Goal: Task Accomplishment & Management: Use online tool/utility

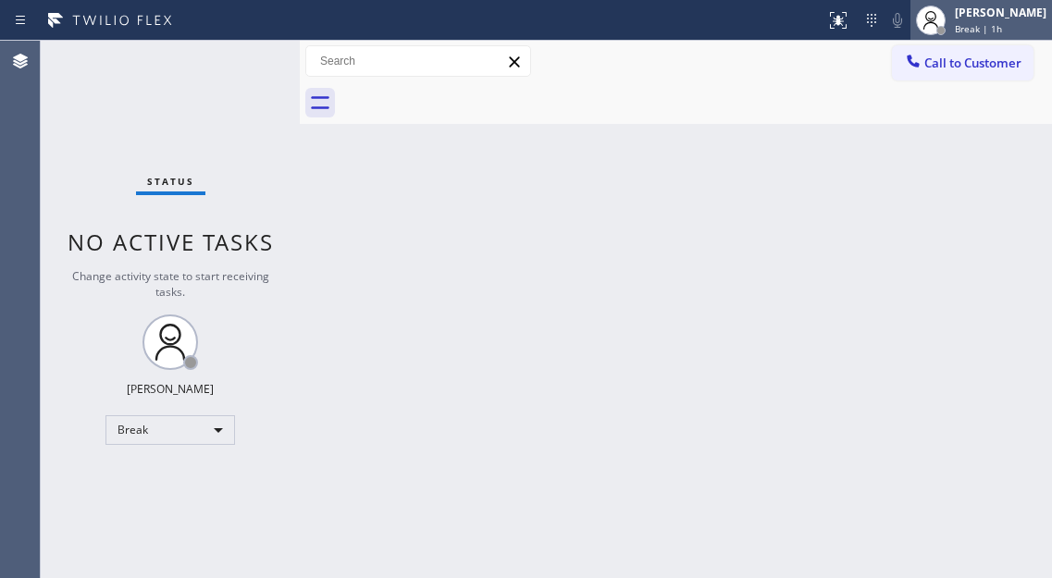
click at [1002, 34] on span "Break | 1h" at bounding box center [978, 28] width 47 height 13
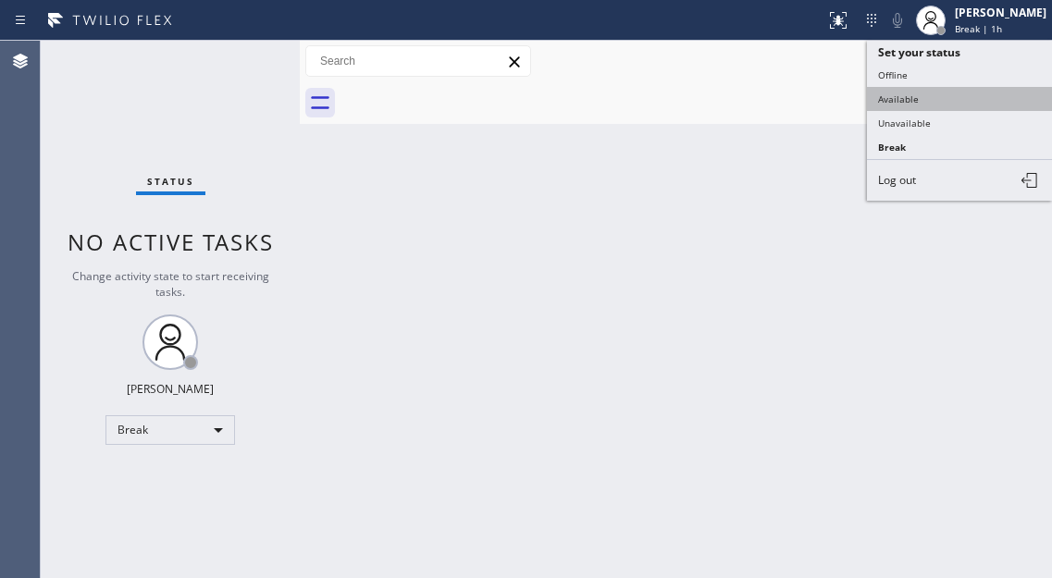
click at [937, 106] on button "Available" at bounding box center [959, 99] width 185 height 24
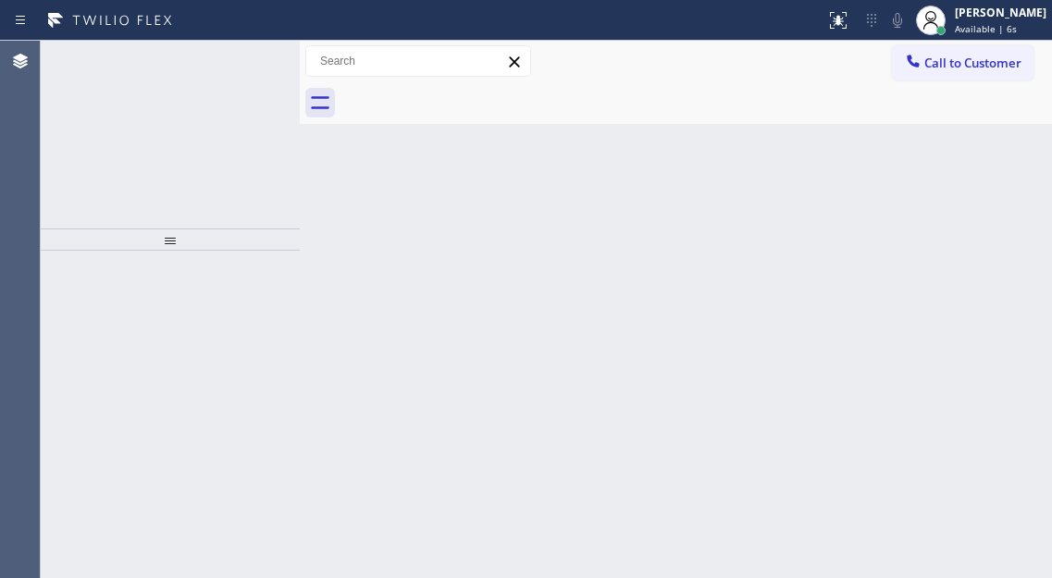
click at [963, 179] on div "Back to Dashboard Change Sender ID Customers Technicians Select a contact Outbo…" at bounding box center [676, 309] width 752 height 537
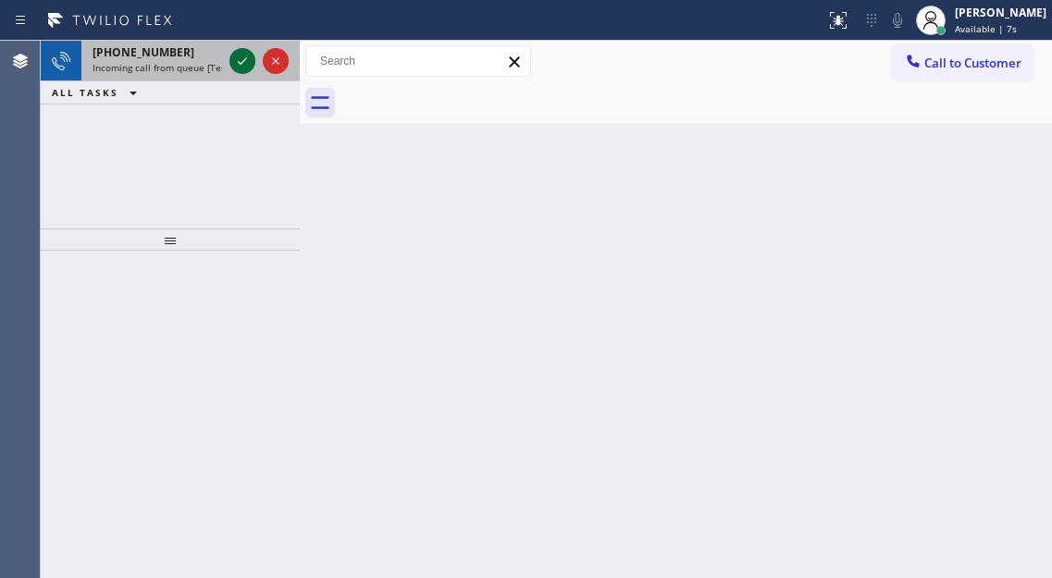
click at [243, 61] on icon at bounding box center [242, 60] width 9 height 7
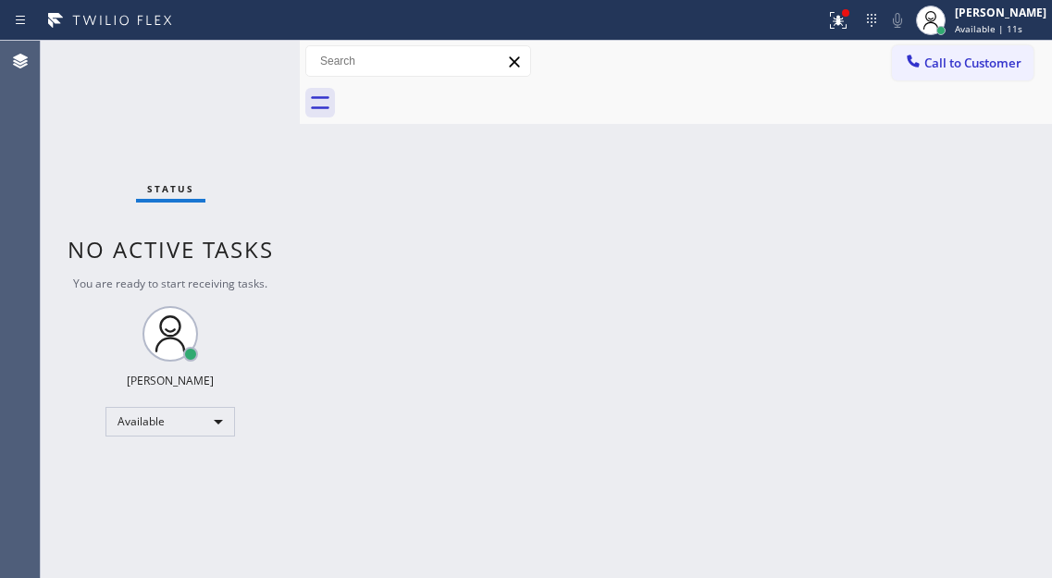
drag, startPoint x: 1037, startPoint y: 122, endPoint x: 935, endPoint y: 139, distance: 103.1
click at [1037, 122] on div at bounding box center [695, 103] width 711 height 42
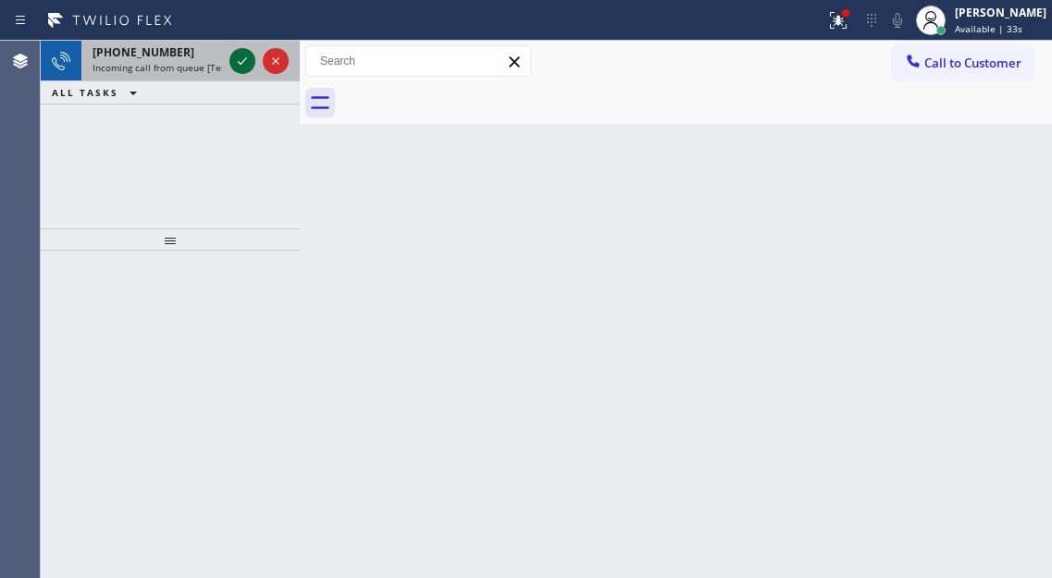
click at [246, 63] on icon at bounding box center [242, 61] width 22 height 22
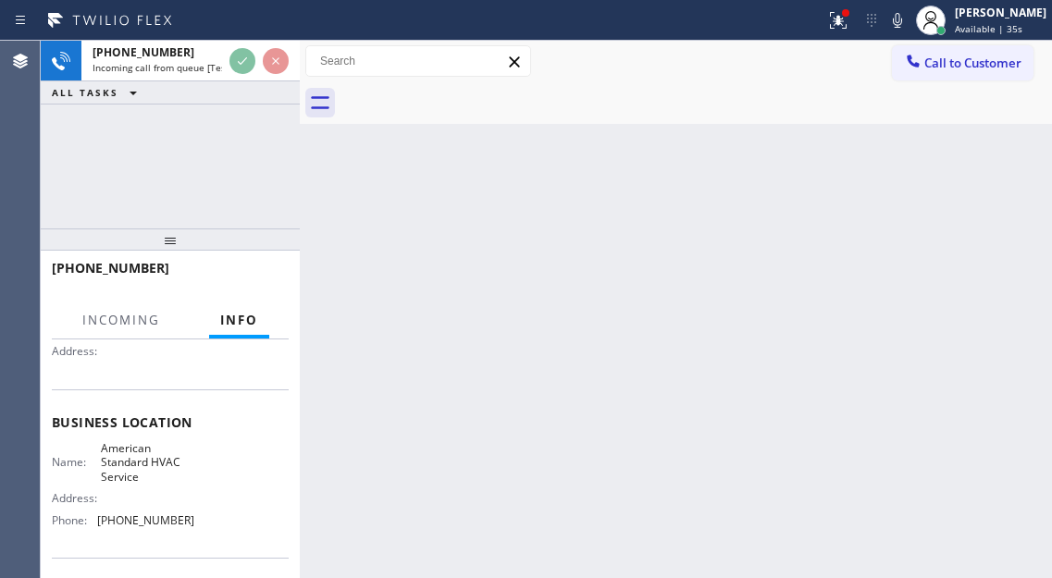
scroll to position [185, 0]
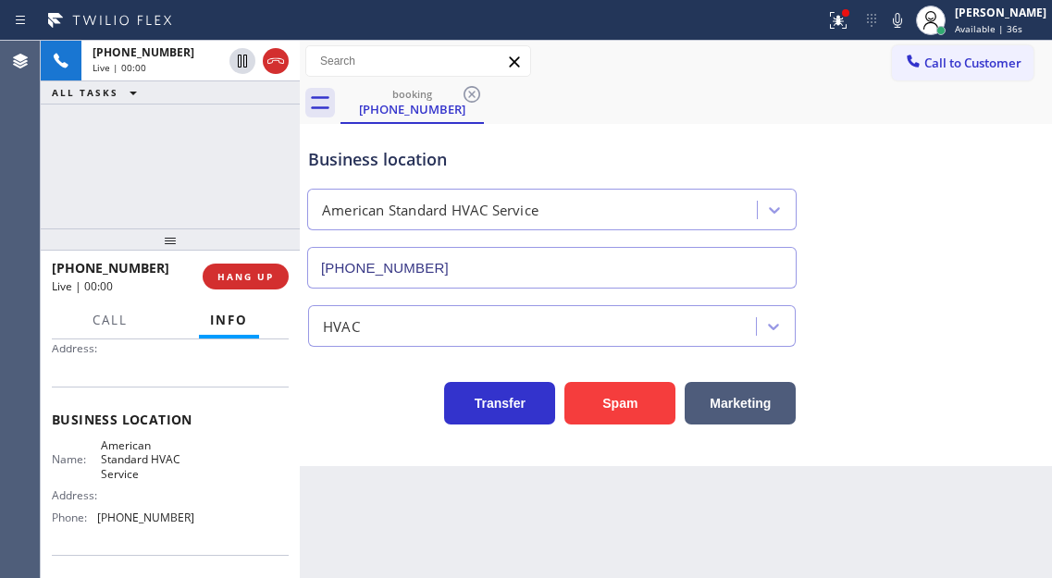
type input "[PHONE_NUMBER]"
click at [105, 471] on span "American Standard HVAC Service" at bounding box center [147, 459] width 92 height 43
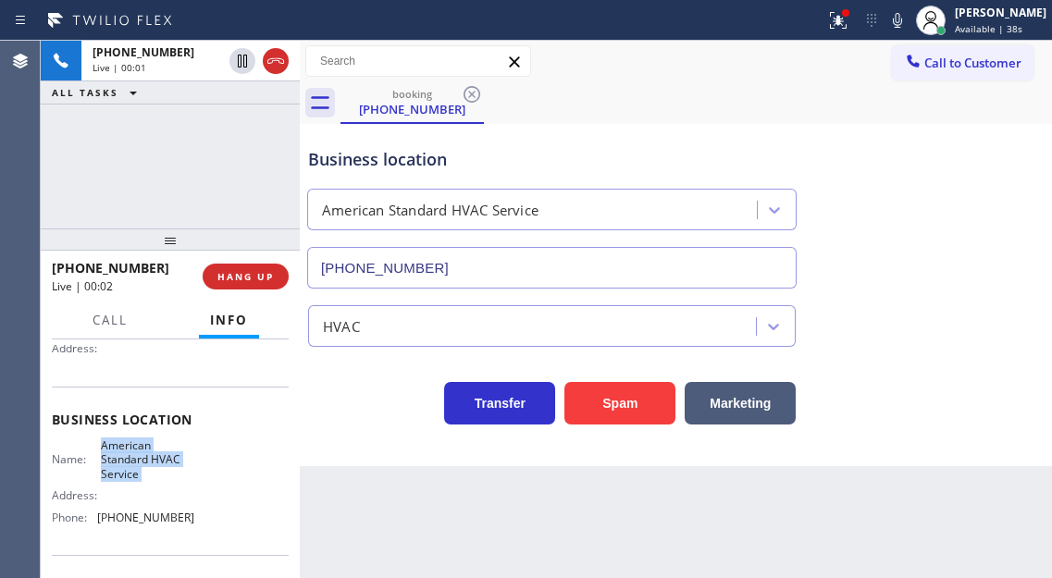
scroll to position [92, 0]
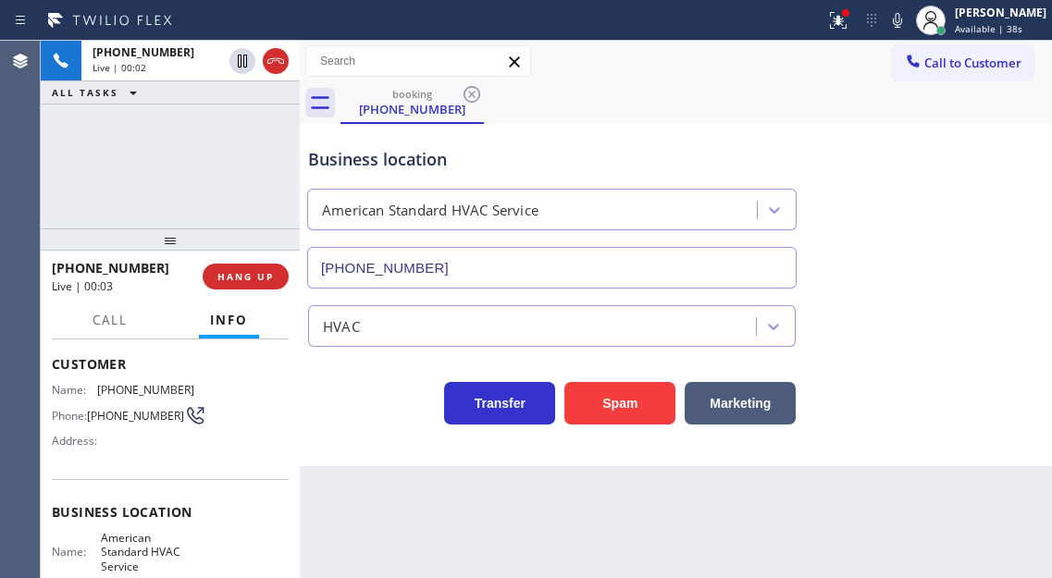
click at [114, 409] on span "[PHONE_NUMBER]" at bounding box center [135, 416] width 97 height 14
click at [622, 405] on button "Spam" at bounding box center [619, 403] width 111 height 43
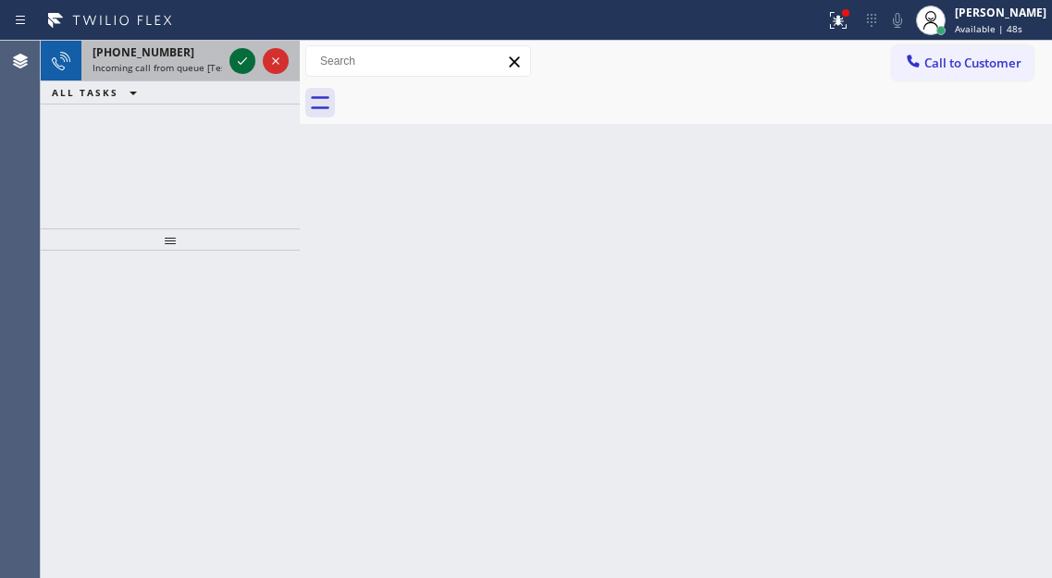
click at [240, 59] on icon at bounding box center [242, 61] width 22 height 22
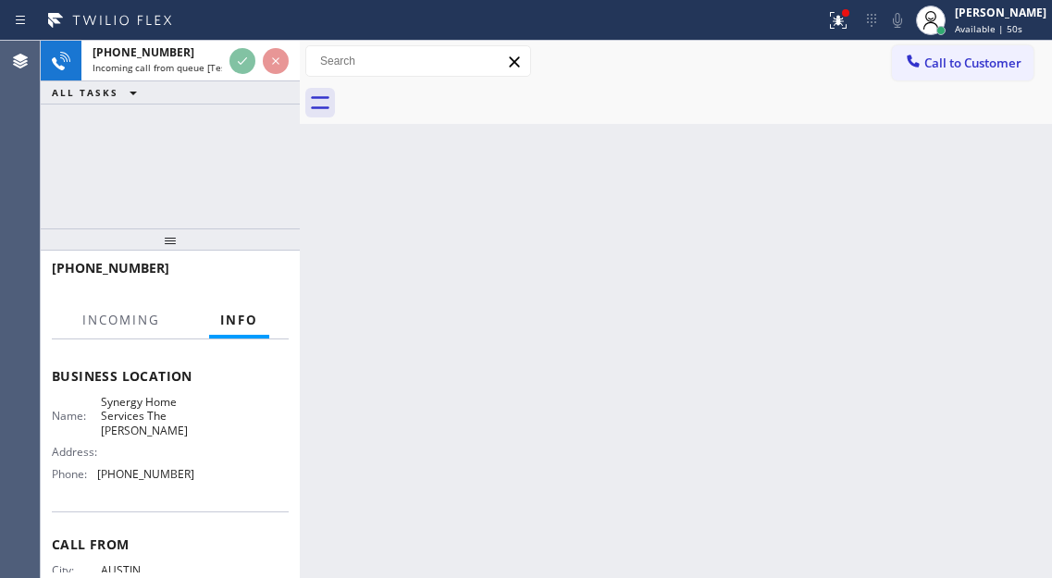
scroll to position [277, 0]
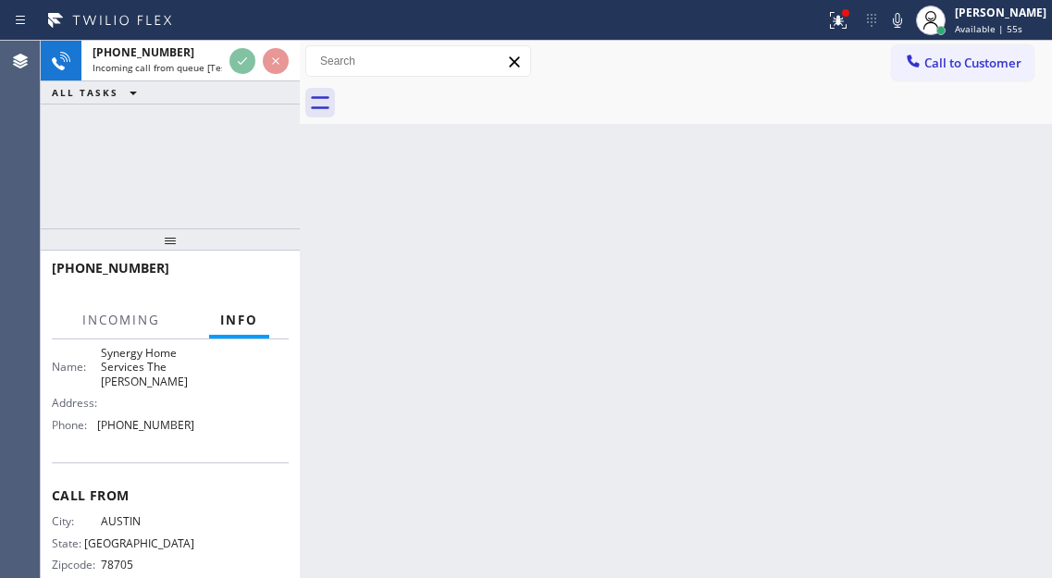
click at [1011, 210] on div "Back to Dashboard Change Sender ID Customers Technicians Select a contact Outbo…" at bounding box center [676, 309] width 752 height 537
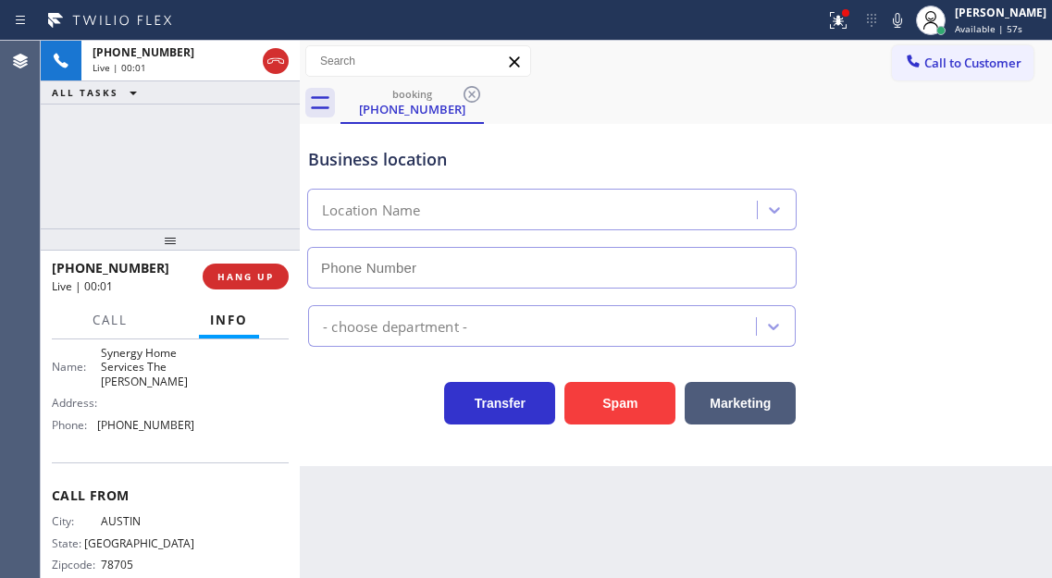
type input "[PHONE_NUMBER]"
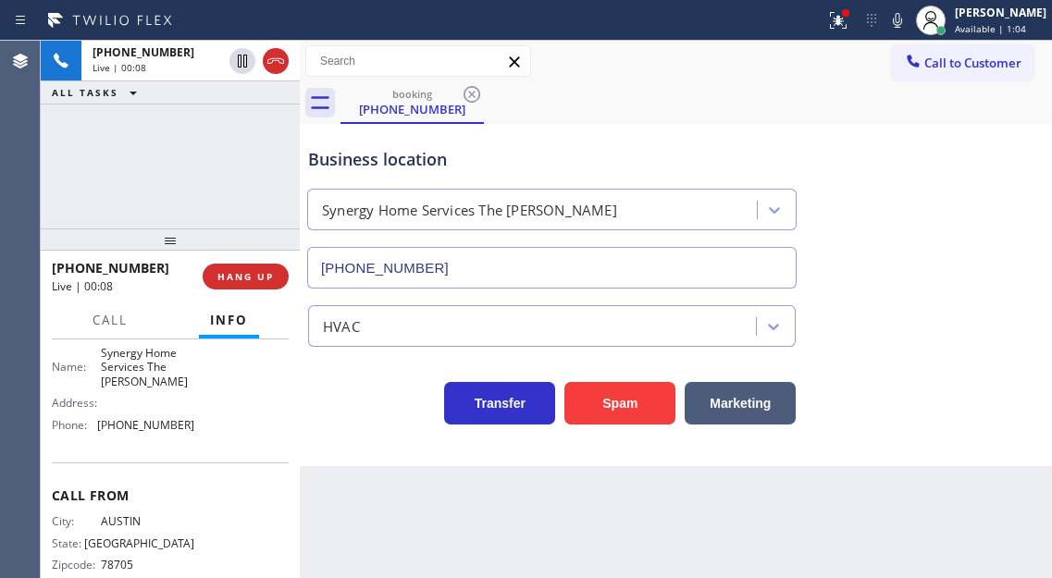
click at [982, 196] on div "Business location Synergy Home Services The [PERSON_NAME] [PHONE_NUMBER]" at bounding box center [675, 204] width 743 height 167
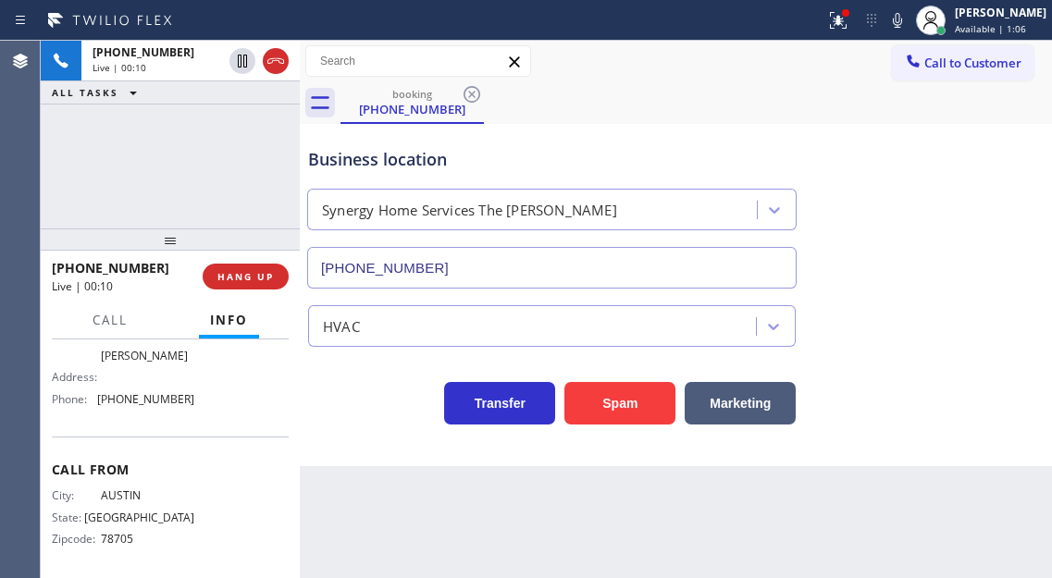
scroll to position [314, 0]
click at [961, 245] on div "Business location Synergy Home Services The [PERSON_NAME] [PHONE_NUMBER]" at bounding box center [675, 204] width 743 height 167
click at [975, 274] on div "Business location Synergy Home Services The [PERSON_NAME] [PHONE_NUMBER]" at bounding box center [675, 204] width 743 height 167
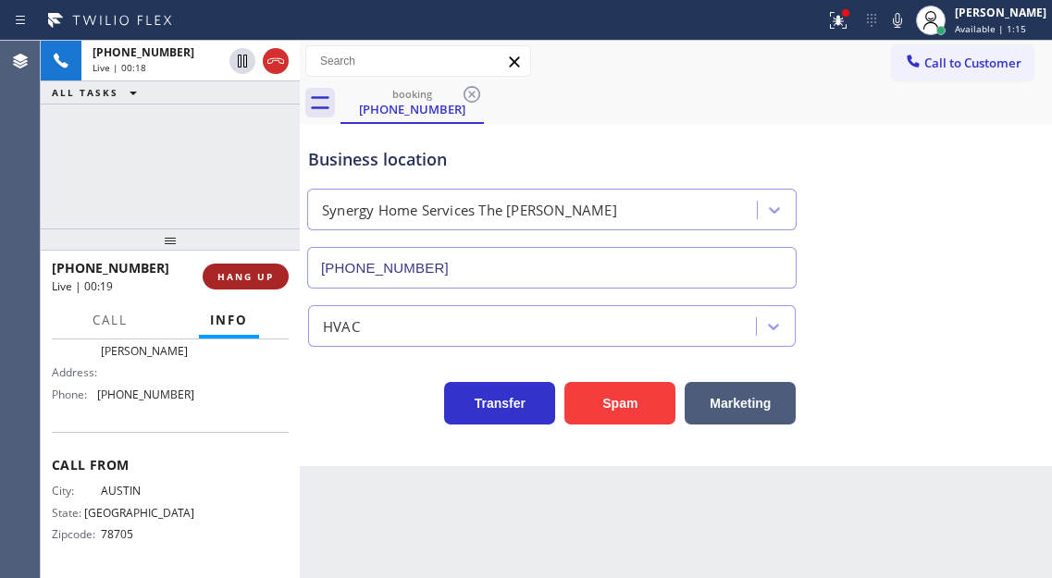
click at [240, 276] on span "HANG UP" at bounding box center [245, 276] width 56 height 13
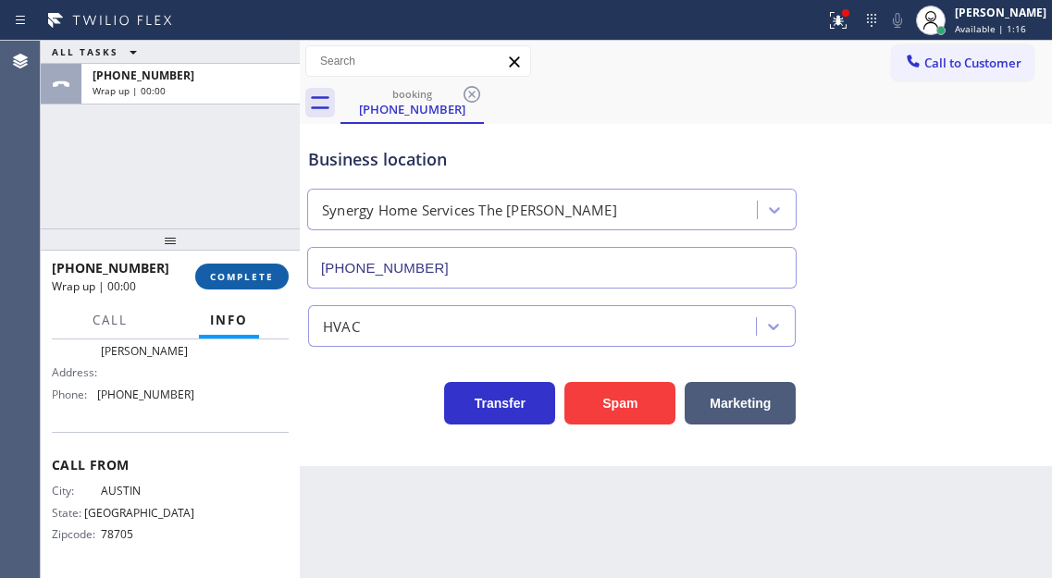
click at [240, 276] on span "COMPLETE" at bounding box center [242, 276] width 64 height 13
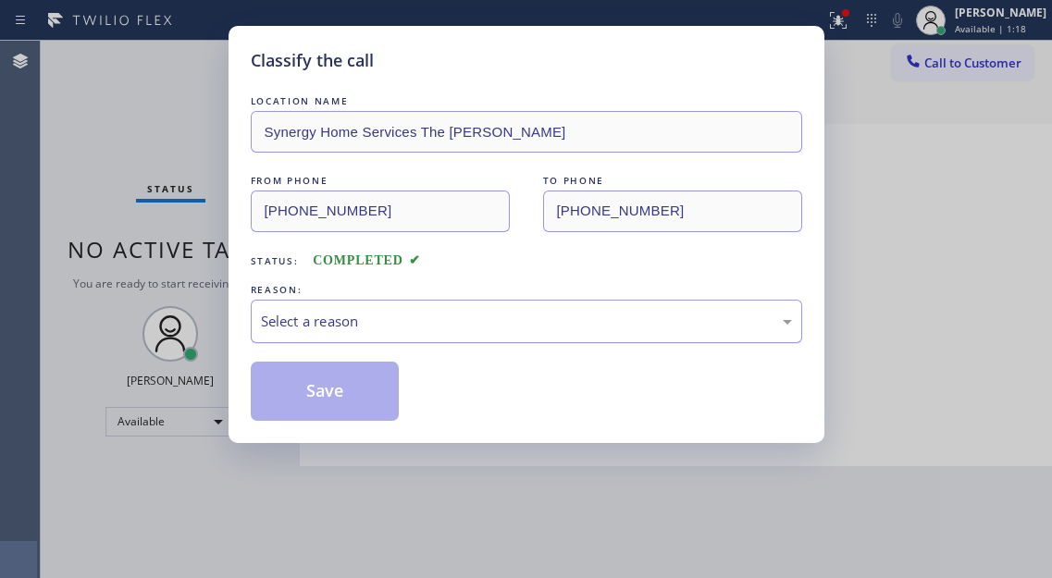
click at [441, 319] on div "Select a reason" at bounding box center [526, 321] width 531 height 21
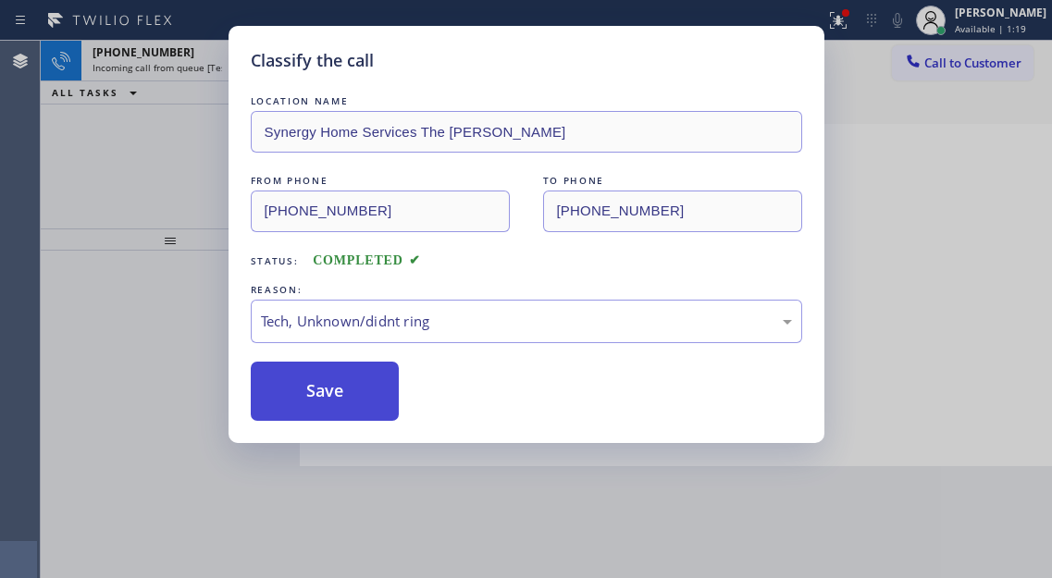
click at [357, 398] on button "Save" at bounding box center [325, 391] width 149 height 59
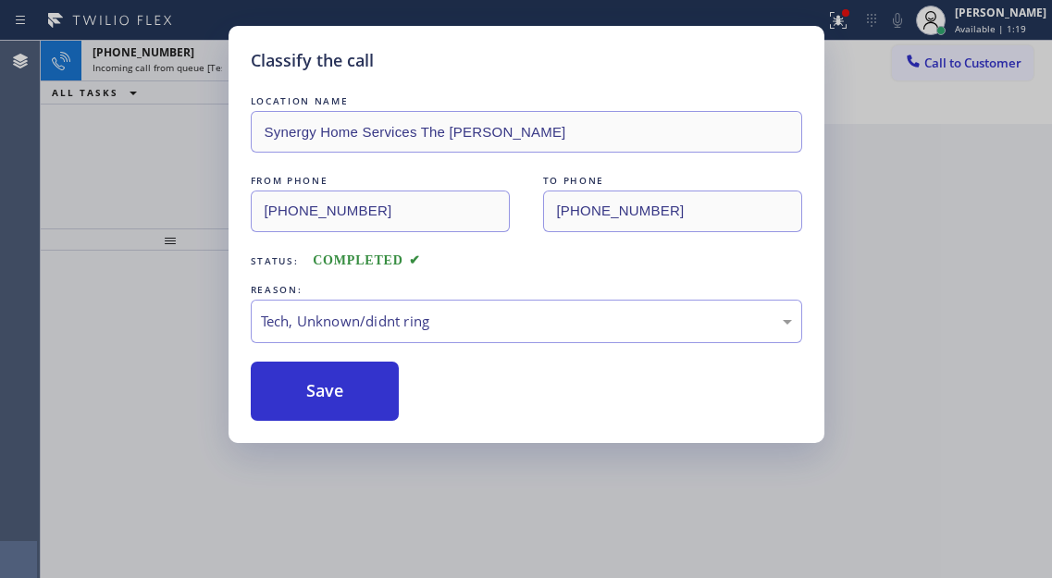
click at [197, 169] on div "Classify the call LOCATION NAME Synergy Home Services The [PERSON_NAME] FROM PH…" at bounding box center [526, 289] width 1052 height 578
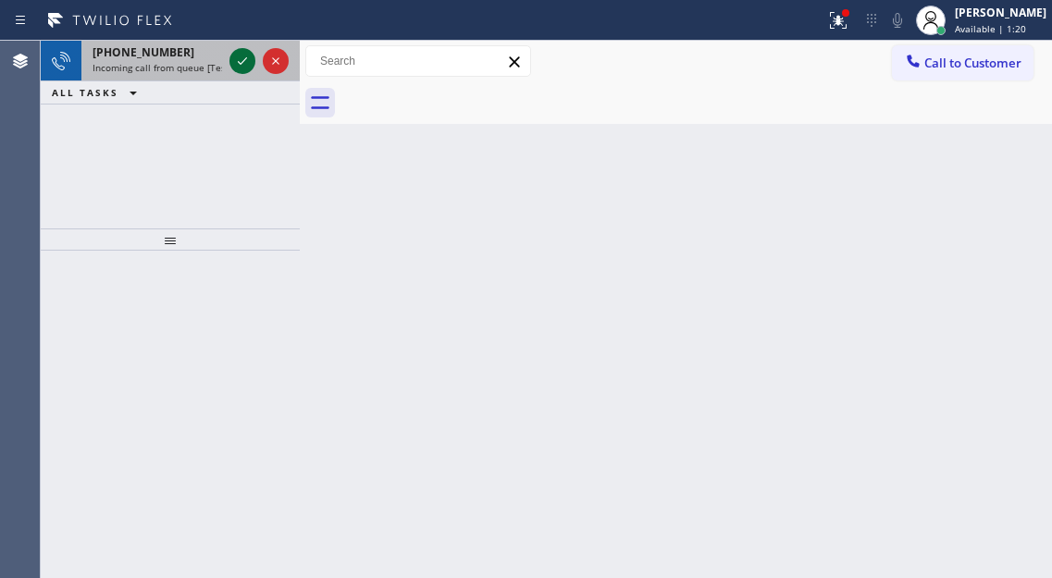
click at [246, 64] on icon at bounding box center [242, 61] width 22 height 22
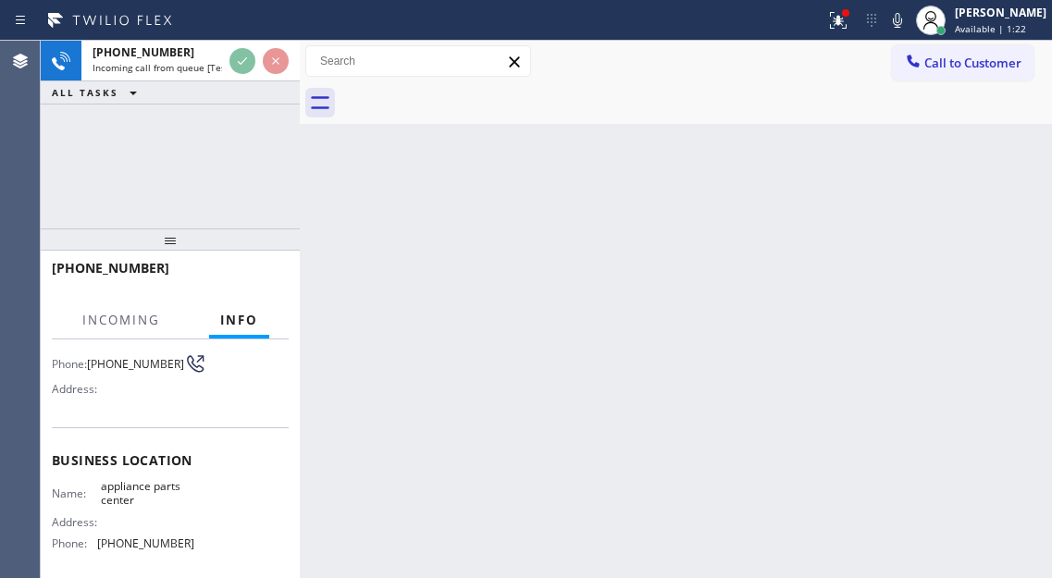
scroll to position [185, 0]
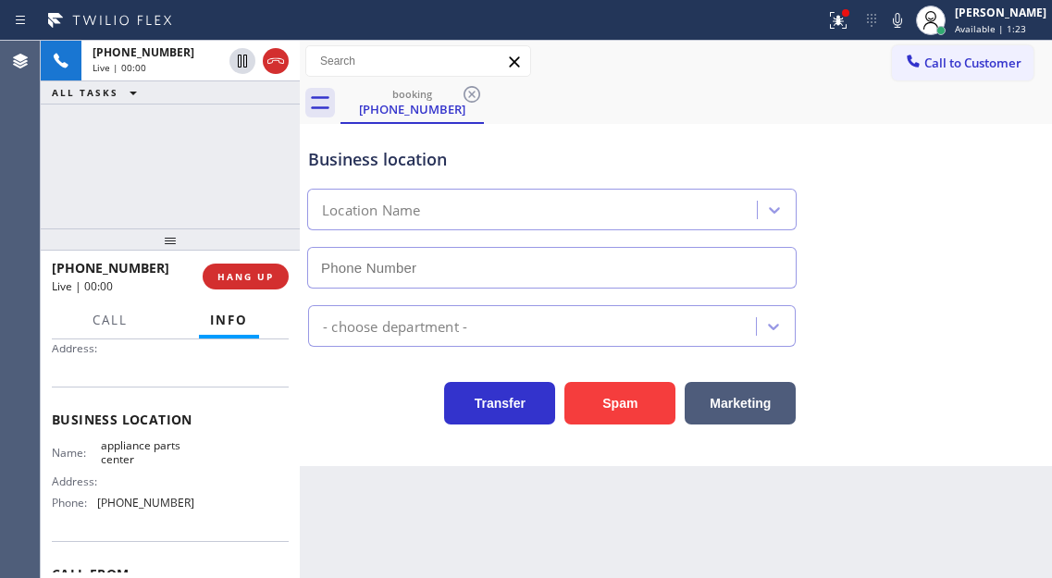
type input "[PHONE_NUMBER]"
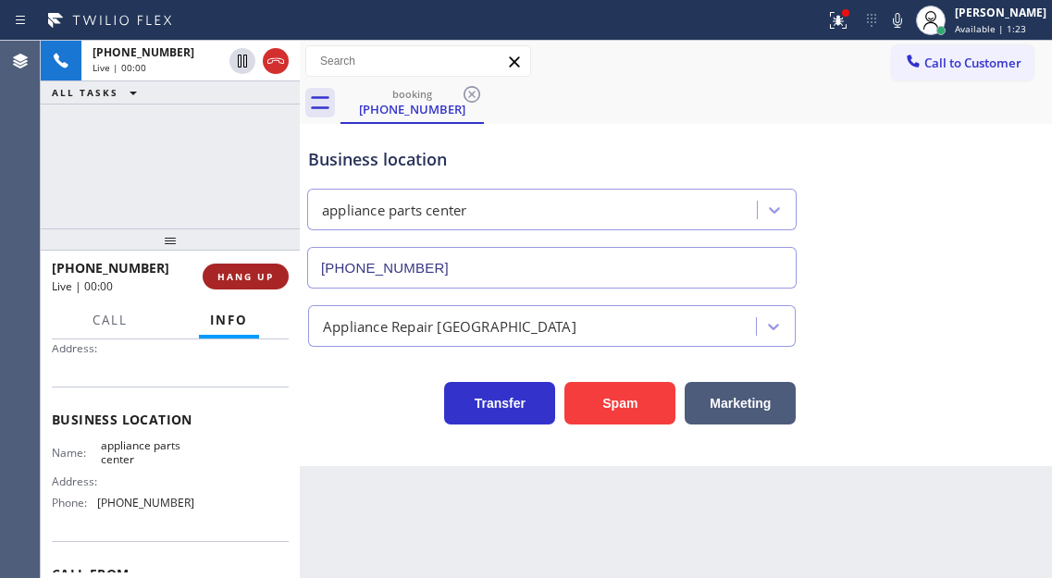
click at [245, 280] on span "HANG UP" at bounding box center [245, 276] width 56 height 13
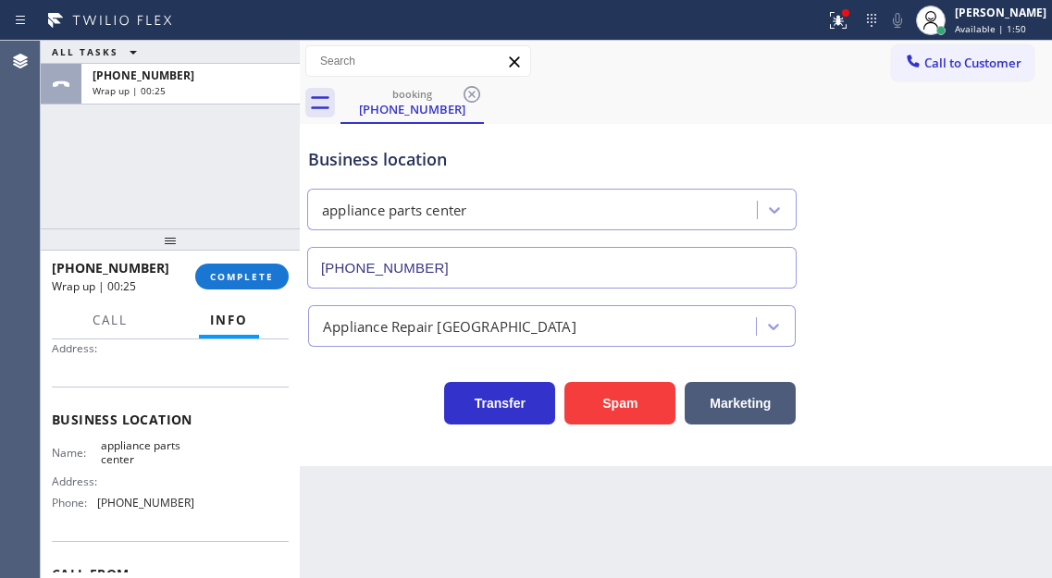
click at [977, 198] on div "Business location appliance parts center [PHONE_NUMBER]" at bounding box center [675, 204] width 743 height 167
click at [263, 283] on span "COMPLETE" at bounding box center [242, 276] width 64 height 13
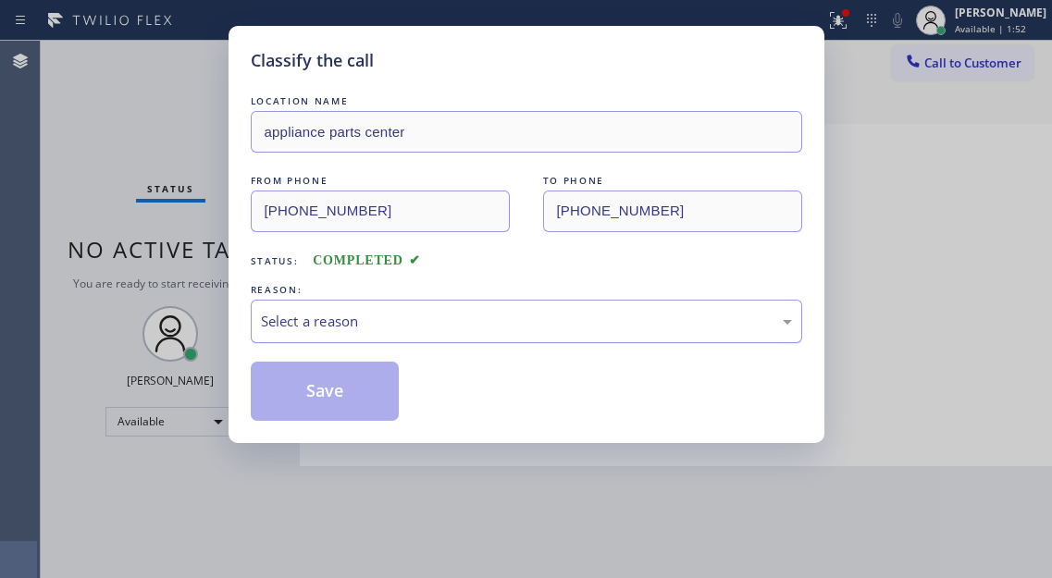
click at [388, 322] on div "Select a reason" at bounding box center [526, 321] width 531 height 21
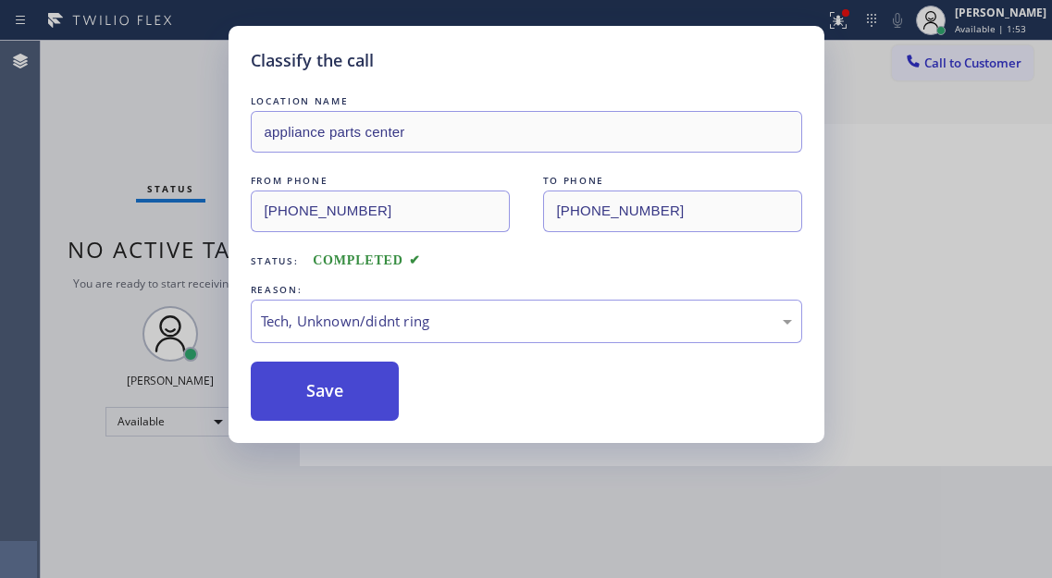
click at [358, 381] on button "Save" at bounding box center [325, 391] width 149 height 59
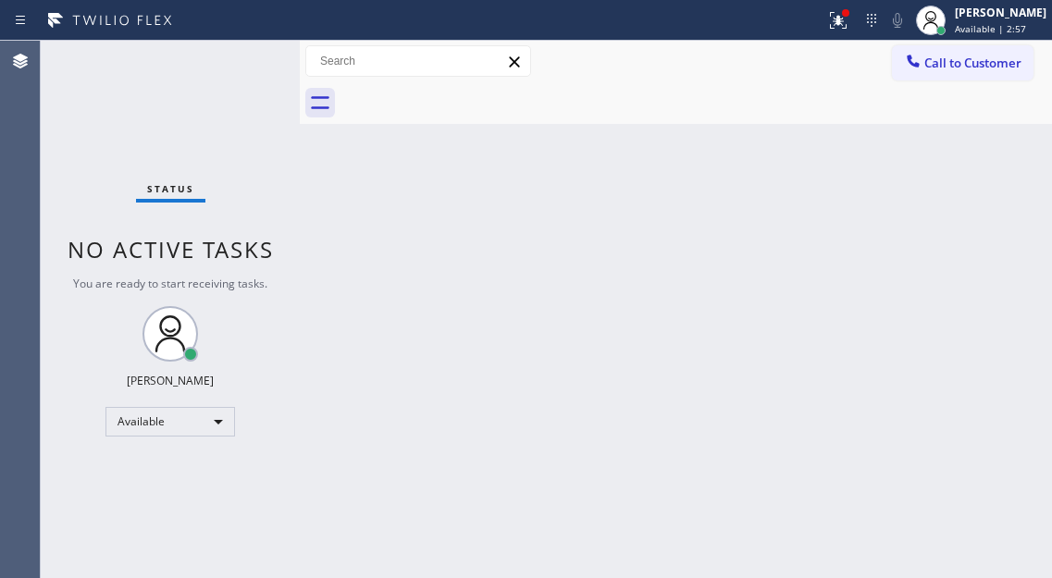
click at [975, 268] on div "Back to Dashboard Change Sender ID Customers Technicians Select a contact Outbo…" at bounding box center [676, 309] width 752 height 537
click at [849, 24] on icon at bounding box center [838, 20] width 22 height 22
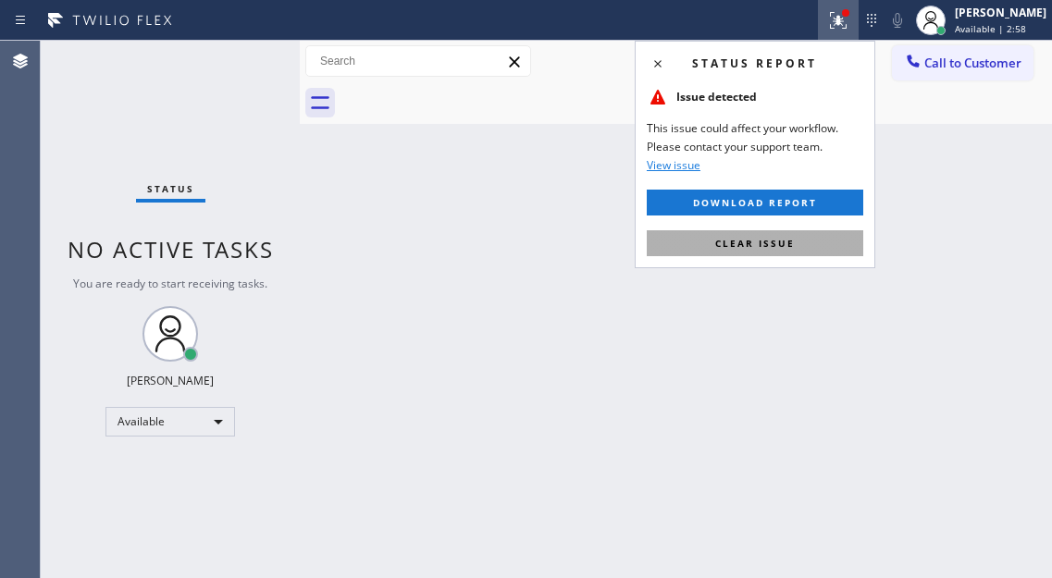
click at [807, 247] on button "Clear issue" at bounding box center [755, 243] width 216 height 26
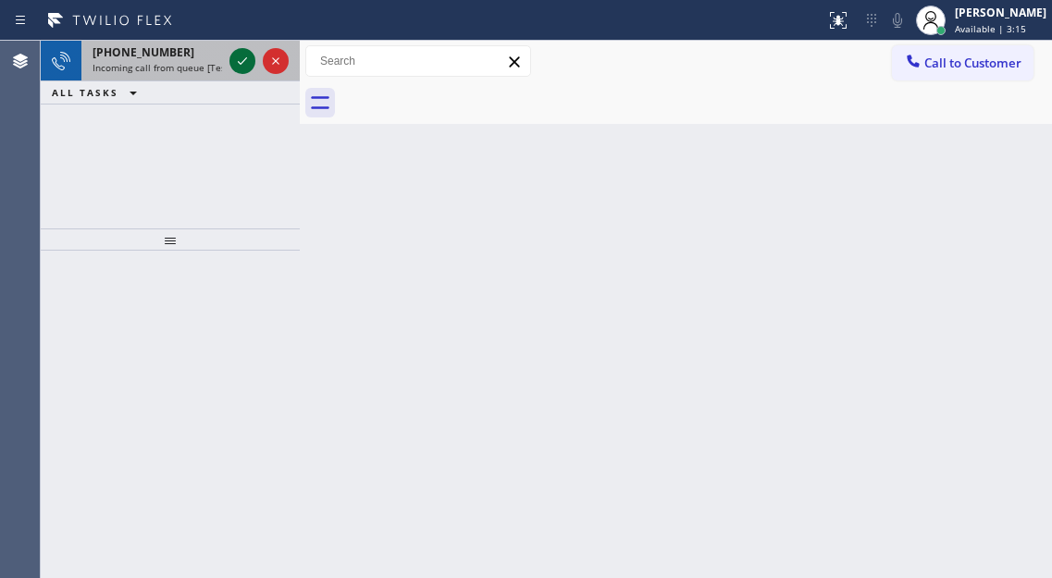
click at [245, 61] on icon at bounding box center [242, 61] width 22 height 22
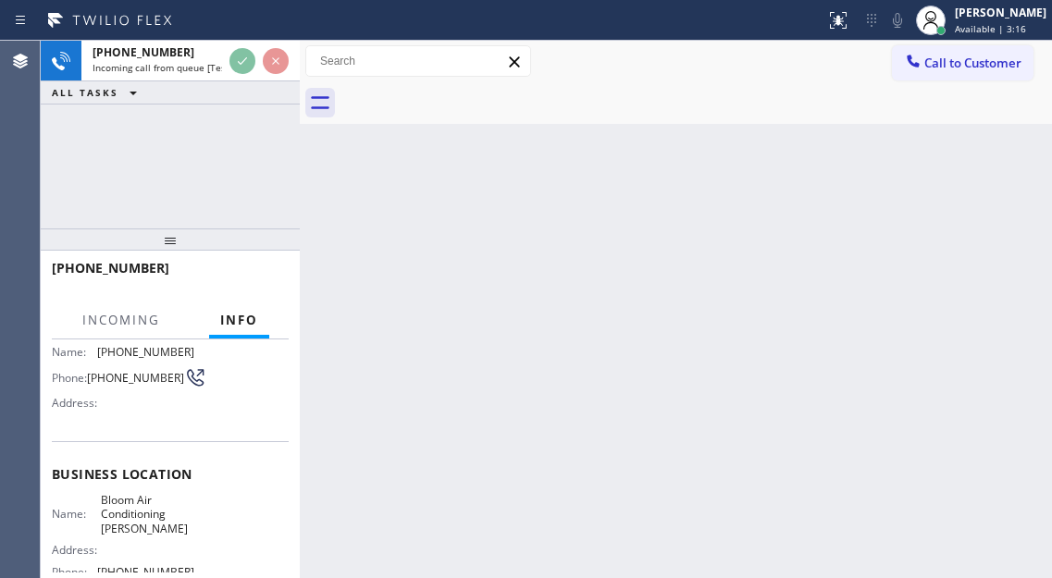
scroll to position [185, 0]
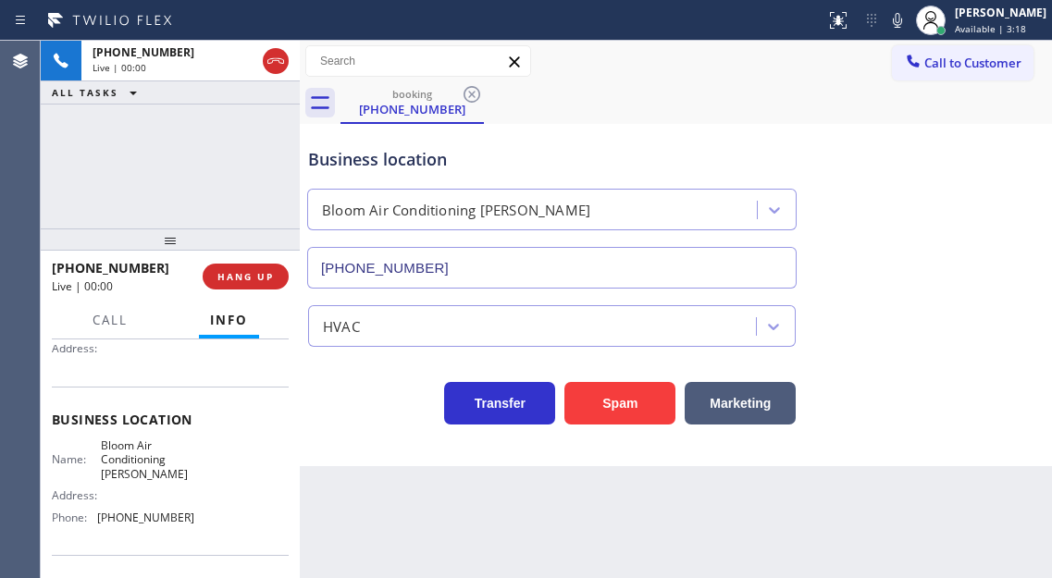
type input "[PHONE_NUMBER]"
click at [623, 420] on button "Spam" at bounding box center [619, 403] width 111 height 43
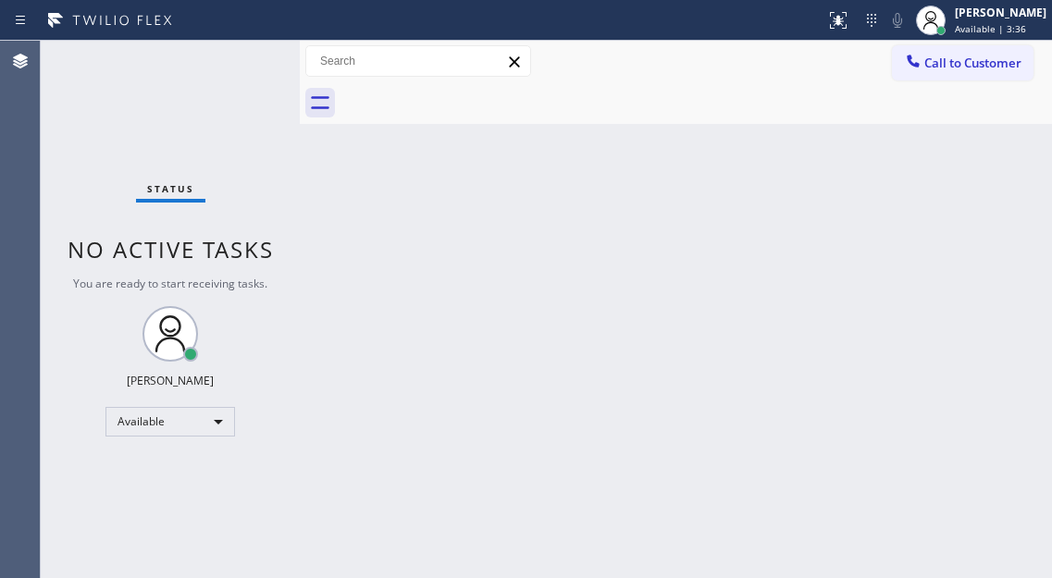
click at [973, 185] on div "Back to Dashboard Change Sender ID Customers Technicians Select a contact Outbo…" at bounding box center [676, 309] width 752 height 537
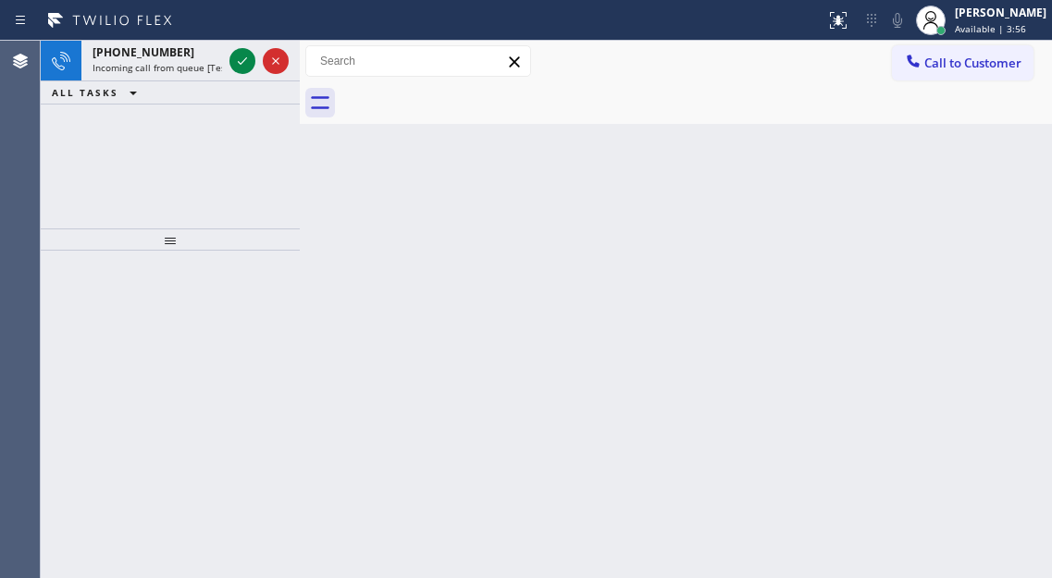
click at [984, 199] on div "Back to Dashboard Change Sender ID Customers Technicians Select a contact Outbo…" at bounding box center [676, 309] width 752 height 537
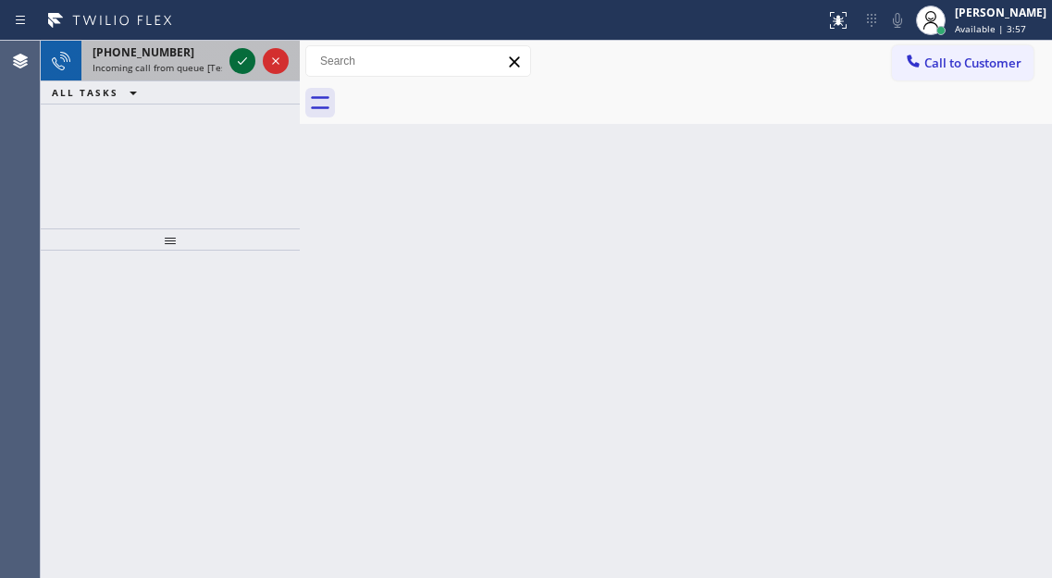
click at [253, 63] on icon at bounding box center [242, 61] width 22 height 22
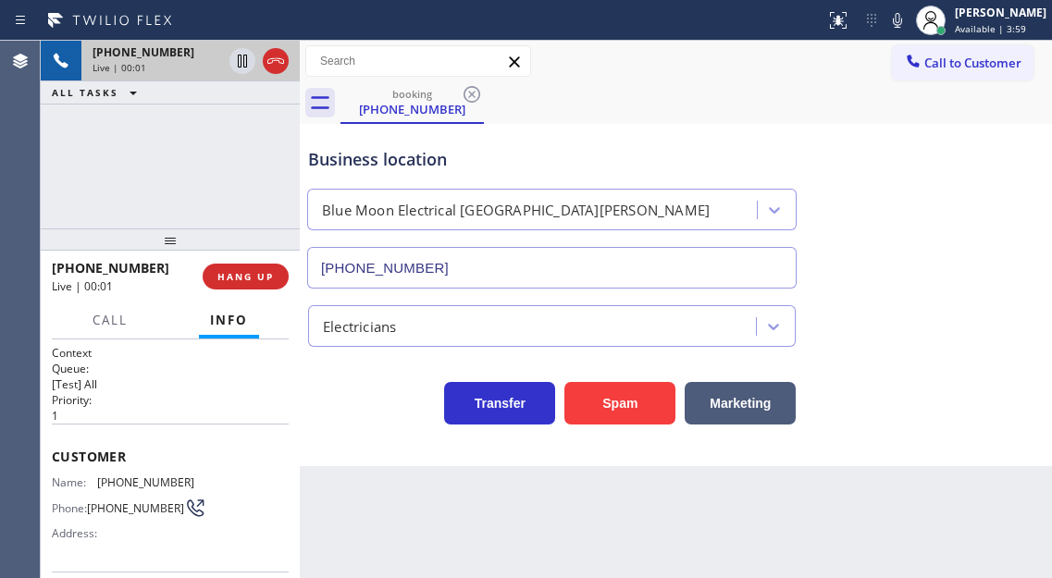
type input "[PHONE_NUMBER]"
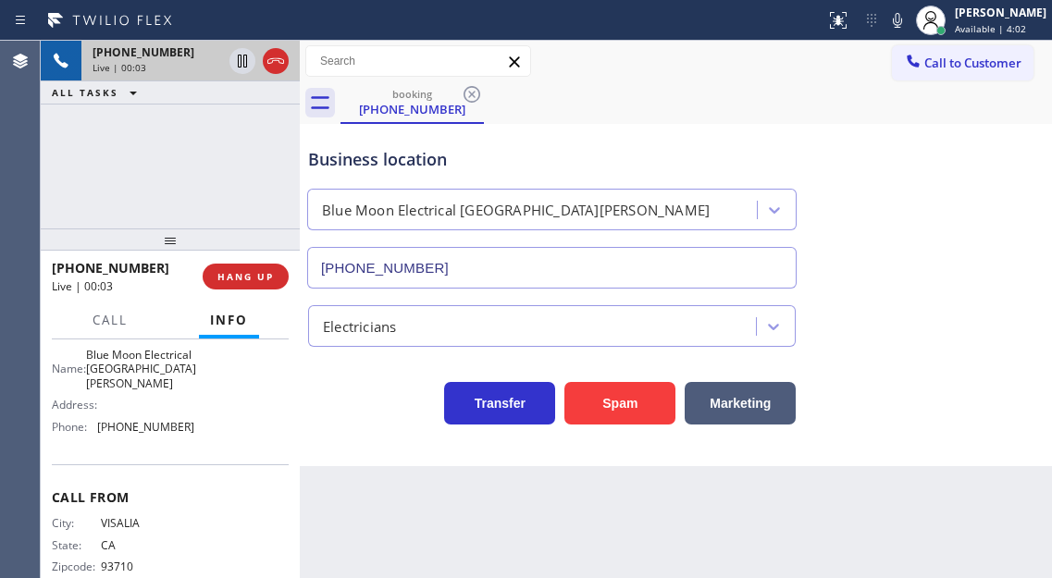
scroll to position [277, 0]
click at [153, 426] on span "[PHONE_NUMBER]" at bounding box center [145, 425] width 97 height 14
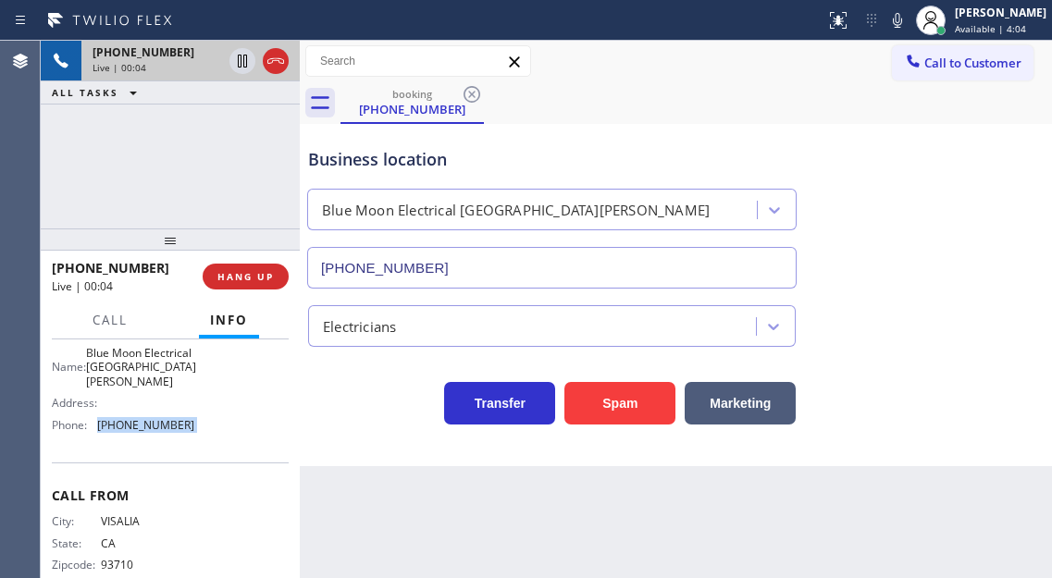
click at [153, 426] on span "[PHONE_NUMBER]" at bounding box center [145, 425] width 97 height 14
click at [145, 385] on span "Blue Moon Electrical [GEOGRAPHIC_DATA][PERSON_NAME]" at bounding box center [141, 367] width 110 height 43
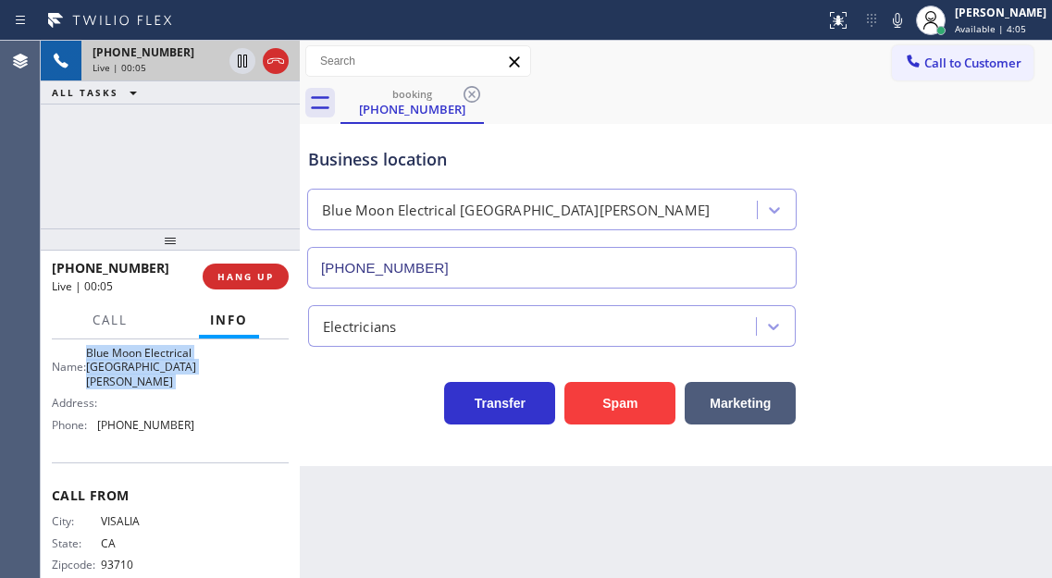
click at [145, 385] on span "Blue Moon Electrical [GEOGRAPHIC_DATA][PERSON_NAME]" at bounding box center [141, 367] width 110 height 43
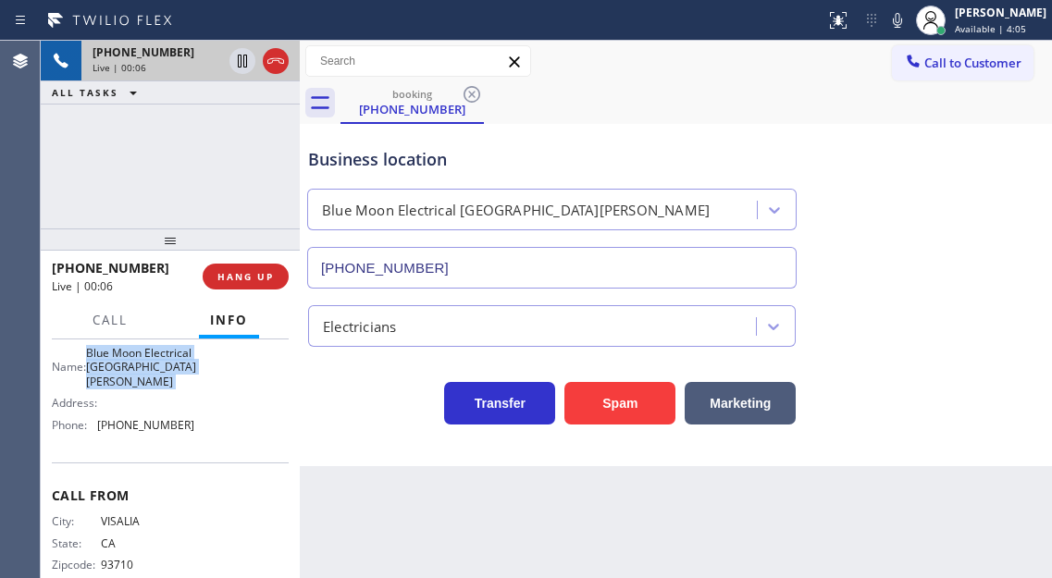
click at [145, 385] on span "Blue Moon Electrical [GEOGRAPHIC_DATA][PERSON_NAME]" at bounding box center [141, 367] width 110 height 43
drag, startPoint x: 293, startPoint y: 522, endPoint x: 280, endPoint y: 517, distance: 13.8
click at [291, 522] on div "Context Queue: [Test] All Priority: 1 Customer Name: [PHONE_NUMBER] Phone: [PHO…" at bounding box center [170, 458] width 259 height 239
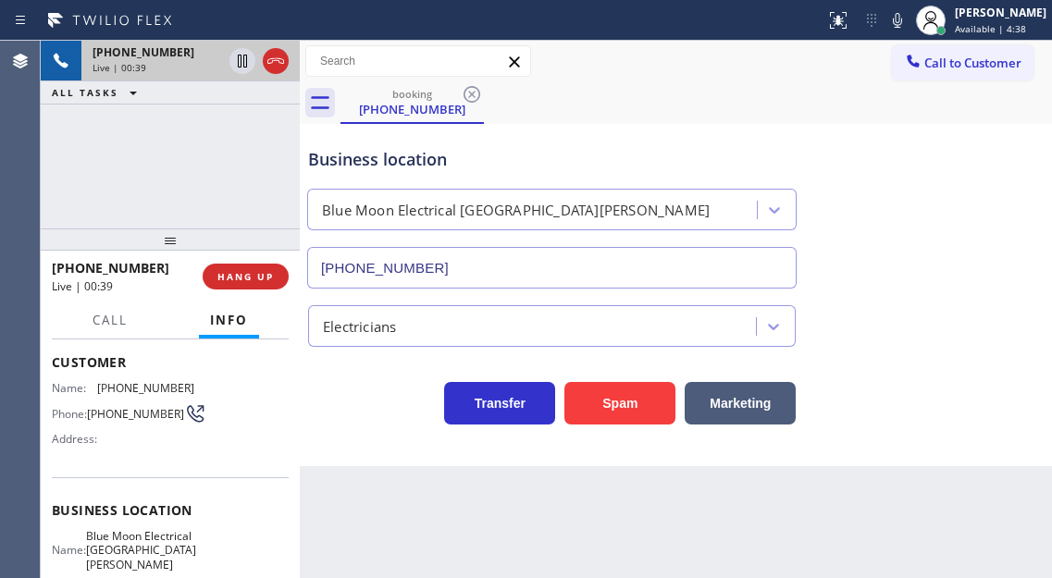
scroll to position [92, 0]
click at [125, 423] on span "[PHONE_NUMBER]" at bounding box center [135, 416] width 97 height 14
copy div "[PHONE_NUMBER]"
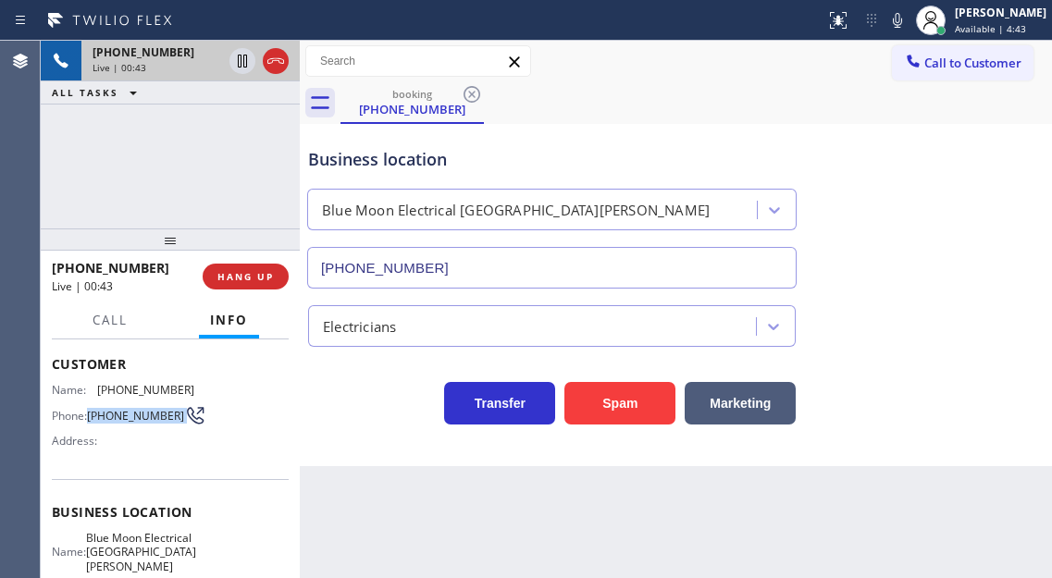
scroll to position [185, 0]
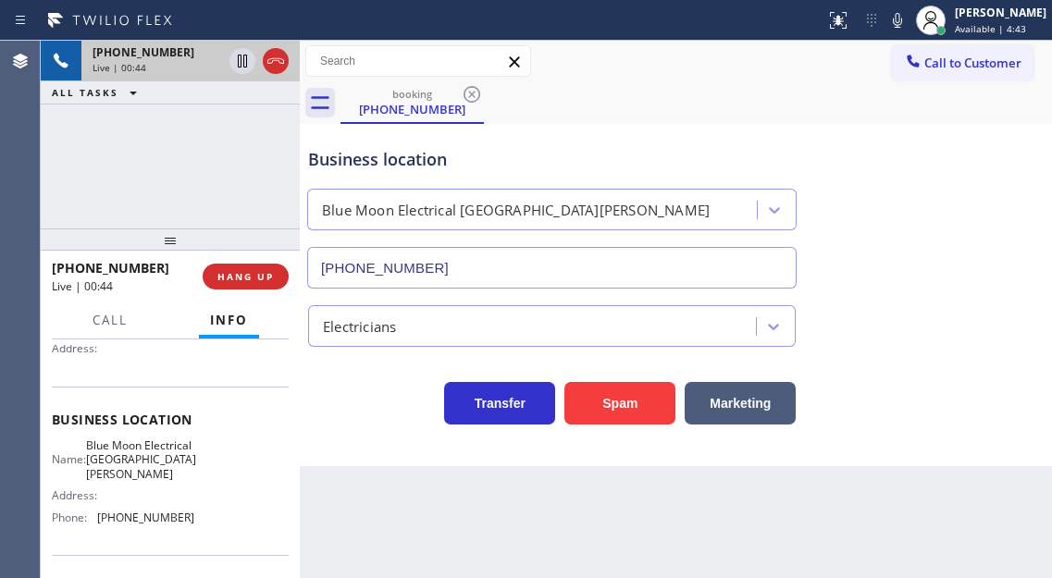
click at [167, 466] on span "Blue Moon Electrical [GEOGRAPHIC_DATA][PERSON_NAME]" at bounding box center [141, 459] width 110 height 43
copy span "Blue Moon Electrical [GEOGRAPHIC_DATA][PERSON_NAME]"
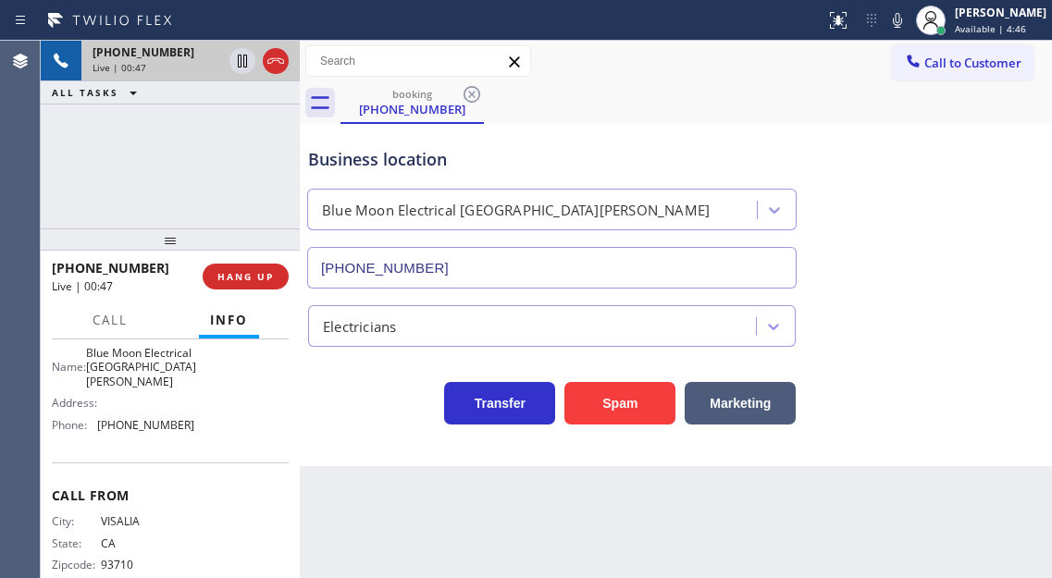
click at [154, 439] on div "Name: Blue Moon Electrical [GEOGRAPHIC_DATA][PERSON_NAME] Address: Phone: [PHON…" at bounding box center [123, 392] width 142 height 93
copy span "[PHONE_NUMBER]"
click at [236, 65] on icon at bounding box center [242, 61] width 22 height 22
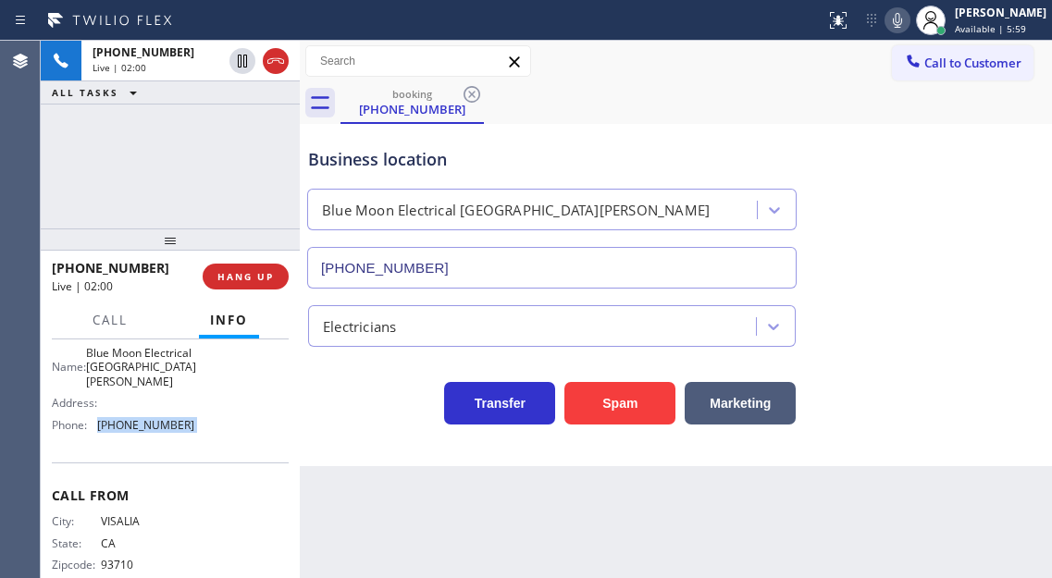
click at [902, 24] on icon at bounding box center [897, 20] width 9 height 15
click at [966, 144] on div "Business location Blue Moon Electrical [GEOGRAPHIC_DATA][PERSON_NAME] [PHONE_NU…" at bounding box center [675, 204] width 743 height 167
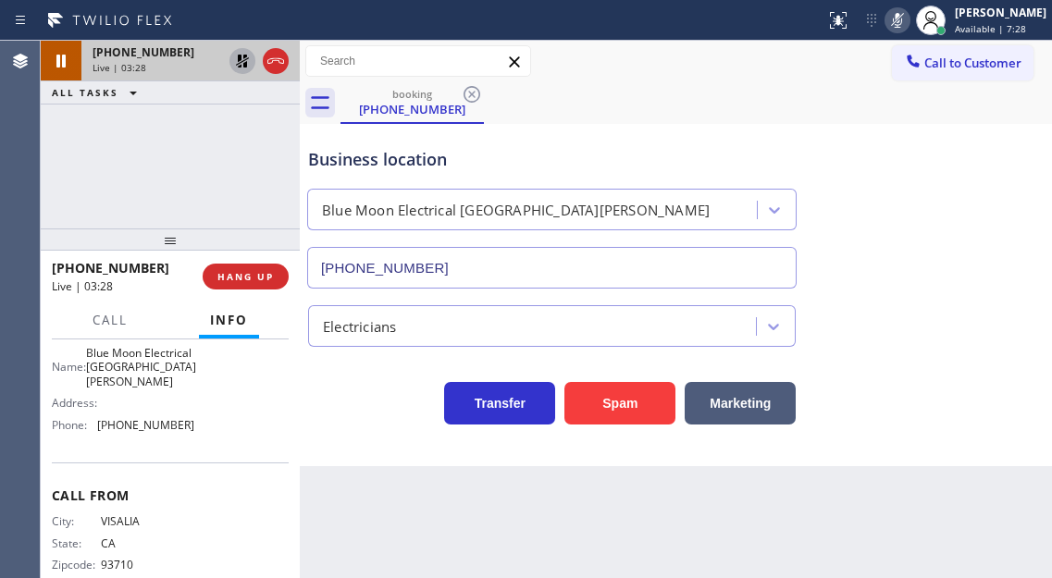
click at [238, 66] on icon at bounding box center [242, 61] width 22 height 22
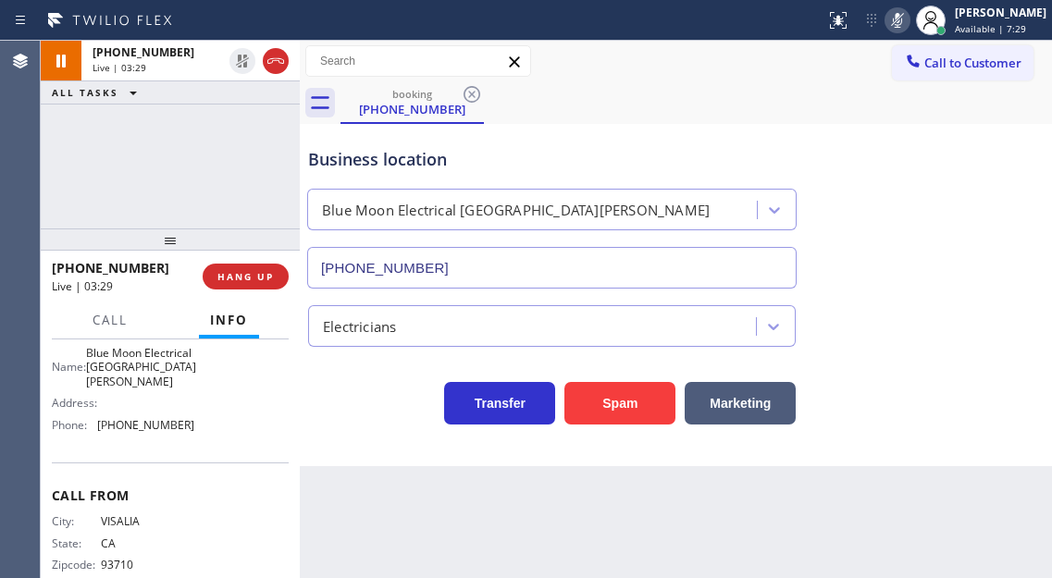
click at [904, 31] on div "Status report No issues detected If you experience an issue, please download th…" at bounding box center [935, 20] width 234 height 41
click at [906, 31] on icon at bounding box center [897, 20] width 22 height 22
click at [226, 293] on div "[PHONE_NUMBER] Live | 06:45 HANG UP" at bounding box center [170, 277] width 237 height 48
click at [245, 280] on span "HANG UP" at bounding box center [245, 276] width 56 height 13
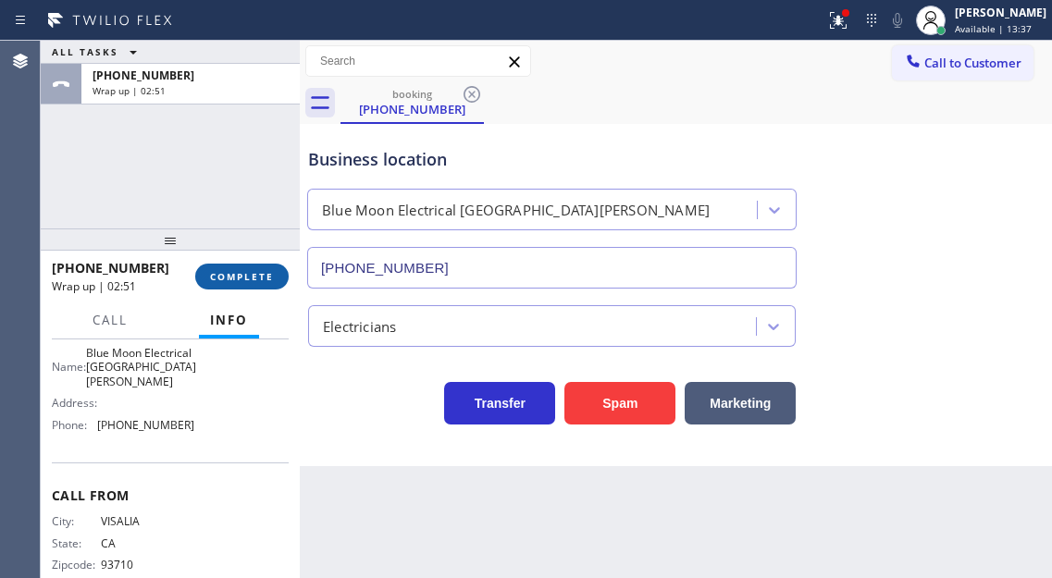
click at [261, 286] on button "COMPLETE" at bounding box center [241, 277] width 93 height 26
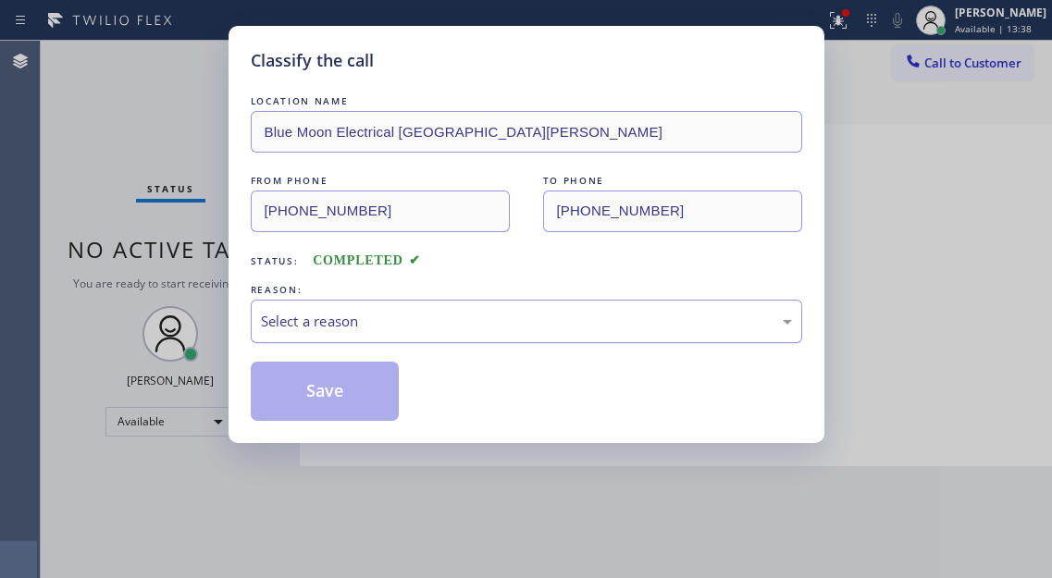
click at [437, 329] on div "Select a reason" at bounding box center [526, 321] width 531 height 21
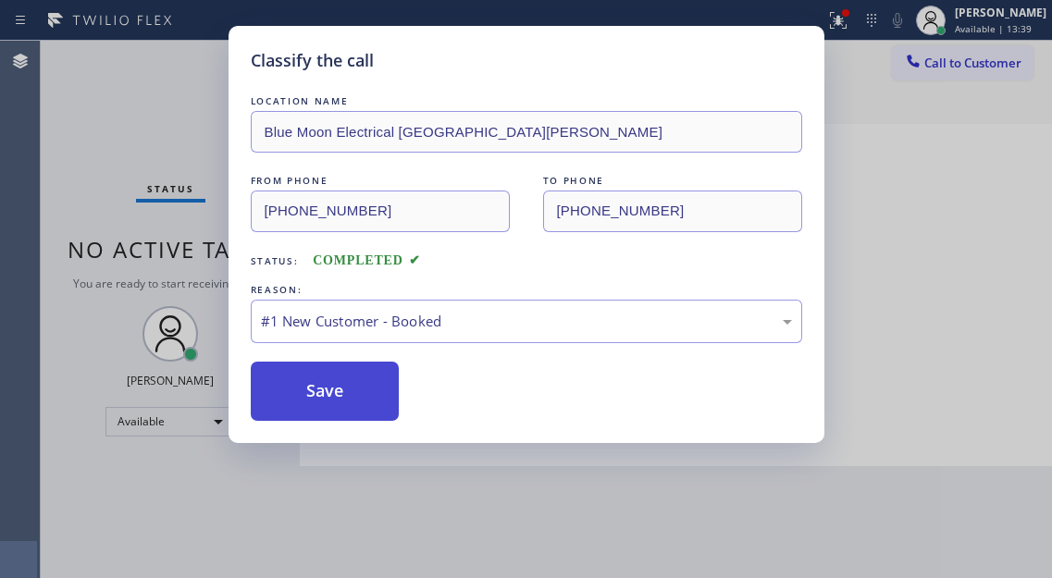
click at [382, 382] on button "Save" at bounding box center [325, 391] width 149 height 59
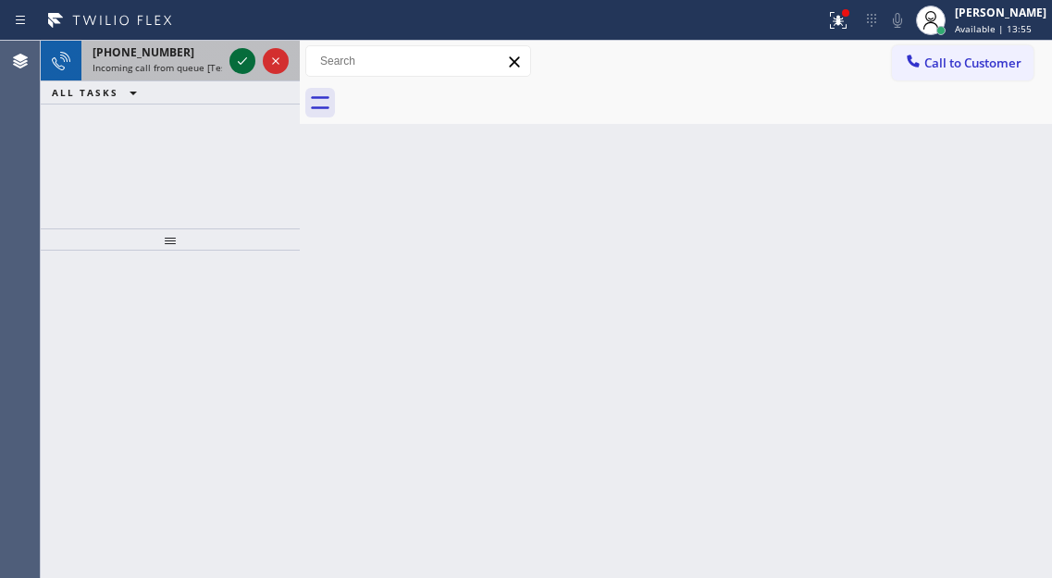
click at [238, 63] on icon at bounding box center [242, 61] width 22 height 22
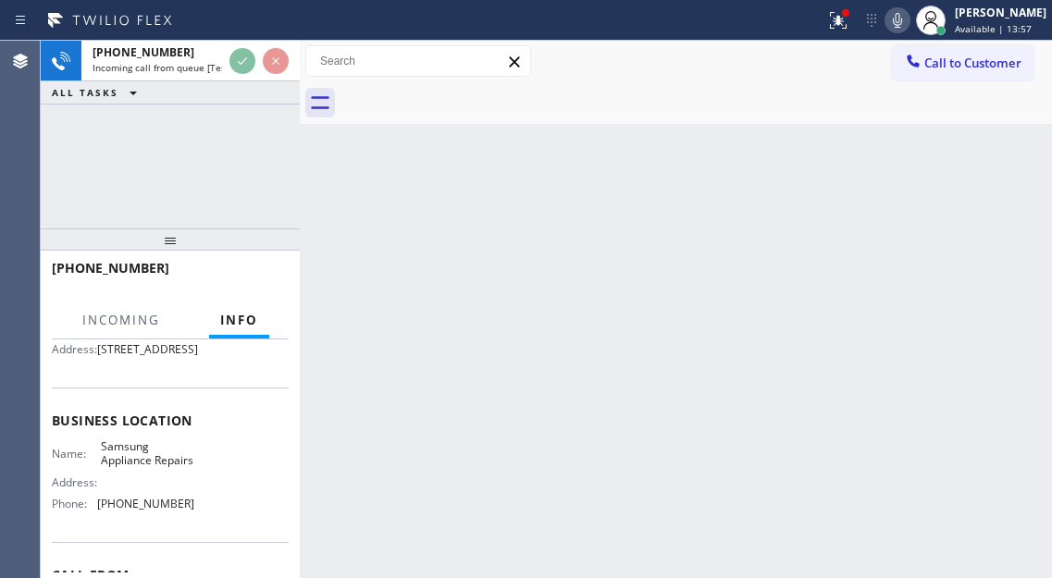
scroll to position [185, 0]
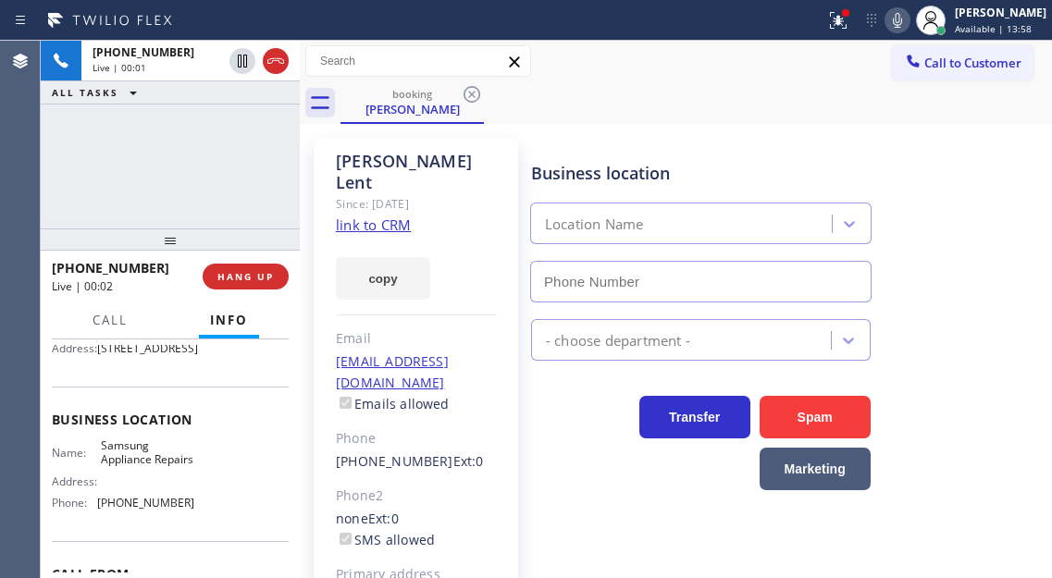
type input "[PHONE_NUMBER]"
click at [356, 216] on link "link to CRM" at bounding box center [373, 225] width 75 height 18
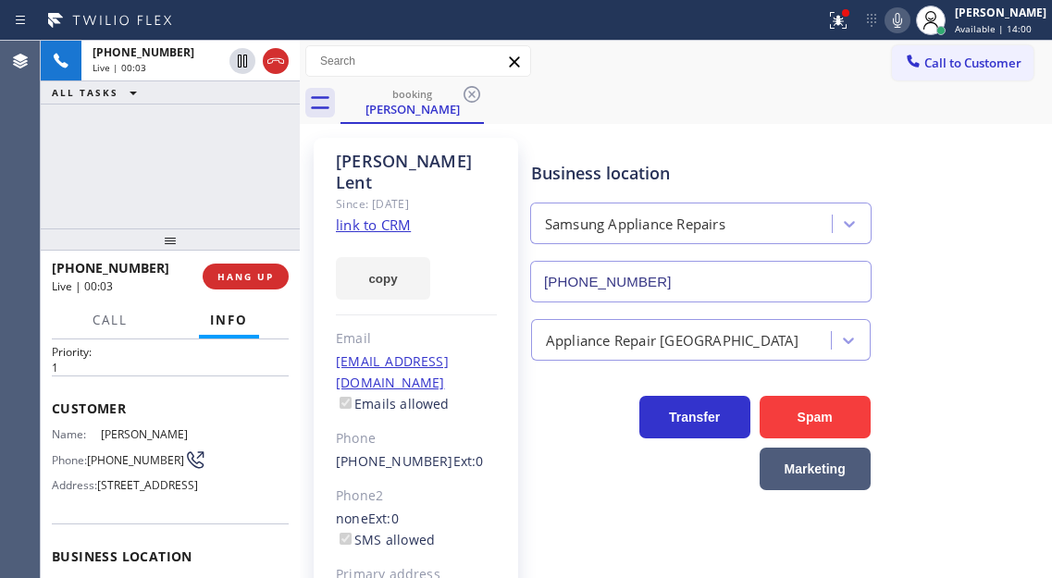
scroll to position [0, 0]
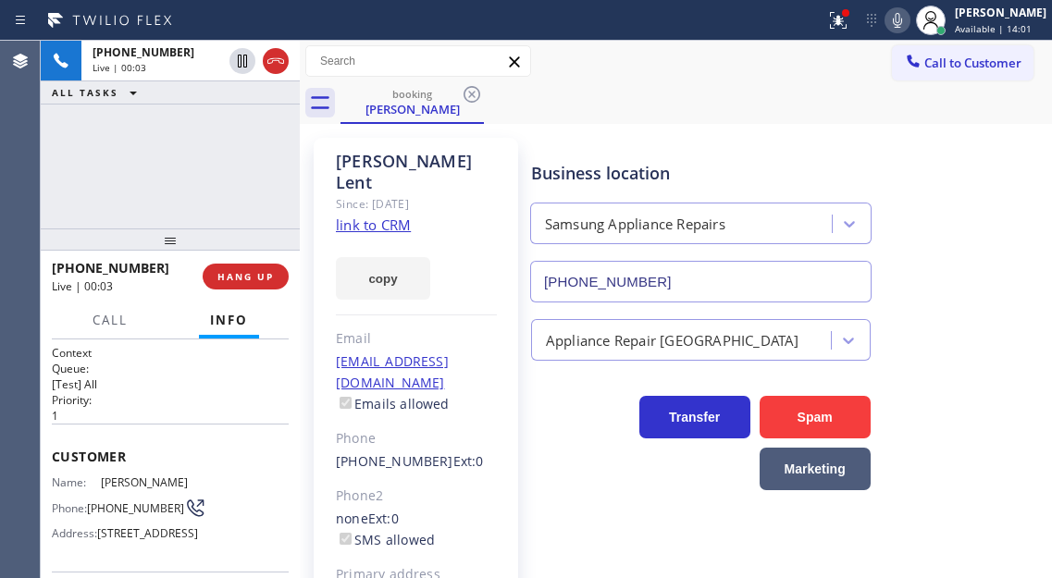
click at [117, 505] on span "[PHONE_NUMBER]" at bounding box center [135, 508] width 97 height 14
copy div "[PHONE_NUMBER]"
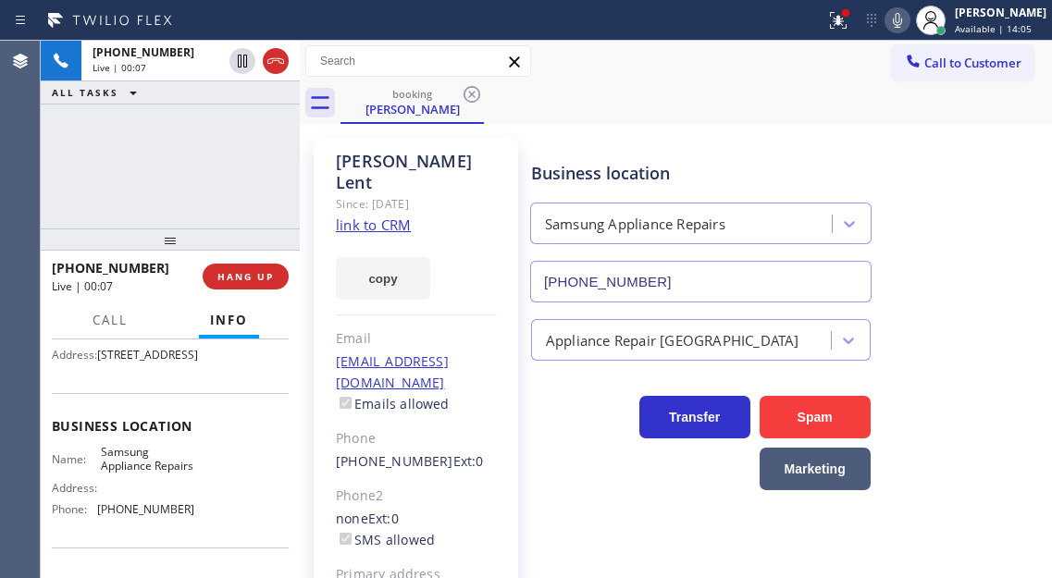
scroll to position [185, 0]
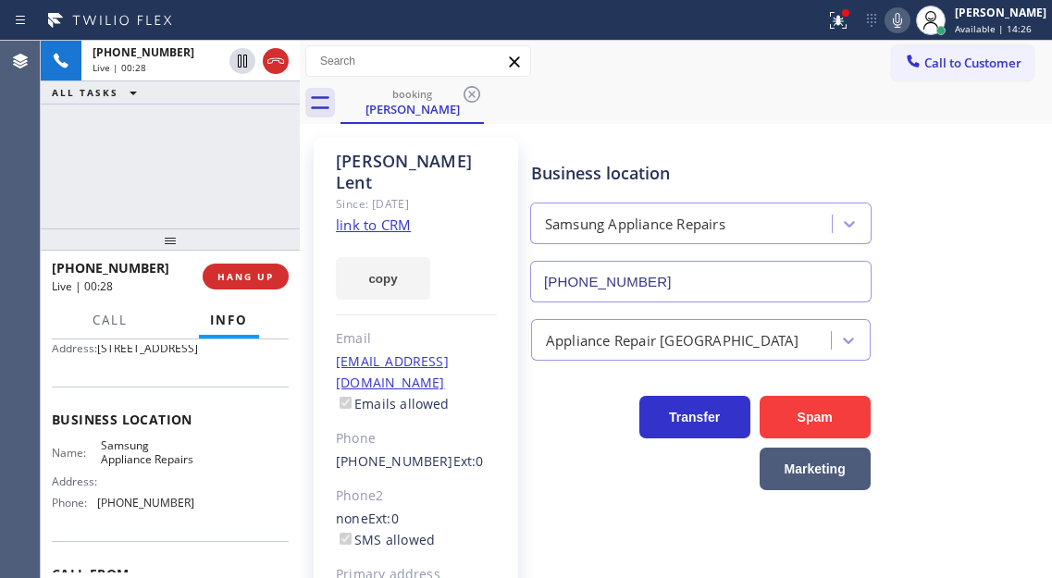
click at [208, 169] on div "[PHONE_NUMBER] Live | 00:28 ALL TASKS ALL TASKS ACTIVE TASKS TASKS IN WRAP UP" at bounding box center [170, 135] width 259 height 188
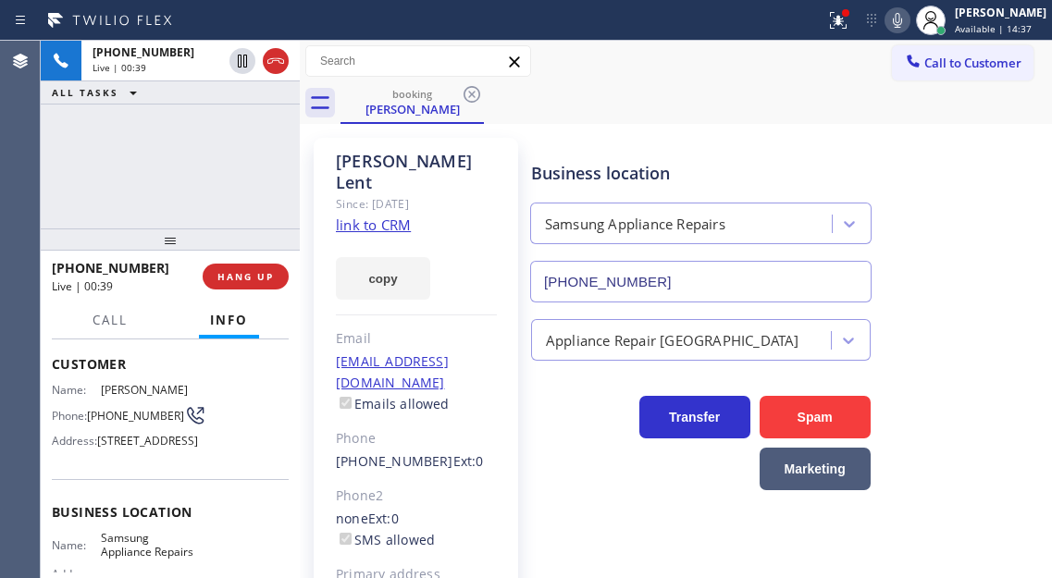
click at [221, 165] on div "[PHONE_NUMBER] Live | 00:39 ALL TASKS ALL TASKS ACTIVE TASKS TASKS IN WRAP UP" at bounding box center [170, 135] width 259 height 188
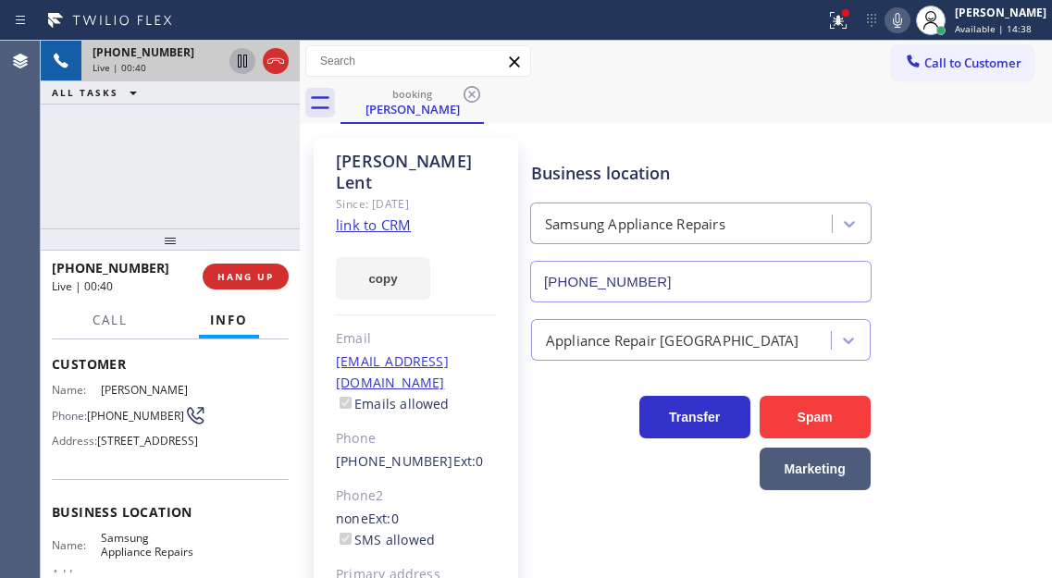
click at [240, 67] on icon at bounding box center [242, 61] width 9 height 13
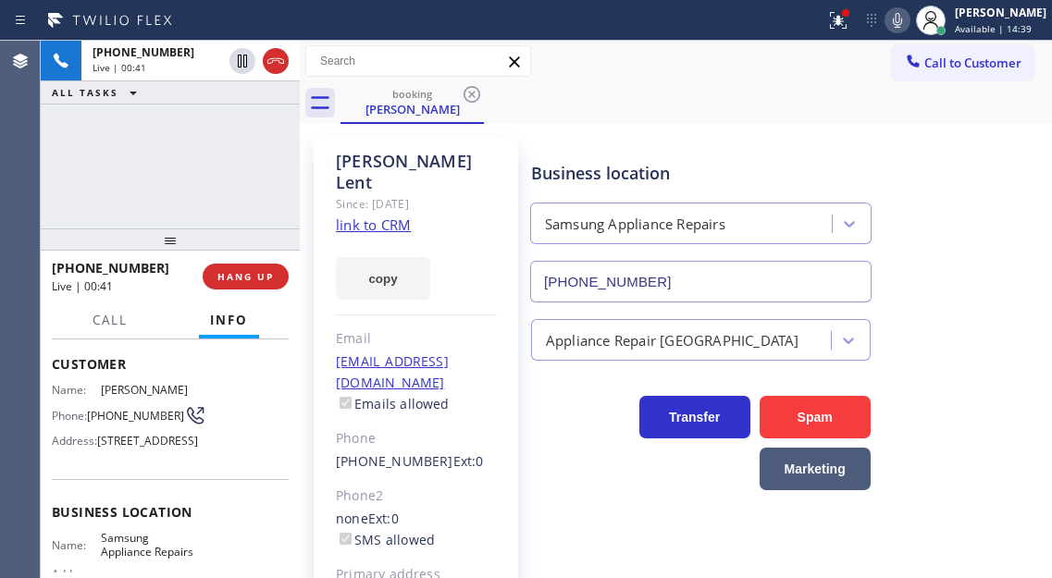
click at [908, 23] on icon at bounding box center [897, 20] width 22 height 22
click at [967, 230] on div "Business location Samsung Appliance Repairs [PHONE_NUMBER]" at bounding box center [787, 218] width 520 height 167
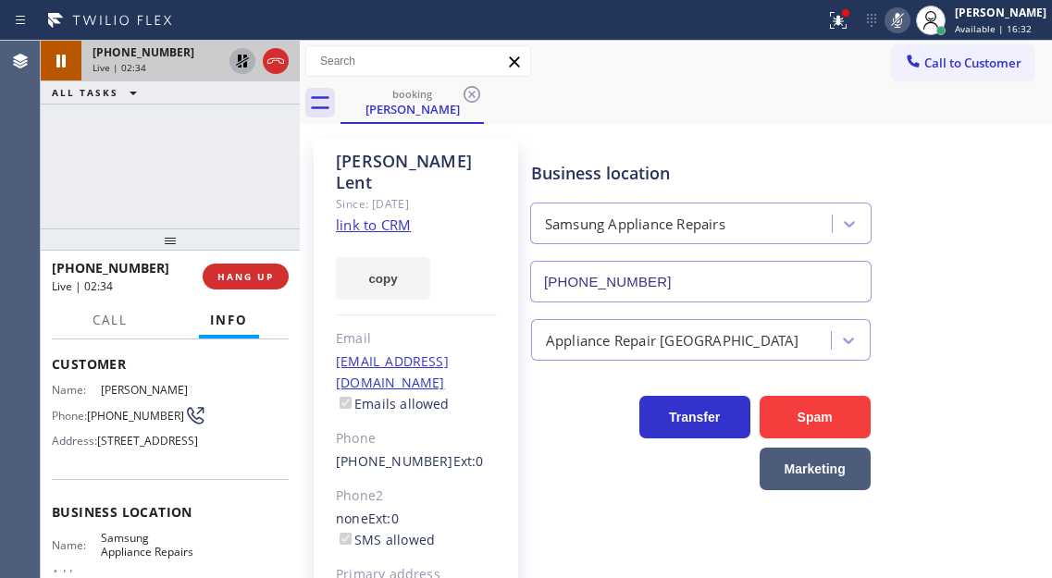
click at [238, 68] on icon at bounding box center [242, 61] width 22 height 22
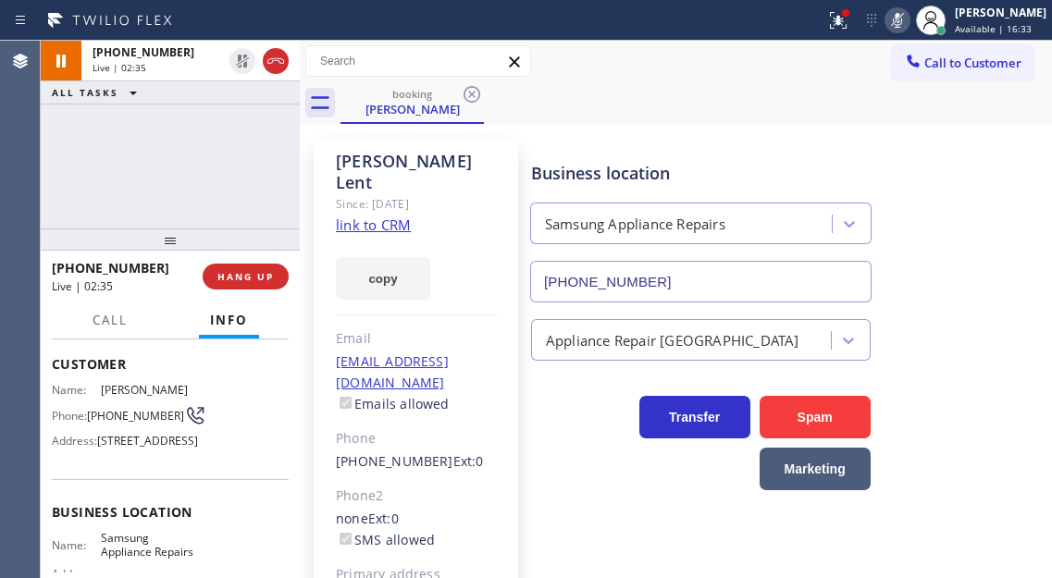
click at [898, 33] on div "Status report Issues detected These issues could affect your workflow. Please c…" at bounding box center [935, 20] width 234 height 41
click at [908, 31] on icon at bounding box center [897, 20] width 22 height 22
click at [849, 24] on icon at bounding box center [838, 20] width 22 height 22
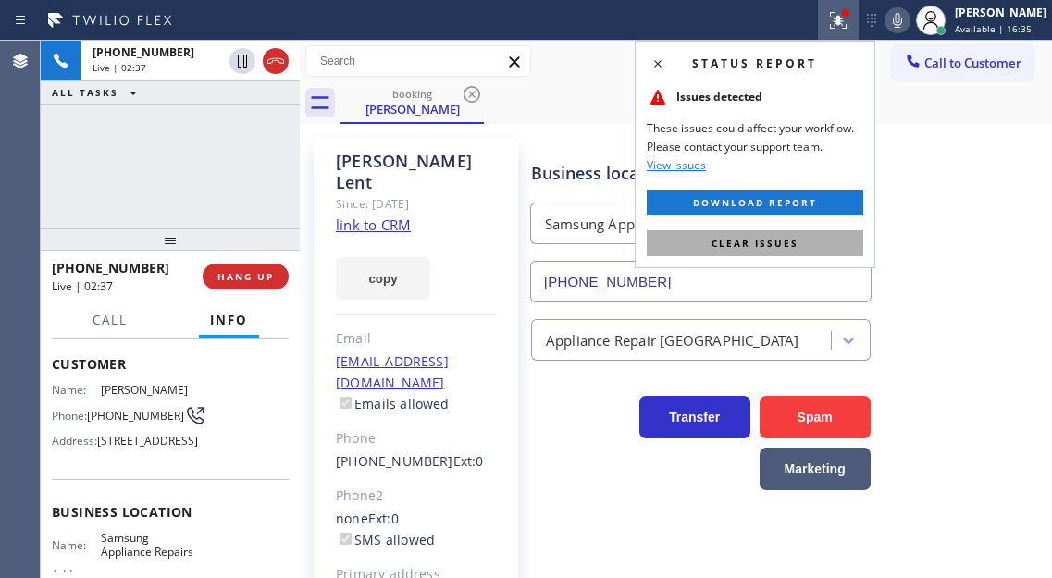
click at [824, 240] on button "Clear issues" at bounding box center [755, 243] width 216 height 26
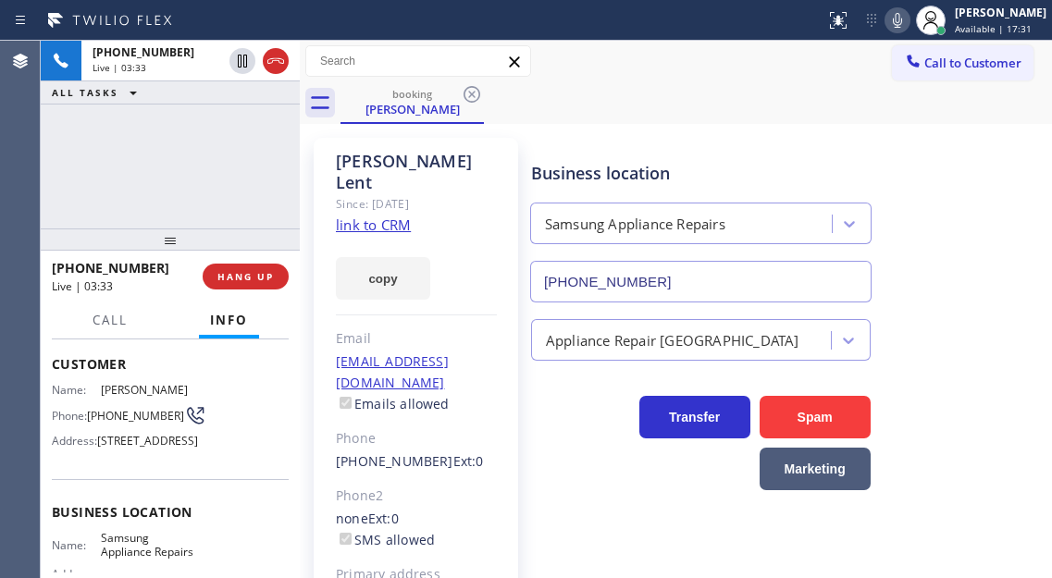
click at [216, 136] on div "[PHONE_NUMBER] Live | 03:33 ALL TASKS ALL TASKS ACTIVE TASKS TASKS IN WRAP UP" at bounding box center [170, 135] width 259 height 188
click at [967, 252] on div "Business location Samsung Appliance Repairs [PHONE_NUMBER]" at bounding box center [787, 218] width 520 height 167
click at [201, 151] on div "[PHONE_NUMBER] Live | 03:39 ALL TASKS ALL TASKS ACTIVE TASKS TASKS IN WRAP UP" at bounding box center [170, 135] width 259 height 188
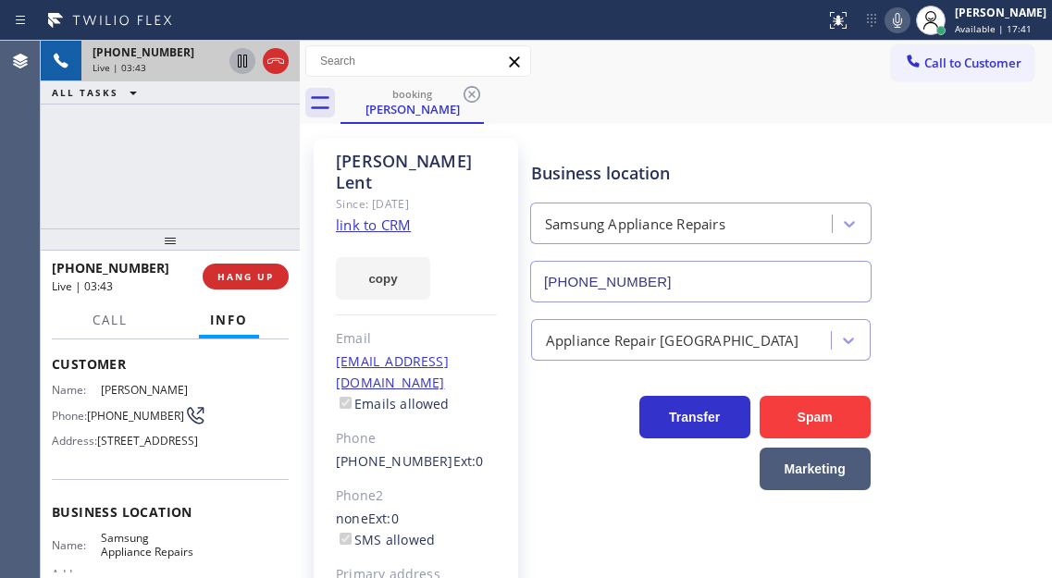
click at [243, 66] on icon at bounding box center [242, 61] width 9 height 13
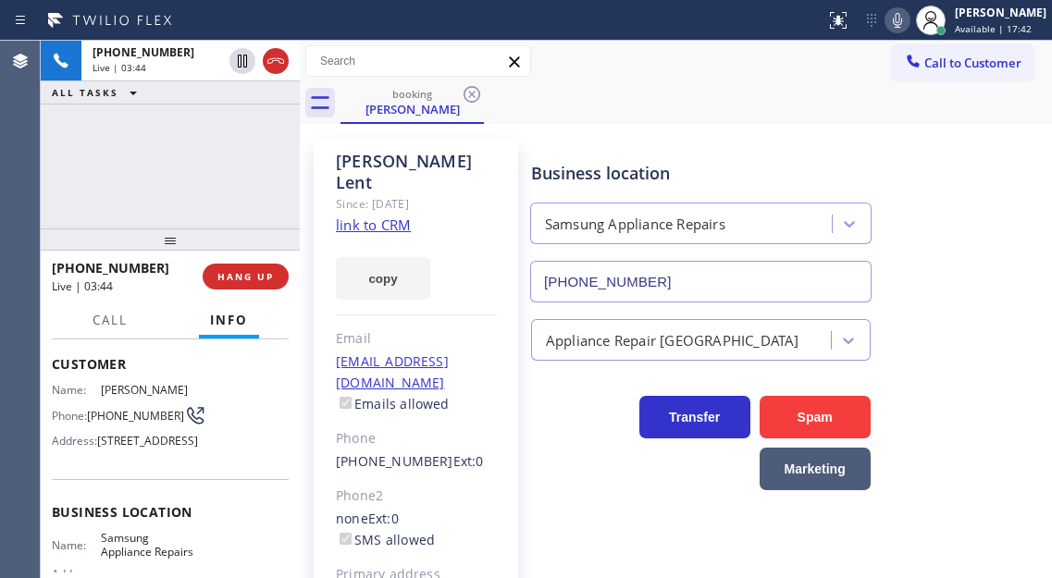
click at [908, 15] on icon at bounding box center [897, 20] width 22 height 22
click at [1013, 224] on div "Business location Samsung Appliance Repairs [PHONE_NUMBER]" at bounding box center [787, 218] width 520 height 167
drag, startPoint x: 958, startPoint y: 209, endPoint x: 951, endPoint y: 169, distance: 40.5
click at [958, 209] on div "Business location Samsung Appliance Repairs [PHONE_NUMBER]" at bounding box center [787, 218] width 520 height 167
click at [121, 129] on div "[PHONE_NUMBER] Live | 09:15 ALL TASKS ALL TASKS ACTIVE TASKS TASKS IN WRAP UP" at bounding box center [170, 135] width 259 height 188
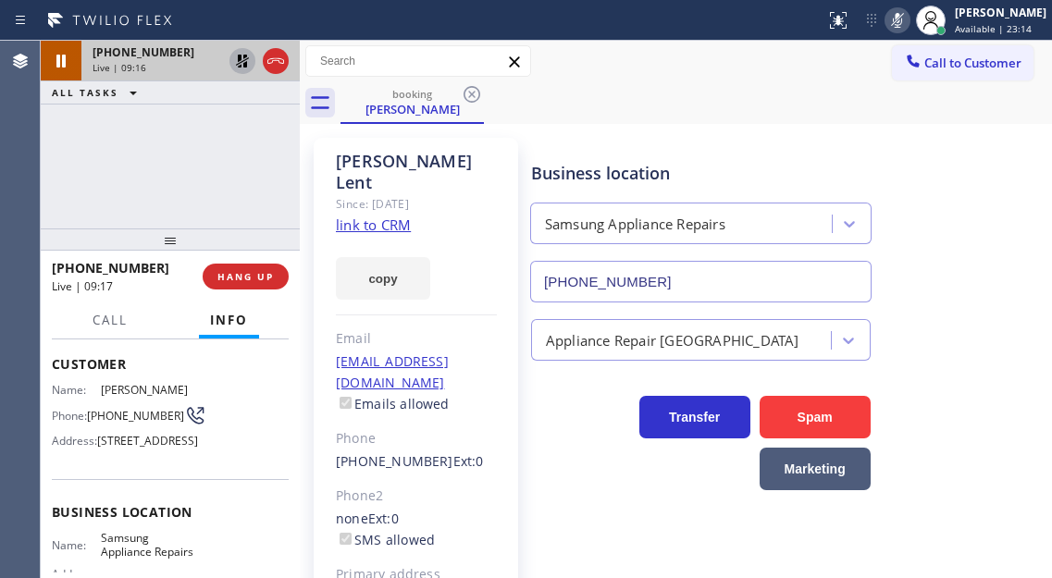
click at [240, 60] on icon at bounding box center [242, 61] width 13 height 13
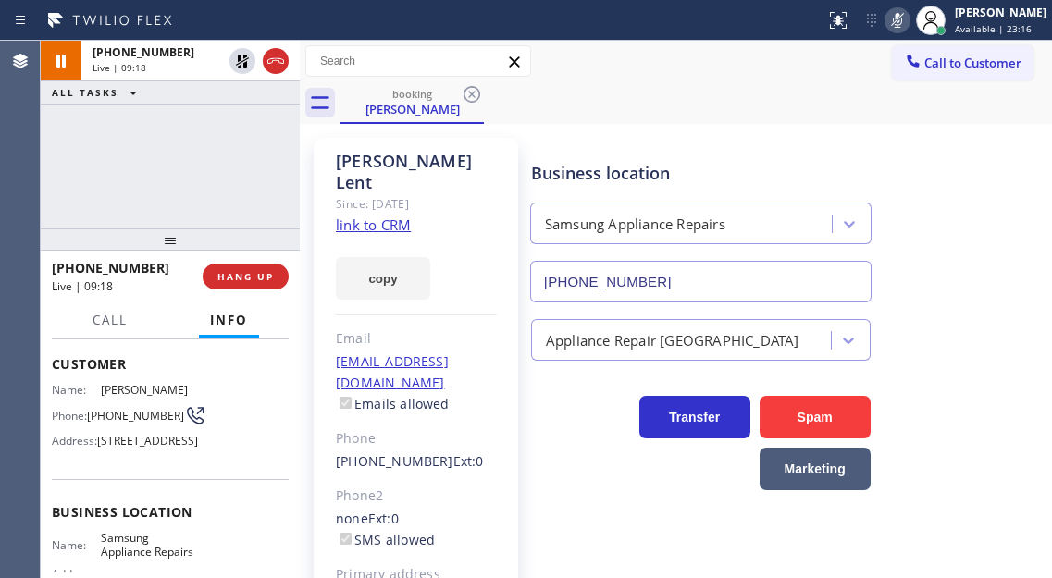
click at [905, 31] on div "Status report No issues detected If you experience an issue, please download th…" at bounding box center [935, 20] width 234 height 41
click at [906, 31] on icon at bounding box center [897, 20] width 22 height 22
click at [171, 155] on div "[PHONE_NUMBER] Live | 09:40 ALL TASKS ALL TASKS ACTIVE TASKS TASKS IN WRAP UP" at bounding box center [170, 135] width 259 height 188
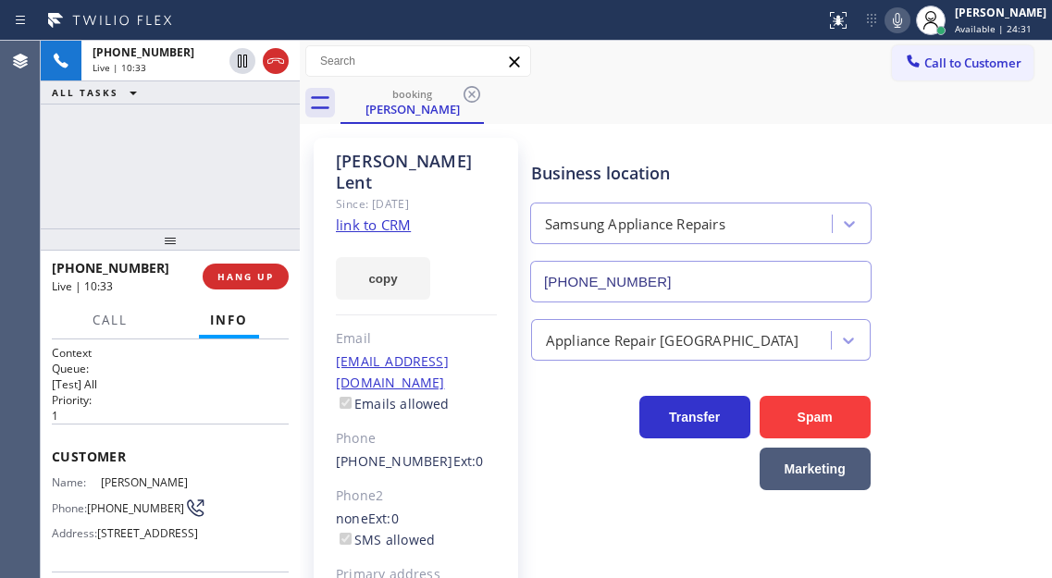
click at [165, 172] on div "[PHONE_NUMBER] Live | 10:33 ALL TASKS ALL TASKS ACTIVE TASKS TASKS IN WRAP UP" at bounding box center [170, 135] width 259 height 188
click at [228, 187] on div "[PHONE_NUMBER] Live | 10:38 ALL TASKS ALL TASKS ACTIVE TASKS TASKS IN WRAP UP" at bounding box center [170, 135] width 259 height 188
click at [988, 293] on div "Business location Samsung Appliance Repairs [PHONE_NUMBER]" at bounding box center [787, 218] width 520 height 167
click at [217, 137] on div "[PHONE_NUMBER] Live | 10:47 ALL TASKS ALL TASKS ACTIVE TASKS TASKS IN WRAP UP" at bounding box center [170, 135] width 259 height 188
click at [999, 363] on div "Transfer Spam Marketing" at bounding box center [787, 425] width 520 height 129
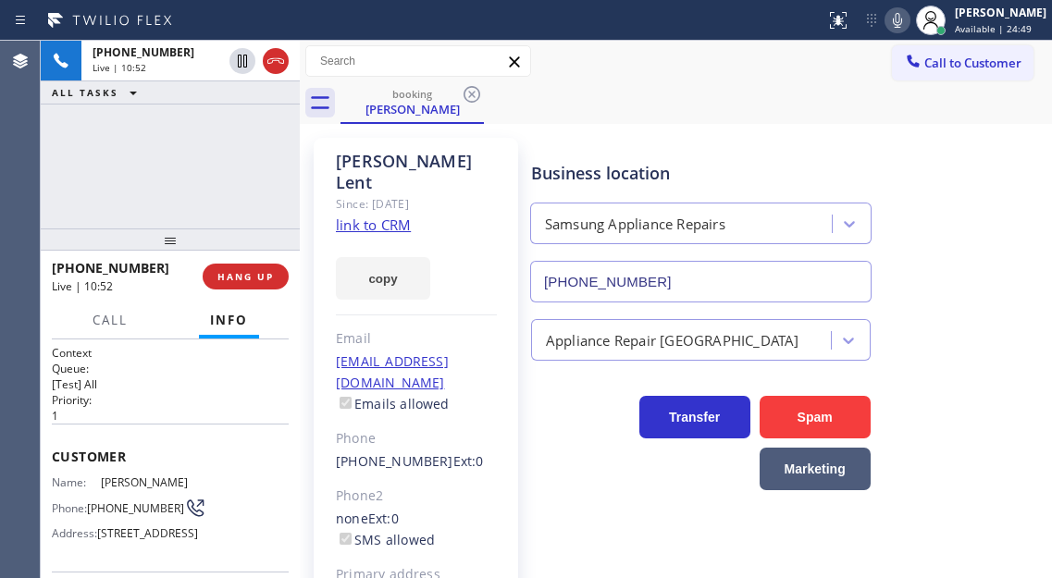
click at [236, 191] on div "[PHONE_NUMBER] Live | 10:52 ALL TASKS ALL TASKS ACTIVE TASKS TASKS IN WRAP UP" at bounding box center [170, 135] width 259 height 188
click at [253, 281] on span "HANG UP" at bounding box center [245, 276] width 56 height 13
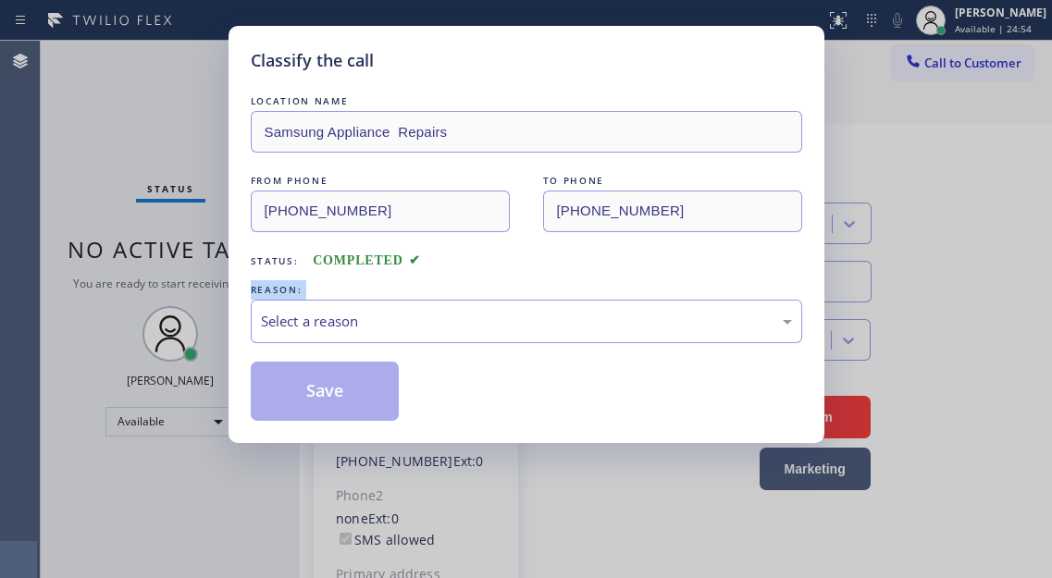
click at [253, 281] on div "REASON:" at bounding box center [526, 289] width 551 height 19
click at [348, 322] on div "Select a reason" at bounding box center [526, 321] width 531 height 21
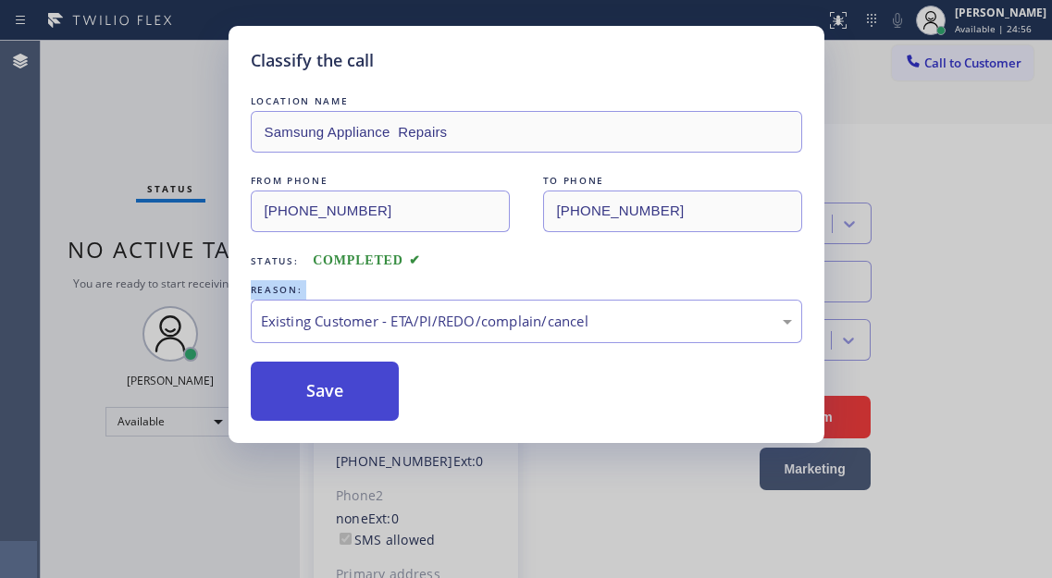
click at [384, 393] on button "Save" at bounding box center [325, 391] width 149 height 59
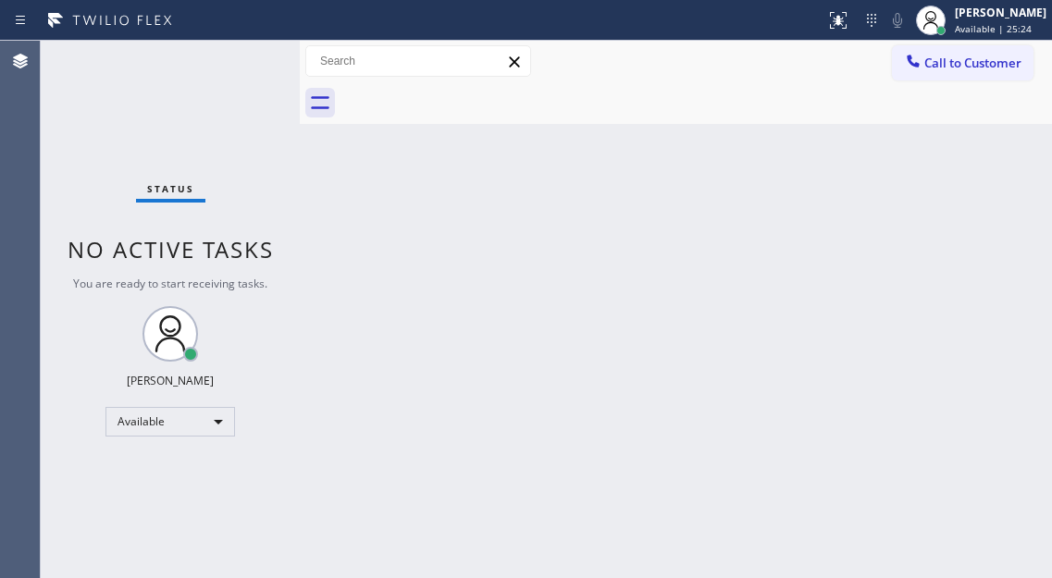
click at [987, 223] on div "Back to Dashboard Change Sender ID Customers Technicians Select a contact Outbo…" at bounding box center [676, 309] width 752 height 537
click at [228, 52] on div "Status No active tasks You are ready to start receiving tasks. [PERSON_NAME]" at bounding box center [170, 309] width 259 height 537
click at [994, 213] on div "Back to Dashboard Change Sender ID Customers Technicians Select a contact Outbo…" at bounding box center [676, 309] width 752 height 537
click at [234, 63] on div "Status No active tasks You are ready to start receiving tasks. [PERSON_NAME]" at bounding box center [170, 309] width 259 height 537
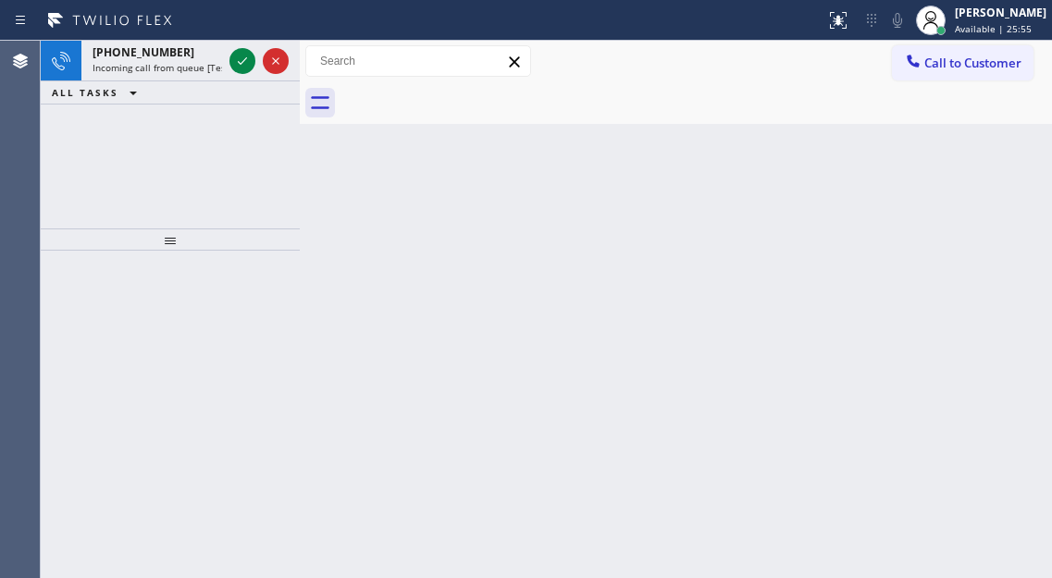
click at [950, 253] on div "Back to Dashboard Change Sender ID Customers Technicians Select a contact Outbo…" at bounding box center [676, 309] width 752 height 537
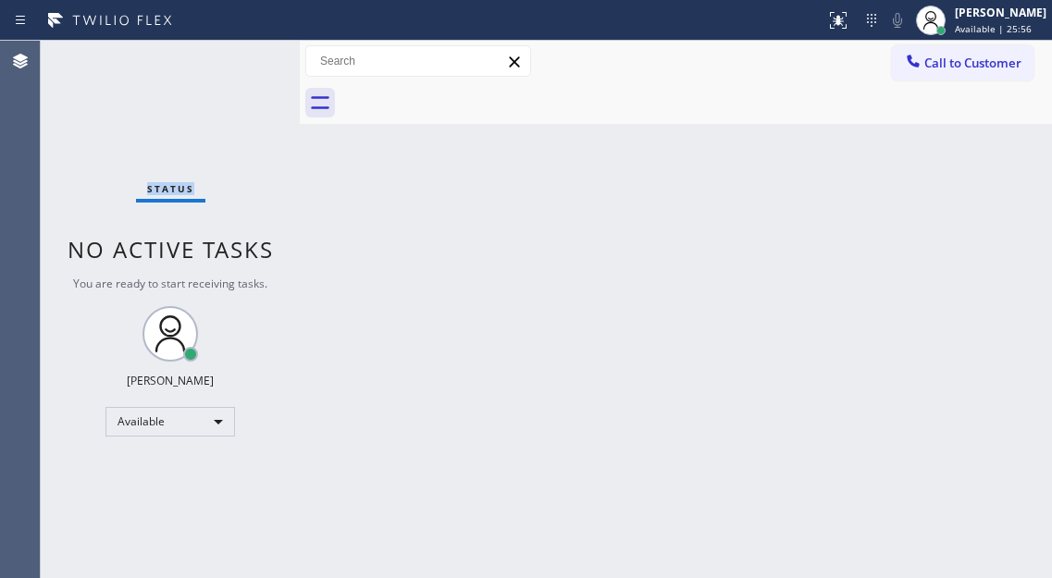
click at [241, 61] on div "Status No active tasks You are ready to start receiving tasks. [PERSON_NAME]" at bounding box center [170, 309] width 259 height 537
click at [960, 170] on div "Back to Dashboard Change Sender ID Customers Technicians Select a contact Outbo…" at bounding box center [676, 309] width 752 height 537
click at [235, 58] on div "Status No active tasks You are ready to start receiving tasks. [PERSON_NAME]" at bounding box center [170, 309] width 259 height 537
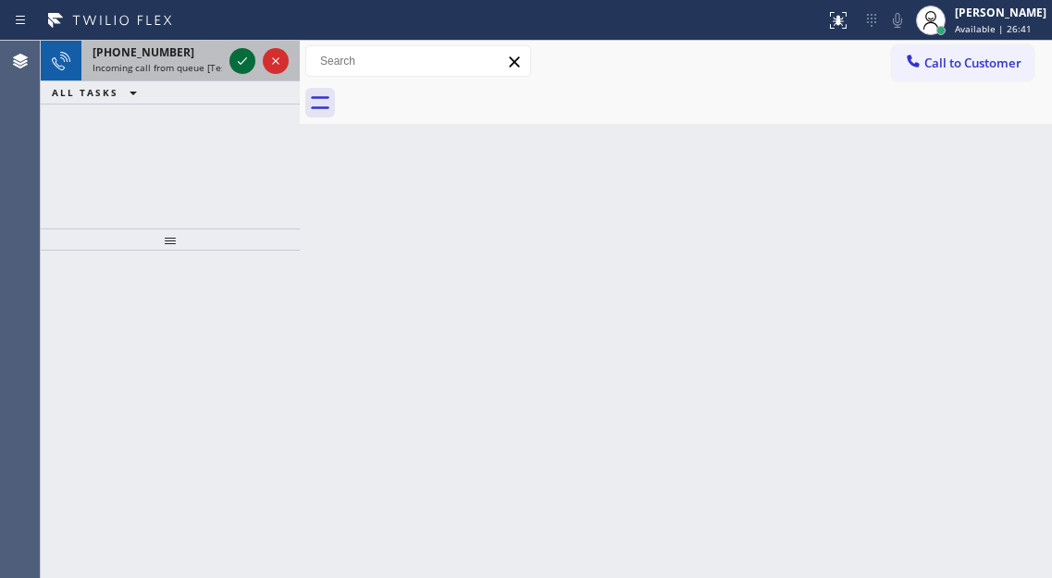
click at [240, 60] on icon at bounding box center [242, 61] width 22 height 22
click at [241, 55] on icon at bounding box center [242, 61] width 22 height 22
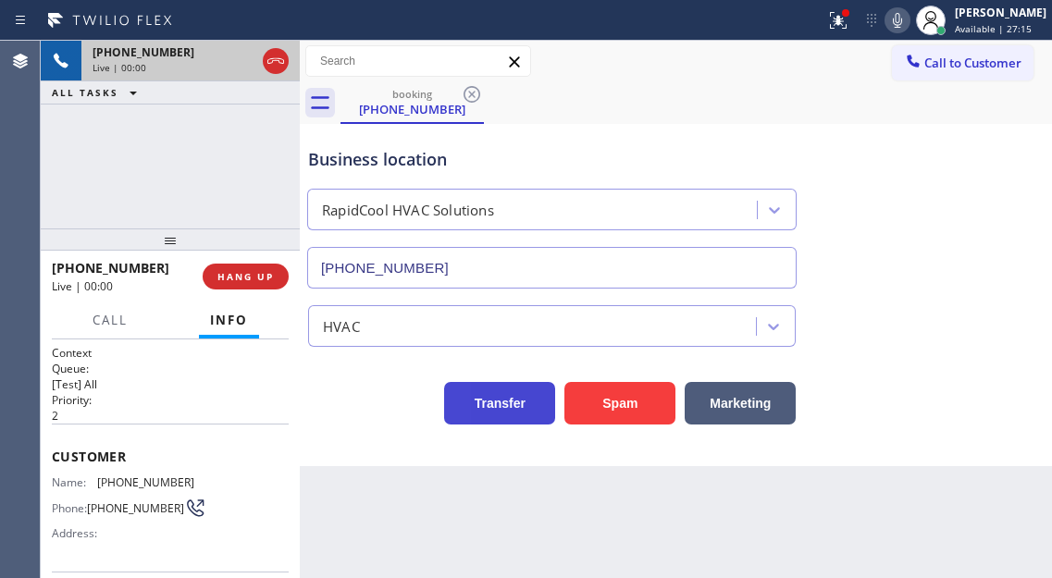
type input "[PHONE_NUMBER]"
click at [384, 169] on div "Business location" at bounding box center [551, 159] width 487 height 25
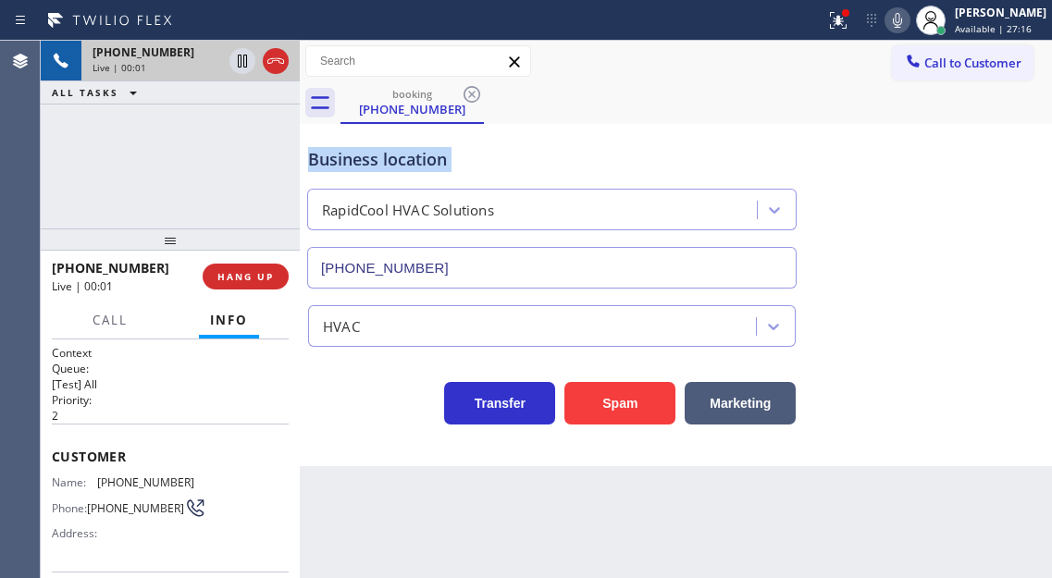
click at [384, 169] on div "Business location" at bounding box center [551, 159] width 487 height 25
click at [231, 174] on div "[PHONE_NUMBER] Live | 00:08 ALL TASKS ALL TASKS ACTIVE TASKS TASKS IN WRAP UP" at bounding box center [170, 135] width 259 height 188
click at [849, 28] on icon at bounding box center [838, 20] width 22 height 22
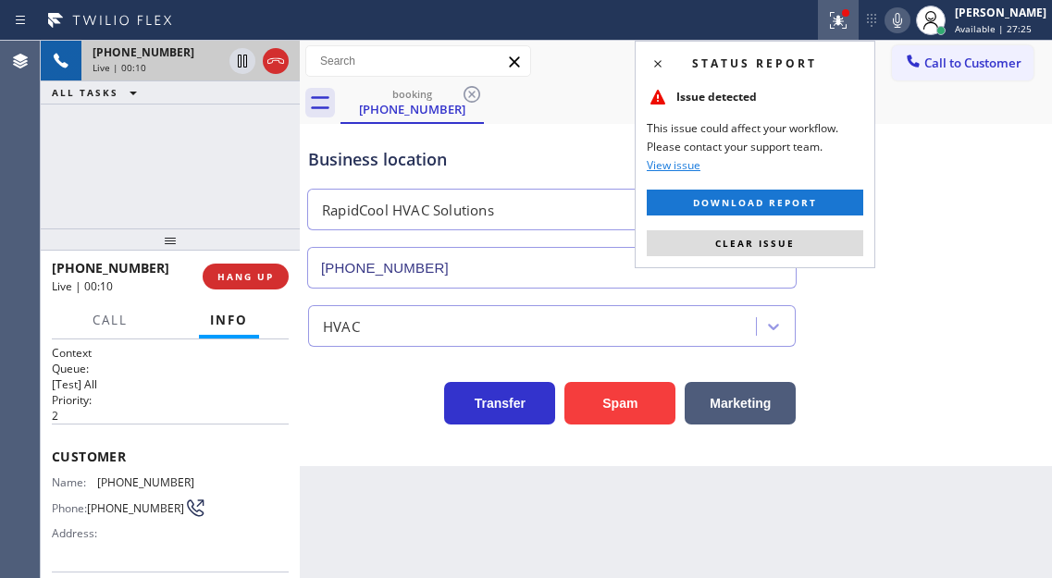
click at [833, 270] on div "Business location RapidCool HVAC Solutions [PHONE_NUMBER]" at bounding box center [675, 204] width 743 height 167
click at [828, 247] on button "Clear issue" at bounding box center [755, 243] width 216 height 26
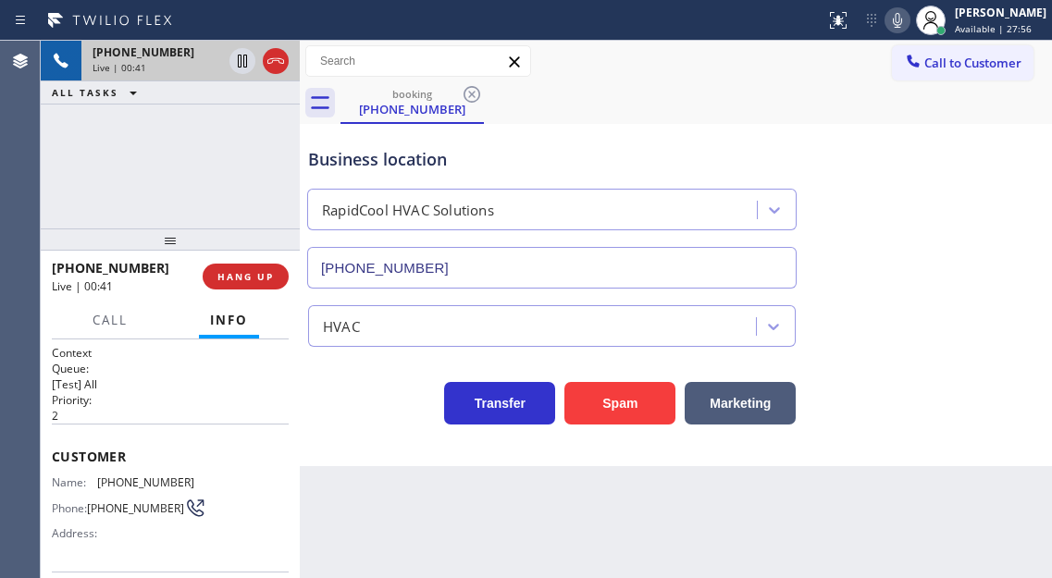
click at [972, 284] on div "Business location RapidCool HVAC Solutions [PHONE_NUMBER]" at bounding box center [675, 204] width 743 height 167
click at [425, 154] on div "Business location" at bounding box center [551, 159] width 487 height 25
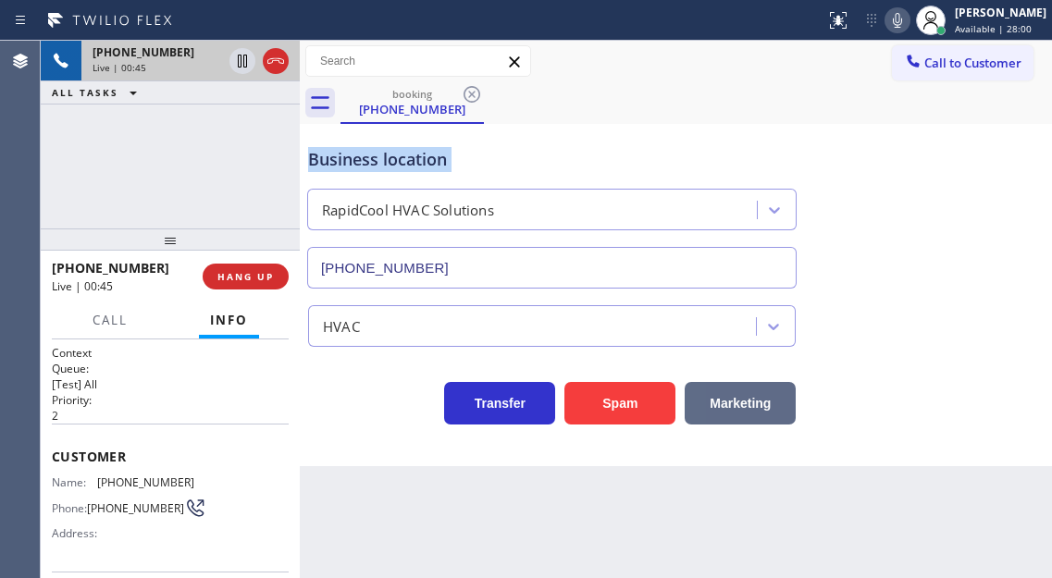
click at [747, 409] on button "Marketing" at bounding box center [739, 403] width 111 height 43
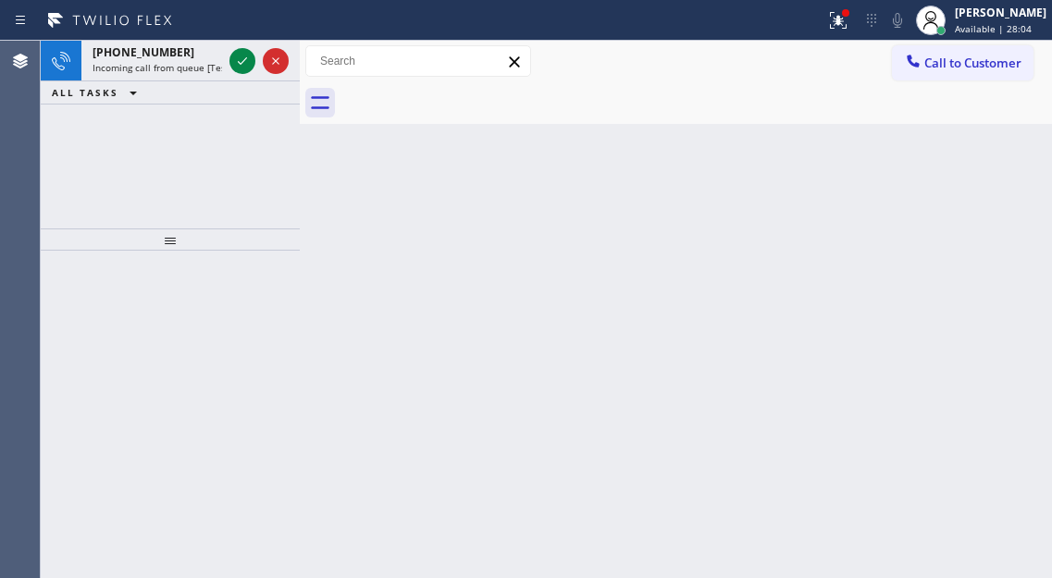
drag, startPoint x: 1004, startPoint y: 172, endPoint x: 487, endPoint y: 129, distance: 518.0
click at [1004, 172] on div "Back to Dashboard Change Sender ID Customers Technicians Select a contact Outbo…" at bounding box center [676, 309] width 752 height 537
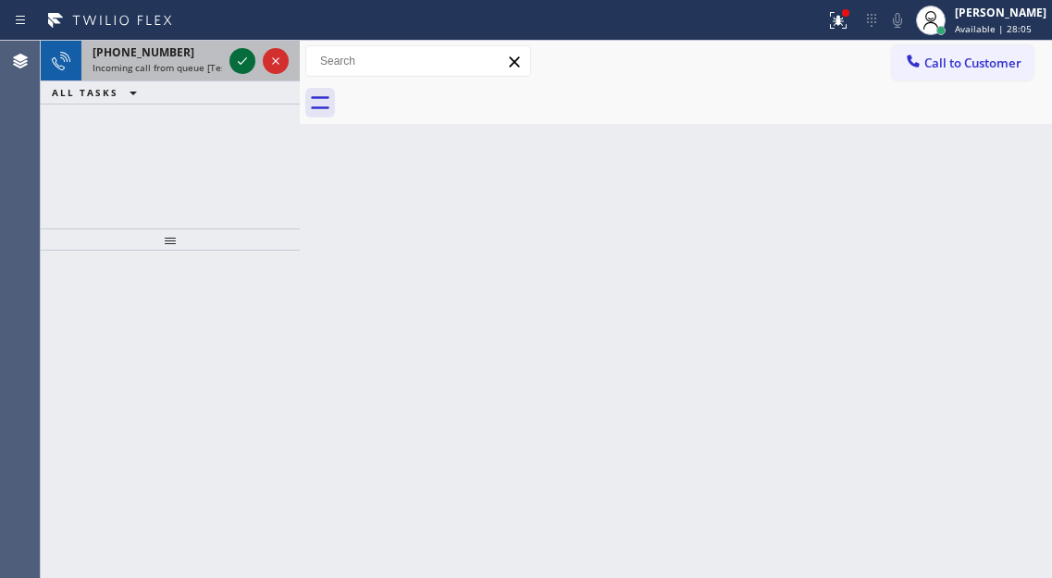
click at [228, 58] on div at bounding box center [259, 61] width 67 height 41
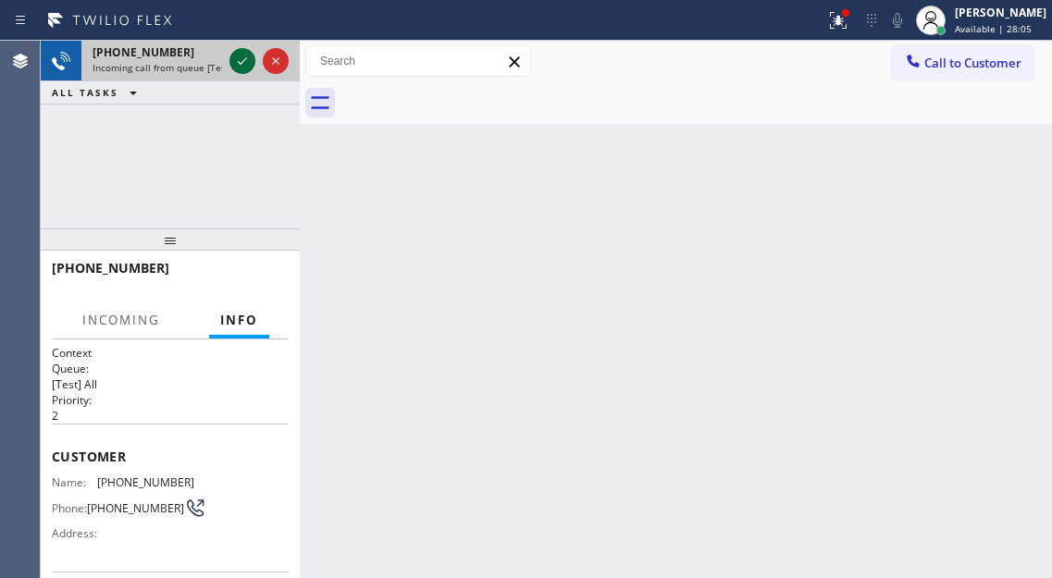
click at [234, 60] on icon at bounding box center [242, 61] width 22 height 22
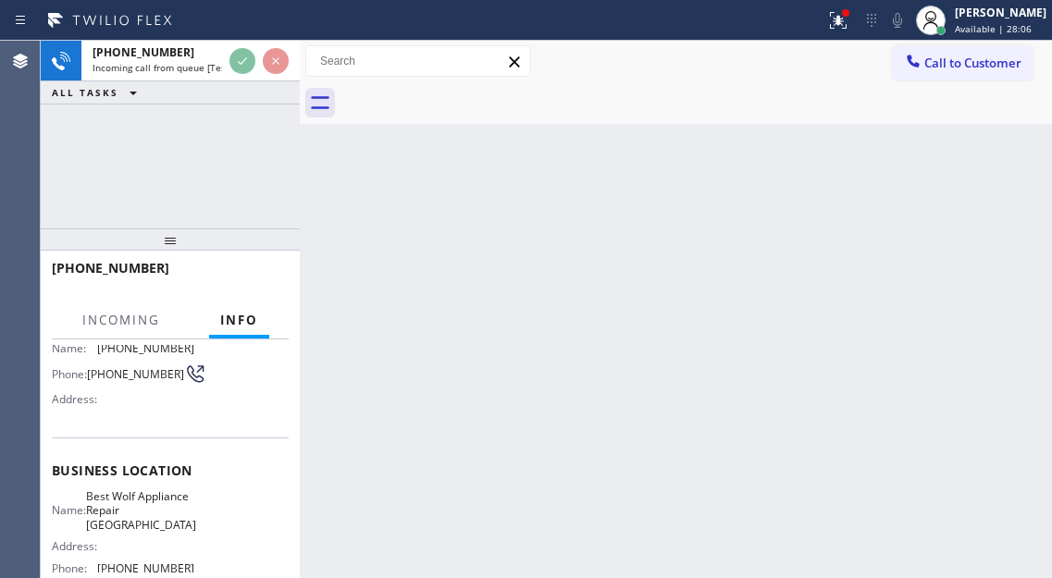
scroll to position [185, 0]
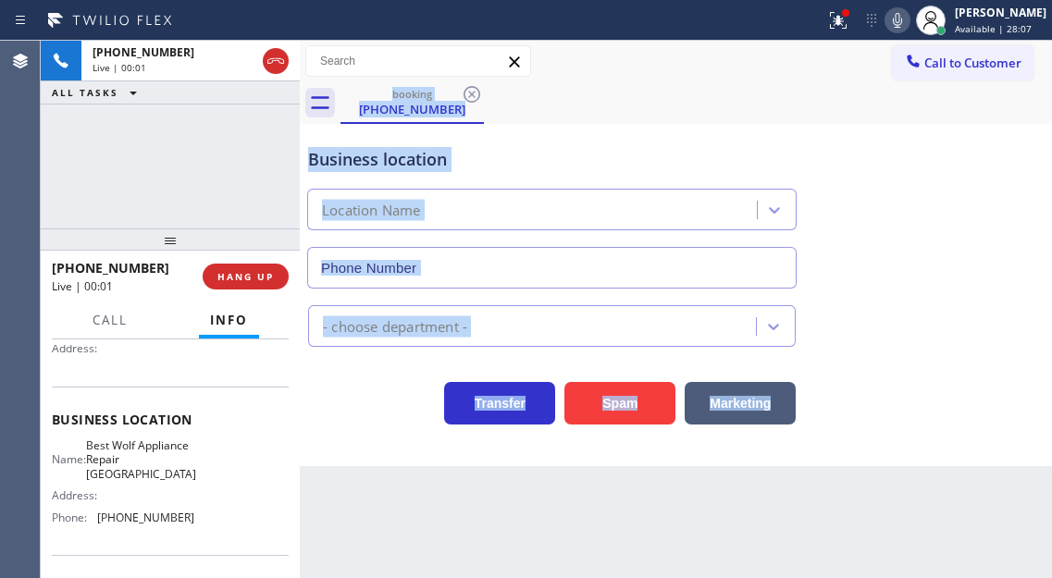
type input "[PHONE_NUMBER]"
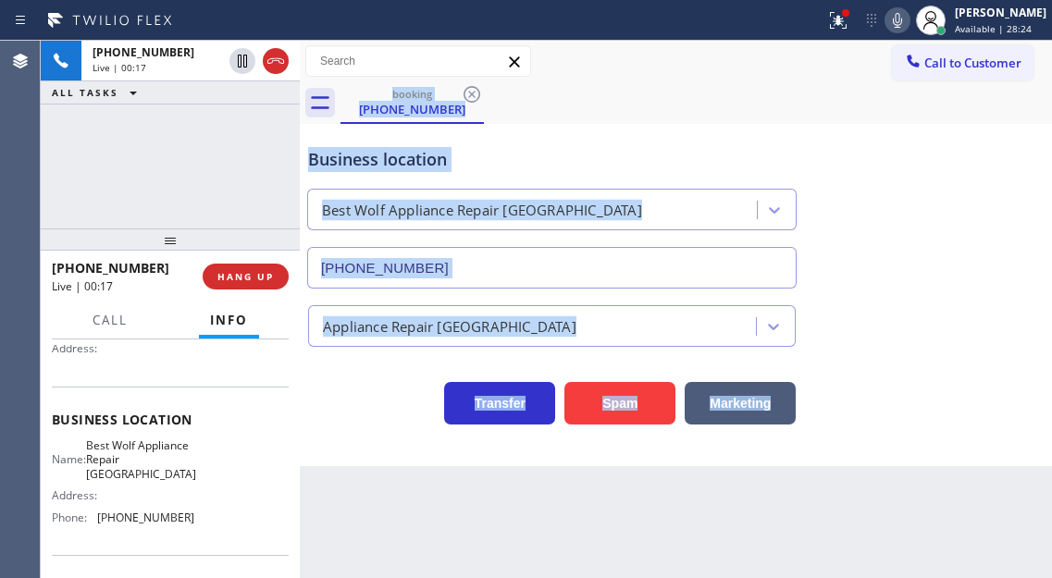
click at [951, 229] on div "Business location Best Wolf Appliance Repair [GEOGRAPHIC_DATA] [PHONE_NUMBER]" at bounding box center [675, 204] width 743 height 167
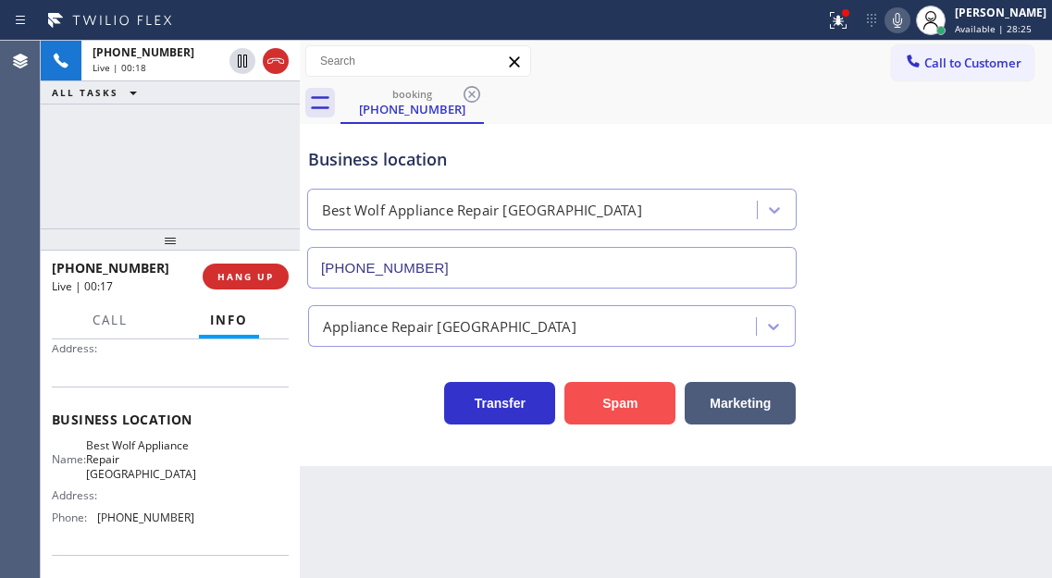
click at [626, 395] on button "Spam" at bounding box center [619, 403] width 111 height 43
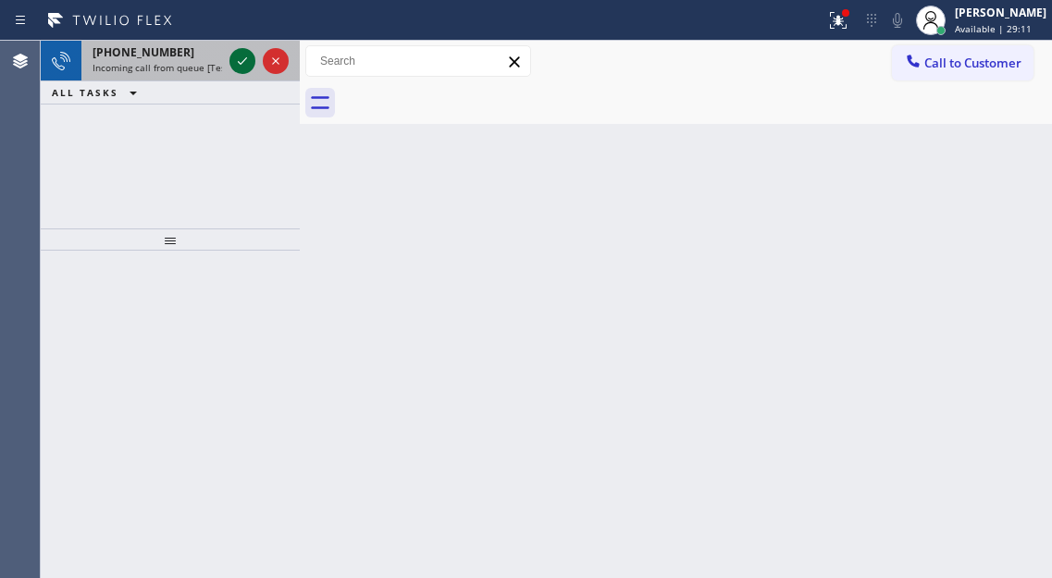
click at [250, 61] on icon at bounding box center [242, 61] width 22 height 22
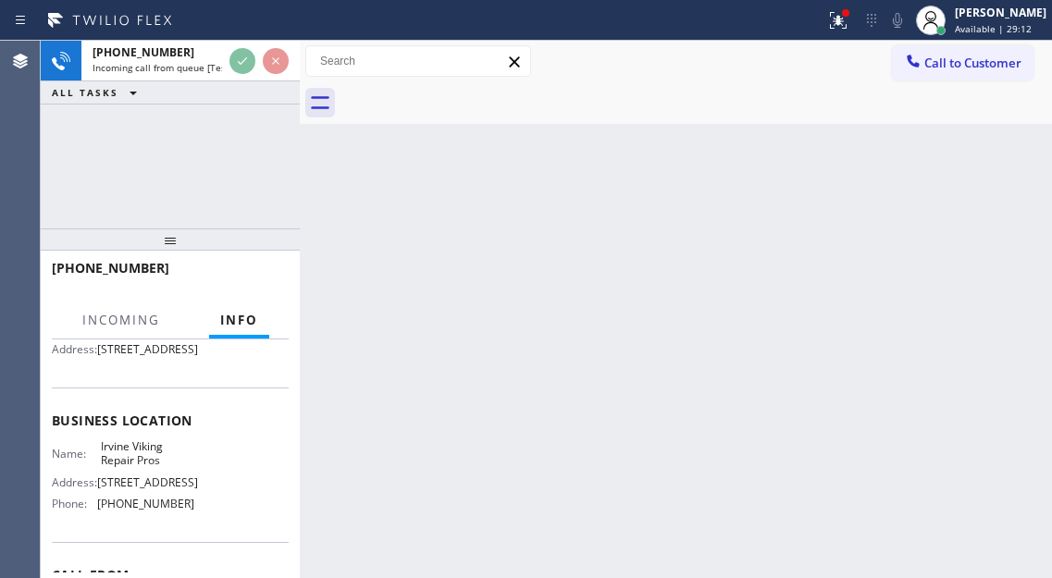
scroll to position [185, 0]
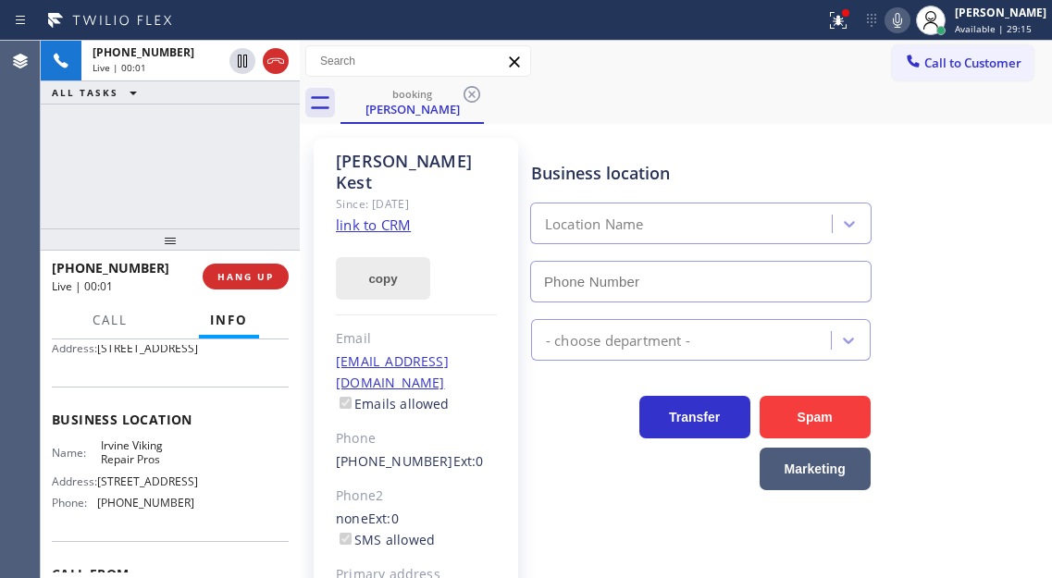
type input "[PHONE_NUMBER]"
click at [395, 216] on link "link to CRM" at bounding box center [373, 225] width 75 height 18
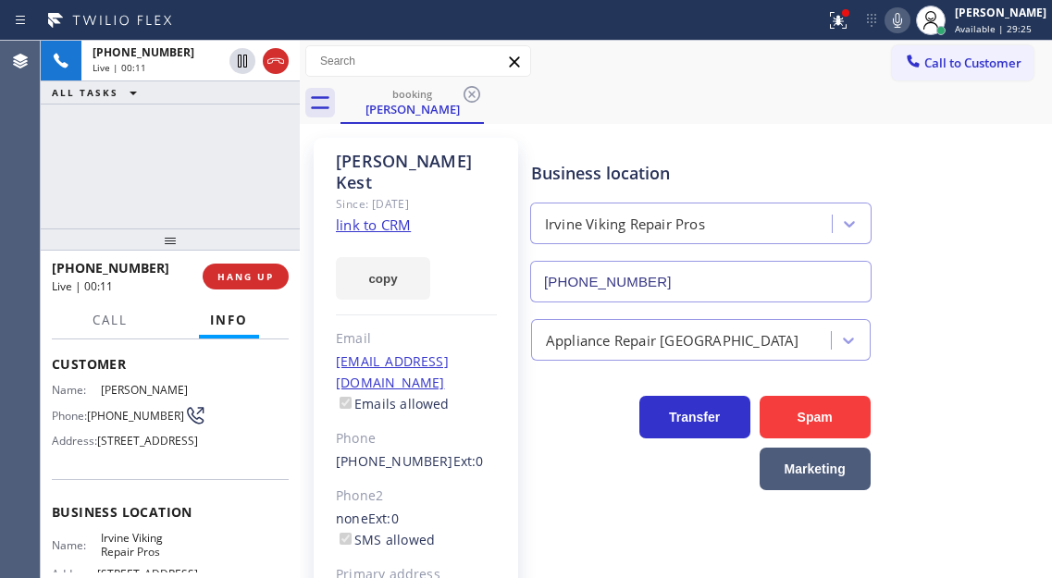
click at [120, 416] on span "[PHONE_NUMBER]" at bounding box center [135, 416] width 97 height 14
copy div "[PHONE_NUMBER]"
drag, startPoint x: 674, startPoint y: 185, endPoint x: 419, endPoint y: 306, distance: 282.6
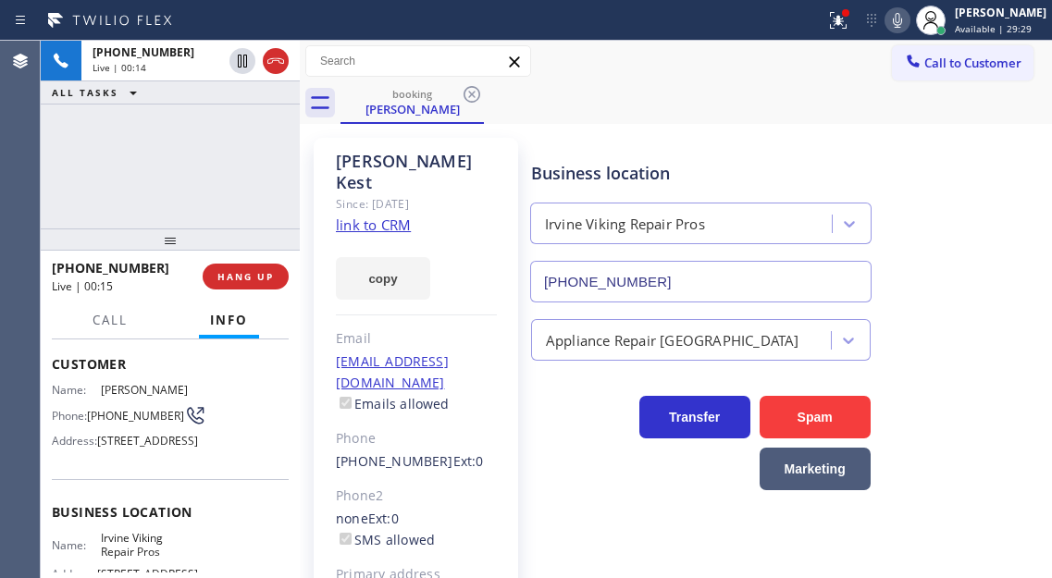
click at [674, 185] on div "Business location" at bounding box center [700, 173] width 339 height 25
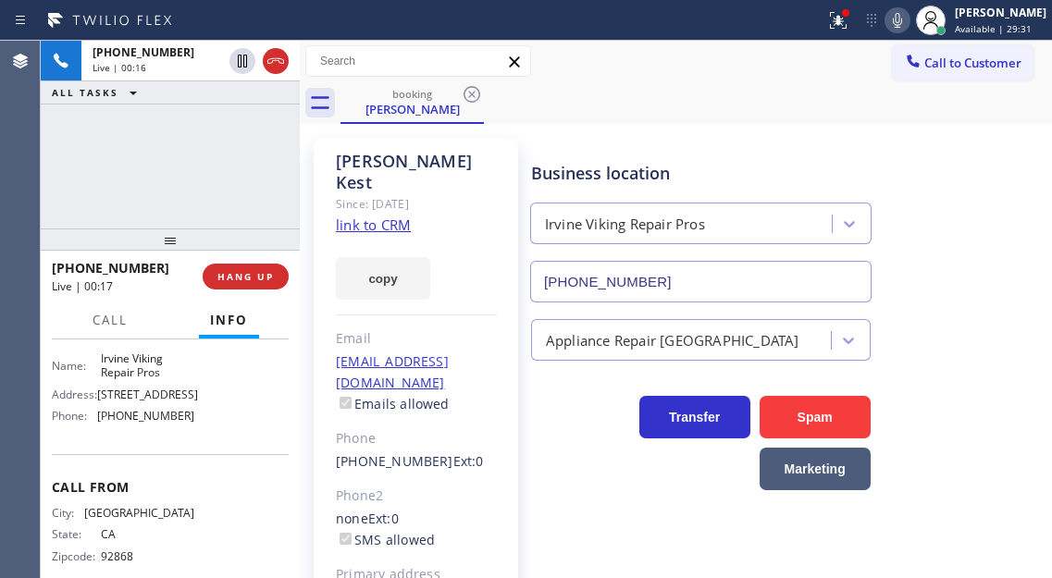
scroll to position [277, 0]
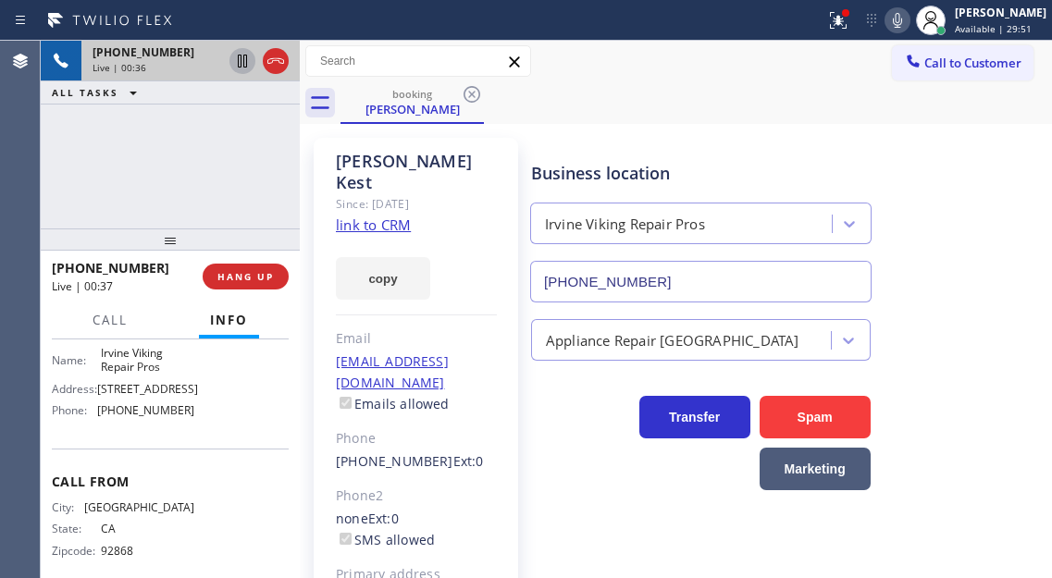
click at [237, 58] on icon at bounding box center [242, 61] width 22 height 22
click at [245, 59] on icon at bounding box center [242, 61] width 22 height 22
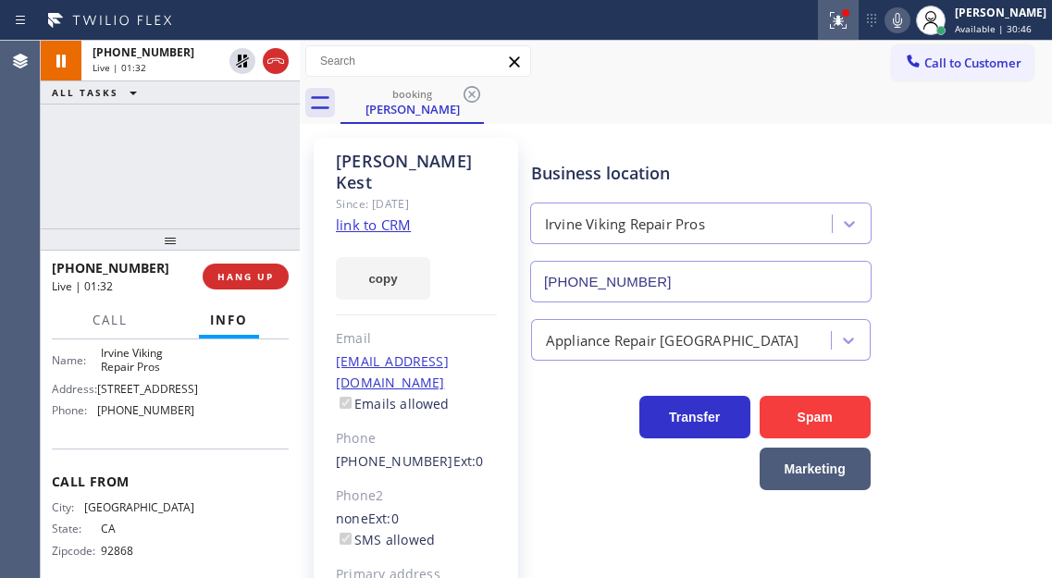
click at [848, 27] on icon at bounding box center [838, 20] width 22 height 22
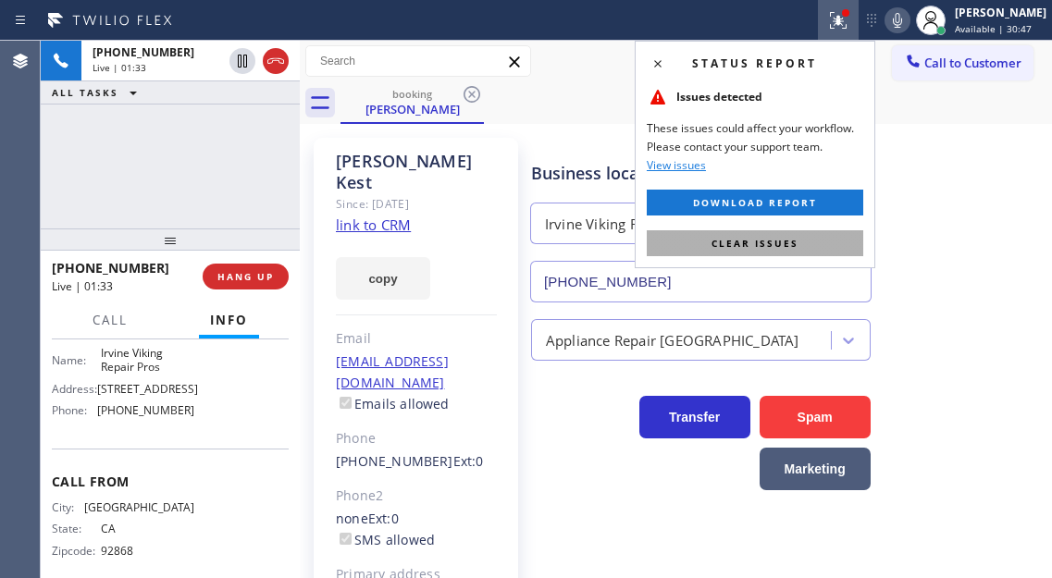
click at [833, 240] on button "Clear issues" at bounding box center [755, 243] width 216 height 26
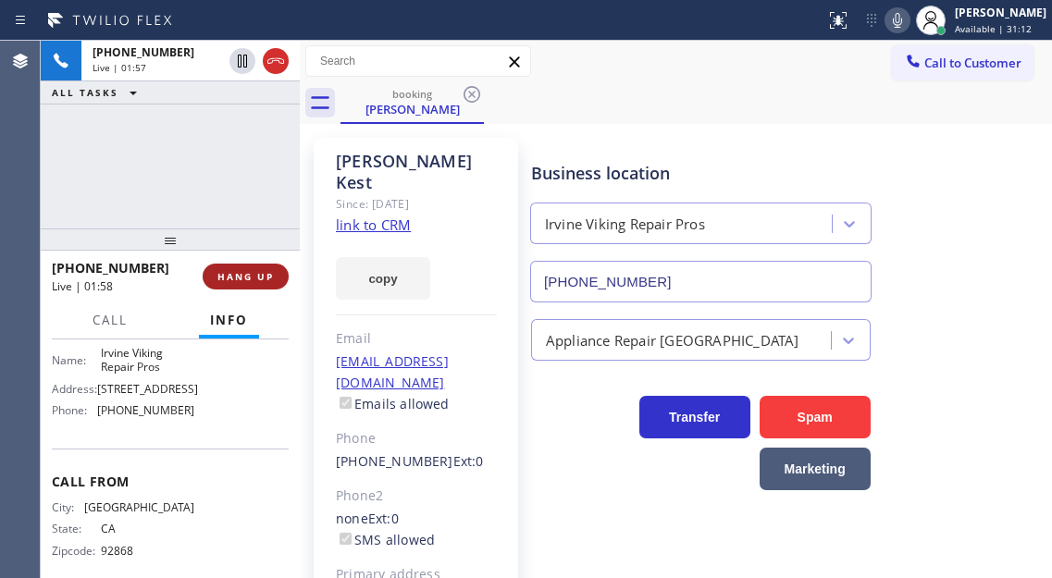
click at [275, 283] on button "HANG UP" at bounding box center [246, 277] width 86 height 26
click at [269, 280] on span "HANG UP" at bounding box center [245, 276] width 56 height 13
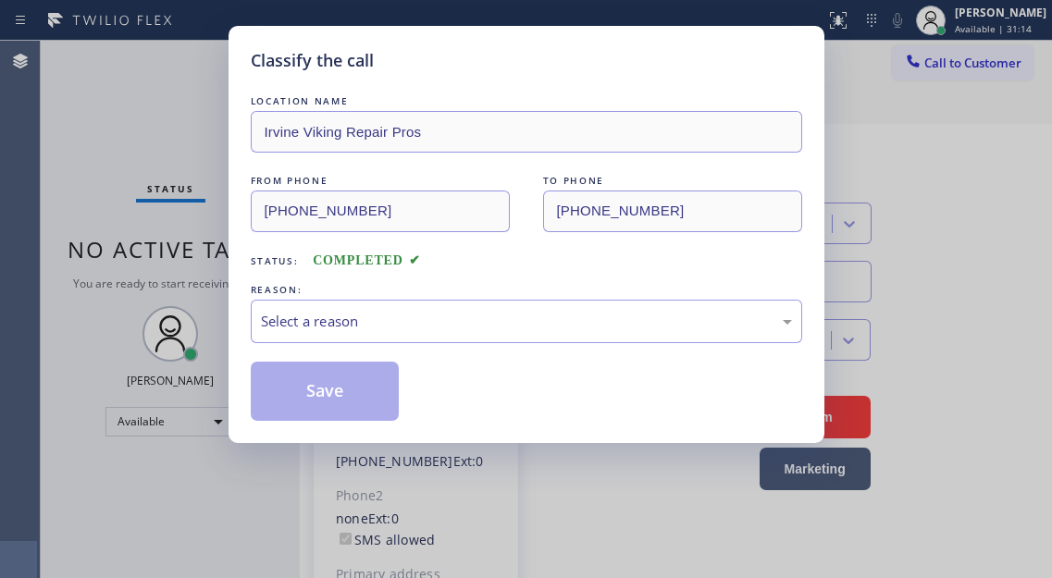
click at [269, 280] on div "REASON:" at bounding box center [526, 289] width 551 height 19
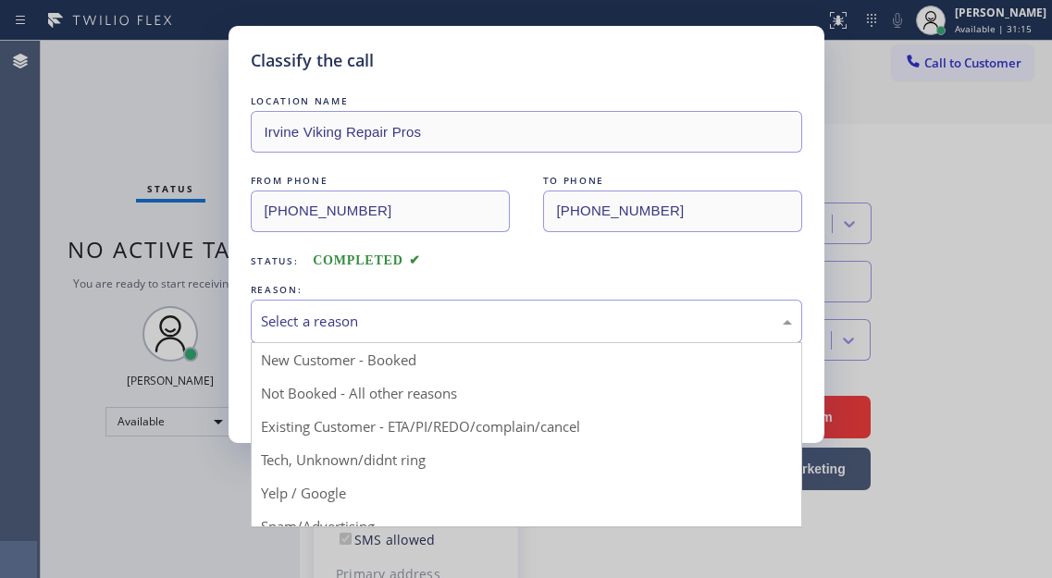
click at [387, 321] on div "Select a reason" at bounding box center [526, 321] width 531 height 21
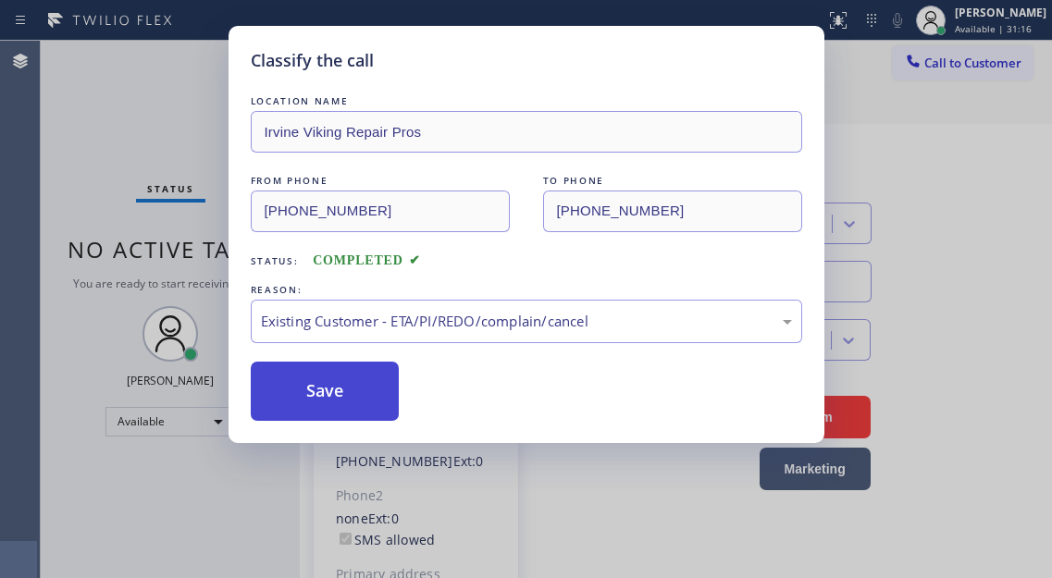
click at [379, 413] on button "Save" at bounding box center [325, 391] width 149 height 59
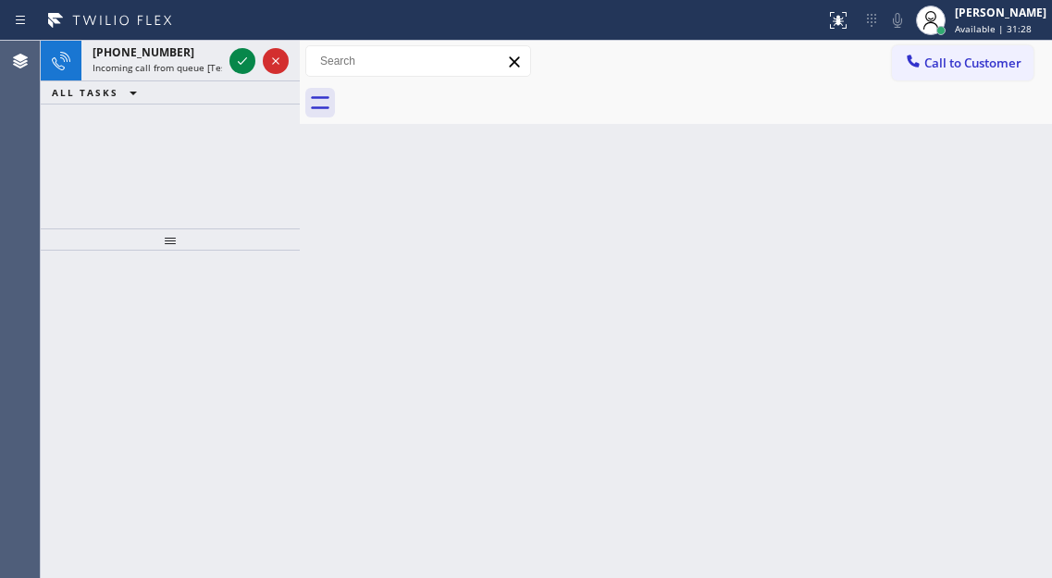
click at [1013, 224] on div "Back to Dashboard Change Sender ID Customers Technicians Select a contact Outbo…" at bounding box center [676, 309] width 752 height 537
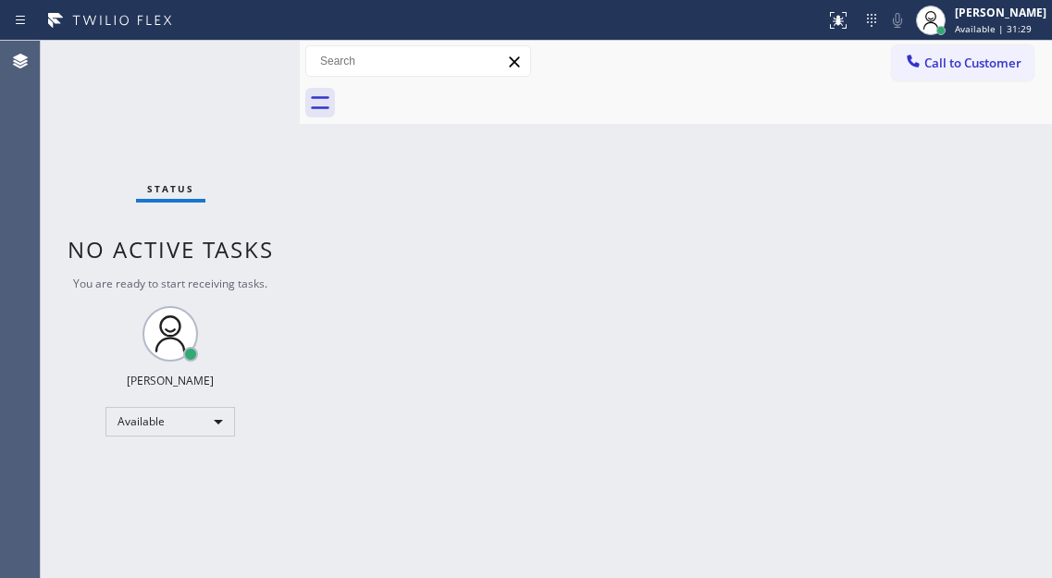
click at [249, 61] on div "Status No active tasks You are ready to start receiving tasks. [PERSON_NAME]" at bounding box center [170, 309] width 259 height 537
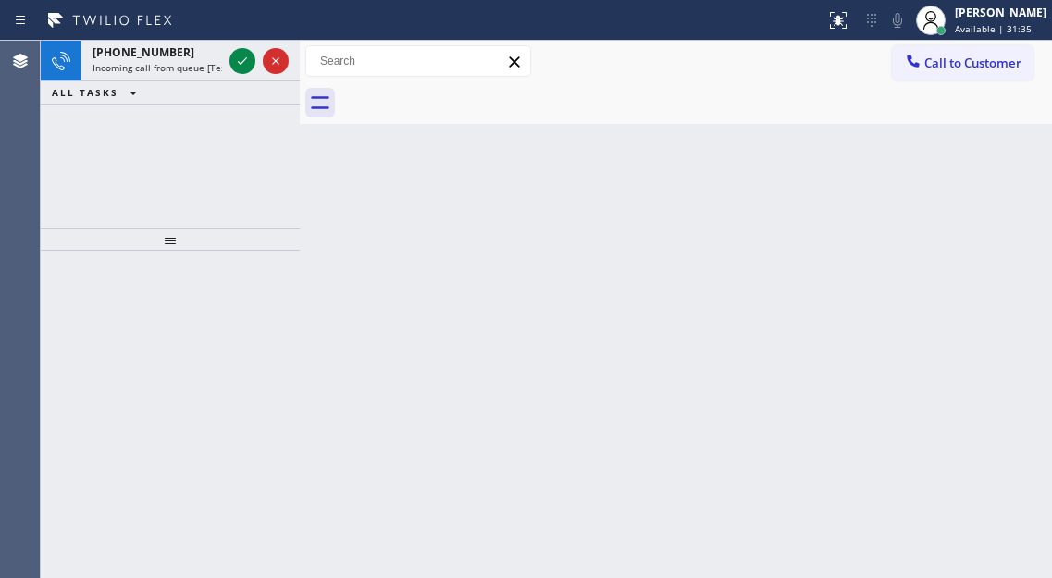
click at [993, 191] on div "Back to Dashboard Change Sender ID Customers Technicians Select a contact Outbo…" at bounding box center [676, 309] width 752 height 537
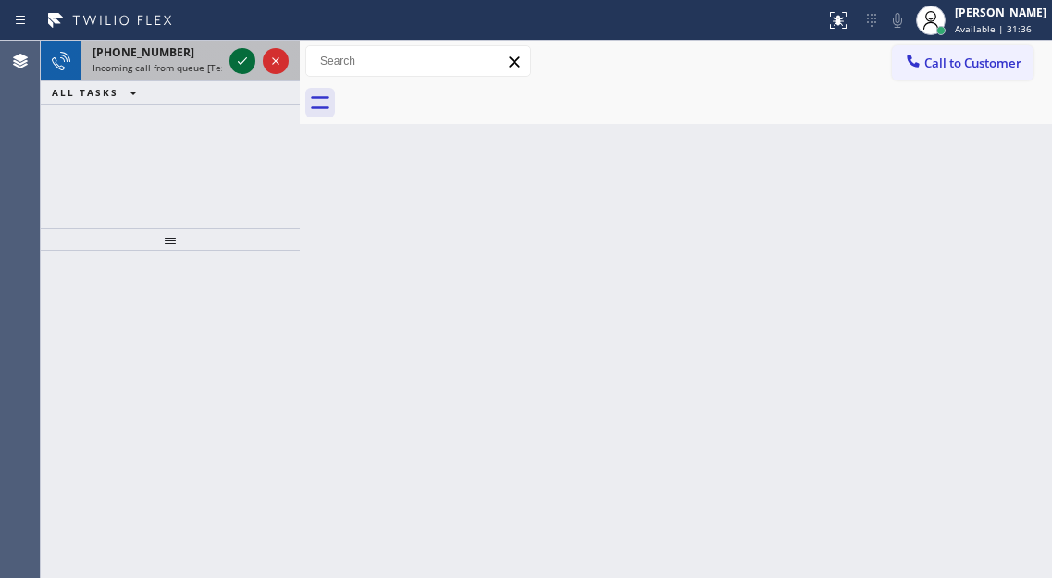
click at [237, 66] on icon at bounding box center [242, 61] width 22 height 22
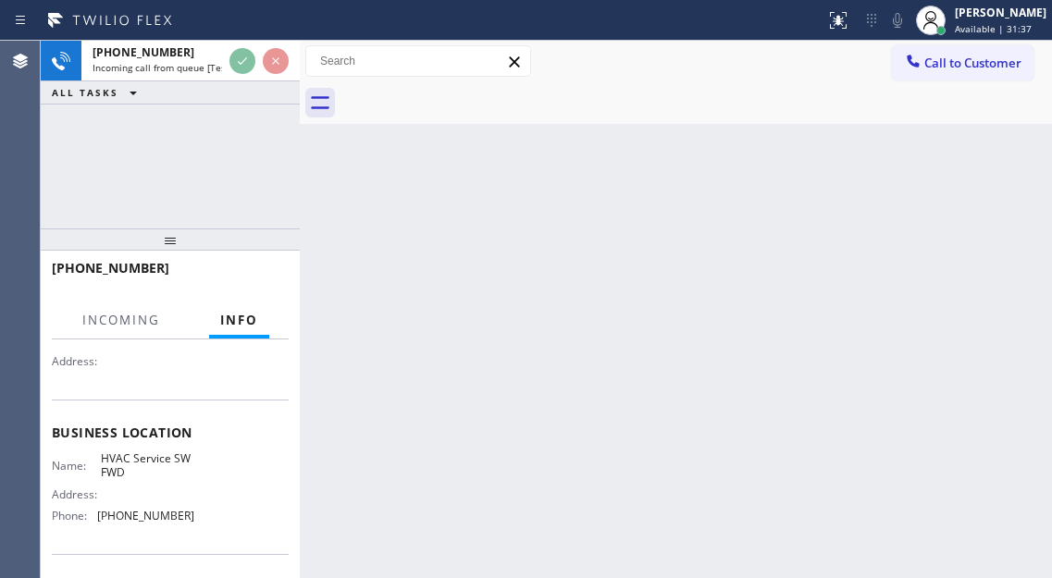
scroll to position [185, 0]
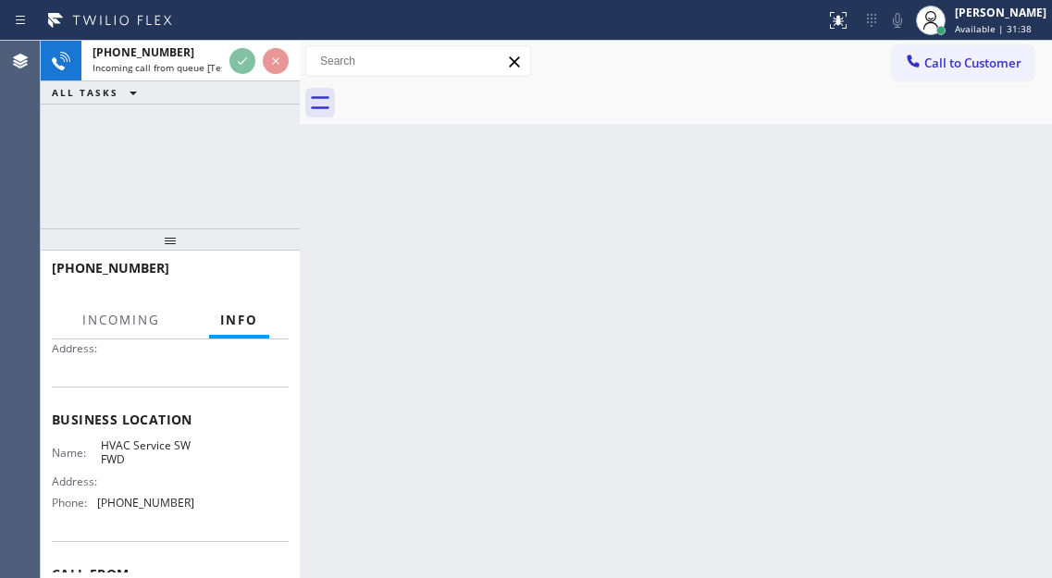
click at [123, 455] on span "HVAC Service SW FWD" at bounding box center [147, 452] width 92 height 29
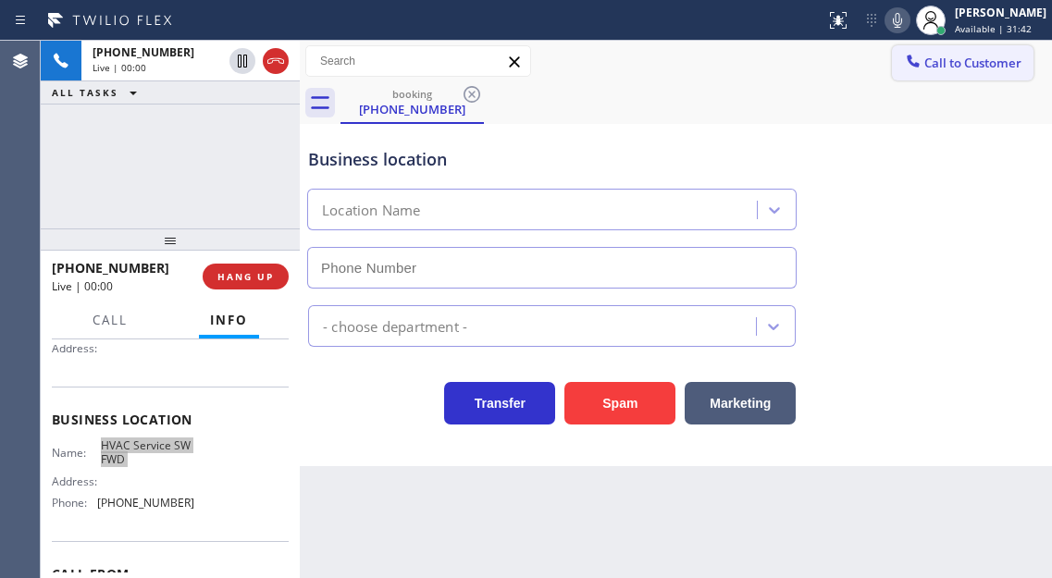
type input "[PHONE_NUMBER]"
click at [998, 181] on div "Business location HVAC Service SW FWD [PHONE_NUMBER]" at bounding box center [675, 204] width 743 height 167
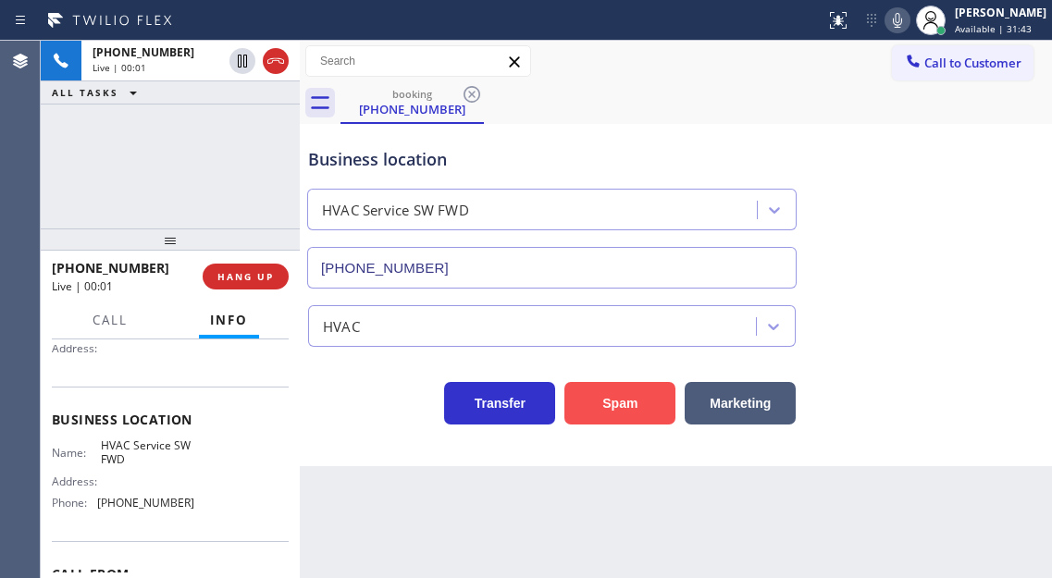
click at [622, 417] on button "Spam" at bounding box center [619, 403] width 111 height 43
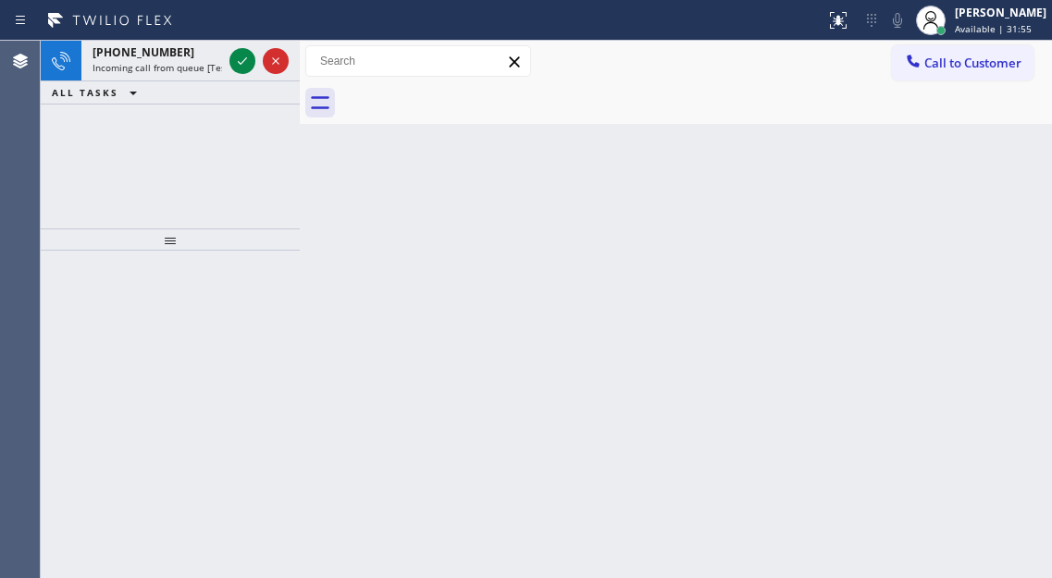
click at [975, 186] on div "Back to Dashboard Change Sender ID Customers Technicians Select a contact Outbo…" at bounding box center [676, 309] width 752 height 537
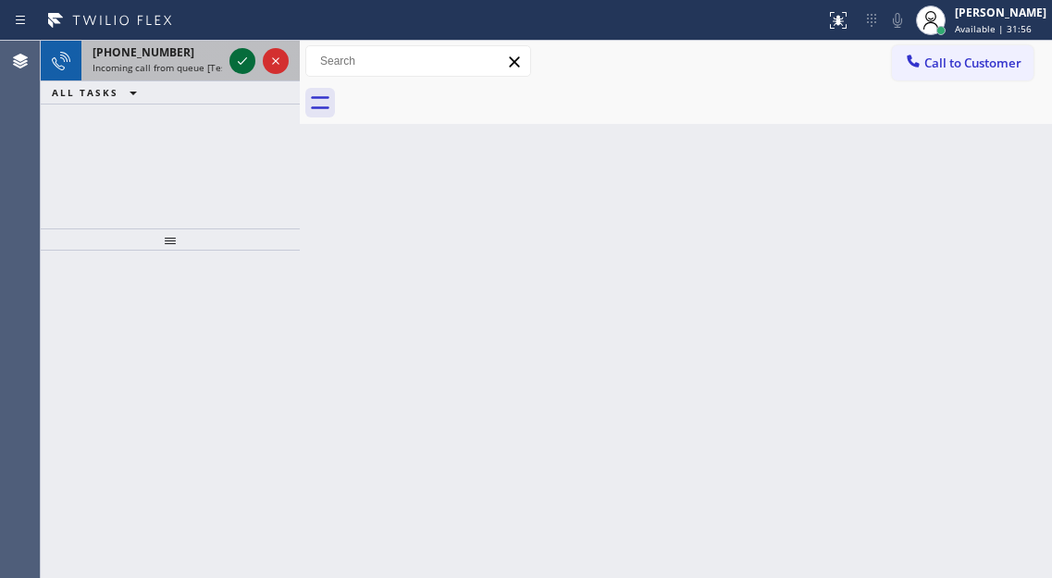
click at [249, 63] on icon at bounding box center [242, 61] width 22 height 22
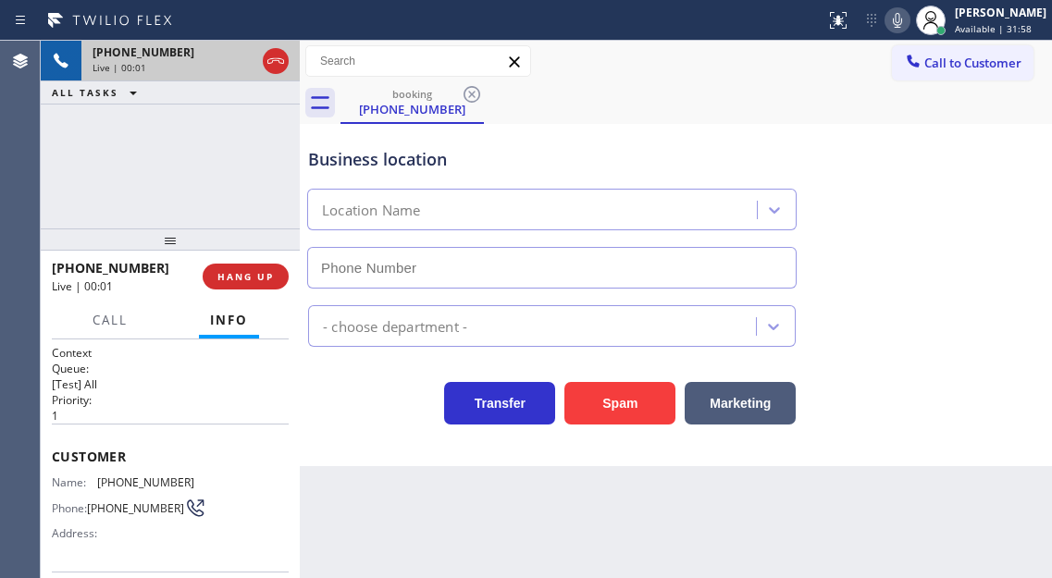
type input "[PHONE_NUMBER]"
click at [467, 155] on div "Business location" at bounding box center [551, 159] width 487 height 25
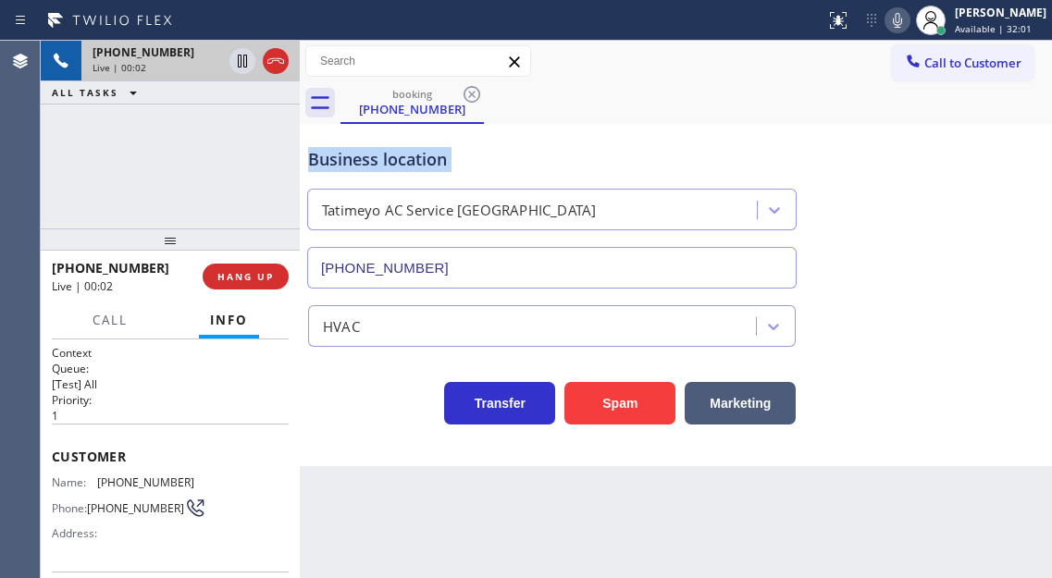
click at [467, 155] on div "Business location" at bounding box center [551, 159] width 487 height 25
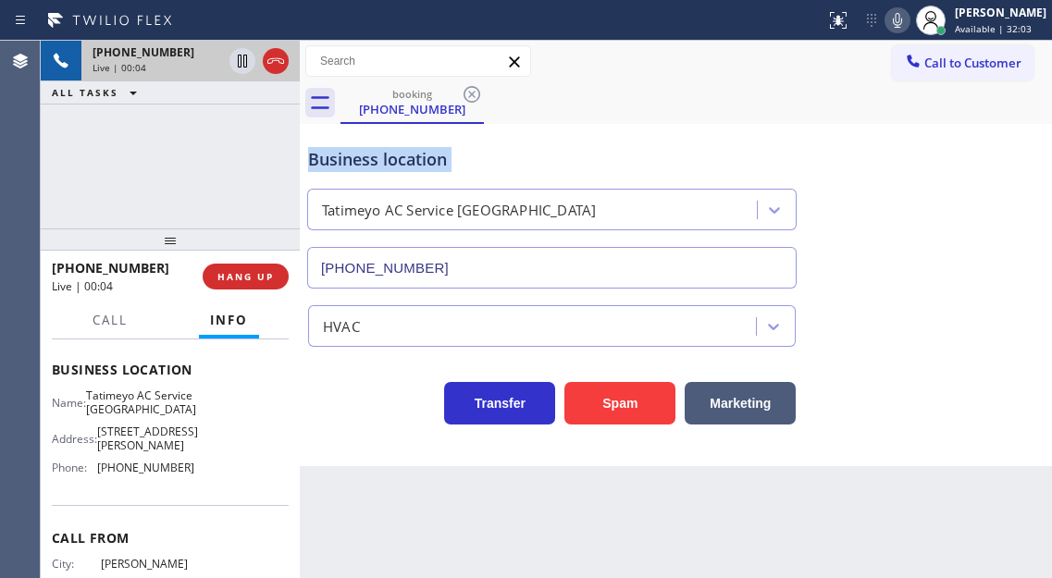
scroll to position [328, 0]
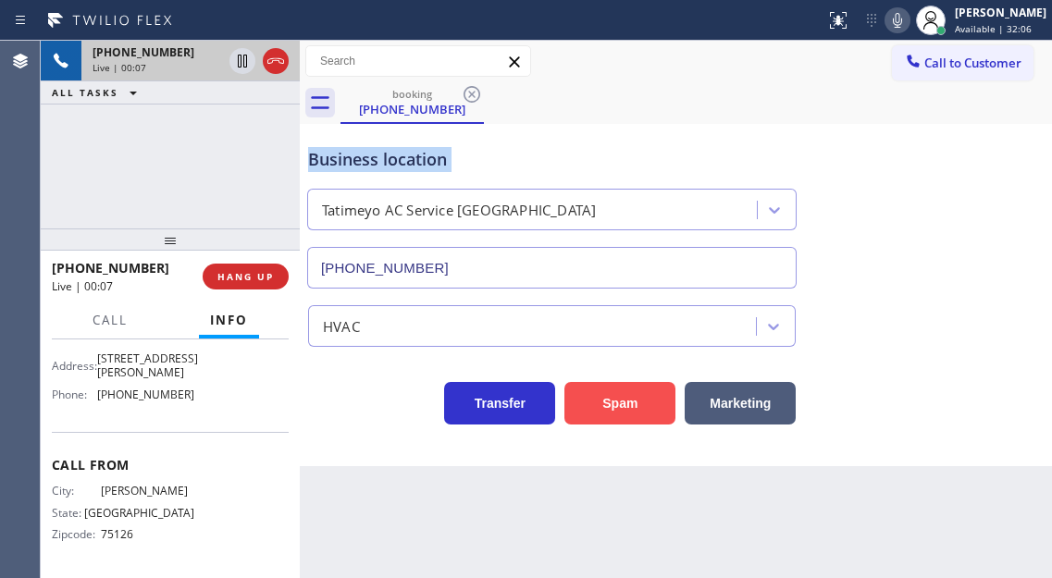
click at [638, 405] on button "Spam" at bounding box center [619, 403] width 111 height 43
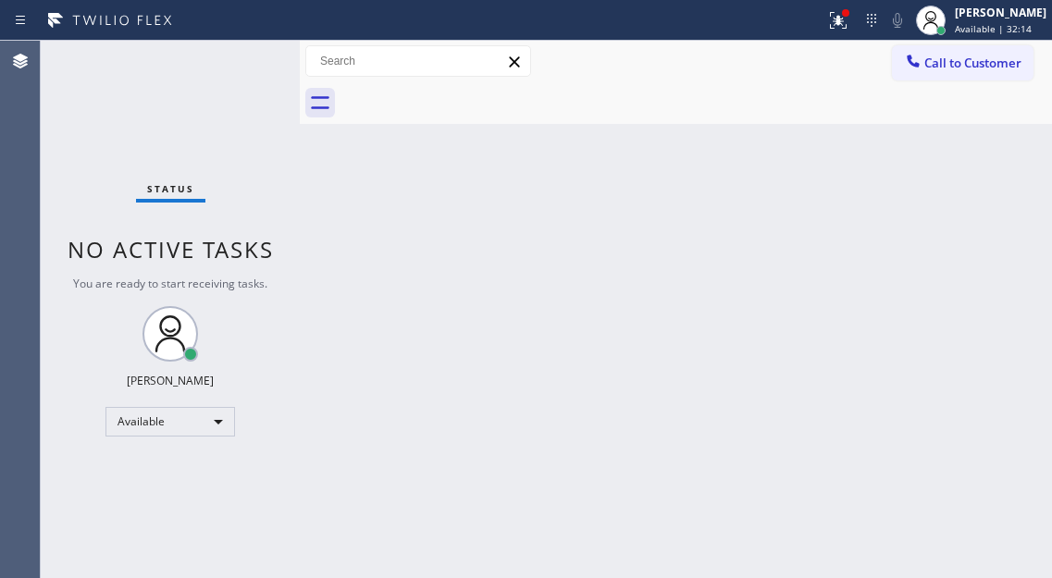
click at [229, 51] on div "Status No active tasks You are ready to start receiving tasks. [PERSON_NAME]" at bounding box center [170, 309] width 259 height 537
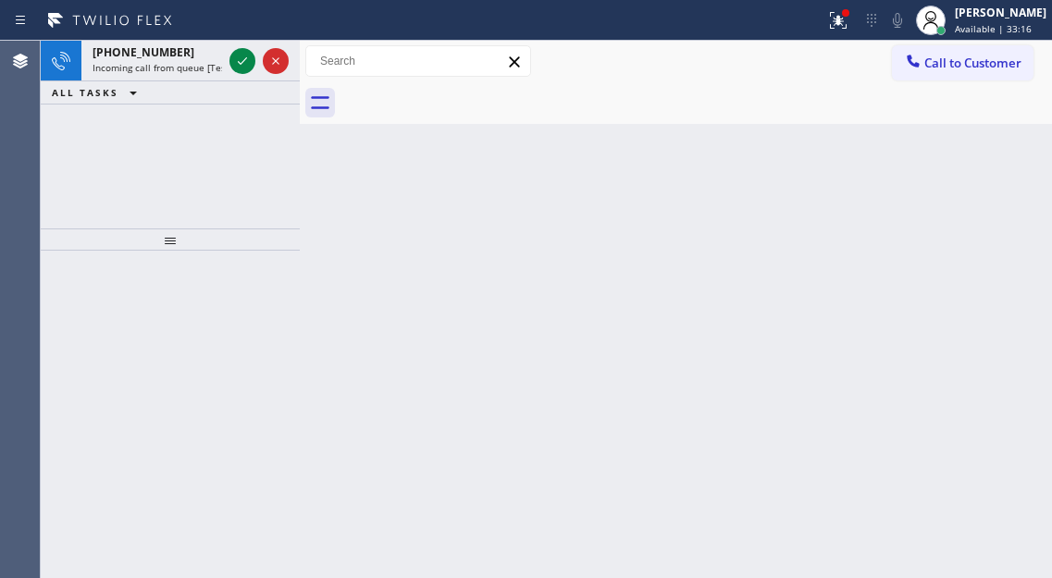
click at [951, 189] on div "Back to Dashboard Change Sender ID Customers Technicians Select a contact Outbo…" at bounding box center [676, 309] width 752 height 537
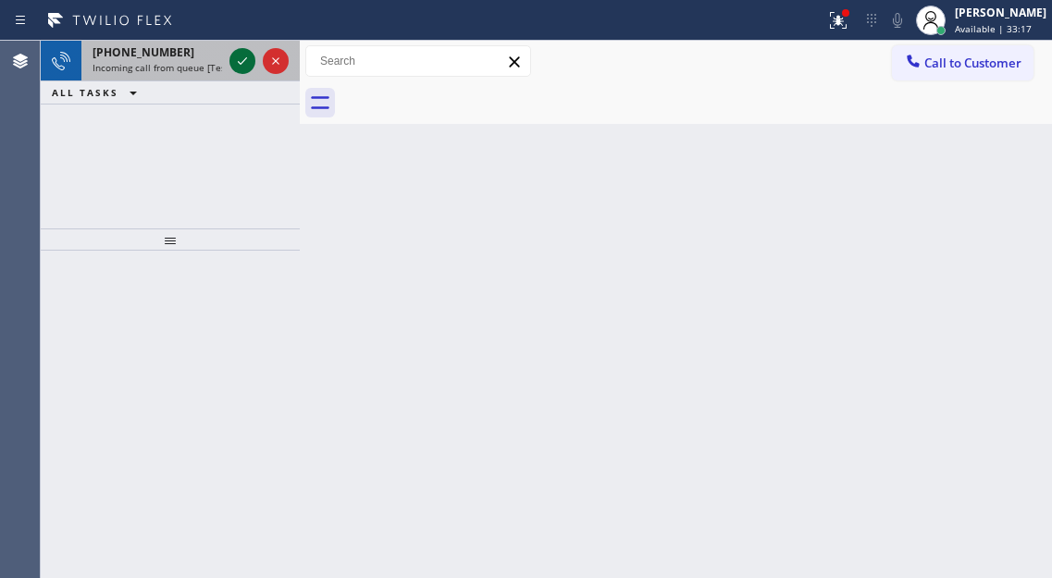
click at [249, 64] on icon at bounding box center [242, 61] width 22 height 22
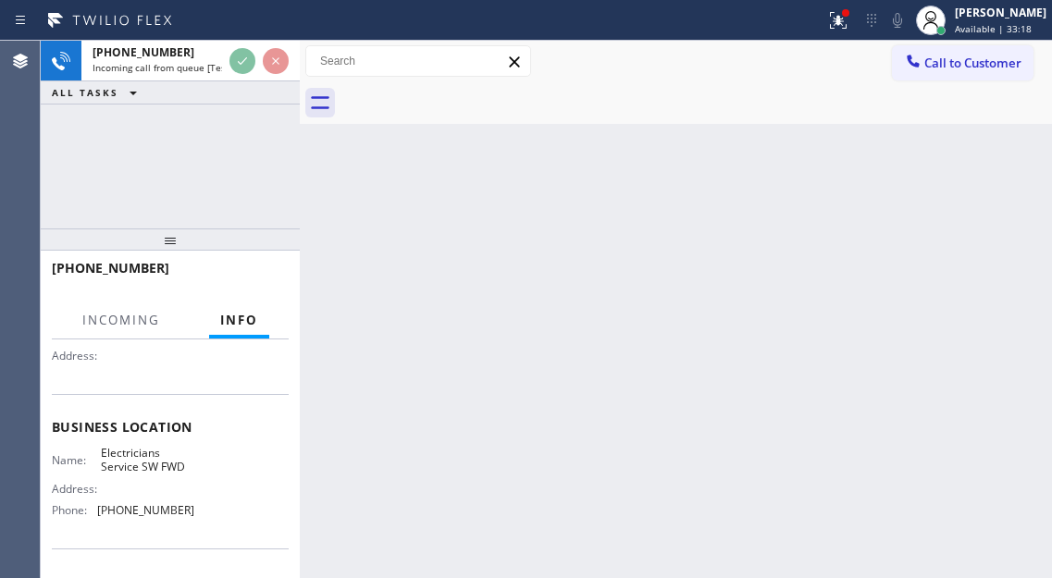
scroll to position [185, 0]
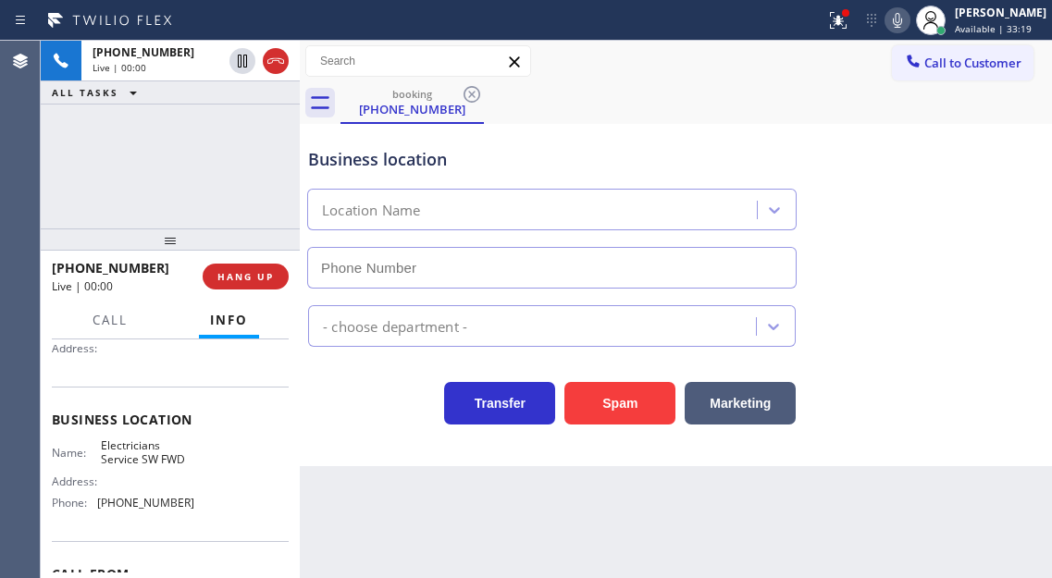
click at [139, 455] on span "Electricians Service SW FWD" at bounding box center [147, 452] width 92 height 29
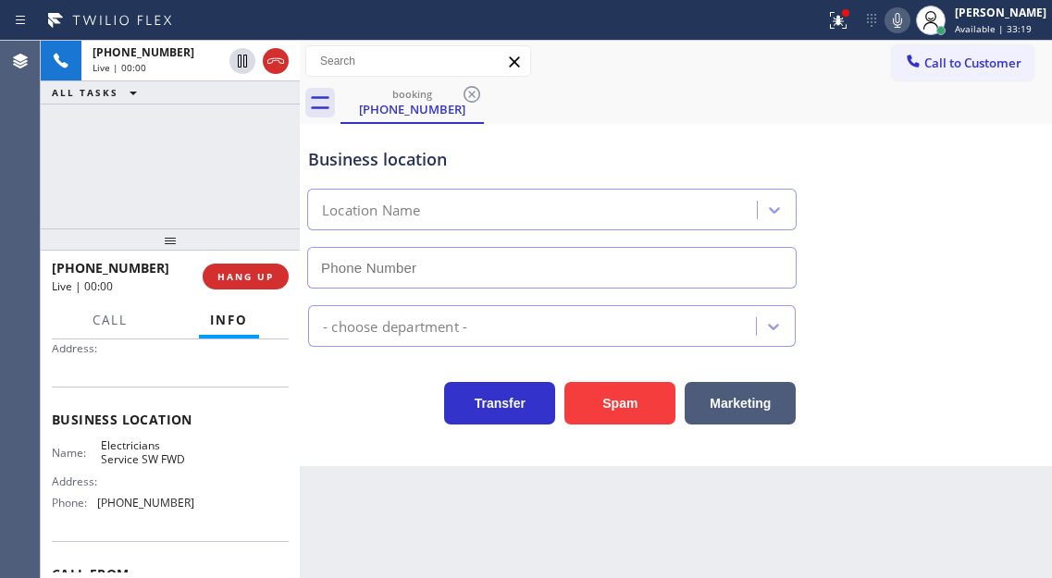
click at [139, 455] on span "Electricians Service SW FWD" at bounding box center [147, 452] width 92 height 29
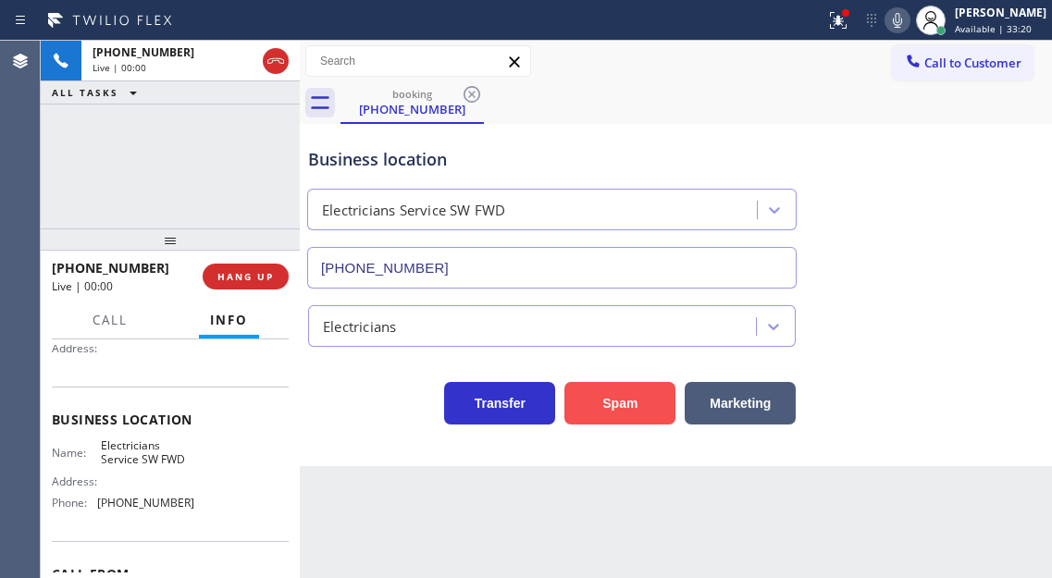
type input "[PHONE_NUMBER]"
click at [585, 403] on button "Spam" at bounding box center [619, 403] width 111 height 43
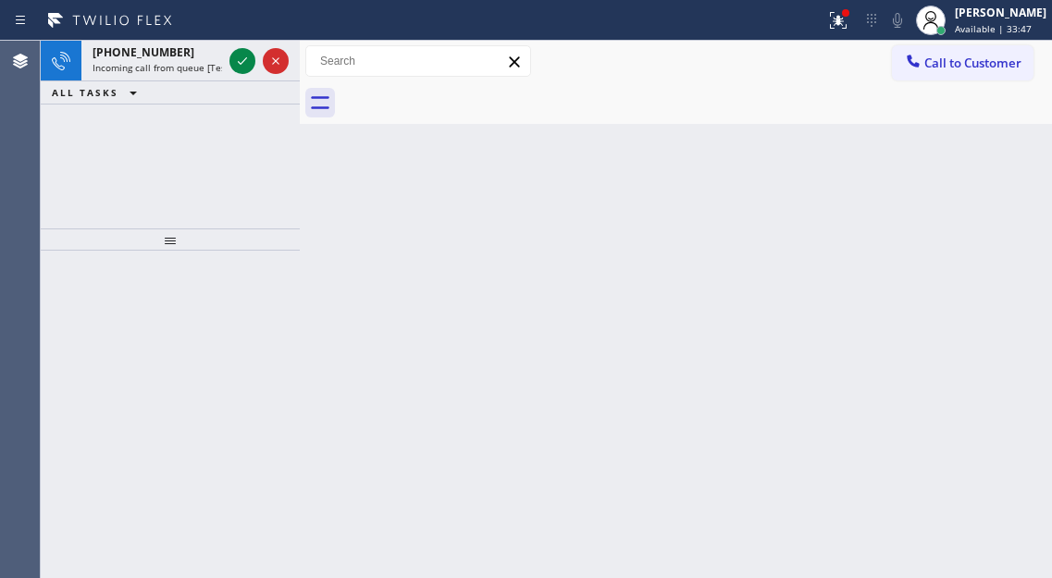
click at [970, 222] on div "Back to Dashboard Change Sender ID Customers Technicians Select a contact Outbo…" at bounding box center [676, 309] width 752 height 537
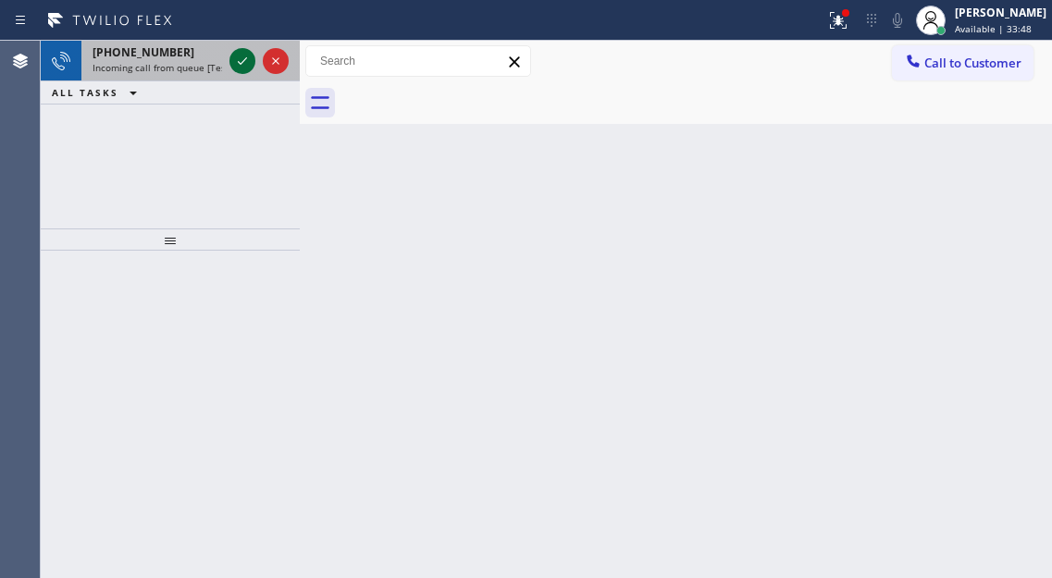
click at [240, 61] on icon at bounding box center [242, 61] width 22 height 22
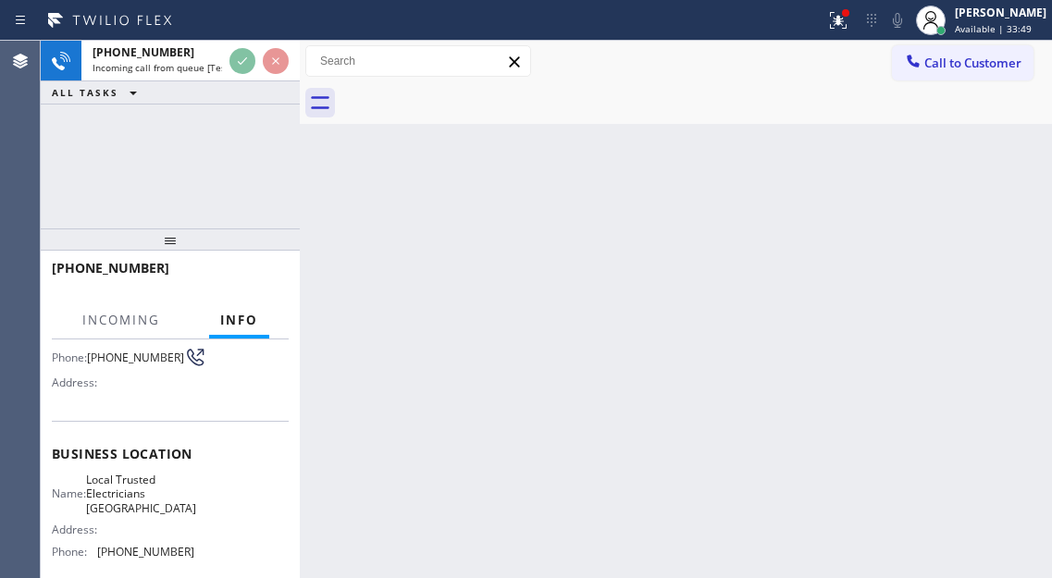
scroll to position [185, 0]
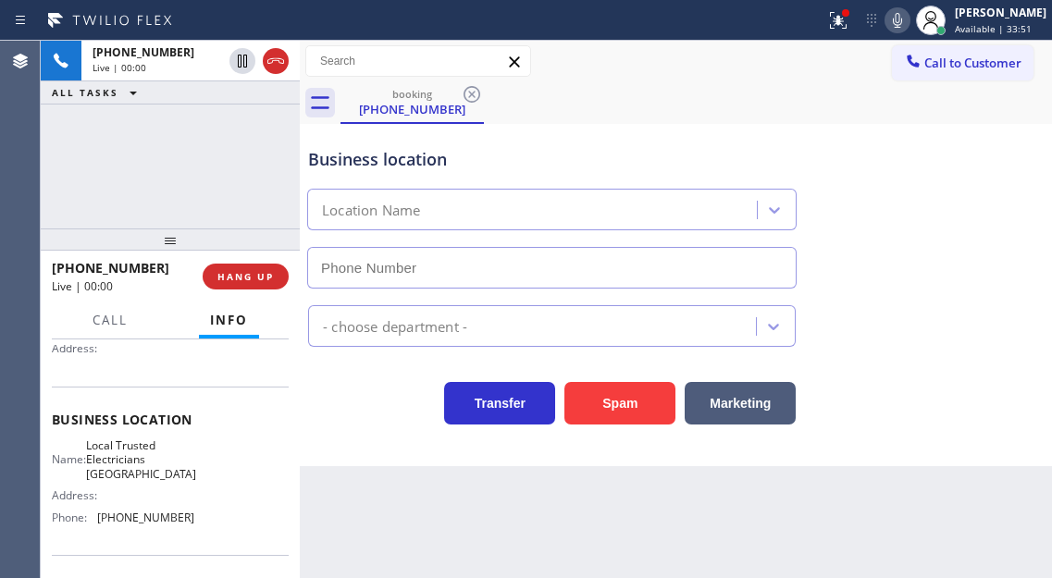
click at [150, 472] on span "Local Trusted Electricians [GEOGRAPHIC_DATA]" at bounding box center [141, 459] width 110 height 43
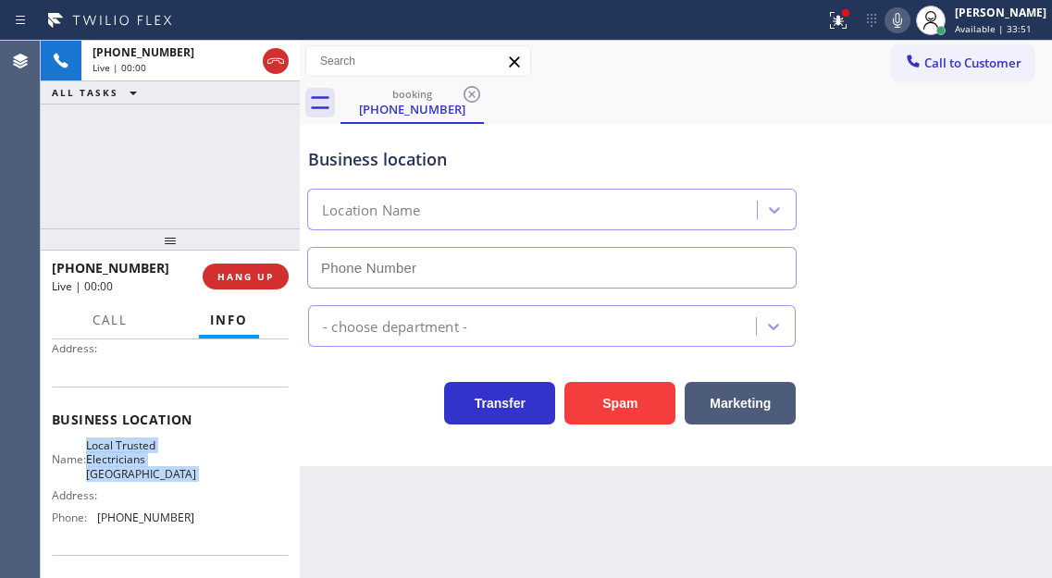
type input "[PHONE_NUMBER]"
click at [150, 472] on span "Local Trusted Electricians [GEOGRAPHIC_DATA]" at bounding box center [141, 459] width 110 height 43
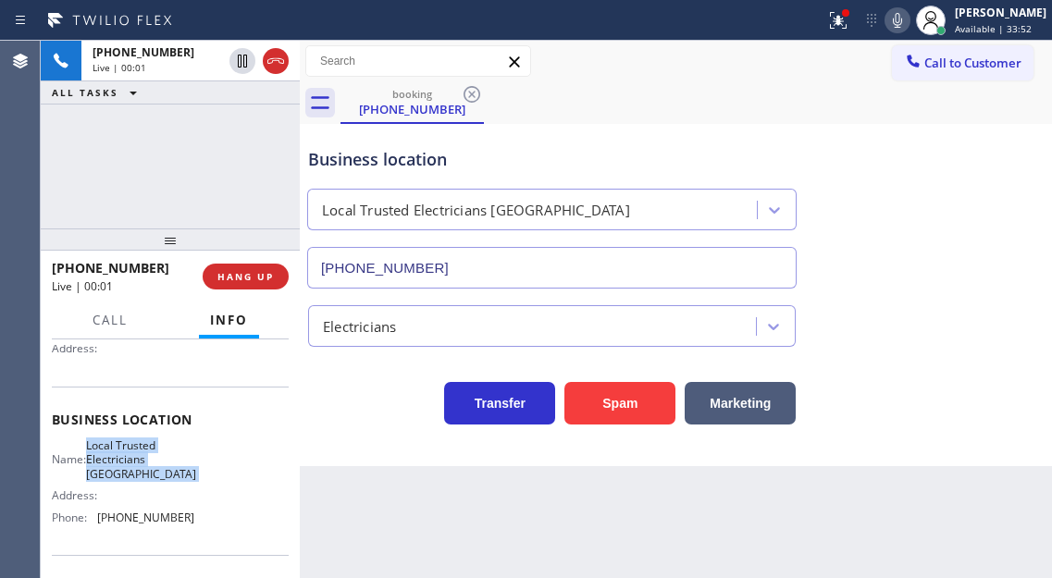
click at [150, 472] on span "Local Trusted Electricians [GEOGRAPHIC_DATA]" at bounding box center [141, 459] width 110 height 43
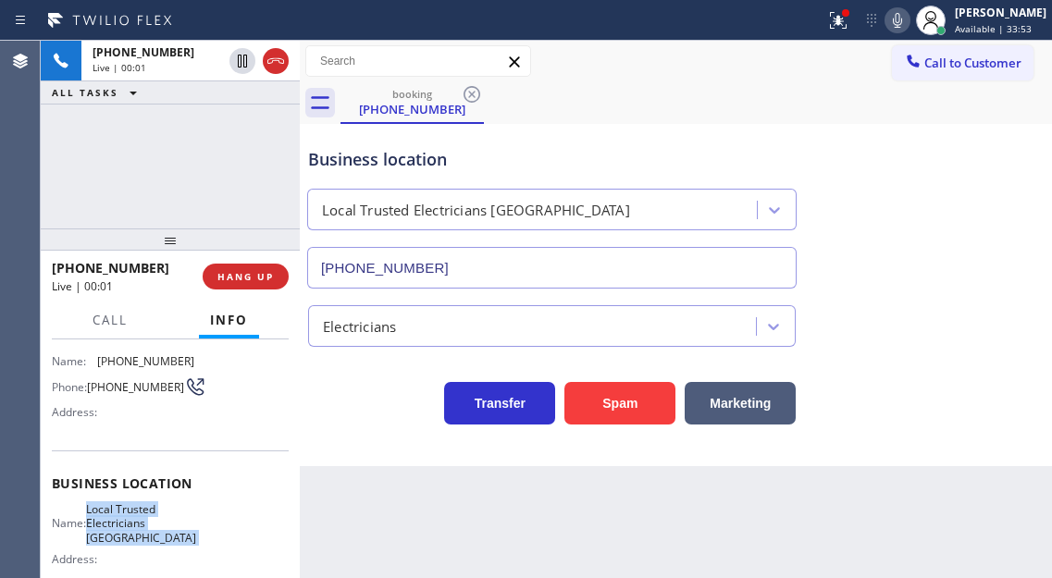
scroll to position [92, 0]
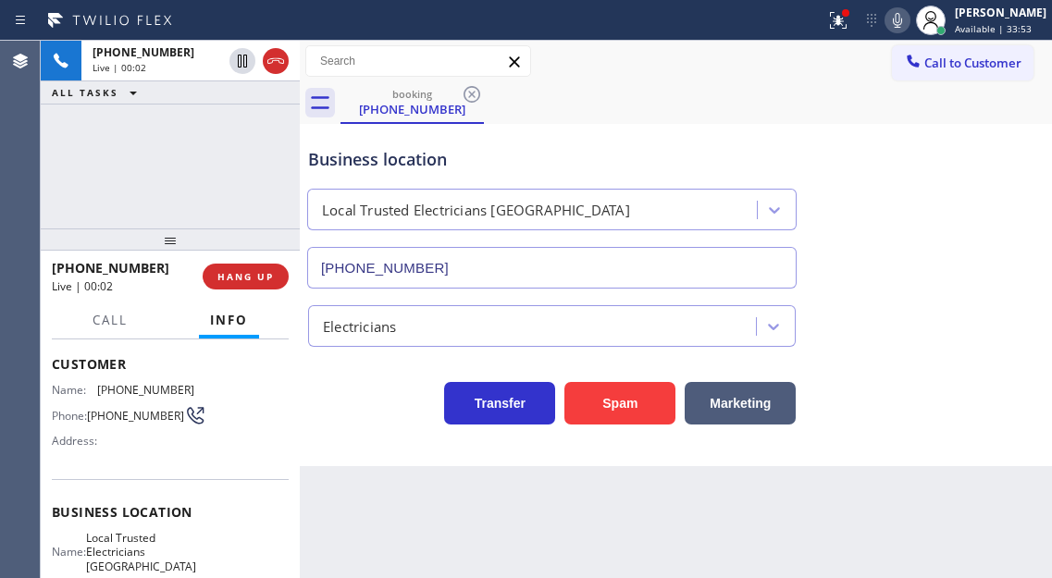
click at [114, 417] on span "[PHONE_NUMBER]" at bounding box center [135, 416] width 97 height 14
copy div "[PHONE_NUMBER]"
click at [289, 451] on div "Context Queue: [Test] All Priority: 1 Customer Name: [PHONE_NUMBER] Phone: [PHO…" at bounding box center [170, 458] width 259 height 239
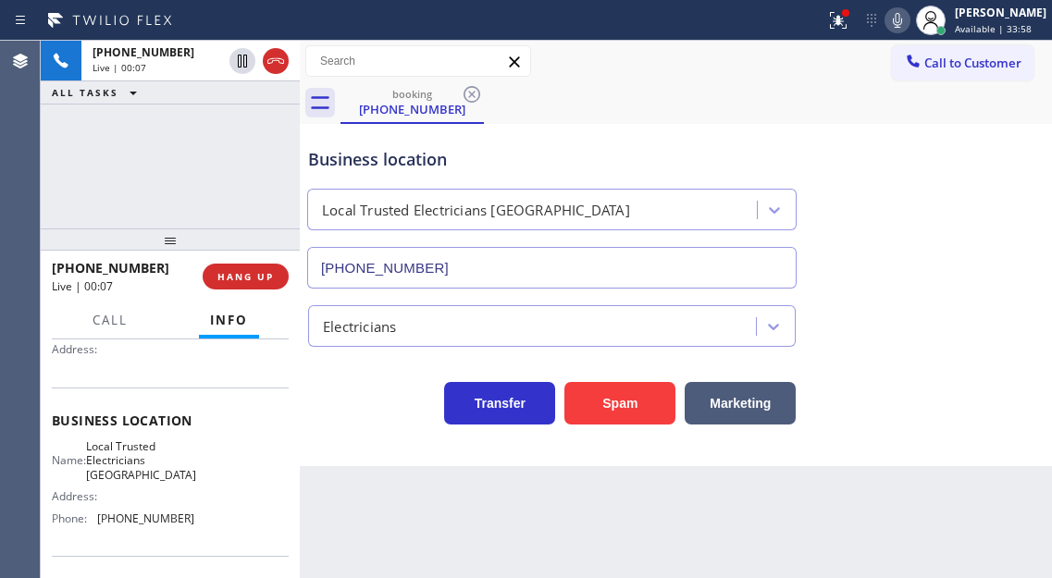
scroll to position [185, 0]
click at [132, 474] on span "Local Trusted Electricians [GEOGRAPHIC_DATA]" at bounding box center [141, 459] width 110 height 43
copy span "Local Trusted Electricians [GEOGRAPHIC_DATA]"
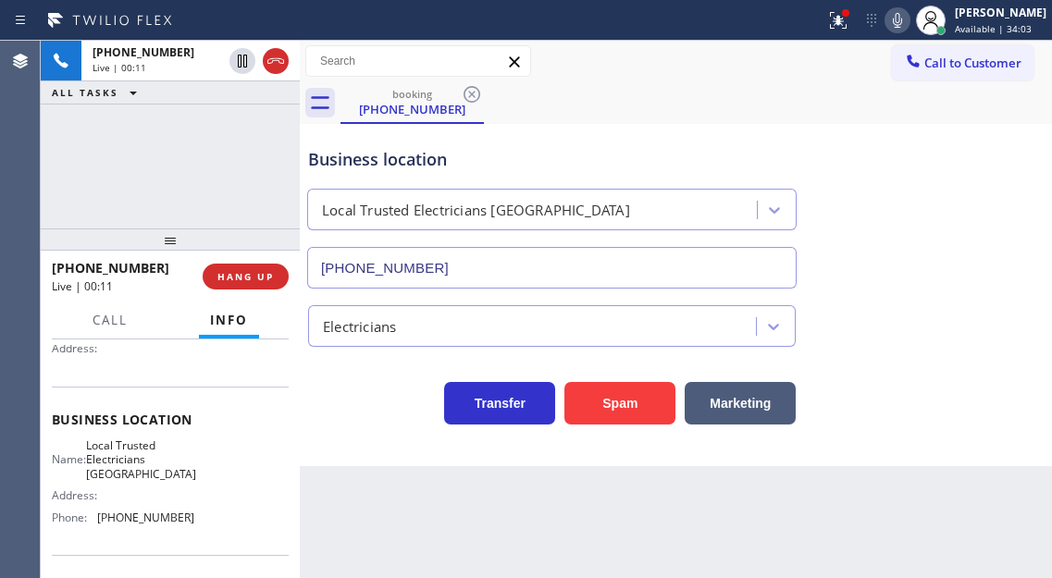
click at [139, 524] on span "[PHONE_NUMBER]" at bounding box center [145, 518] width 97 height 14
copy span "[PHONE_NUMBER]"
click at [1003, 177] on div "Business location Local Trusted Electricians [GEOGRAPHIC_DATA] [PHONE_NUMBER]" at bounding box center [675, 204] width 743 height 167
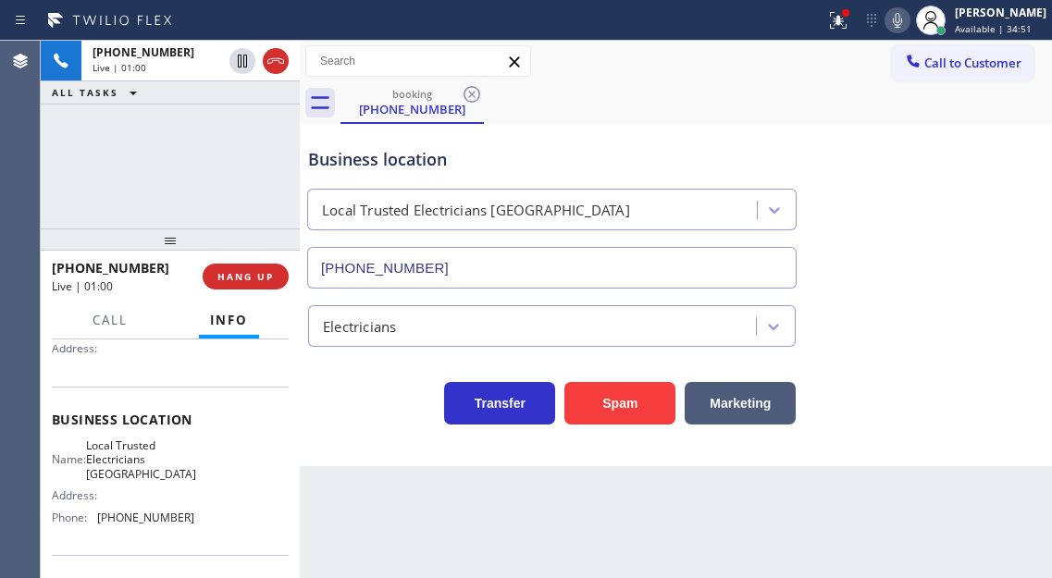
click at [957, 255] on div "Business location Local Trusted Electricians [GEOGRAPHIC_DATA] [PHONE_NUMBER]" at bounding box center [675, 204] width 743 height 167
click at [448, 163] on div "Business location" at bounding box center [551, 159] width 487 height 25
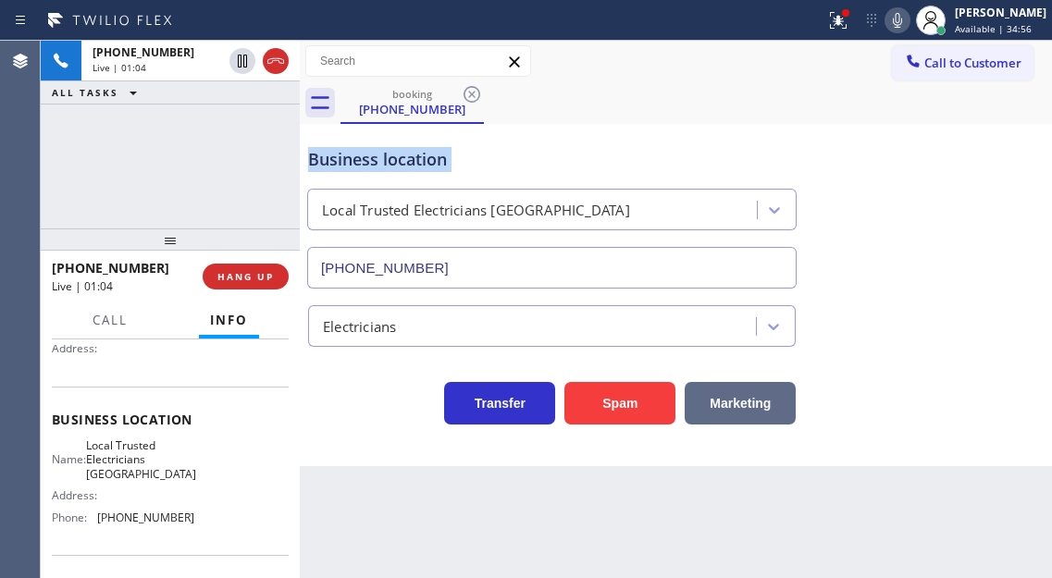
click at [746, 401] on button "Marketing" at bounding box center [739, 403] width 111 height 43
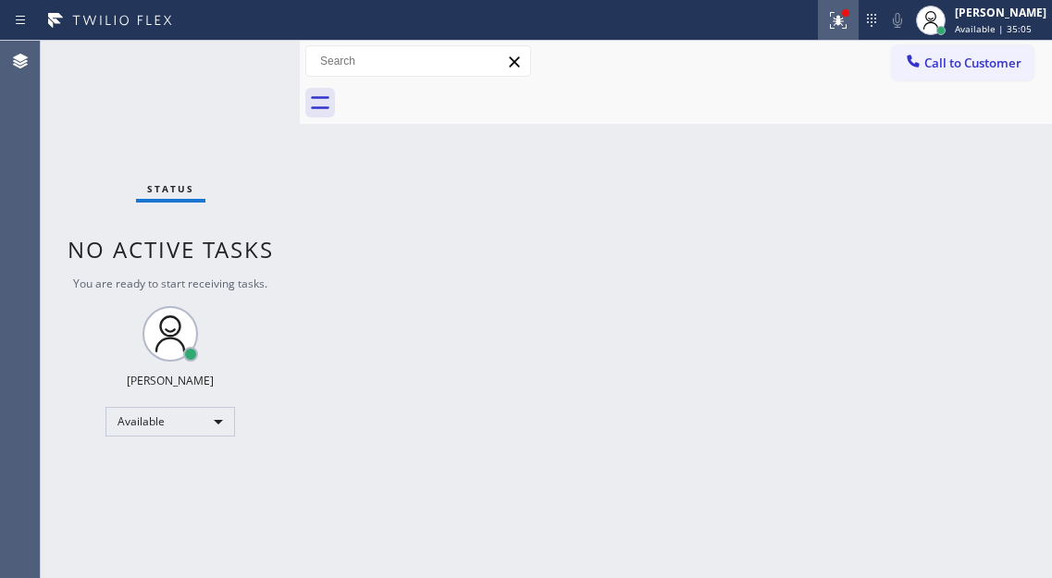
click at [849, 19] on icon at bounding box center [838, 20] width 22 height 22
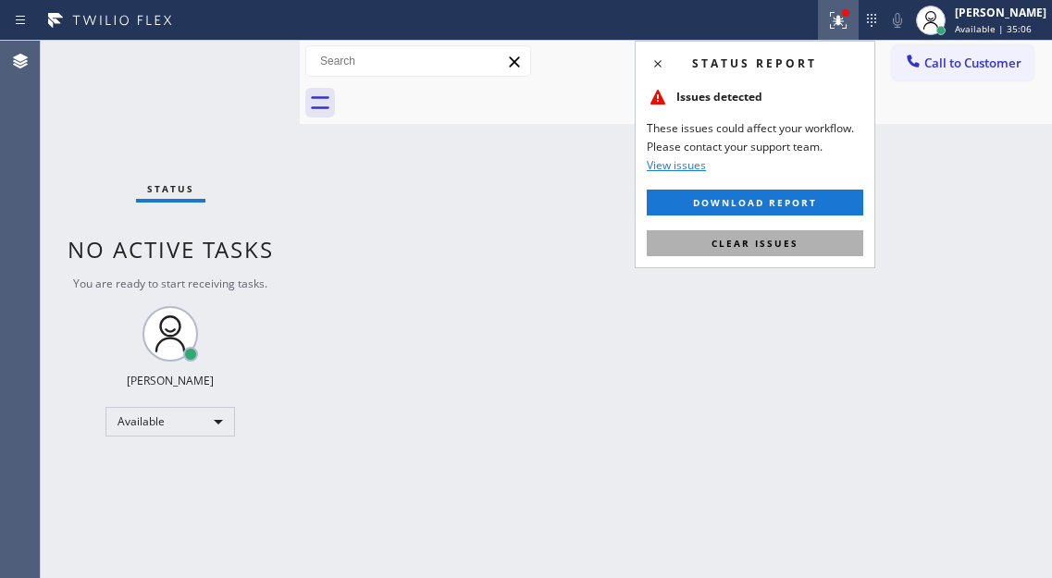
click at [821, 240] on button "Clear issues" at bounding box center [755, 243] width 216 height 26
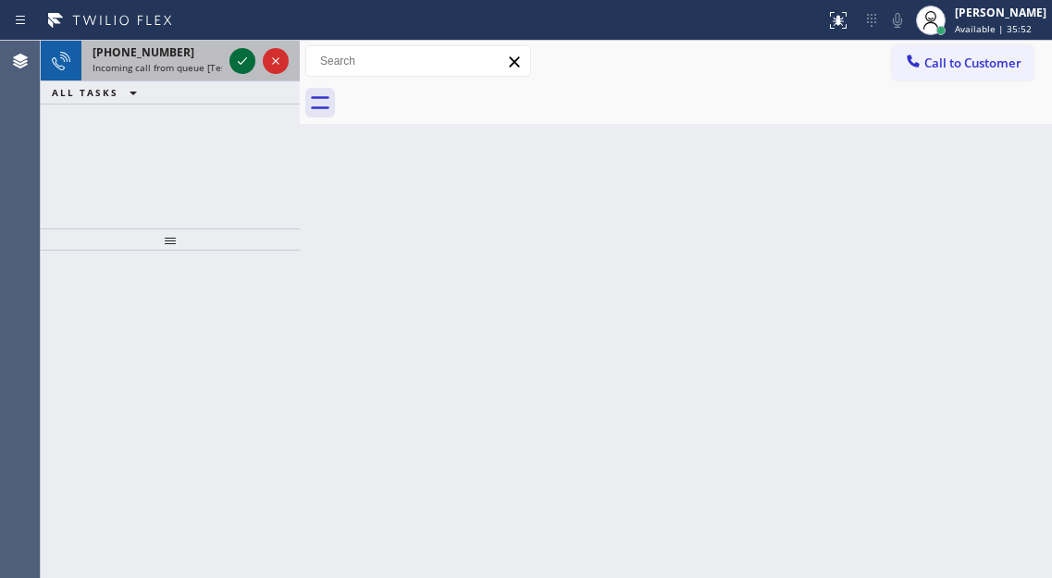
click at [241, 62] on icon at bounding box center [242, 61] width 22 height 22
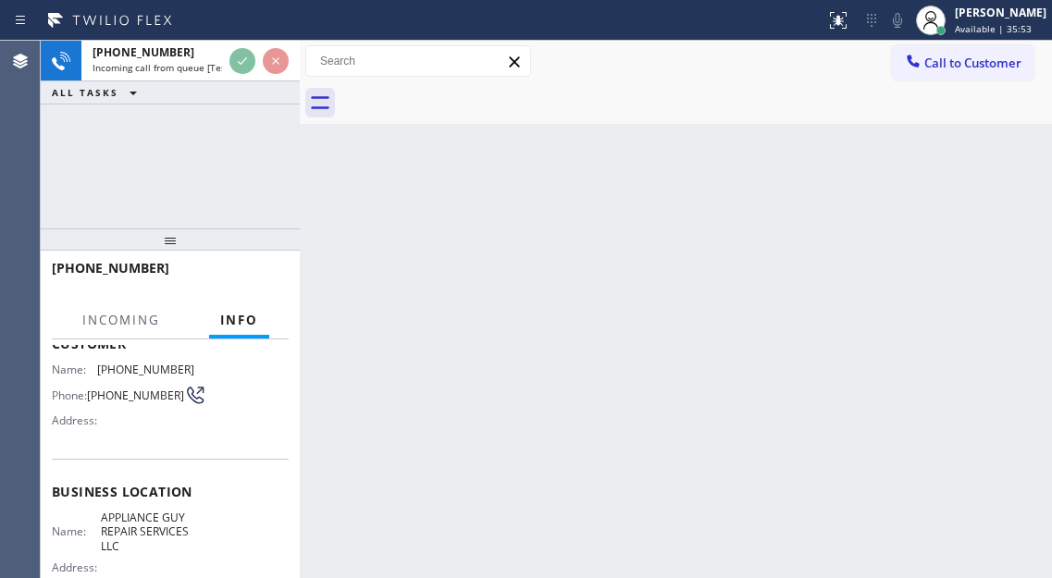
scroll to position [185, 0]
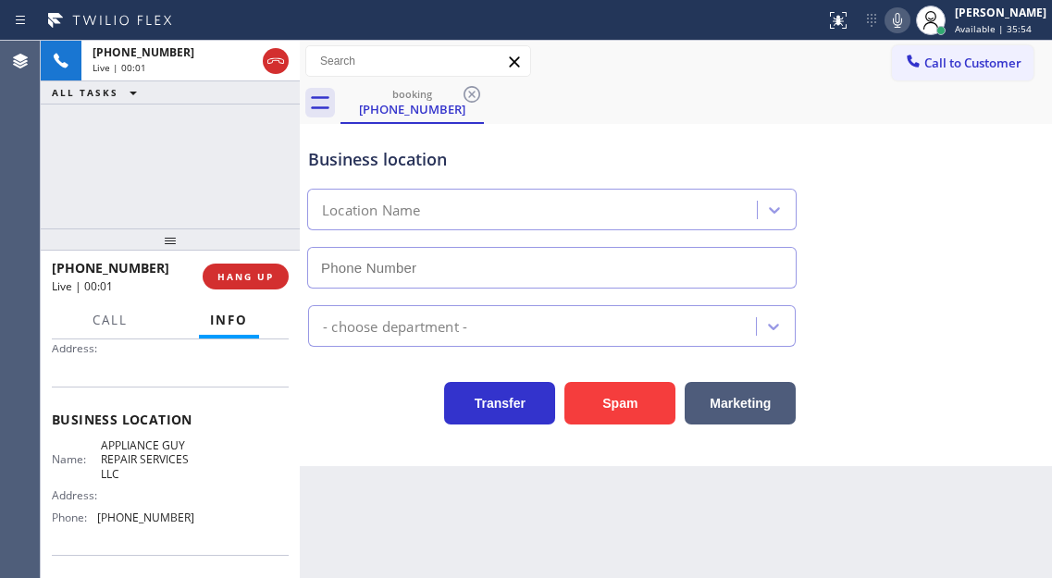
type input "[PHONE_NUMBER]"
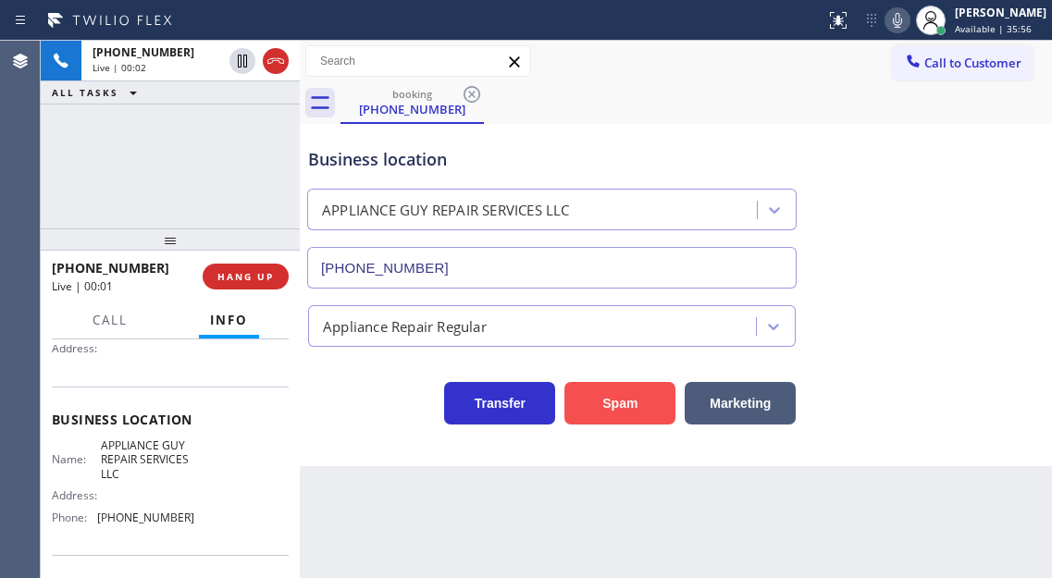
click at [597, 405] on button "Spam" at bounding box center [619, 403] width 111 height 43
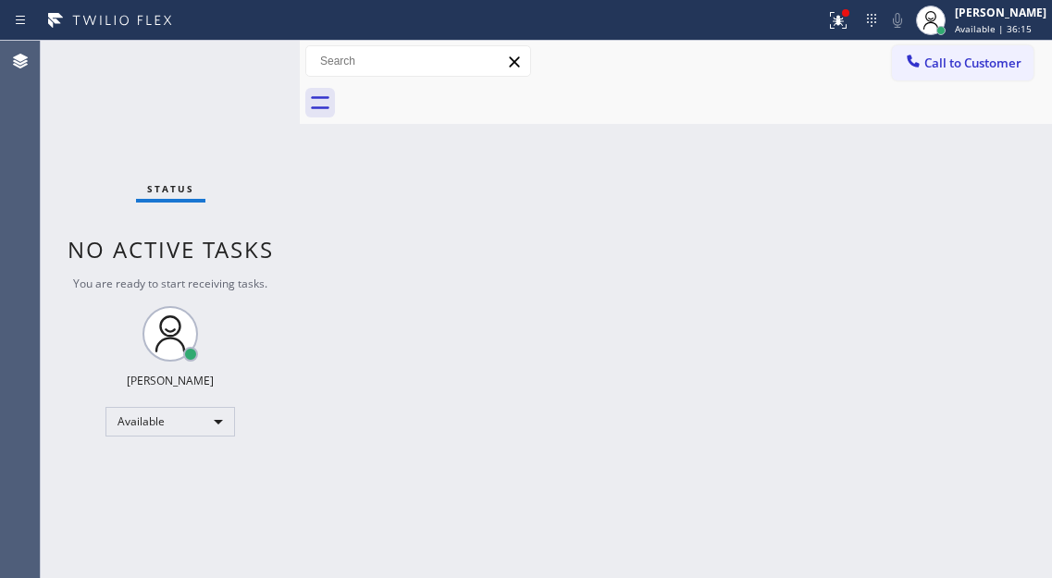
click at [235, 55] on div "Status No active tasks You are ready to start receiving tasks. [PERSON_NAME]" at bounding box center [170, 309] width 259 height 537
click at [846, 10] on icon at bounding box center [838, 20] width 22 height 22
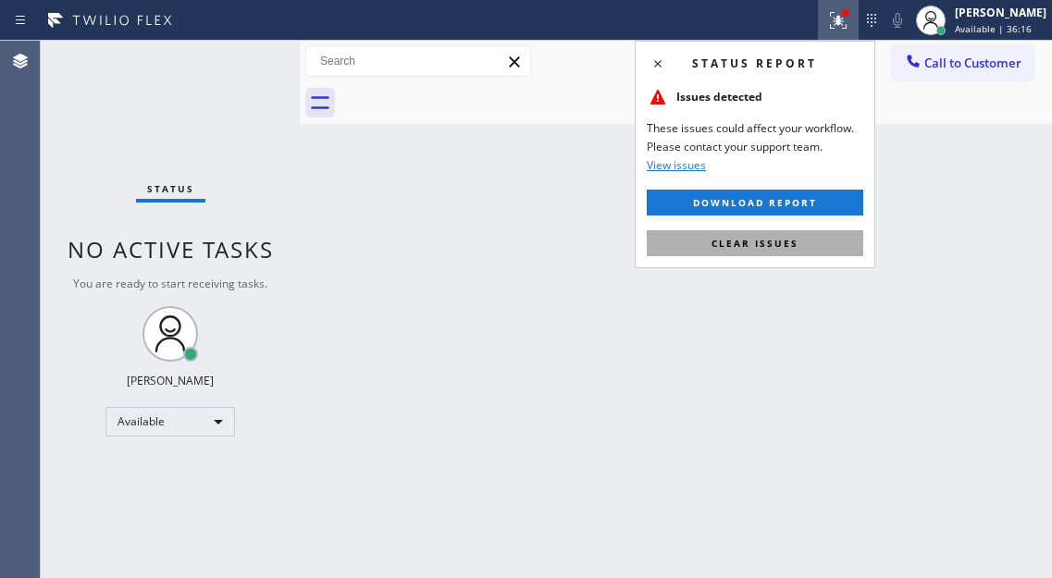
click at [817, 240] on button "Clear issues" at bounding box center [755, 243] width 216 height 26
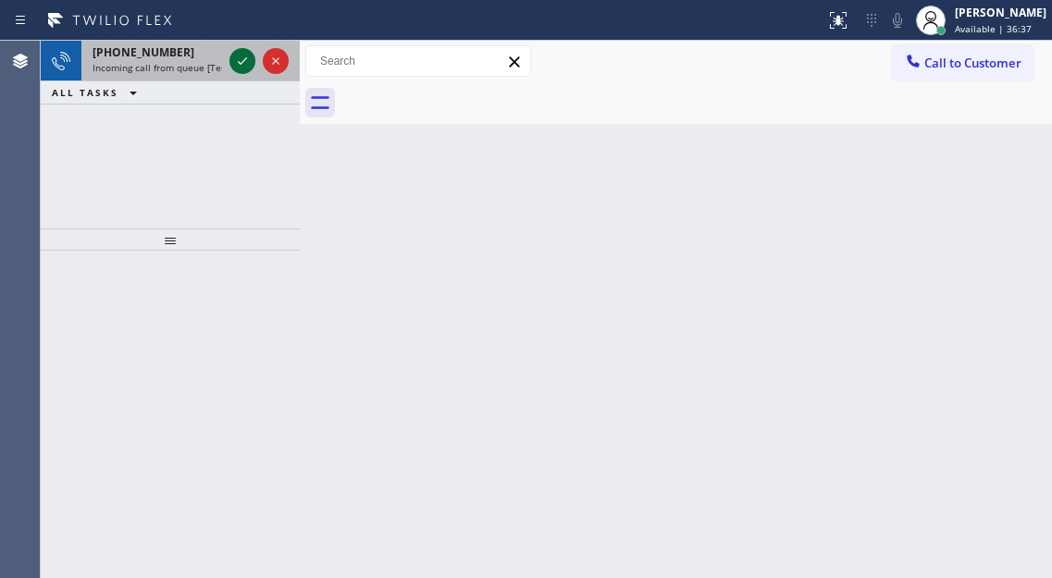
click at [246, 56] on icon at bounding box center [242, 61] width 22 height 22
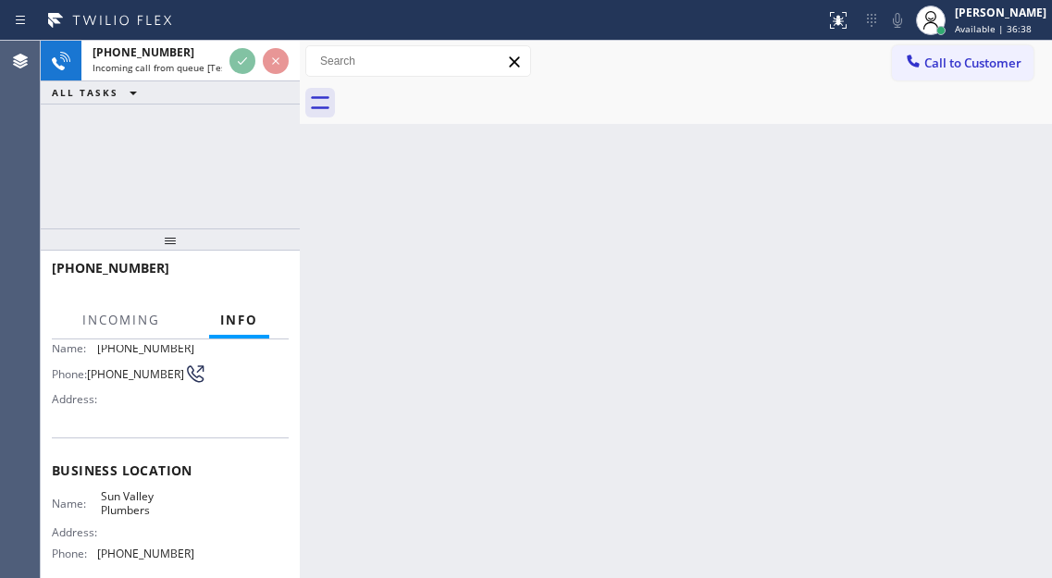
scroll to position [185, 0]
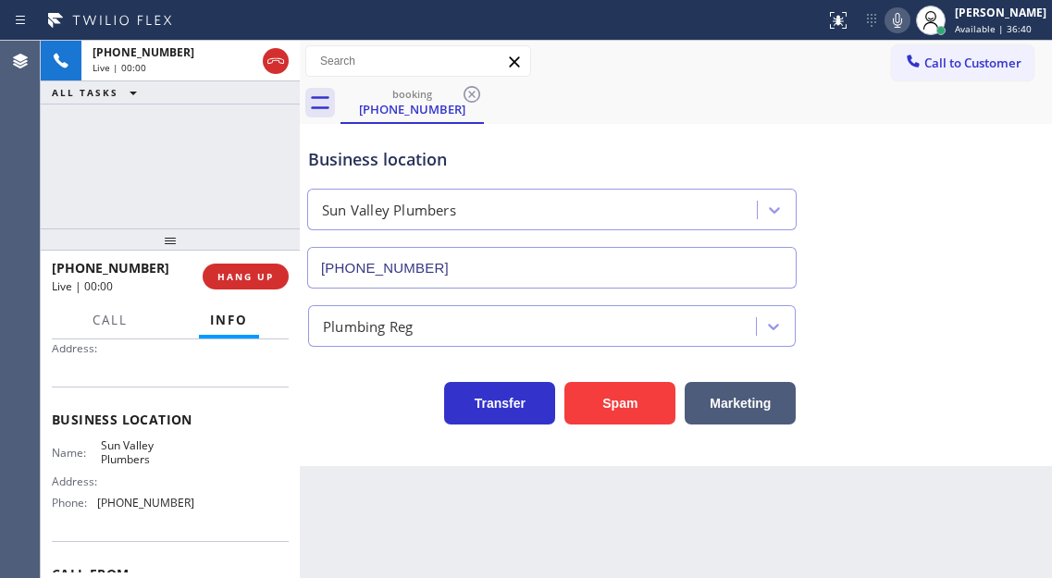
type input "[PHONE_NUMBER]"
click at [156, 462] on span "Sun Valley Plumbers" at bounding box center [147, 452] width 92 height 29
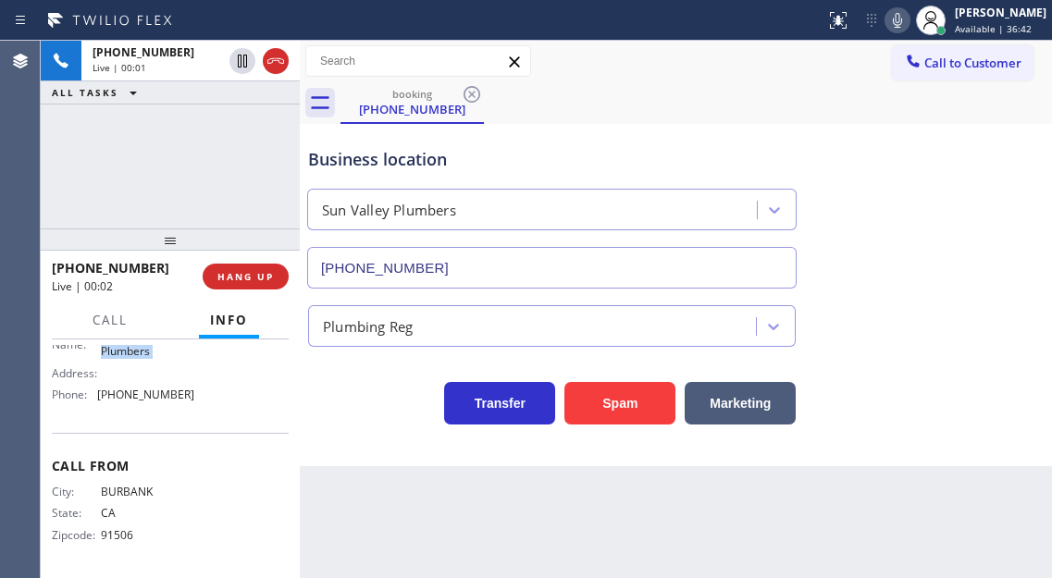
scroll to position [300, 0]
click at [304, 448] on div "Business location [GEOGRAPHIC_DATA] [PHONE_NUMBER] Plumbing Reg Transfer Spam M…" at bounding box center [676, 295] width 752 height 342
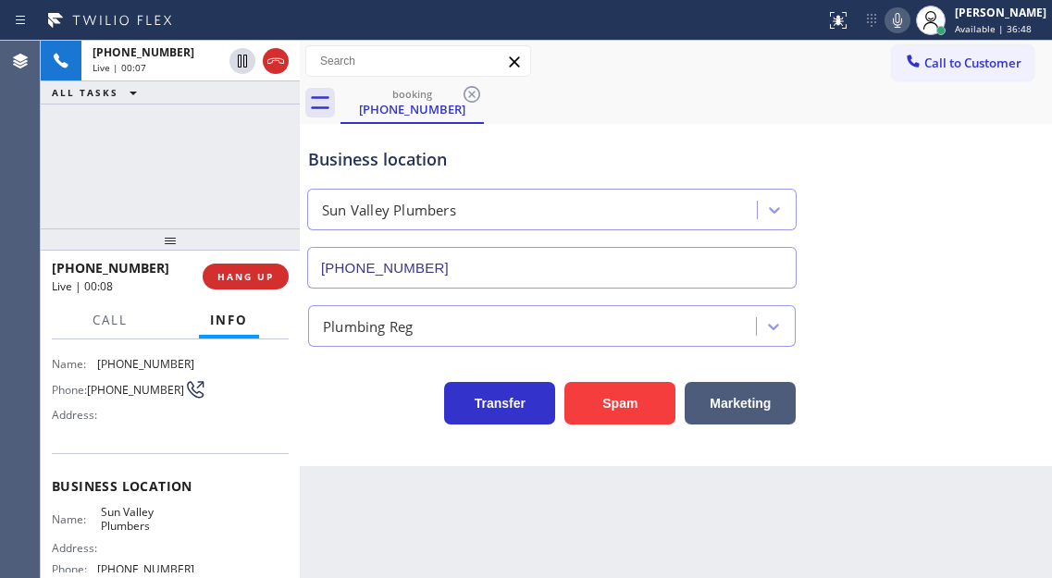
scroll to position [115, 0]
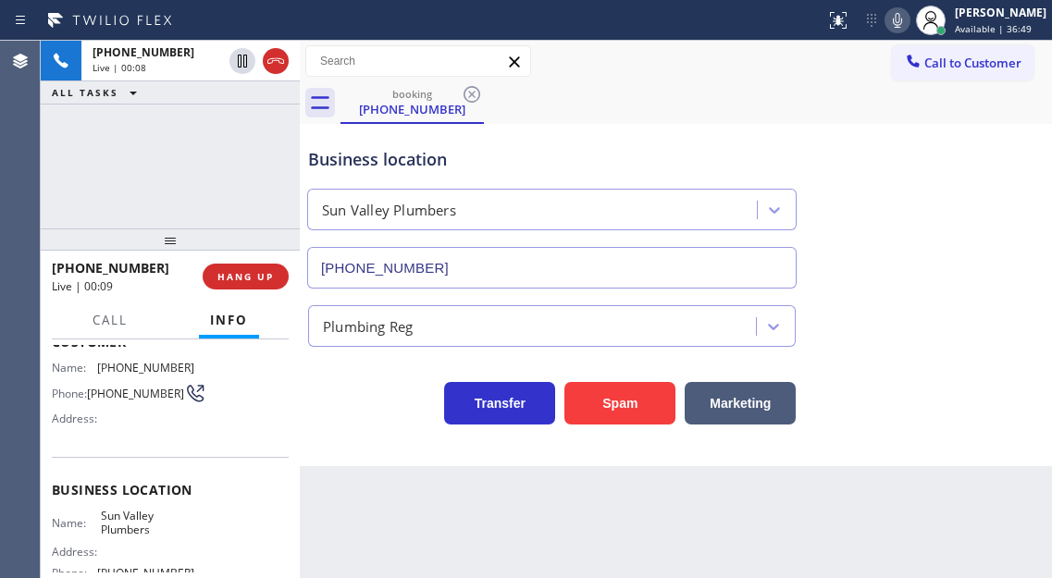
click at [107, 401] on span "[PHONE_NUMBER]" at bounding box center [135, 394] width 97 height 14
copy div "[PHONE_NUMBER]"
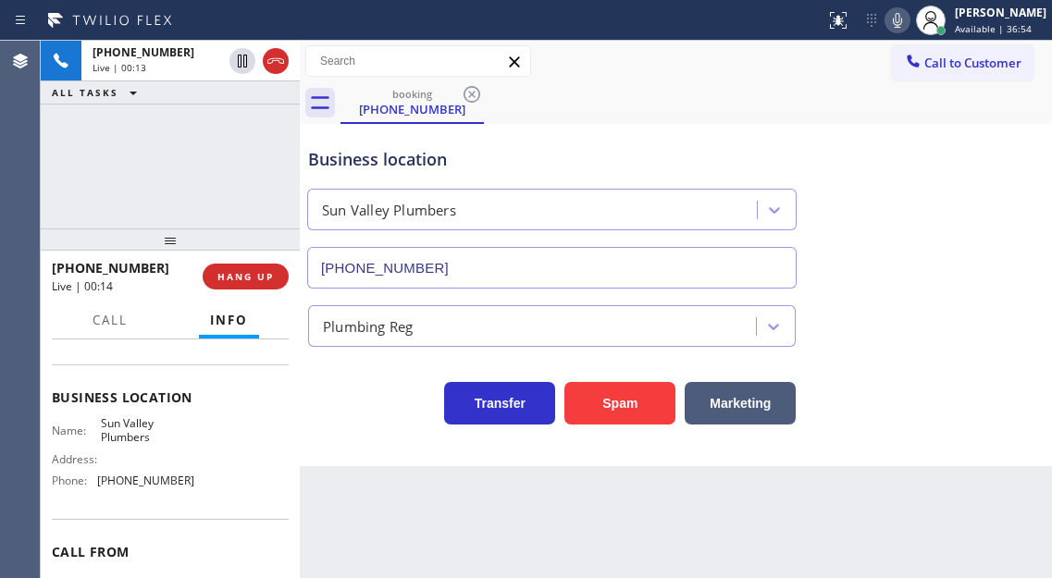
click at [113, 438] on span "Sun Valley Plumbers" at bounding box center [147, 430] width 92 height 29
copy span "Sun Valley Plumbers"
click at [189, 178] on div "[PHONE_NUMBER] Live | 01:49 ALL TASKS ALL TASKS ACTIVE TASKS TASKS IN WRAP UP" at bounding box center [170, 135] width 259 height 188
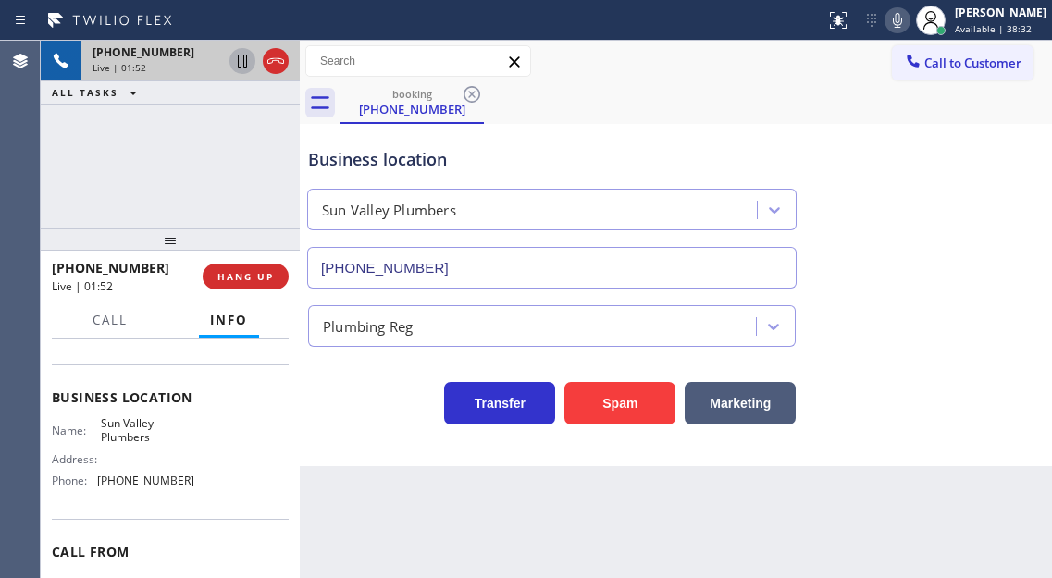
click at [239, 61] on icon at bounding box center [242, 61] width 9 height 13
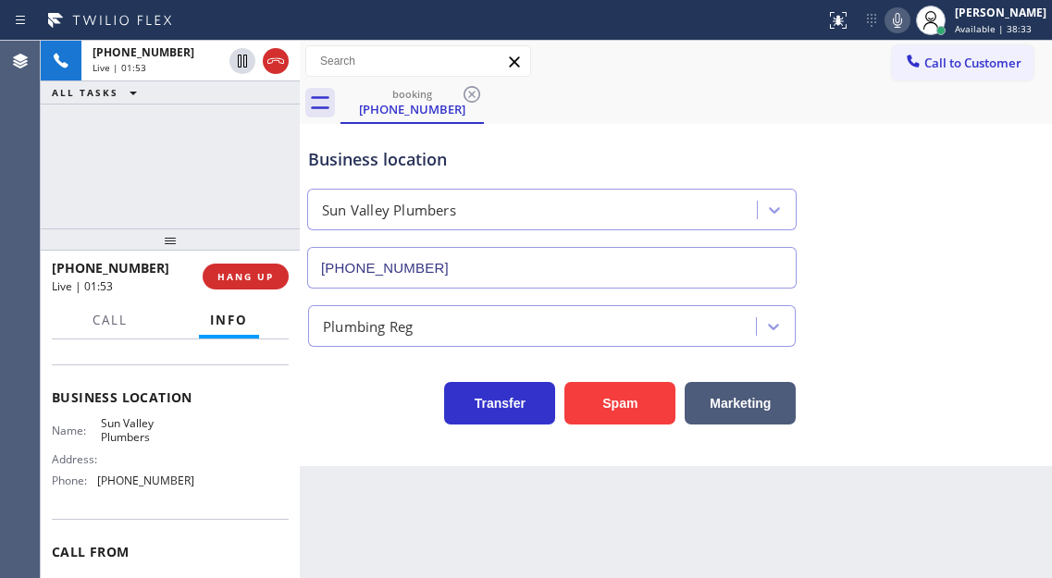
click at [908, 9] on icon at bounding box center [897, 20] width 22 height 22
drag, startPoint x: 955, startPoint y: 336, endPoint x: 679, endPoint y: 124, distance: 347.6
click at [955, 335] on div "Plumbing Reg" at bounding box center [675, 322] width 743 height 49
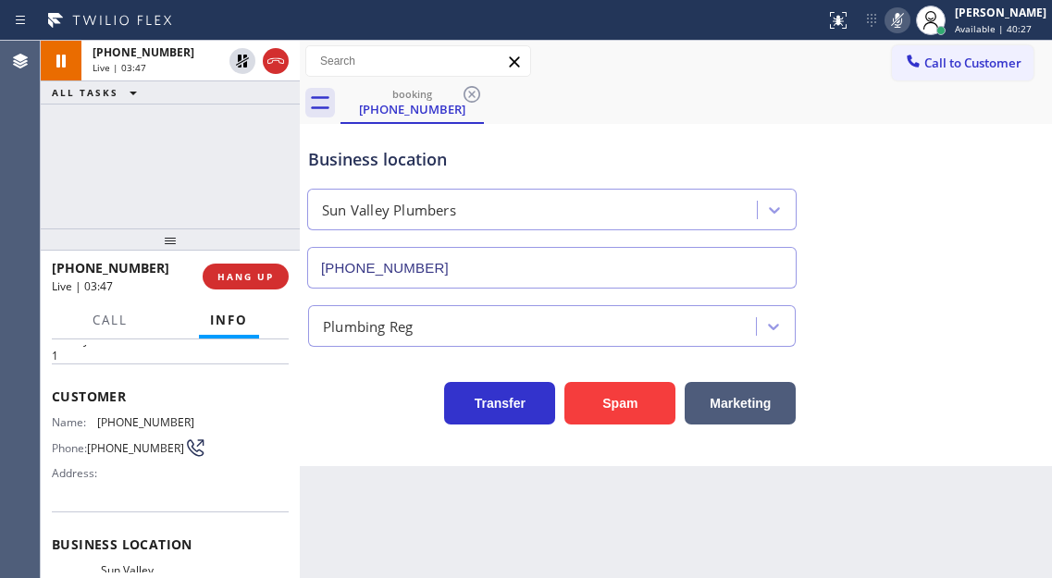
scroll to position [92, 0]
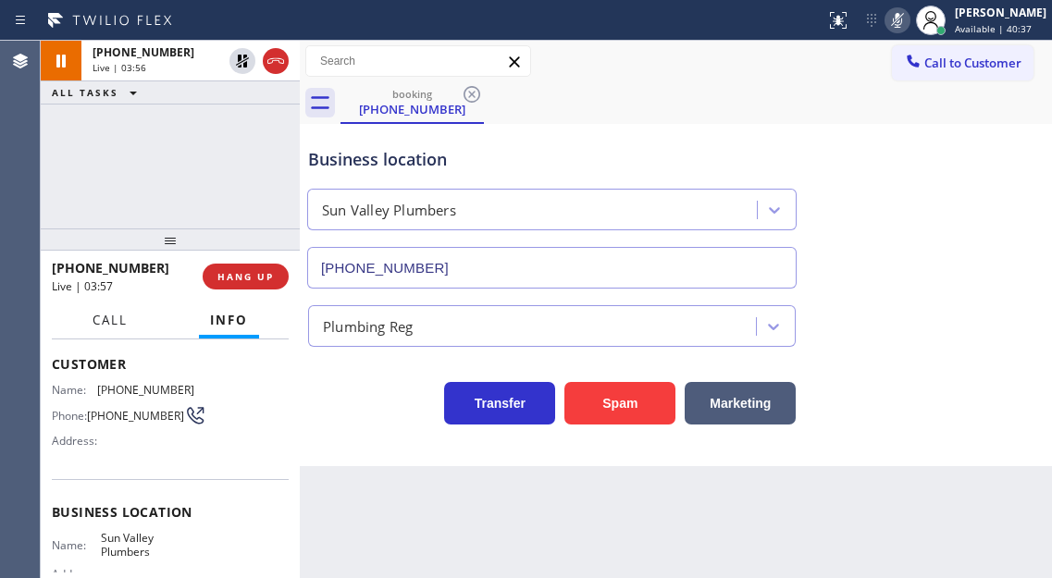
click at [114, 327] on span "Call" at bounding box center [109, 320] width 35 height 17
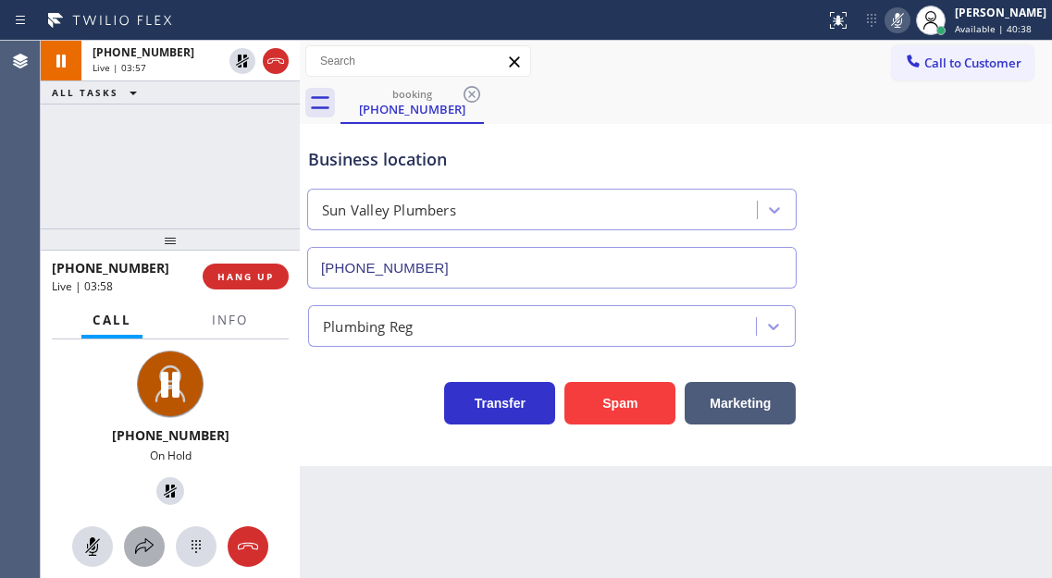
click at [136, 555] on icon at bounding box center [144, 547] width 22 height 22
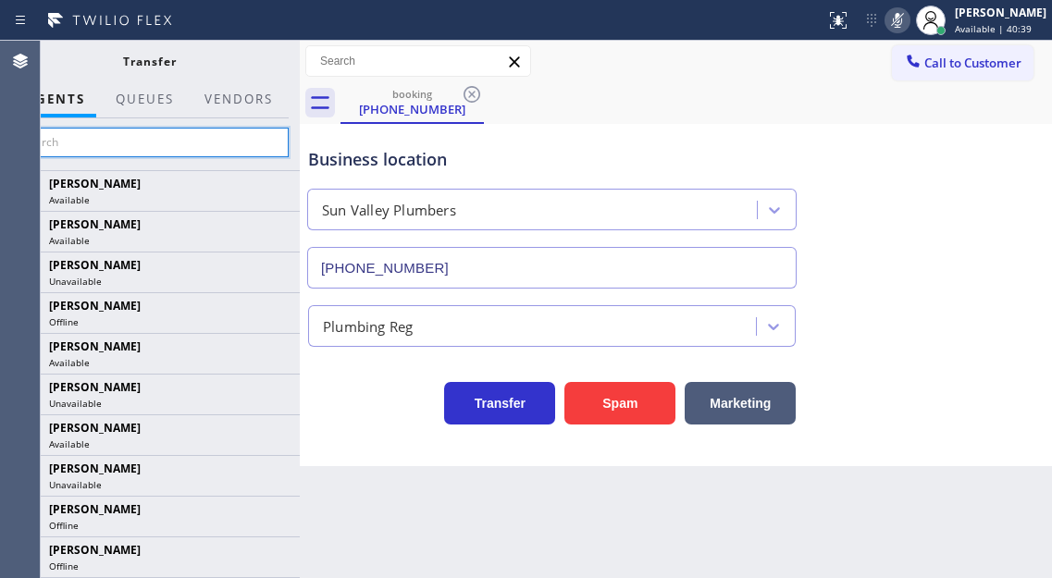
click at [203, 139] on input "text" at bounding box center [149, 143] width 278 height 30
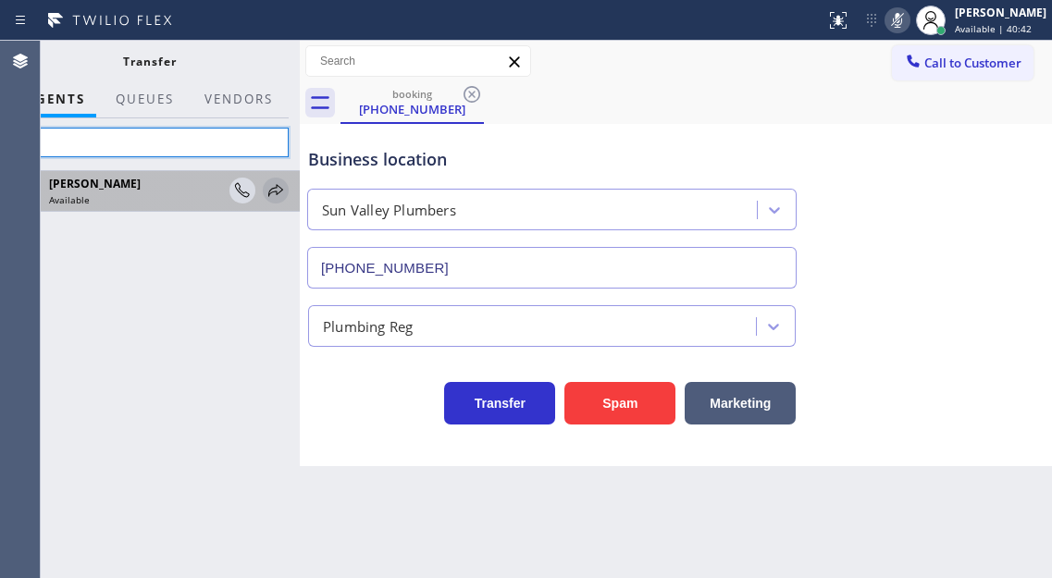
type input "Fila"
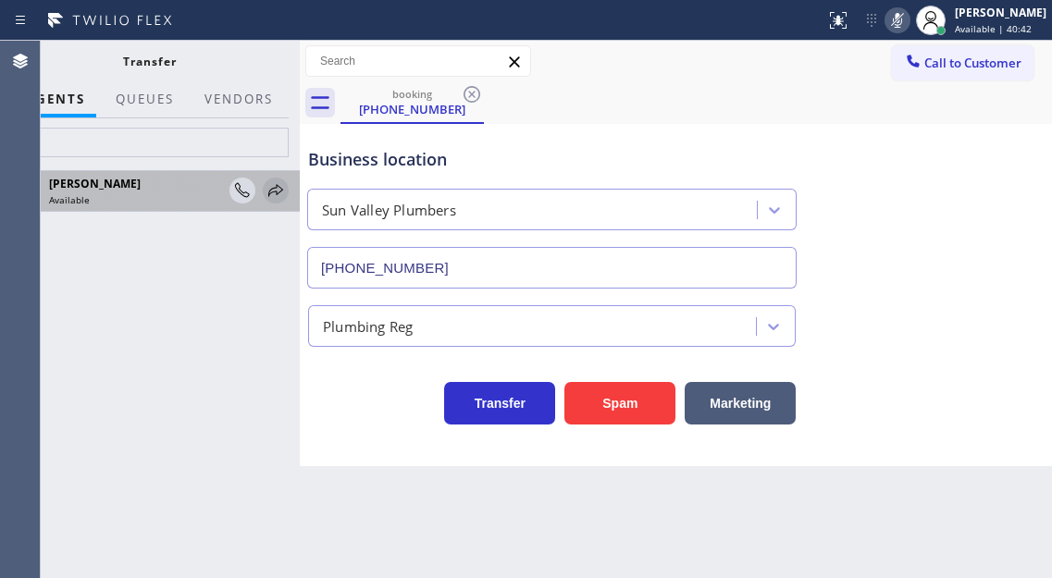
click at [285, 190] on icon at bounding box center [276, 190] width 22 height 22
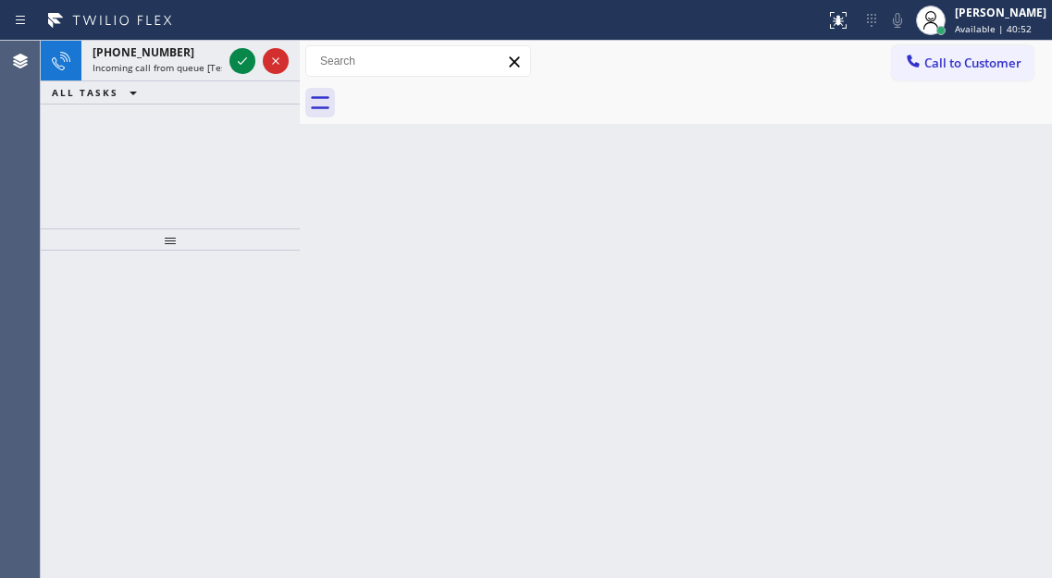
drag, startPoint x: 975, startPoint y: 174, endPoint x: 901, endPoint y: 177, distance: 74.0
click at [975, 174] on div "Back to Dashboard Change Sender ID Customers Technicians Select a contact Outbo…" at bounding box center [676, 309] width 752 height 537
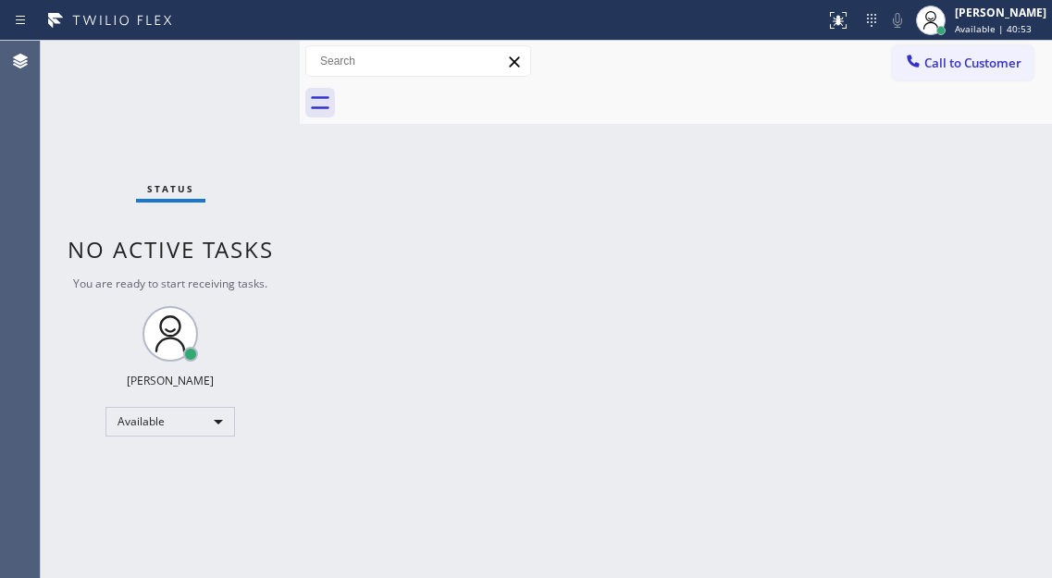
click at [238, 66] on div "Status No active tasks You are ready to start receiving tasks. [PERSON_NAME]" at bounding box center [170, 309] width 259 height 537
click at [980, 156] on div "Back to Dashboard Change Sender ID Customers Technicians Select a contact Outbo…" at bounding box center [676, 309] width 752 height 537
click at [978, 165] on div "Back to Dashboard Change Sender ID Customers Technicians Select a contact Outbo…" at bounding box center [676, 309] width 752 height 537
click at [259, 55] on div "Status No active tasks You are ready to start receiving tasks. [PERSON_NAME]" at bounding box center [170, 309] width 259 height 537
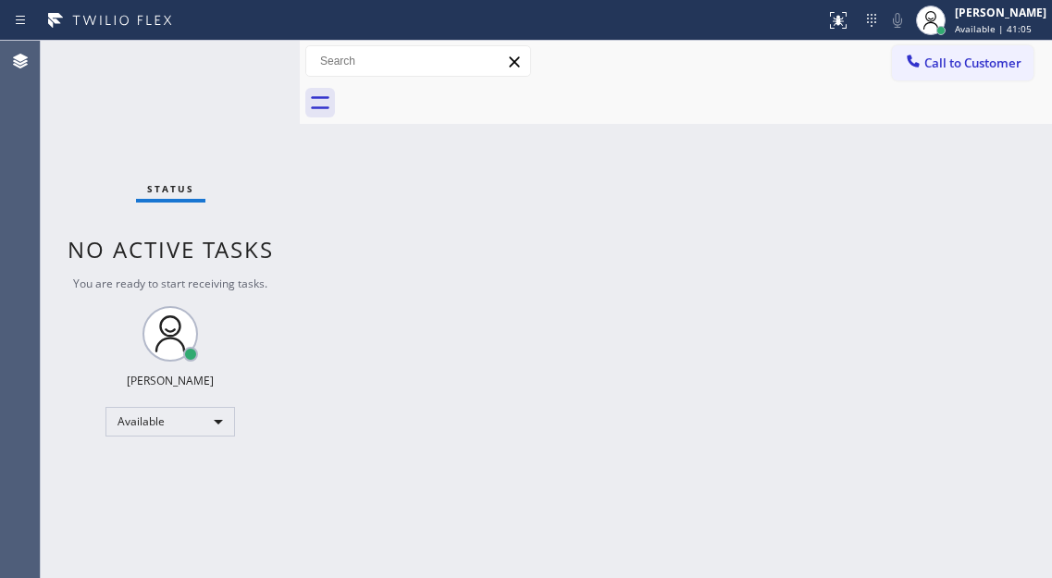
click at [244, 68] on div "Status No active tasks You are ready to start receiving tasks. [PERSON_NAME]" at bounding box center [170, 309] width 259 height 537
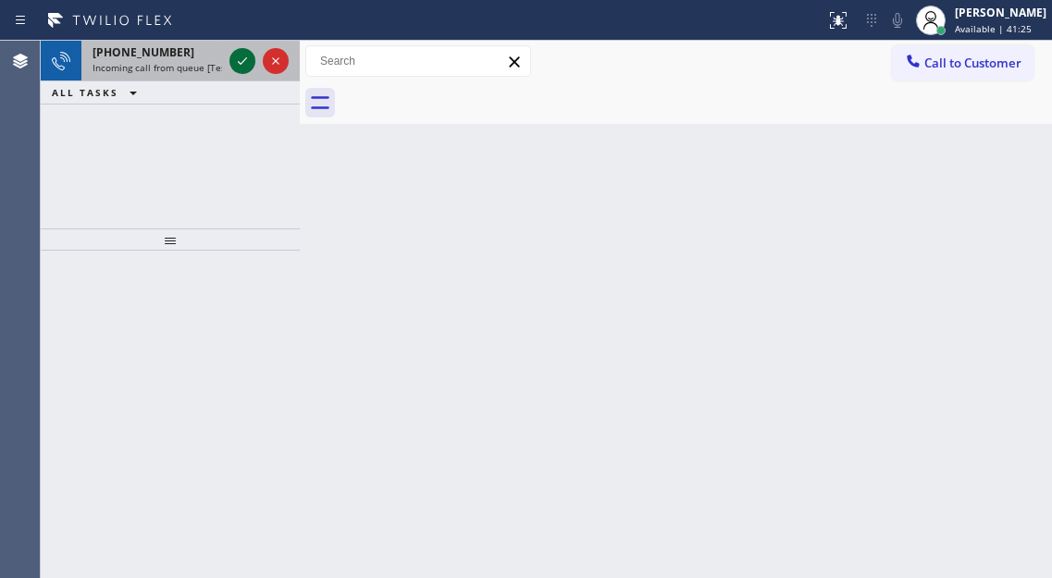
click at [244, 68] on icon at bounding box center [242, 61] width 22 height 22
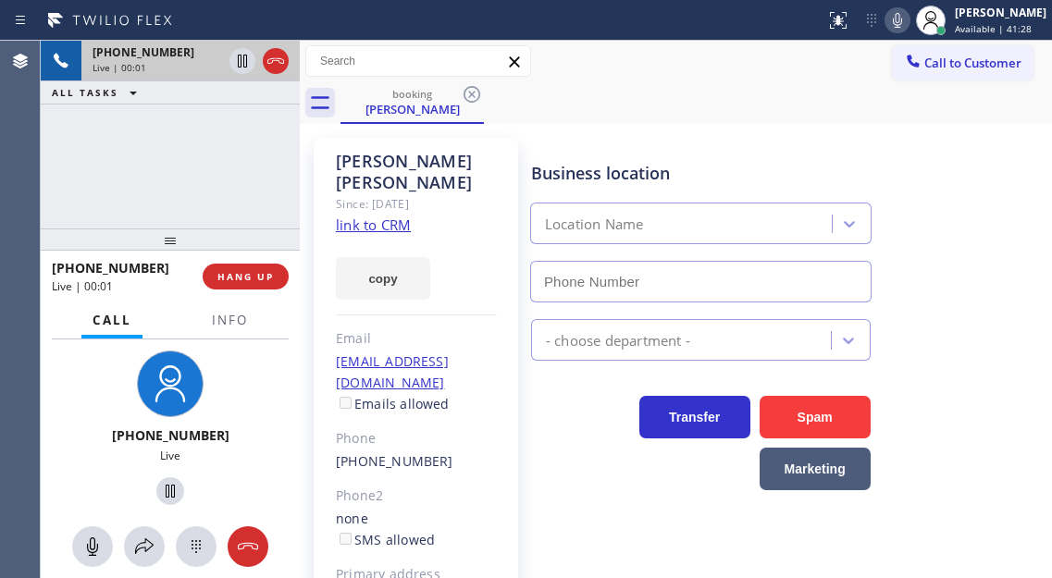
type input "[PHONE_NUMBER]"
click at [358, 216] on link "link to CRM" at bounding box center [373, 225] width 75 height 18
click at [228, 334] on button "Info" at bounding box center [230, 320] width 58 height 36
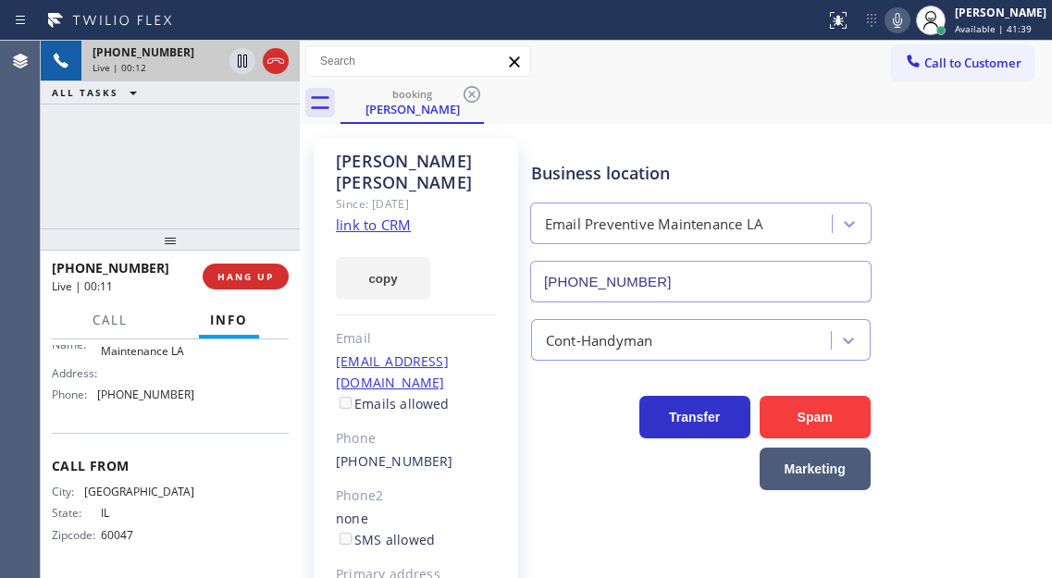
scroll to position [357, 0]
click at [237, 55] on icon at bounding box center [242, 61] width 22 height 22
click at [245, 59] on icon at bounding box center [242, 61] width 22 height 22
click at [216, 152] on div "[PHONE_NUMBER] Live | 04:18 ALL TASKS ALL TASKS ACTIVE TASKS TASKS IN WRAP UP" at bounding box center [170, 135] width 259 height 188
click at [245, 68] on icon at bounding box center [242, 61] width 9 height 13
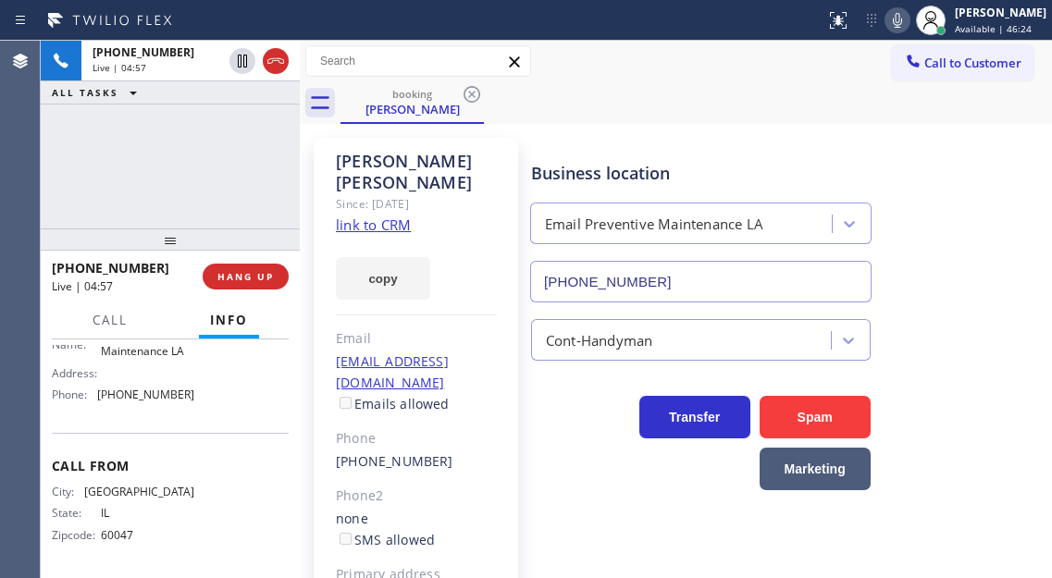
click at [908, 15] on icon at bounding box center [897, 20] width 22 height 22
click at [960, 176] on div "Business location Email Preventive Maintenance LA [PHONE_NUMBER]" at bounding box center [787, 218] width 520 height 167
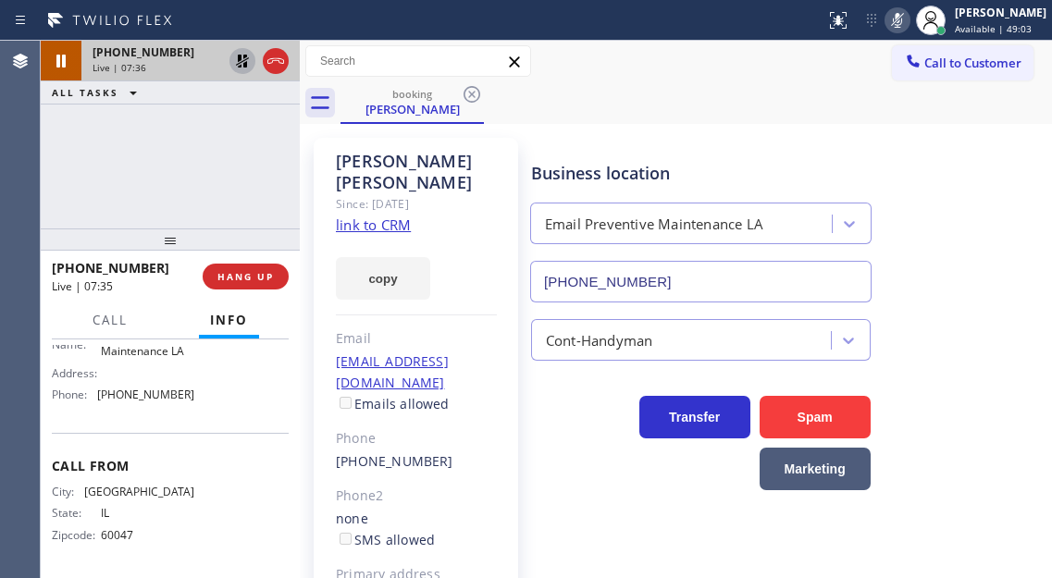
click at [243, 62] on icon at bounding box center [242, 61] width 22 height 22
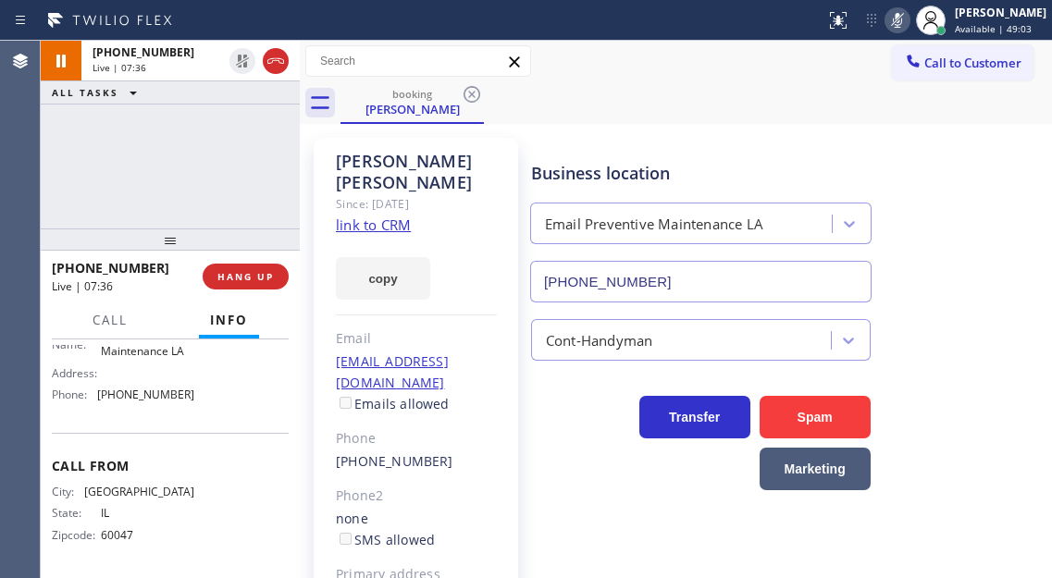
click at [908, 14] on icon at bounding box center [897, 20] width 22 height 22
click at [265, 120] on div "[PHONE_NUMBER] Live | 07:38 ALL TASKS ALL TASKS ACTIVE TASKS TASKS IN WRAP UP" at bounding box center [170, 135] width 259 height 188
click at [980, 244] on div "Business location Email Preventive Maintenance LA [PHONE_NUMBER]" at bounding box center [787, 218] width 520 height 167
click at [199, 186] on div "[PHONE_NUMBER] Live | 08:06 ALL TASKS ALL TASKS ACTIVE TASKS TASKS IN WRAP UP" at bounding box center [170, 135] width 259 height 188
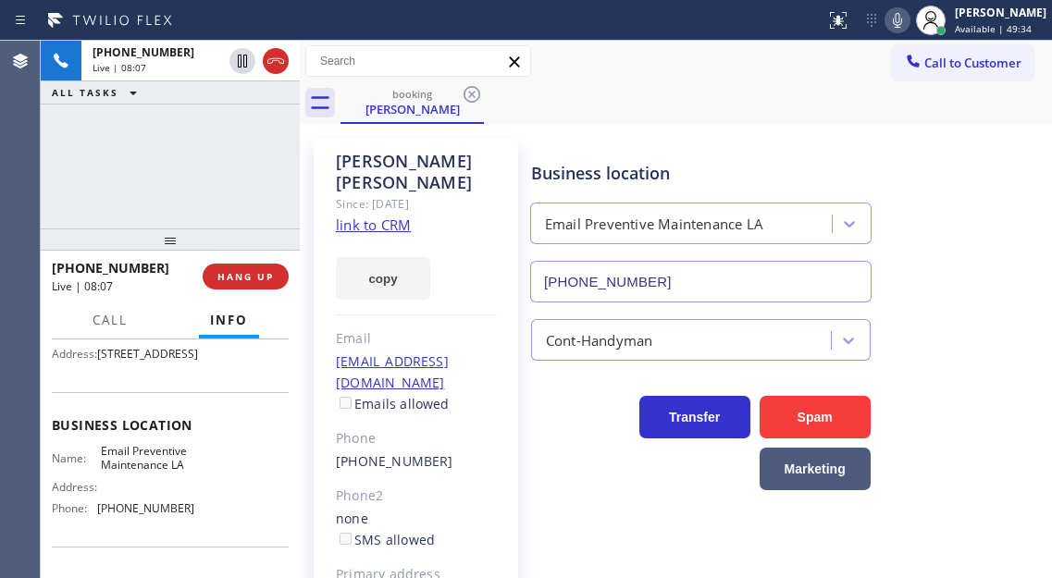
scroll to position [172, 0]
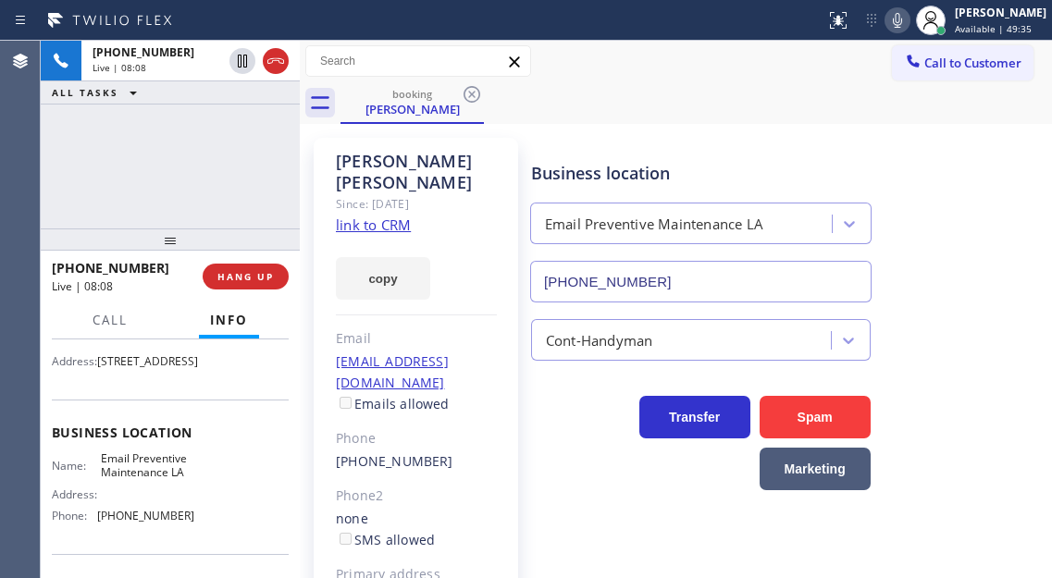
click at [243, 145] on div "[PHONE_NUMBER] Live | 08:08 ALL TASKS ALL TASKS ACTIVE TASKS TASKS IN WRAP UP" at bounding box center [170, 135] width 259 height 188
click at [233, 206] on div "[PHONE_NUMBER] Live | 08:09 ALL TASKS ALL TASKS ACTIVE TASKS TASKS IN WRAP UP" at bounding box center [170, 135] width 259 height 188
click at [245, 283] on span "HANG UP" at bounding box center [245, 276] width 56 height 13
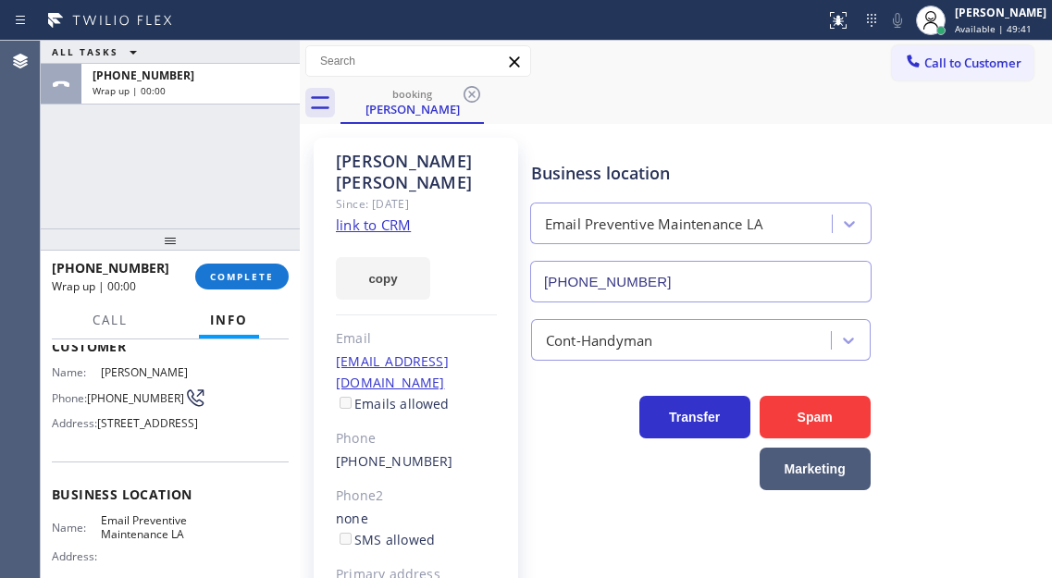
scroll to position [80, 0]
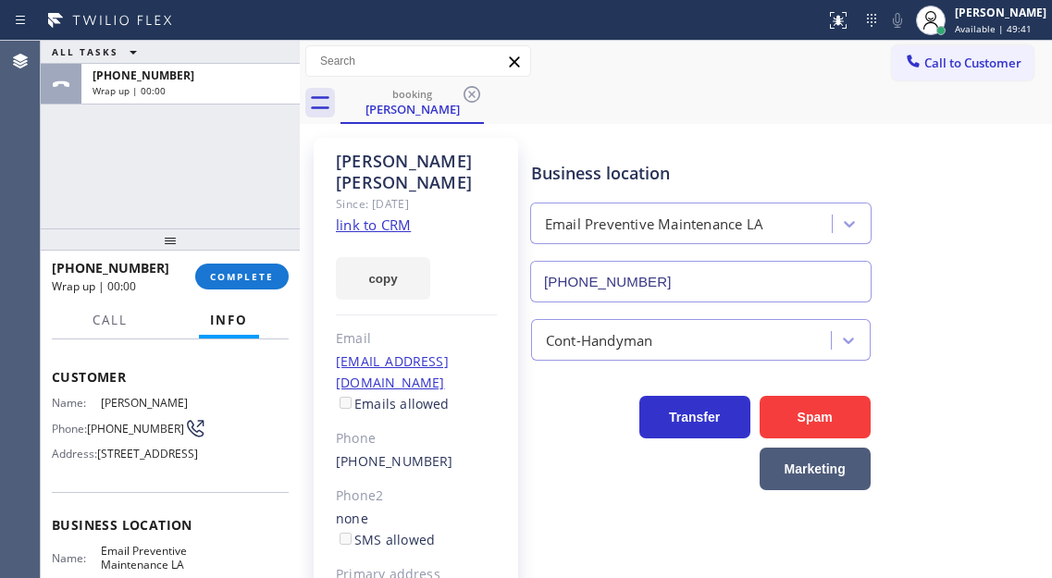
click at [105, 436] on span "[PHONE_NUMBER]" at bounding box center [135, 429] width 97 height 14
click at [258, 289] on button "COMPLETE" at bounding box center [241, 277] width 93 height 26
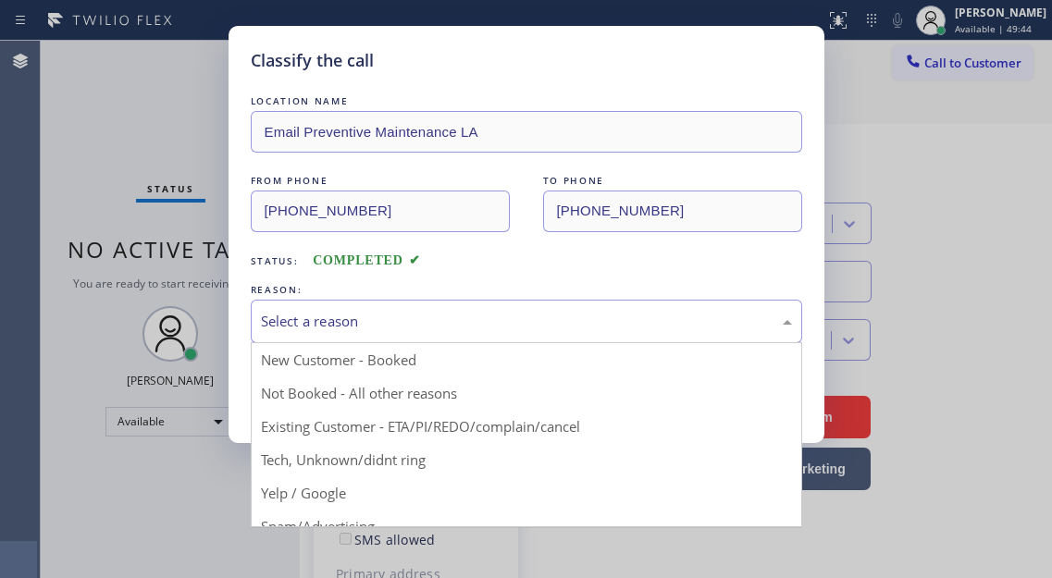
click at [525, 335] on div "Select a reason" at bounding box center [526, 321] width 551 height 43
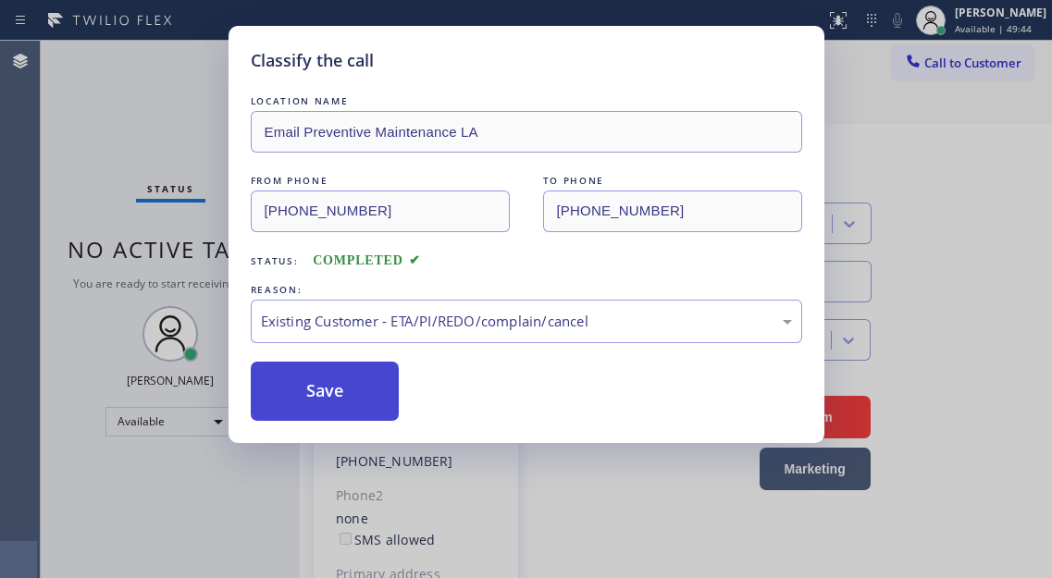
click at [393, 399] on button "Save" at bounding box center [325, 391] width 149 height 59
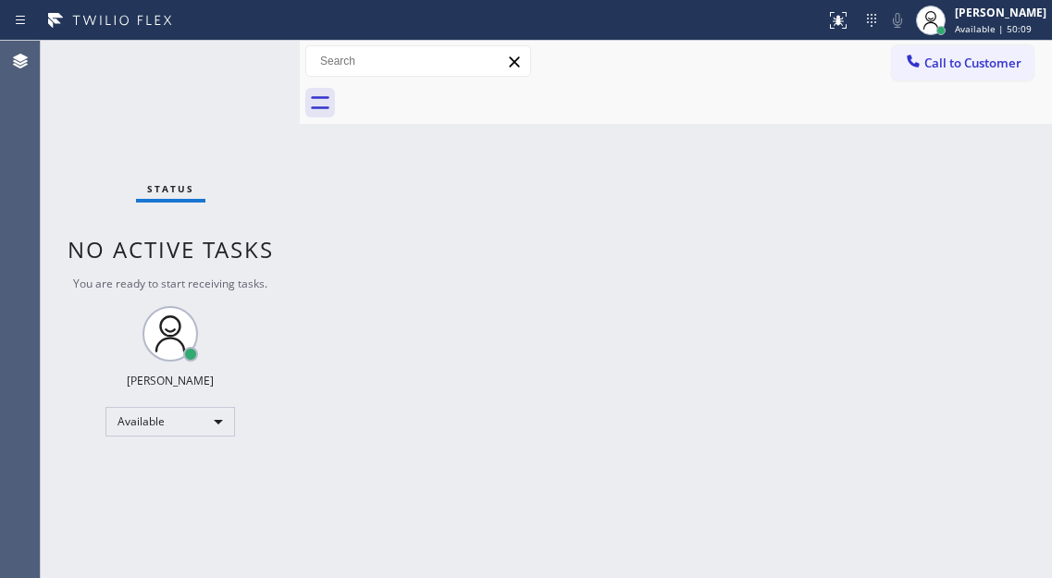
drag, startPoint x: 975, startPoint y: 253, endPoint x: 746, endPoint y: 218, distance: 232.1
click at [975, 253] on div "Back to Dashboard Change Sender ID Customers Technicians Select a contact Outbo…" at bounding box center [676, 309] width 752 height 537
click at [202, 68] on div "Status No active tasks You are ready to start receiving tasks. [PERSON_NAME]" at bounding box center [170, 309] width 259 height 537
click at [257, 59] on div "Status No active tasks You are ready to start receiving tasks. [PERSON_NAME]" at bounding box center [170, 309] width 259 height 537
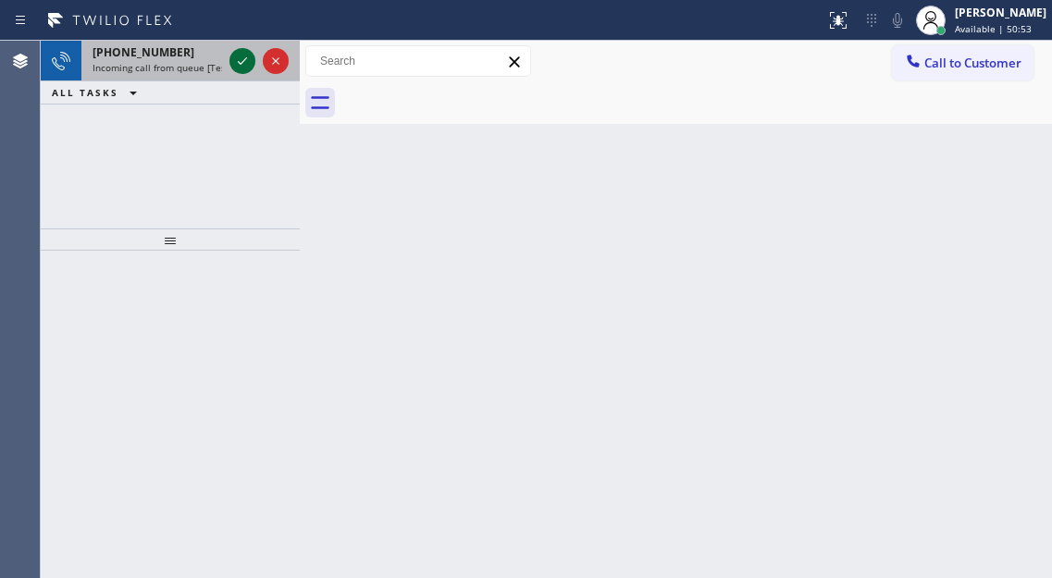
click at [248, 61] on icon at bounding box center [242, 61] width 22 height 22
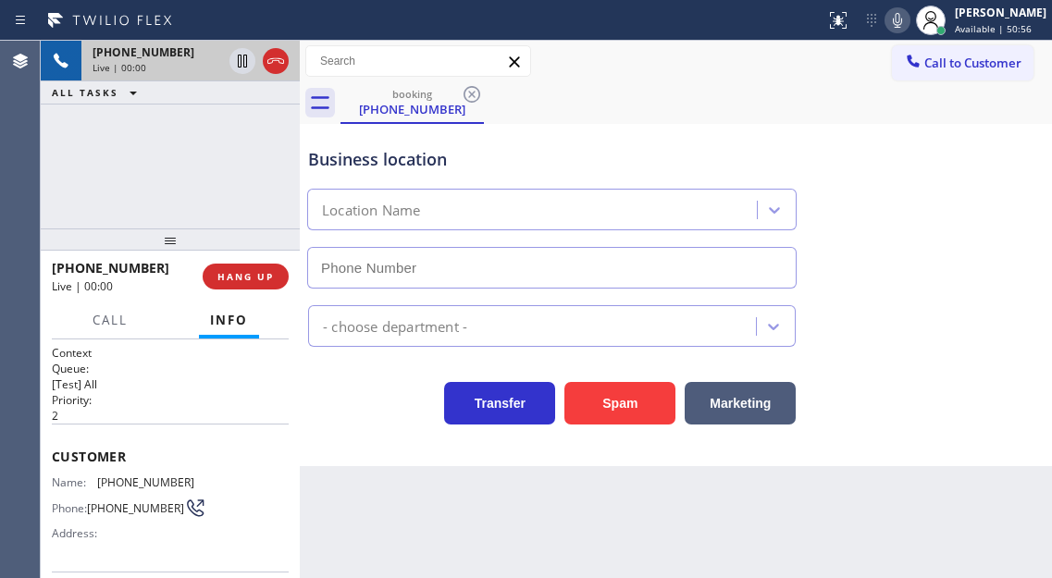
type input "[PHONE_NUMBER]"
click at [136, 475] on span "[PHONE_NUMBER]" at bounding box center [145, 482] width 97 height 14
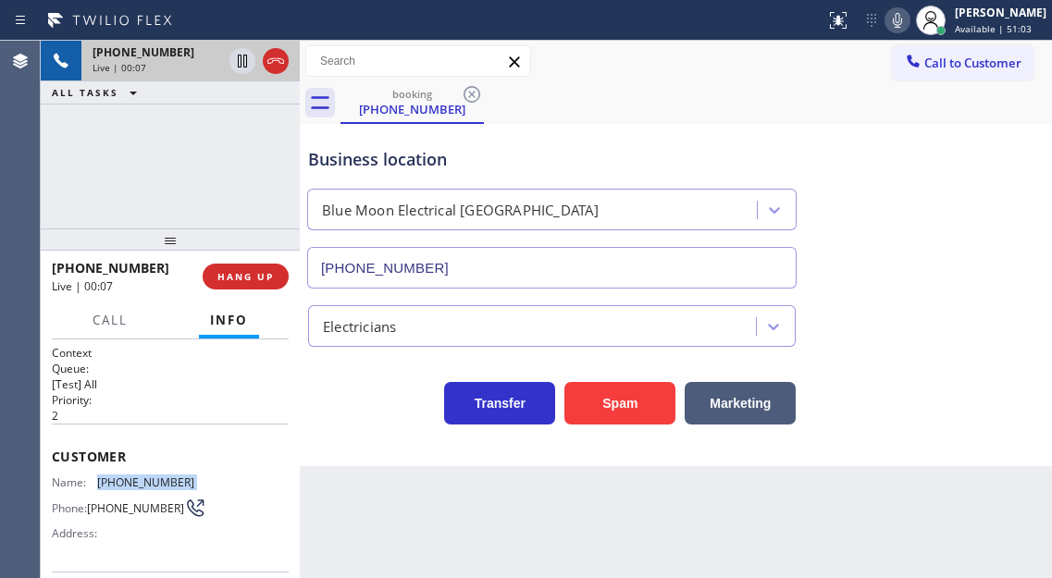
click at [136, 475] on span "[PHONE_NUMBER]" at bounding box center [145, 482] width 97 height 14
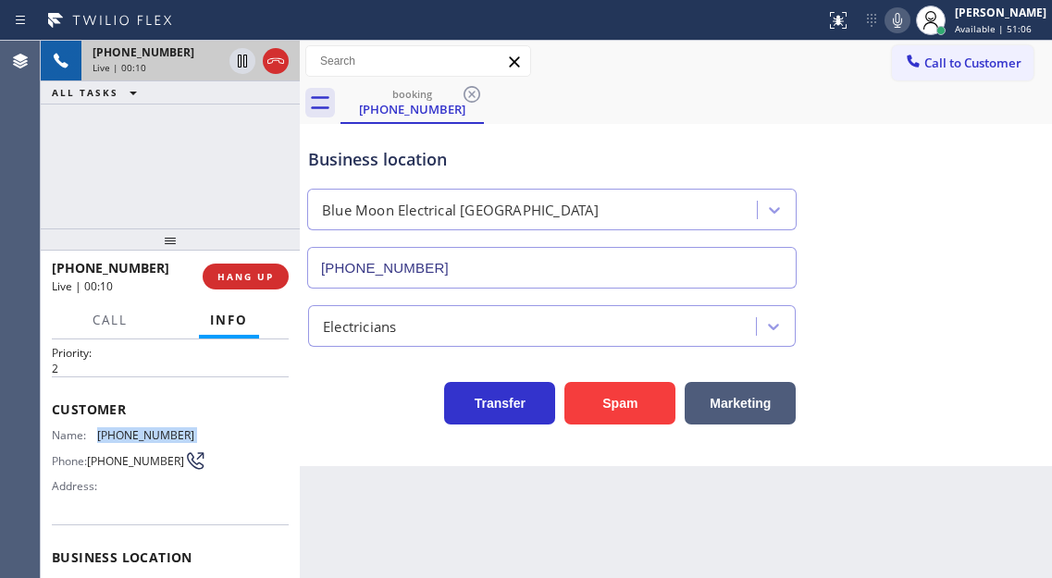
scroll to position [92, 0]
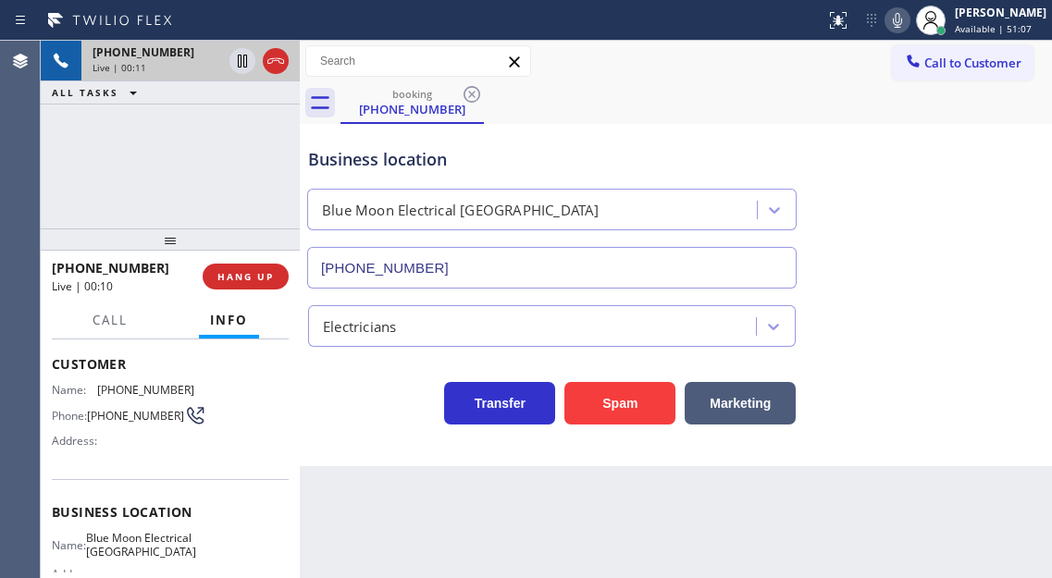
click at [146, 548] on span "Blue Moon Electrical [GEOGRAPHIC_DATA]" at bounding box center [141, 545] width 110 height 29
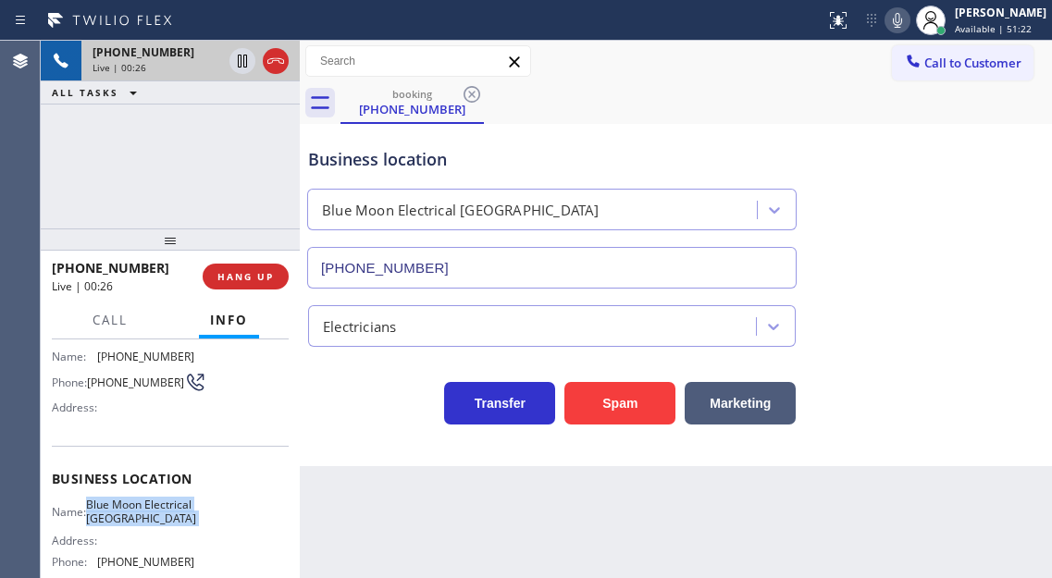
scroll to position [185, 0]
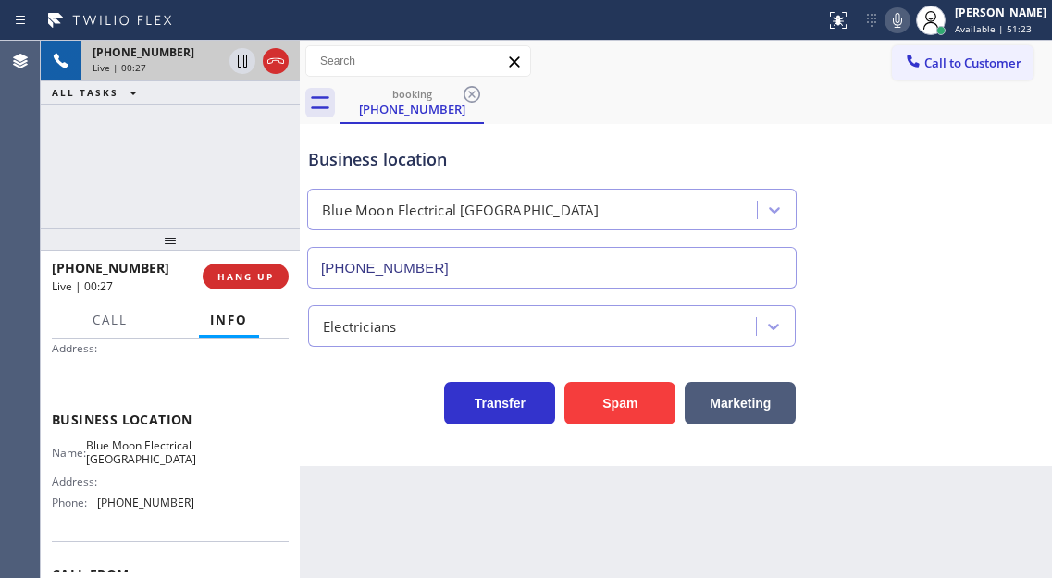
click at [144, 541] on div "Business location Name: Blue Moon Electrical Palm Desert Address: Phone: [PHONE…" at bounding box center [170, 464] width 237 height 154
click at [144, 518] on div "Name: Blue Moon Electrical Palm Desert Address: Phone: [PHONE_NUMBER]" at bounding box center [123, 478] width 142 height 80
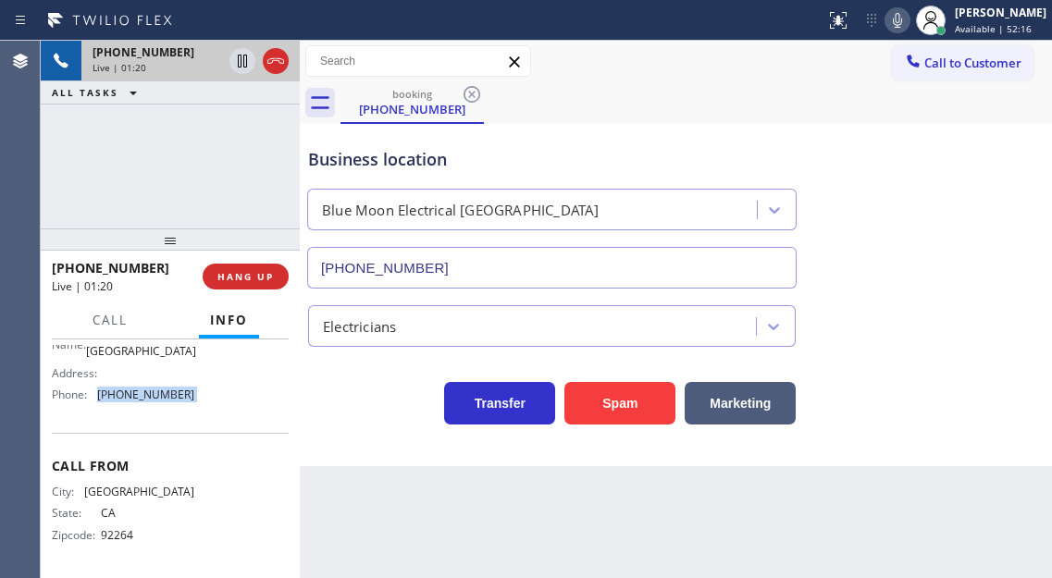
scroll to position [314, 0]
click at [129, 536] on span "92264" at bounding box center [147, 535] width 92 height 14
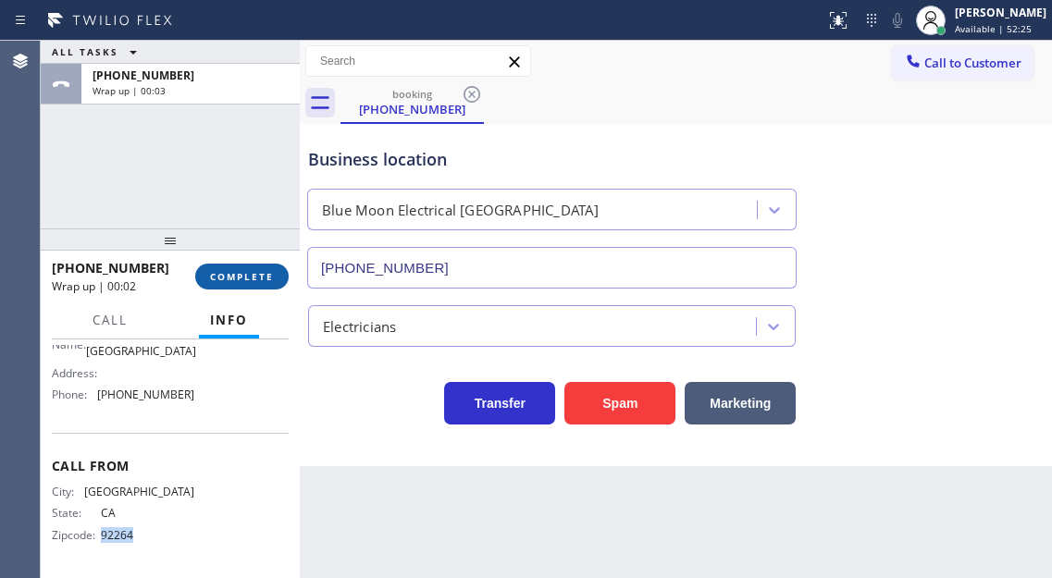
click at [228, 288] on button "COMPLETE" at bounding box center [241, 277] width 93 height 26
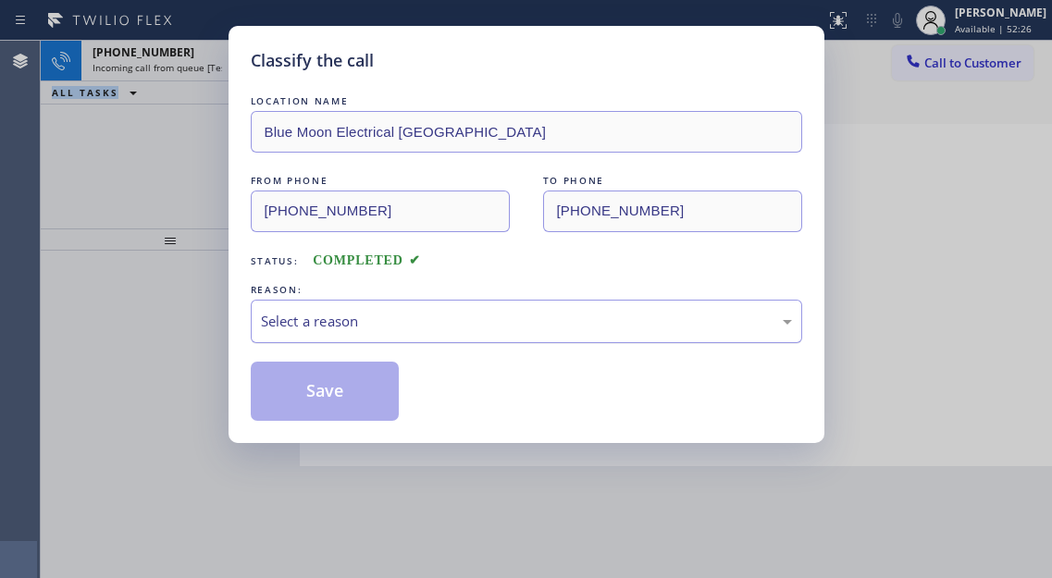
click at [428, 328] on div "Select a reason" at bounding box center [526, 321] width 531 height 21
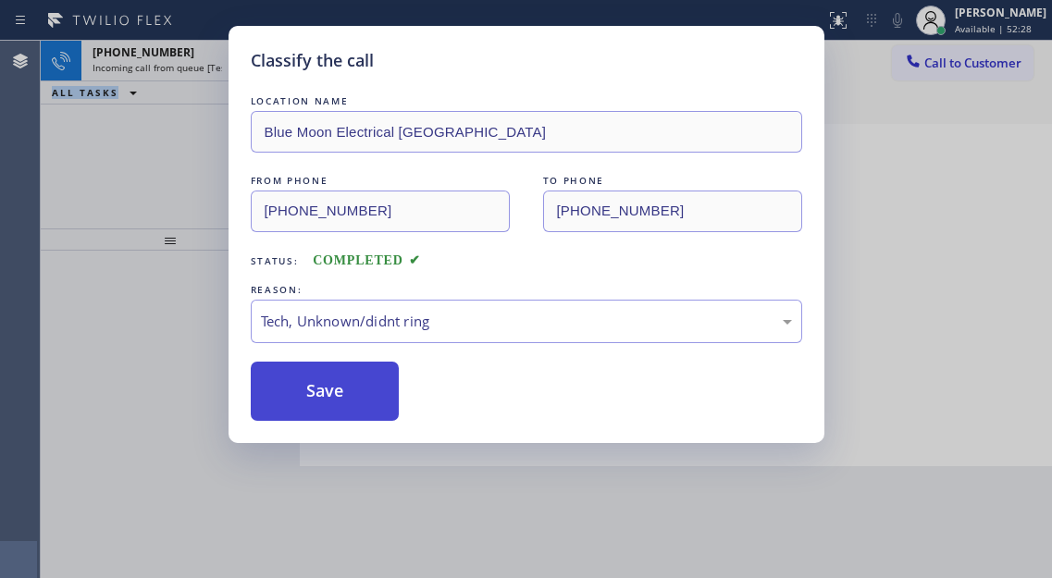
click at [361, 418] on button "Save" at bounding box center [325, 391] width 149 height 59
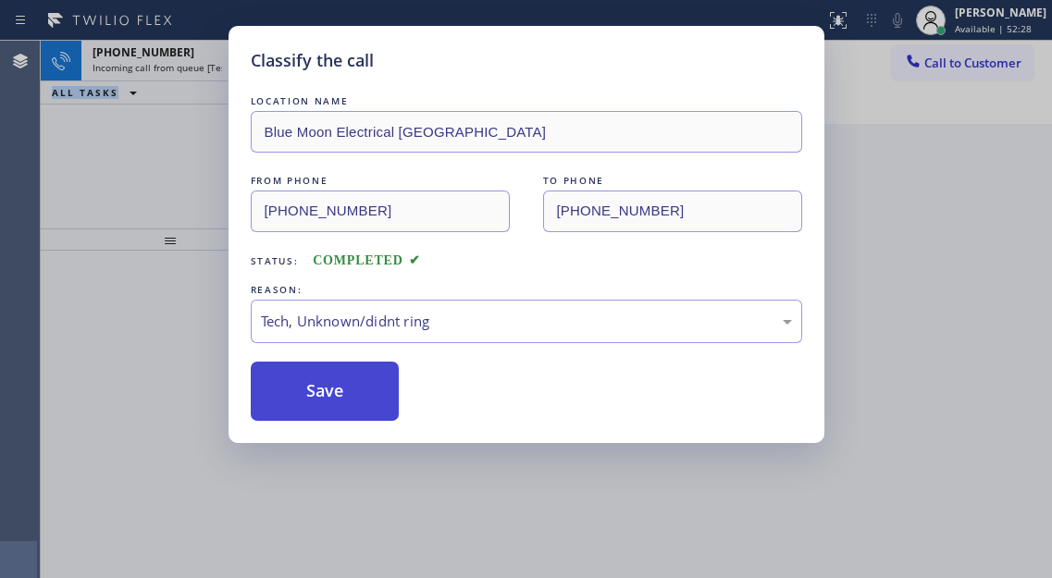
click at [361, 418] on button "Save" at bounding box center [325, 391] width 149 height 59
click at [360, 411] on button "Save" at bounding box center [325, 391] width 149 height 59
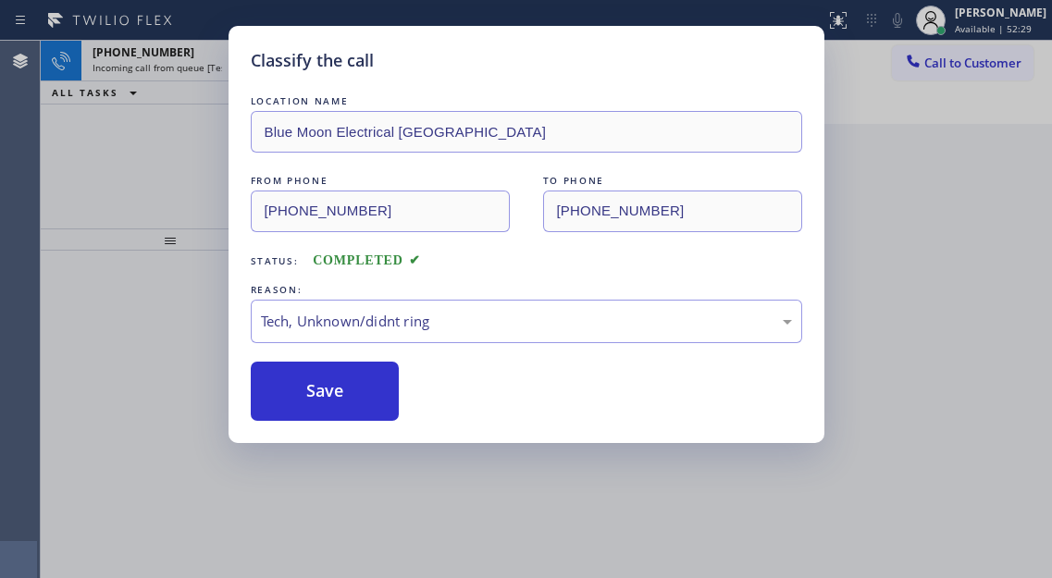
click at [198, 187] on div "Classify the call LOCATION NAME [PERSON_NAME] HVAC Repair FROM PHONE TO PHONE […" at bounding box center [546, 309] width 1011 height 537
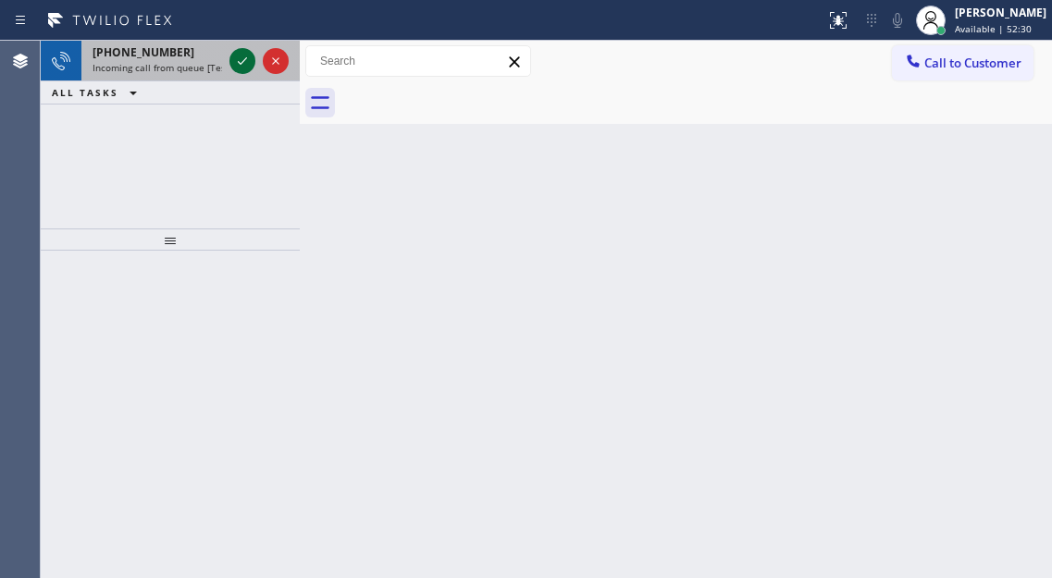
click at [245, 55] on icon at bounding box center [242, 61] width 22 height 22
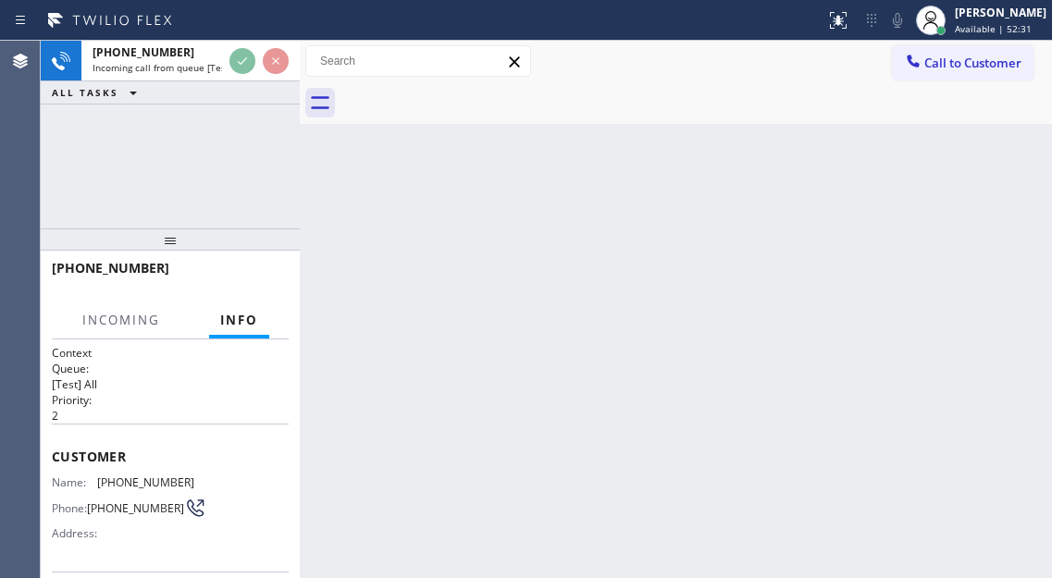
scroll to position [92, 0]
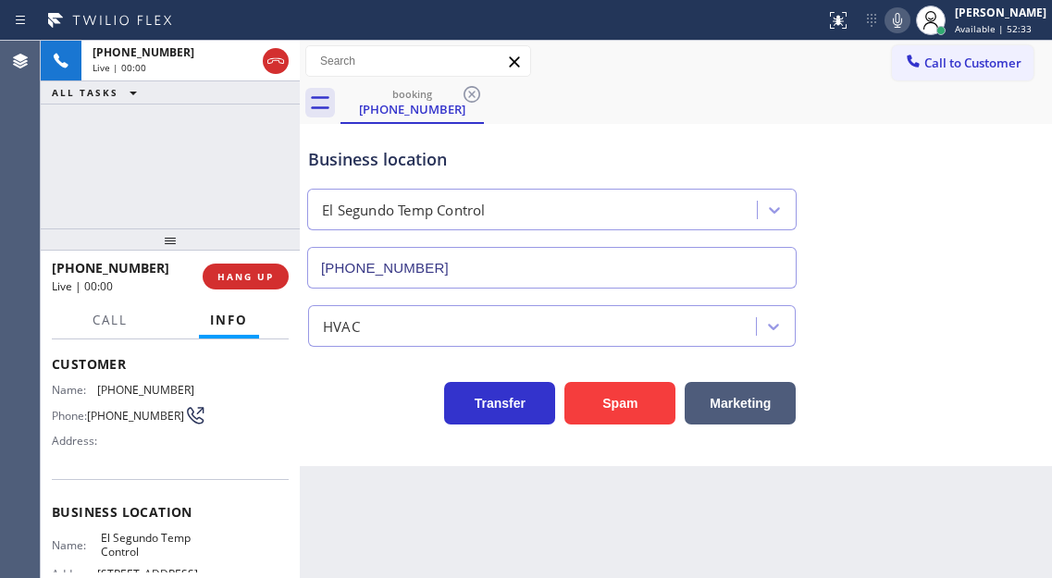
type input "[PHONE_NUMBER]"
click at [146, 412] on span "[PHONE_NUMBER]" at bounding box center [135, 416] width 97 height 14
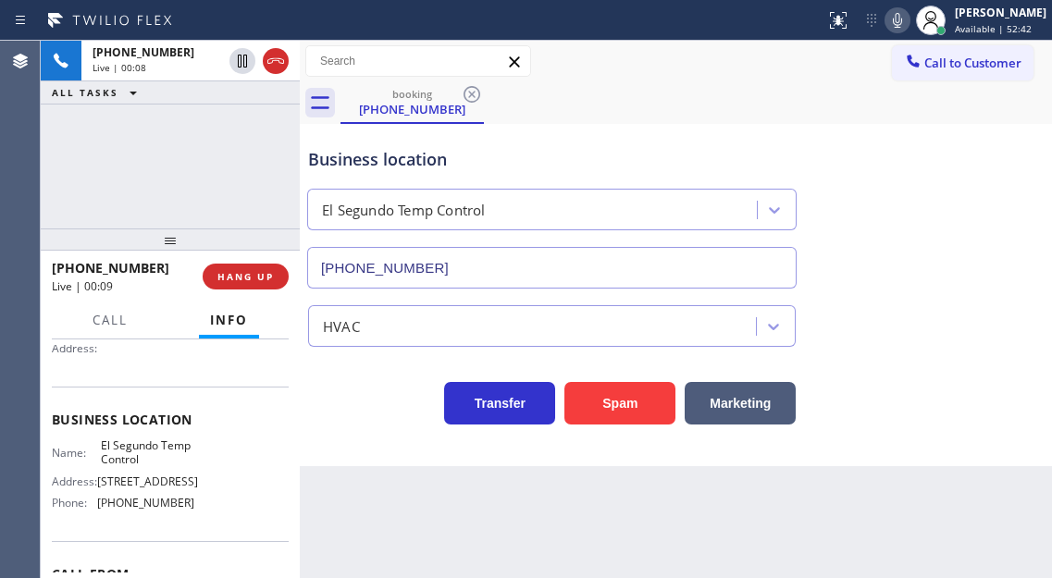
click at [124, 464] on span "El Segundo Temp Control" at bounding box center [147, 452] width 92 height 29
click at [154, 506] on span "[PHONE_NUMBER]" at bounding box center [145, 503] width 97 height 14
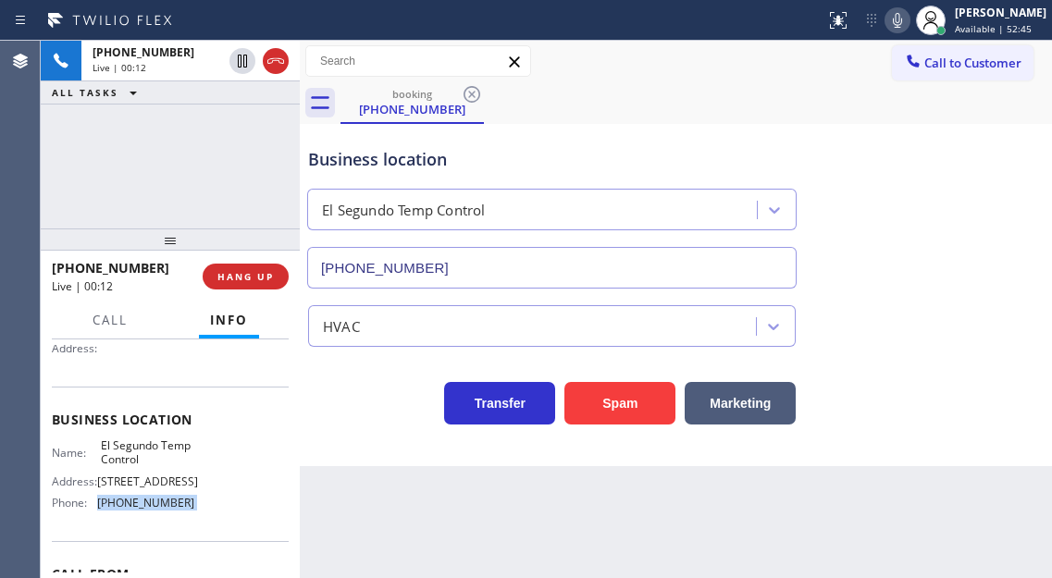
click at [154, 506] on span "[PHONE_NUMBER]" at bounding box center [145, 503] width 97 height 14
click at [531, 152] on div "Business location" at bounding box center [551, 159] width 487 height 25
click at [635, 413] on button "Spam" at bounding box center [619, 403] width 111 height 43
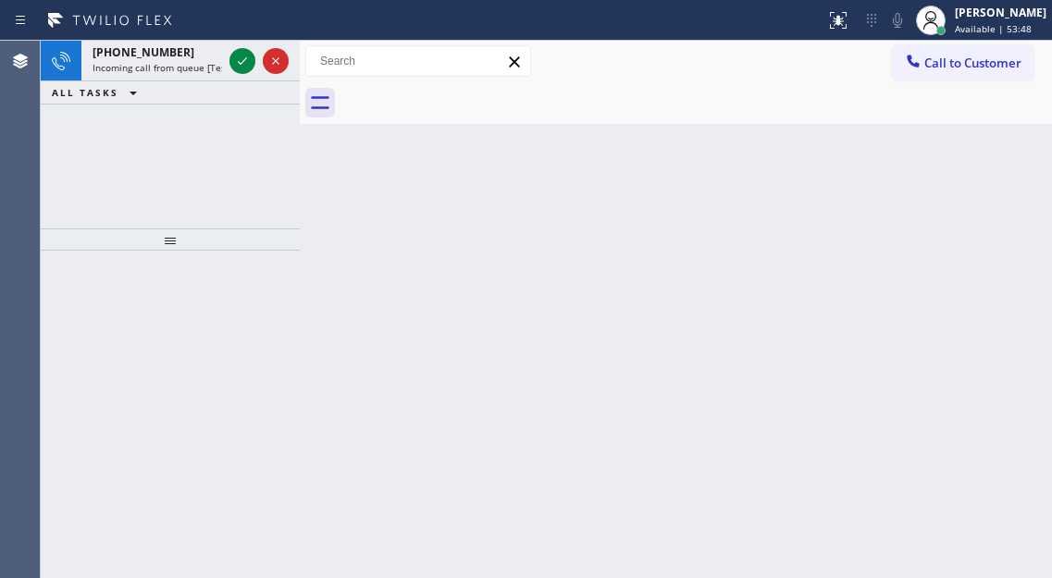
click at [981, 324] on div "Back to Dashboard Change Sender ID Customers Technicians Select a contact Outbo…" at bounding box center [676, 309] width 752 height 537
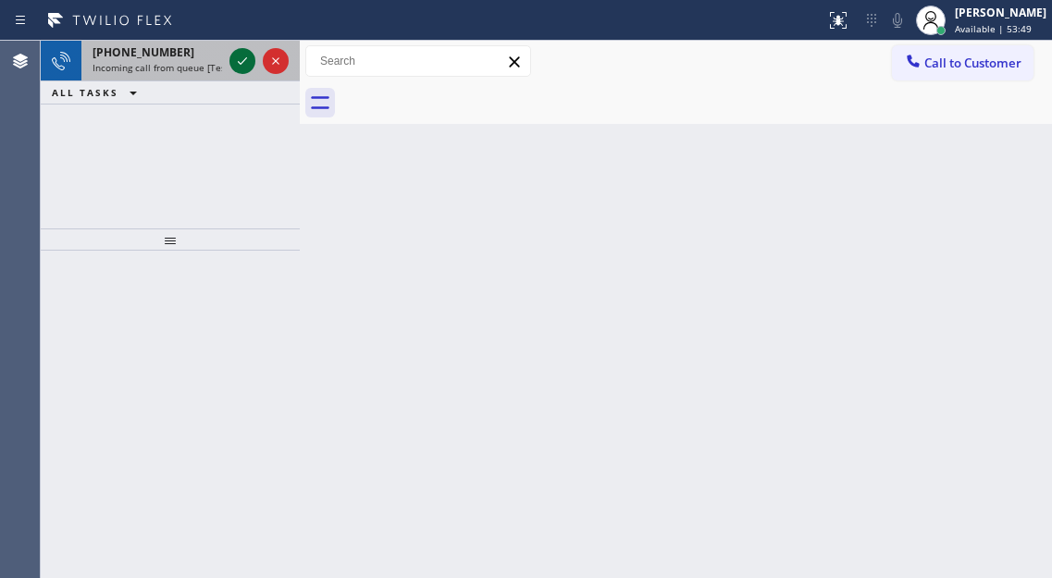
click at [247, 65] on icon at bounding box center [242, 61] width 22 height 22
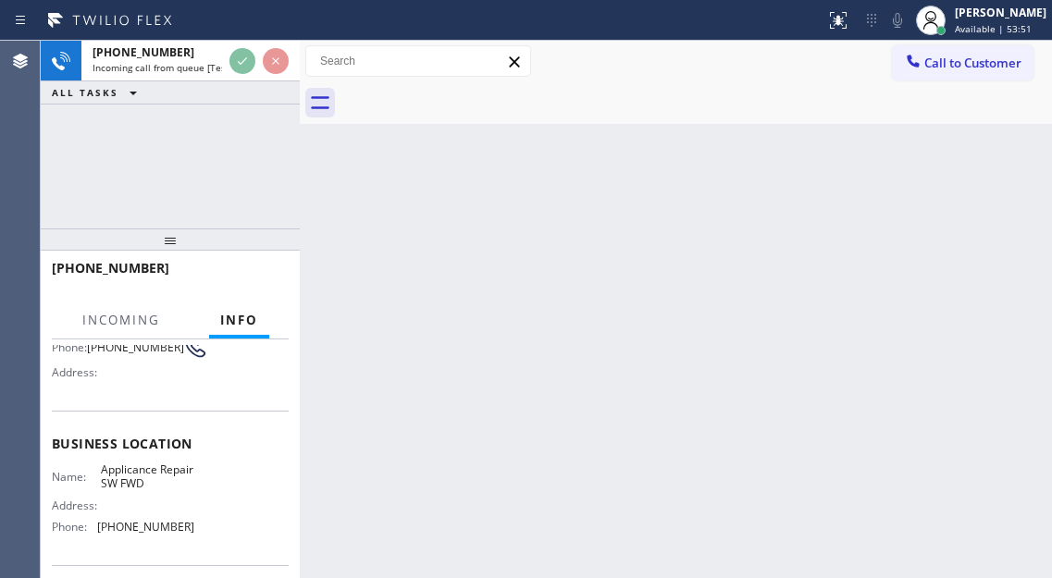
scroll to position [185, 0]
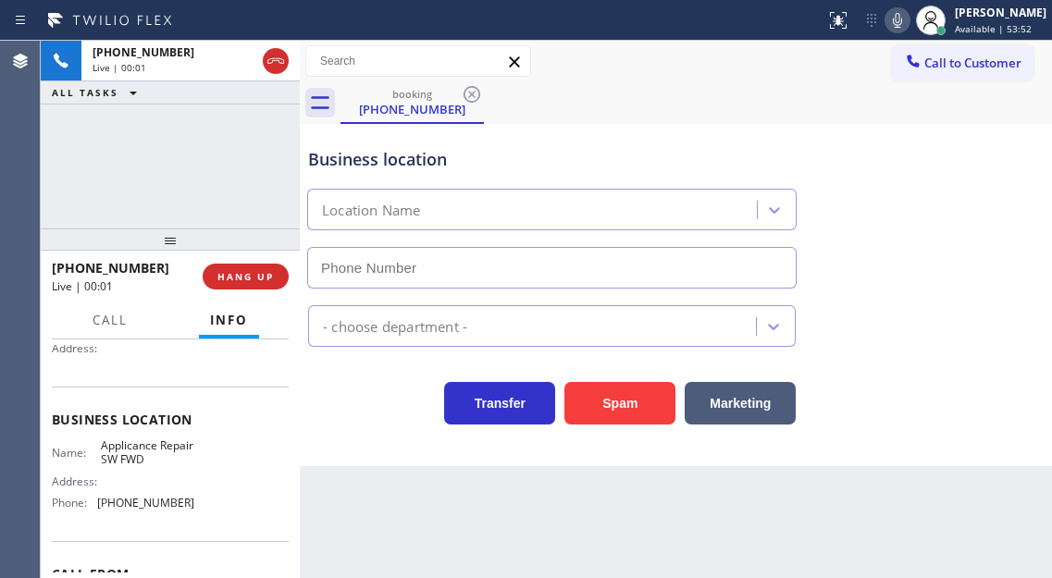
type input "[PHONE_NUMBER]"
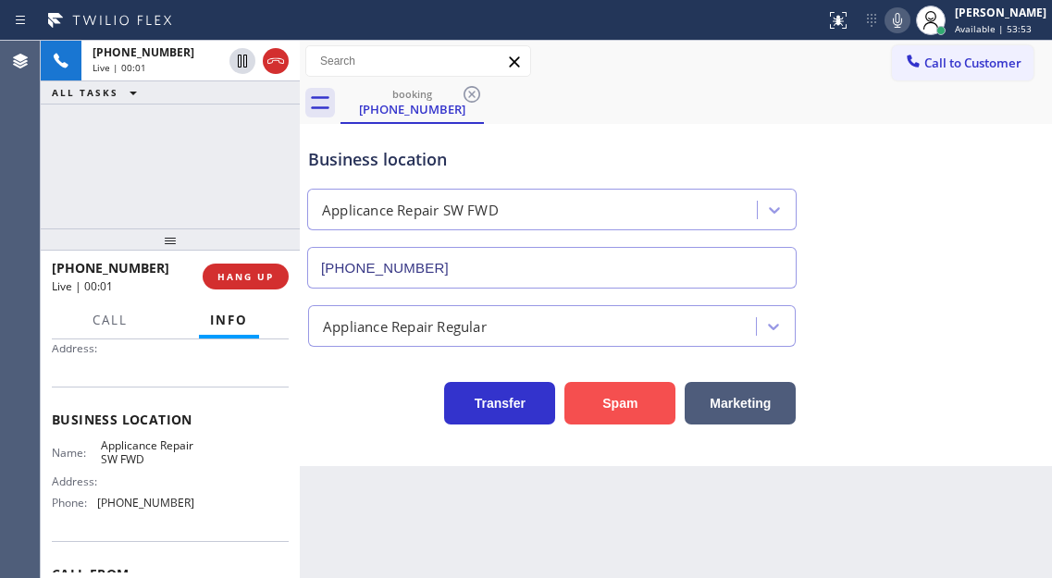
click at [631, 415] on button "Spam" at bounding box center [619, 403] width 111 height 43
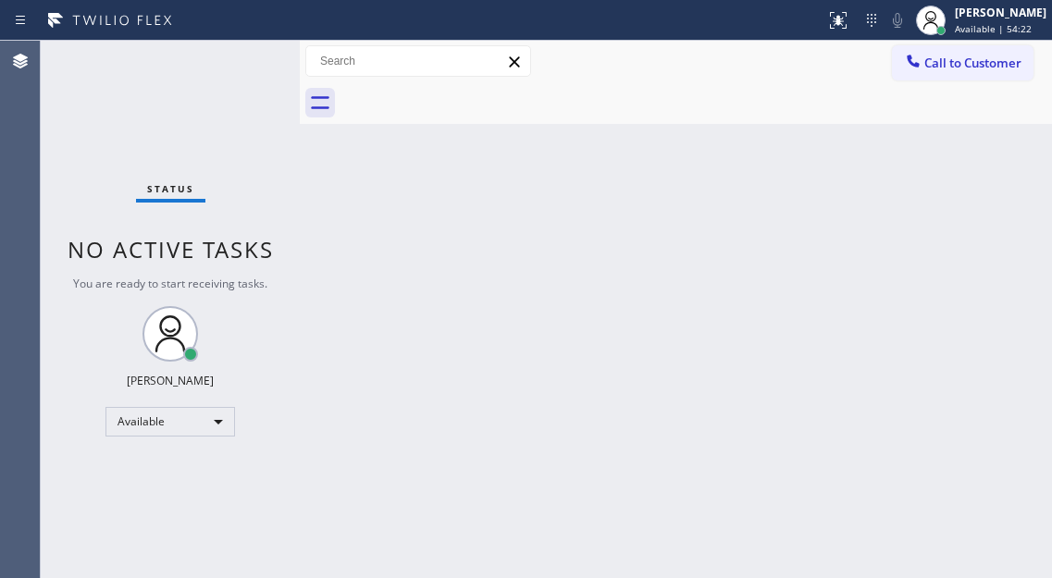
click at [961, 213] on div "Back to Dashboard Change Sender ID Customers Technicians Select a contact Outbo…" at bounding box center [676, 309] width 752 height 537
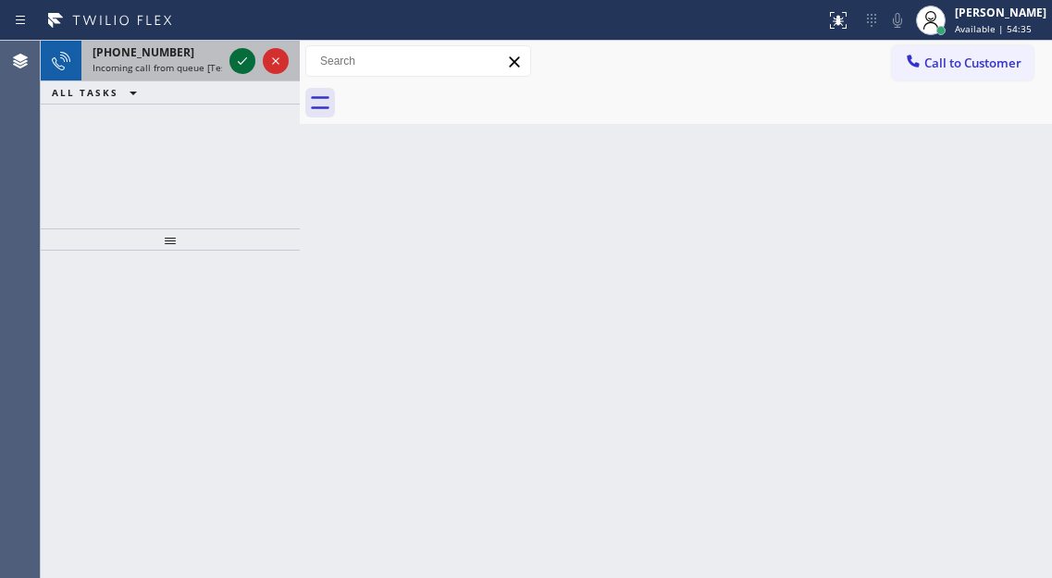
click at [247, 62] on icon at bounding box center [242, 61] width 22 height 22
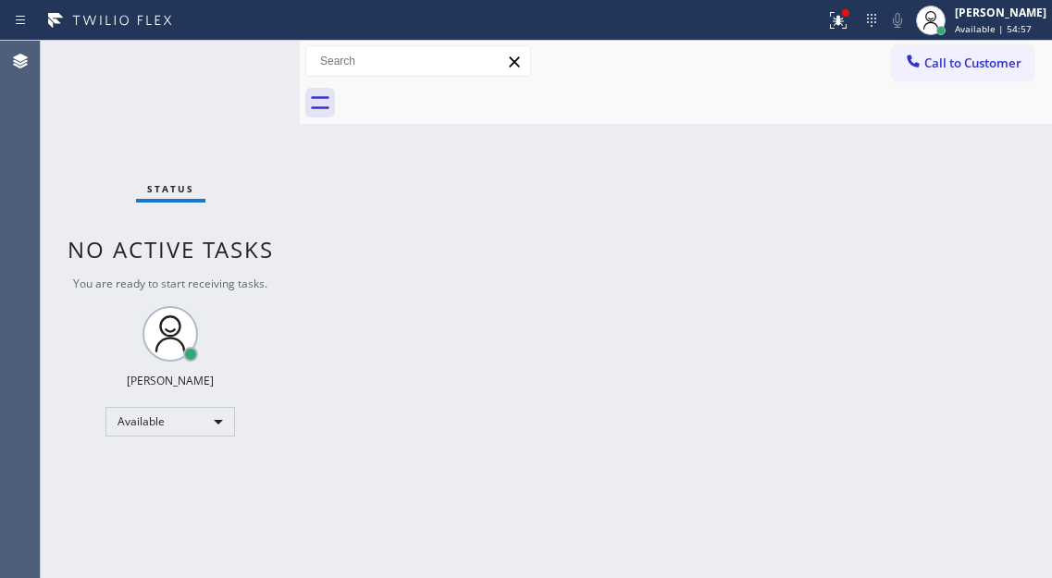
click at [1008, 266] on div "Back to Dashboard Change Sender ID Customers Technicians Select a contact Outbo…" at bounding box center [676, 309] width 752 height 537
drag, startPoint x: 994, startPoint y: 207, endPoint x: 783, endPoint y: 177, distance: 213.1
click at [994, 207] on div "Back to Dashboard Change Sender ID Customers Technicians Select a contact Outbo…" at bounding box center [676, 309] width 752 height 537
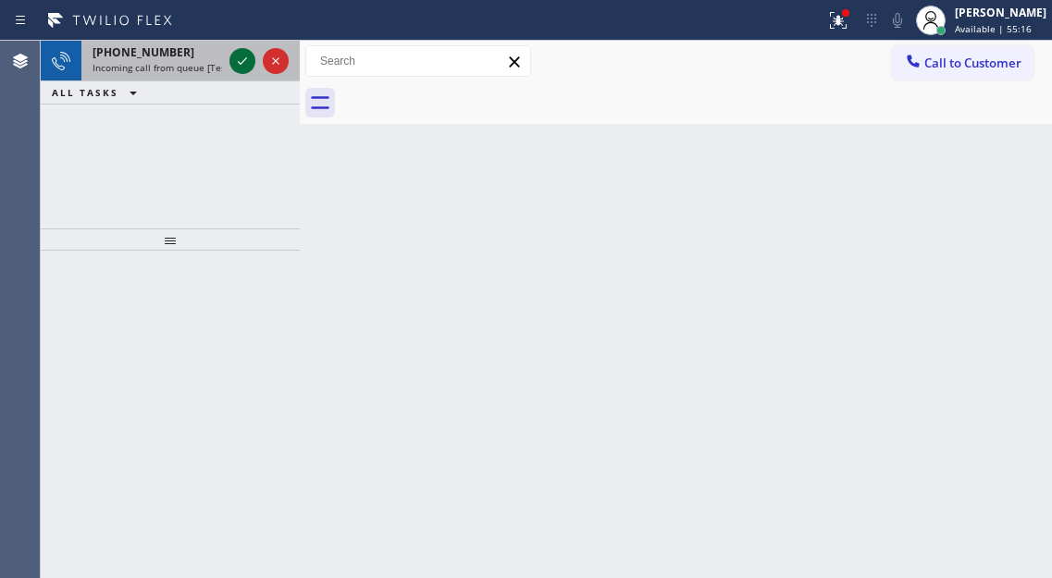
click at [247, 65] on icon at bounding box center [242, 61] width 22 height 22
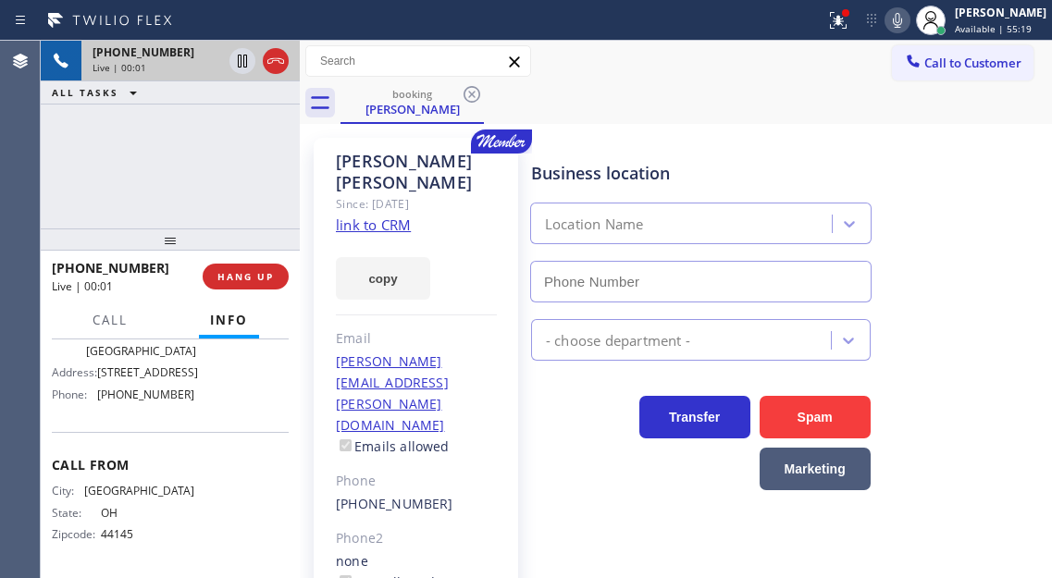
scroll to position [265, 0]
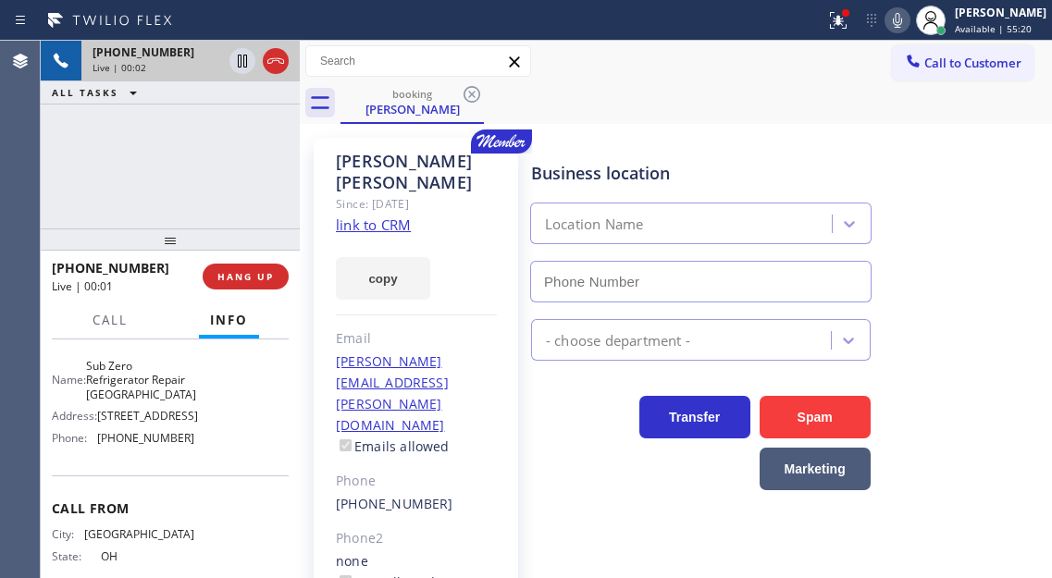
type input "[PHONE_NUMBER]"
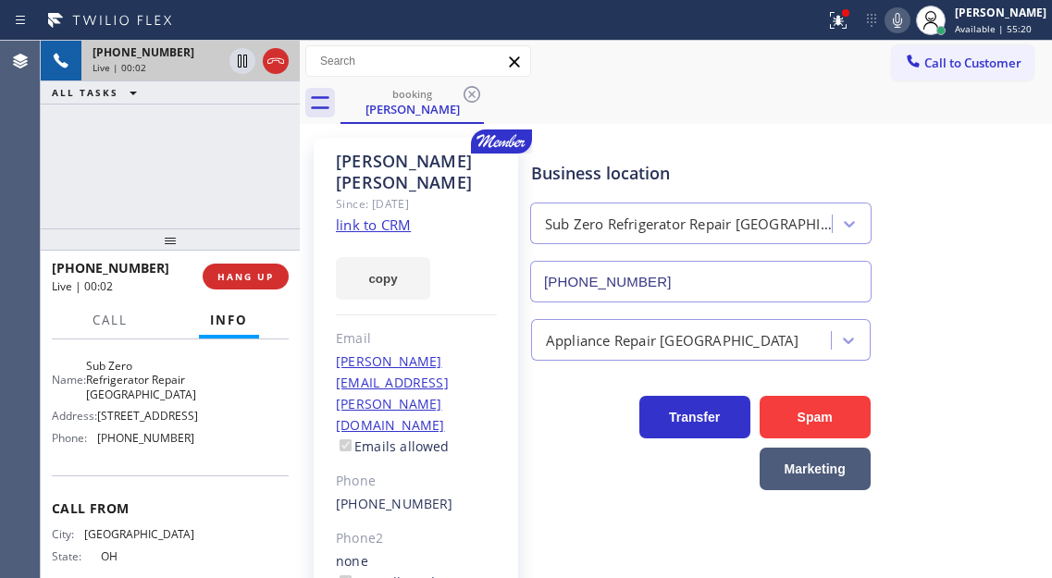
click at [376, 216] on link "link to CRM" at bounding box center [373, 225] width 75 height 18
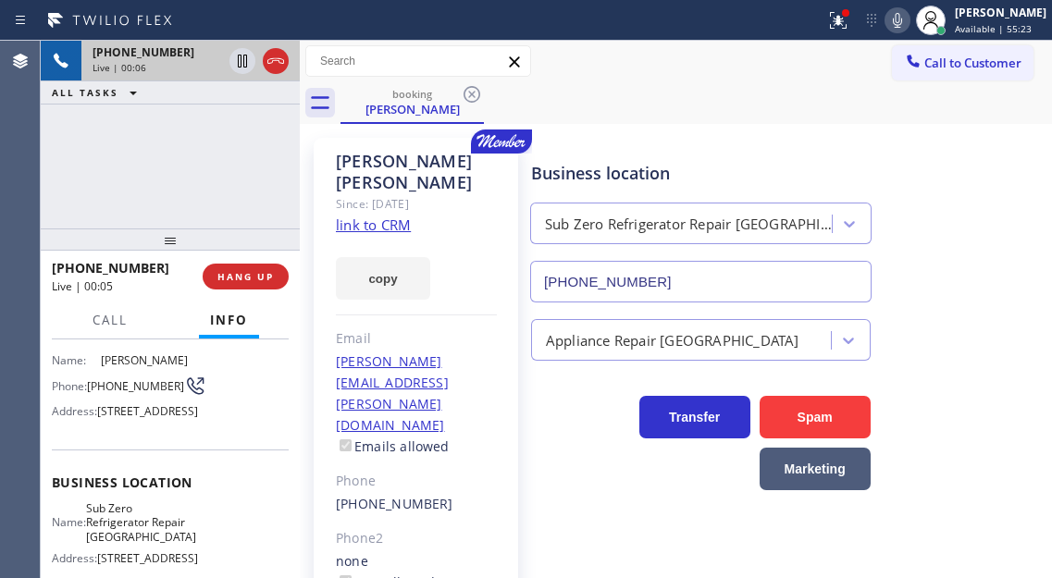
scroll to position [80, 0]
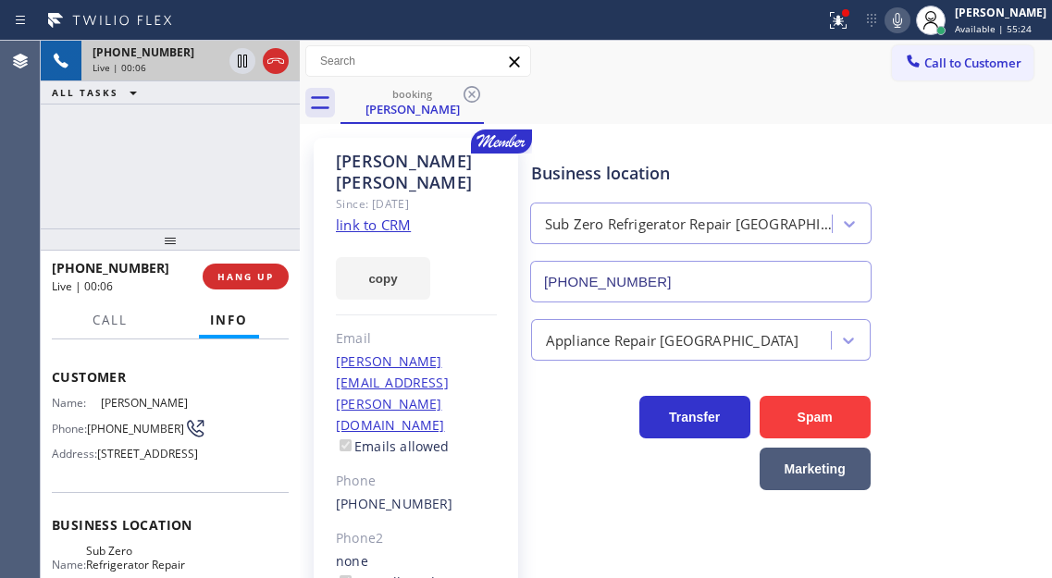
click at [110, 422] on span "[PHONE_NUMBER]" at bounding box center [135, 429] width 97 height 14
click at [237, 149] on div "[PHONE_NUMBER] Live | 01:12 ALL TASKS ALL TASKS ACTIVE TASKS TASKS IN WRAP UP" at bounding box center [170, 135] width 259 height 188
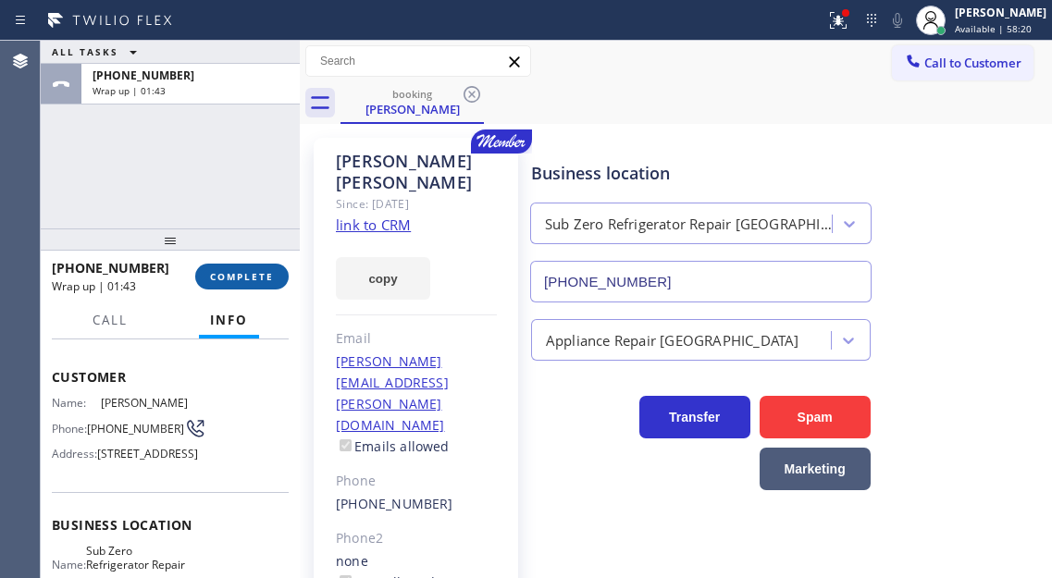
click at [221, 285] on button "COMPLETE" at bounding box center [241, 277] width 93 height 26
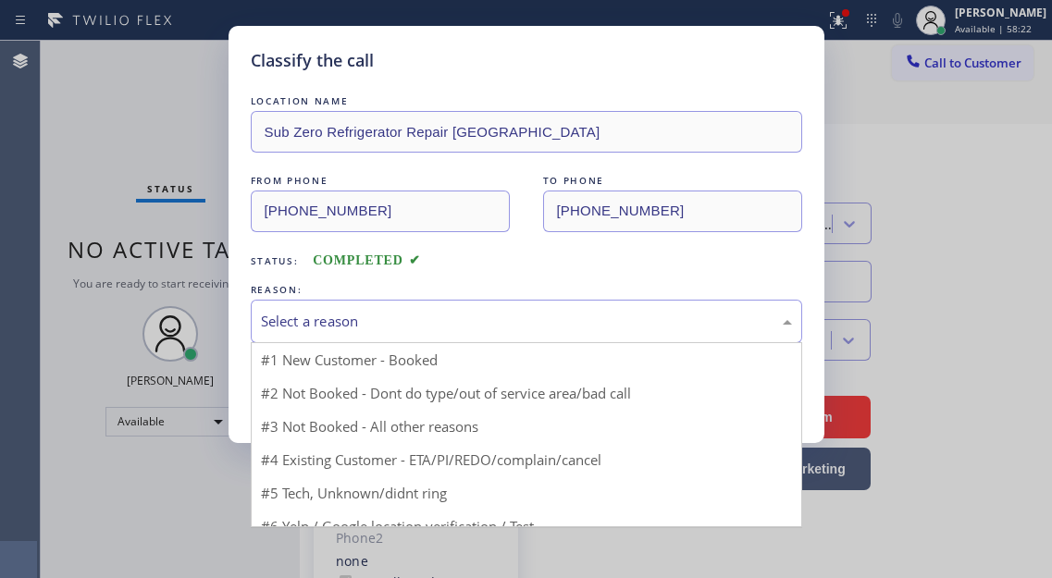
click at [449, 318] on div "Select a reason" at bounding box center [526, 321] width 531 height 21
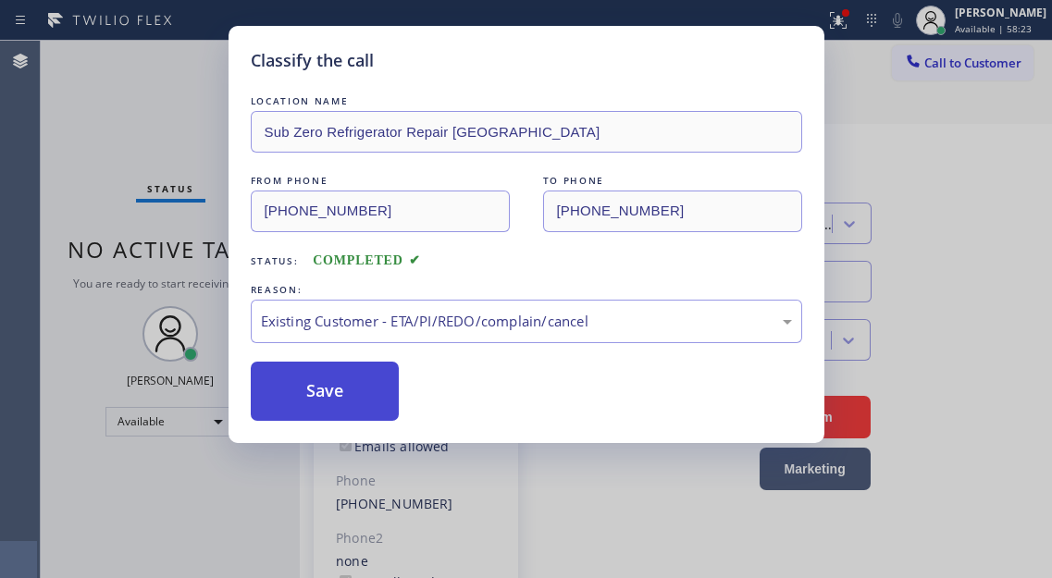
click at [376, 392] on button "Save" at bounding box center [325, 391] width 149 height 59
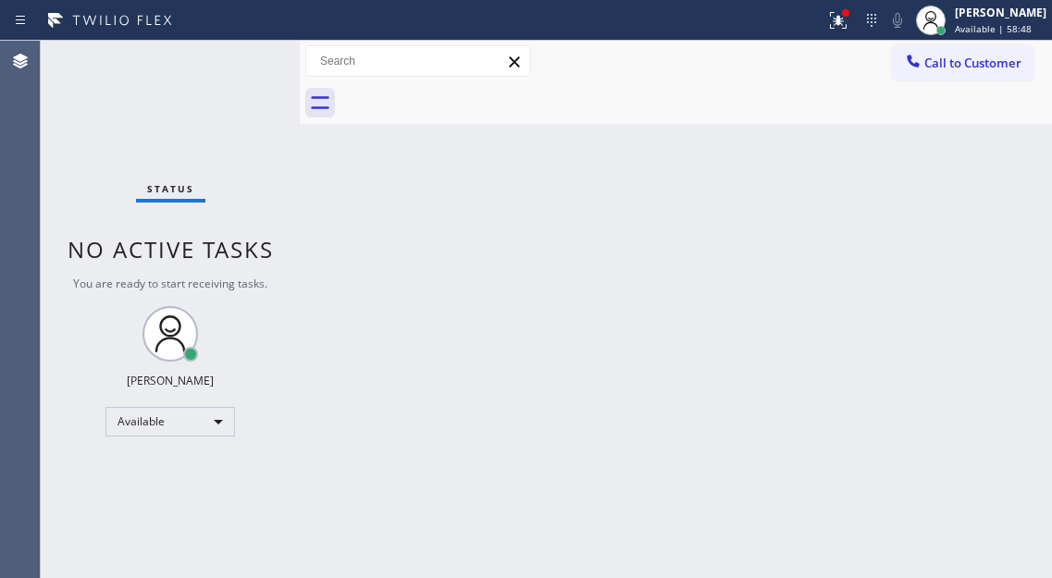
drag, startPoint x: 966, startPoint y: 290, endPoint x: 868, endPoint y: 241, distance: 109.6
click at [966, 290] on div "Back to Dashboard Change Sender ID Customers Technicians Select a contact Outbo…" at bounding box center [676, 309] width 752 height 537
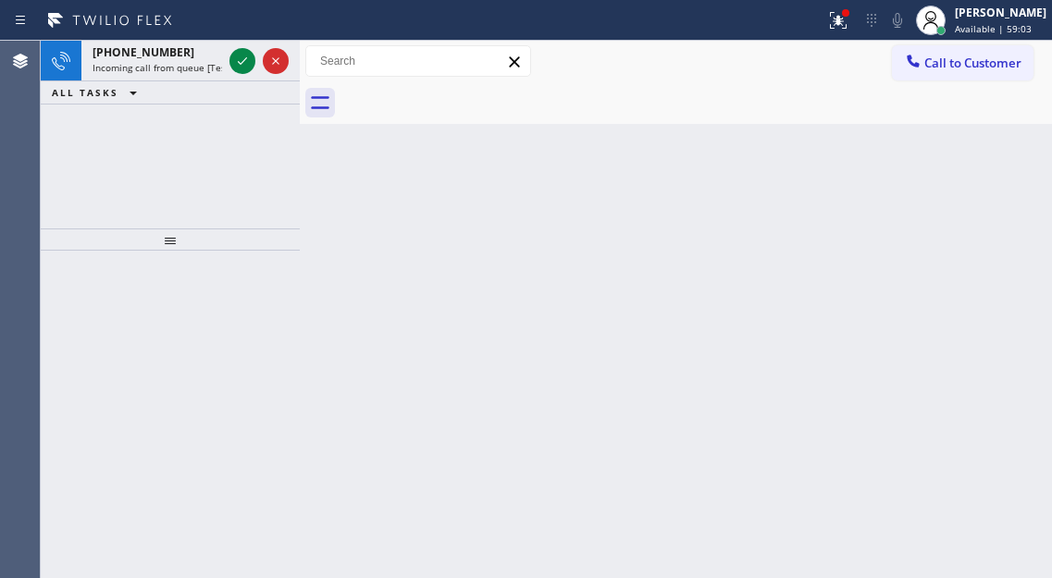
click at [976, 137] on div "Back to Dashboard Change Sender ID Customers Technicians Select a contact Outbo…" at bounding box center [676, 309] width 752 height 537
click at [945, 19] on div at bounding box center [931, 21] width 30 height 30
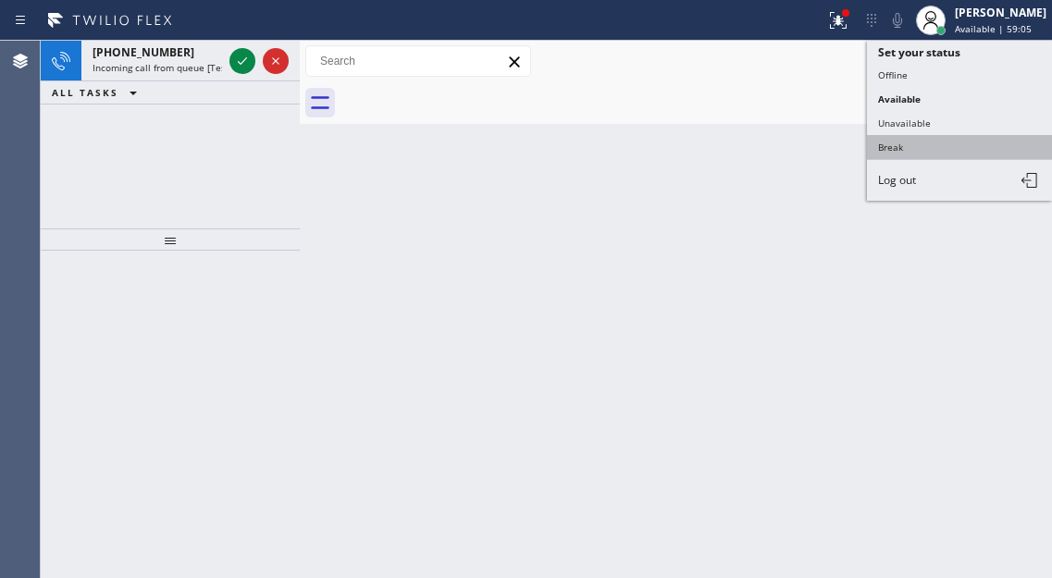
click at [923, 136] on button "Break" at bounding box center [959, 147] width 185 height 24
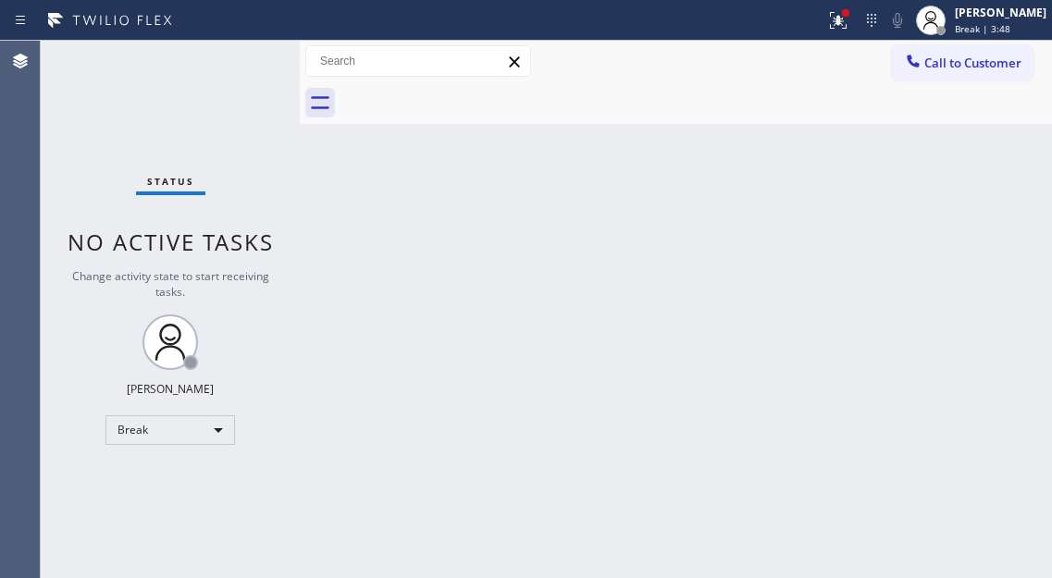
click at [967, 190] on div "Back to Dashboard Change Sender ID Customers Technicians Select a contact Outbo…" at bounding box center [676, 309] width 752 height 537
click at [858, 30] on div at bounding box center [838, 20] width 41 height 22
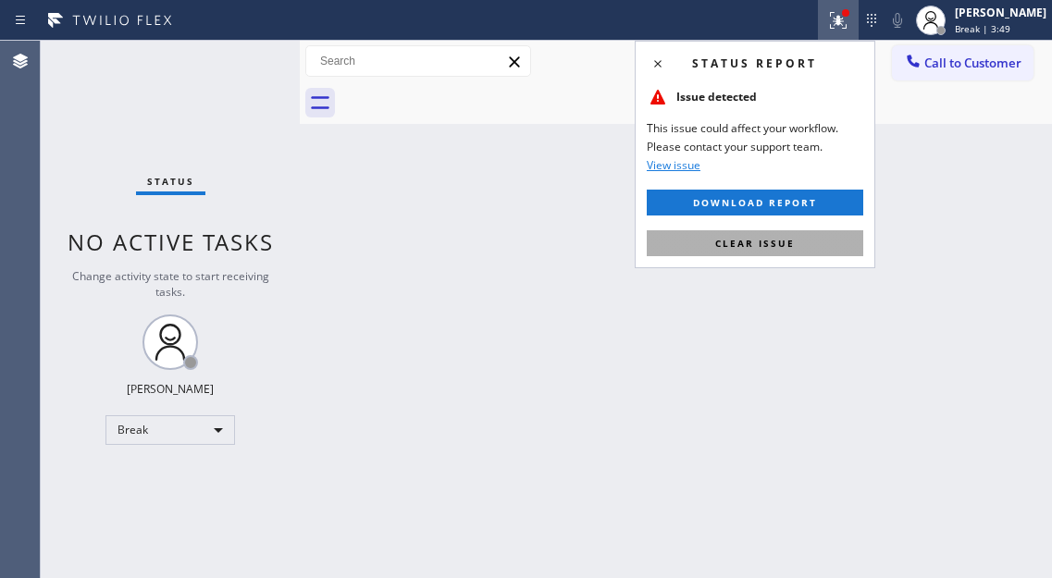
click at [795, 234] on button "Clear issue" at bounding box center [755, 243] width 216 height 26
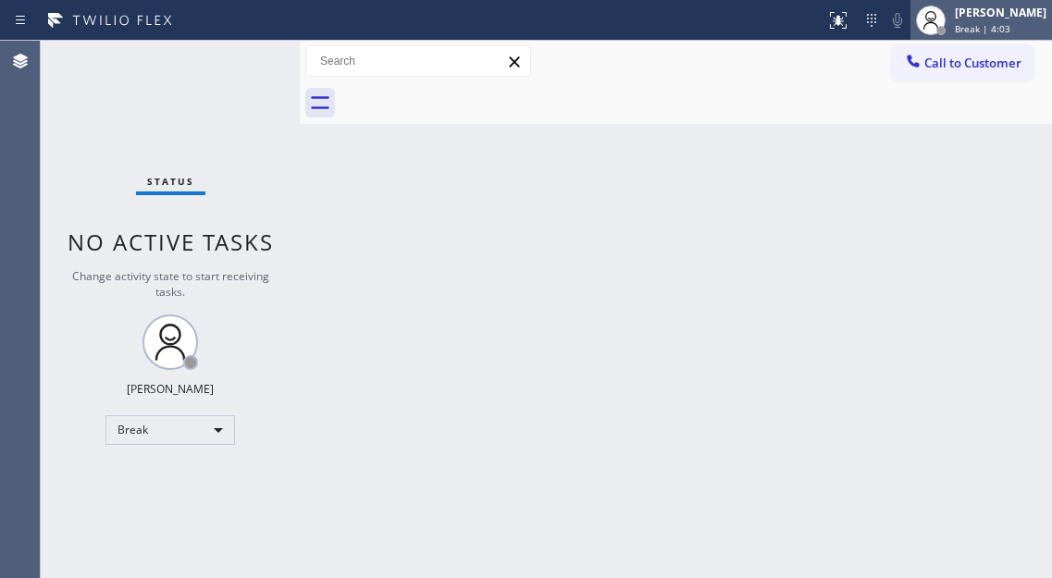
click at [989, 29] on span "Break | 4:03" at bounding box center [982, 28] width 55 height 13
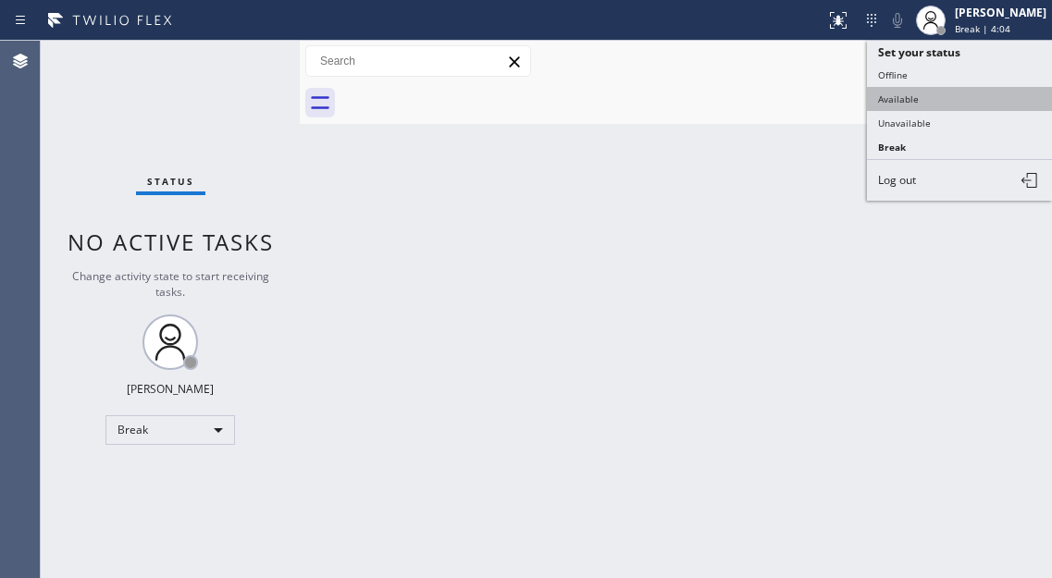
click at [948, 89] on button "Available" at bounding box center [959, 99] width 185 height 24
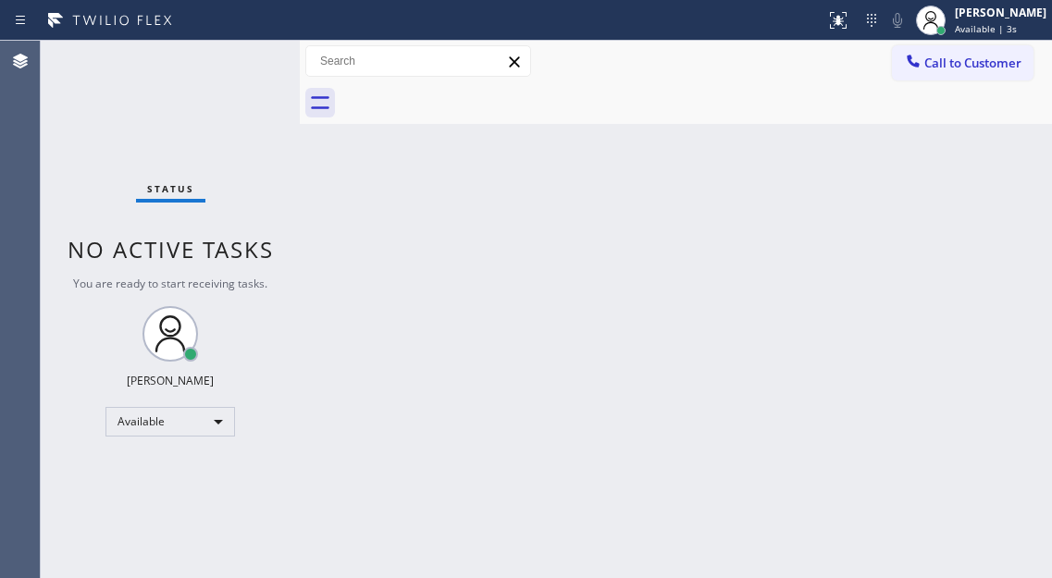
click at [183, 96] on div "Status No active tasks You are ready to start receiving tasks. [PERSON_NAME]" at bounding box center [170, 309] width 259 height 537
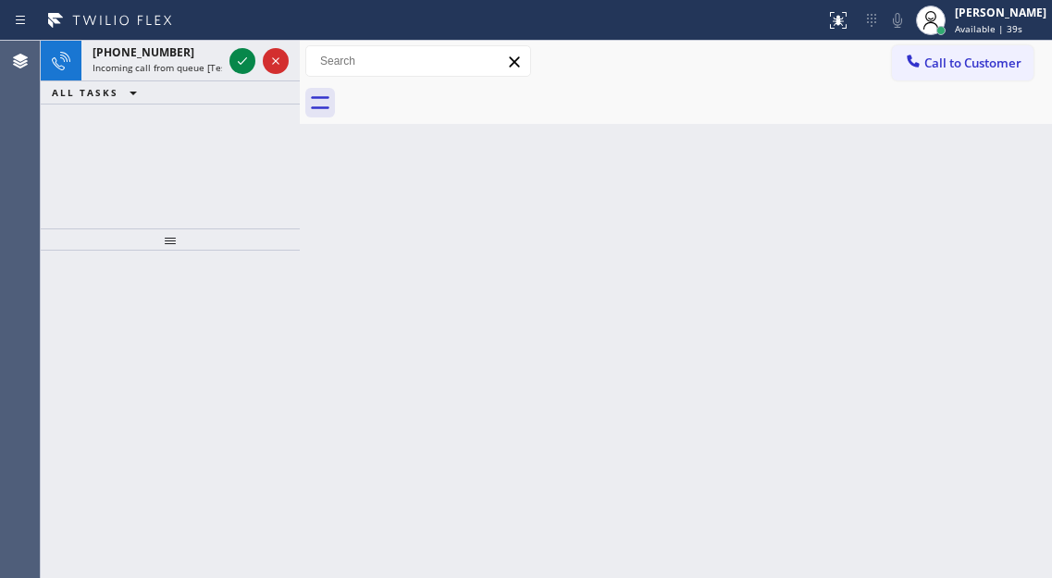
click at [970, 244] on div "Back to Dashboard Change Sender ID Customers Technicians Select a contact Outbo…" at bounding box center [676, 309] width 752 height 537
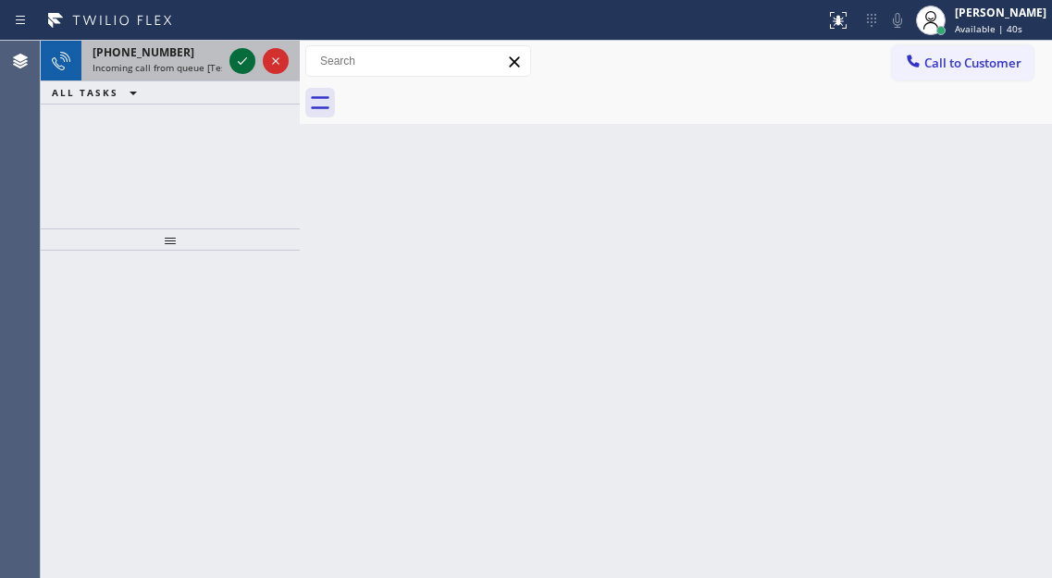
click at [239, 65] on icon at bounding box center [242, 61] width 22 height 22
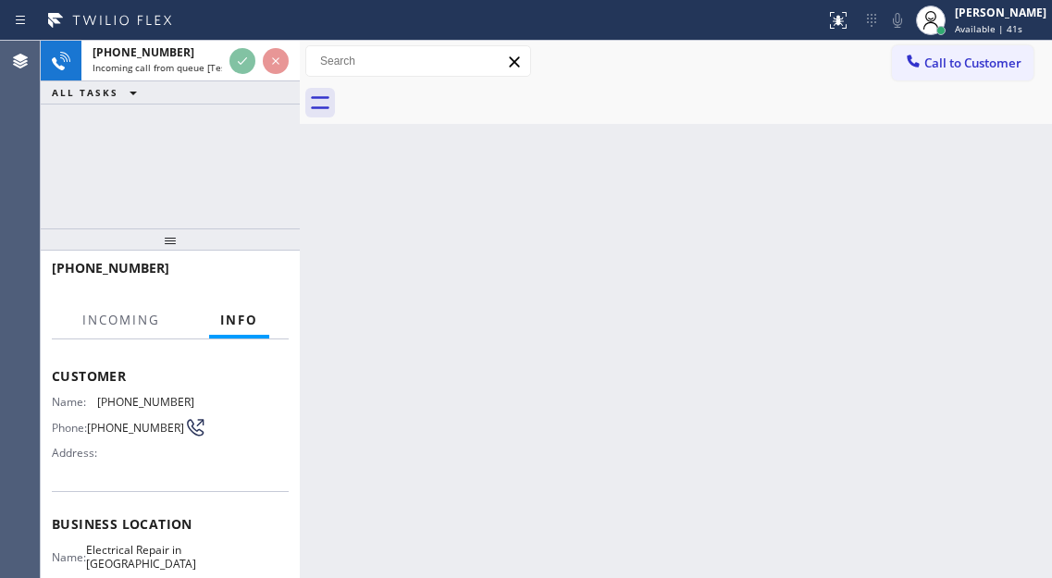
scroll to position [277, 0]
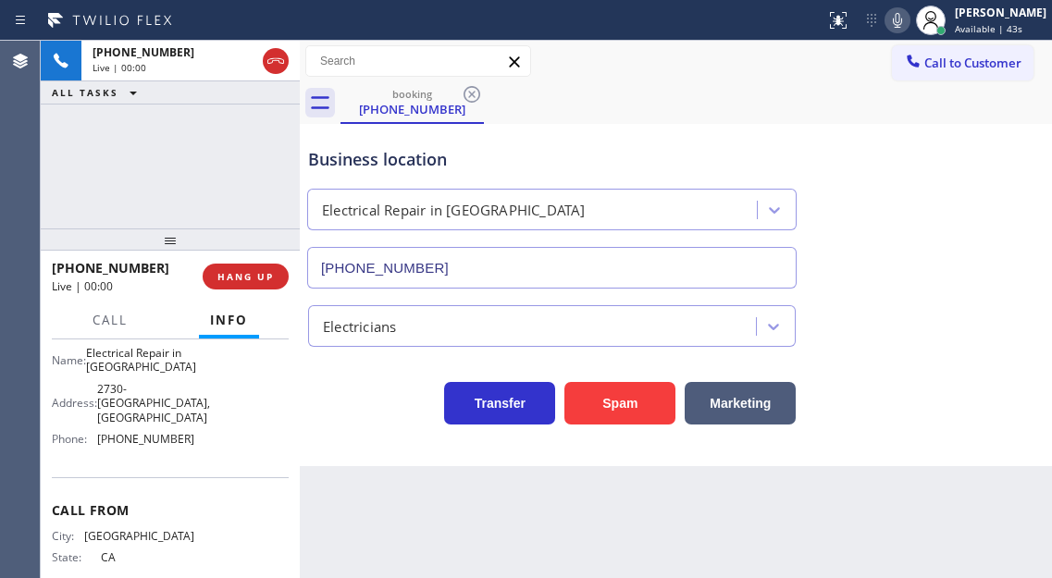
type input "[PHONE_NUMBER]"
click at [616, 388] on button "Spam" at bounding box center [619, 403] width 111 height 43
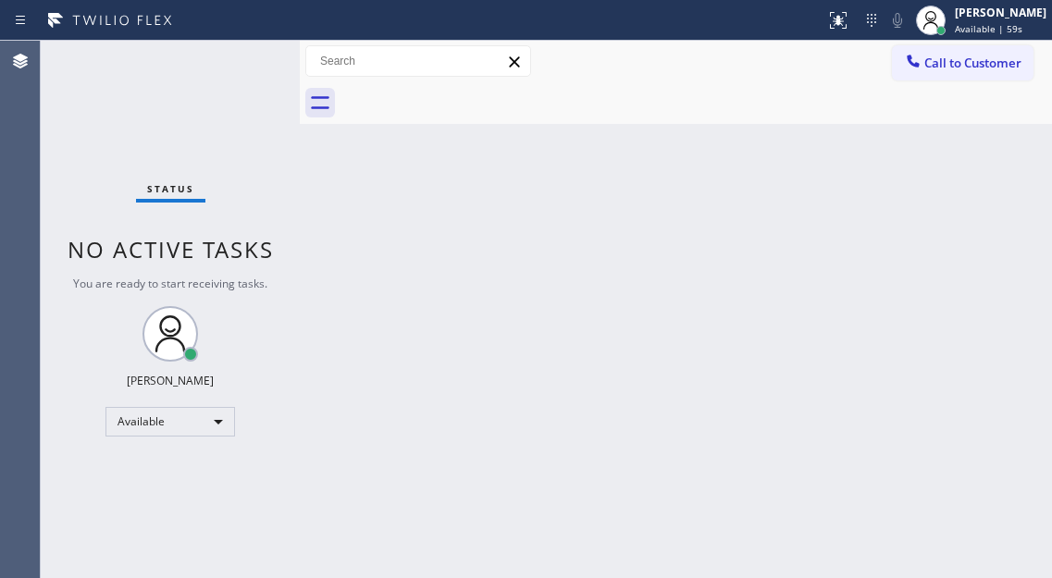
click at [971, 216] on div "Back to Dashboard Change Sender ID Customers Technicians Select a contact Outbo…" at bounding box center [676, 309] width 752 height 537
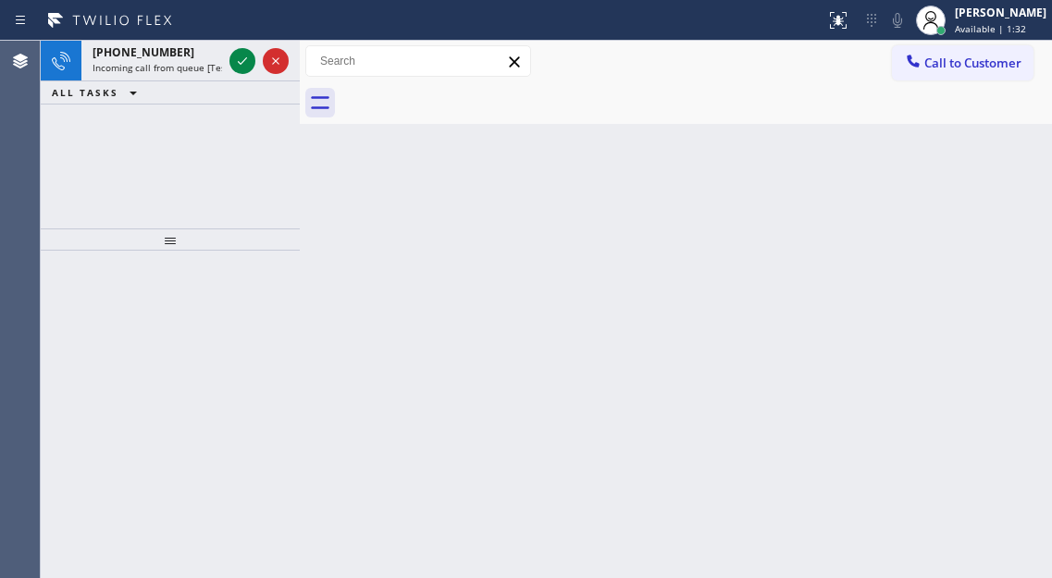
click at [961, 229] on div "Back to Dashboard Change Sender ID Customers Technicians Select a contact Outbo…" at bounding box center [676, 309] width 752 height 537
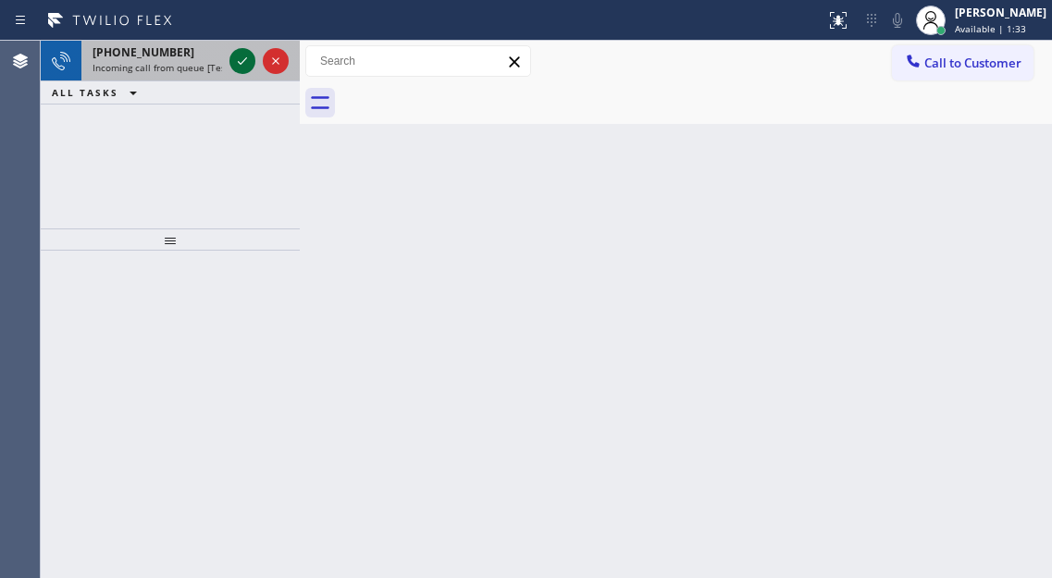
click at [240, 57] on icon at bounding box center [242, 61] width 22 height 22
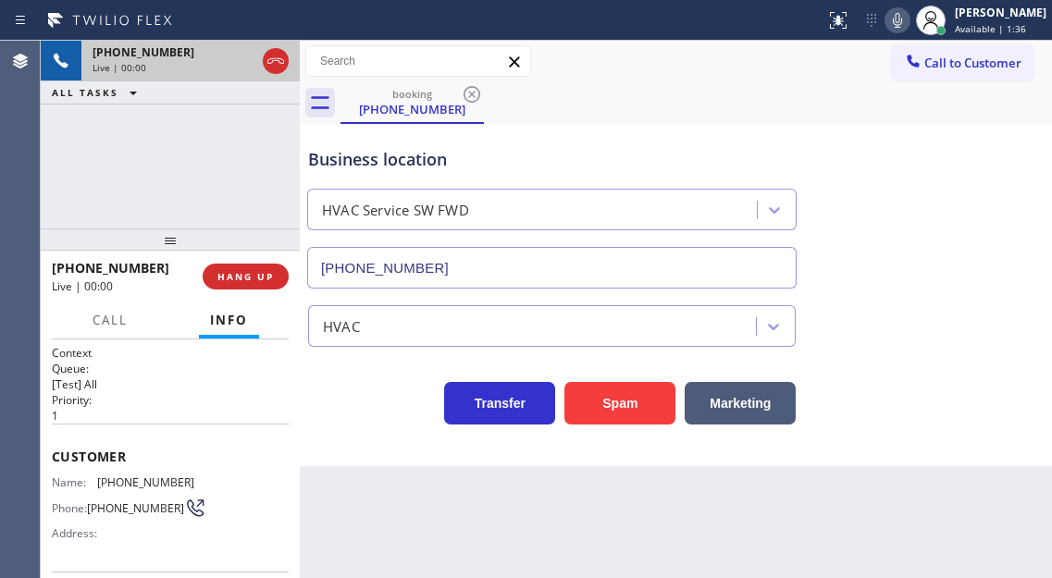
type input "[PHONE_NUMBER]"
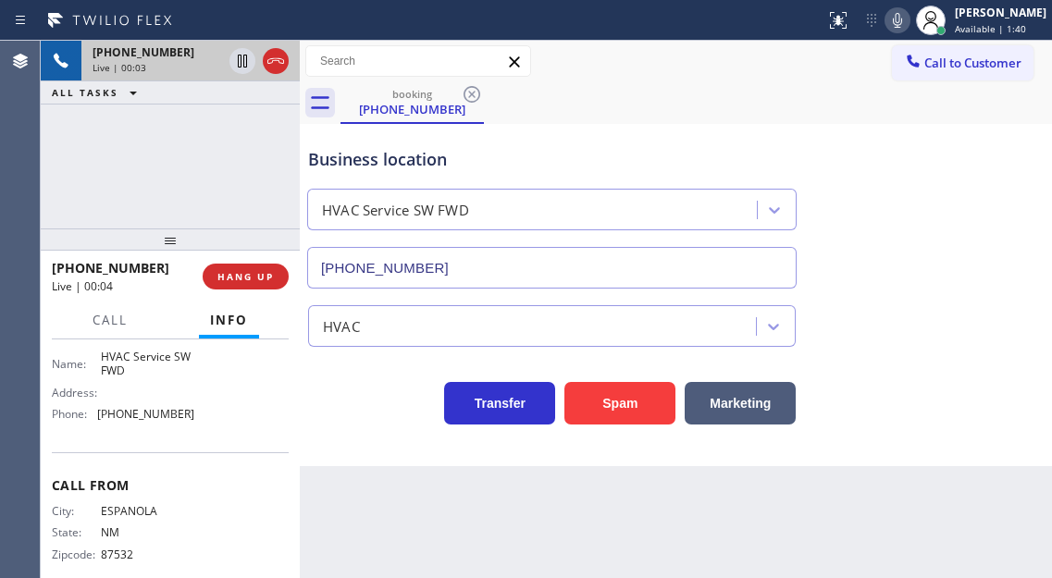
scroll to position [277, 0]
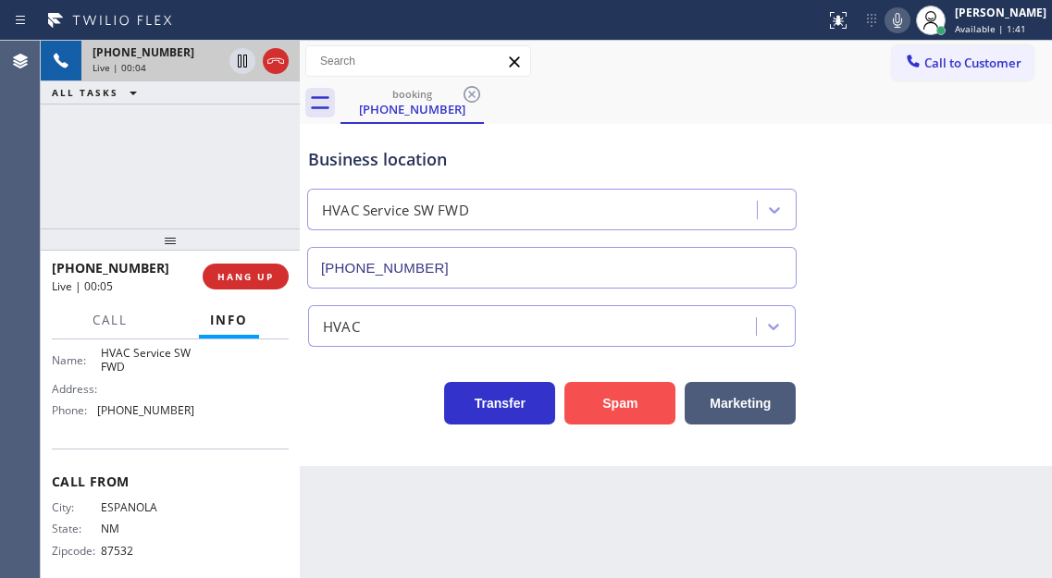
click at [628, 406] on button "Spam" at bounding box center [619, 403] width 111 height 43
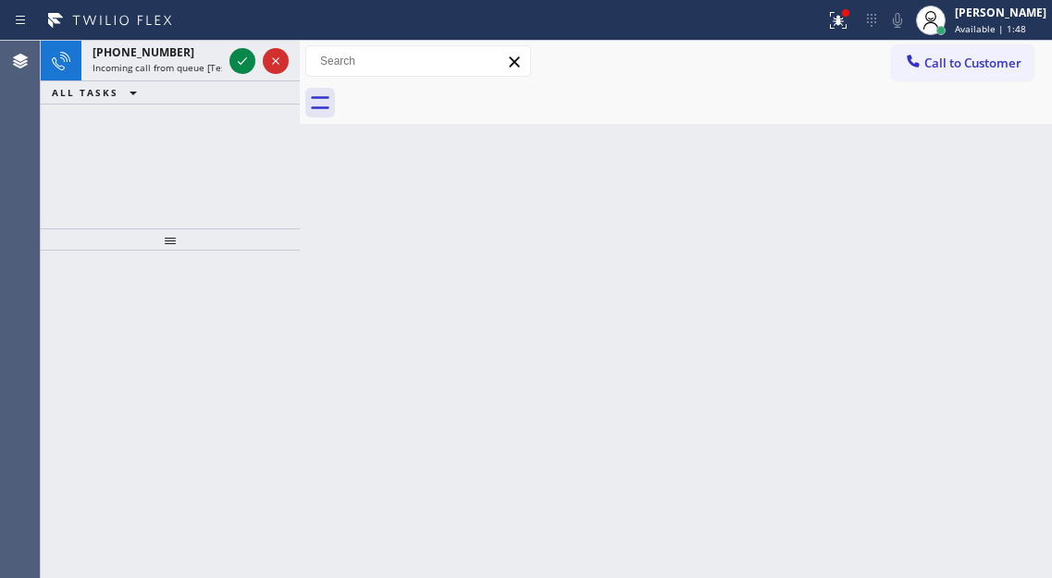
click at [986, 180] on div "Back to Dashboard Change Sender ID Customers Technicians Select a contact Outbo…" at bounding box center [676, 309] width 752 height 537
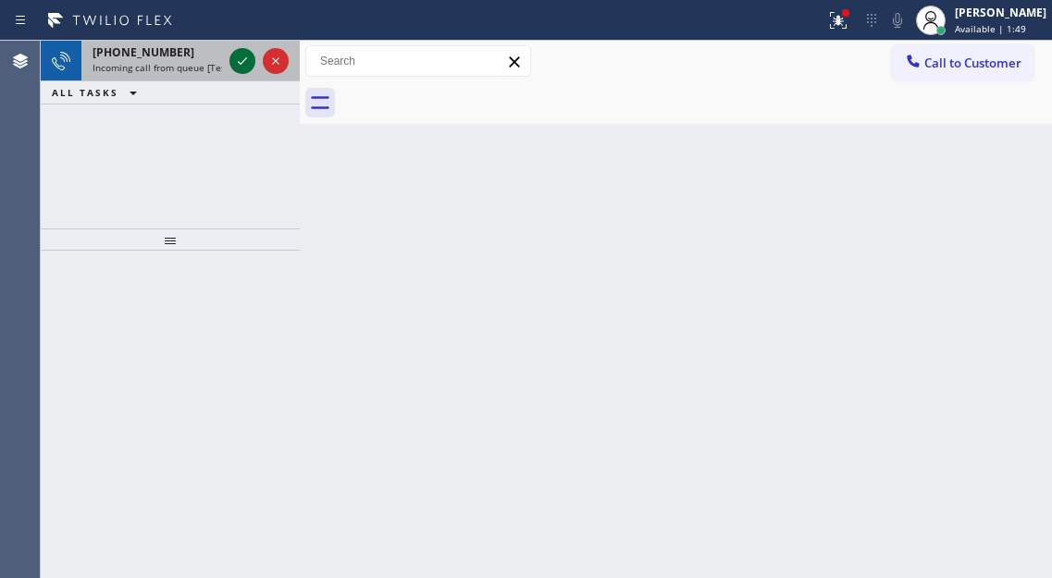
click at [244, 58] on icon at bounding box center [242, 61] width 22 height 22
click at [243, 61] on icon at bounding box center [242, 60] width 9 height 7
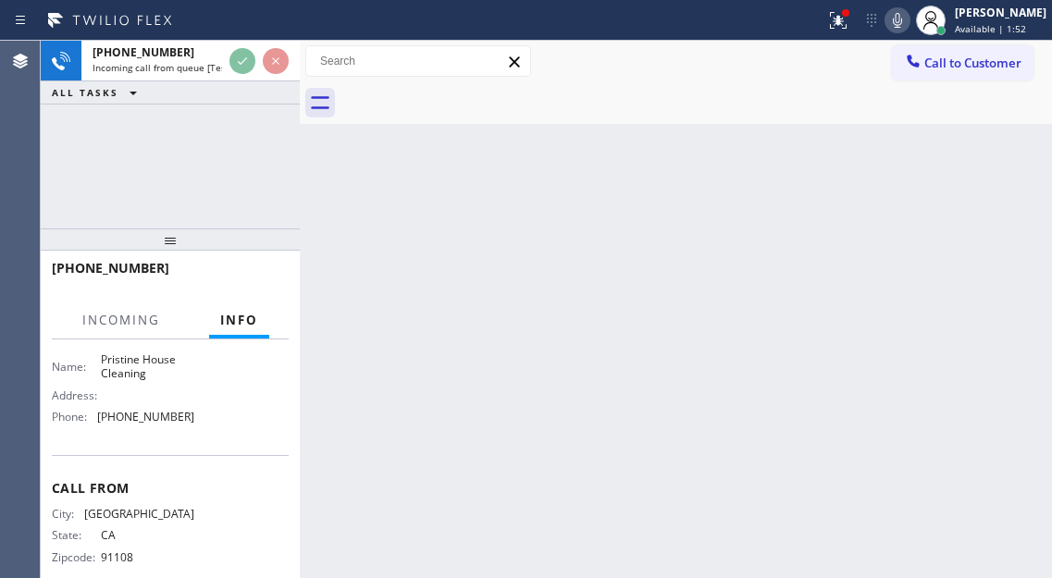
scroll to position [277, 0]
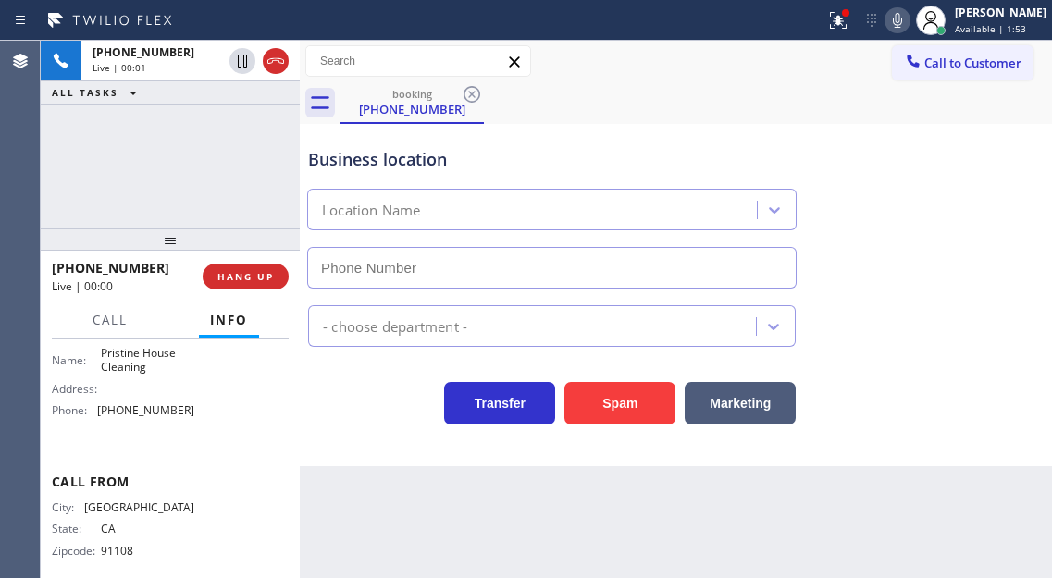
type input "[PHONE_NUMBER]"
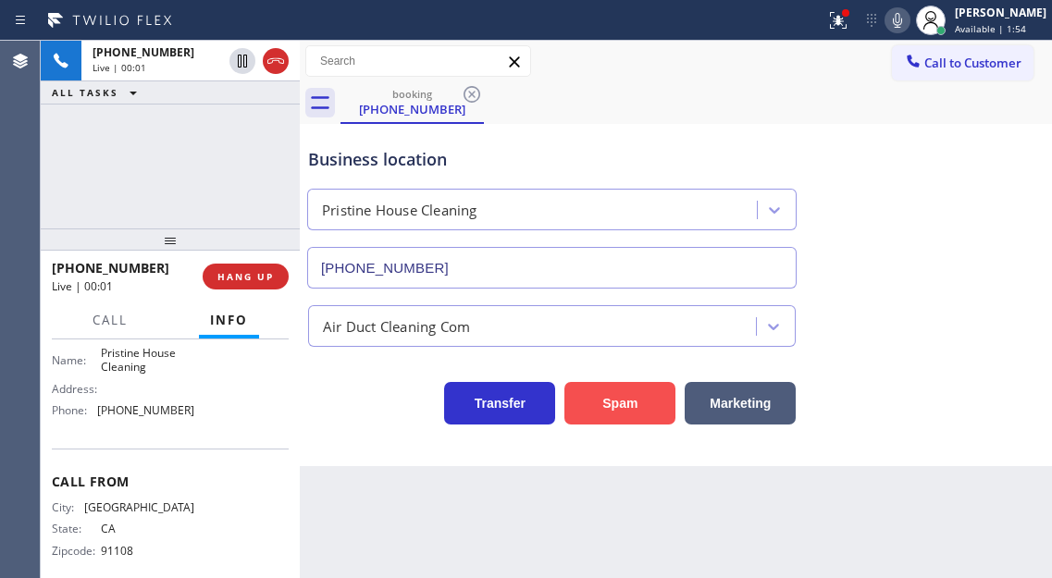
click at [644, 405] on button "Spam" at bounding box center [619, 403] width 111 height 43
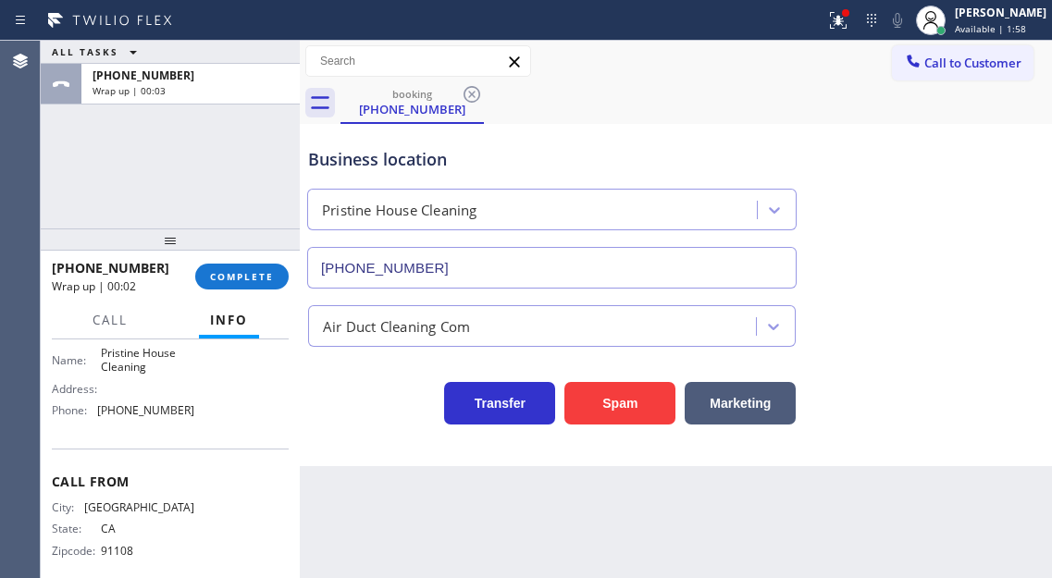
click at [963, 140] on div "Business location Pristine House Cleaning [PHONE_NUMBER]" at bounding box center [675, 204] width 743 height 167
click at [250, 285] on button "COMPLETE" at bounding box center [241, 277] width 93 height 26
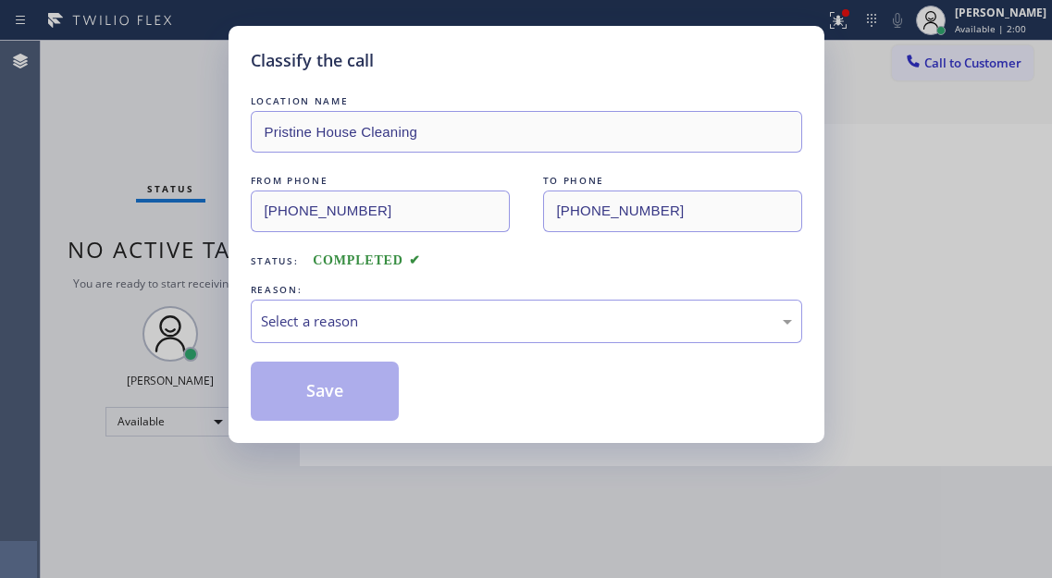
click at [521, 290] on div "REASON:" at bounding box center [526, 289] width 551 height 19
click at [508, 314] on div "Select a reason" at bounding box center [526, 321] width 531 height 21
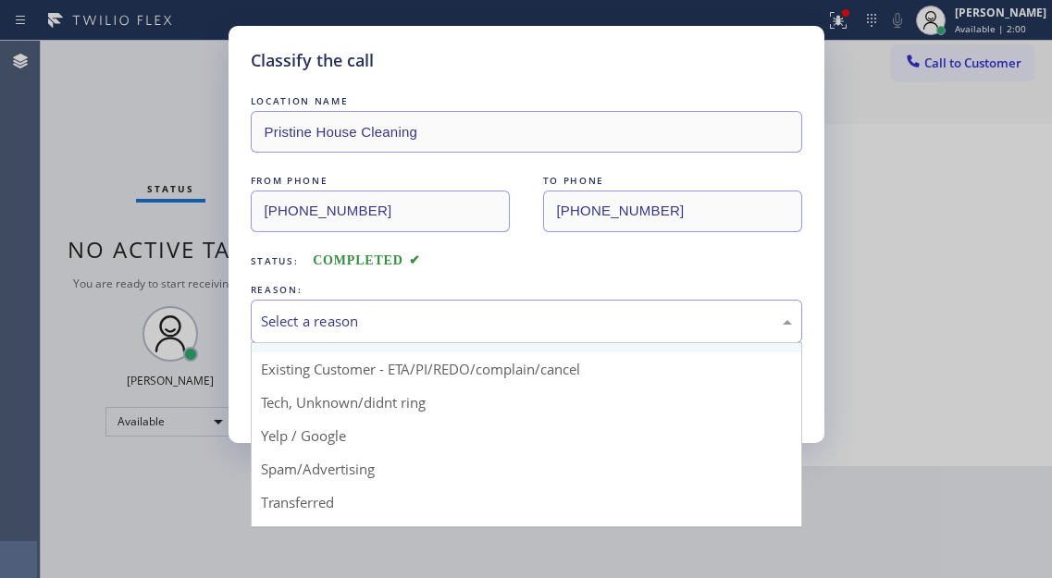
scroll to position [117, 0]
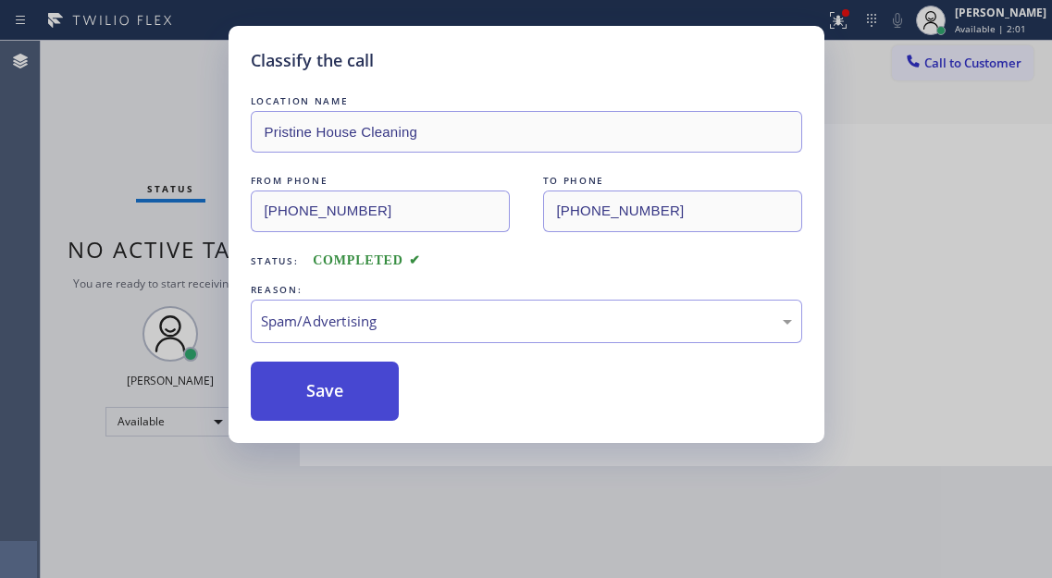
click at [361, 376] on button "Save" at bounding box center [325, 391] width 149 height 59
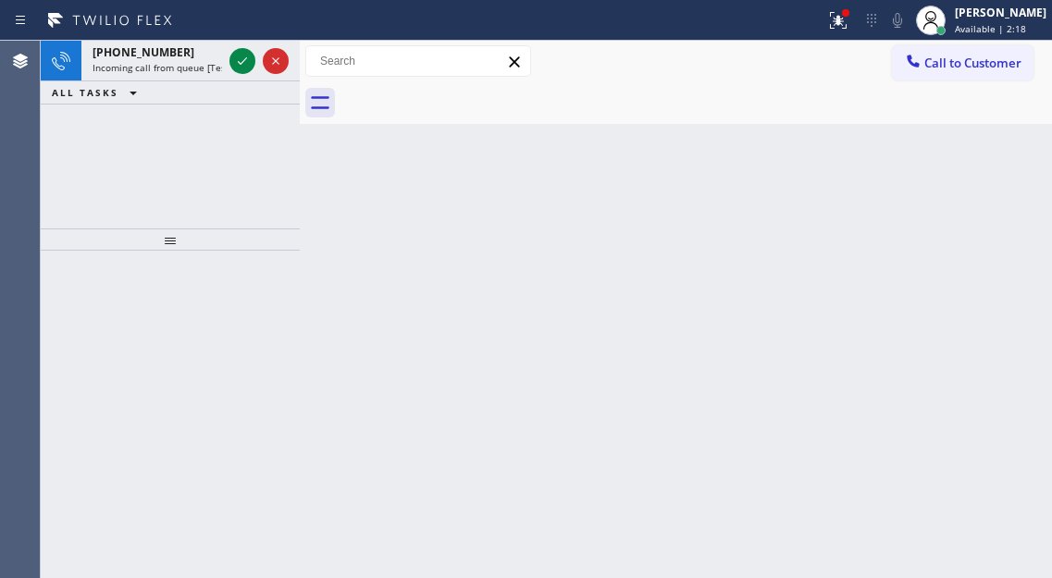
click at [966, 200] on div "Back to Dashboard Change Sender ID Customers Technicians Select a contact Outbo…" at bounding box center [676, 309] width 752 height 537
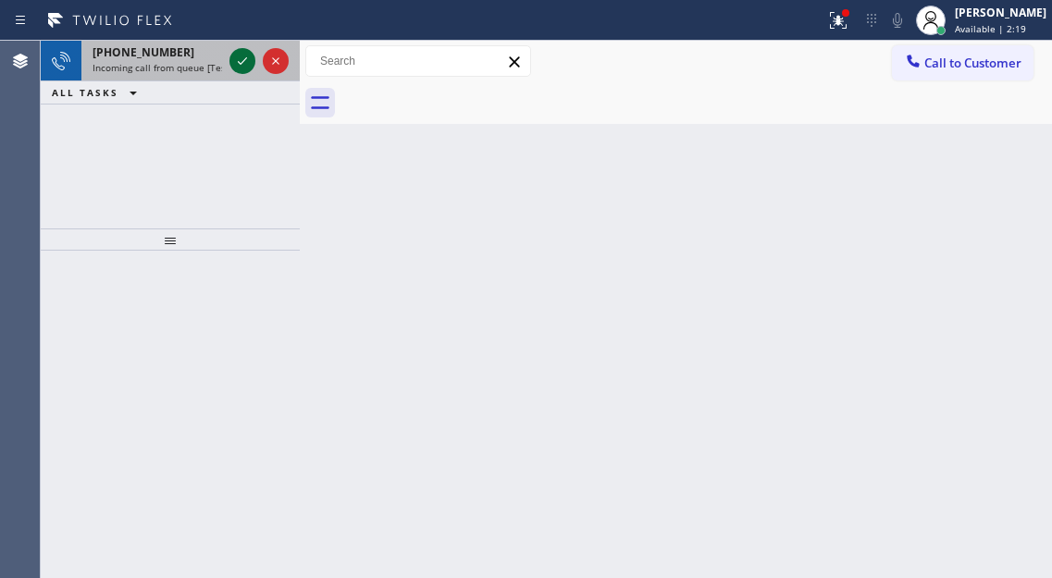
click at [240, 57] on icon at bounding box center [242, 61] width 22 height 22
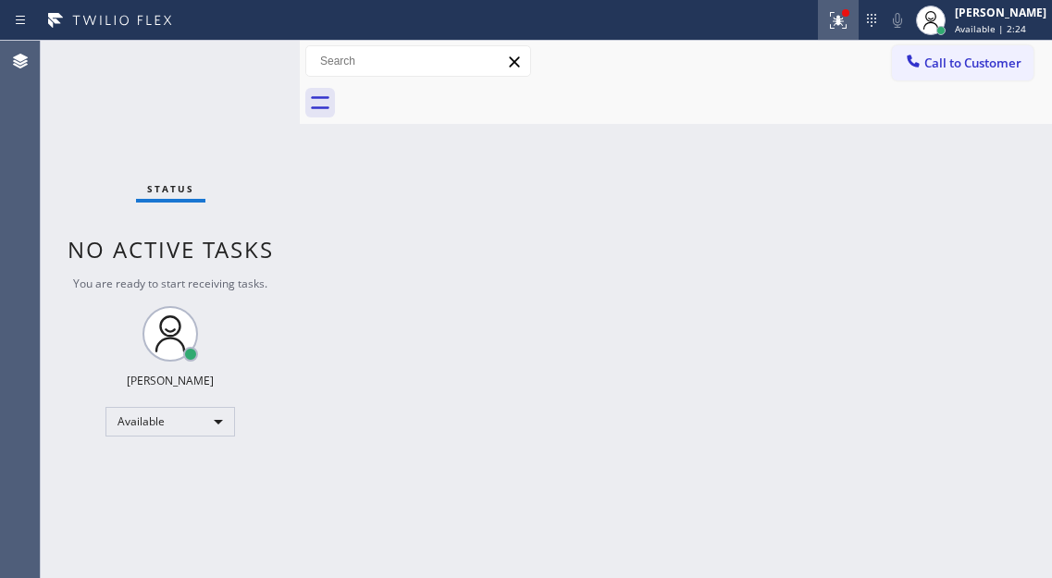
click at [838, 9] on div at bounding box center [838, 20] width 41 height 22
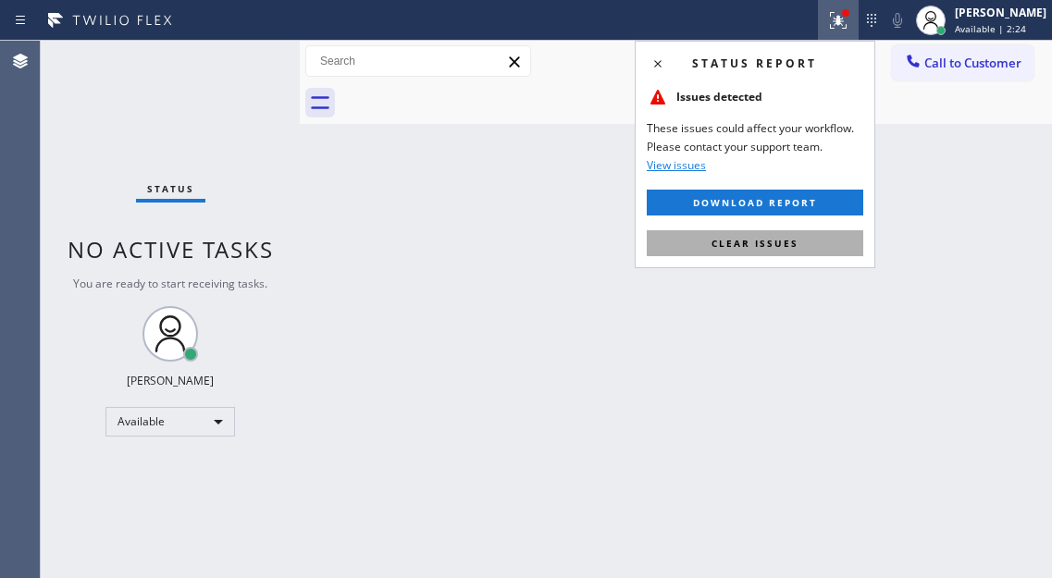
click at [812, 230] on button "Clear issues" at bounding box center [755, 243] width 216 height 26
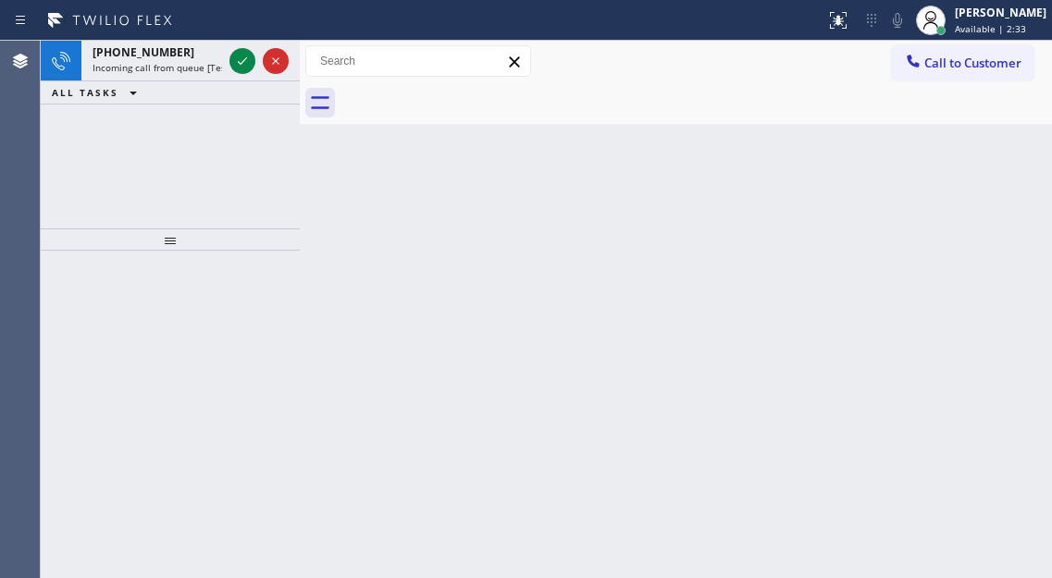
click at [976, 193] on div "Back to Dashboard Change Sender ID Customers Technicians Select a contact Outbo…" at bounding box center [676, 309] width 752 height 537
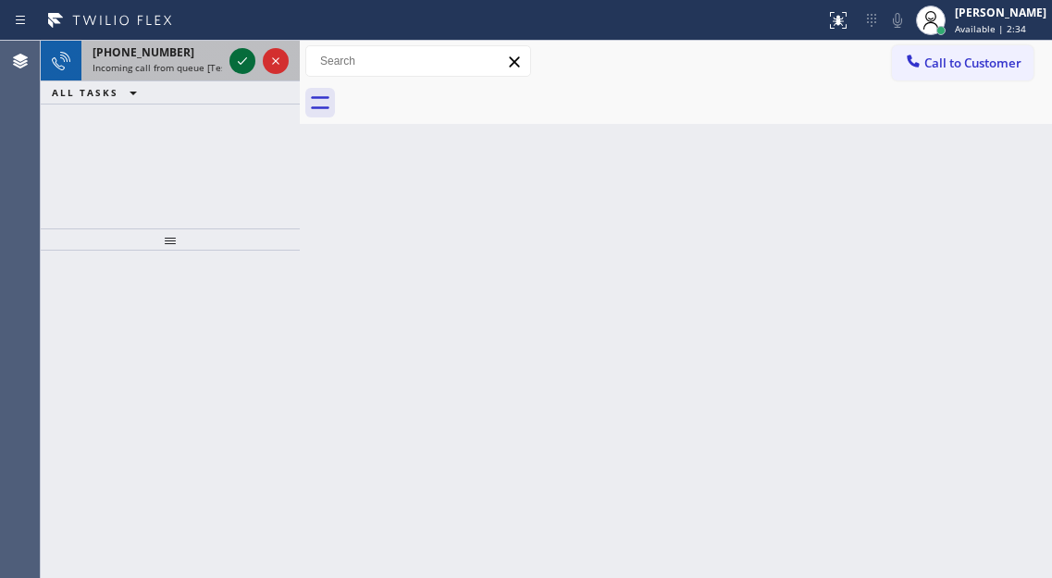
click at [238, 63] on icon at bounding box center [242, 61] width 22 height 22
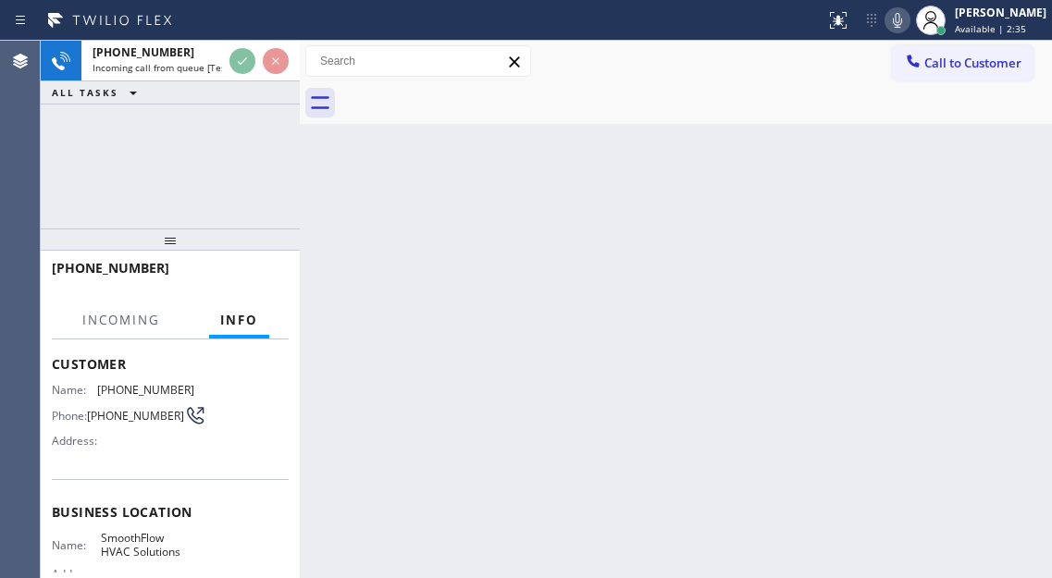
scroll to position [185, 0]
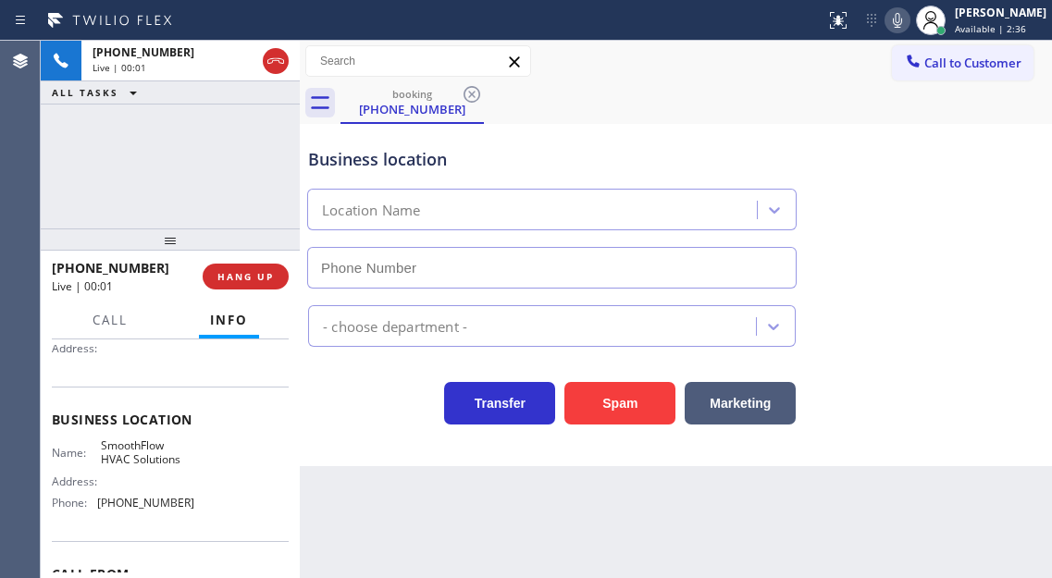
type input "[PHONE_NUMBER]"
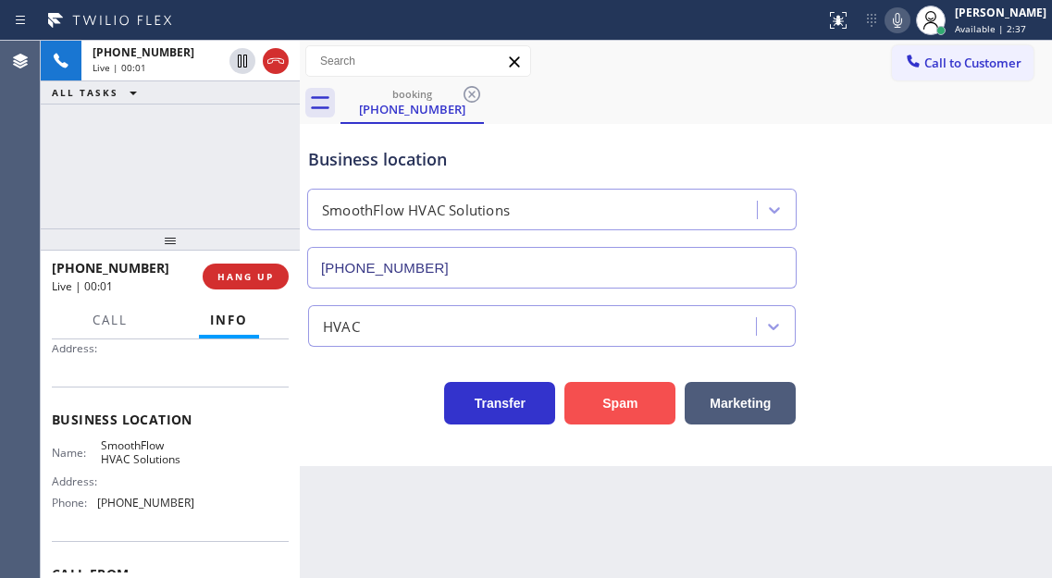
click at [598, 395] on button "Spam" at bounding box center [619, 403] width 111 height 43
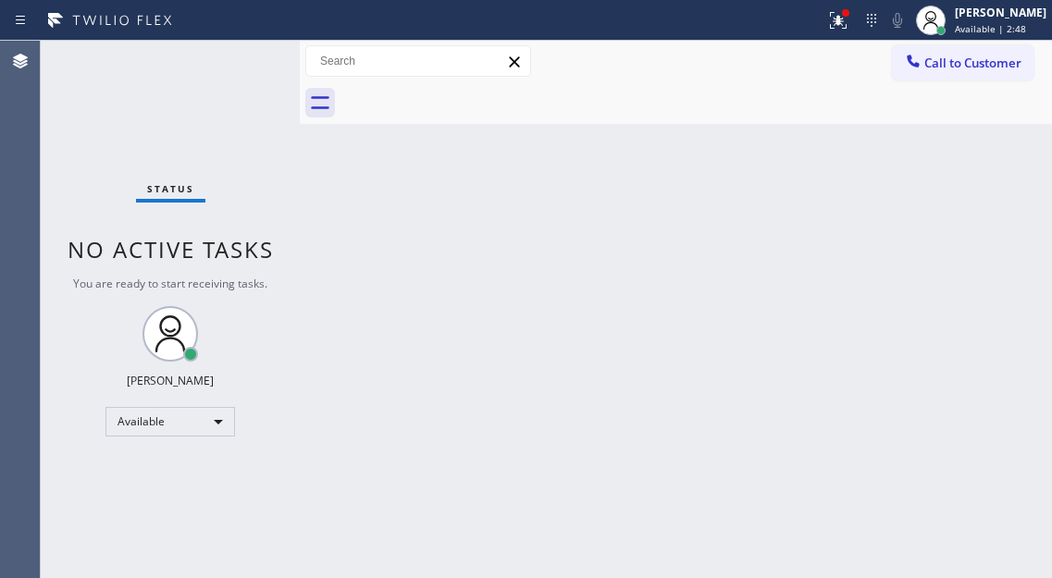
click at [966, 229] on div "Back to Dashboard Change Sender ID Customers Technicians Select a contact Outbo…" at bounding box center [676, 309] width 752 height 537
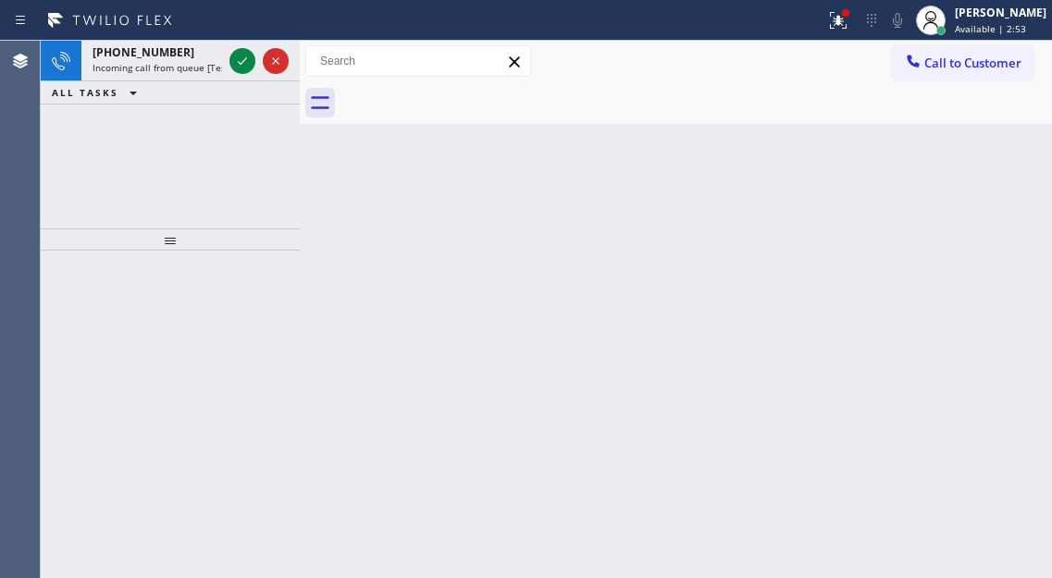
drag, startPoint x: 983, startPoint y: 209, endPoint x: 895, endPoint y: 196, distance: 88.8
click at [983, 209] on div "Back to Dashboard Change Sender ID Customers Technicians Select a contact Outbo…" at bounding box center [676, 309] width 752 height 537
click at [978, 225] on div "Back to Dashboard Change Sender ID Customers Technicians Select a contact Outbo…" at bounding box center [676, 309] width 752 height 537
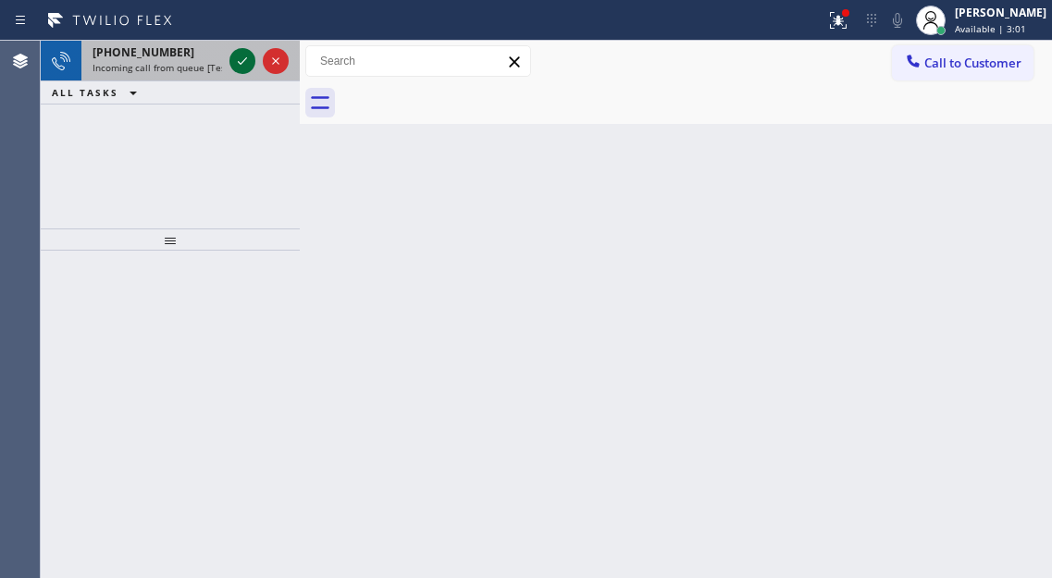
click at [232, 68] on icon at bounding box center [242, 61] width 22 height 22
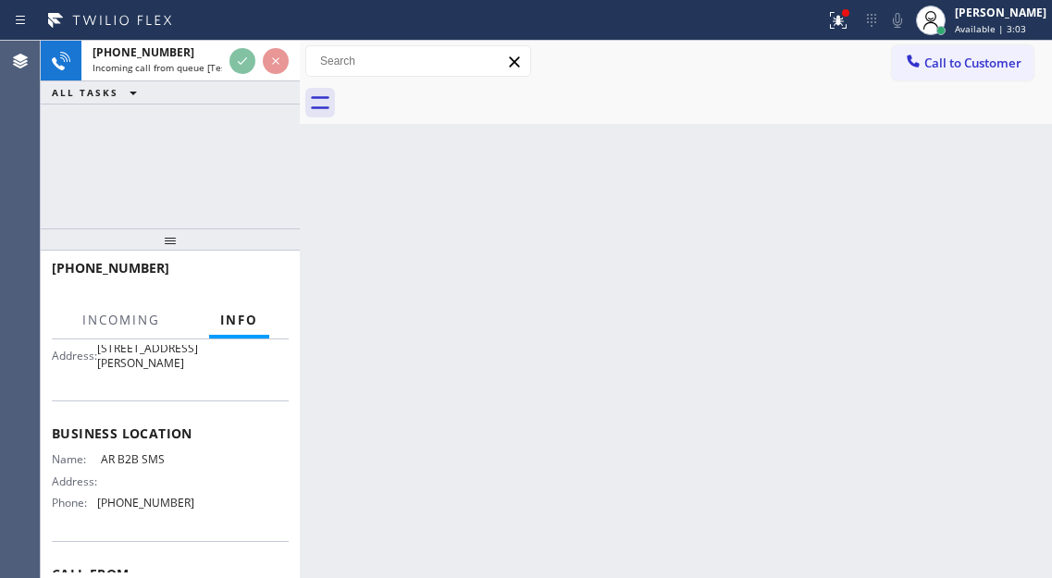
scroll to position [277, 0]
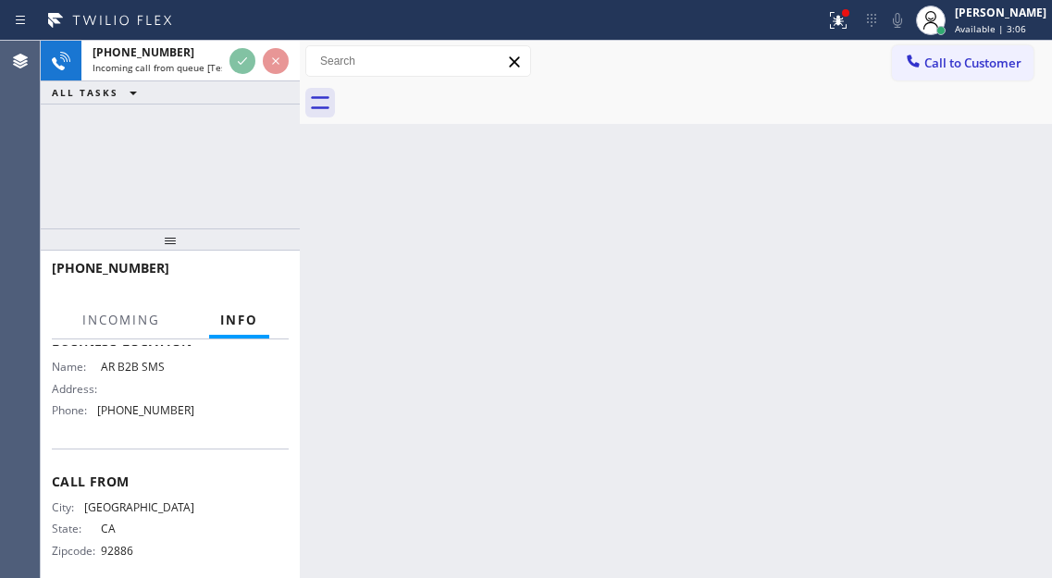
click at [946, 228] on div "Back to Dashboard Change Sender ID Customers Technicians Select a contact Outbo…" at bounding box center [676, 309] width 752 height 537
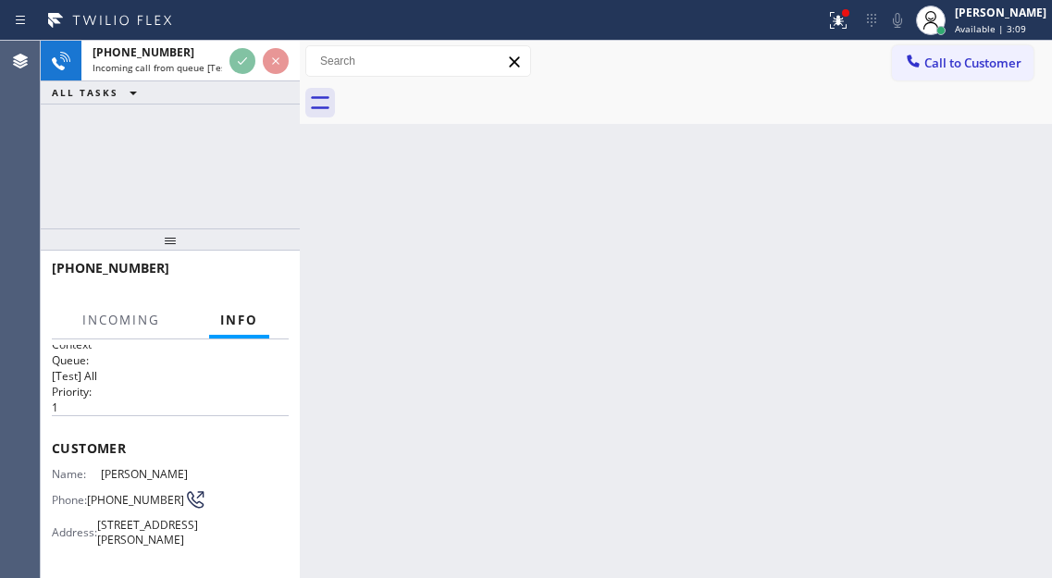
scroll to position [0, 0]
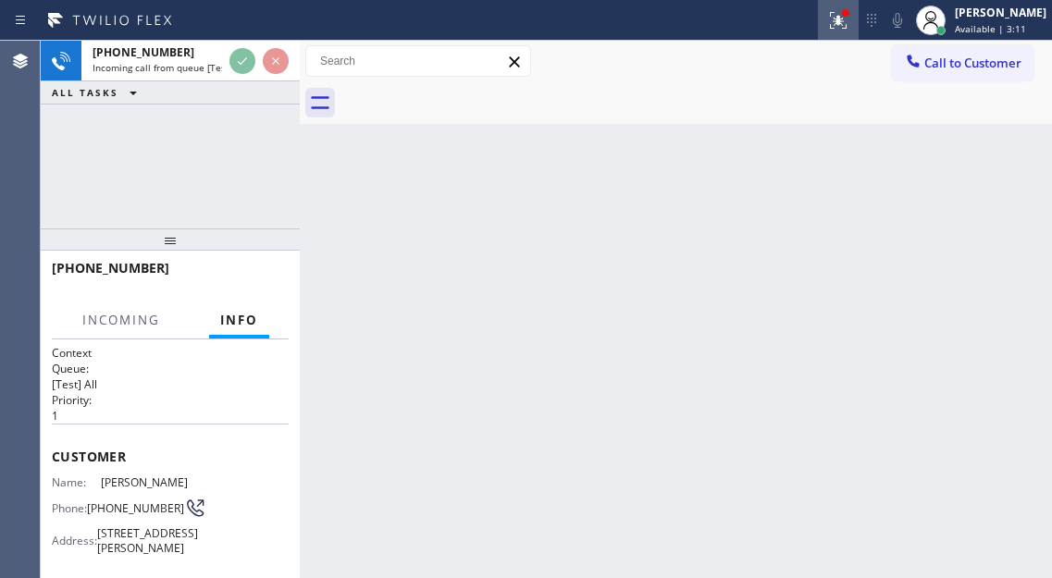
click at [839, 30] on div at bounding box center [838, 20] width 41 height 22
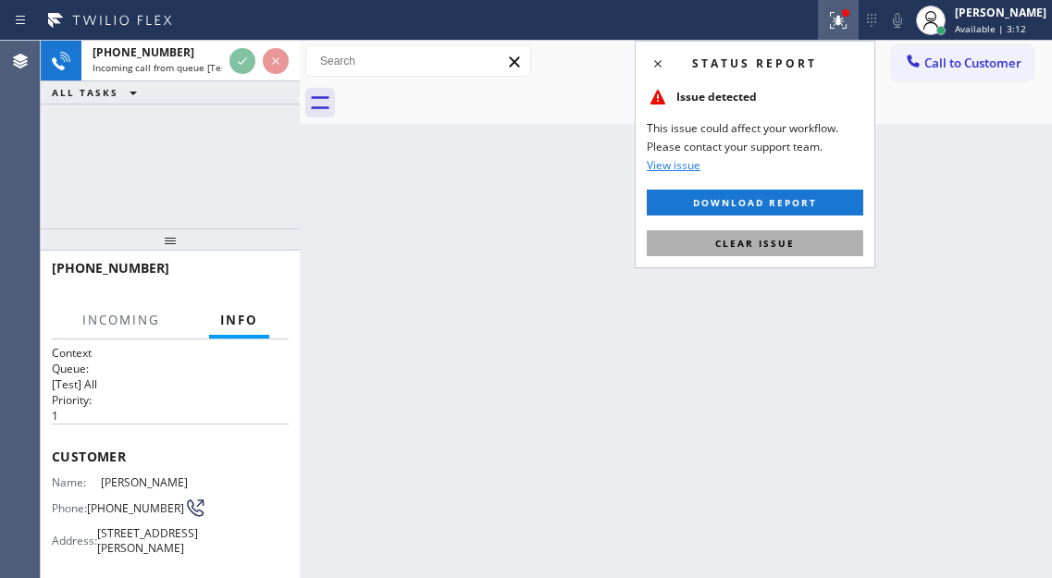
click at [811, 231] on button "Clear issue" at bounding box center [755, 243] width 216 height 26
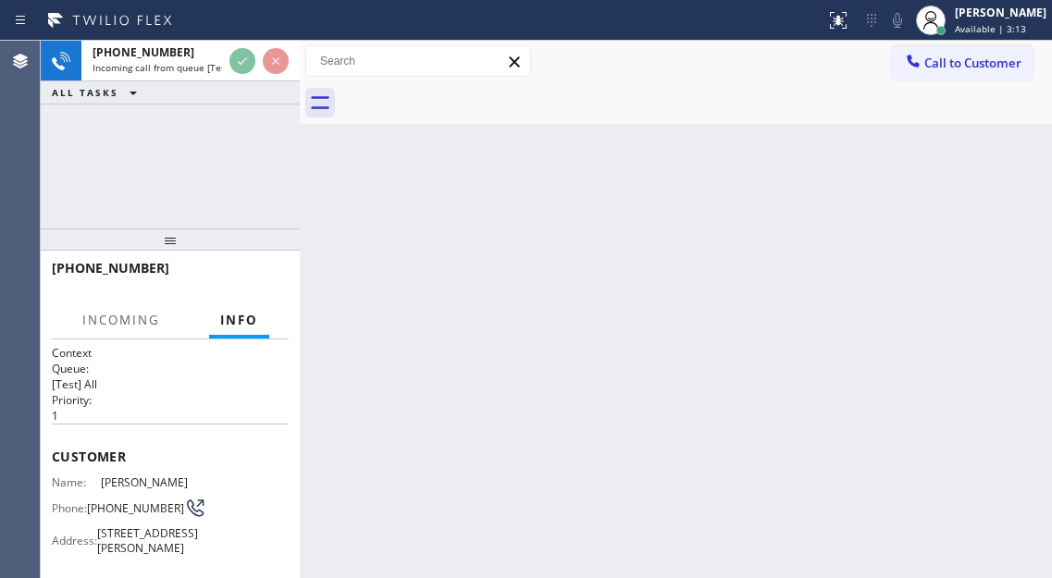
click at [176, 201] on div "[PHONE_NUMBER] Incoming call from queue [Test] All ALL TASKS ALL TASKS ACTIVE T…" at bounding box center [170, 135] width 259 height 188
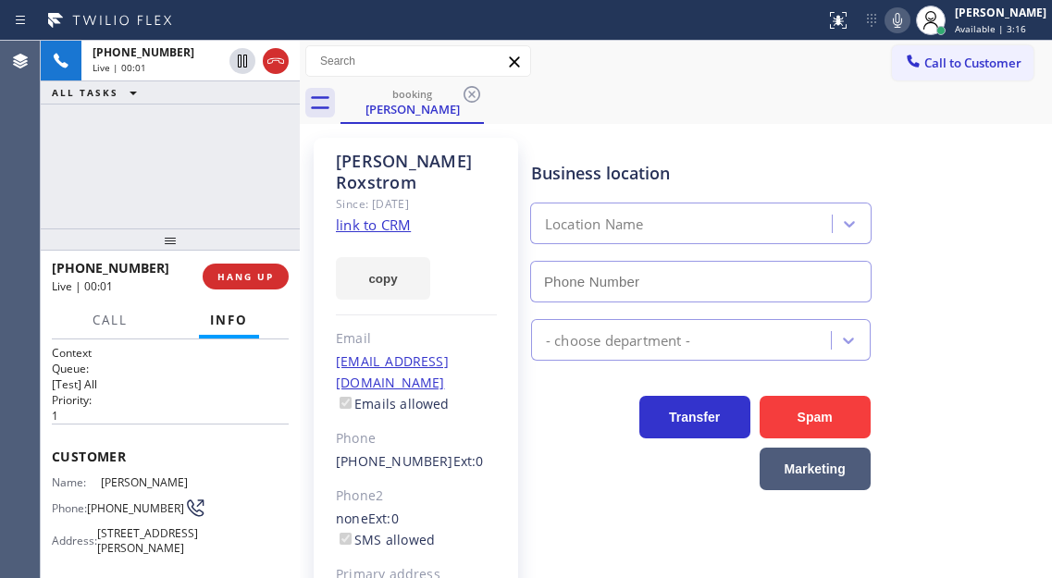
type input "[PHONE_NUMBER]"
click at [396, 216] on link "link to CRM" at bounding box center [373, 225] width 75 height 18
drag, startPoint x: 1019, startPoint y: 163, endPoint x: 479, endPoint y: 5, distance: 562.9
click at [985, 163] on div "Business location AR B2B SMS [PHONE_NUMBER]" at bounding box center [787, 218] width 520 height 167
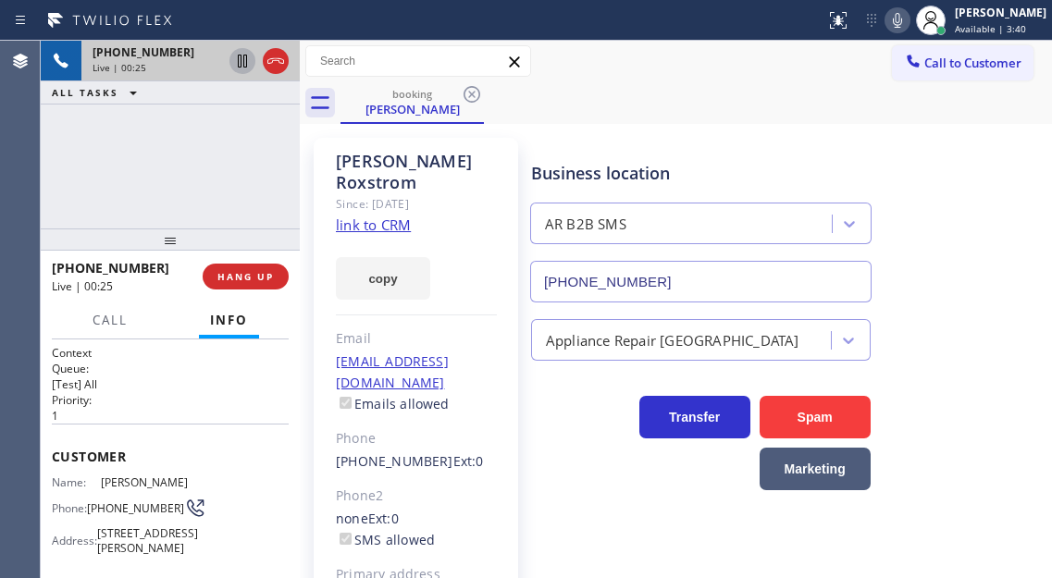
click at [244, 67] on icon at bounding box center [242, 61] width 9 height 13
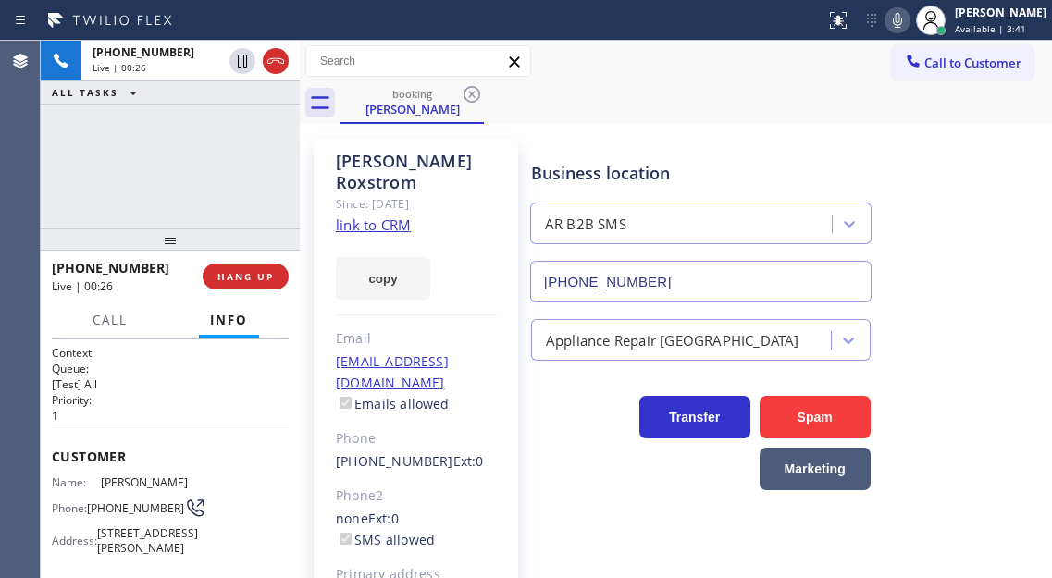
click at [908, 24] on icon at bounding box center [897, 20] width 22 height 22
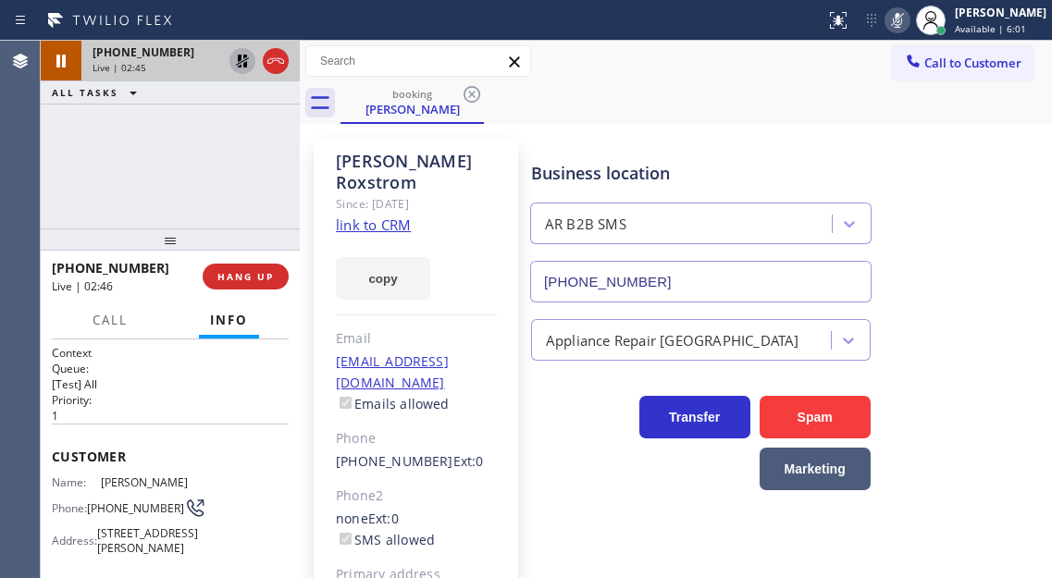
click at [235, 61] on icon at bounding box center [242, 61] width 22 height 22
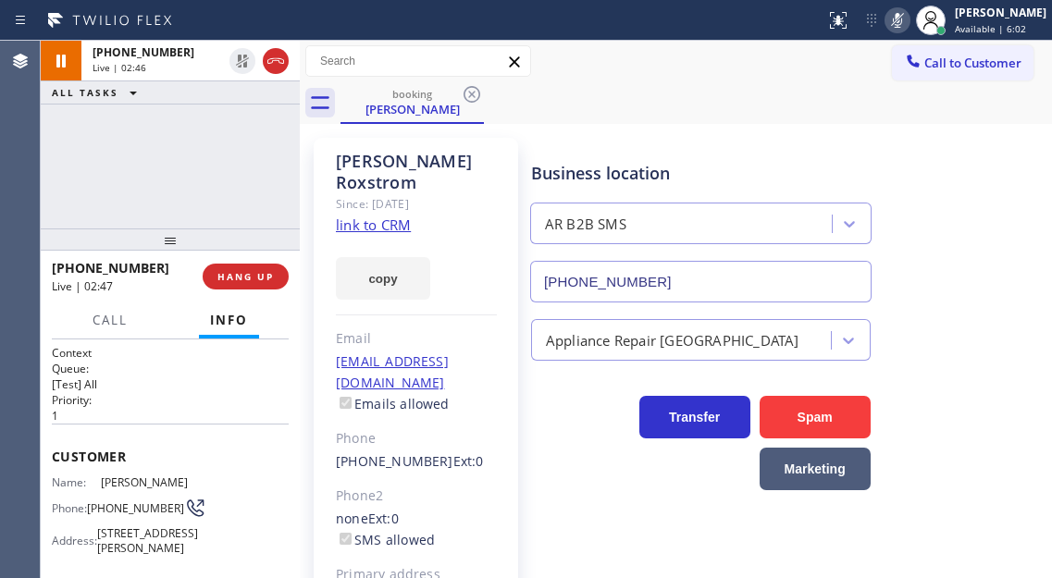
click at [908, 18] on icon at bounding box center [897, 20] width 22 height 22
click at [206, 165] on div "[PHONE_NUMBER] Live | 05:22 ALL TASKS ALL TASKS ACTIVE TASKS TASKS IN WRAP UP" at bounding box center [170, 135] width 259 height 188
click at [975, 239] on div "Business location AR B2B SMS [PHONE_NUMBER]" at bounding box center [787, 218] width 520 height 167
click at [237, 177] on div "[PHONE_NUMBER] Live | 05:54 ALL TASKS ALL TASKS ACTIVE TASKS TASKS IN WRAP UP" at bounding box center [170, 135] width 259 height 188
click at [257, 275] on span "HANG UP" at bounding box center [245, 276] width 56 height 13
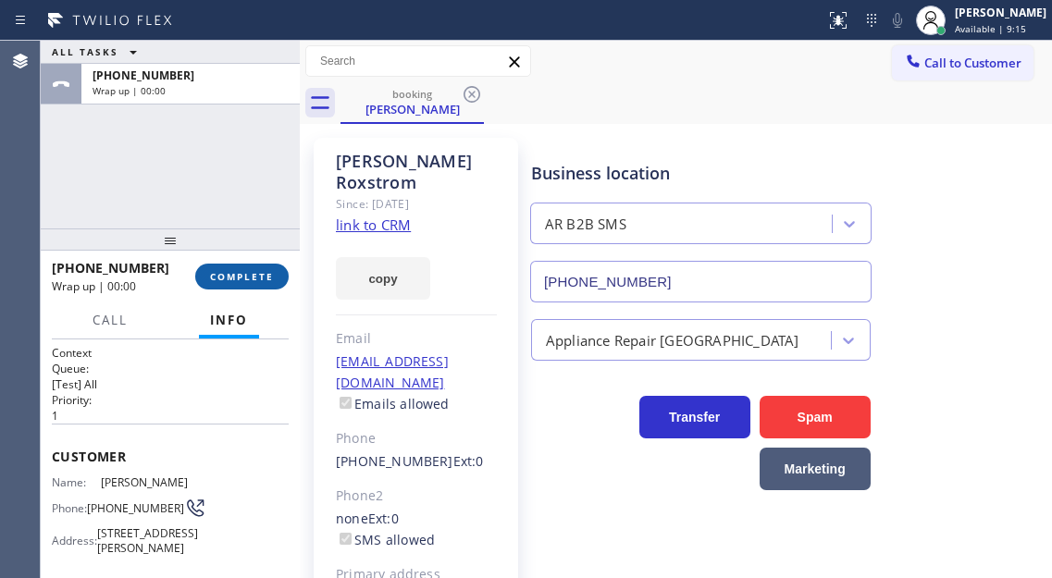
click at [257, 275] on span "COMPLETE" at bounding box center [242, 276] width 64 height 13
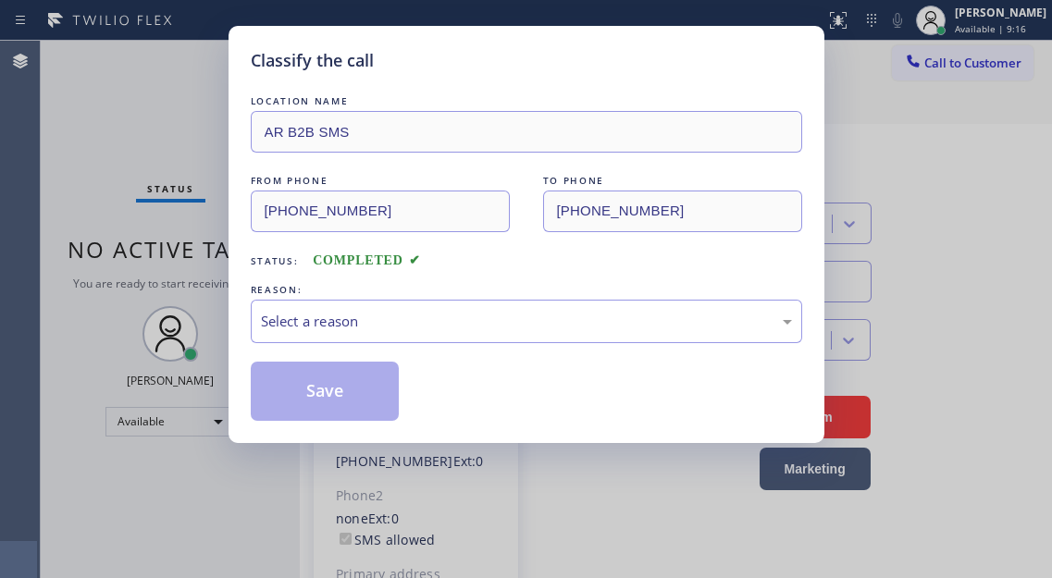
click at [257, 275] on div "LOCATION NAME AR B2B SMS FROM PHONE [PHONE_NUMBER] TO PHONE [PHONE_NUMBER] Stat…" at bounding box center [526, 256] width 551 height 329
click at [435, 329] on div "Select a reason" at bounding box center [526, 321] width 531 height 21
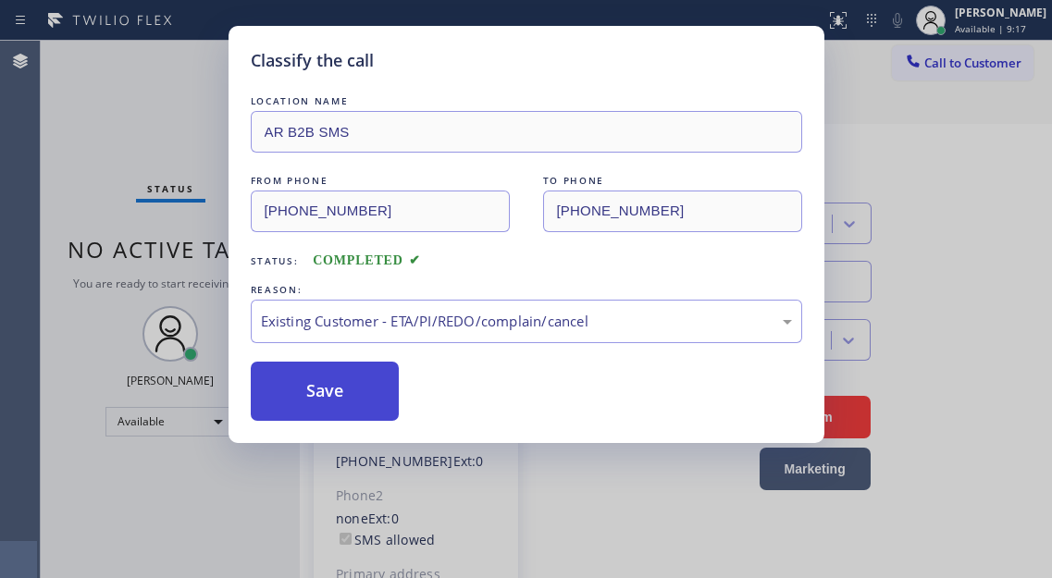
click at [355, 390] on button "Save" at bounding box center [325, 391] width 149 height 59
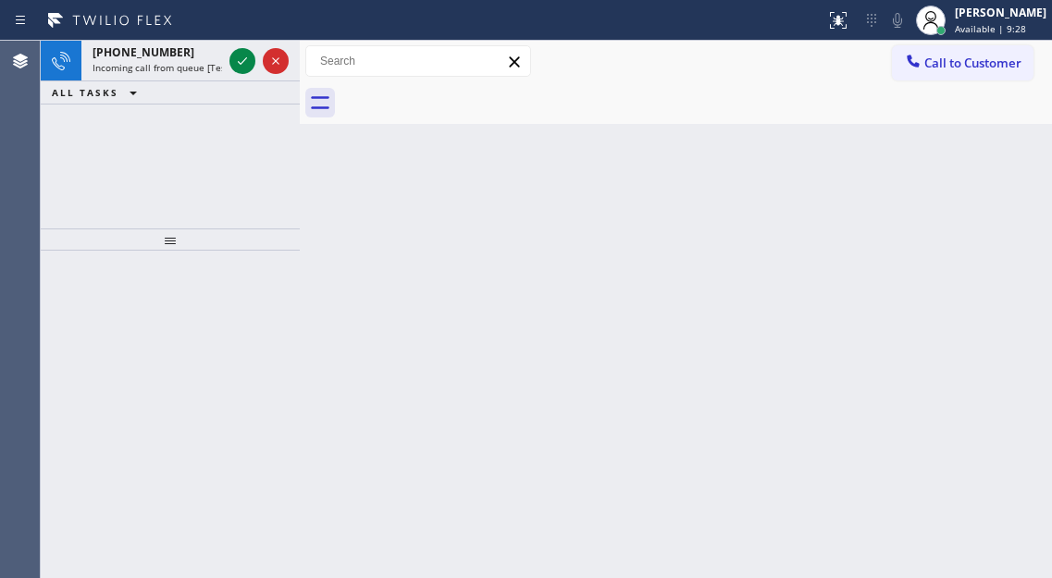
click at [993, 250] on div "Back to Dashboard Change Sender ID Customers Technicians Select a contact Outbo…" at bounding box center [676, 309] width 752 height 537
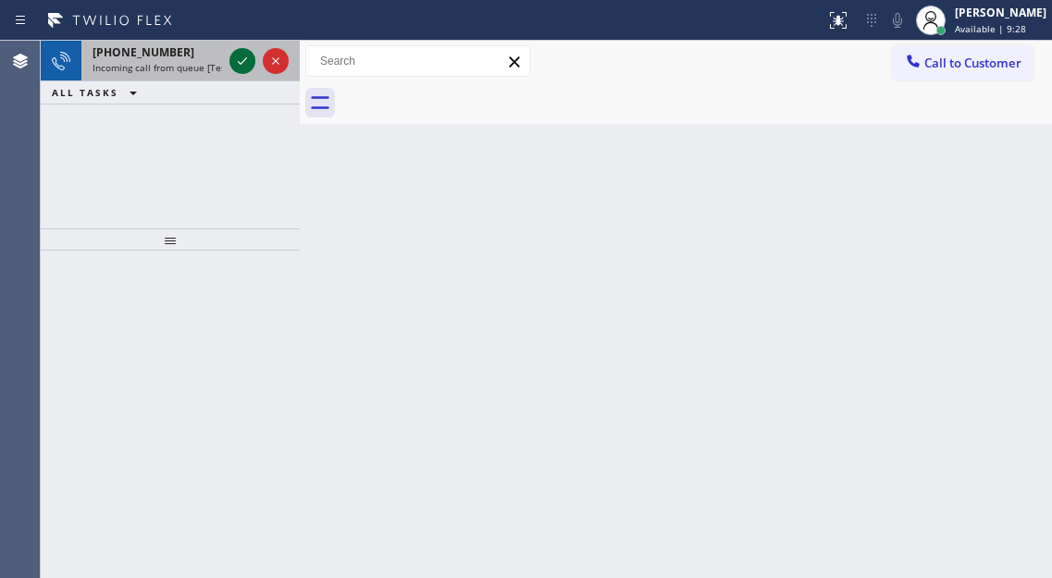
click at [245, 64] on icon at bounding box center [242, 61] width 22 height 22
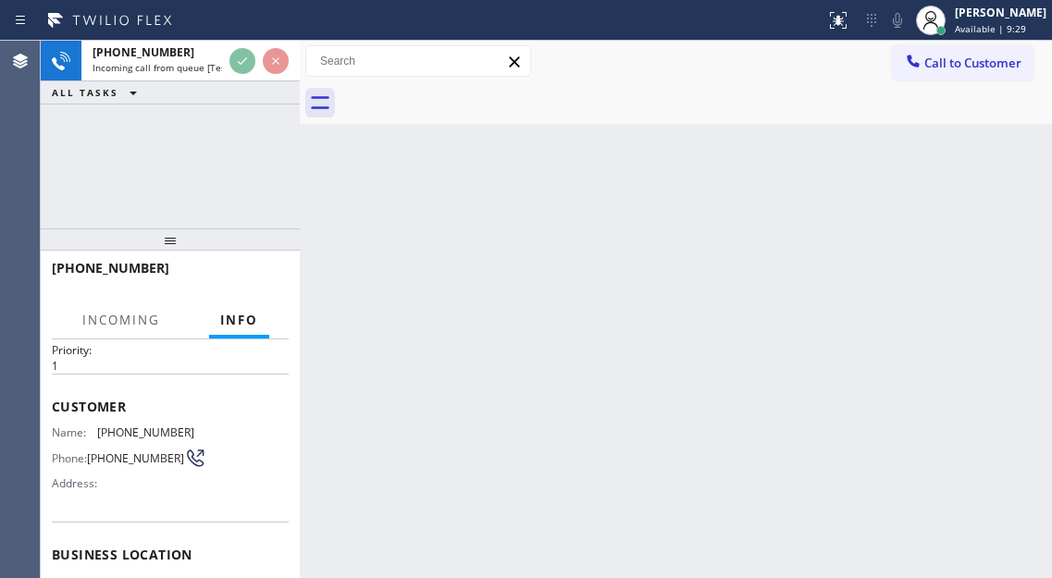
scroll to position [92, 0]
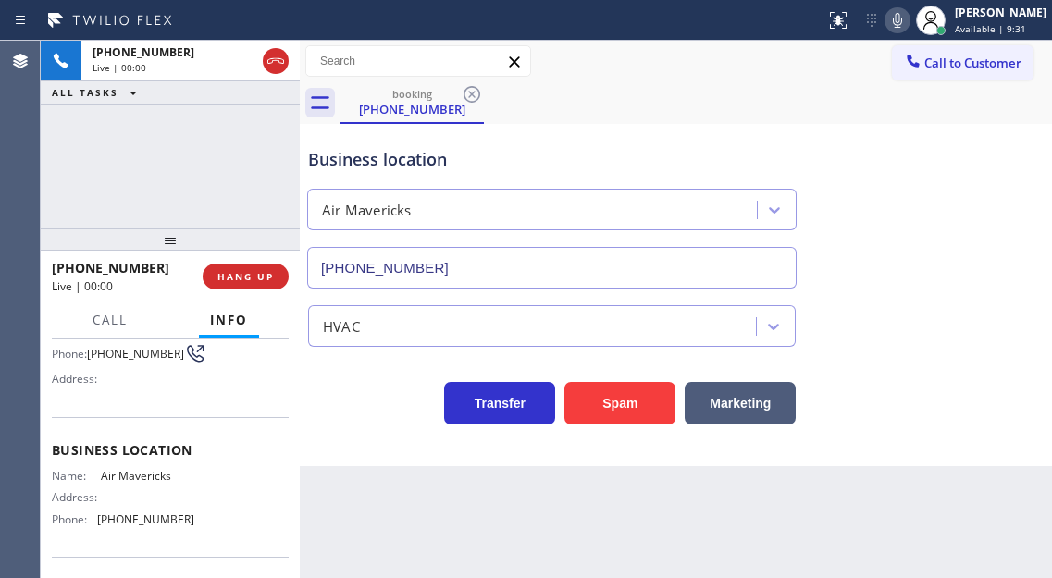
type input "[PHONE_NUMBER]"
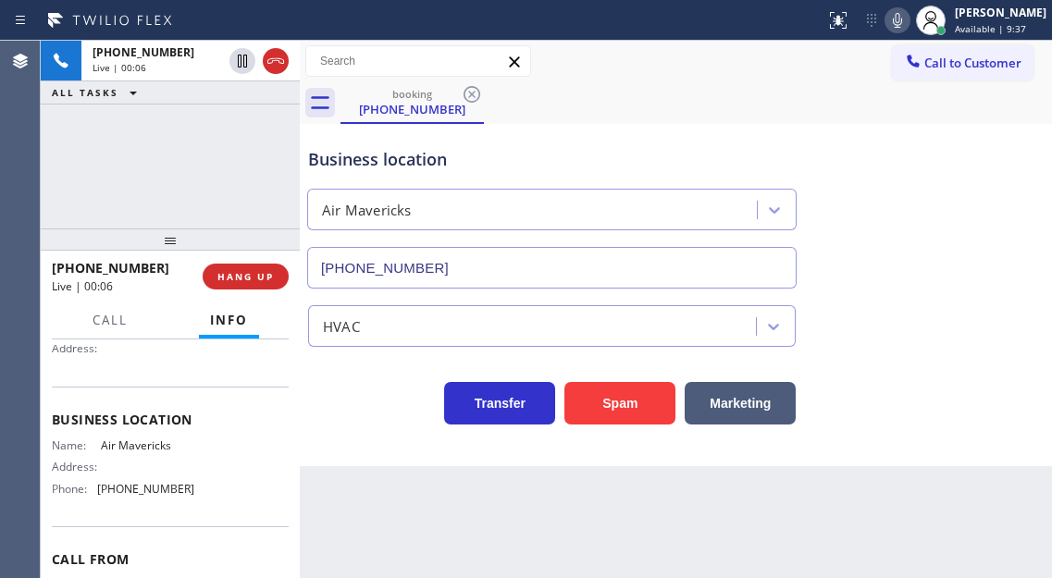
click at [968, 154] on div "Business location Air Mavericks [PHONE_NUMBER]" at bounding box center [675, 204] width 743 height 167
click at [413, 166] on div "Business location" at bounding box center [551, 159] width 487 height 25
click at [228, 178] on div "[PHONE_NUMBER] Live | 00:08 ALL TASKS ALL TASKS ACTIVE TASKS TASKS IN WRAP UP" at bounding box center [170, 135] width 259 height 188
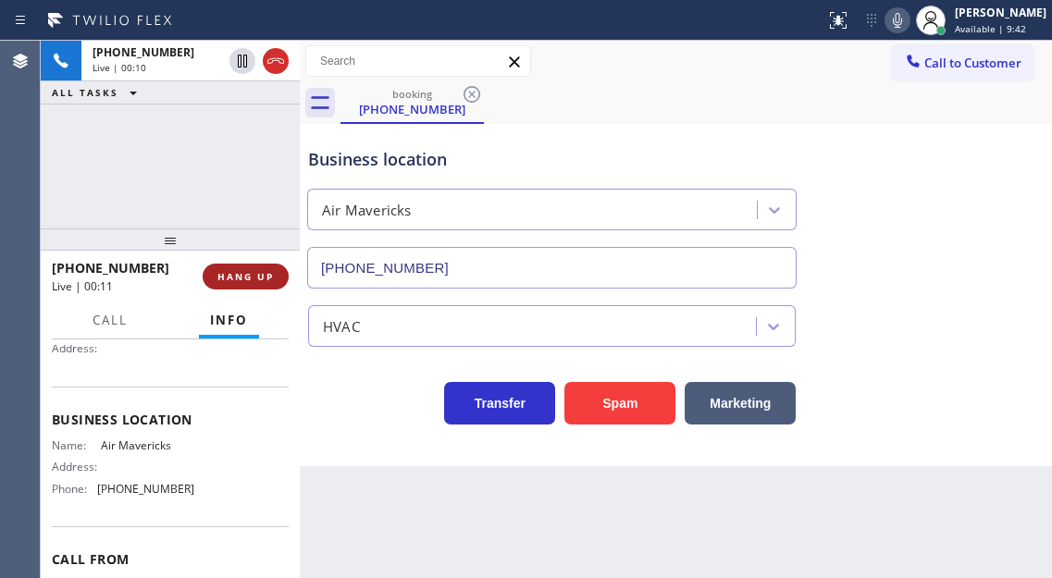
click at [240, 271] on span "HANG UP" at bounding box center [245, 276] width 56 height 13
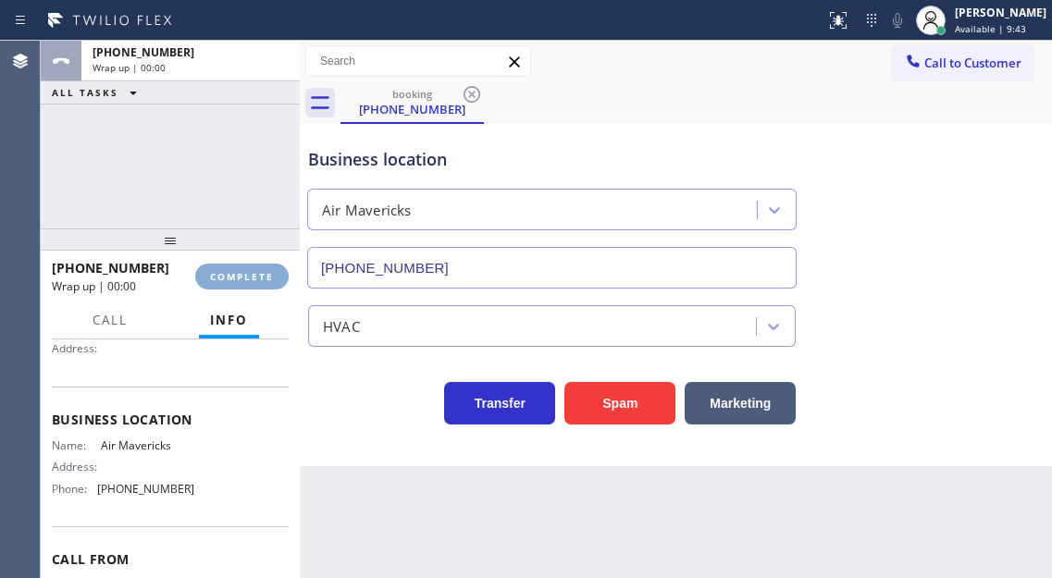
click at [240, 271] on span "COMPLETE" at bounding box center [242, 276] width 64 height 13
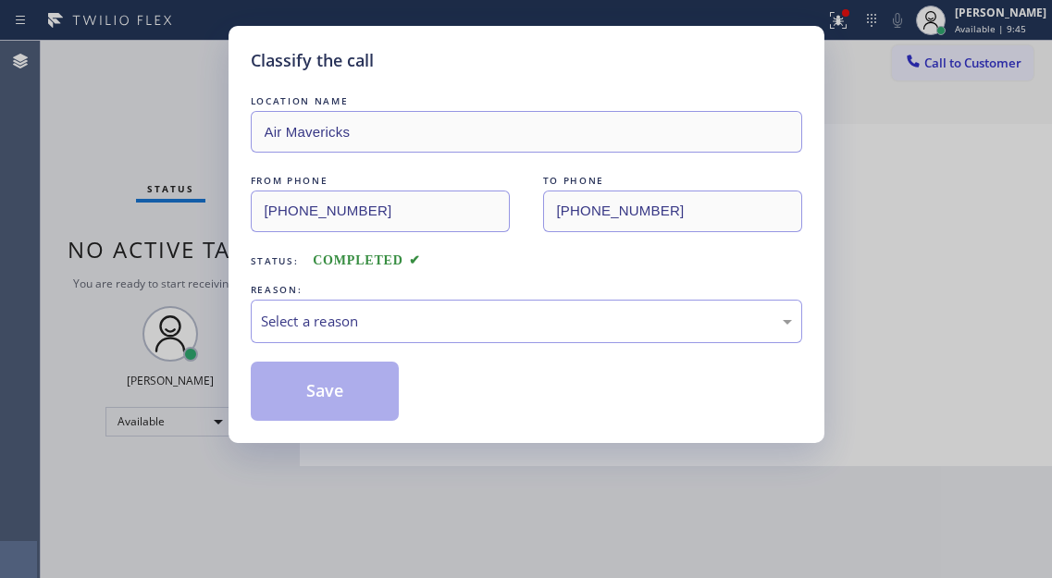
click at [343, 345] on div "LOCATION NAME Air Mavericks FROM PHONE [PHONE_NUMBER] TO PHONE [PHONE_NUMBER] S…" at bounding box center [526, 256] width 551 height 329
click at [342, 320] on div "Select a reason" at bounding box center [526, 321] width 531 height 21
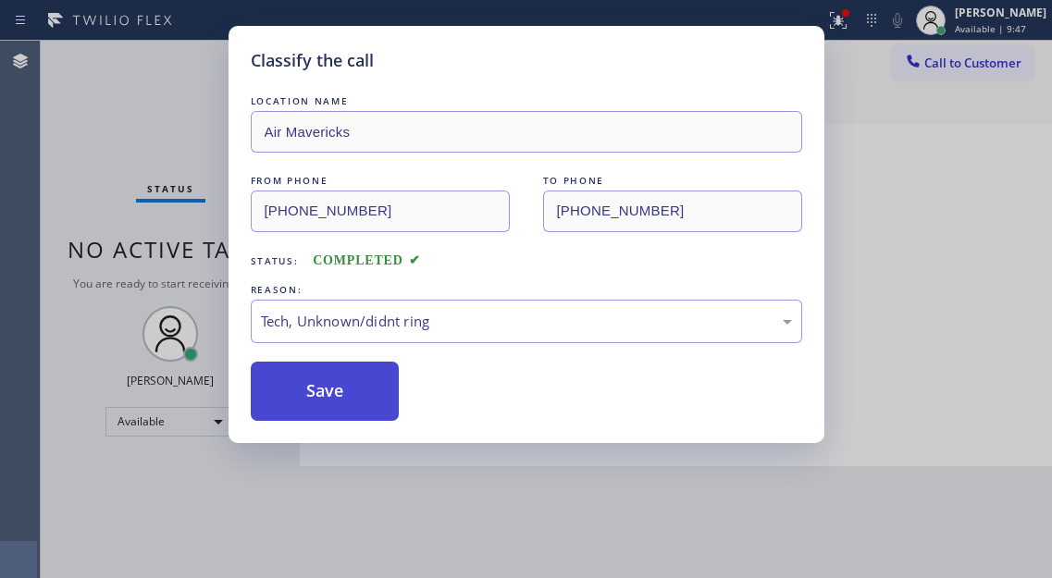
click at [349, 380] on button "Save" at bounding box center [325, 391] width 149 height 59
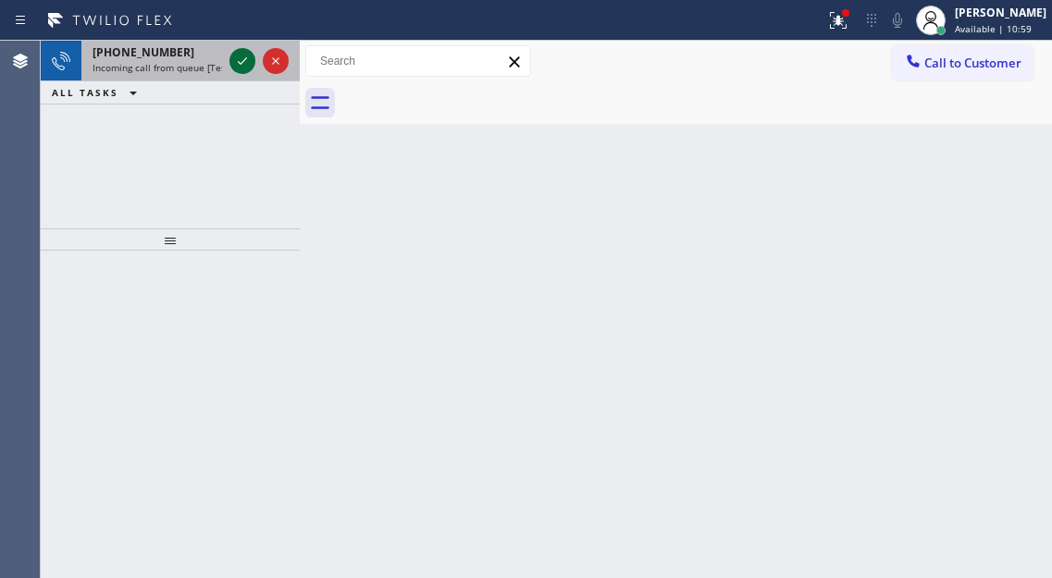
click at [237, 67] on icon at bounding box center [242, 61] width 22 height 22
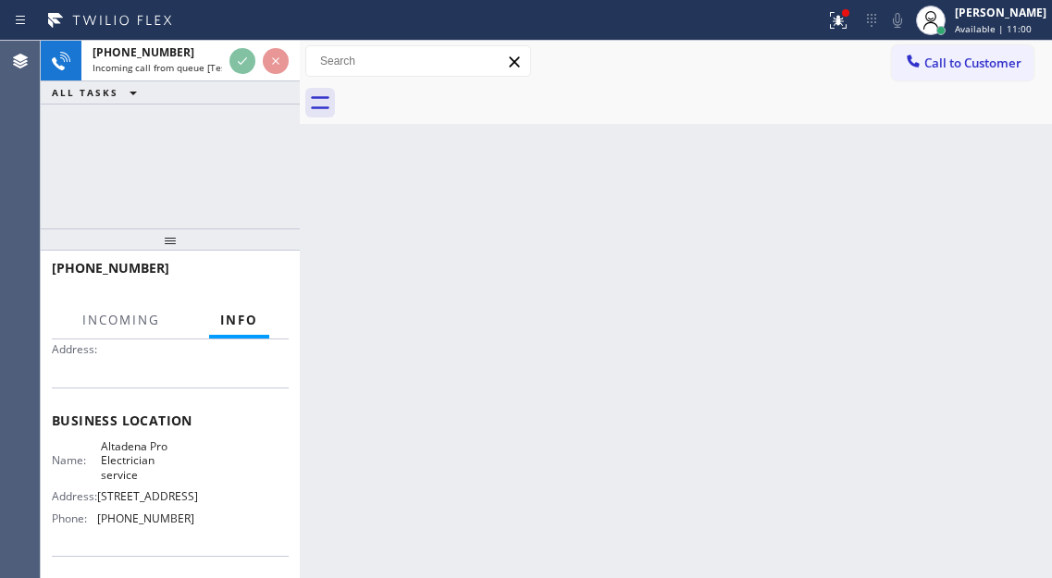
scroll to position [185, 0]
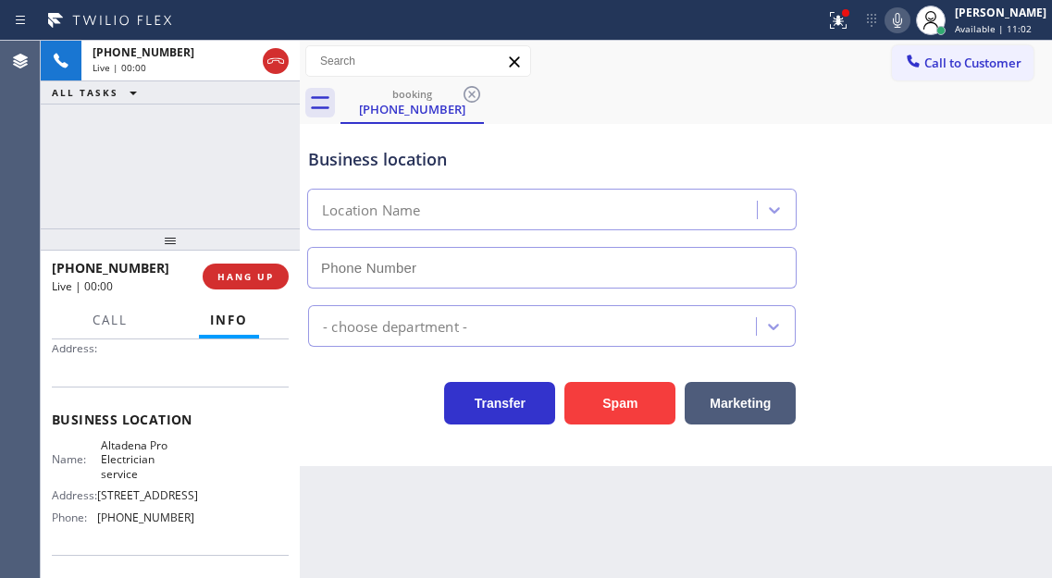
click at [150, 463] on span "Altadena Pro Electrician service" at bounding box center [147, 459] width 92 height 43
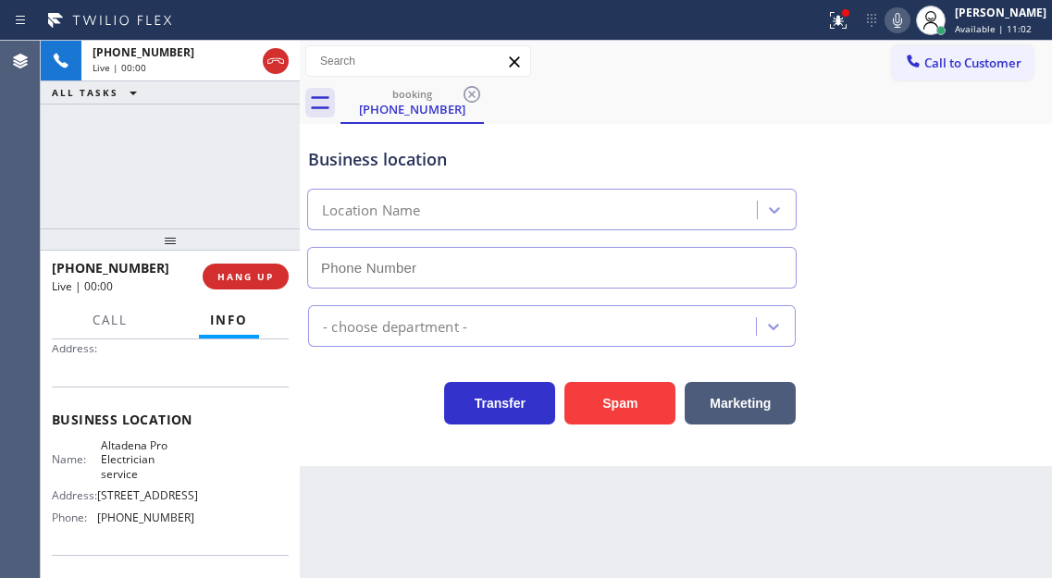
click at [150, 463] on span "Altadena Pro Electrician service" at bounding box center [147, 459] width 92 height 43
type input "[PHONE_NUMBER]"
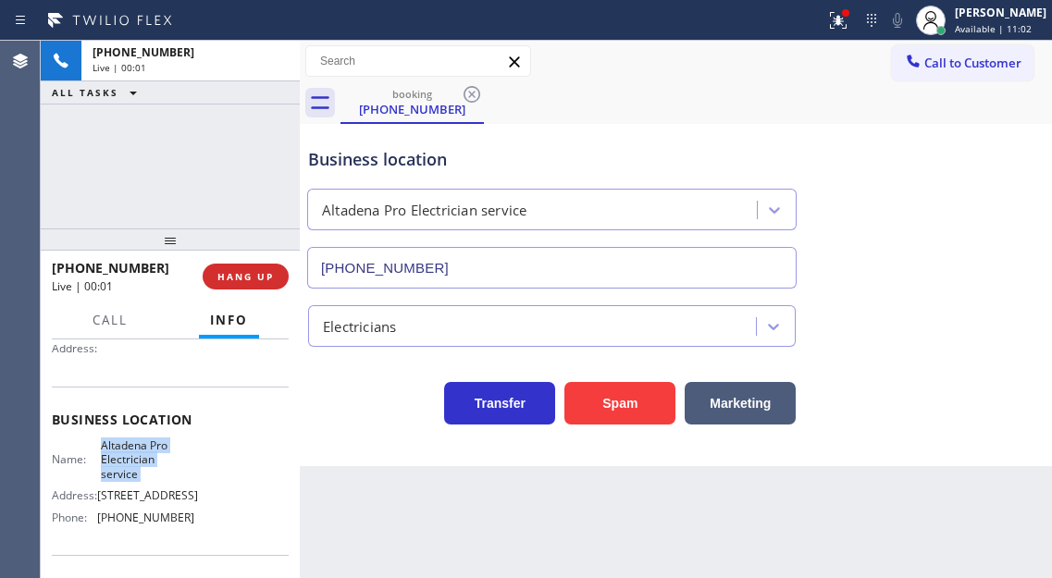
click at [150, 463] on span "Altadena Pro Electrician service" at bounding box center [147, 459] width 92 height 43
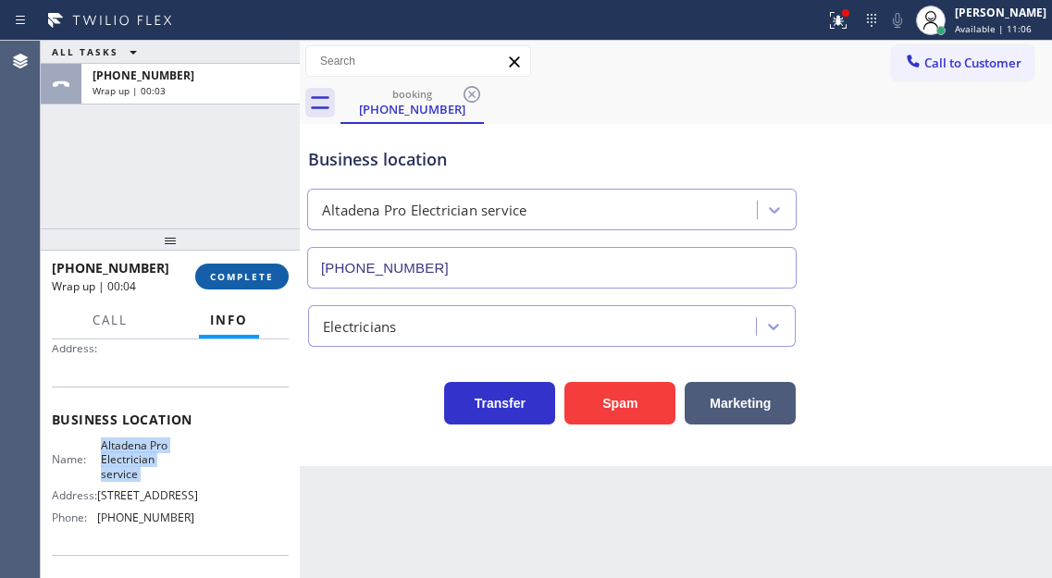
click at [263, 264] on button "COMPLETE" at bounding box center [241, 277] width 93 height 26
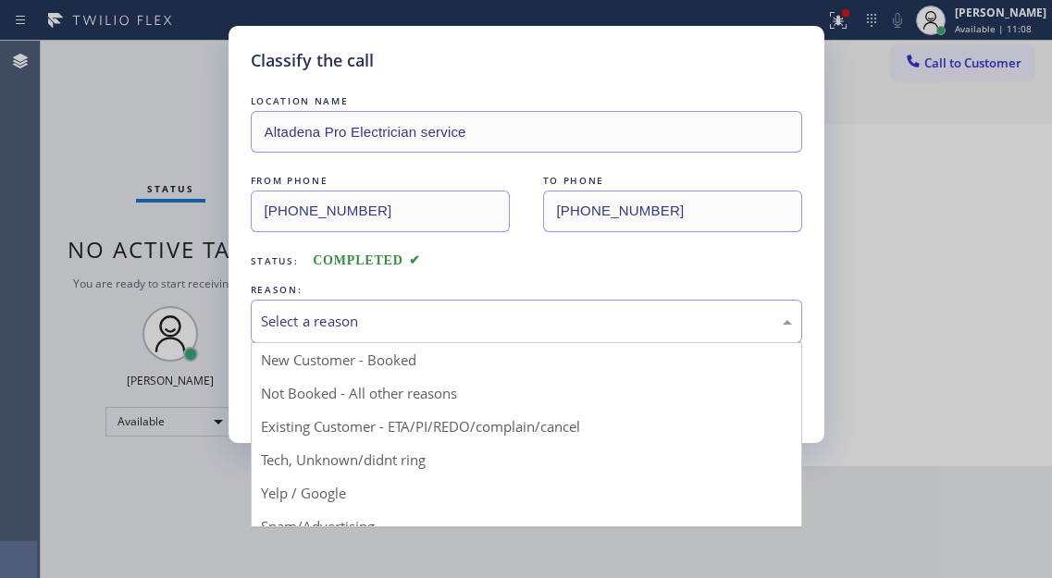
click at [426, 301] on div "Select a reason" at bounding box center [526, 321] width 551 height 43
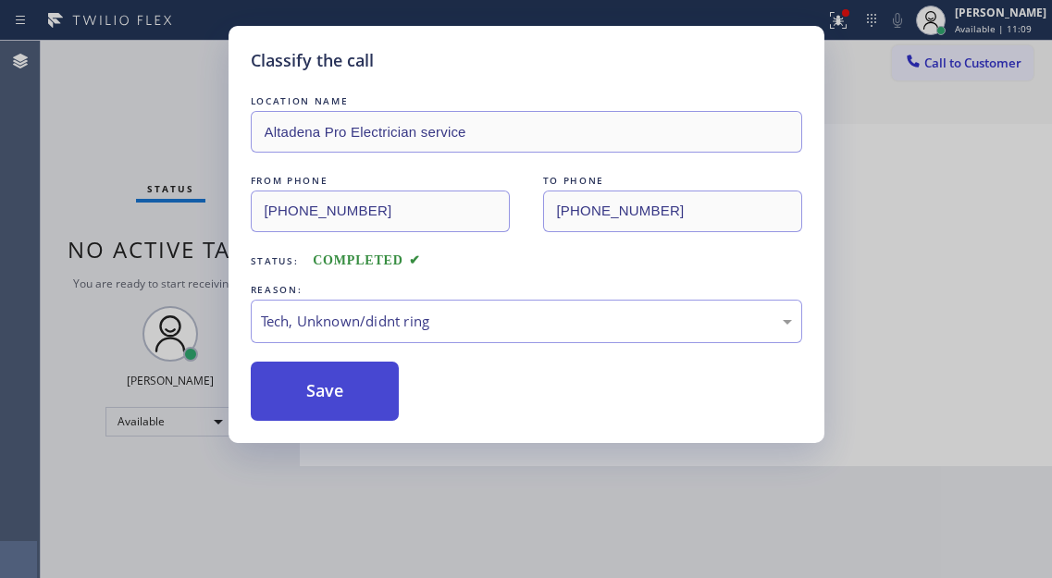
click at [364, 408] on button "Save" at bounding box center [325, 391] width 149 height 59
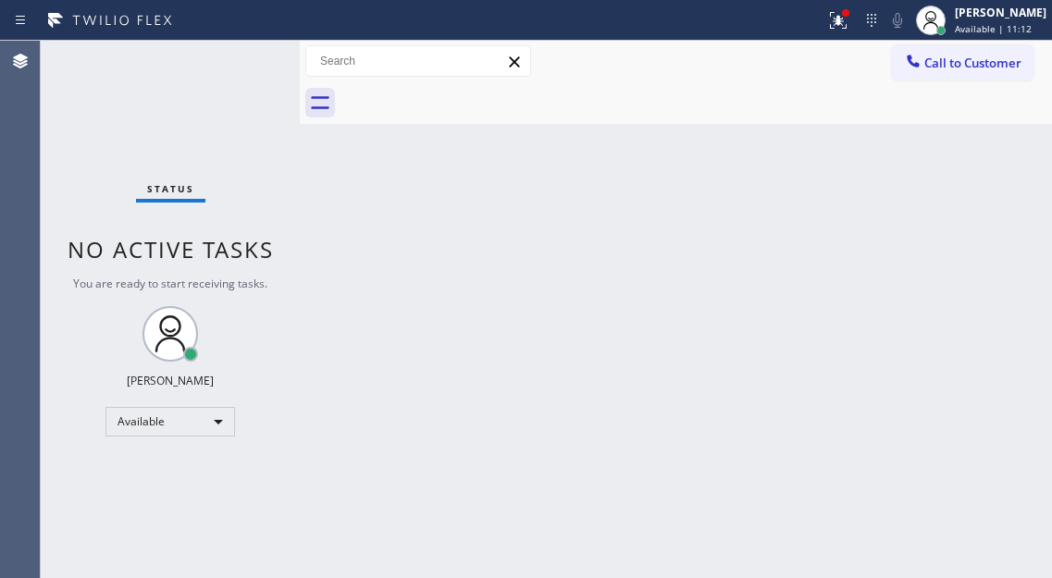
click at [953, 223] on div "Back to Dashboard Change Sender ID Customers Technicians Select a contact Outbo…" at bounding box center [676, 309] width 752 height 537
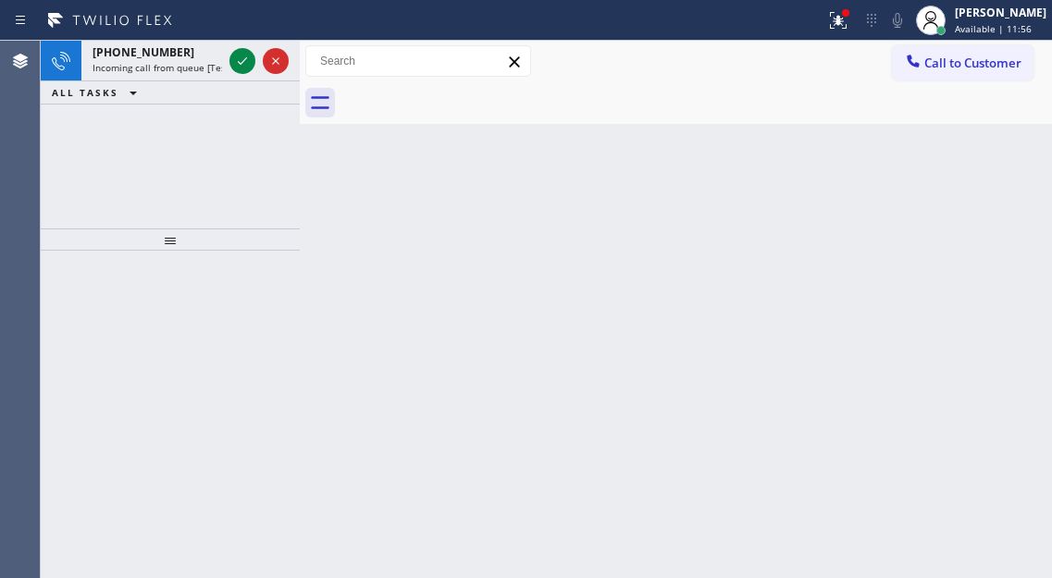
click at [989, 241] on div "Back to Dashboard Change Sender ID Customers Technicians Select a contact Outbo…" at bounding box center [676, 309] width 752 height 537
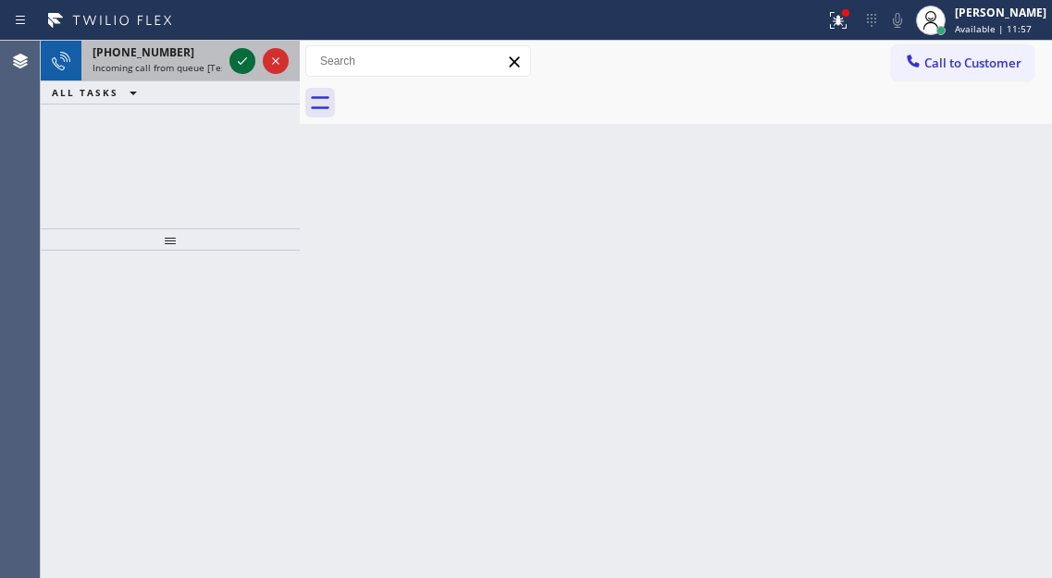
click at [238, 67] on icon at bounding box center [242, 61] width 22 height 22
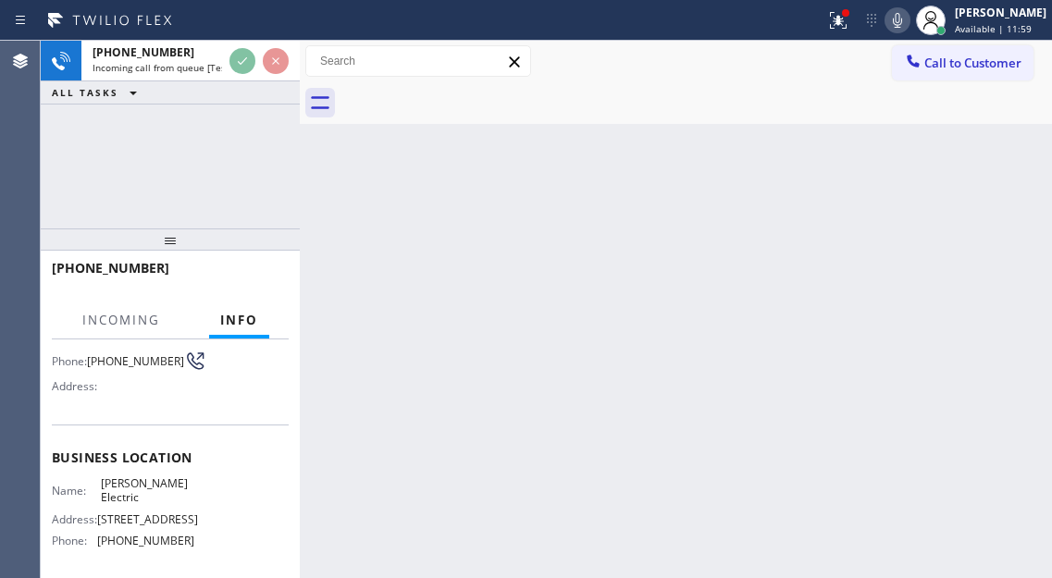
scroll to position [185, 0]
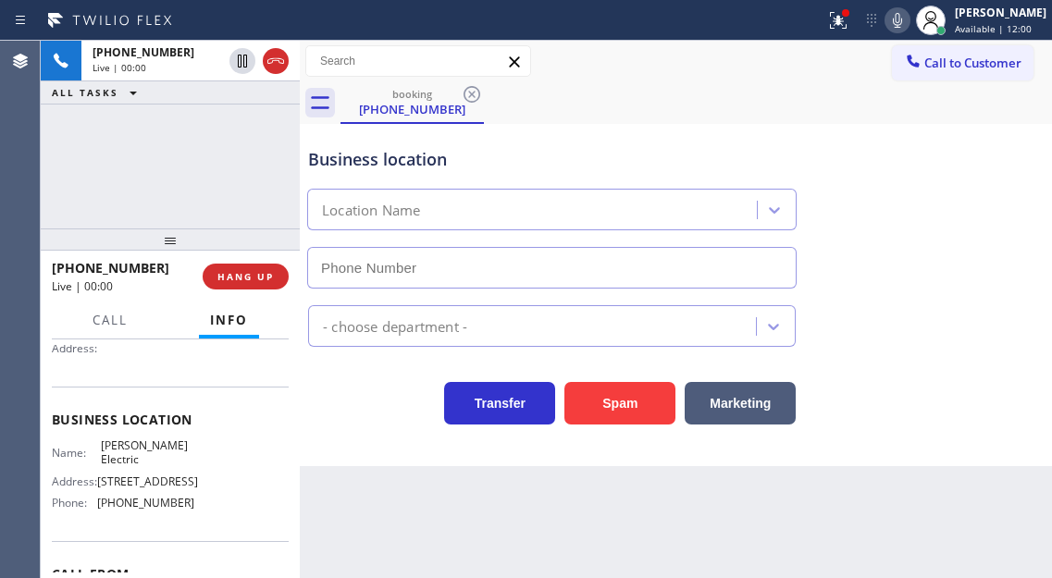
type input "[PHONE_NUMBER]"
click at [144, 456] on span "[PERSON_NAME] Electric" at bounding box center [147, 452] width 92 height 29
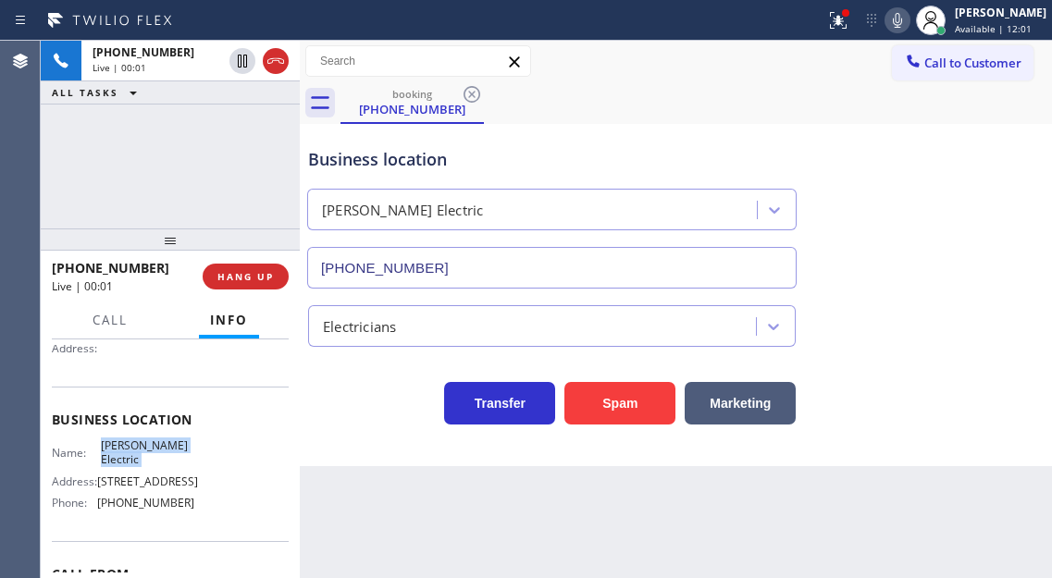
click at [144, 456] on span "[PERSON_NAME] Electric" at bounding box center [147, 452] width 92 height 29
click at [254, 265] on button "HANG UP" at bounding box center [246, 277] width 86 height 26
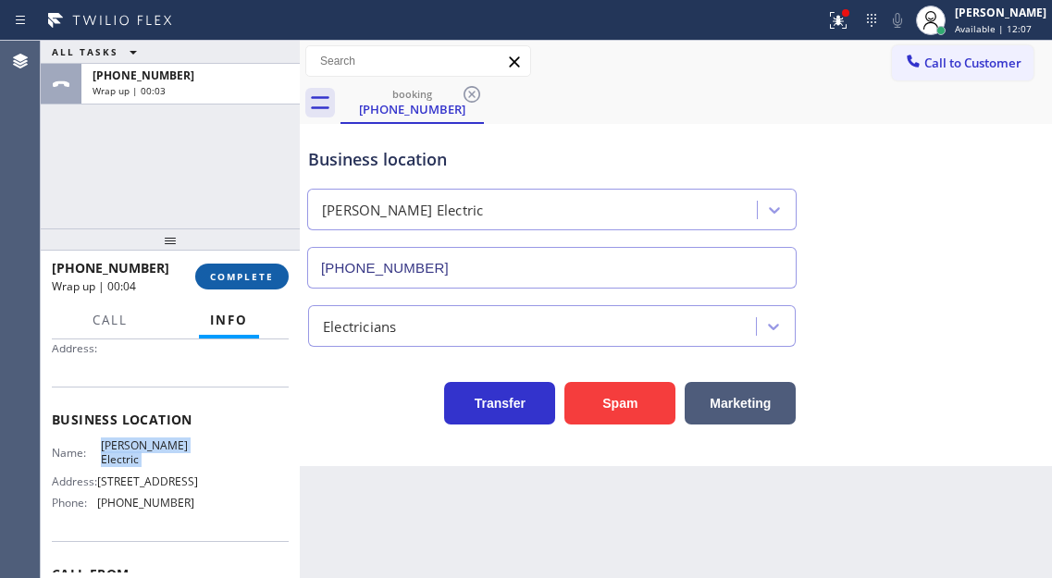
click at [252, 276] on span "COMPLETE" at bounding box center [242, 276] width 64 height 13
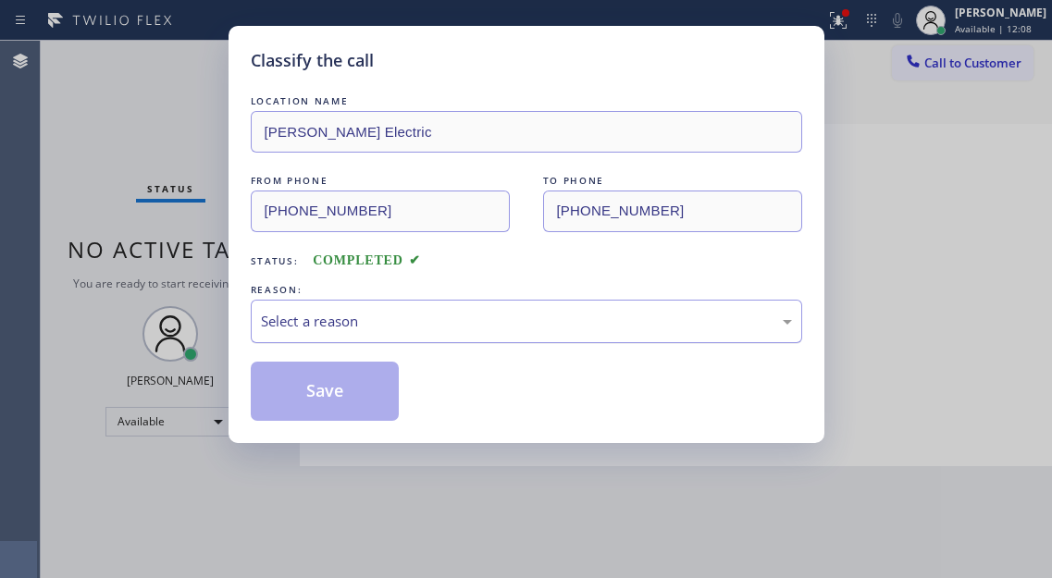
click at [481, 300] on div "Select a reason" at bounding box center [526, 321] width 551 height 43
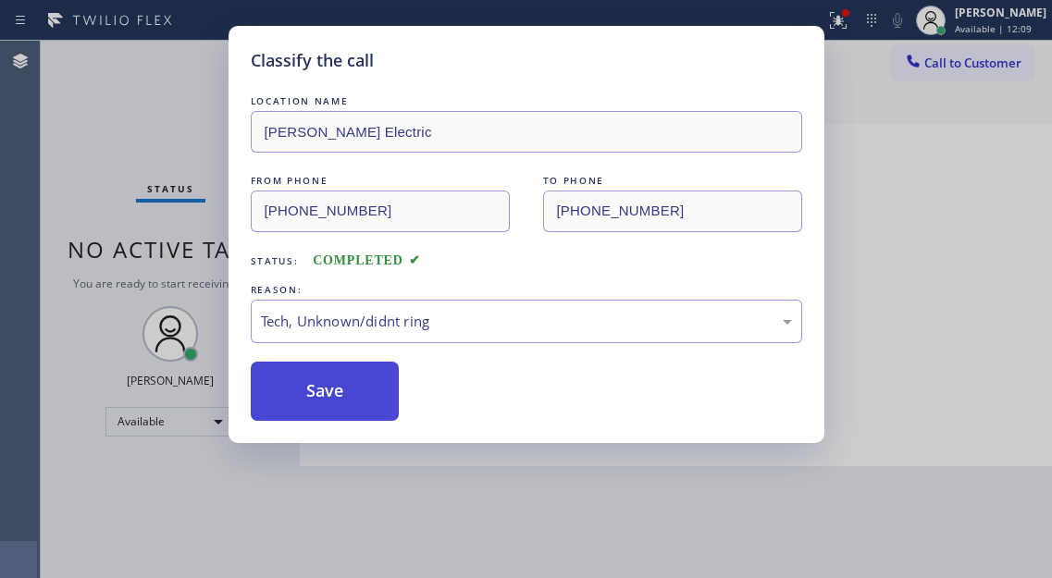
click at [376, 382] on button "Save" at bounding box center [325, 391] width 149 height 59
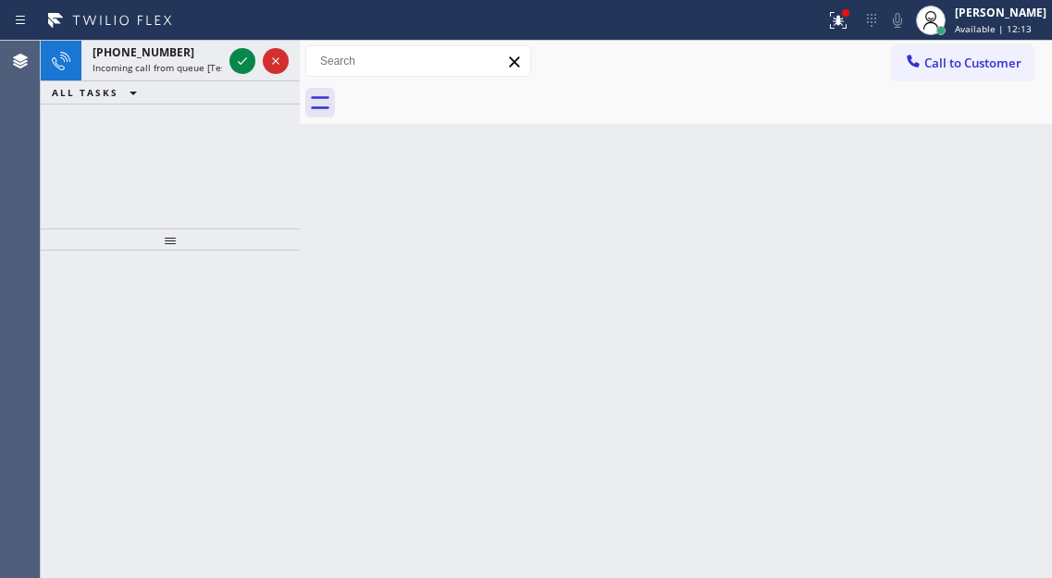
drag, startPoint x: 977, startPoint y: 197, endPoint x: 844, endPoint y: 175, distance: 135.0
click at [977, 197] on div "Back to Dashboard Change Sender ID Customers Technicians Select a contact Outbo…" at bounding box center [676, 309] width 752 height 537
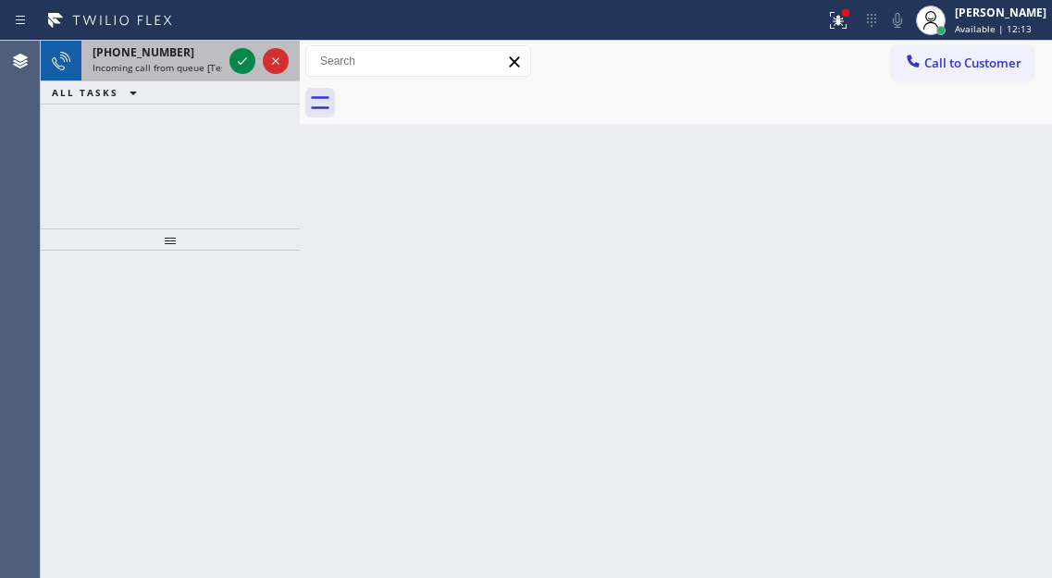
click at [224, 60] on div "[PHONE_NUMBER] Incoming call from queue [Test] All" at bounding box center [153, 61] width 144 height 41
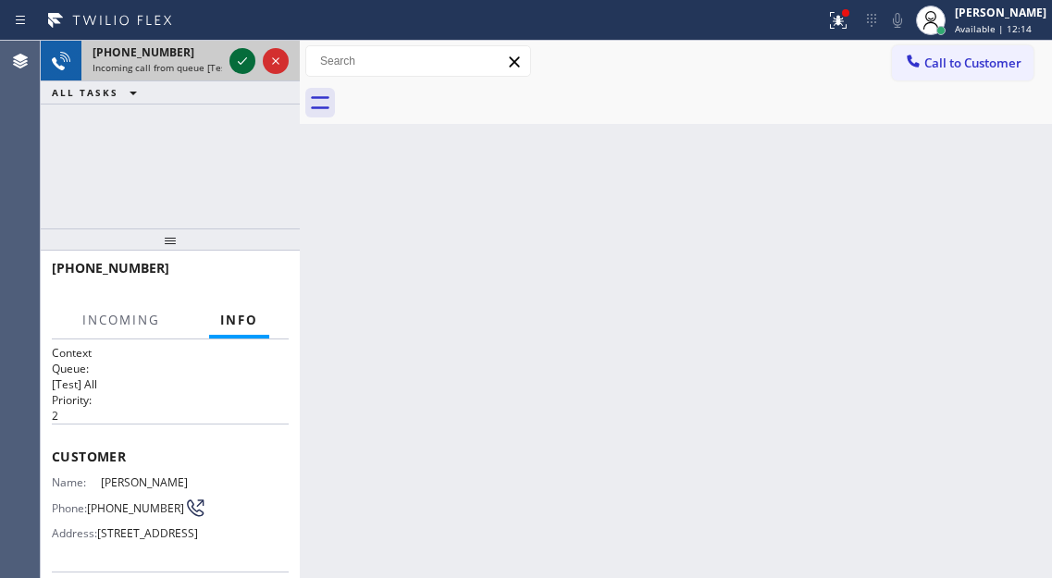
click at [230, 65] on div at bounding box center [242, 61] width 26 height 22
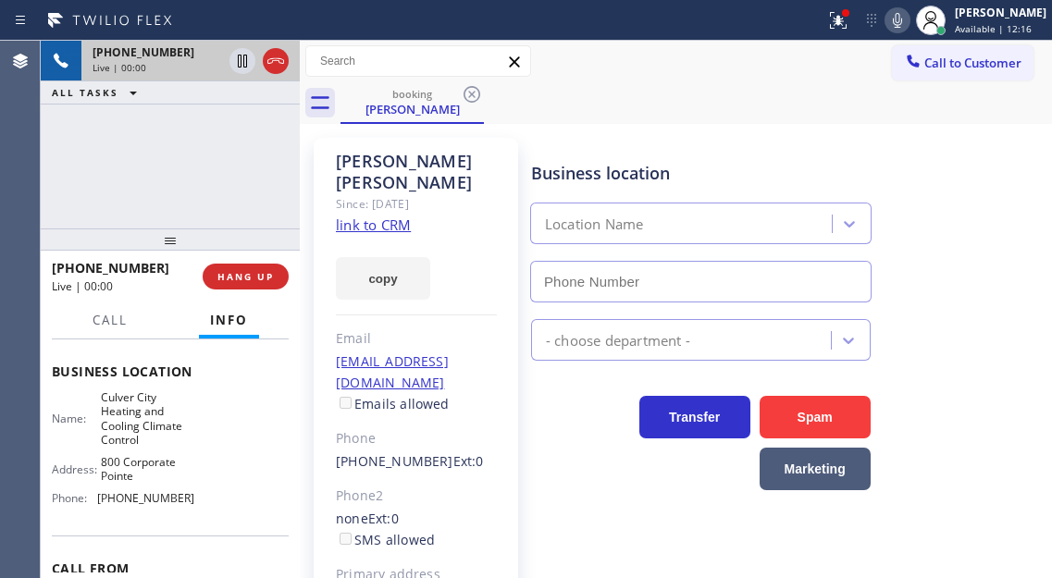
scroll to position [277, 0]
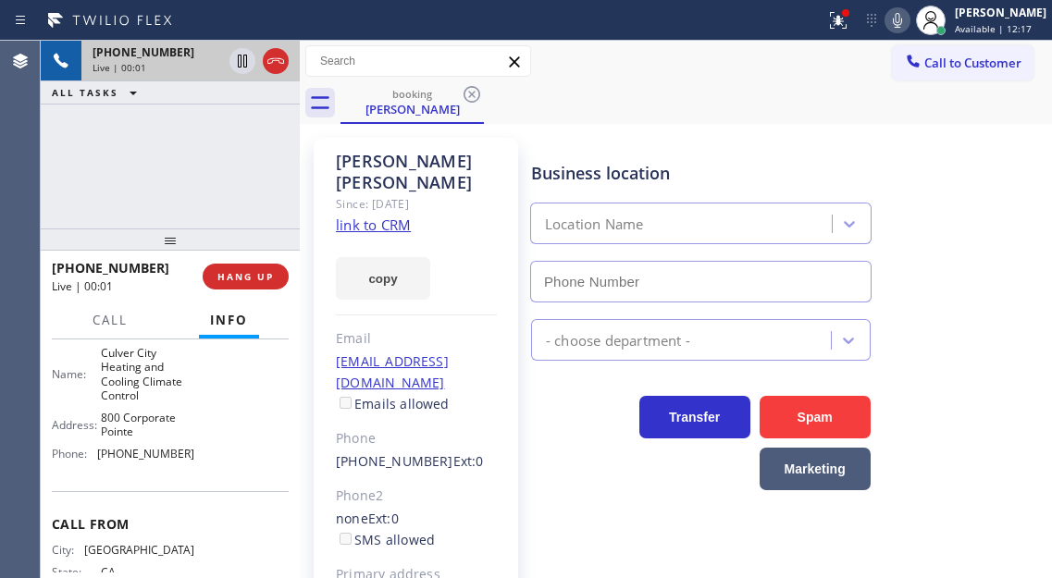
type input "[PHONE_NUMBER]"
click at [367, 216] on link "link to CRM" at bounding box center [373, 225] width 75 height 18
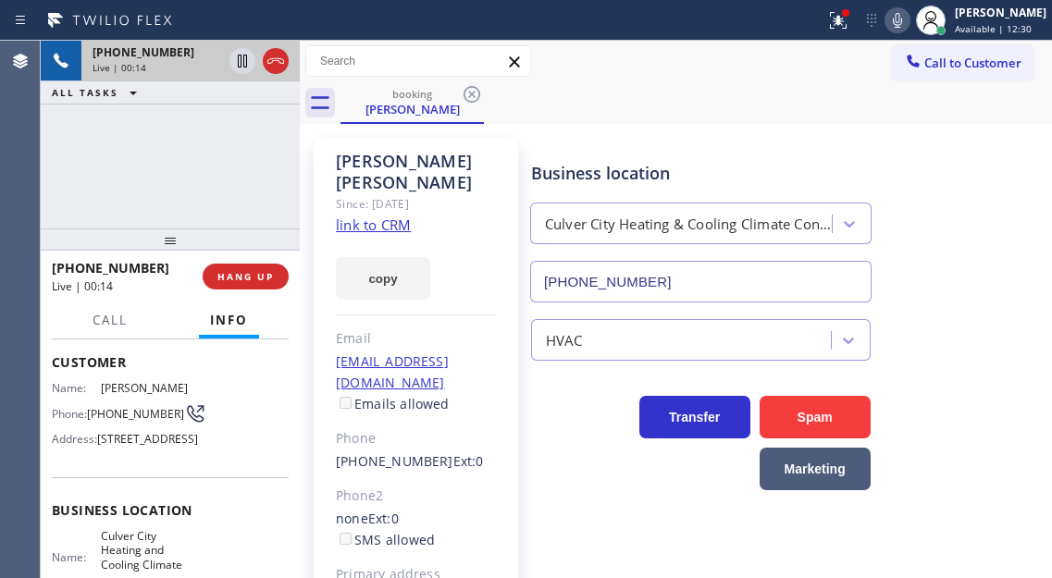
scroll to position [92, 0]
click at [109, 416] on span "[PHONE_NUMBER]" at bounding box center [135, 416] width 97 height 14
click at [192, 165] on div "[PHONE_NUMBER] Live | 01:00 ALL TASKS ALL TASKS ACTIVE TASKS TASKS IN WRAP UP" at bounding box center [170, 135] width 259 height 188
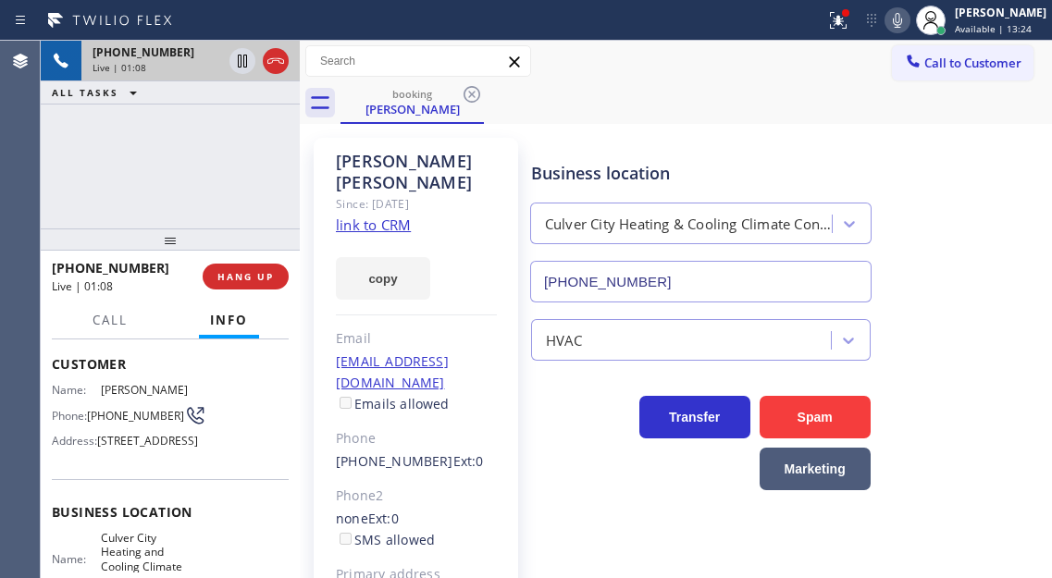
click at [202, 137] on div "[PHONE_NUMBER] Live | 01:08 ALL TASKS ALL TASKS ACTIVE TASKS TASKS IN WRAP UP" at bounding box center [170, 135] width 259 height 188
click at [200, 136] on div "[PHONE_NUMBER] Live | 01:14 ALL TASKS ALL TASKS ACTIVE TASKS TASKS IN WRAP UP" at bounding box center [170, 135] width 259 height 188
click at [242, 64] on icon at bounding box center [242, 61] width 22 height 22
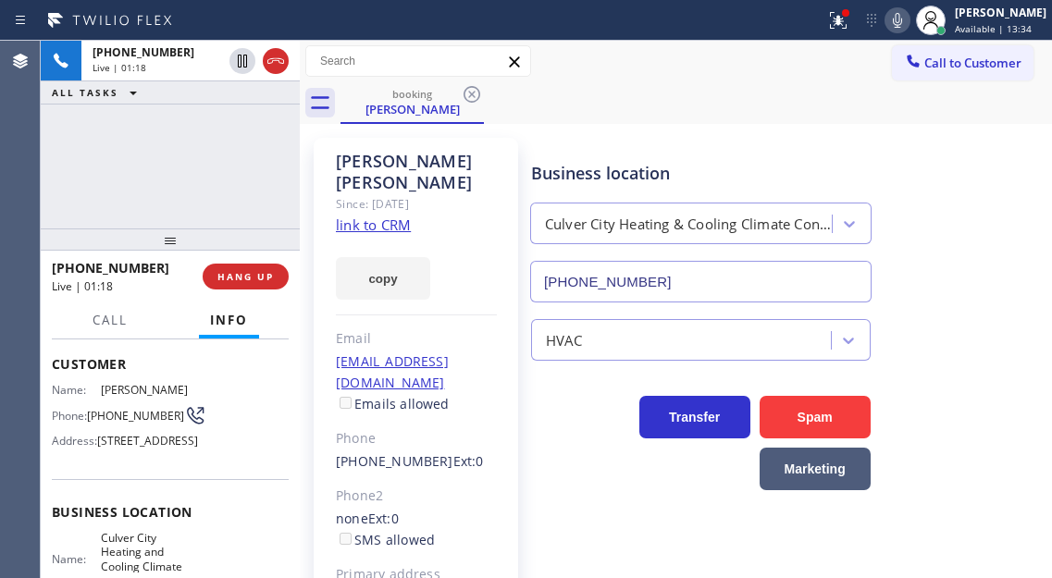
click at [908, 23] on icon at bounding box center [897, 20] width 22 height 22
click at [994, 309] on div "HVAC" at bounding box center [787, 331] width 520 height 58
click at [970, 239] on div "Business location [GEOGRAPHIC_DATA] Heating & Cooling Climate Control [PHONE_NU…" at bounding box center [787, 218] width 520 height 167
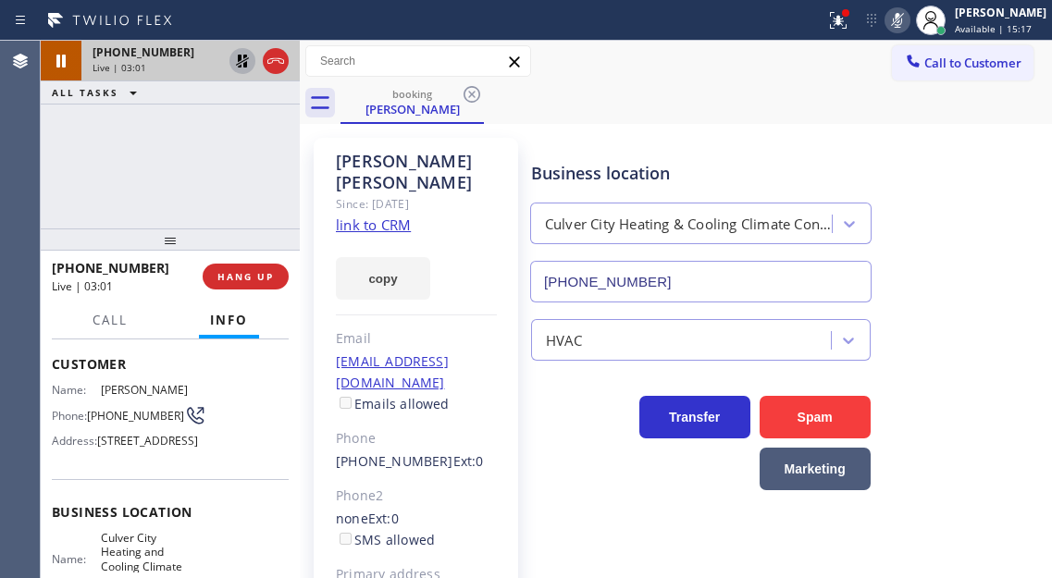
click at [243, 61] on icon at bounding box center [242, 61] width 13 height 13
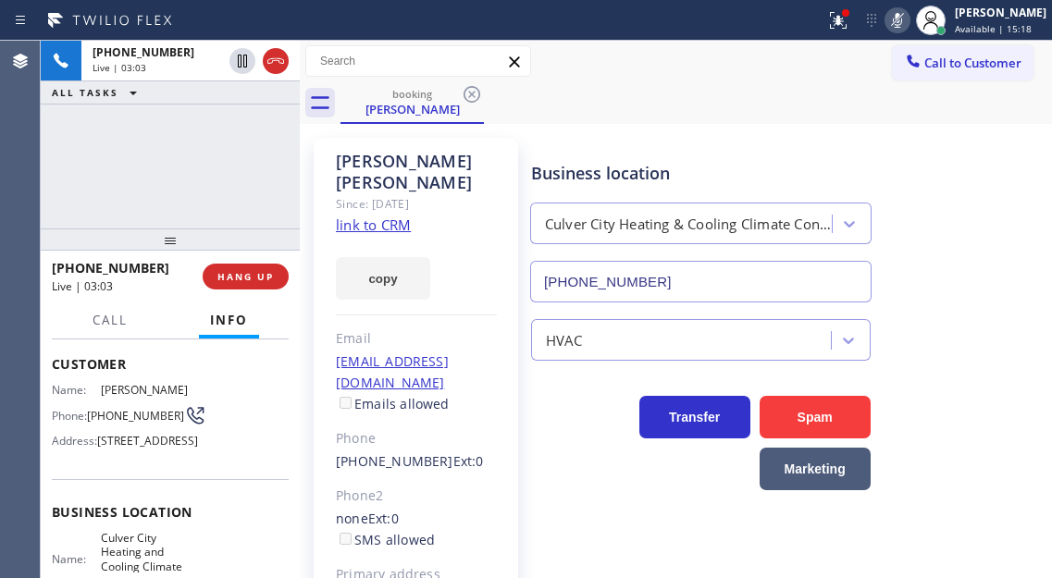
click at [905, 21] on icon at bounding box center [897, 20] width 22 height 22
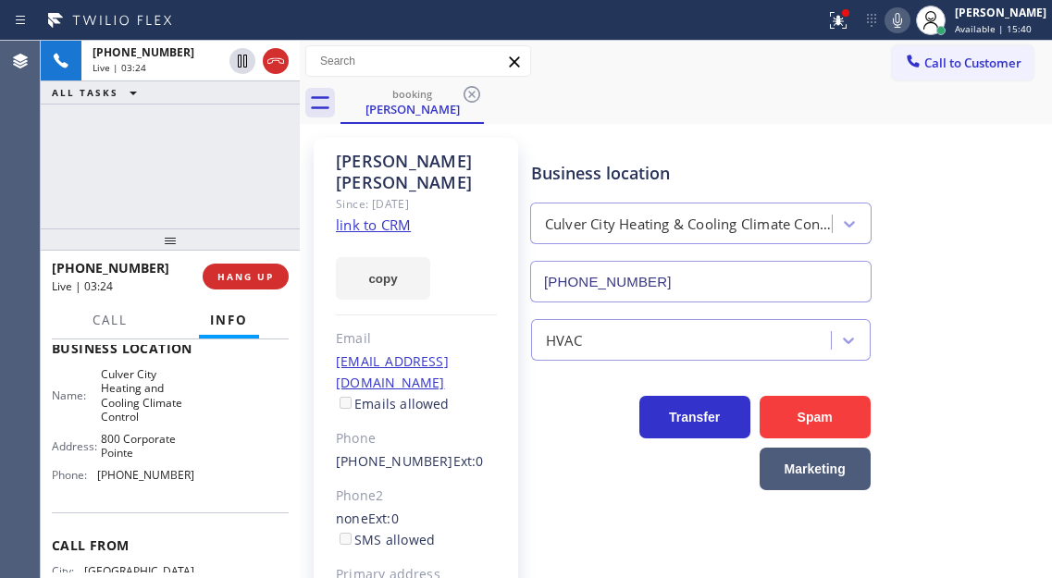
scroll to position [277, 0]
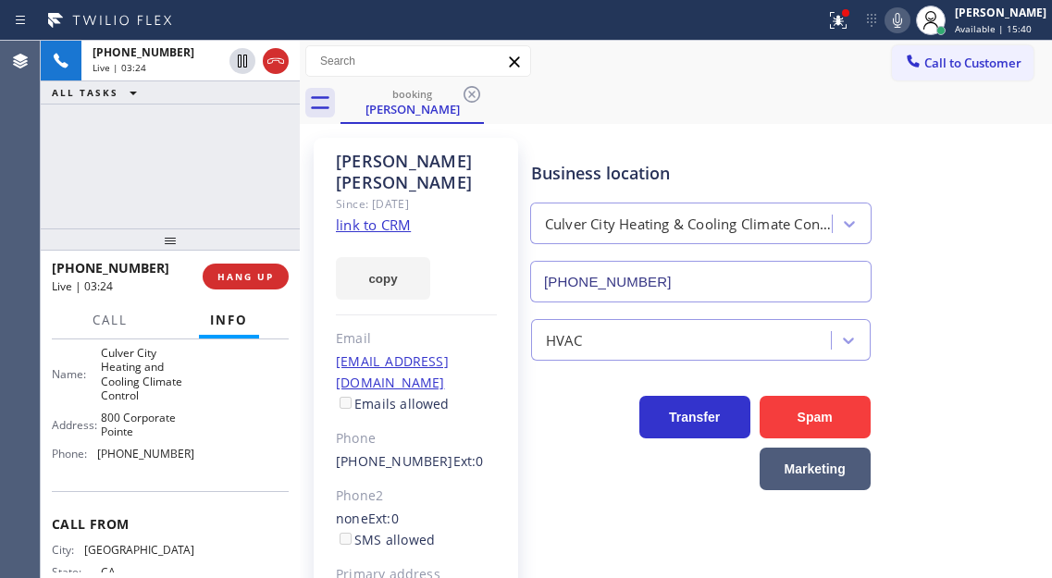
click at [139, 403] on span "Culver City Heating and Cooling Climate Control" at bounding box center [147, 374] width 92 height 57
click at [161, 461] on span "[PHONE_NUMBER]" at bounding box center [145, 454] width 97 height 14
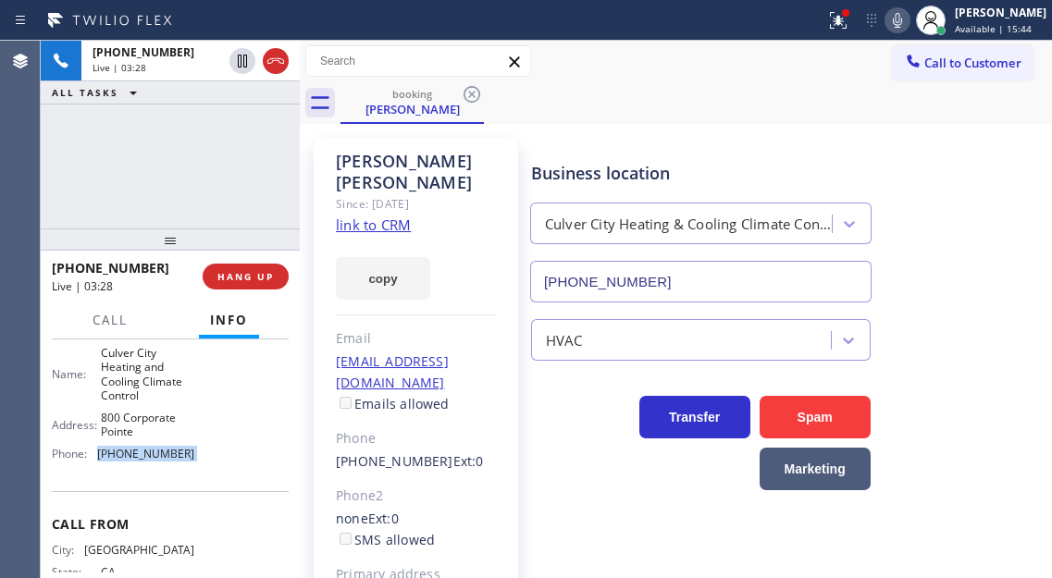
click at [161, 461] on span "[PHONE_NUMBER]" at bounding box center [145, 454] width 97 height 14
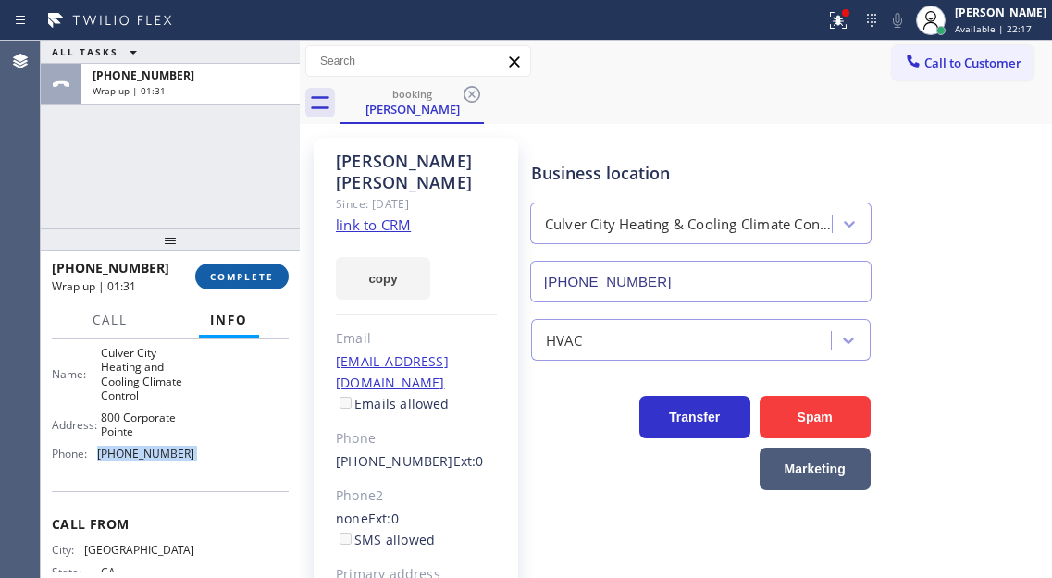
click at [228, 274] on span "COMPLETE" at bounding box center [242, 276] width 64 height 13
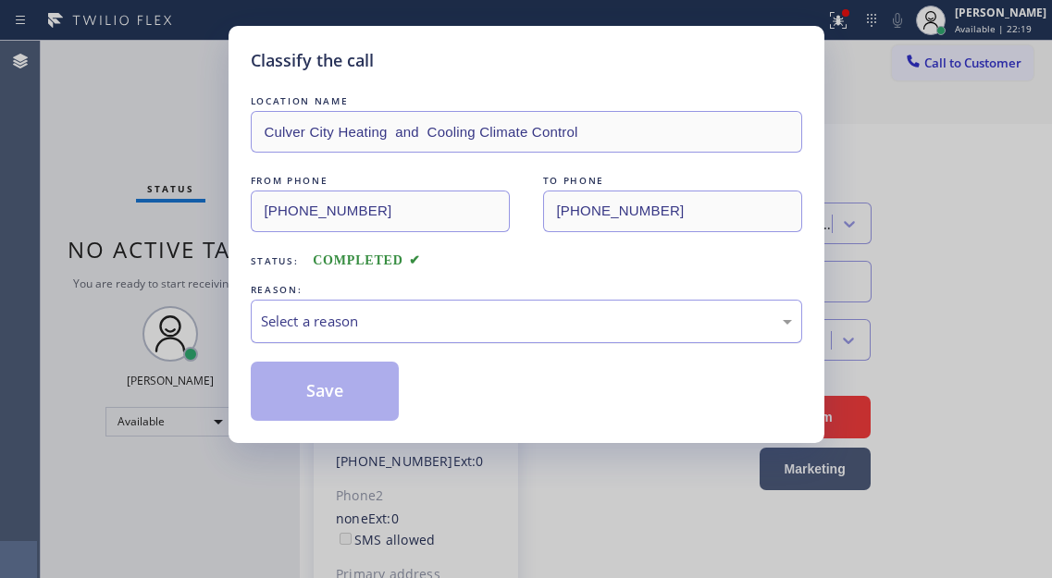
click at [431, 311] on div "Select a reason" at bounding box center [526, 321] width 531 height 21
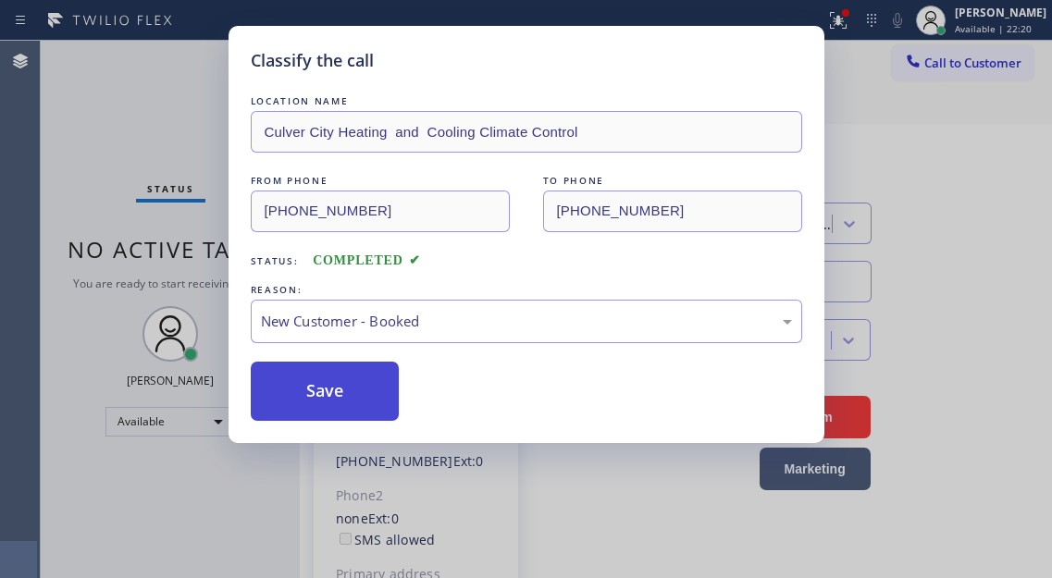
click at [378, 380] on button "Save" at bounding box center [325, 391] width 149 height 59
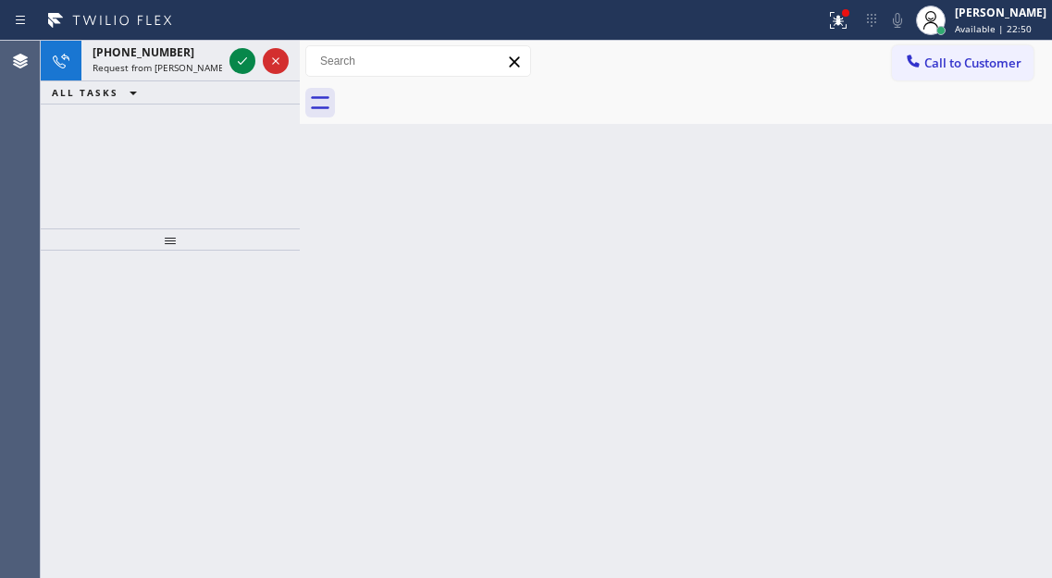
drag, startPoint x: 240, startPoint y: 60, endPoint x: 233, endPoint y: 82, distance: 23.4
click at [240, 59] on icon at bounding box center [242, 61] width 22 height 22
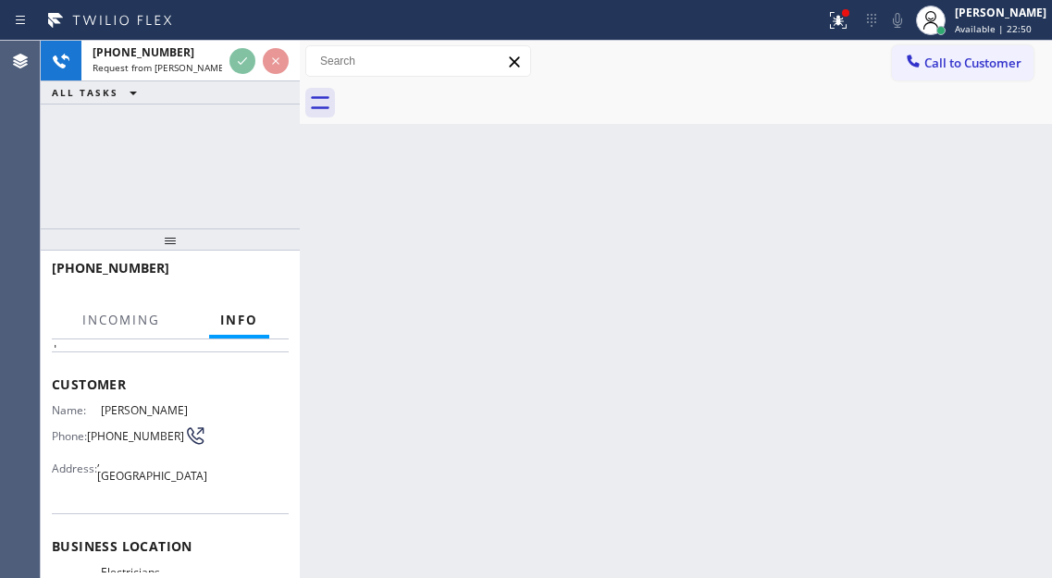
scroll to position [185, 0]
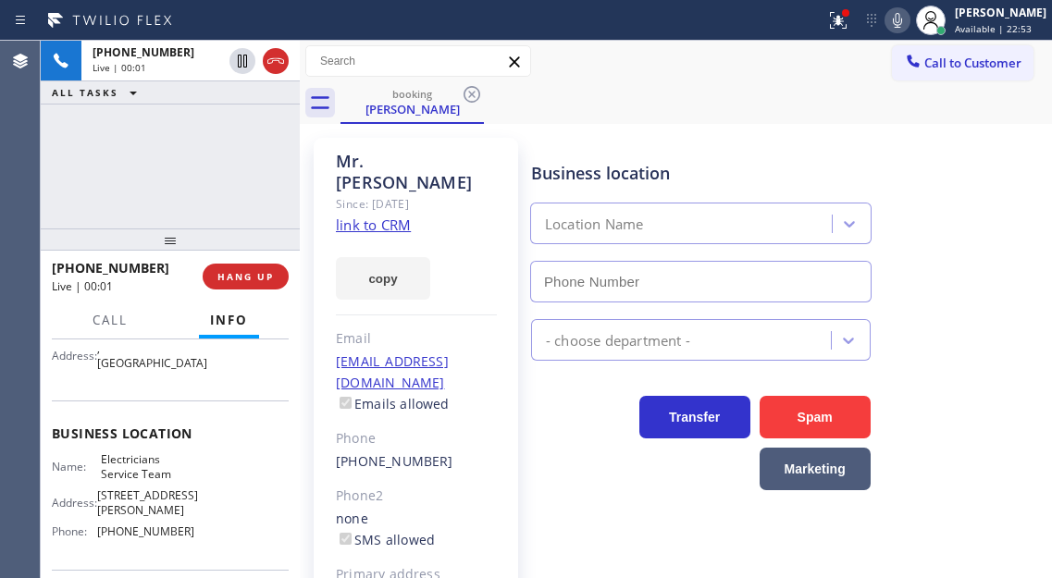
type input "[PHONE_NUMBER]"
click at [983, 237] on div "Business location Electricians Service Team [PHONE_NUMBER]" at bounding box center [787, 218] width 520 height 167
click at [365, 216] on link "link to CRM" at bounding box center [373, 225] width 75 height 18
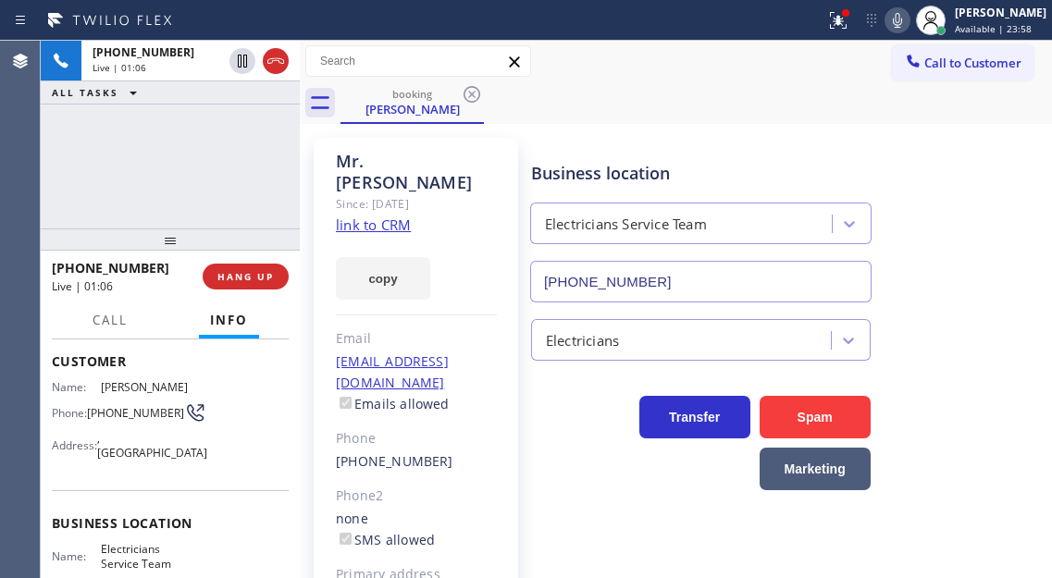
scroll to position [92, 0]
click at [124, 413] on span "[PHONE_NUMBER]" at bounding box center [135, 416] width 97 height 14
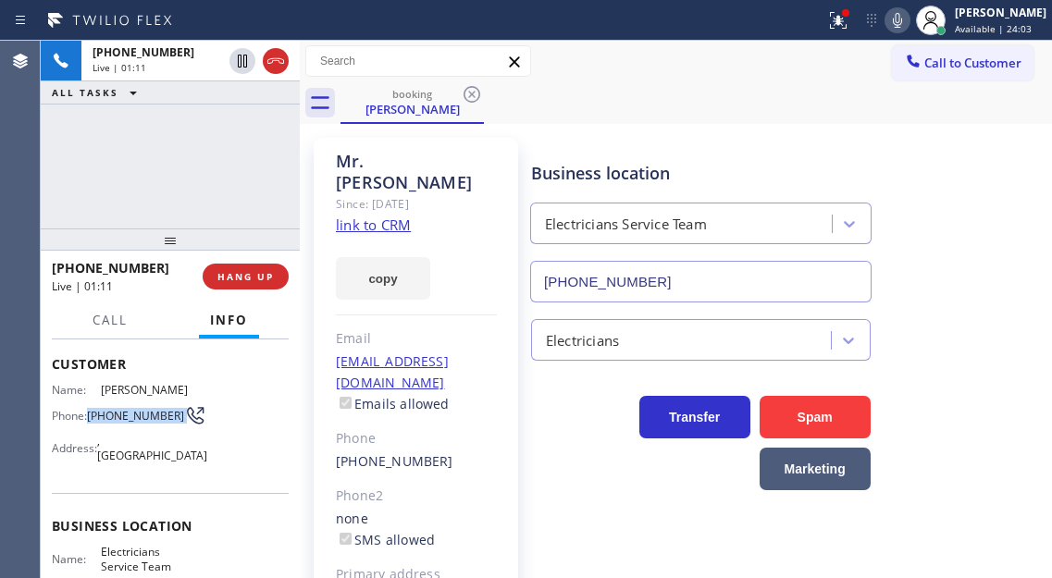
click at [271, 429] on div "Name: [PERSON_NAME] Phone: [PHONE_NUMBER] Address: [GEOGRAPHIC_DATA]" at bounding box center [170, 426] width 237 height 87
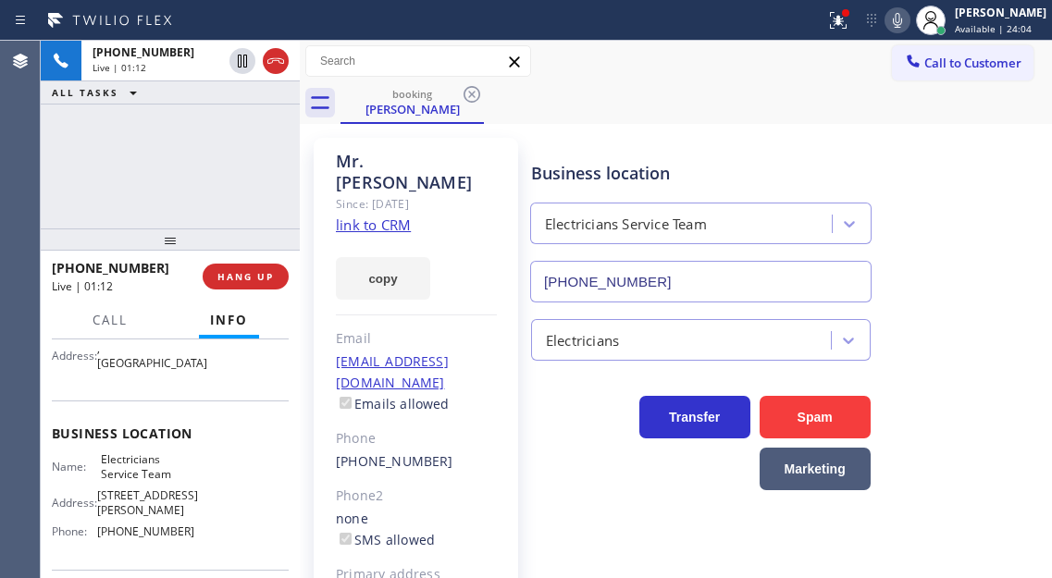
click at [148, 470] on span "Electricians Service Team" at bounding box center [147, 466] width 92 height 29
click at [246, 185] on div "[PHONE_NUMBER] Live | 01:27 ALL TASKS ALL TASKS ACTIVE TASKS TASKS IN WRAP UP" at bounding box center [170, 135] width 259 height 188
click at [254, 161] on div "[PHONE_NUMBER] Live | 01:30 ALL TASKS ALL TASKS ACTIVE TASKS TASKS IN WRAP UP" at bounding box center [170, 135] width 259 height 188
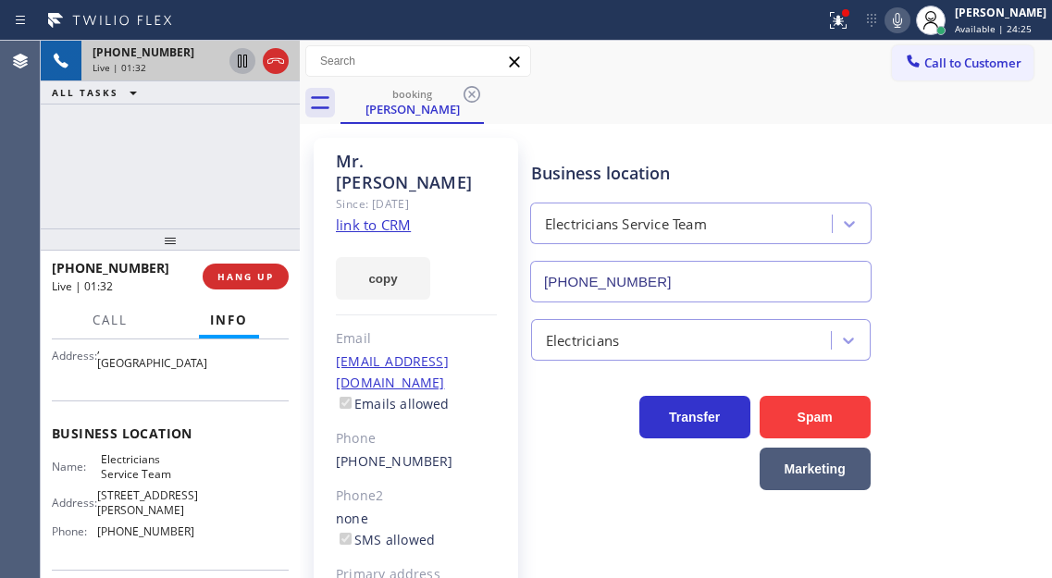
click at [245, 67] on icon at bounding box center [242, 61] width 9 height 13
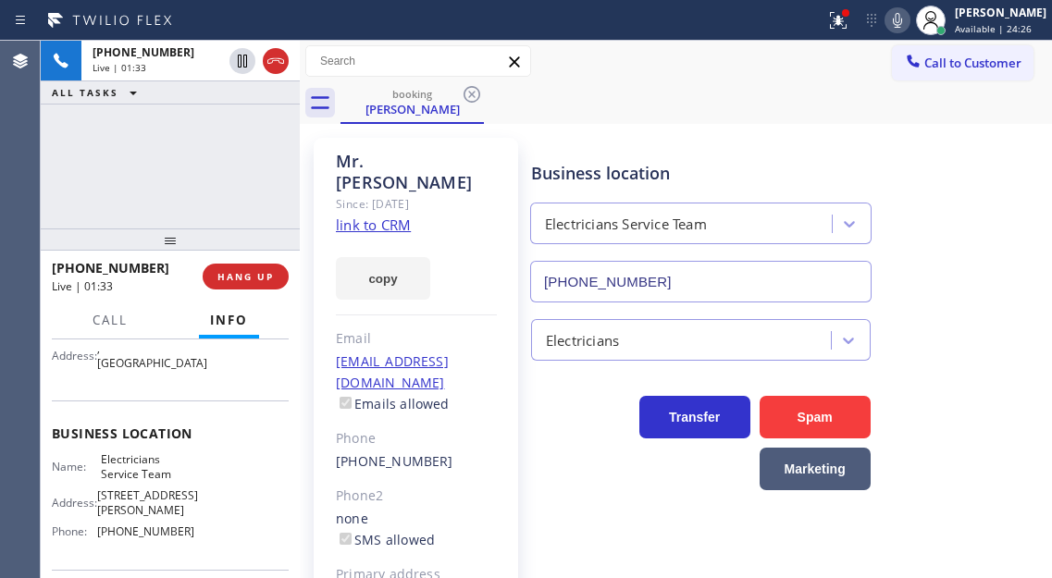
click at [908, 23] on icon at bounding box center [897, 20] width 22 height 22
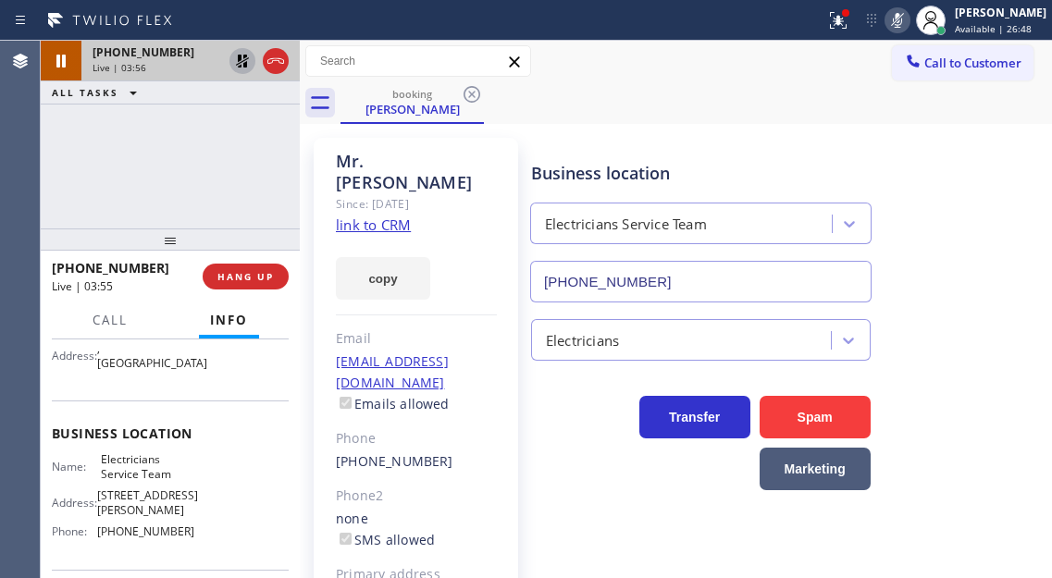
click at [238, 59] on icon at bounding box center [242, 61] width 13 height 13
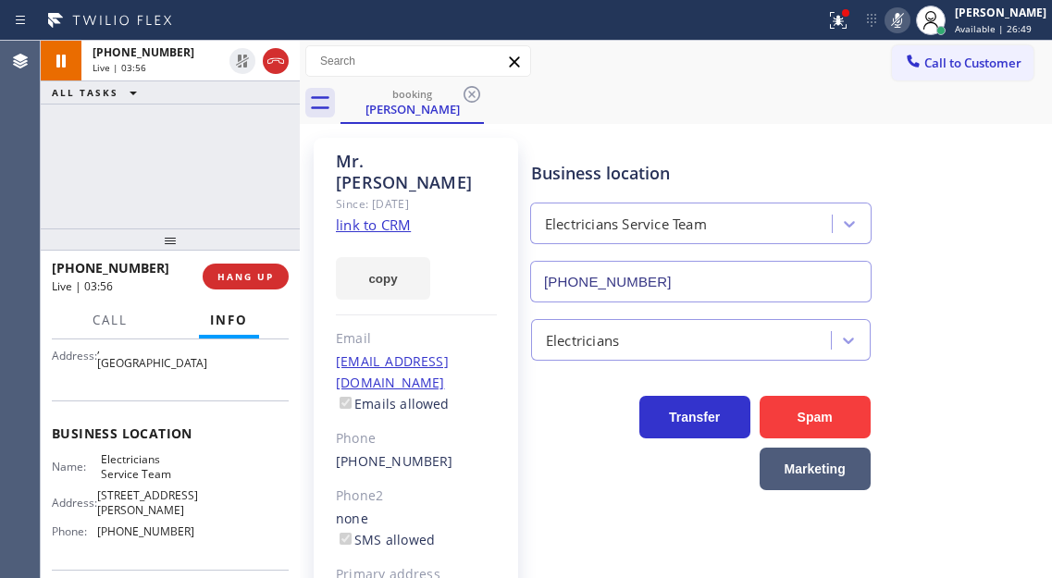
click at [908, 28] on icon at bounding box center [897, 20] width 22 height 22
click at [183, 163] on div "[PHONE_NUMBER] Live | 05:25 ALL TASKS ALL TASKS ACTIVE TASKS TASKS IN WRAP UP" at bounding box center [170, 135] width 259 height 188
click at [258, 281] on span "HANG UP" at bounding box center [245, 276] width 56 height 13
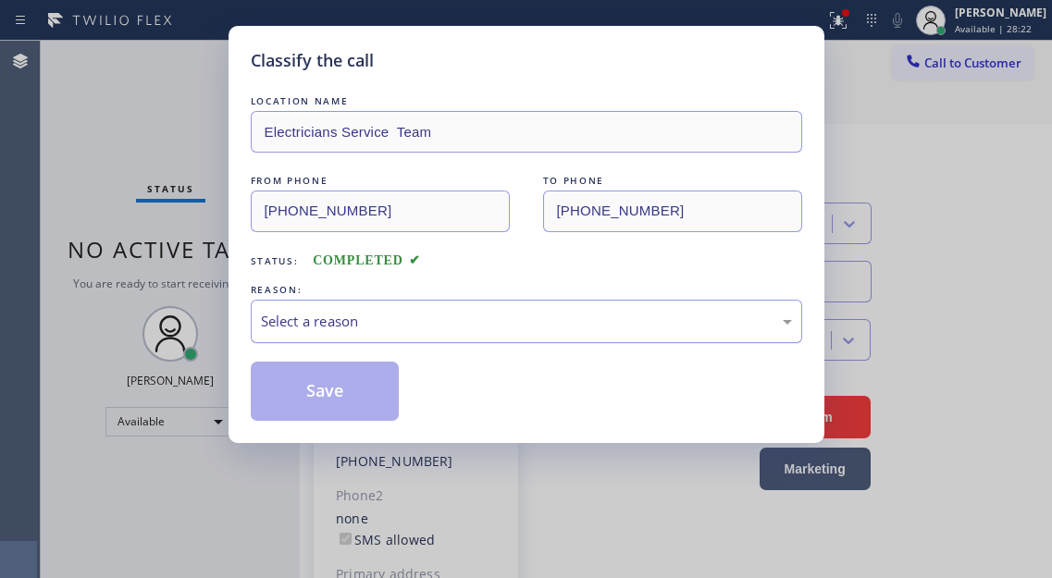
click at [349, 311] on div "Select a reason" at bounding box center [526, 321] width 531 height 21
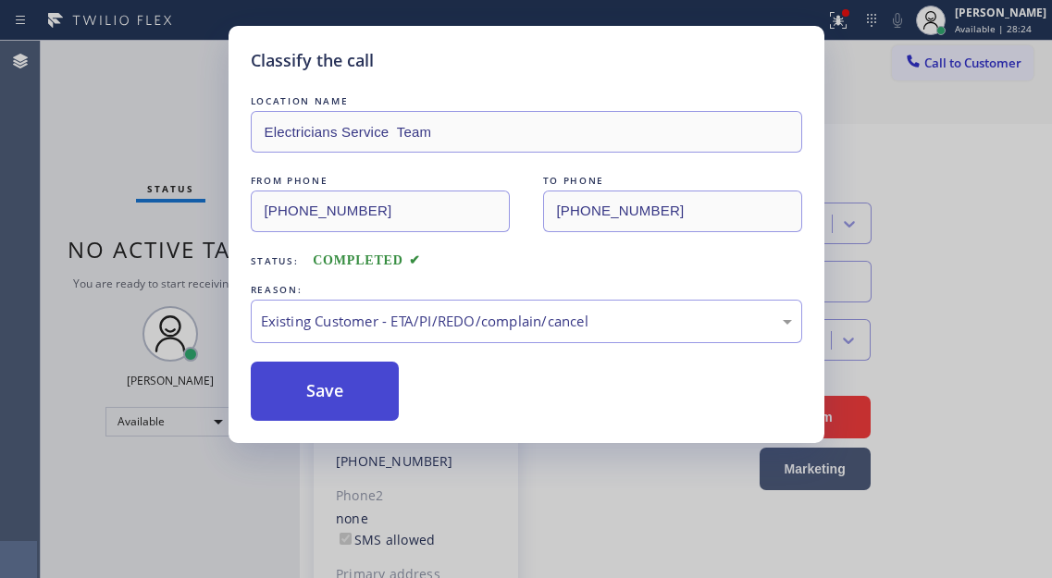
click at [370, 408] on button "Save" at bounding box center [325, 391] width 149 height 59
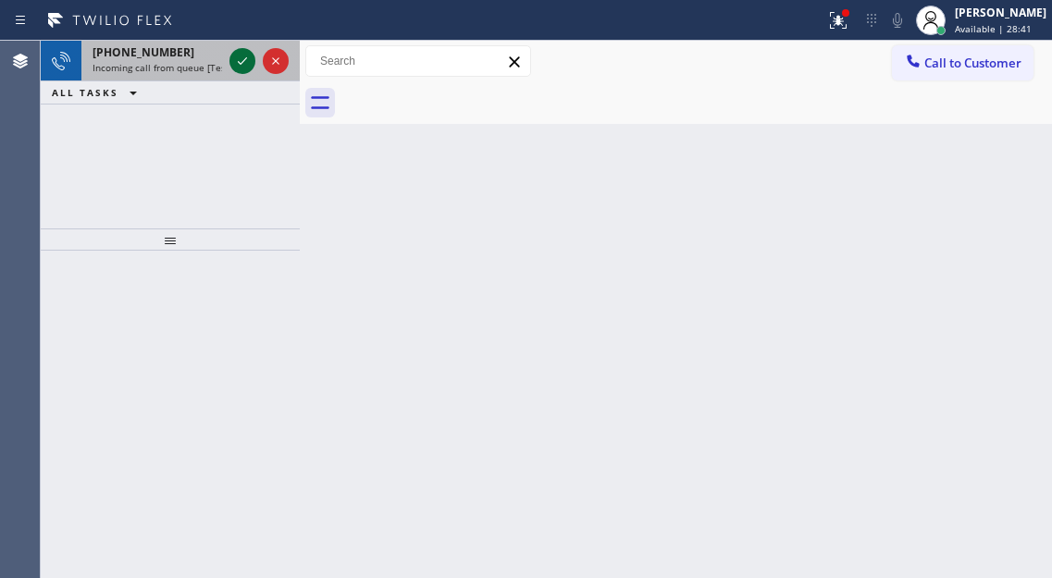
click at [248, 60] on icon at bounding box center [242, 61] width 22 height 22
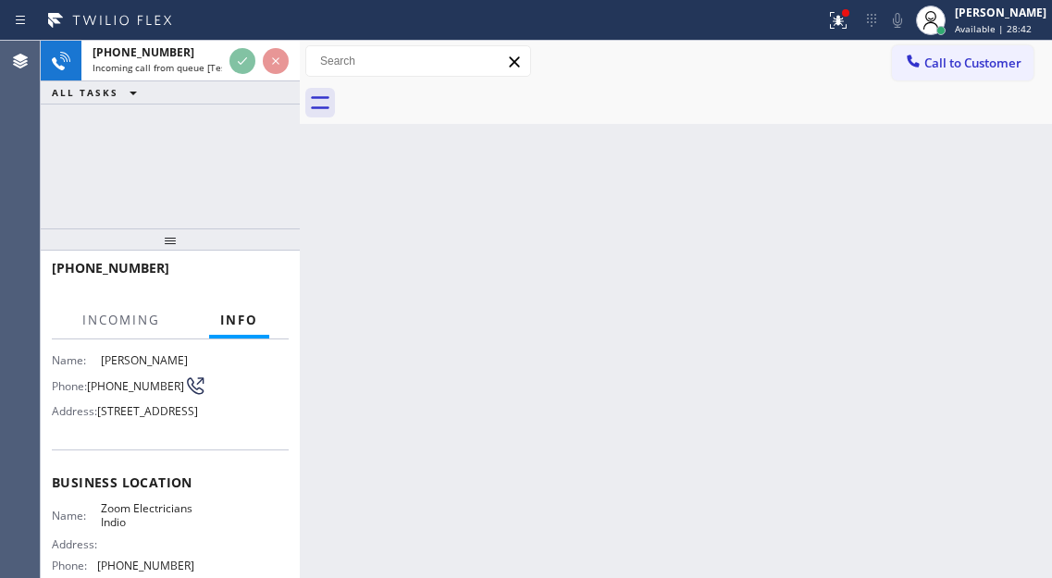
scroll to position [185, 0]
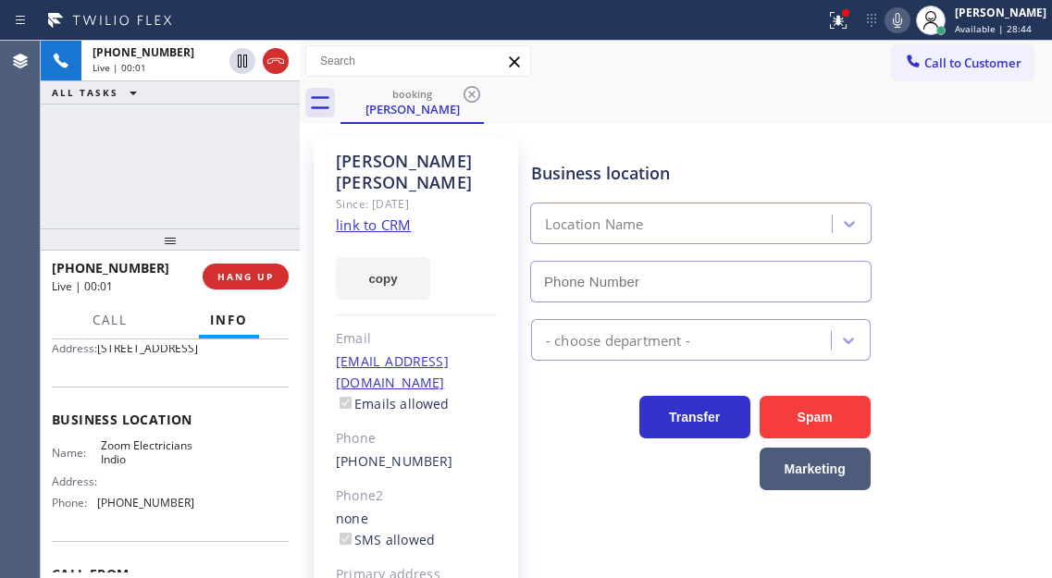
type input "[PHONE_NUMBER]"
click at [1012, 215] on div "Business location Zoom Electricians Indio [PHONE_NUMBER]" at bounding box center [787, 218] width 520 height 167
click at [405, 216] on link "link to CRM" at bounding box center [373, 225] width 75 height 18
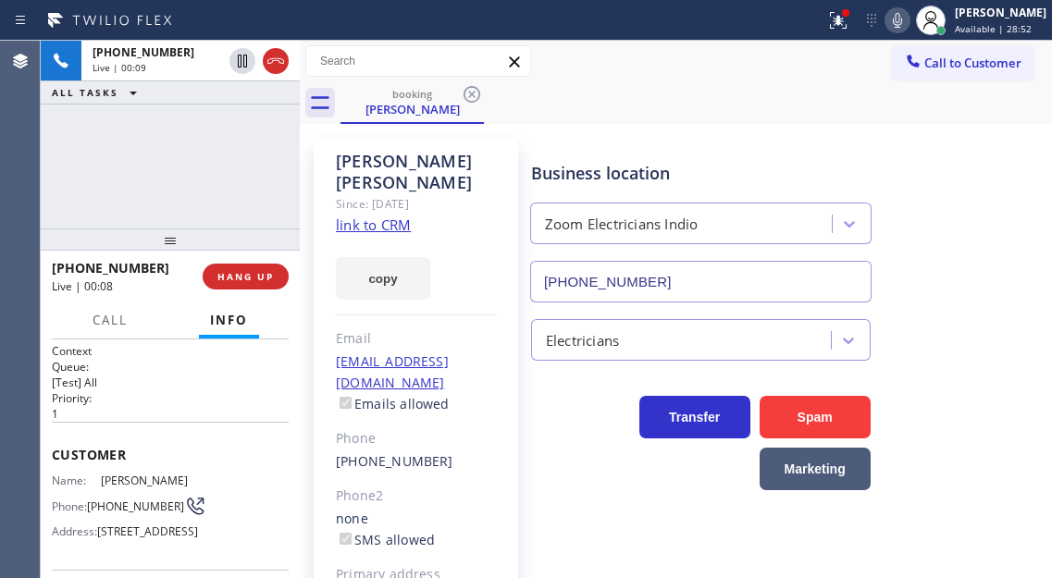
scroll to position [0, 0]
click at [114, 502] on span "[PHONE_NUMBER]" at bounding box center [135, 508] width 97 height 14
click at [274, 389] on p "[Test] All" at bounding box center [170, 384] width 237 height 16
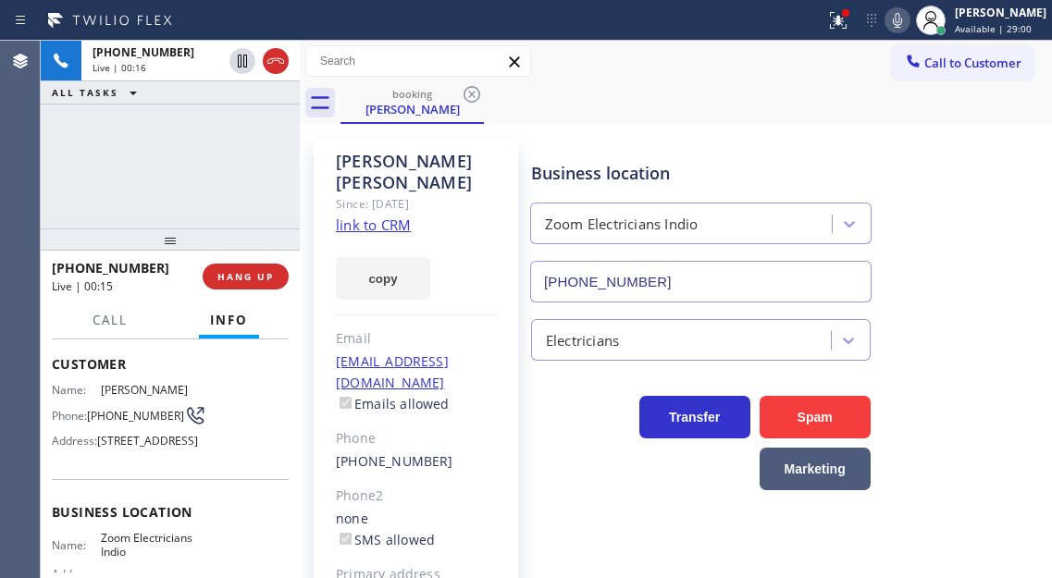
scroll to position [185, 0]
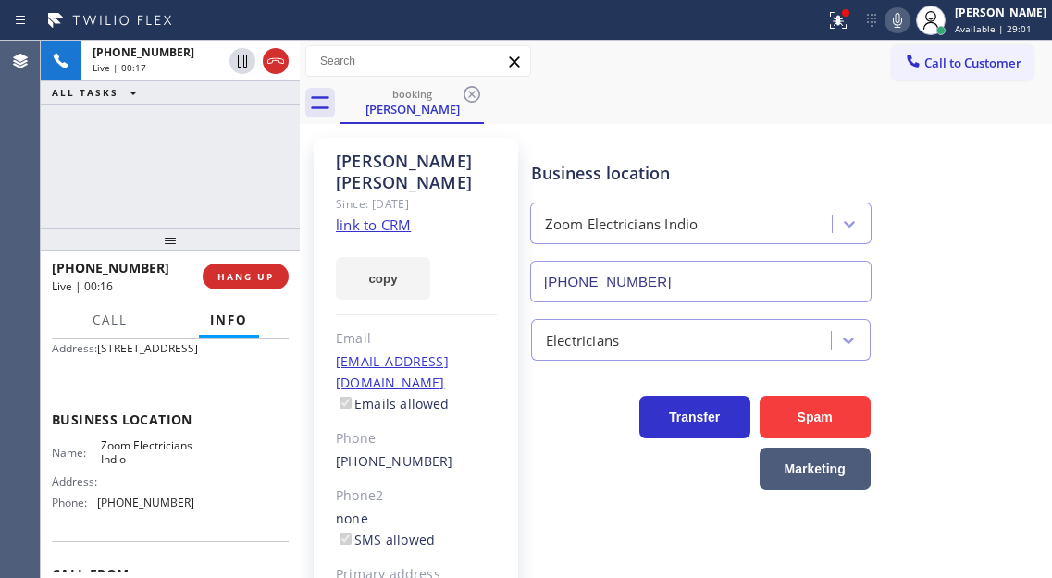
click at [120, 467] on span "Zoom Electricians Indio" at bounding box center [147, 452] width 92 height 29
click at [180, 148] on div "[PHONE_NUMBER] Live | 01:35 ALL TASKS ALL TASKS ACTIVE TASKS TASKS IN WRAP UP" at bounding box center [170, 135] width 259 height 188
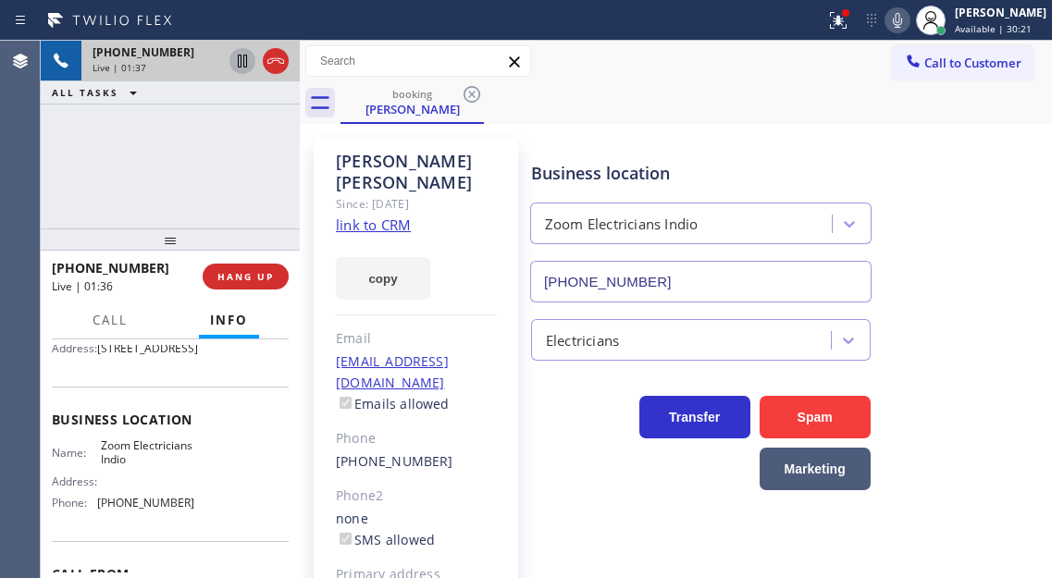
click at [241, 63] on icon at bounding box center [242, 61] width 9 height 13
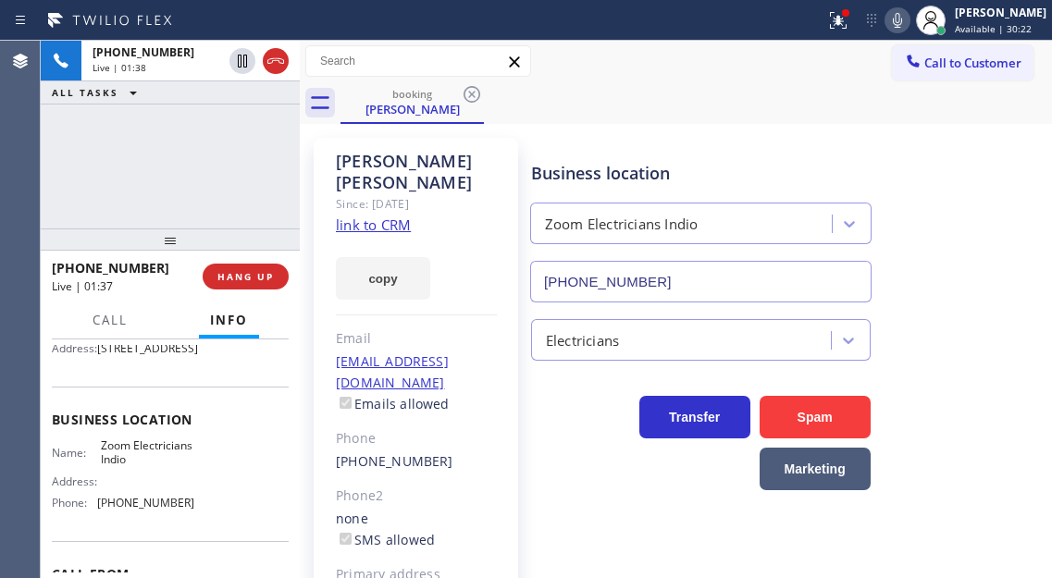
click at [910, 30] on div at bounding box center [897, 20] width 26 height 22
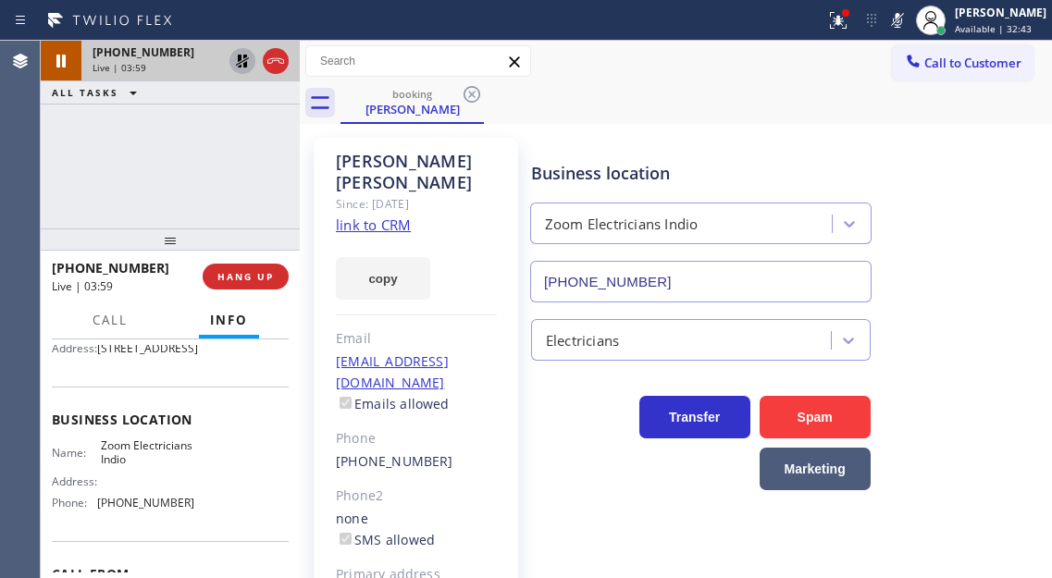
click at [235, 56] on icon at bounding box center [242, 61] width 22 height 22
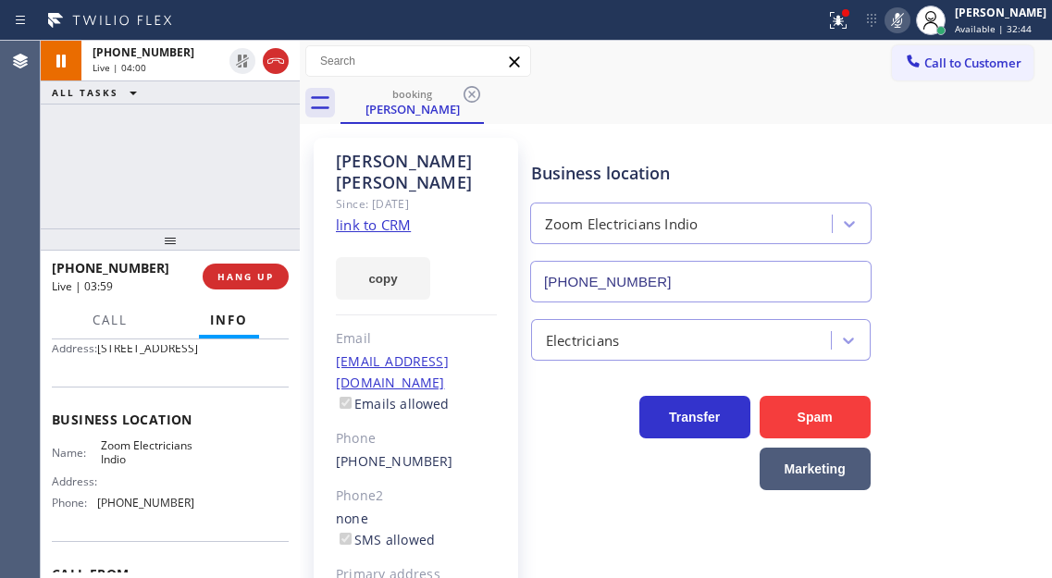
click at [905, 17] on icon at bounding box center [897, 20] width 22 height 22
click at [847, 29] on icon at bounding box center [838, 20] width 22 height 22
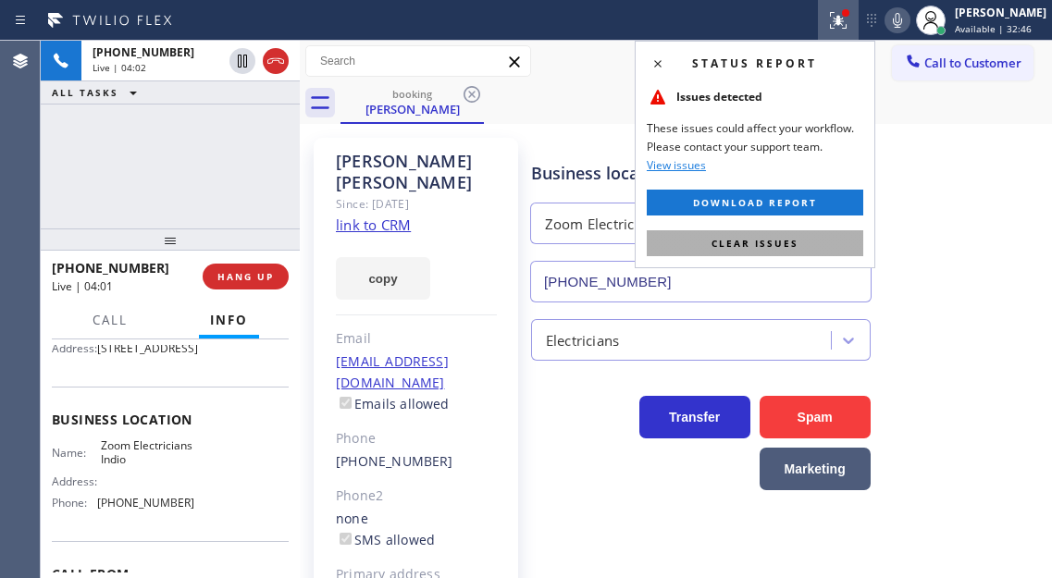
click at [785, 242] on span "Clear issues" at bounding box center [754, 243] width 87 height 13
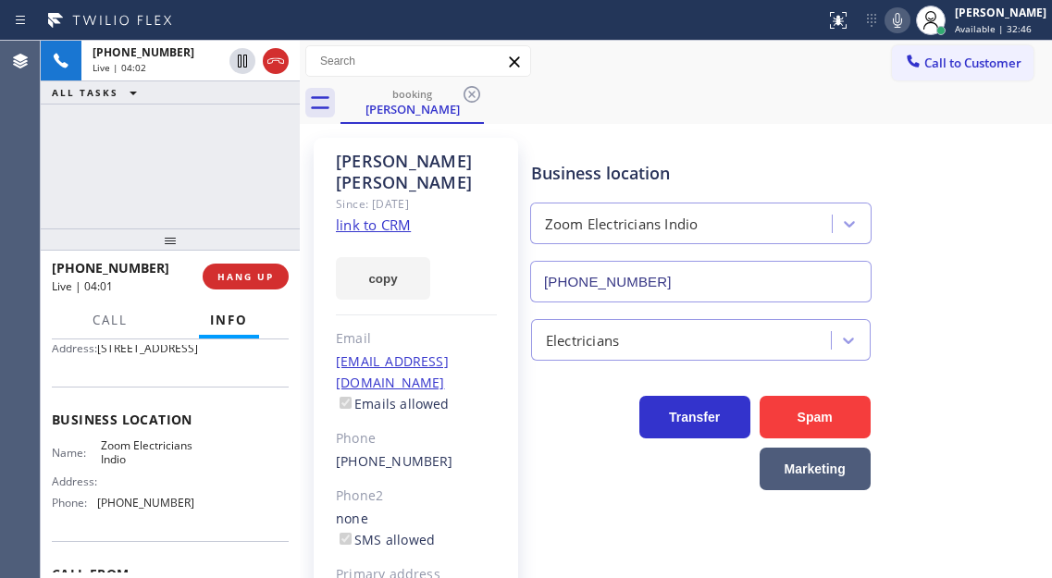
click at [206, 176] on div "[PHONE_NUMBER] Live | 04:02 ALL TASKS ALL TASKS ACTIVE TASKS TASKS IN WRAP UP" at bounding box center [170, 135] width 259 height 188
click at [241, 160] on div "[PHONE_NUMBER] Live | 04:34 ALL TASKS ALL TASKS ACTIVE TASKS TASKS IN WRAP UP" at bounding box center [170, 135] width 259 height 188
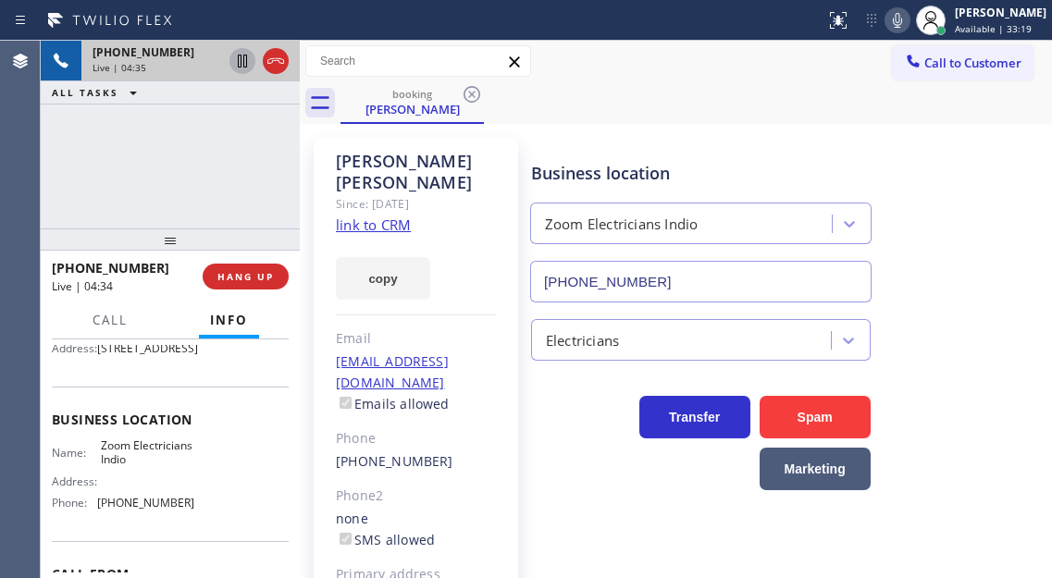
click at [244, 61] on icon at bounding box center [242, 61] width 9 height 13
click at [908, 19] on icon at bounding box center [897, 20] width 22 height 22
click at [281, 161] on div "[PHONE_NUMBER] Live | 04:42 ALL TASKS ALL TASKS ACTIVE TASKS TASKS IN WRAP UP" at bounding box center [170, 135] width 259 height 188
click at [245, 59] on icon at bounding box center [242, 61] width 22 height 22
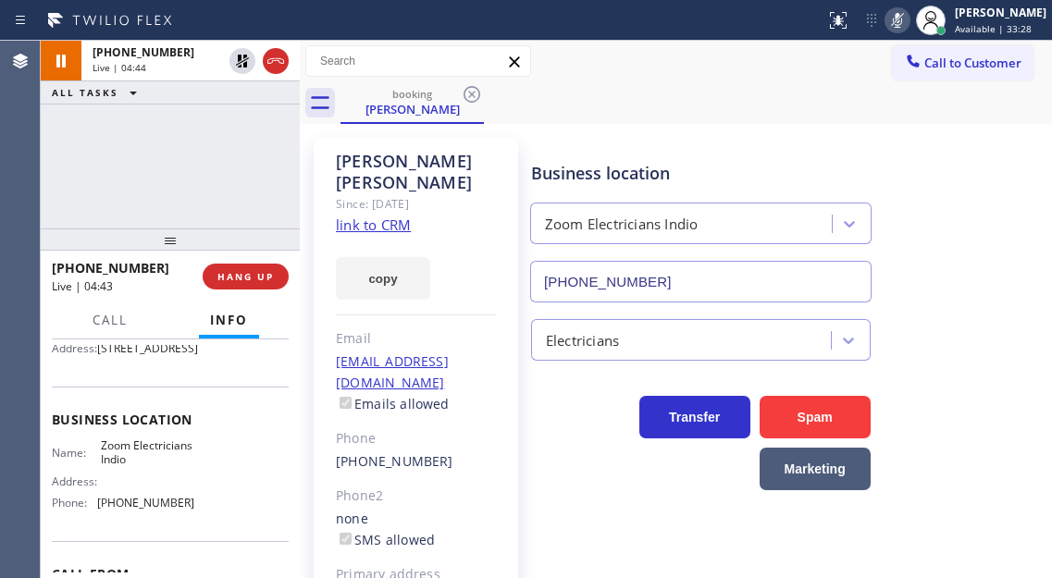
click at [908, 22] on icon at bounding box center [897, 20] width 22 height 22
click at [980, 231] on div "Business location Zoom Electricians Indio [PHONE_NUMBER]" at bounding box center [787, 218] width 520 height 167
click at [714, 168] on div "Business location" at bounding box center [700, 173] width 339 height 25
click at [994, 245] on div "Business location Zoom Electricians Indio [PHONE_NUMBER]" at bounding box center [787, 218] width 520 height 167
click at [1004, 174] on div "Business location Zoom Electricians Indio [PHONE_NUMBER]" at bounding box center [787, 218] width 520 height 167
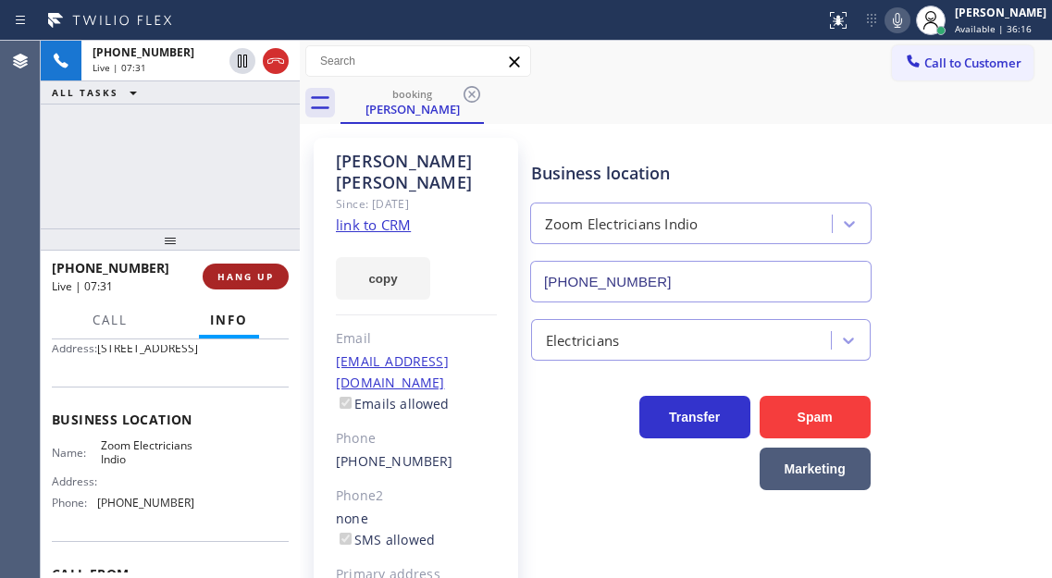
click at [249, 273] on span "HANG UP" at bounding box center [245, 276] width 56 height 13
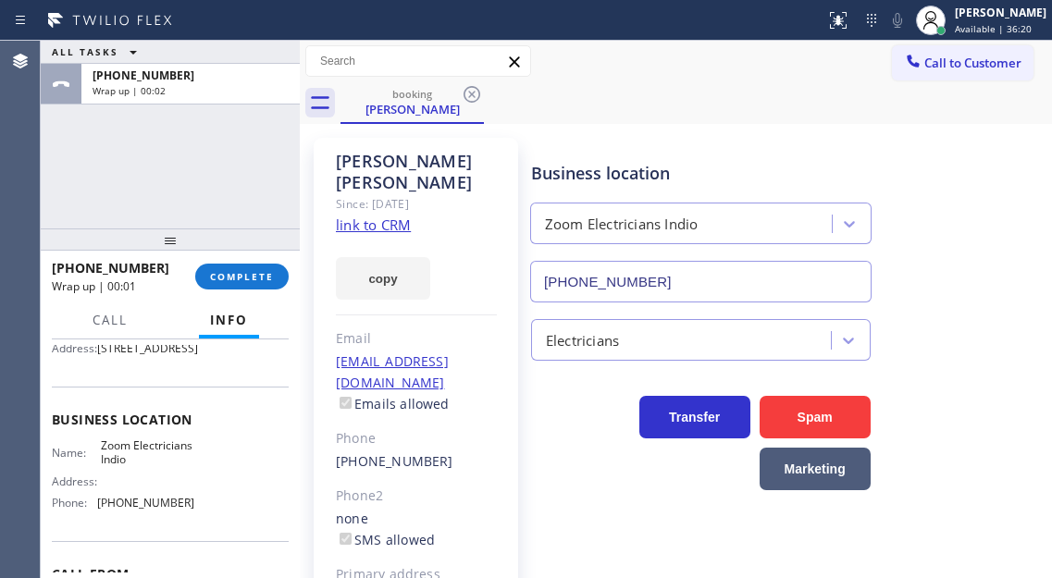
click at [1007, 130] on div "[PERSON_NAME] Since: [DATE] link to CRM copy Email [EMAIL_ADDRESS][DOMAIN_NAME]…" at bounding box center [675, 424] width 743 height 591
click at [992, 13] on div "[PERSON_NAME]" at bounding box center [1001, 13] width 92 height 16
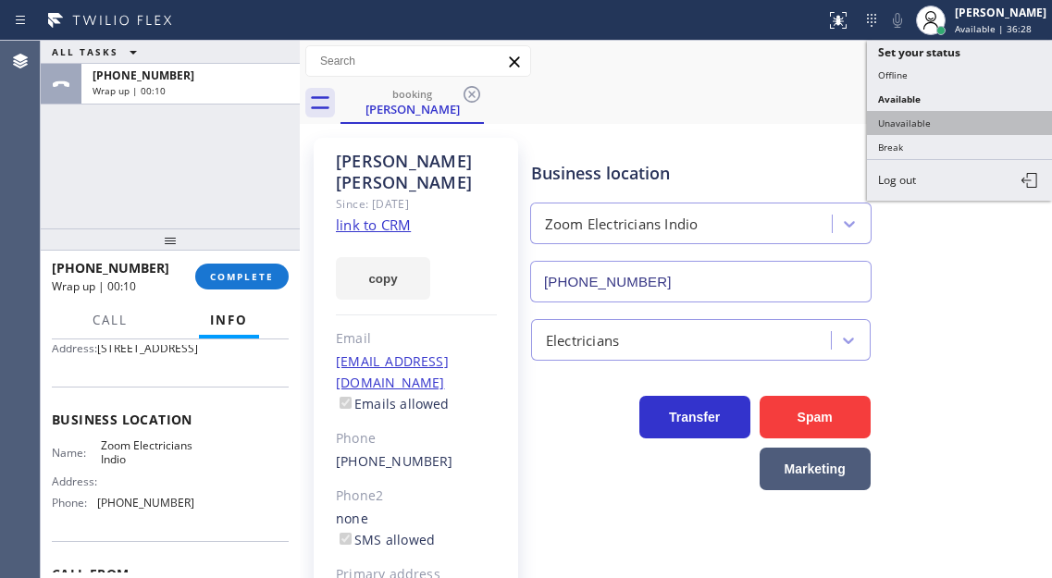
click at [943, 117] on button "Unavailable" at bounding box center [959, 123] width 185 height 24
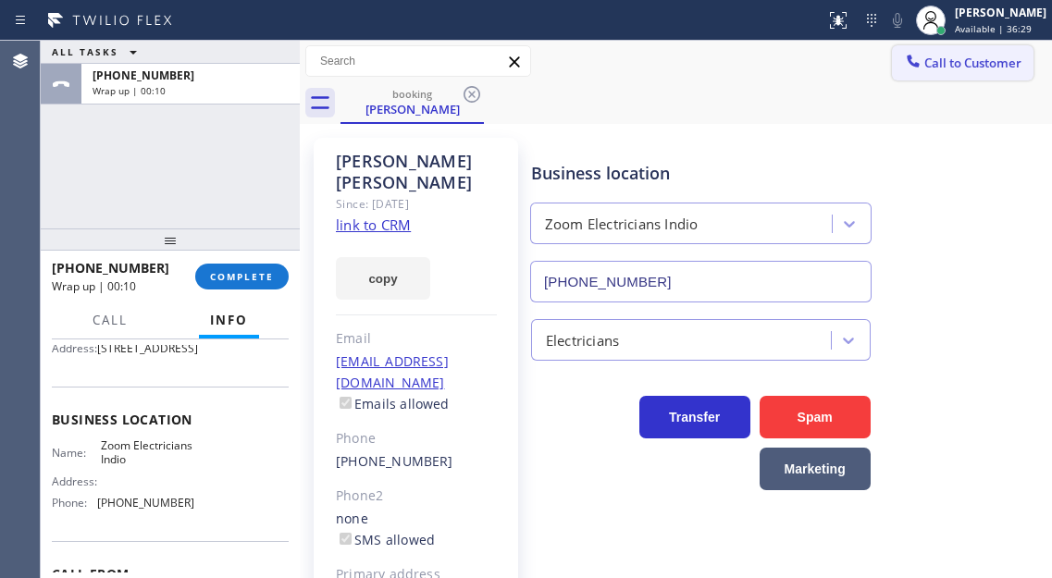
click at [970, 62] on span "Call to Customer" at bounding box center [972, 63] width 97 height 17
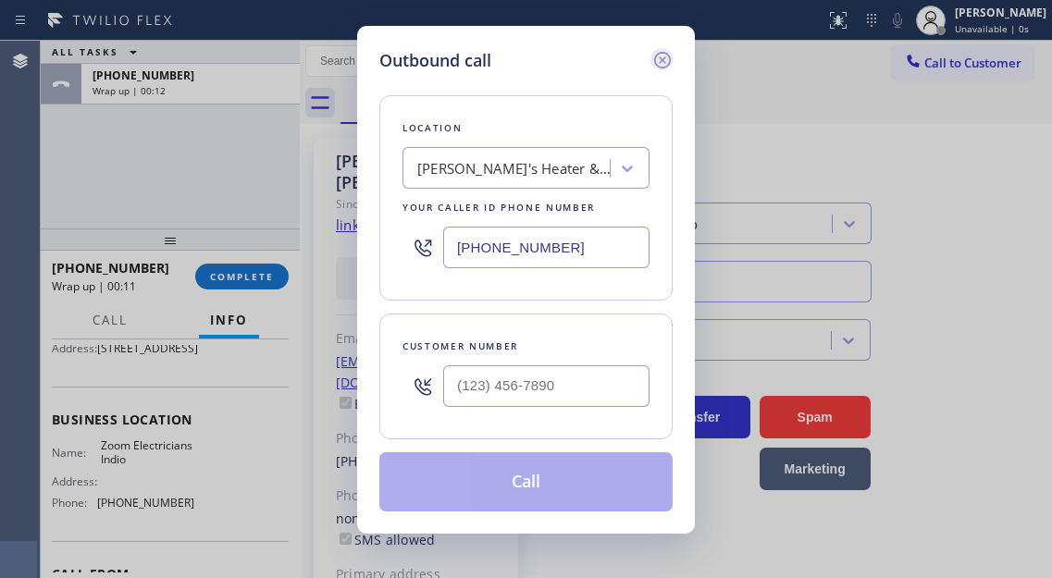
click at [663, 60] on icon at bounding box center [662, 60] width 17 height 17
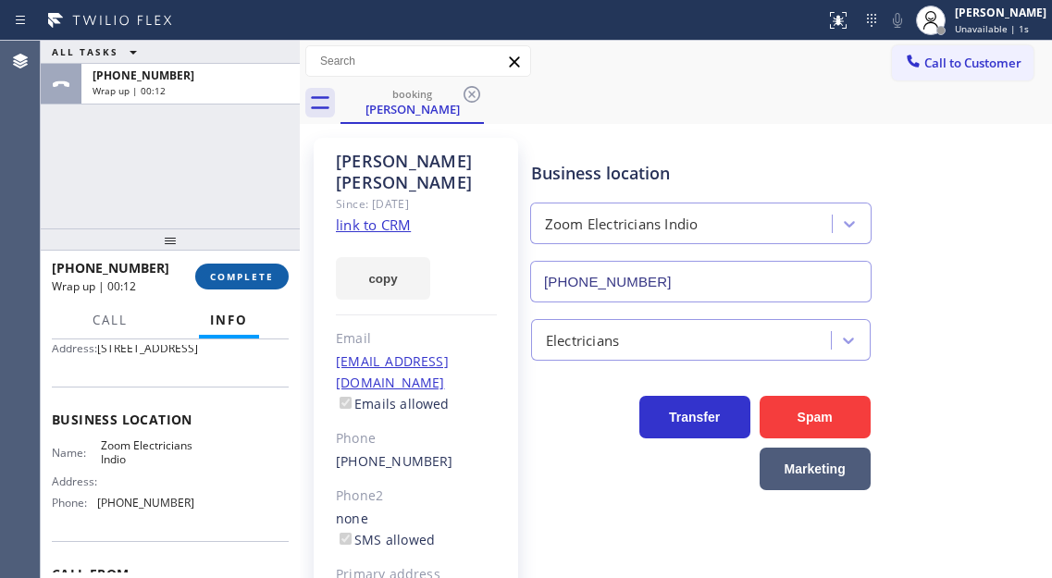
click at [246, 277] on span "COMPLETE" at bounding box center [242, 276] width 64 height 13
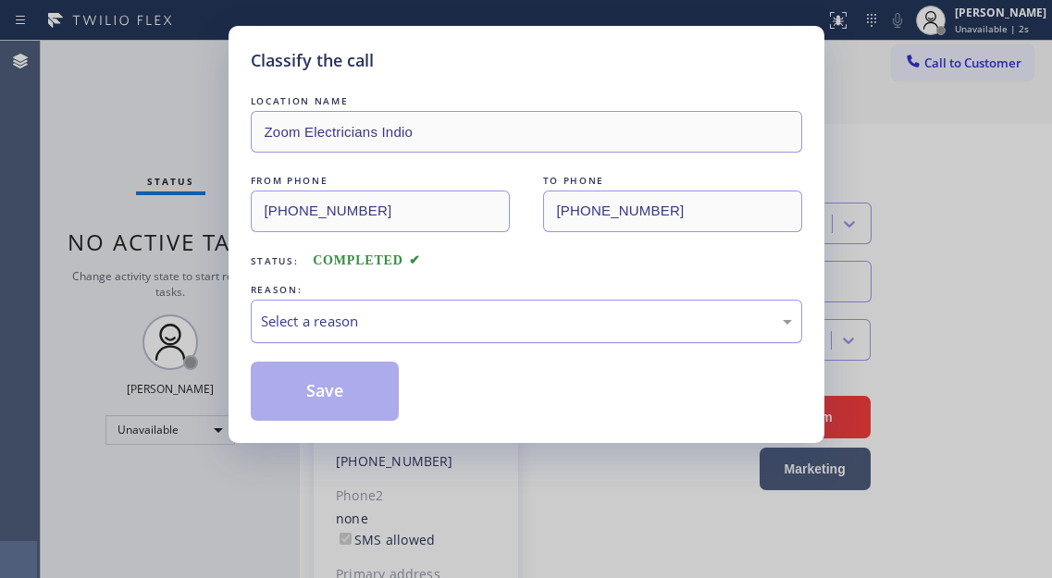
click at [399, 327] on div "Select a reason" at bounding box center [526, 321] width 531 height 21
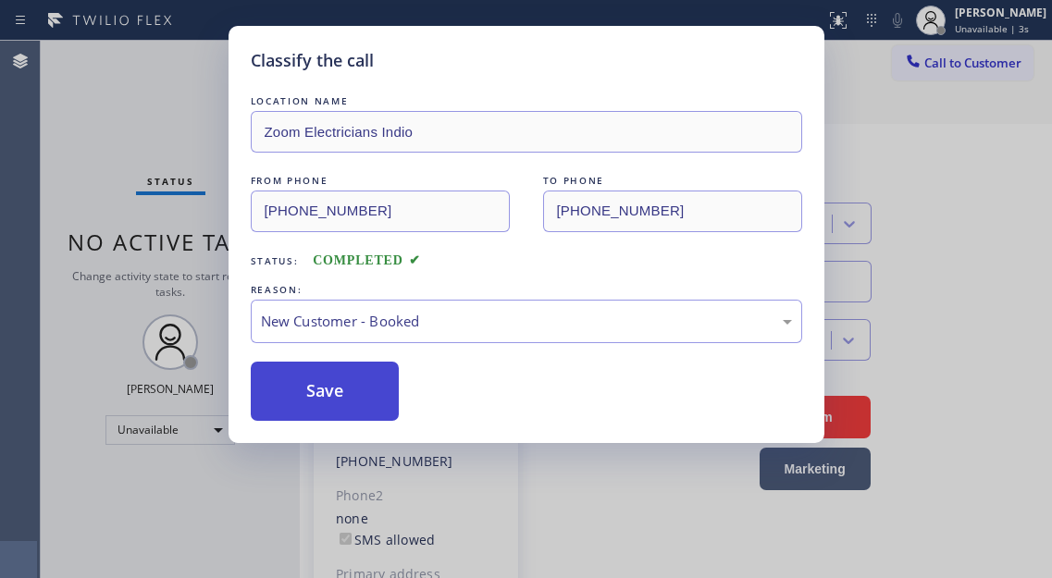
click at [349, 401] on button "Save" at bounding box center [325, 391] width 149 height 59
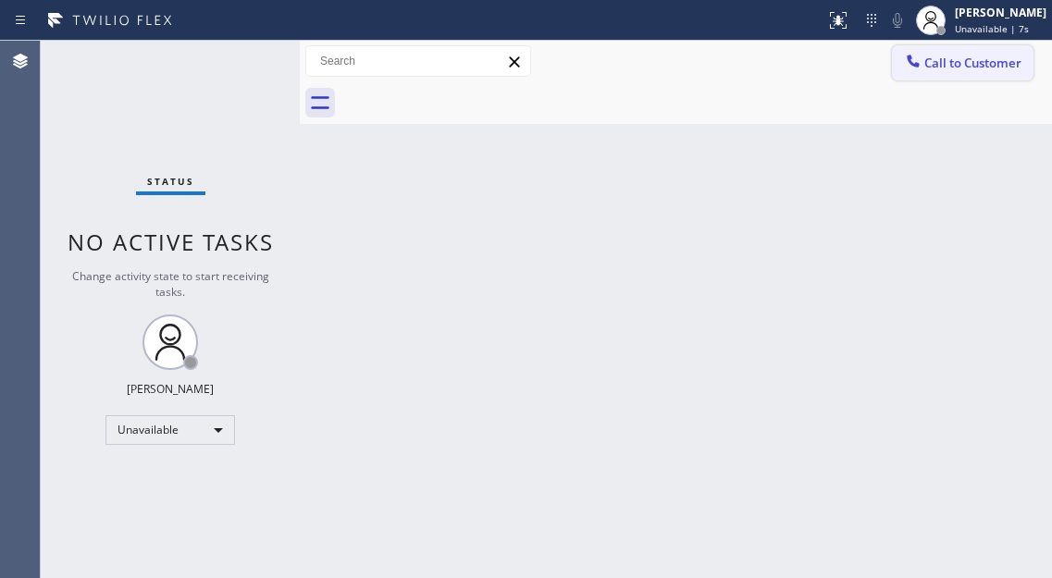
click at [963, 53] on button "Call to Customer" at bounding box center [963, 62] width 142 height 35
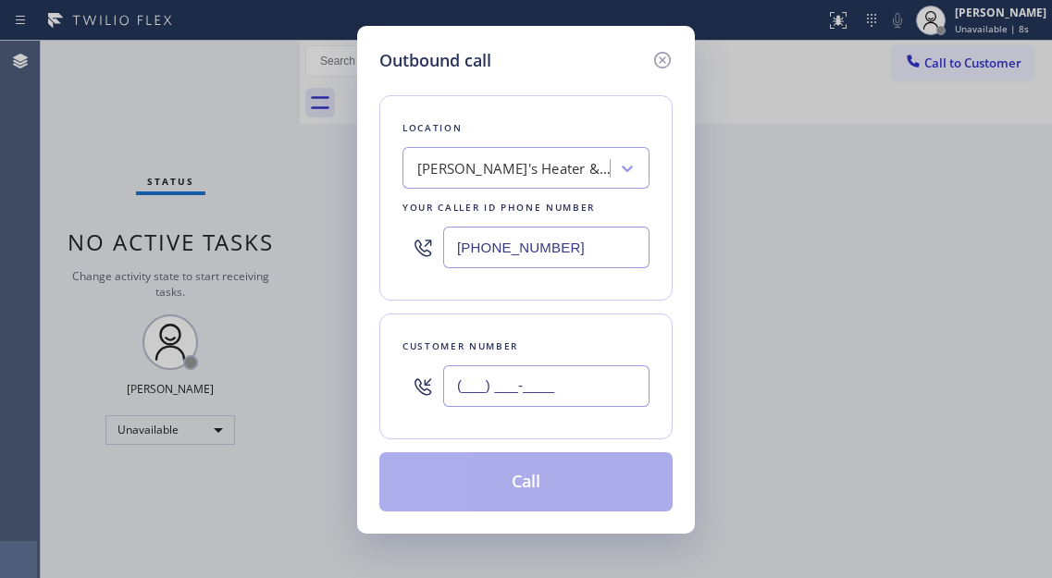
click at [570, 387] on input "(___) ___-____" at bounding box center [546, 386] width 206 height 42
paste input "949) 230-9446"
type input "[PHONE_NUMBER]"
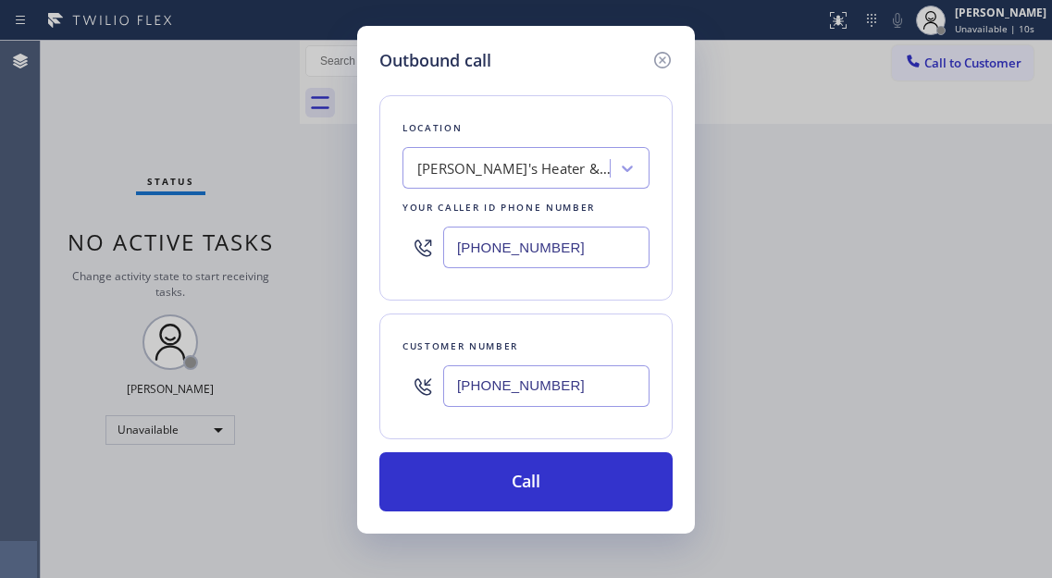
click at [559, 262] on input "[PHONE_NUMBER]" at bounding box center [546, 248] width 206 height 42
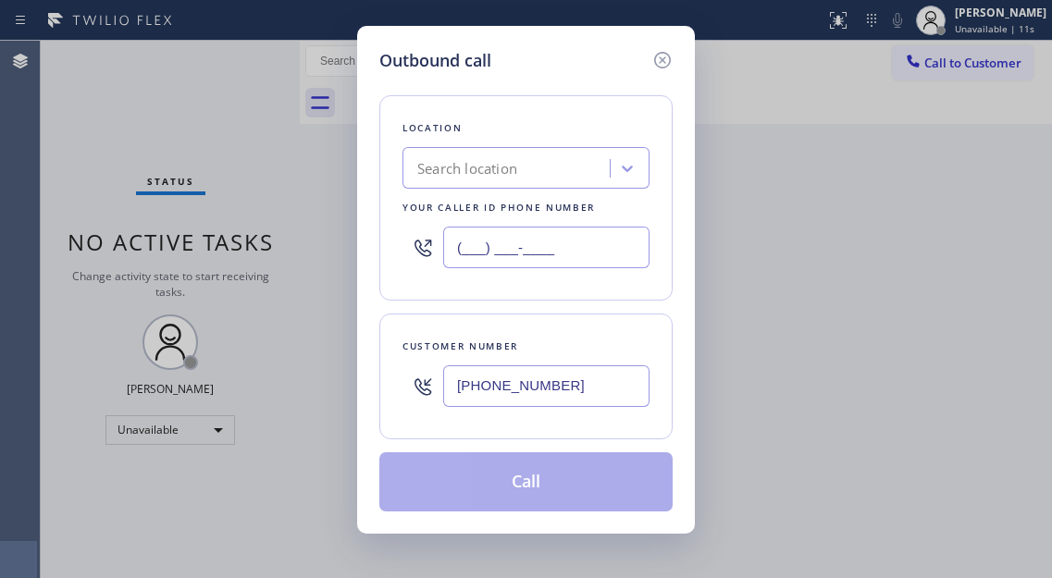
type input "(___) ___-____"
click at [511, 178] on div "Search location" at bounding box center [467, 168] width 100 height 21
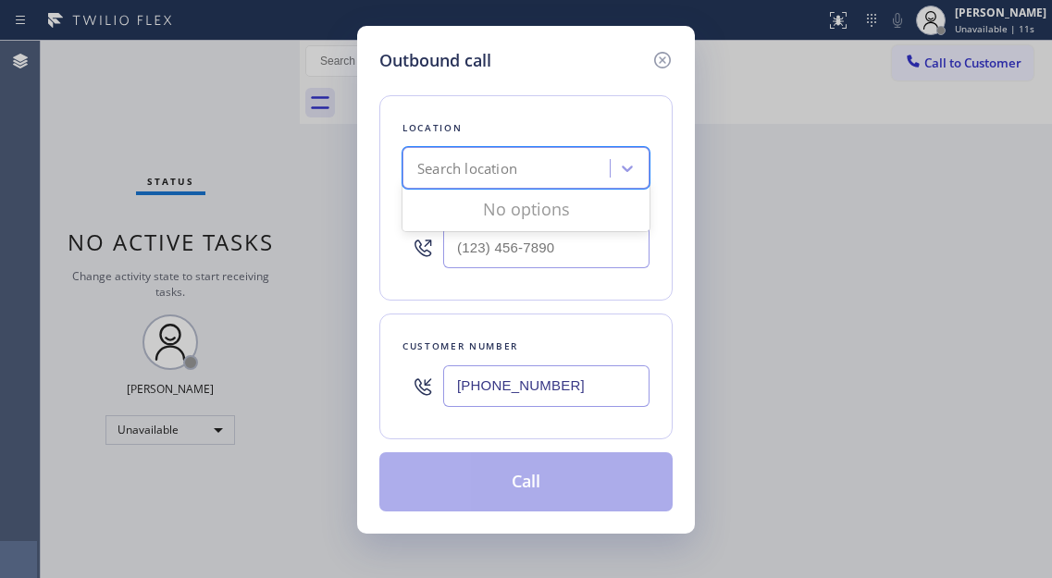
paste input "Zoom Electricians Indio"
type input "Zoom Electricians Indio"
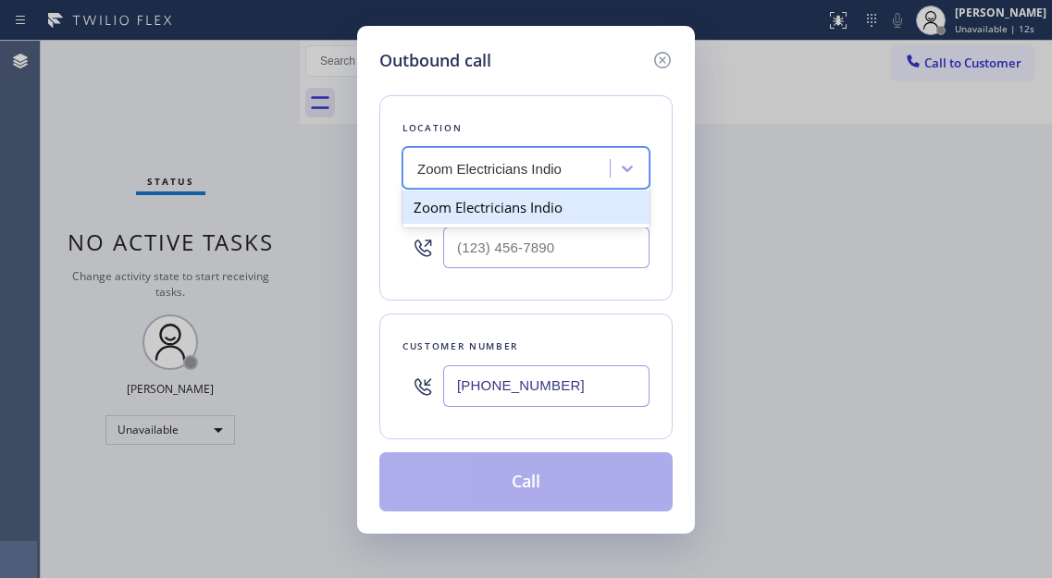
click at [509, 216] on div "Zoom Electricians Indio" at bounding box center [525, 207] width 247 height 33
type input "[PHONE_NUMBER]"
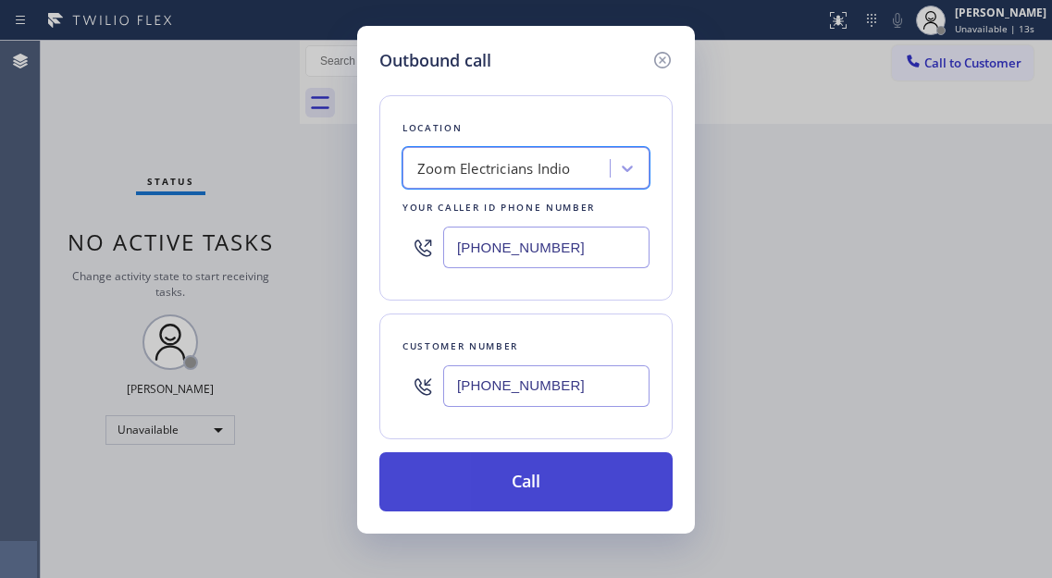
click at [543, 476] on button "Call" at bounding box center [525, 481] width 293 height 59
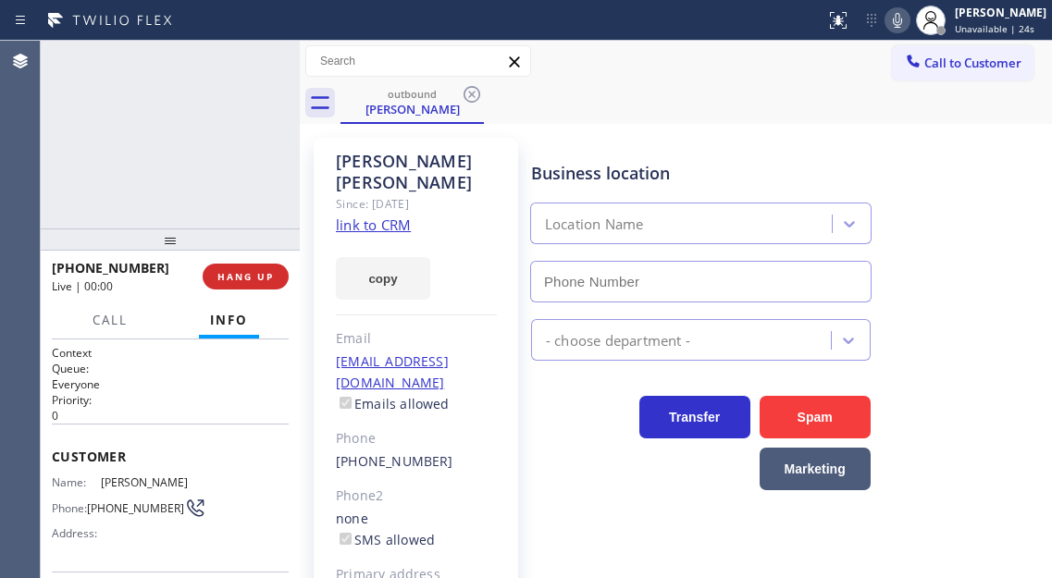
type input "[PHONE_NUMBER]"
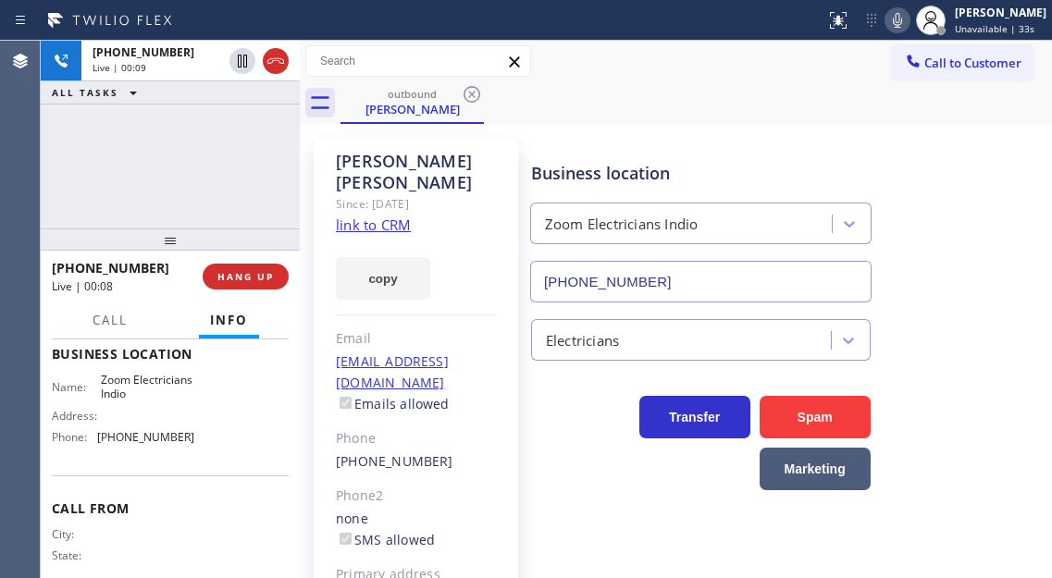
scroll to position [277, 0]
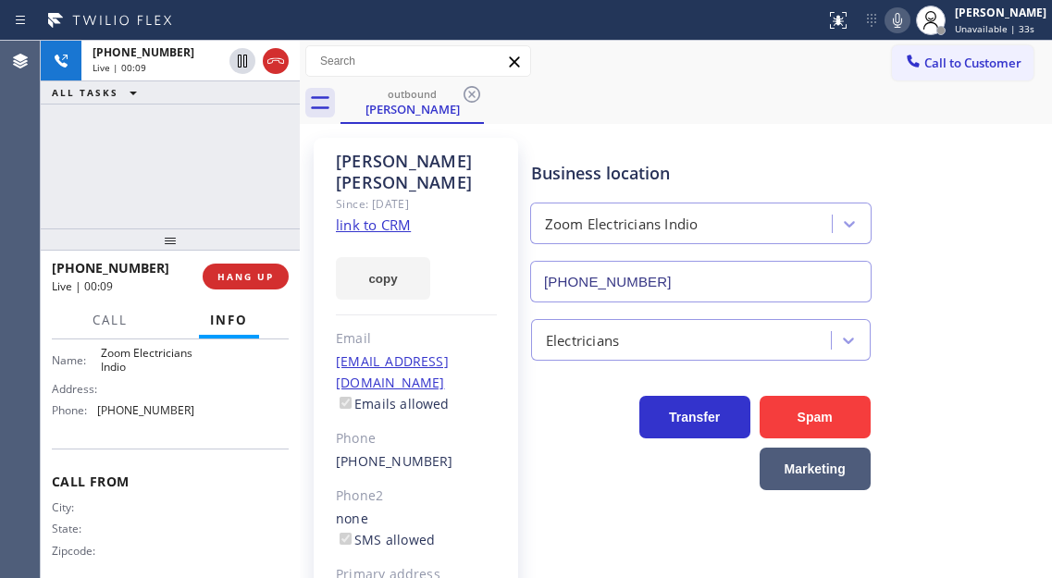
click at [134, 417] on span "[PHONE_NUMBER]" at bounding box center [145, 410] width 97 height 14
click at [229, 289] on button "HANG UP" at bounding box center [246, 277] width 86 height 26
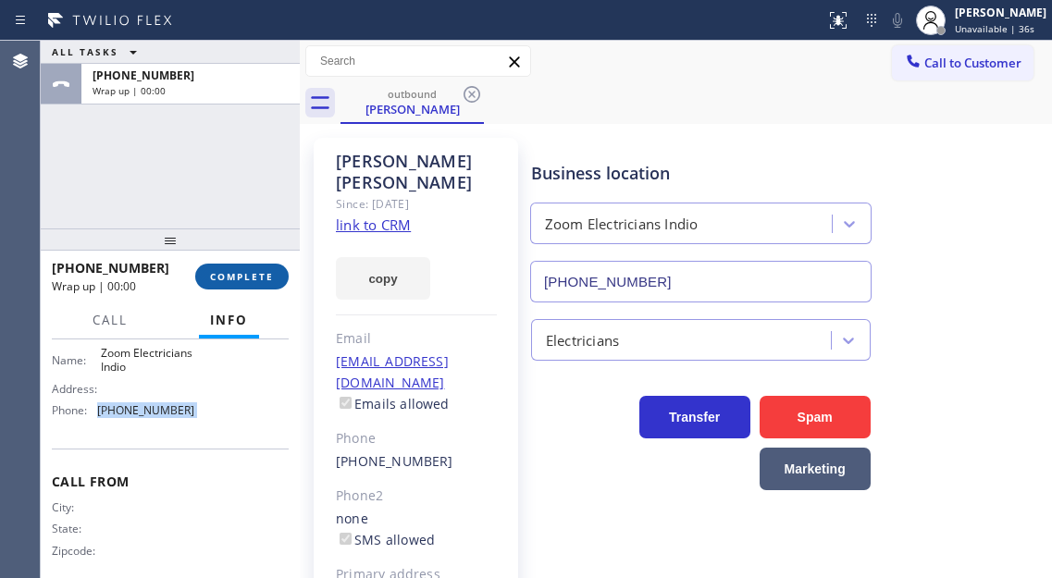
click at [253, 277] on span "COMPLETE" at bounding box center [242, 276] width 64 height 13
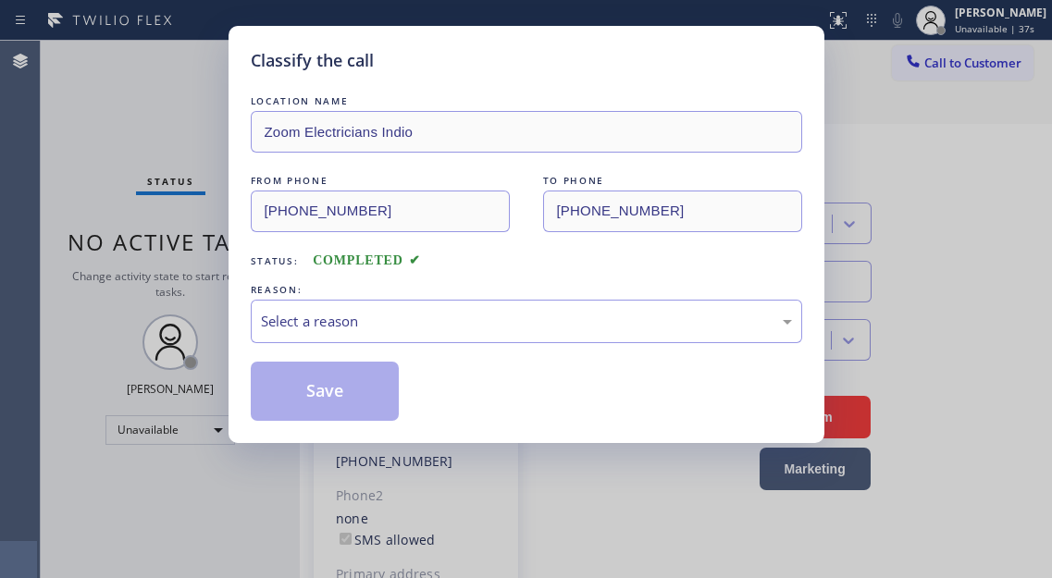
click at [409, 326] on div "Select a reason" at bounding box center [526, 321] width 531 height 21
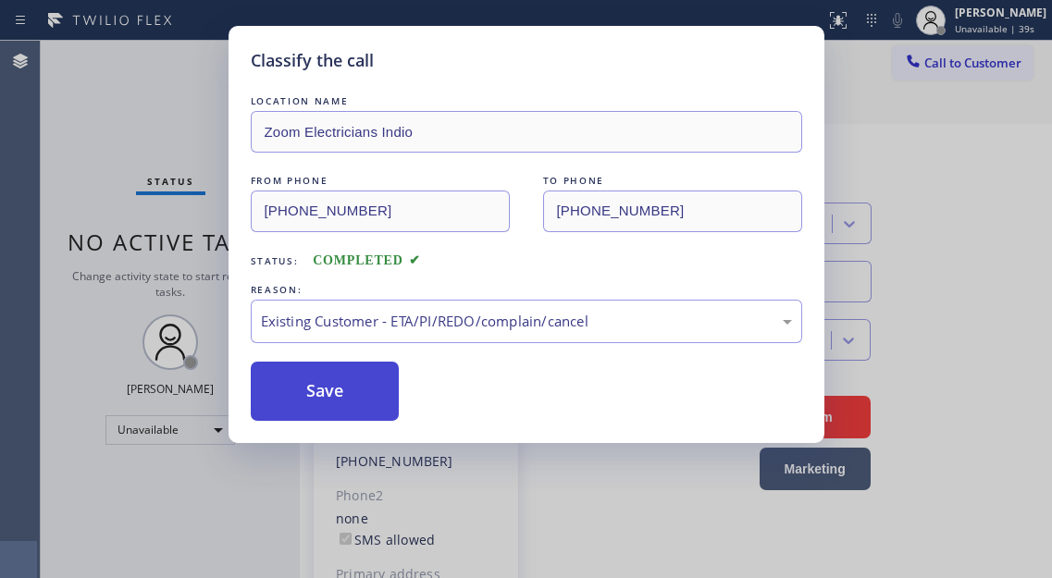
click at [358, 412] on button "Save" at bounding box center [325, 391] width 149 height 59
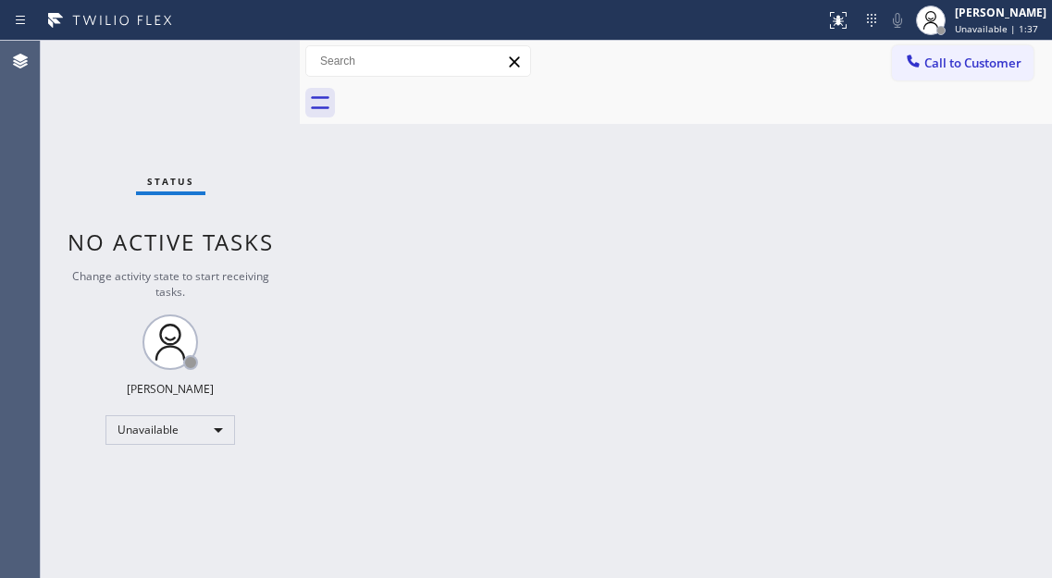
click at [175, 123] on div "Status No active tasks Change activity state to start receiving tasks. [PERSON_…" at bounding box center [170, 309] width 259 height 537
click at [970, 264] on div "Back to Dashboard Change Sender ID Customers Technicians Select a contact Outbo…" at bounding box center [676, 309] width 752 height 537
click at [1004, 338] on div "Back to Dashboard Change Sender ID Customers Technicians Select a contact Outbo…" at bounding box center [676, 309] width 752 height 537
click at [980, 150] on div "Back to Dashboard Change Sender ID Customers Technicians Select a contact Outbo…" at bounding box center [676, 309] width 752 height 537
click at [955, 154] on div "Back to Dashboard Change Sender ID Customers Technicians Select a contact Outbo…" at bounding box center [676, 309] width 752 height 537
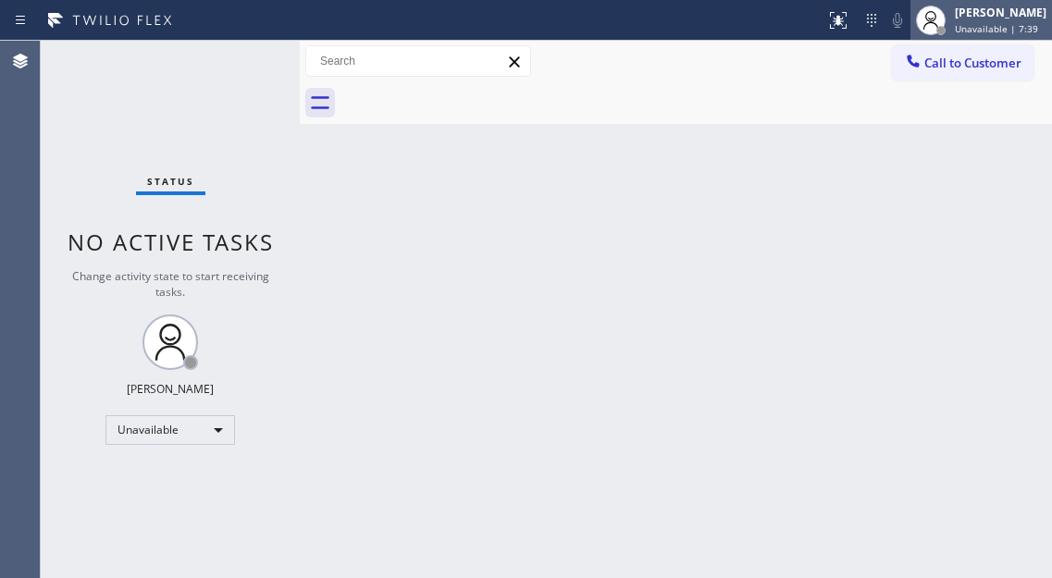
click at [1004, 21] on div "[PERSON_NAME] Unavailable | 7:39" at bounding box center [1001, 20] width 101 height 32
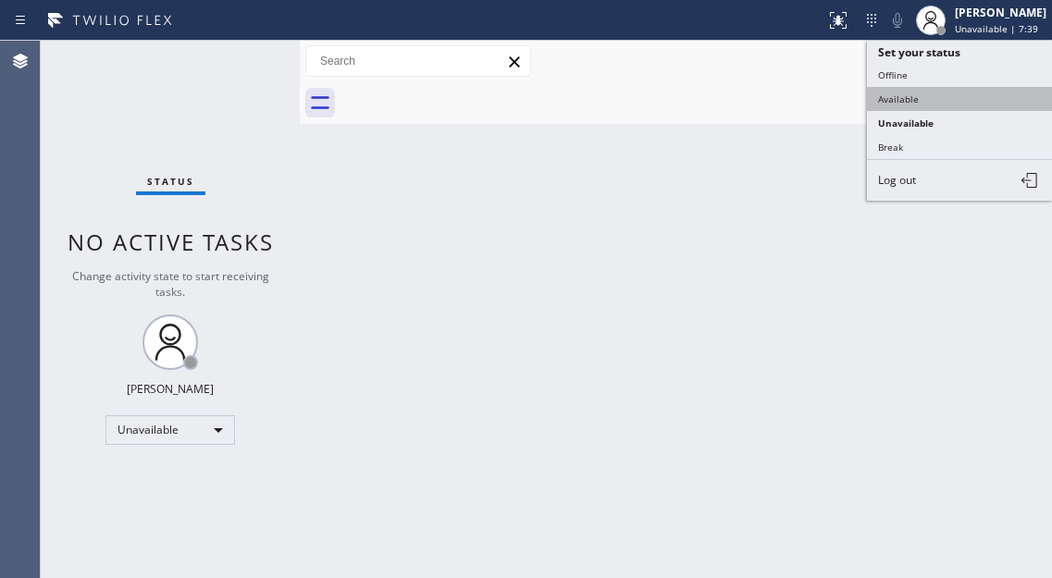
click at [940, 100] on button "Available" at bounding box center [959, 99] width 185 height 24
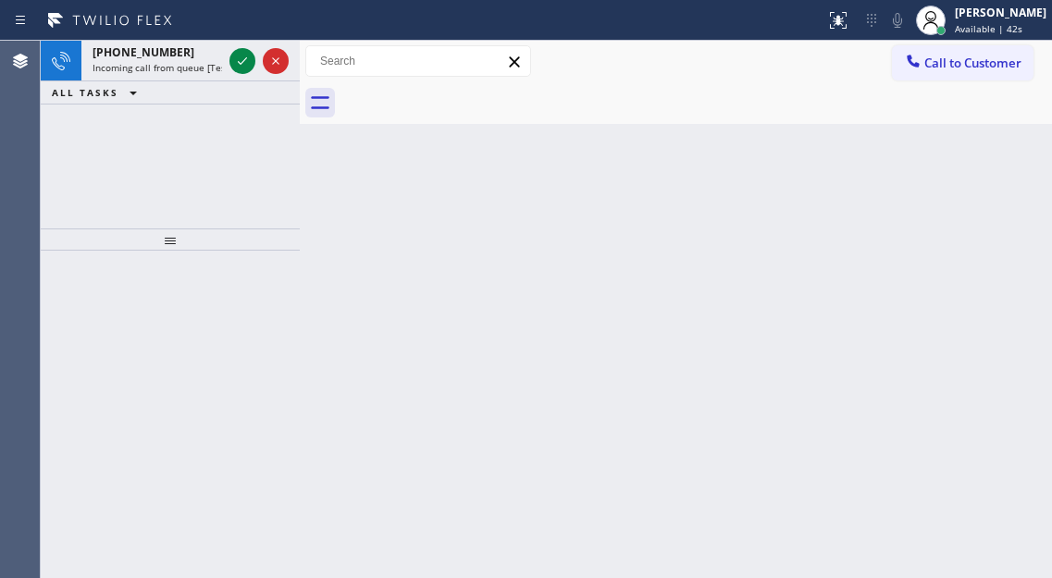
click at [948, 162] on div "Back to Dashboard Change Sender ID Customers Technicians Select a contact Outbo…" at bounding box center [676, 309] width 752 height 537
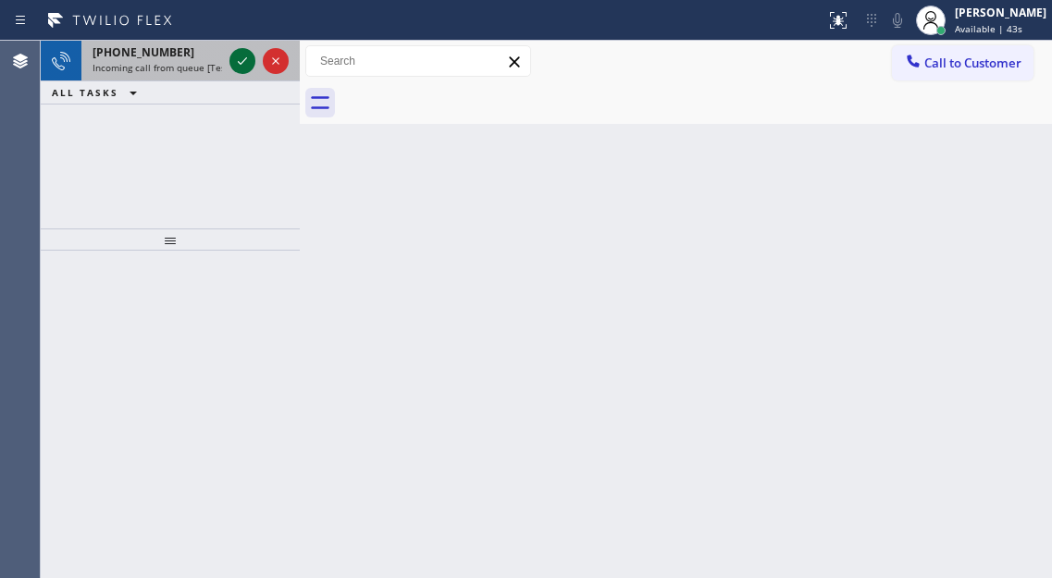
click at [243, 53] on icon at bounding box center [242, 61] width 22 height 22
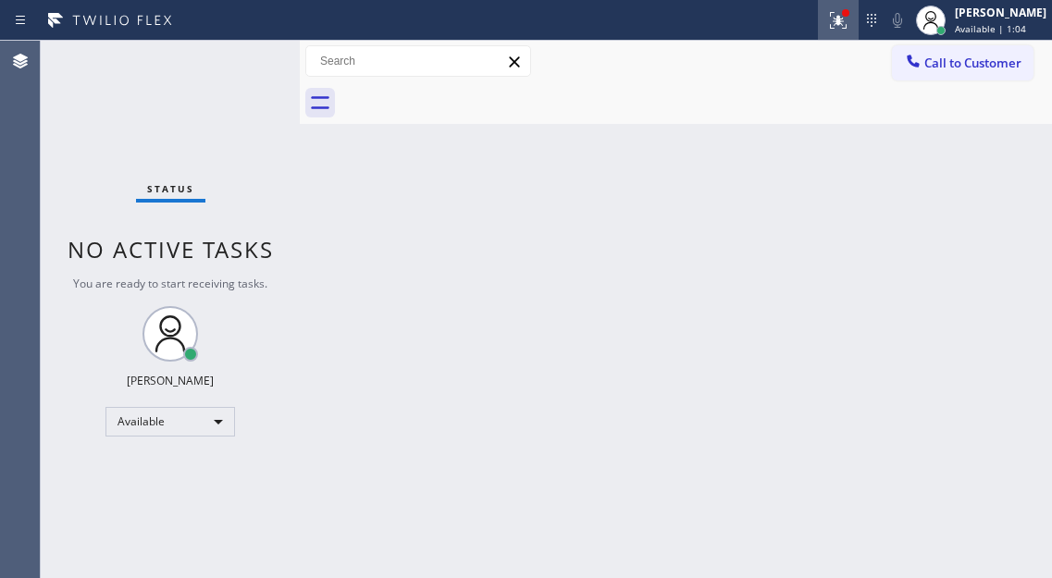
click at [844, 16] on icon at bounding box center [838, 20] width 22 height 22
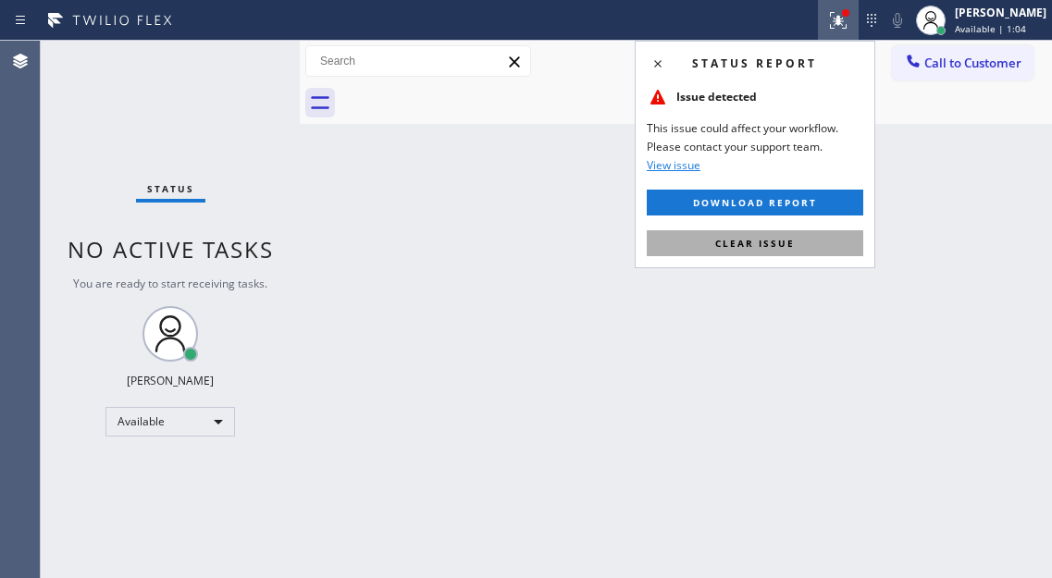
click at [811, 240] on button "Clear issue" at bounding box center [755, 243] width 216 height 26
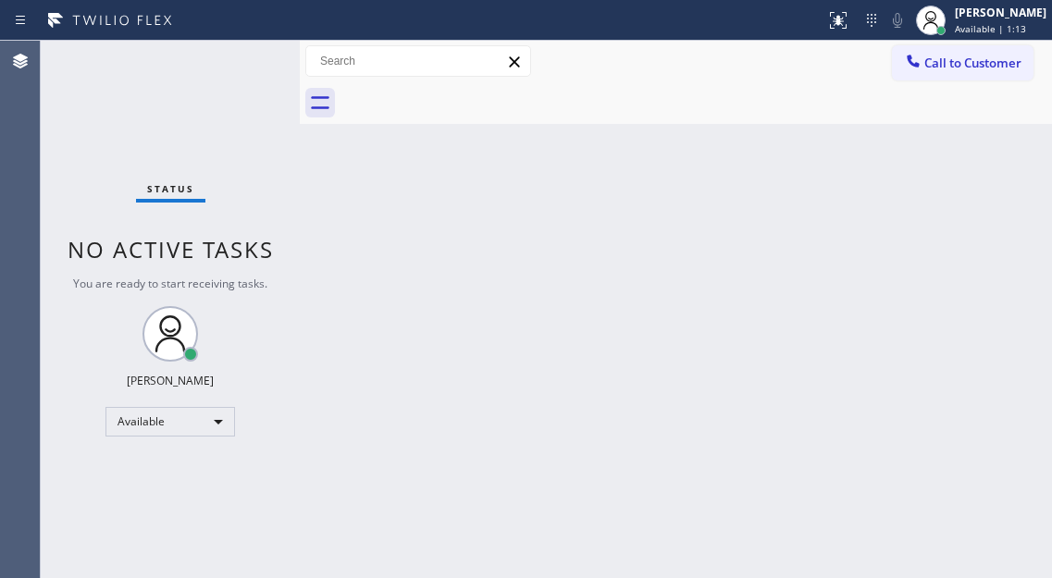
click at [236, 68] on div "Status No active tasks You are ready to start receiving tasks. [PERSON_NAME]" at bounding box center [170, 309] width 259 height 537
click at [1006, 202] on div "Back to Dashboard Change Sender ID Customers Technicians Select a contact Outbo…" at bounding box center [676, 309] width 752 height 537
click at [256, 55] on div "Status No active tasks You are ready to start receiving tasks. [PERSON_NAME]" at bounding box center [170, 309] width 259 height 537
click at [959, 198] on div "Back to Dashboard Change Sender ID Customers Technicians Select a contact Outbo…" at bounding box center [676, 309] width 752 height 537
click at [234, 57] on div "Status No active tasks You are ready to start receiving tasks. [PERSON_NAME]" at bounding box center [170, 309] width 259 height 537
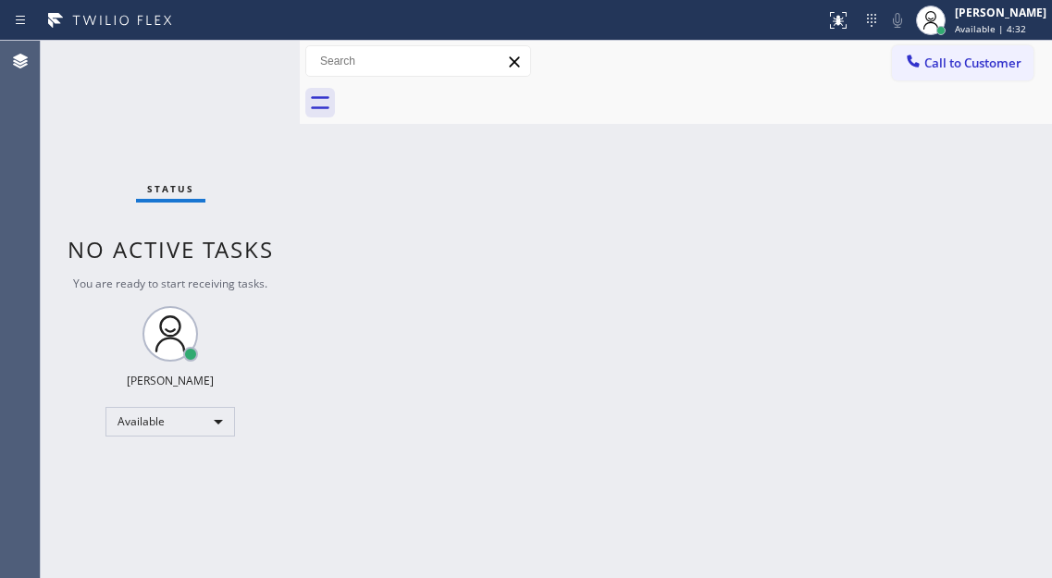
click at [236, 57] on div "Status No active tasks You are ready to start receiving tasks. [PERSON_NAME]" at bounding box center [170, 309] width 259 height 537
click at [229, 66] on div "Status No active tasks You are ready to start receiving tasks. [PERSON_NAME]" at bounding box center [170, 309] width 259 height 537
click at [237, 64] on div "Status No active tasks You are ready to start receiving tasks. [PERSON_NAME]" at bounding box center [170, 309] width 259 height 537
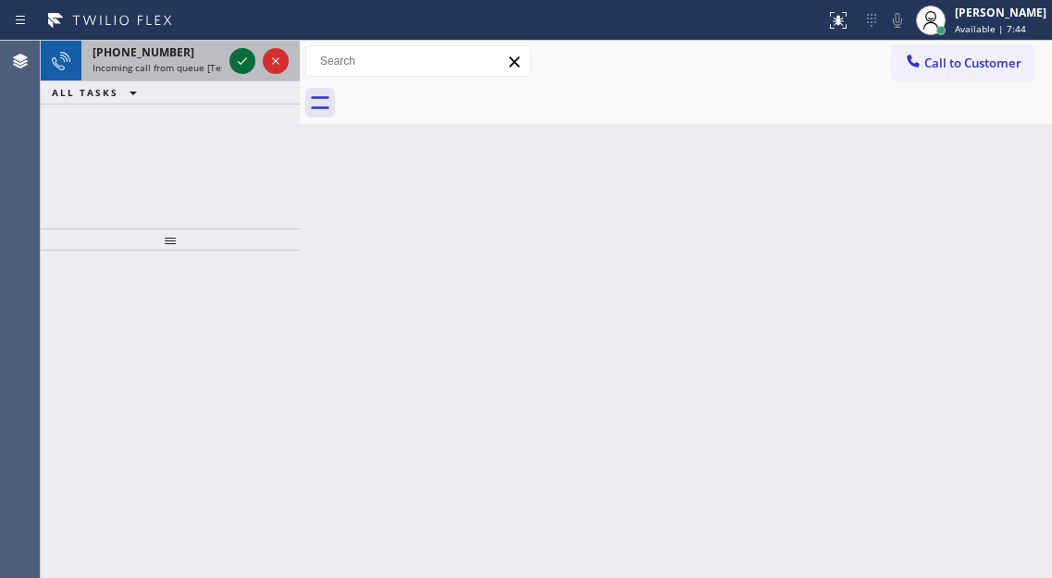
click at [237, 64] on icon at bounding box center [242, 61] width 22 height 22
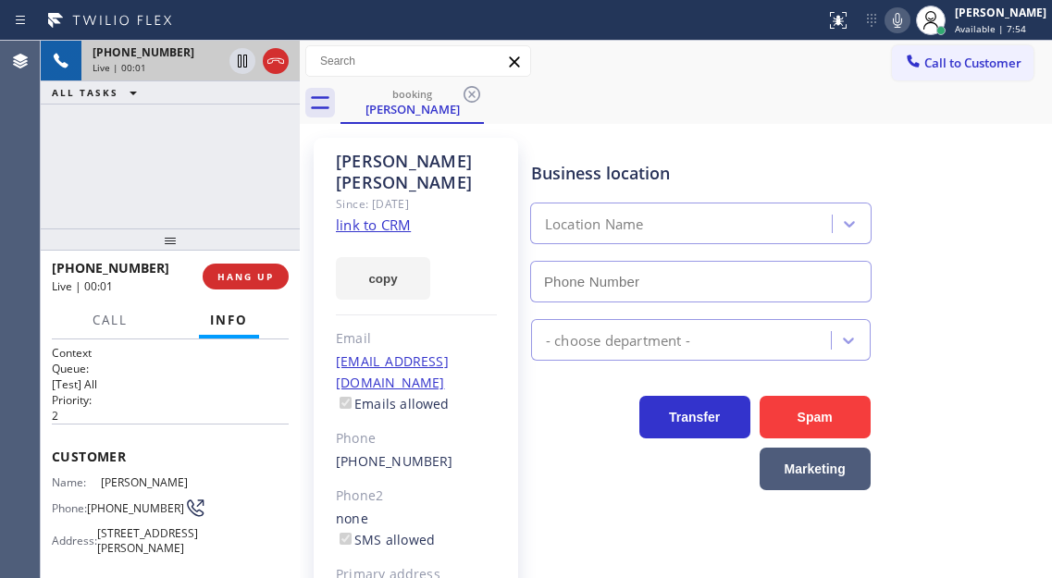
type input "[PHONE_NUMBER]"
click at [374, 216] on link "link to CRM" at bounding box center [373, 225] width 75 height 18
click at [228, 177] on div "[PHONE_NUMBER] Live | 00:49 ALL TASKS ALL TASKS ACTIVE TASKS TASKS IN WRAP UP" at bounding box center [170, 135] width 259 height 188
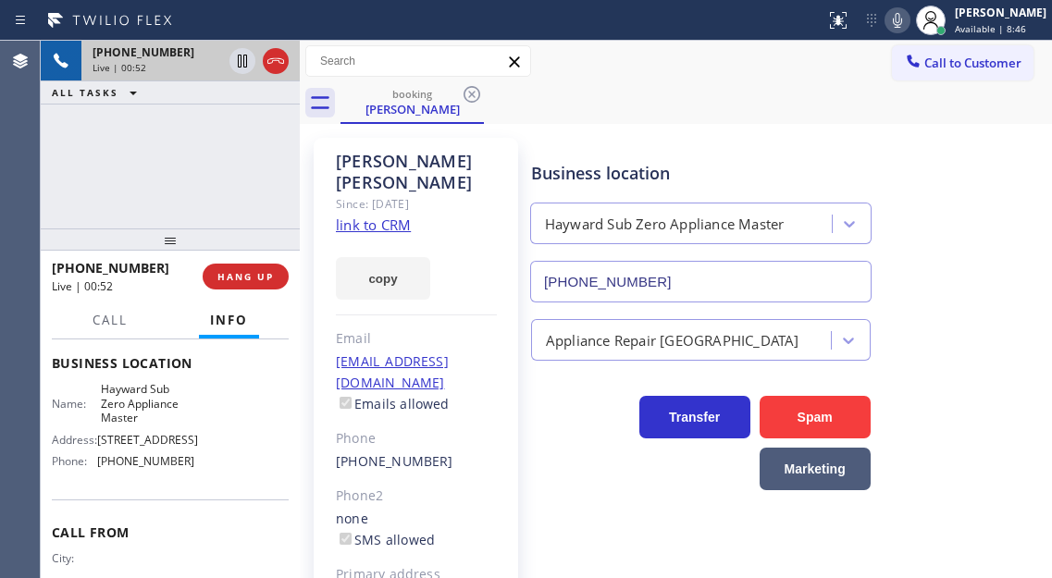
scroll to position [277, 0]
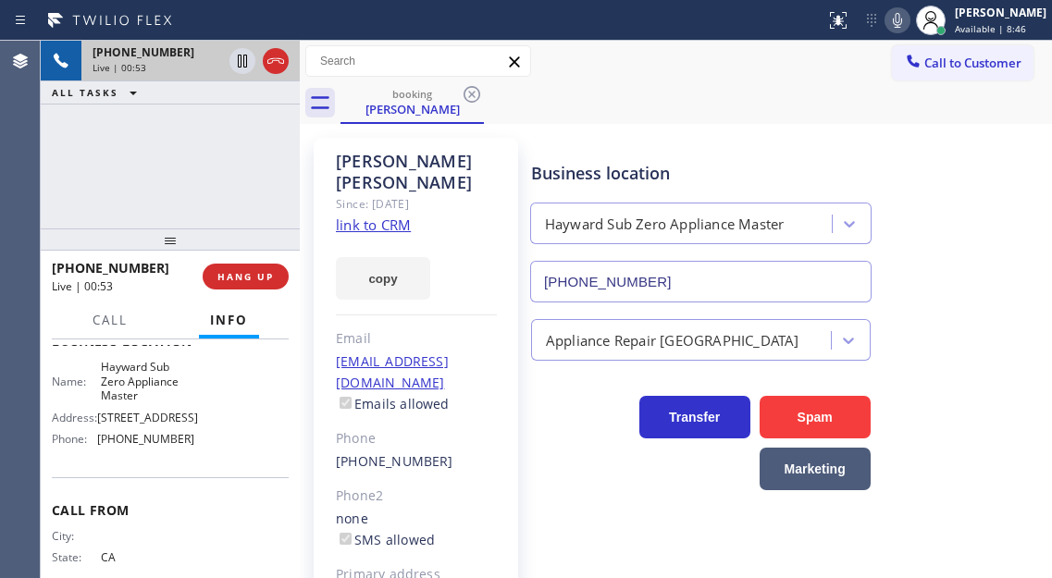
click at [145, 425] on span "[STREET_ADDRESS]" at bounding box center [147, 418] width 101 height 14
click at [143, 402] on span "Hayward Sub Zero Appliance Master" at bounding box center [147, 381] width 92 height 43
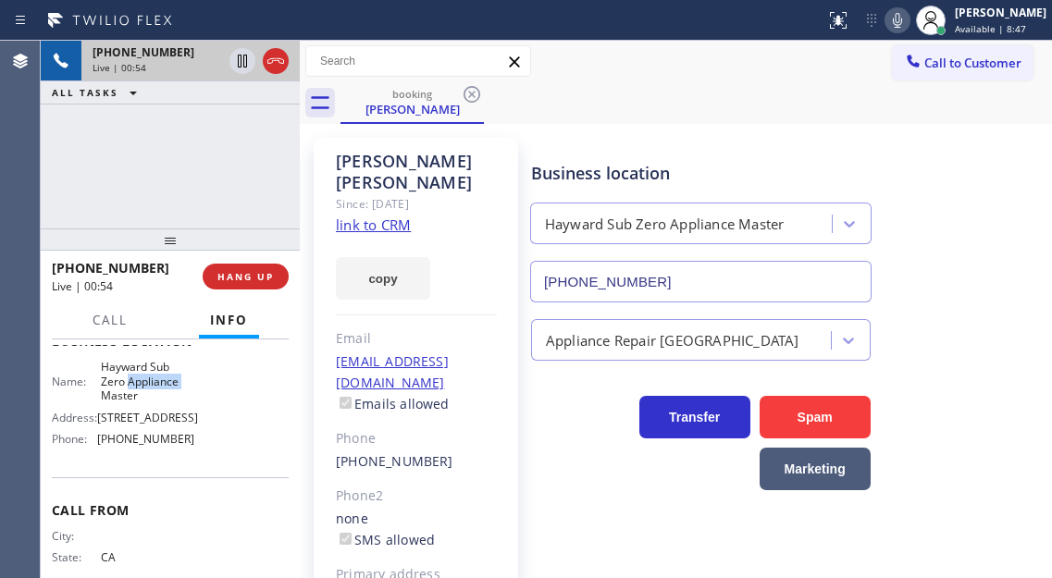
click at [143, 402] on span "Hayward Sub Zero Appliance Master" at bounding box center [147, 381] width 92 height 43
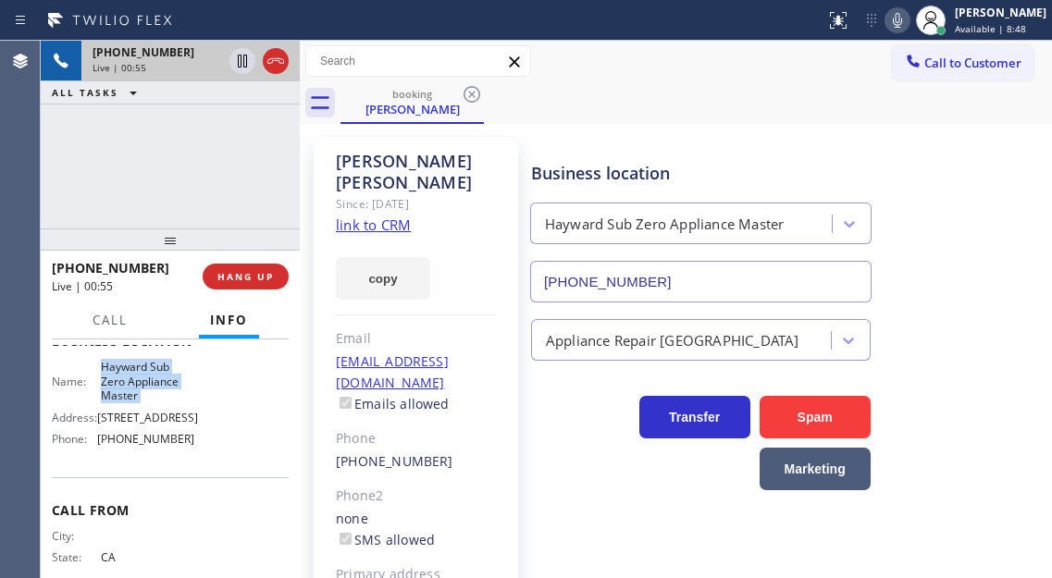
click at [143, 402] on span "Hayward Sub Zero Appliance Master" at bounding box center [147, 381] width 92 height 43
click at [202, 142] on div "[PHONE_NUMBER] Live | 01:25 ALL TASKS ALL TASKS ACTIVE TASKS TASKS IN WRAP UP" at bounding box center [170, 135] width 259 height 188
click at [215, 172] on div "[PHONE_NUMBER] Live | 01:26 ALL TASKS ALL TASKS ACTIVE TASKS TASKS IN WRAP UP" at bounding box center [170, 135] width 259 height 188
click at [143, 402] on span "Hayward Sub Zero Appliance Master" at bounding box center [147, 381] width 92 height 43
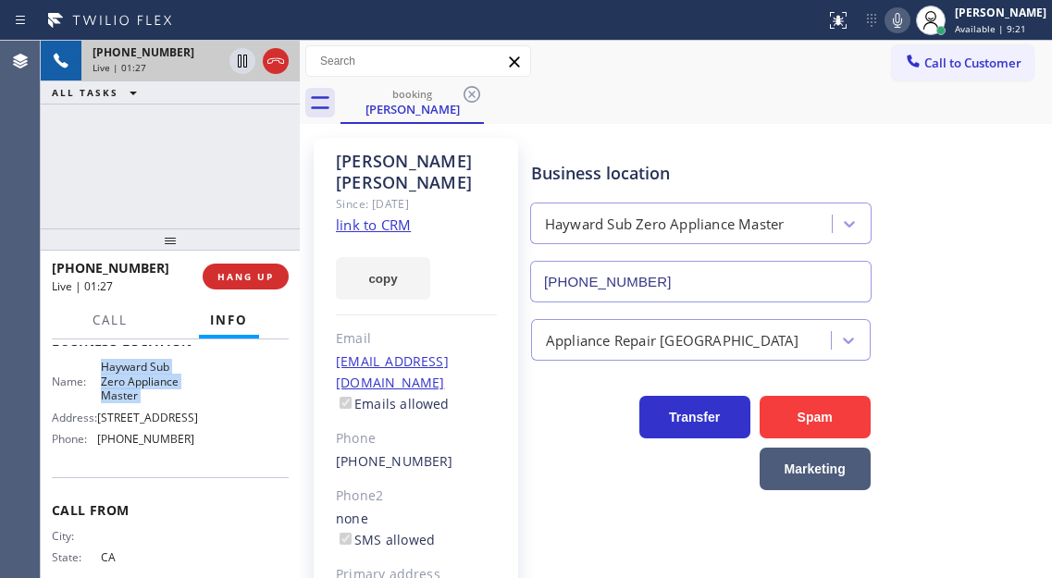
click at [143, 402] on span "Hayward Sub Zero Appliance Master" at bounding box center [147, 381] width 92 height 43
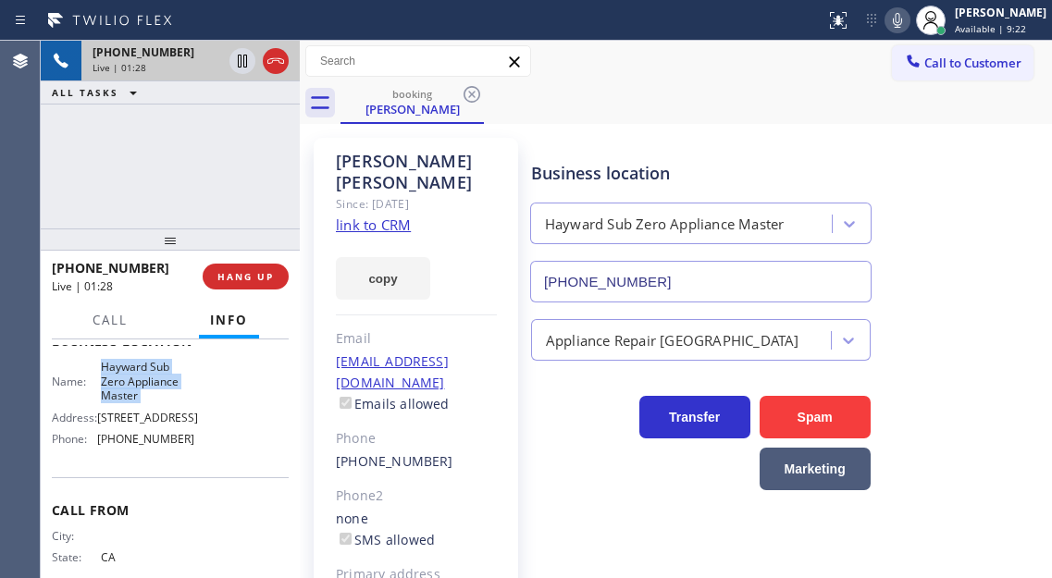
click at [143, 402] on span "Hayward Sub Zero Appliance Master" at bounding box center [147, 381] width 92 height 43
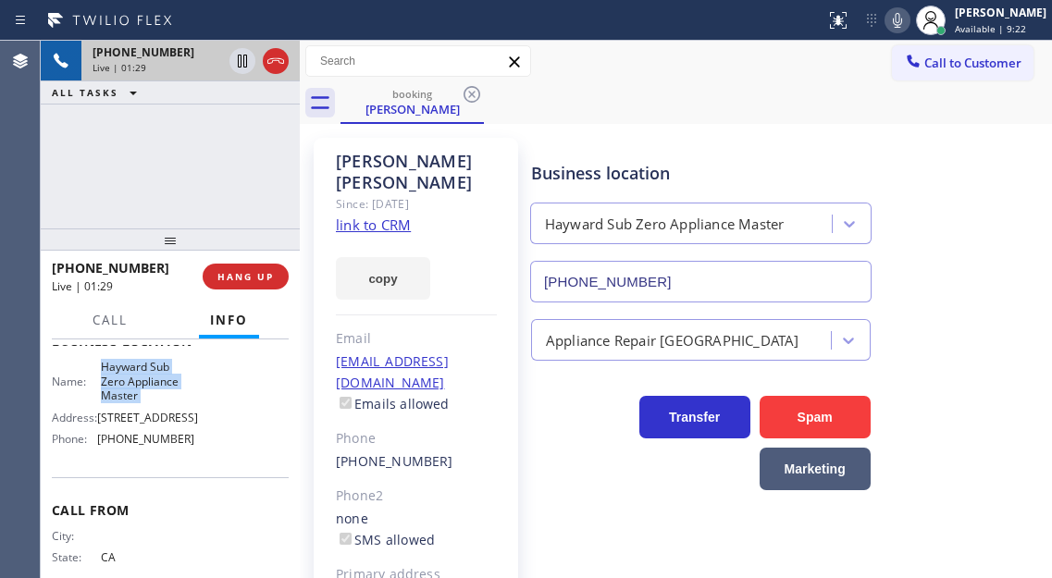
click at [143, 402] on span "Hayward Sub Zero Appliance Master" at bounding box center [147, 381] width 92 height 43
click at [251, 280] on span "HANG UP" at bounding box center [245, 276] width 56 height 13
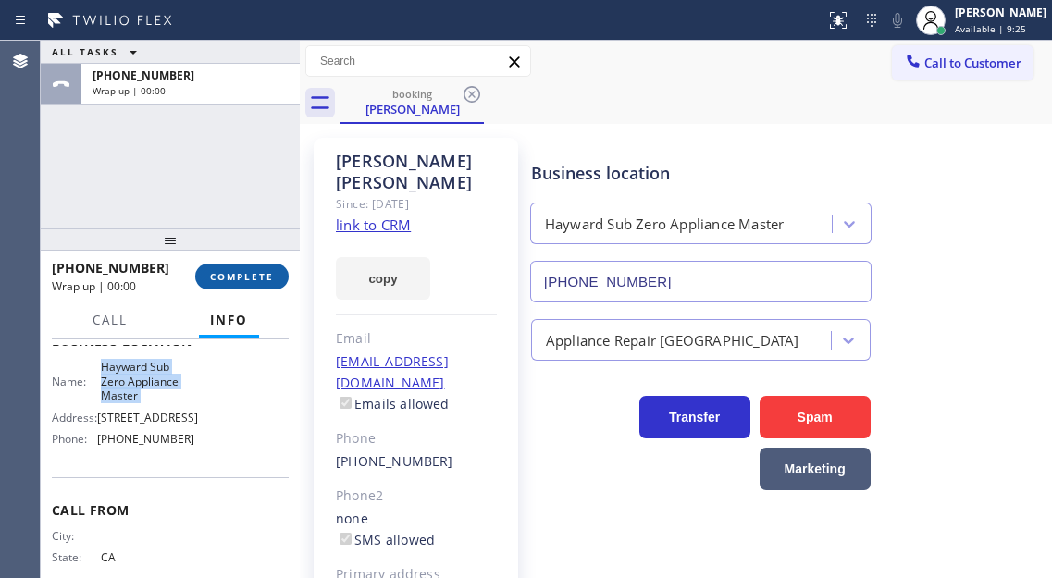
click at [251, 280] on span "COMPLETE" at bounding box center [242, 276] width 64 height 13
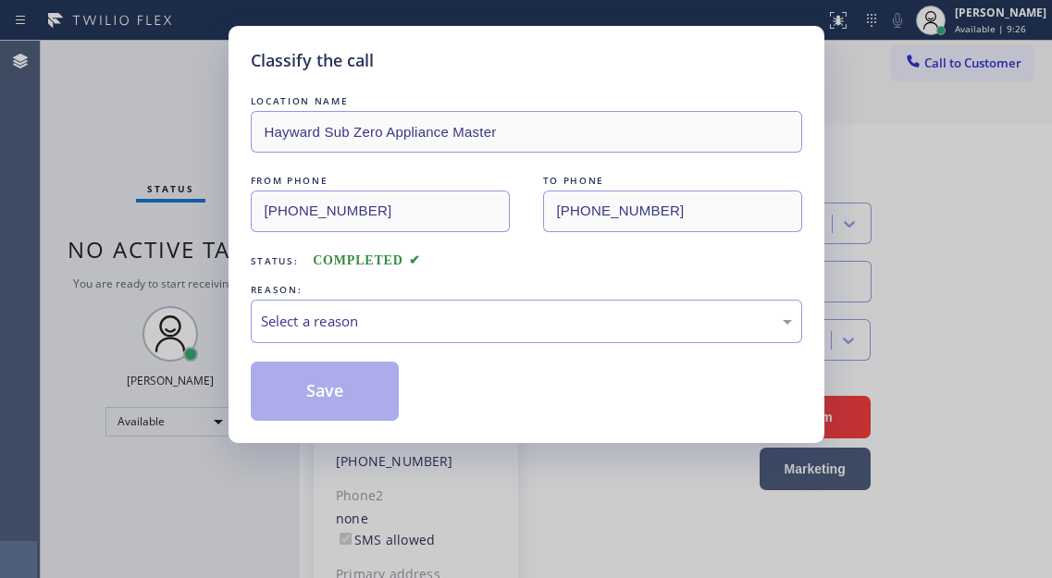
click at [251, 280] on div "REASON:" at bounding box center [526, 289] width 551 height 19
click at [361, 312] on div "Select a reason" at bounding box center [526, 321] width 531 height 21
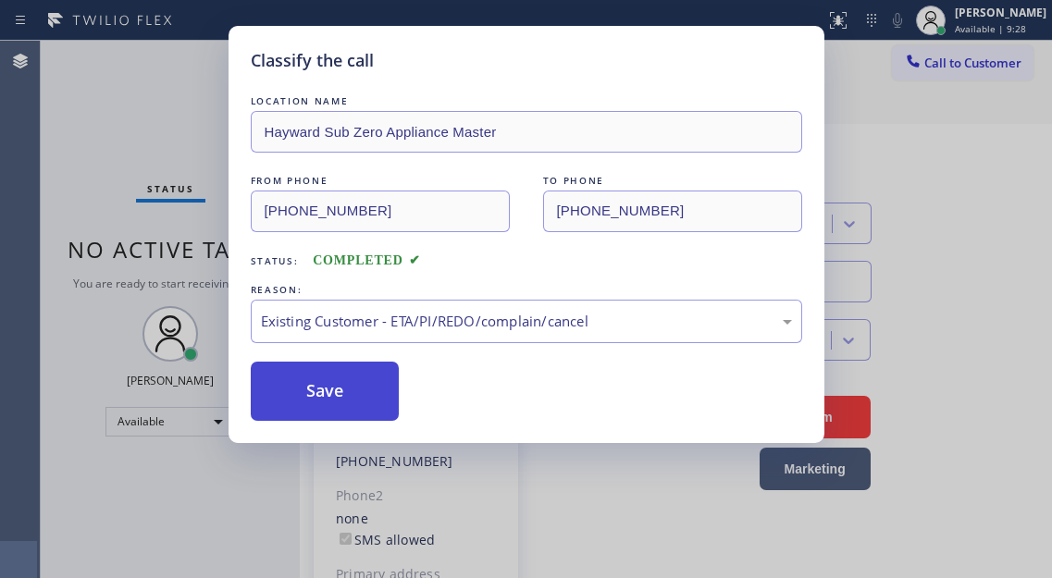
click at [348, 374] on button "Save" at bounding box center [325, 391] width 149 height 59
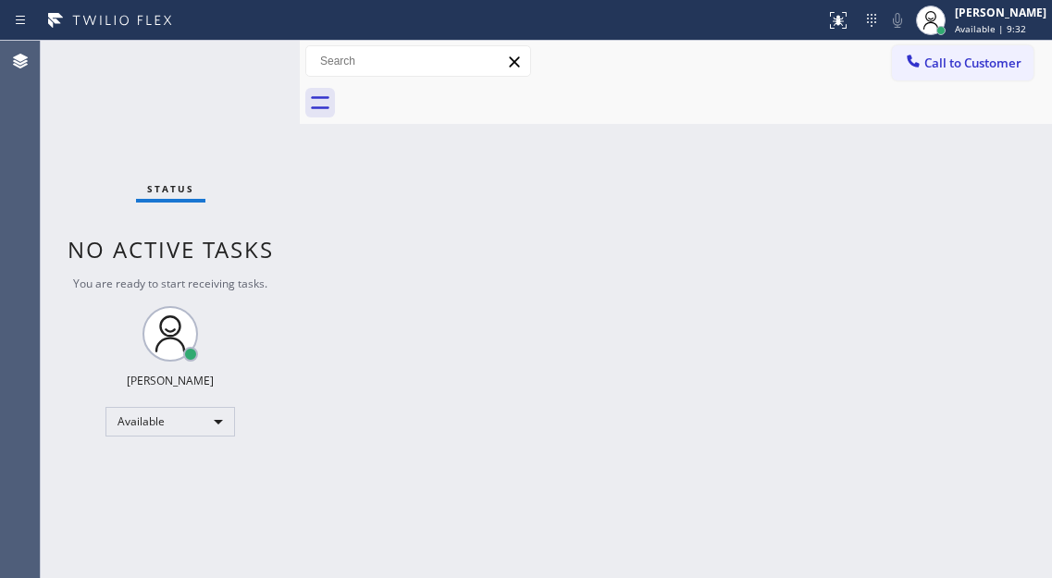
click at [240, 84] on div "Status No active tasks You are ready to start receiving tasks. [PERSON_NAME]" at bounding box center [170, 309] width 259 height 537
click at [240, 54] on div "Status No active tasks You are ready to start receiving tasks. [PERSON_NAME]" at bounding box center [170, 309] width 259 height 537
click at [984, 7] on div "[PERSON_NAME]" at bounding box center [1001, 13] width 92 height 16
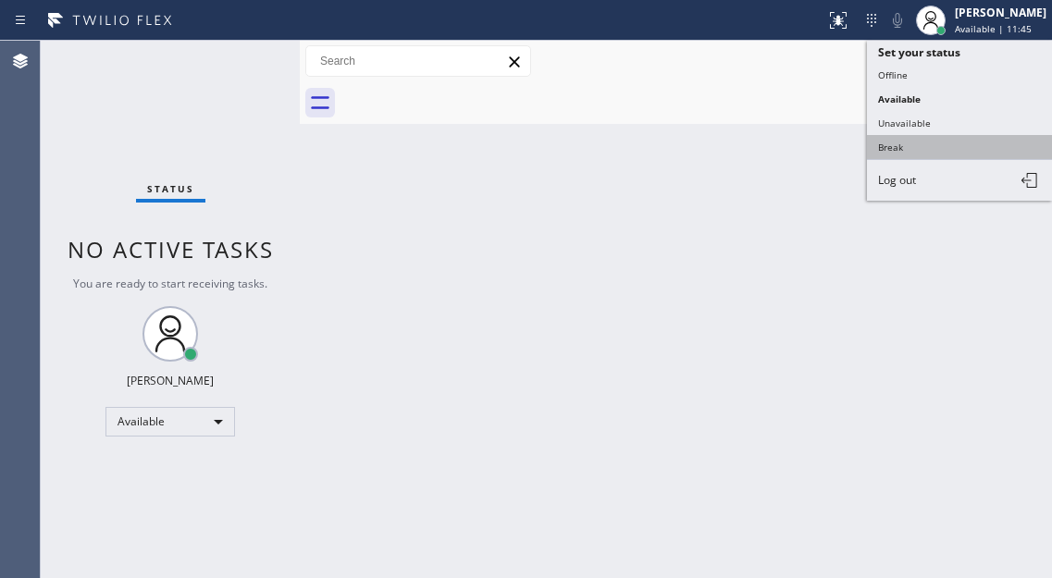
click at [931, 152] on button "Break" at bounding box center [959, 147] width 185 height 24
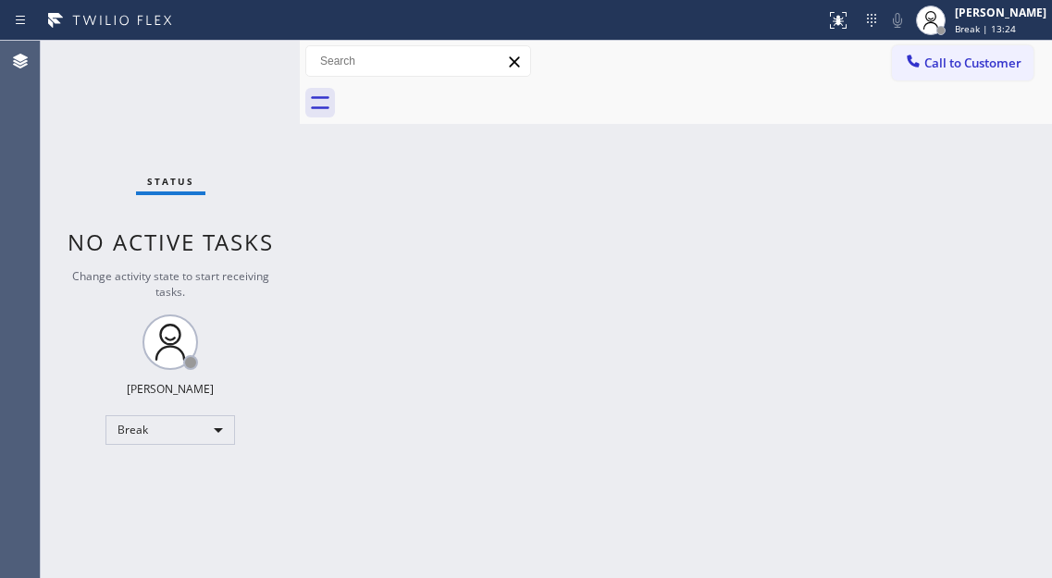
click at [985, 179] on div "Back to Dashboard Change Sender ID Customers Technicians Select a contact Outbo…" at bounding box center [676, 309] width 752 height 537
click at [1005, 24] on span "Break | 13:31" at bounding box center [985, 28] width 61 height 13
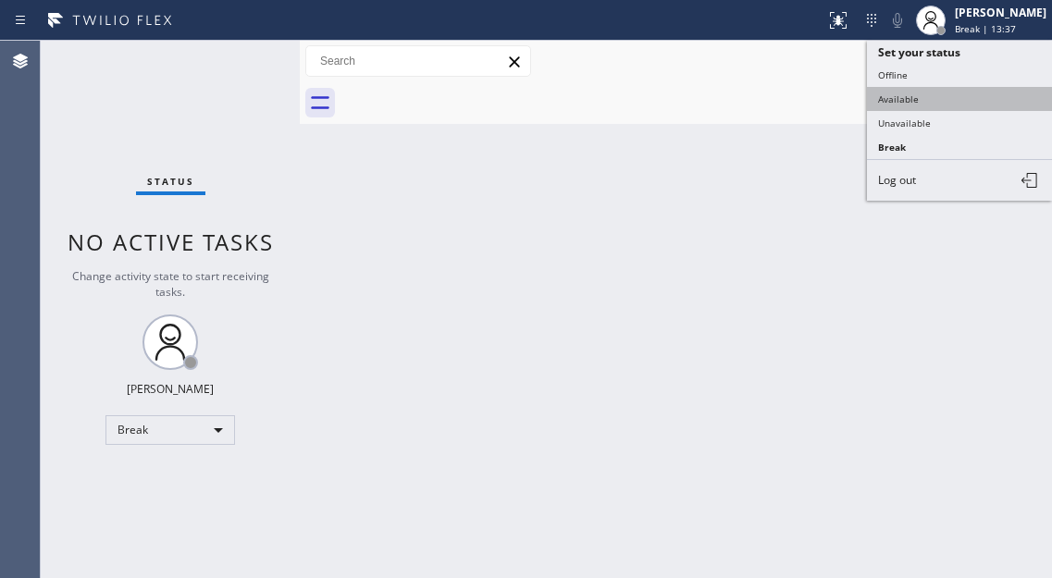
click at [959, 104] on button "Available" at bounding box center [959, 99] width 185 height 24
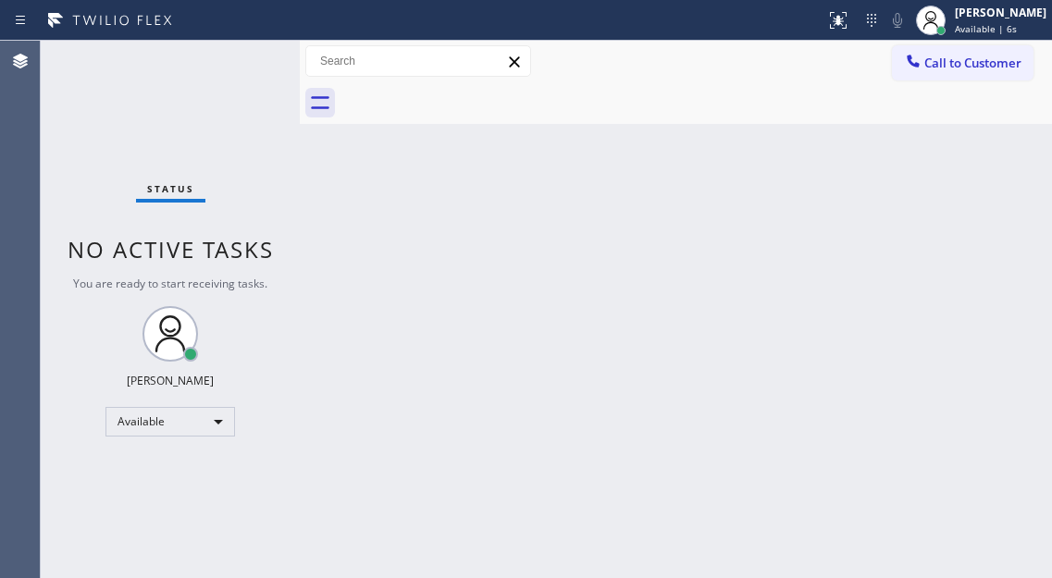
click at [1017, 154] on div "Back to Dashboard Change Sender ID Customers Technicians Select a contact Outbo…" at bounding box center [676, 309] width 752 height 537
click at [237, 63] on div "Status No active tasks You are ready to start receiving tasks. [PERSON_NAME]" at bounding box center [170, 309] width 259 height 537
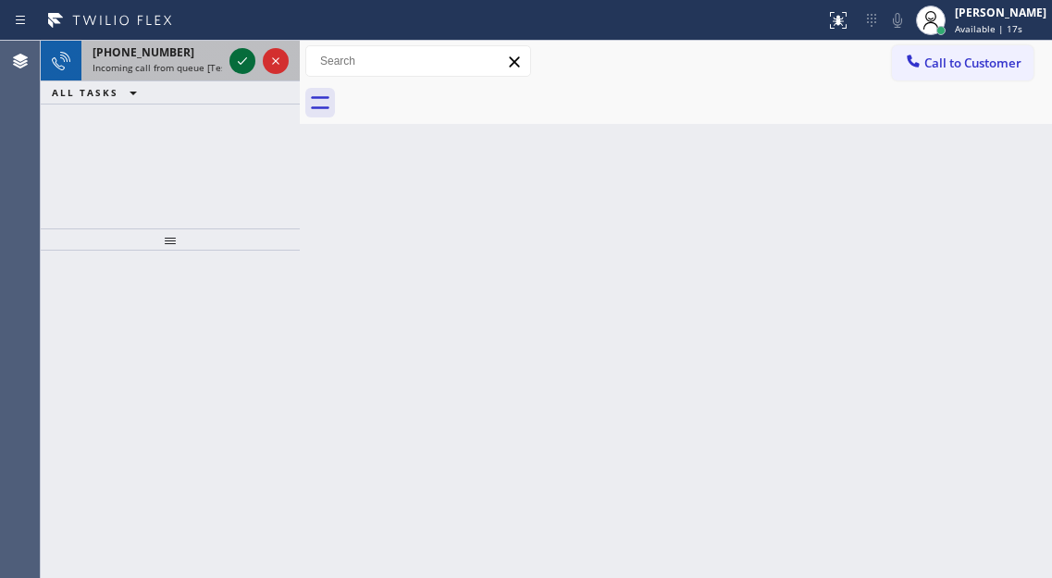
click at [240, 62] on icon at bounding box center [242, 61] width 22 height 22
click at [232, 67] on icon at bounding box center [242, 61] width 22 height 22
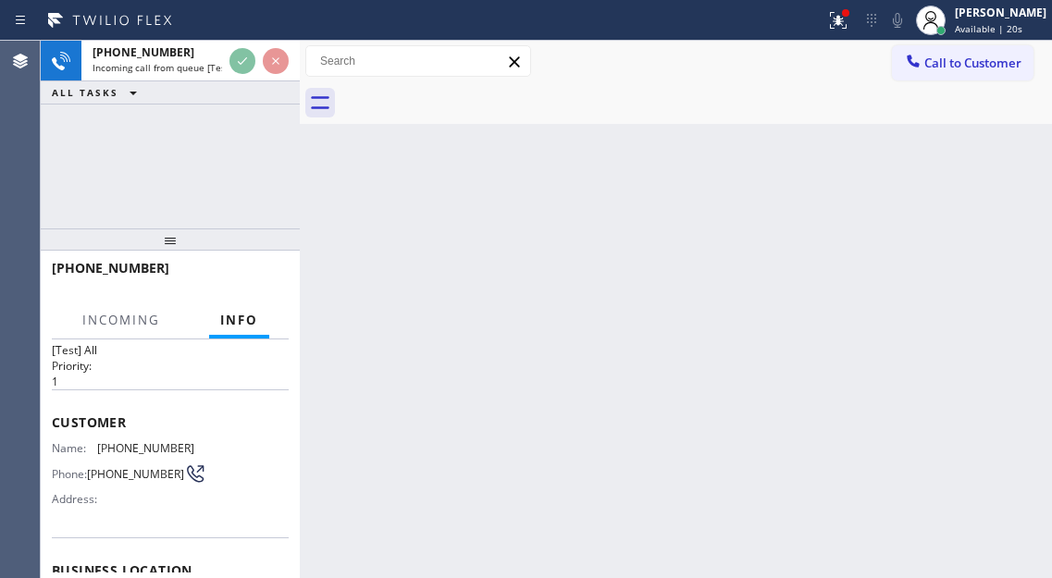
scroll to position [185, 0]
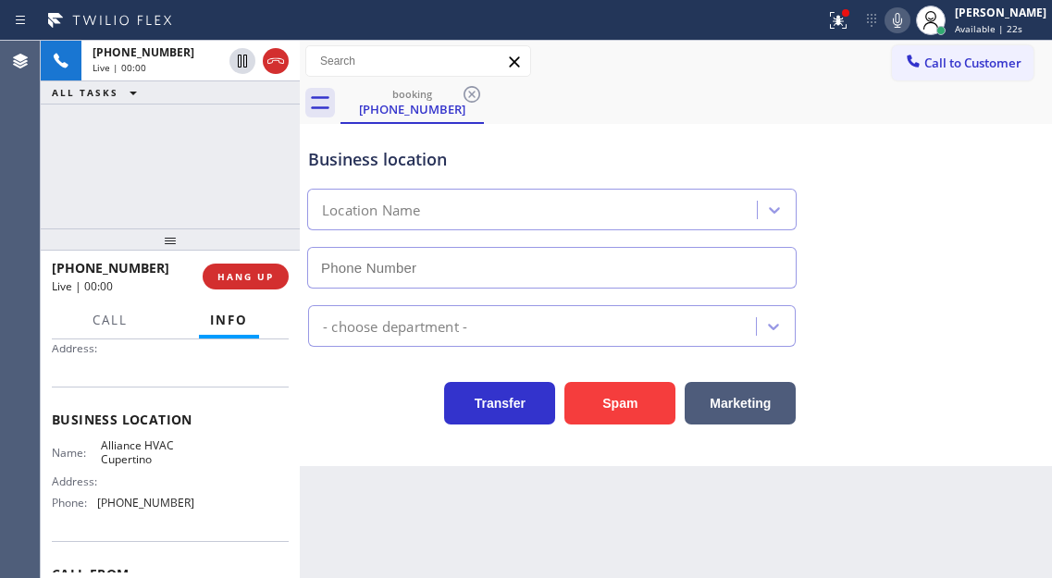
click at [152, 460] on span "Alliance HVAC Cupertino" at bounding box center [147, 452] width 92 height 29
type input "[PHONE_NUMBER]"
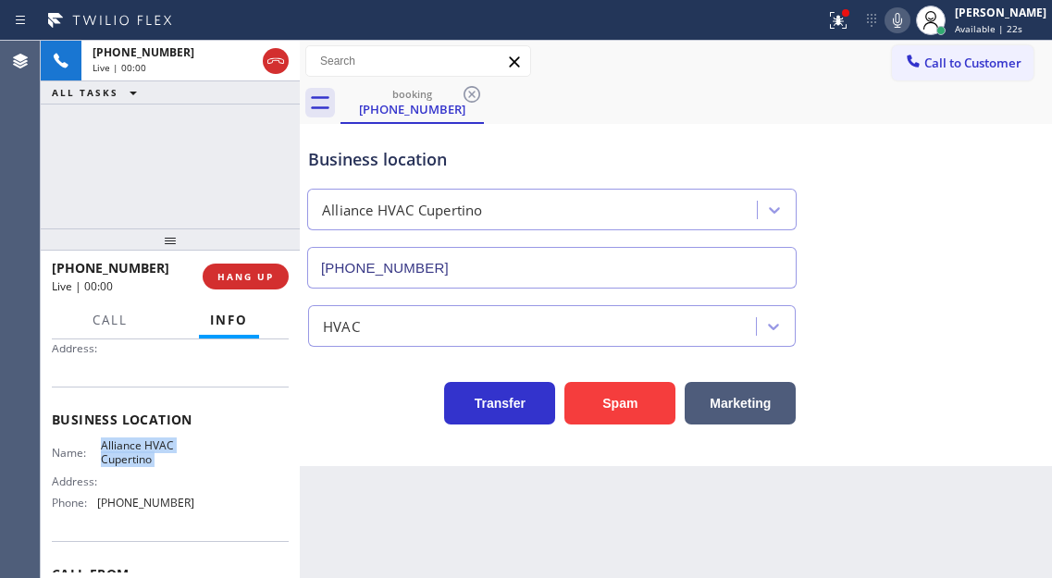
click at [150, 450] on span "Alliance HVAC Cupertino" at bounding box center [147, 452] width 92 height 29
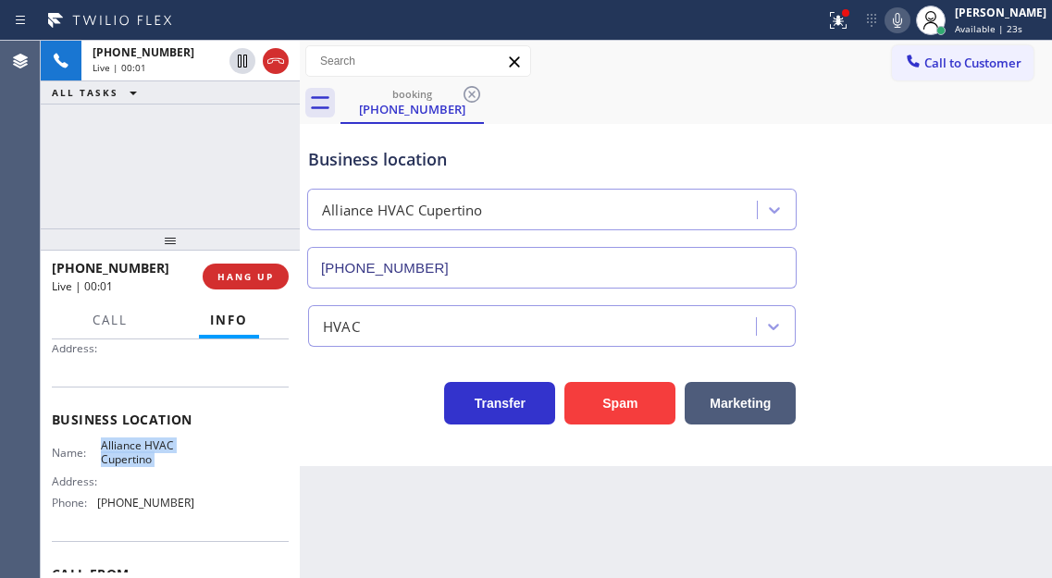
click at [150, 450] on span "Alliance HVAC Cupertino" at bounding box center [147, 452] width 92 height 29
click at [611, 411] on button "Spam" at bounding box center [619, 403] width 111 height 43
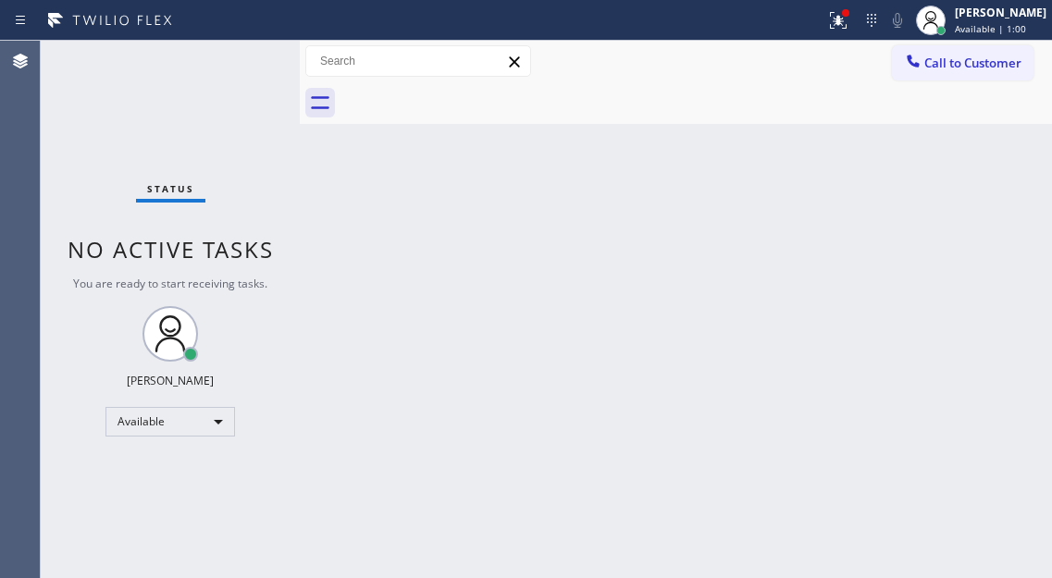
click at [222, 54] on div "Status No active tasks You are ready to start receiving tasks. [PERSON_NAME]" at bounding box center [170, 309] width 259 height 537
click at [237, 63] on div "Status No active tasks You are ready to start receiving tasks. [PERSON_NAME]" at bounding box center [170, 309] width 259 height 537
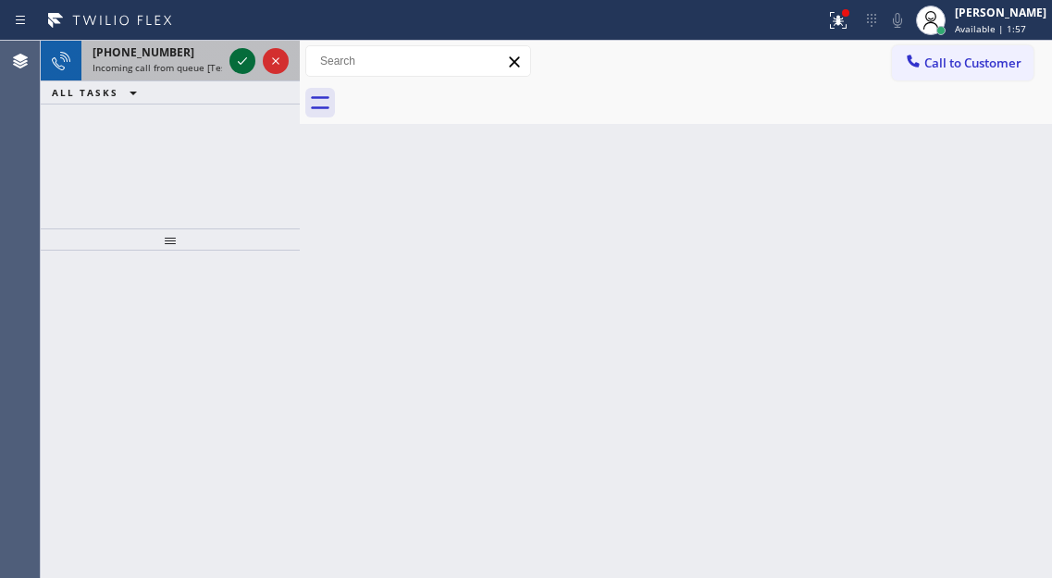
click at [237, 63] on icon at bounding box center [242, 61] width 22 height 22
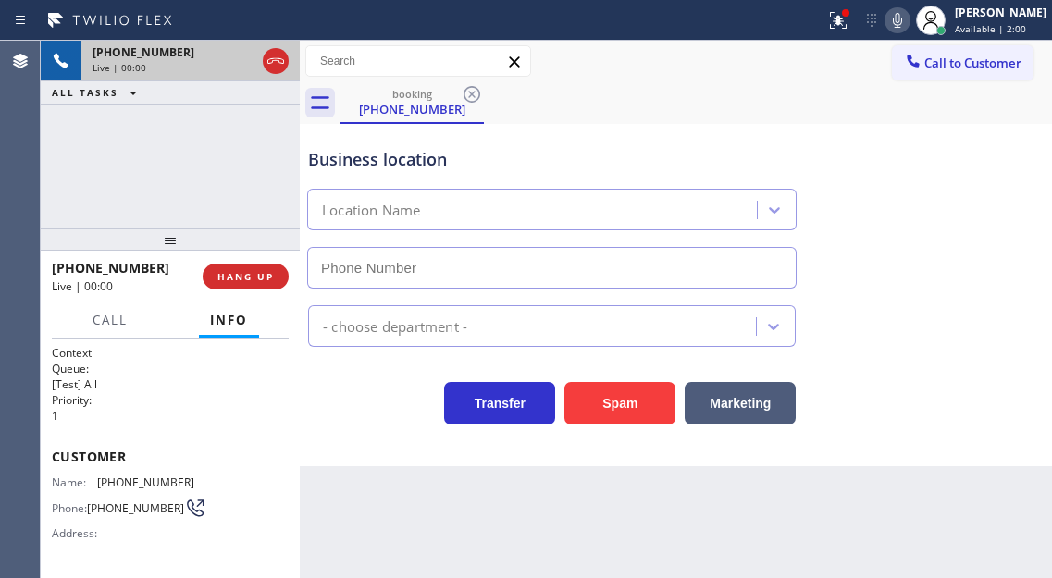
type input "[PHONE_NUMBER]"
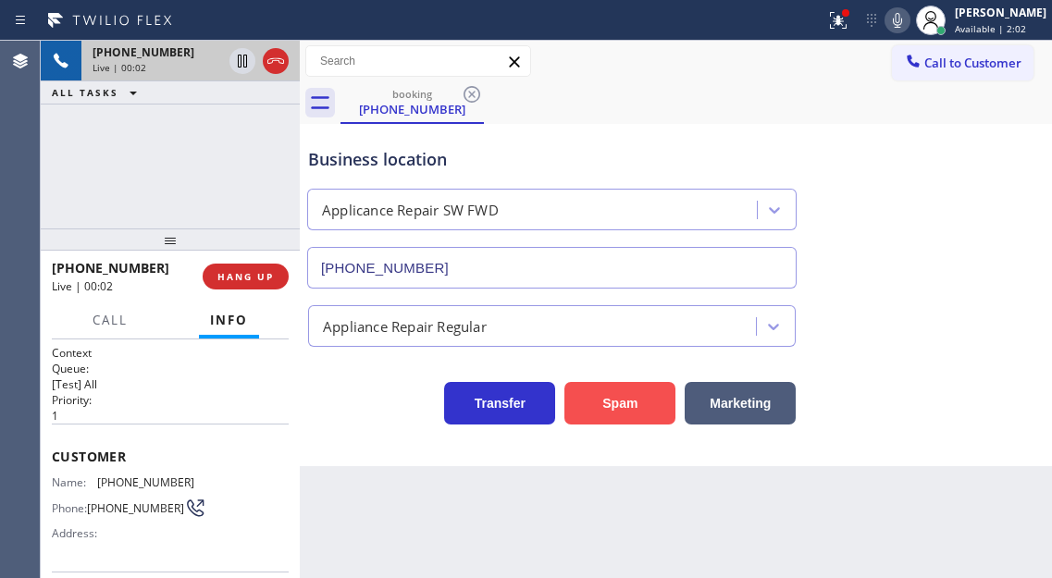
click at [646, 413] on button "Spam" at bounding box center [619, 403] width 111 height 43
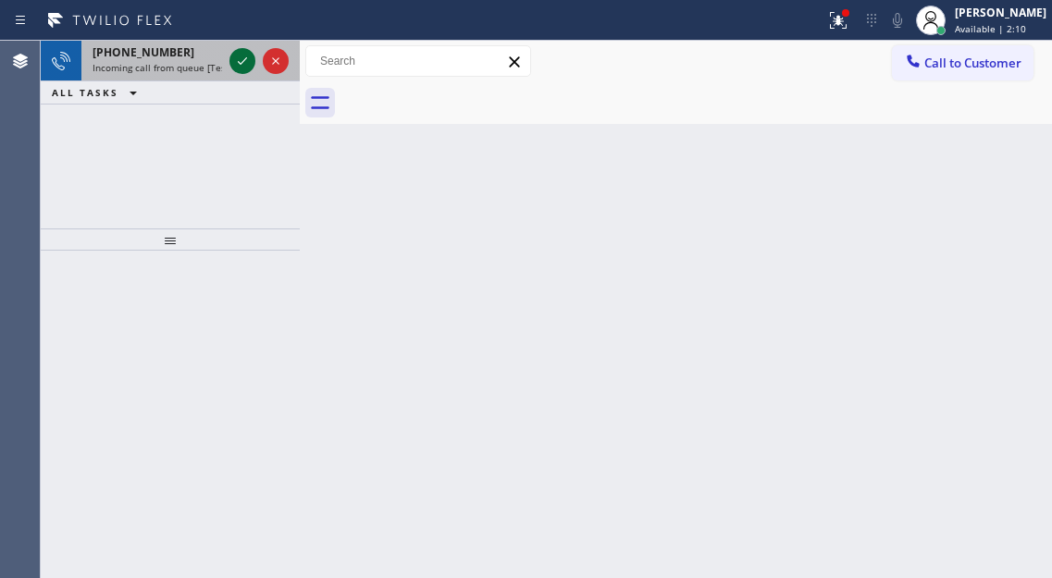
click at [240, 57] on icon at bounding box center [242, 61] width 22 height 22
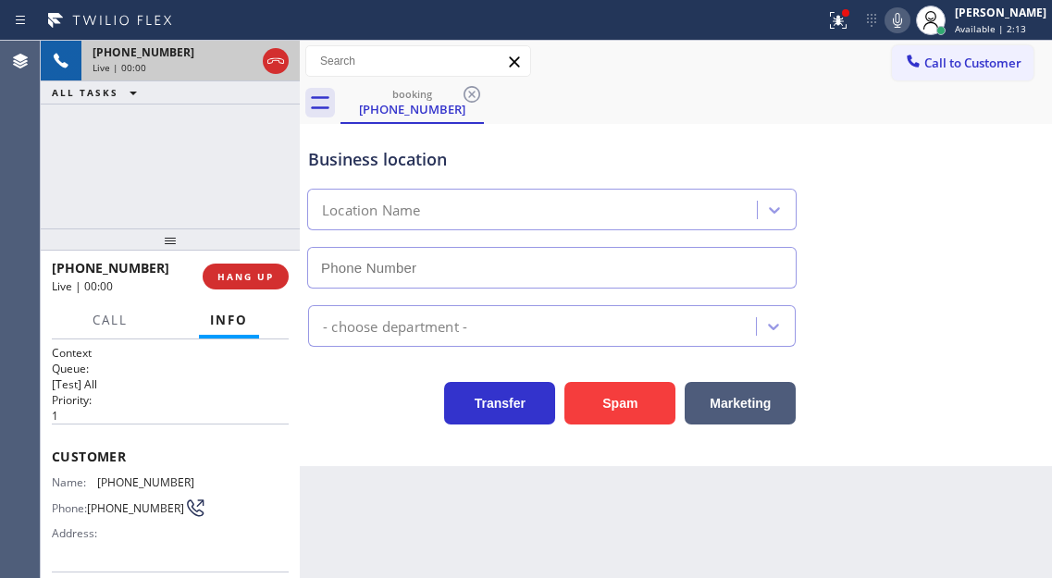
type input "[PHONE_NUMBER]"
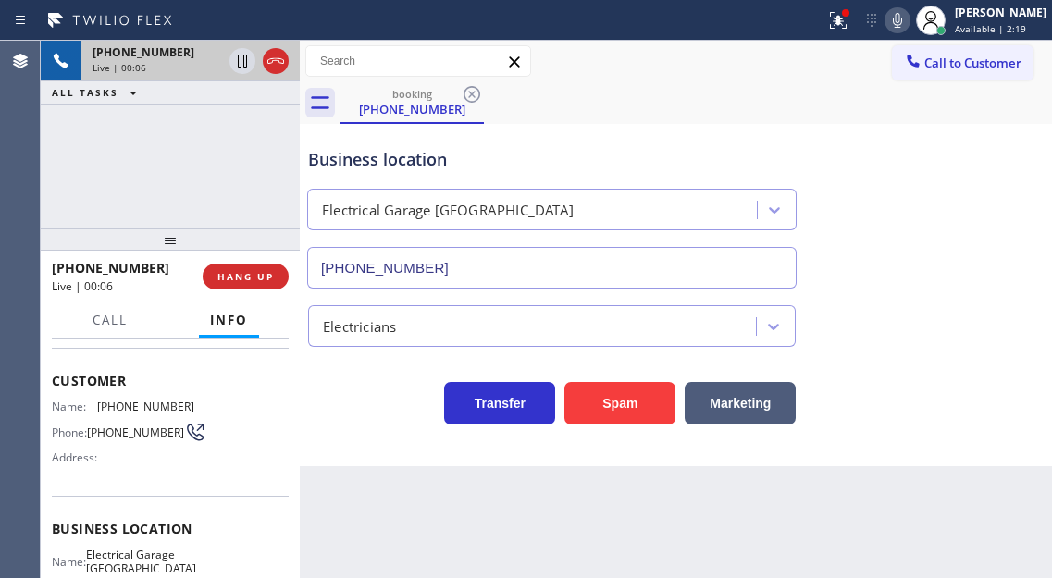
scroll to position [185, 0]
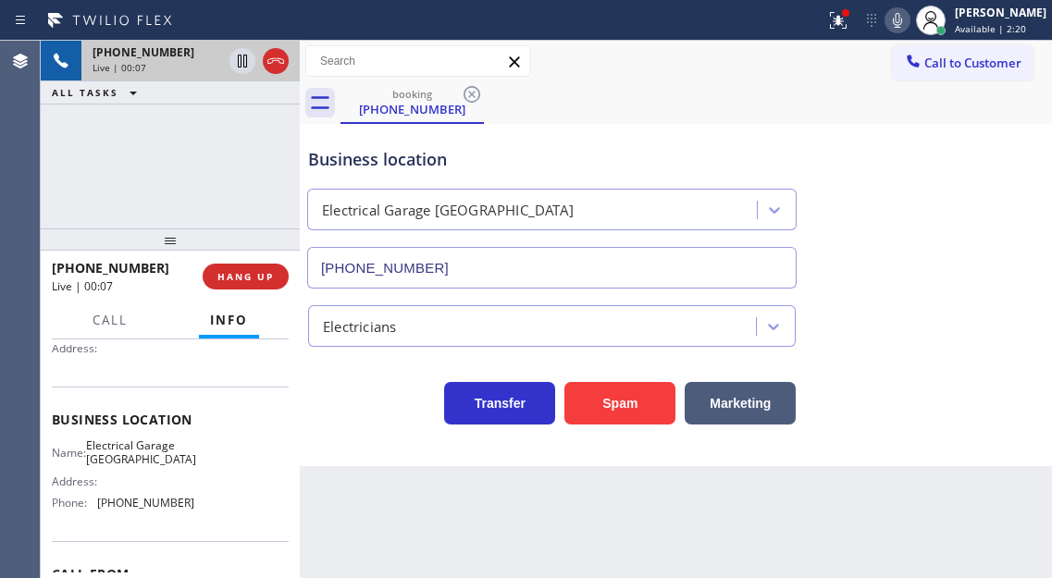
click at [168, 462] on span "Electrical Garage [GEOGRAPHIC_DATA]" at bounding box center [141, 452] width 110 height 29
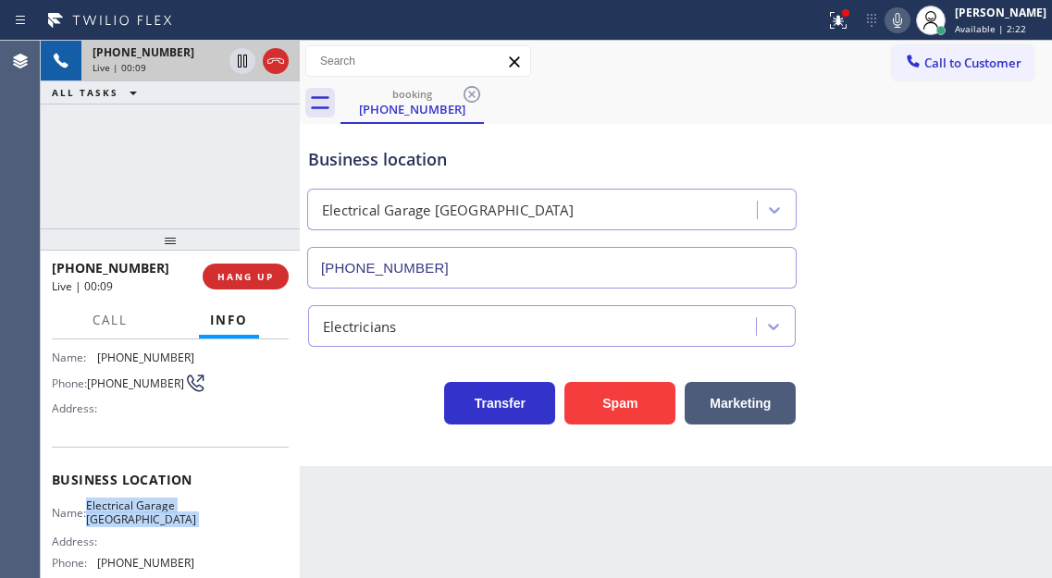
scroll to position [92, 0]
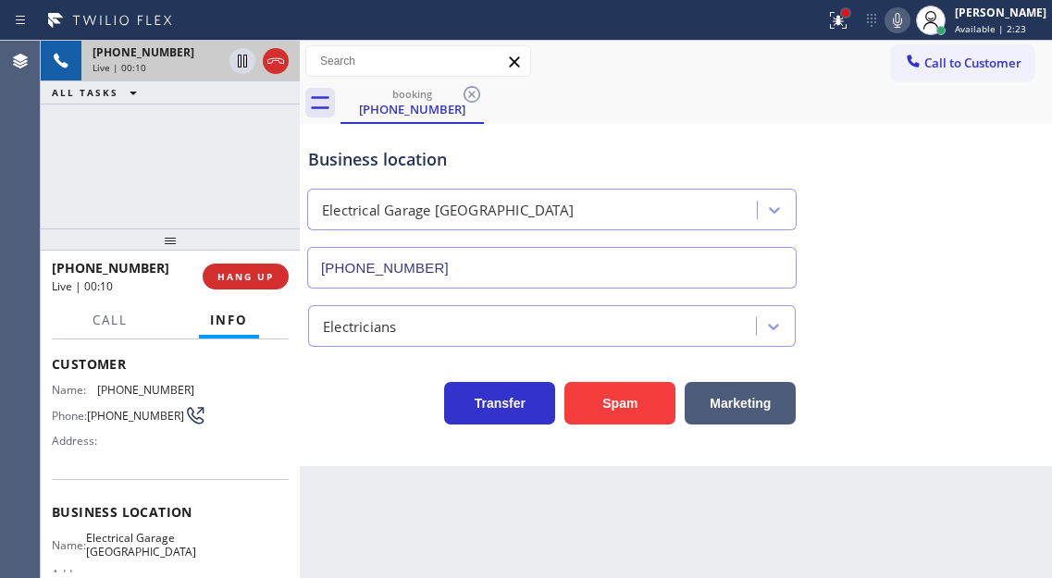
click at [851, 8] on div at bounding box center [845, 12] width 11 height 11
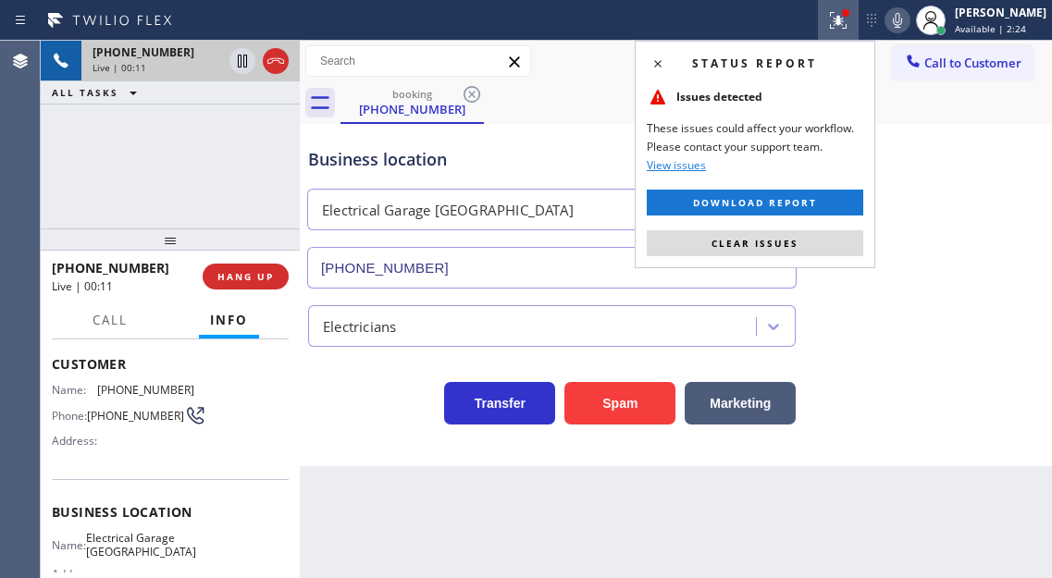
click at [797, 258] on div "Status report Issues detected These issues could affect your workflow. Please c…" at bounding box center [755, 155] width 240 height 228
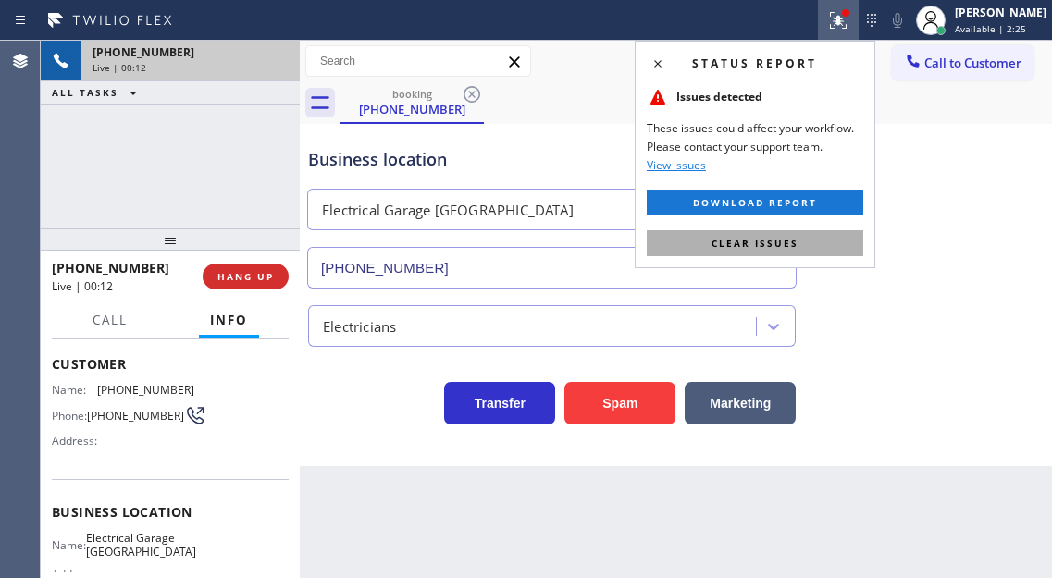
click at [798, 250] on button "Clear issues" at bounding box center [755, 243] width 216 height 26
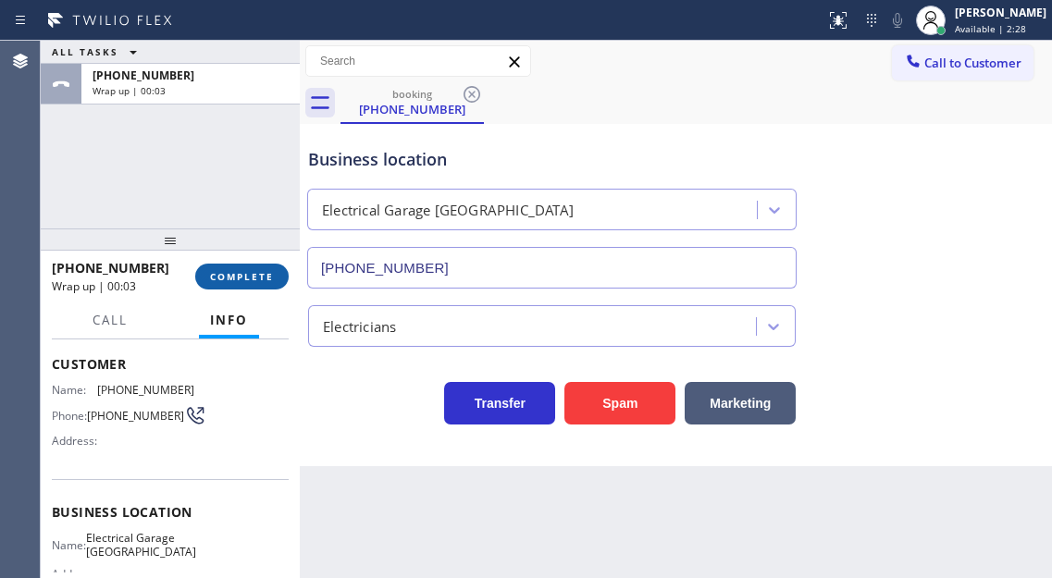
click at [255, 279] on span "COMPLETE" at bounding box center [242, 276] width 64 height 13
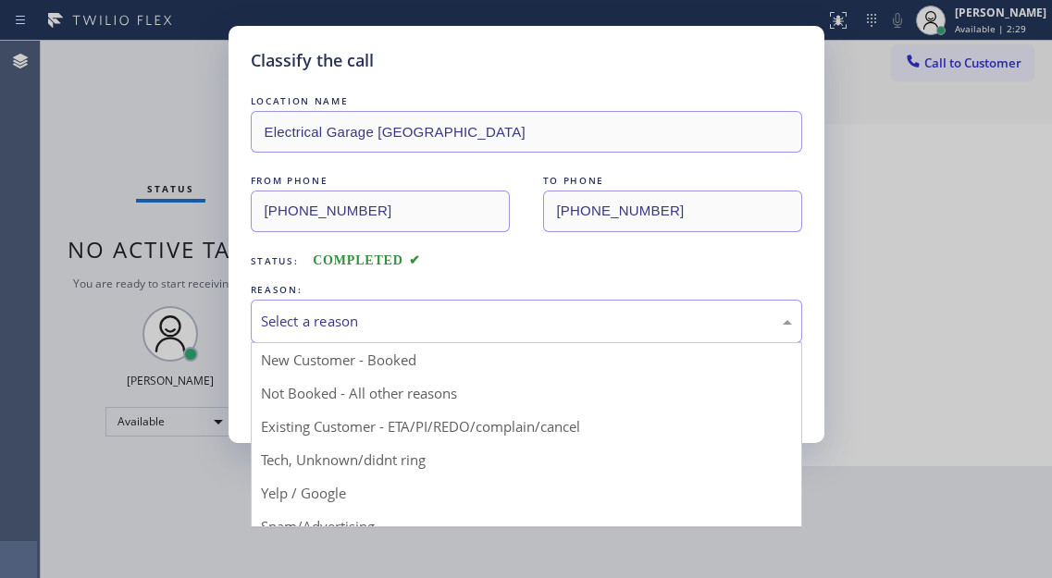
click at [440, 334] on div "Select a reason" at bounding box center [526, 321] width 551 height 43
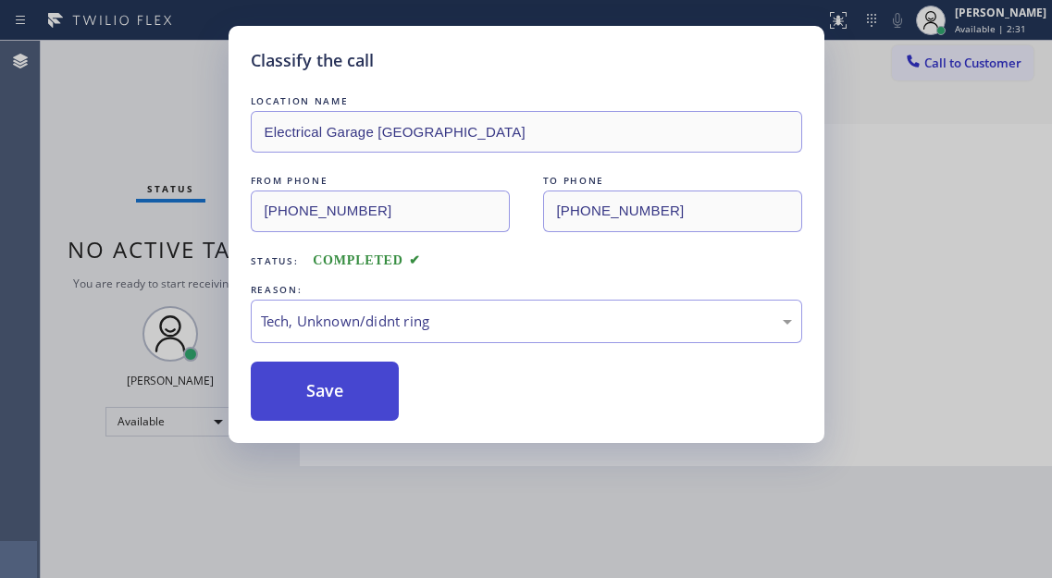
click at [350, 383] on button "Save" at bounding box center [325, 391] width 149 height 59
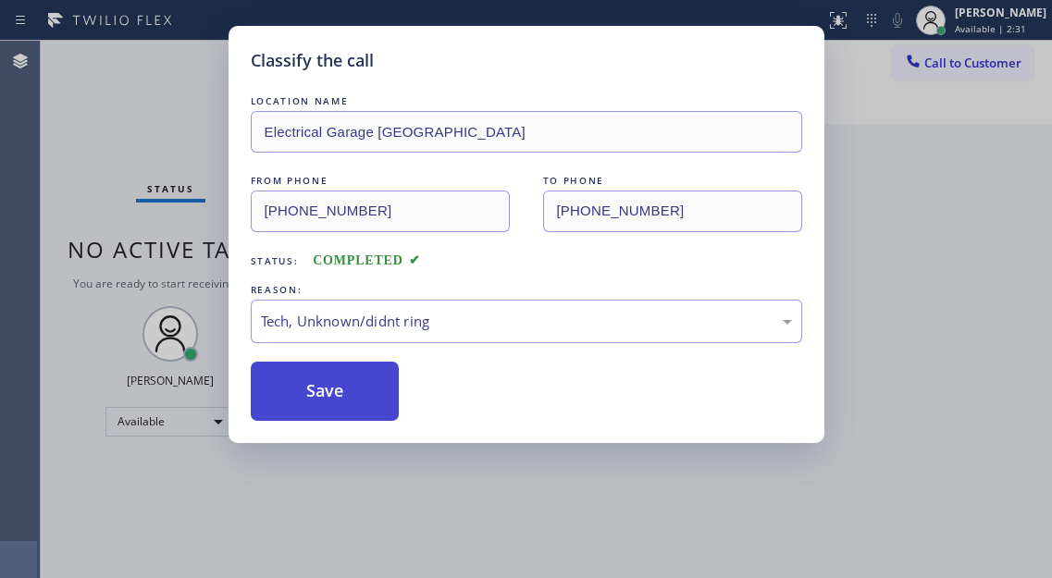
click at [350, 383] on button "Save" at bounding box center [325, 391] width 149 height 59
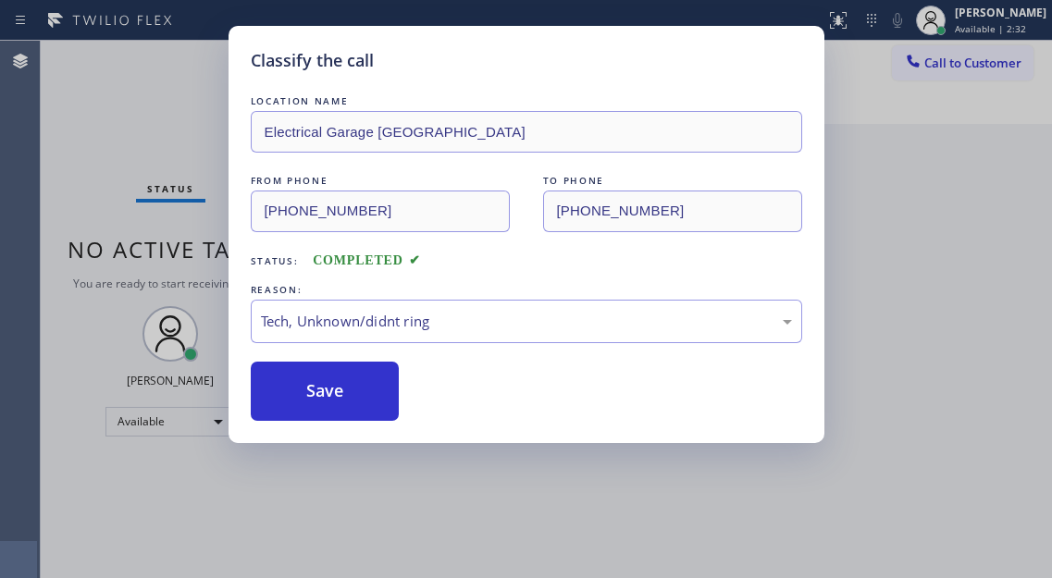
click at [124, 95] on div "Classify the call LOCATION NAME [PERSON_NAME] HVAC Repair FROM PHONE TO PHONE […" at bounding box center [546, 309] width 1011 height 537
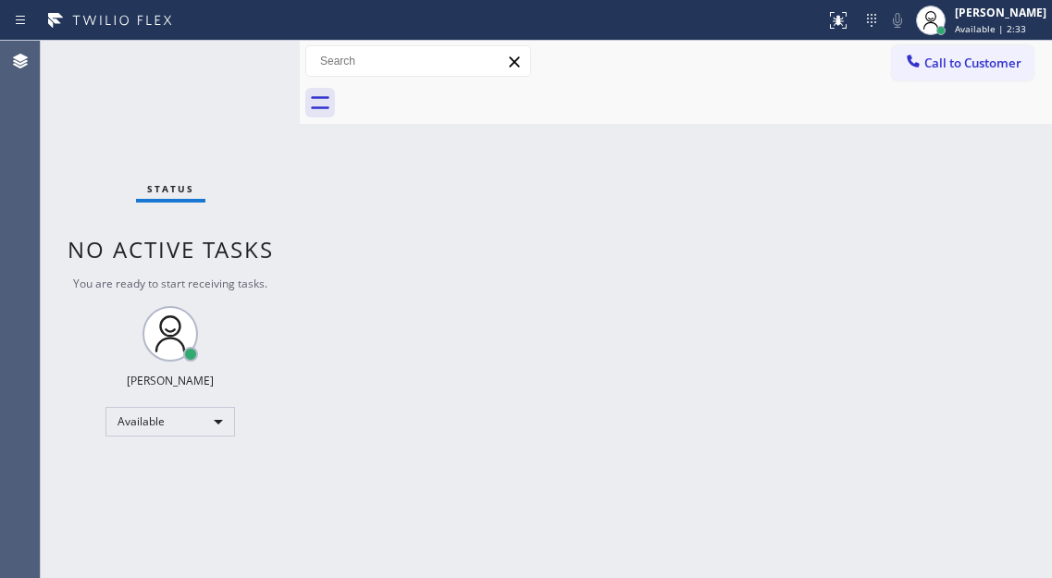
click at [253, 56] on div "Status No active tasks You are ready to start receiving tasks. [PERSON_NAME]" at bounding box center [170, 309] width 259 height 537
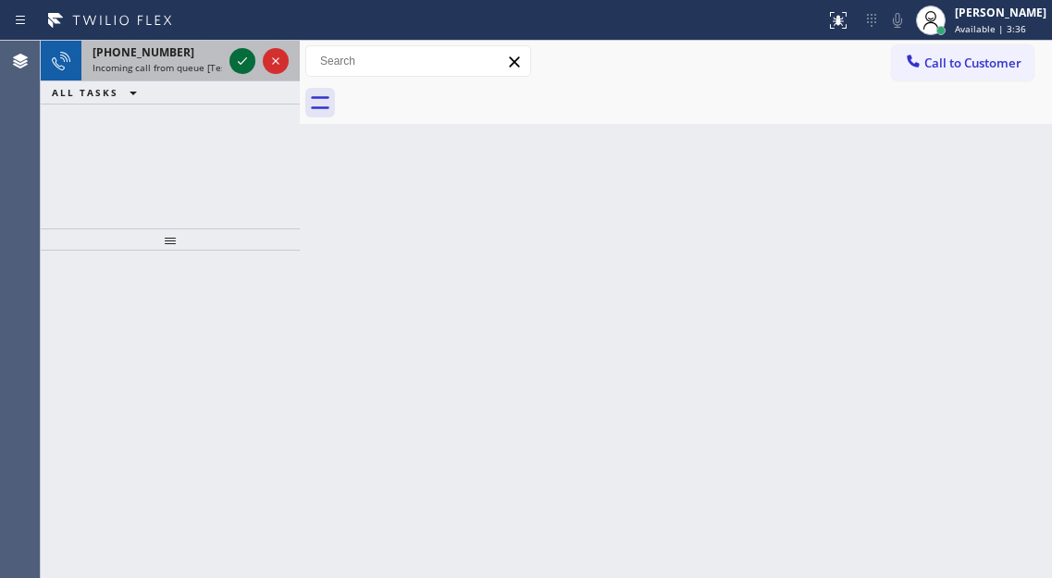
click at [248, 54] on icon at bounding box center [242, 61] width 22 height 22
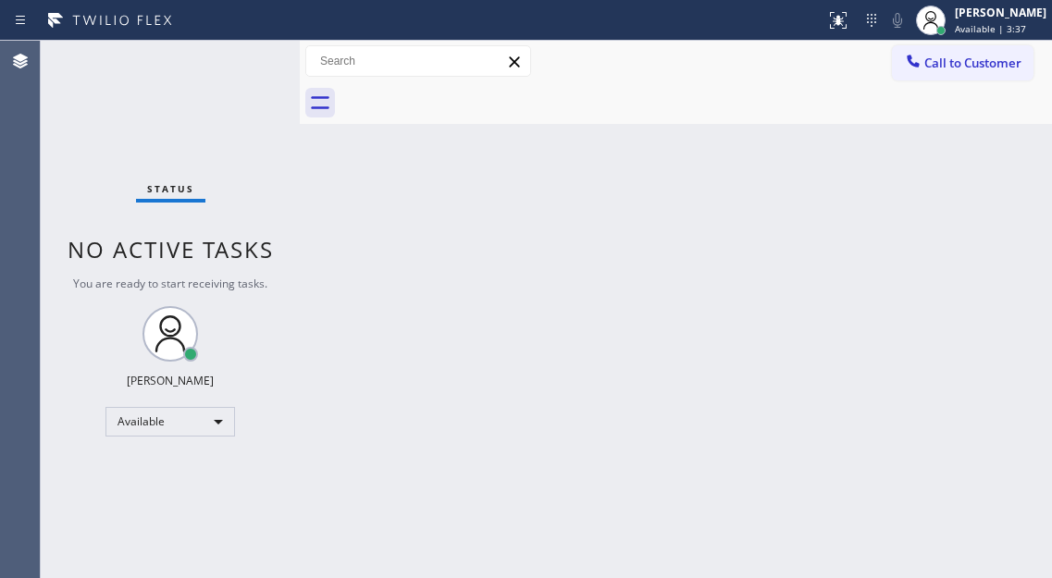
click at [242, 53] on div "Status No active tasks You are ready to start receiving tasks. [PERSON_NAME]" at bounding box center [170, 309] width 259 height 537
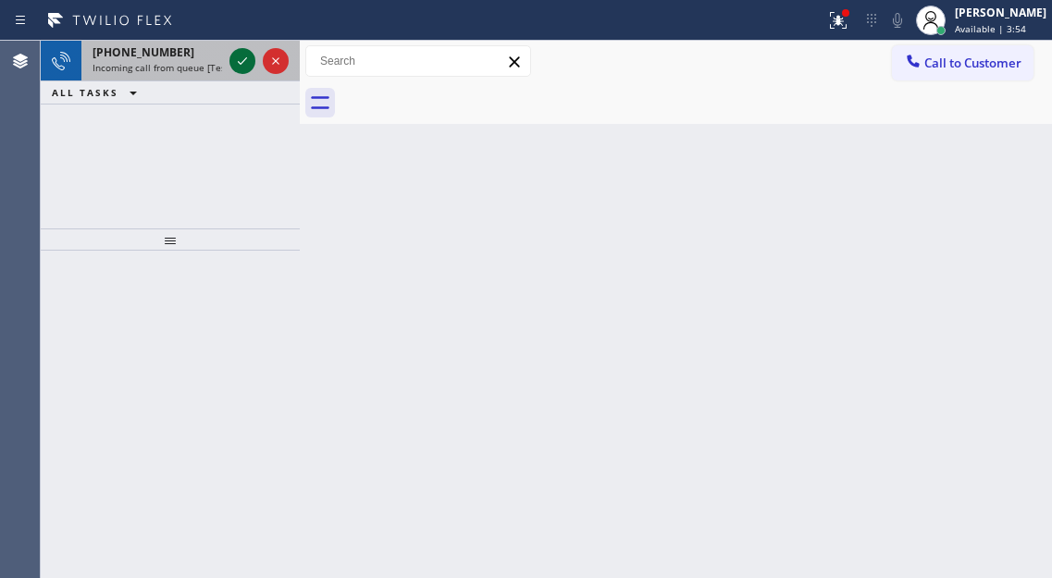
click at [242, 53] on icon at bounding box center [242, 61] width 22 height 22
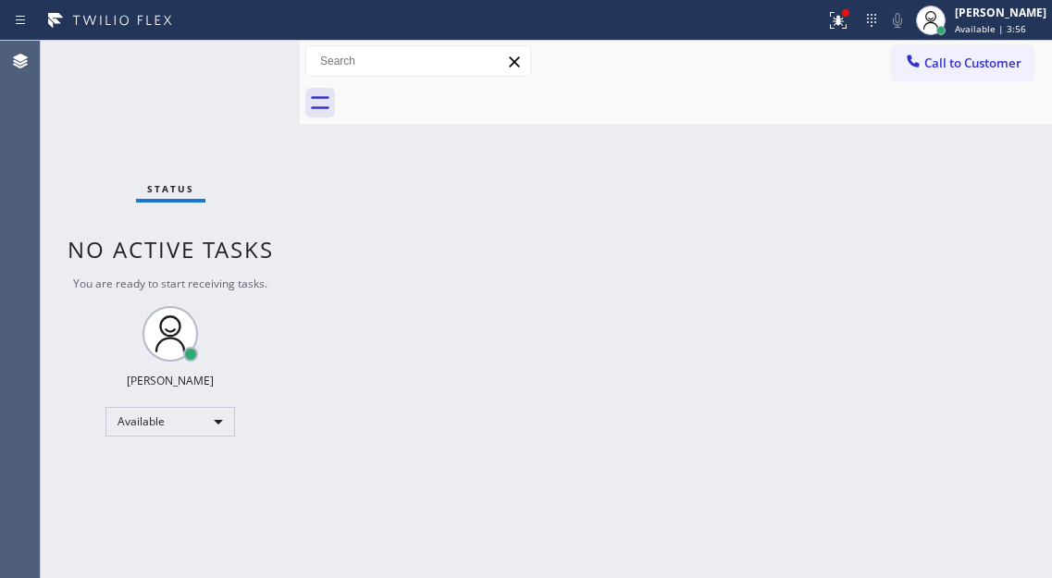
click at [236, 67] on div "Status No active tasks You are ready to start receiving tasks. [PERSON_NAME]" at bounding box center [170, 309] width 259 height 537
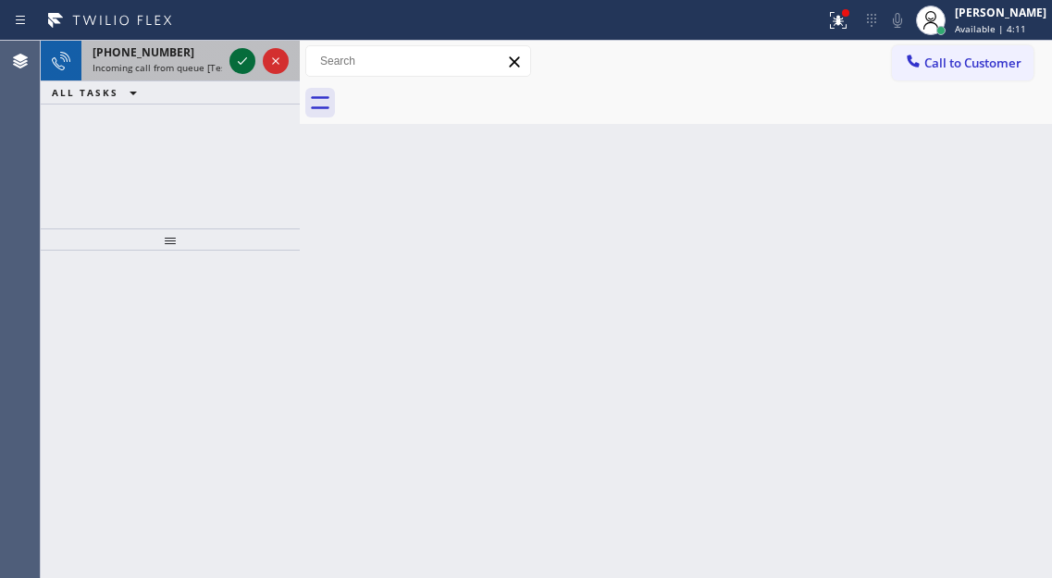
click at [236, 67] on icon at bounding box center [242, 61] width 22 height 22
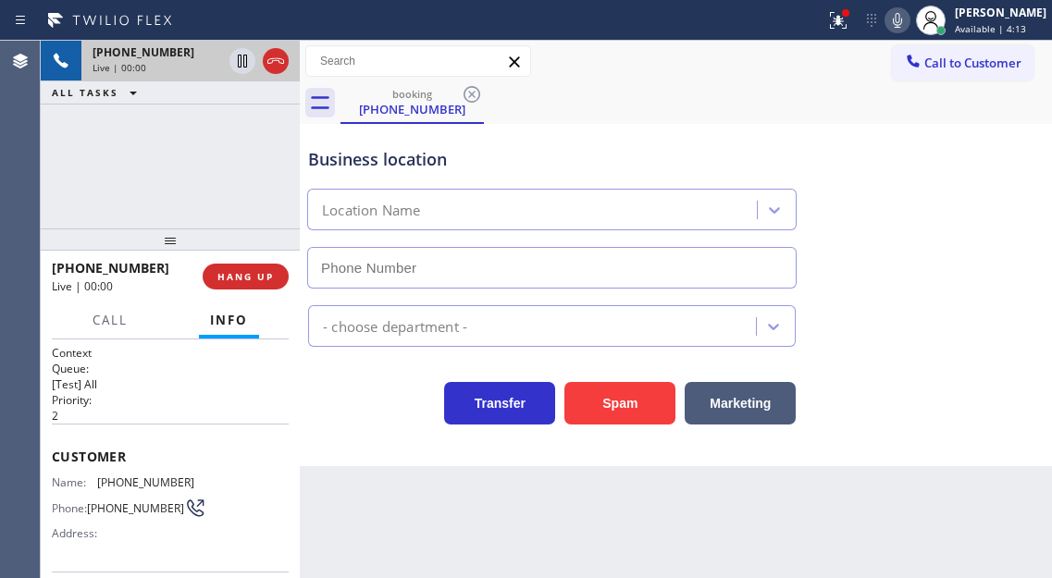
type input "[PHONE_NUMBER]"
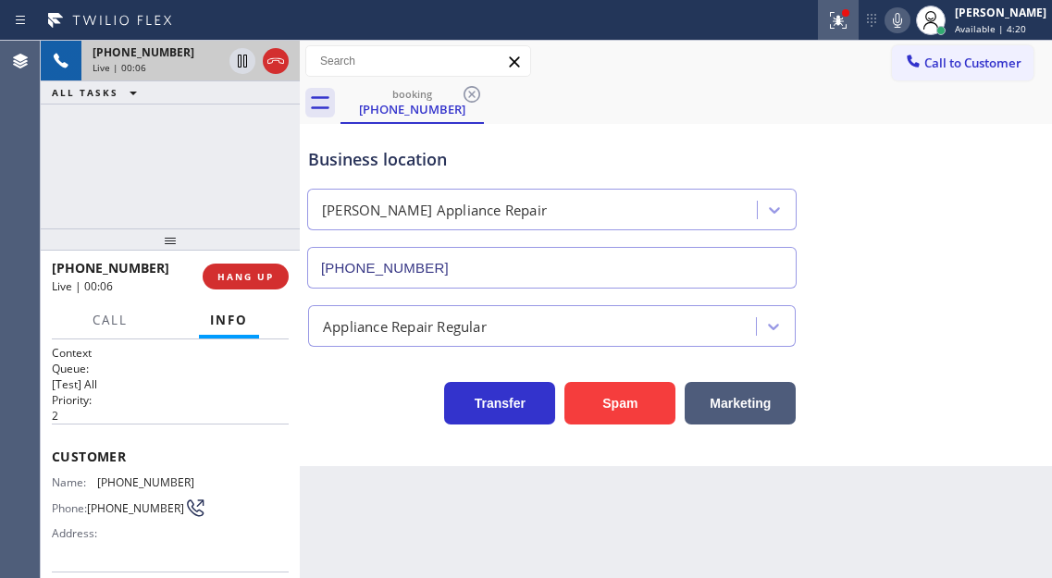
click at [849, 29] on icon at bounding box center [838, 20] width 22 height 22
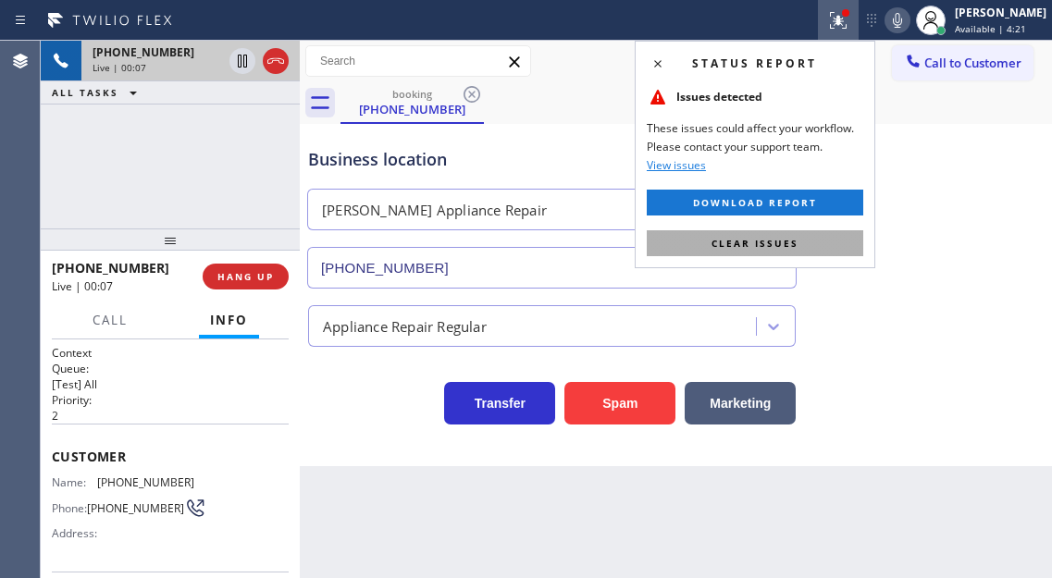
click at [807, 237] on button "Clear issues" at bounding box center [755, 243] width 216 height 26
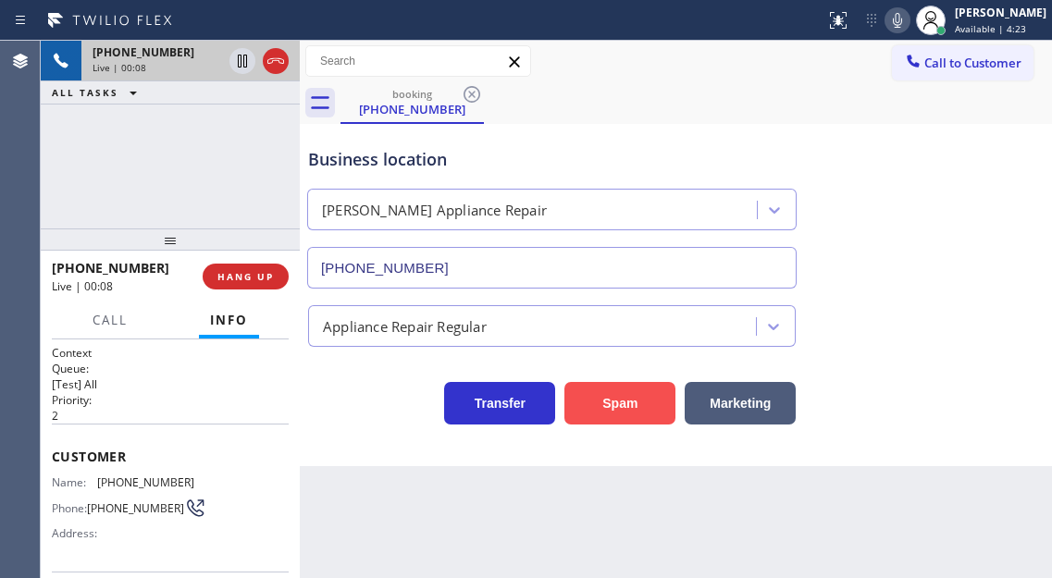
click at [631, 404] on button "Spam" at bounding box center [619, 403] width 111 height 43
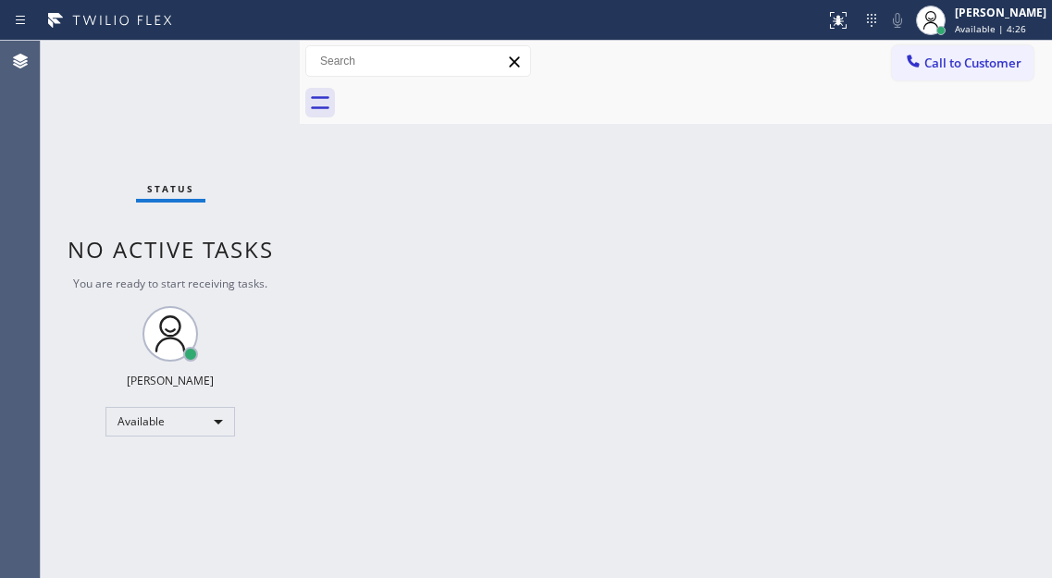
click at [241, 51] on div "Status No active tasks You are ready to start receiving tasks. [PERSON_NAME]" at bounding box center [170, 309] width 259 height 537
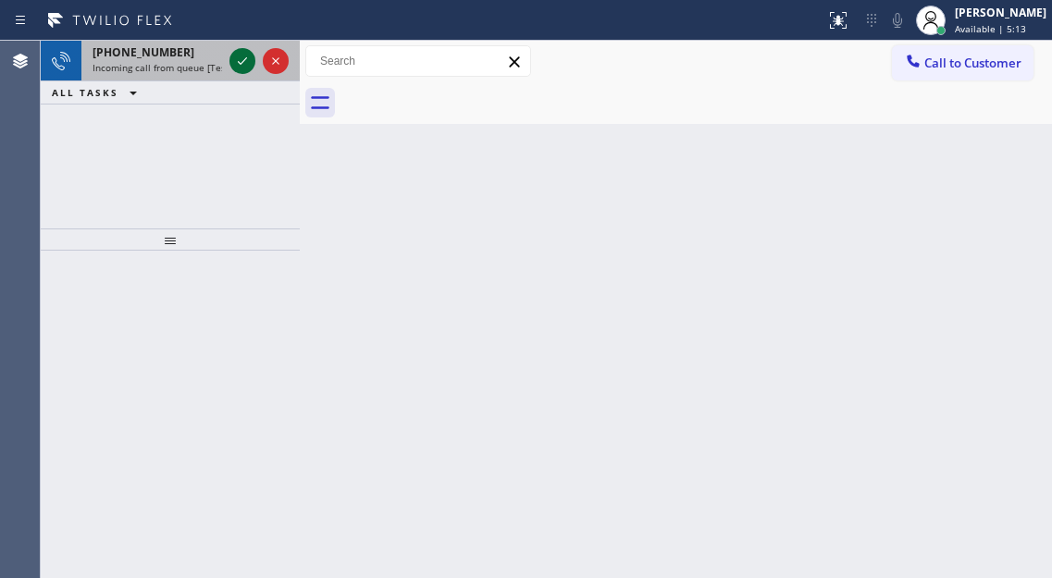
click at [236, 62] on icon at bounding box center [242, 61] width 22 height 22
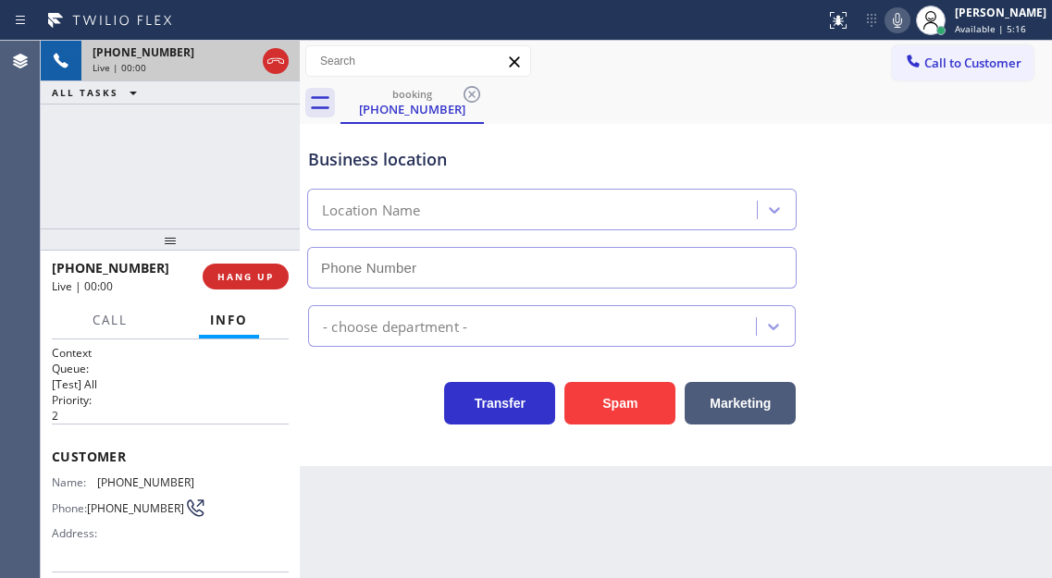
type input "[PHONE_NUMBER]"
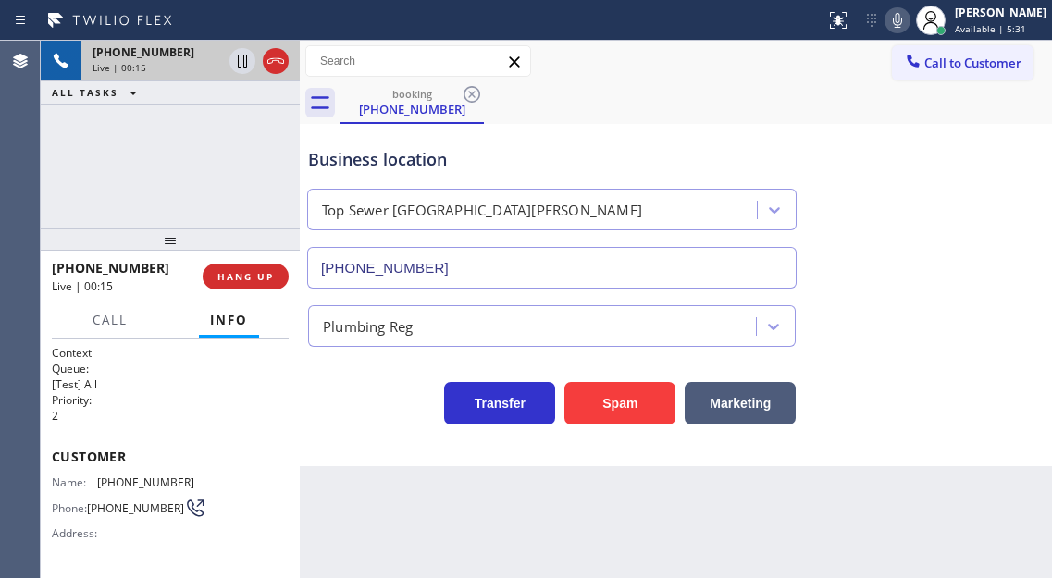
click at [244, 193] on div "[PHONE_NUMBER] Live | 00:15 ALL TASKS ALL TASKS ACTIVE TASKS TASKS IN WRAP UP" at bounding box center [170, 135] width 259 height 188
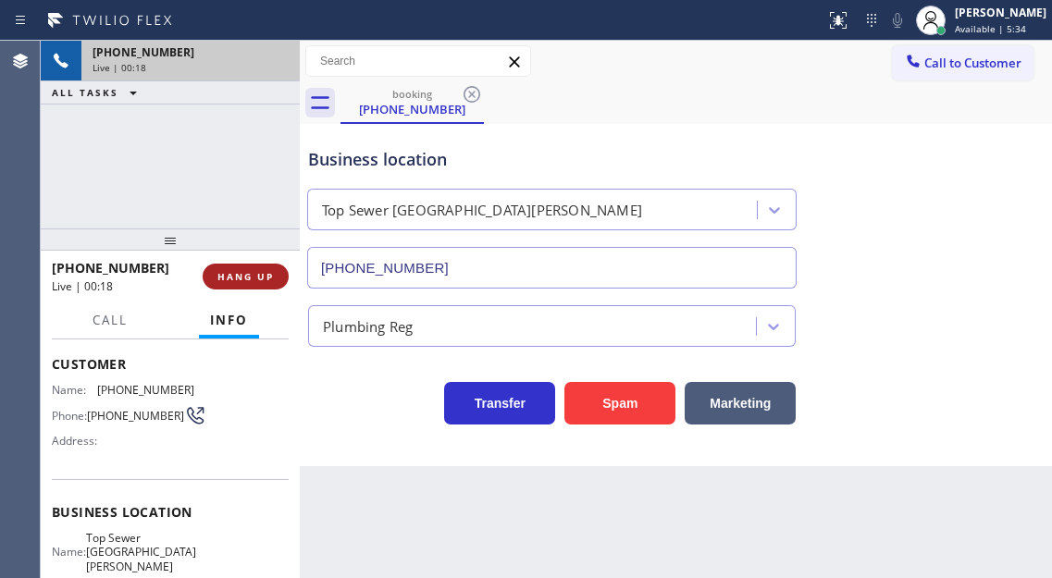
click at [240, 282] on span "HANG UP" at bounding box center [245, 276] width 56 height 13
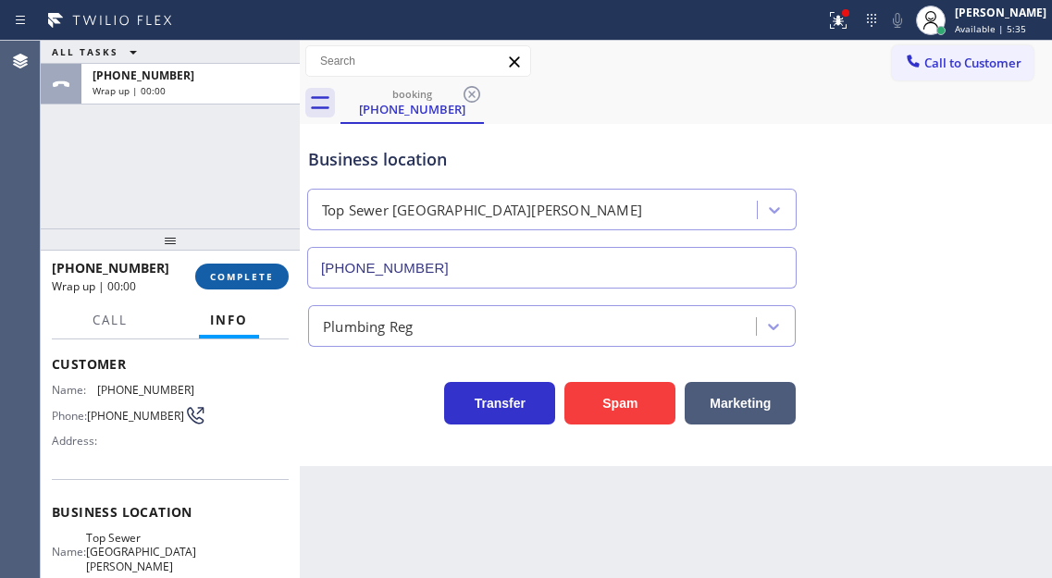
click at [240, 282] on span "COMPLETE" at bounding box center [242, 276] width 64 height 13
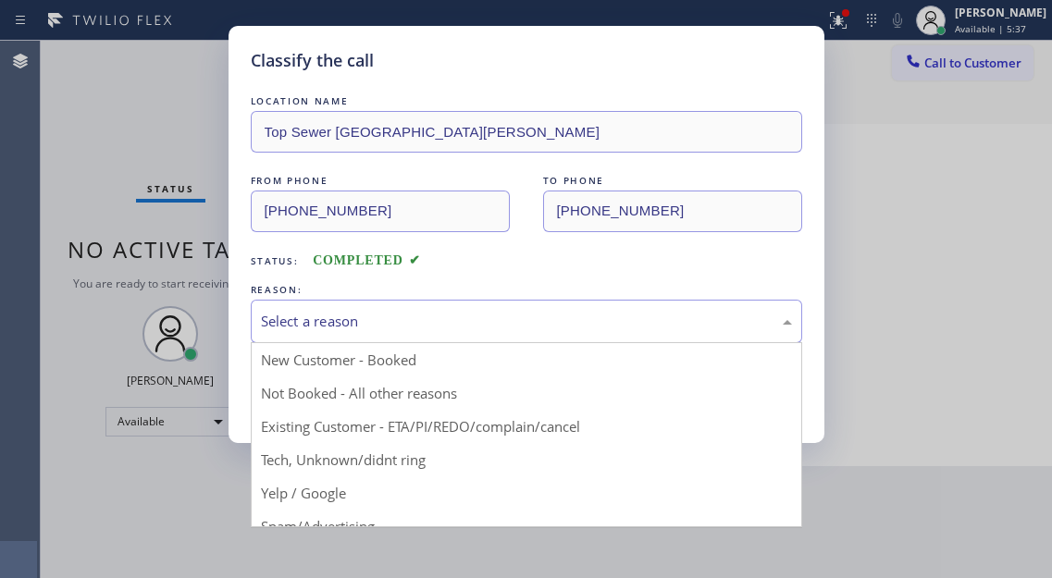
click at [500, 318] on div "Select a reason" at bounding box center [526, 321] width 531 height 21
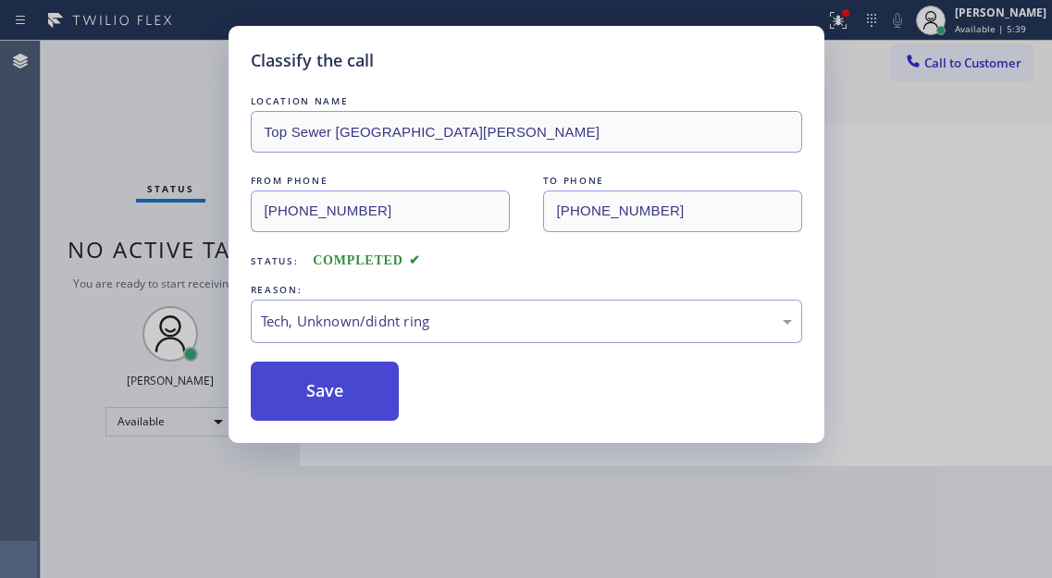
click at [338, 379] on button "Save" at bounding box center [325, 391] width 149 height 59
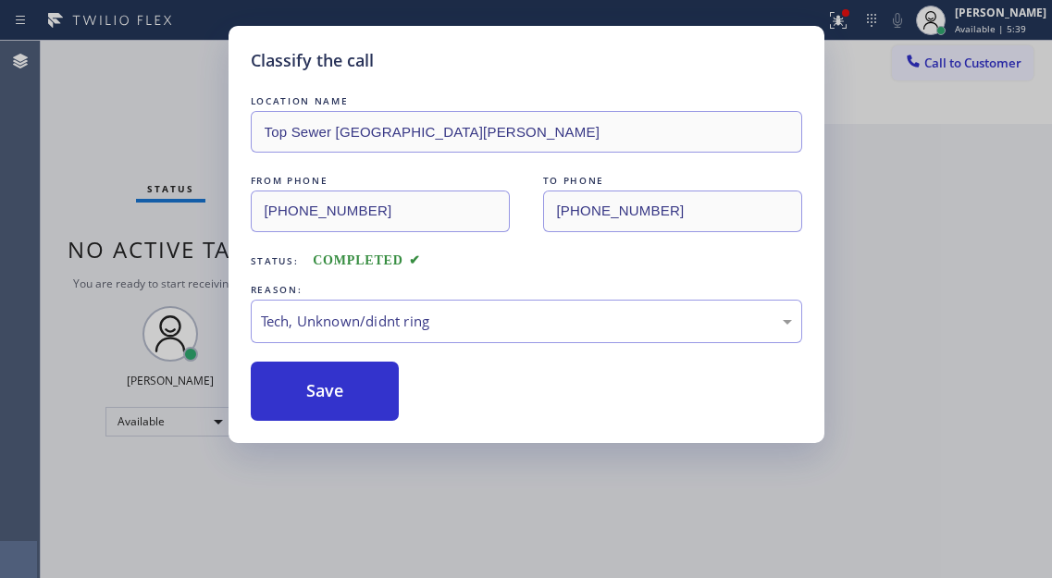
click at [171, 87] on div "Classify the call LOCATION NAME Top Sewer [GEOGRAPHIC_DATA][PERSON_NAME] FROM P…" at bounding box center [526, 289] width 1052 height 578
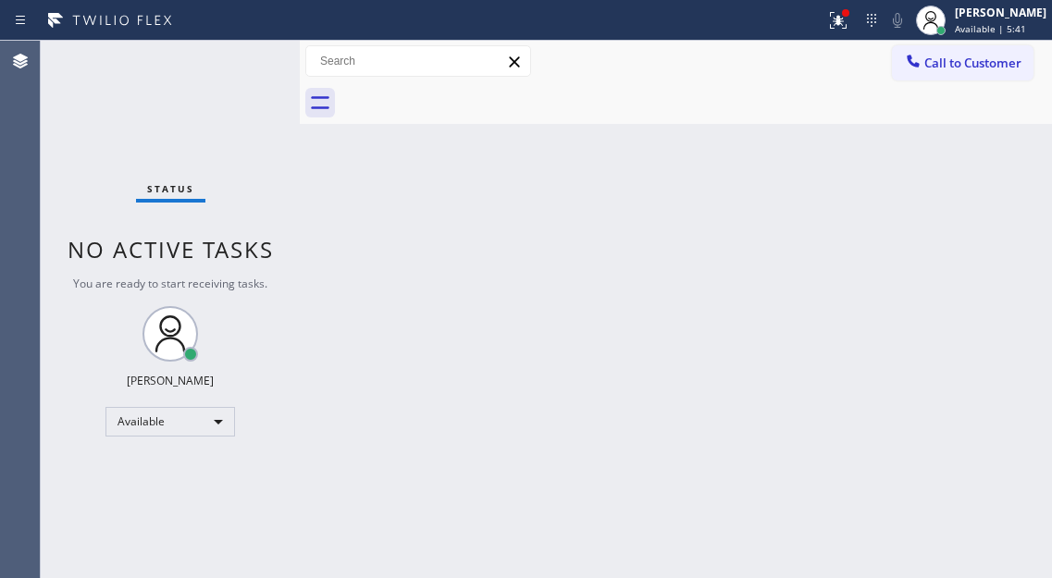
click at [244, 53] on div "Status No active tasks You are ready to start receiving tasks. [PERSON_NAME]" at bounding box center [170, 309] width 259 height 537
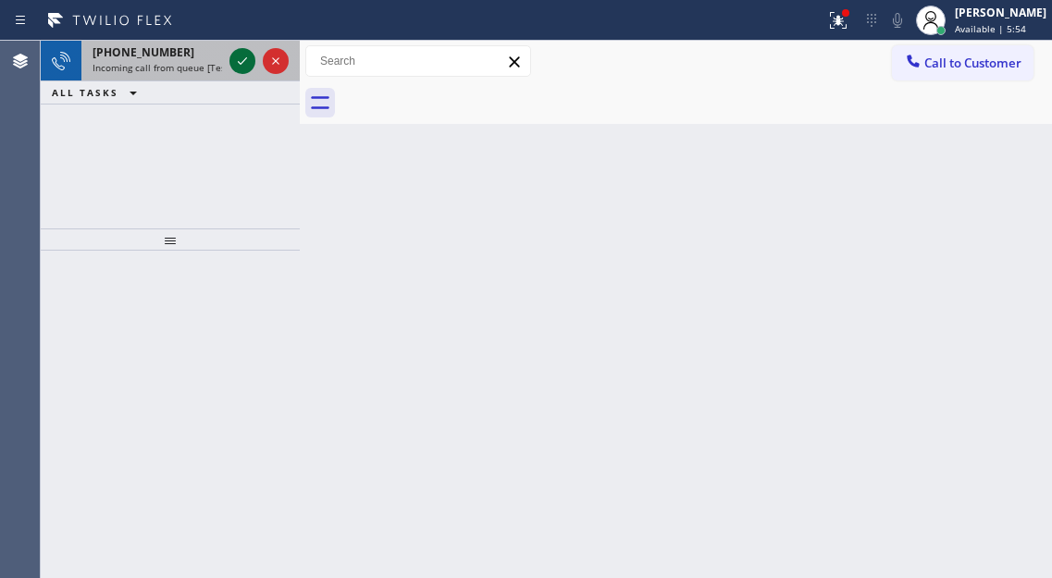
click at [241, 65] on icon at bounding box center [242, 61] width 22 height 22
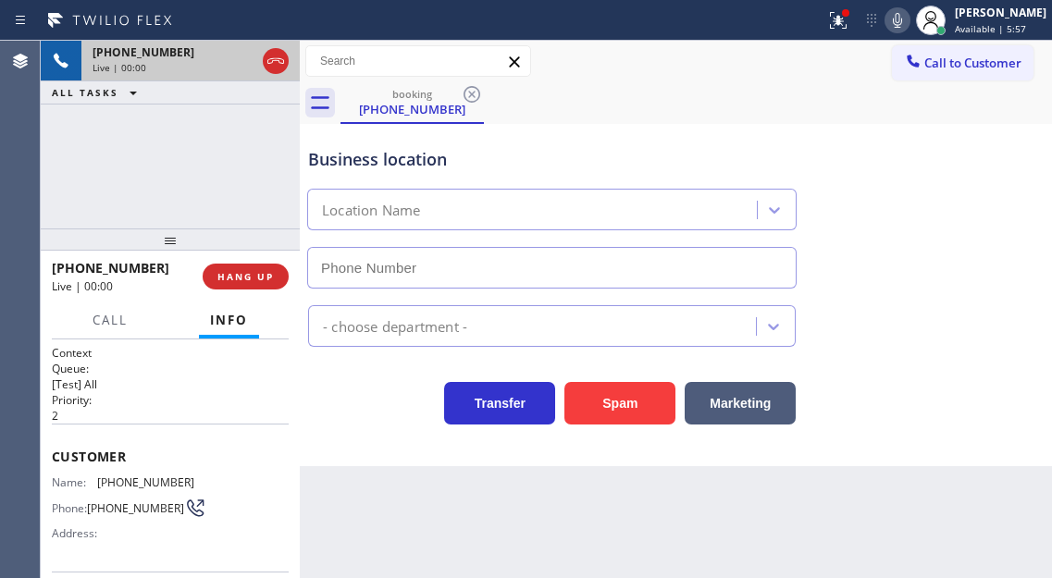
type input "[PHONE_NUMBER]"
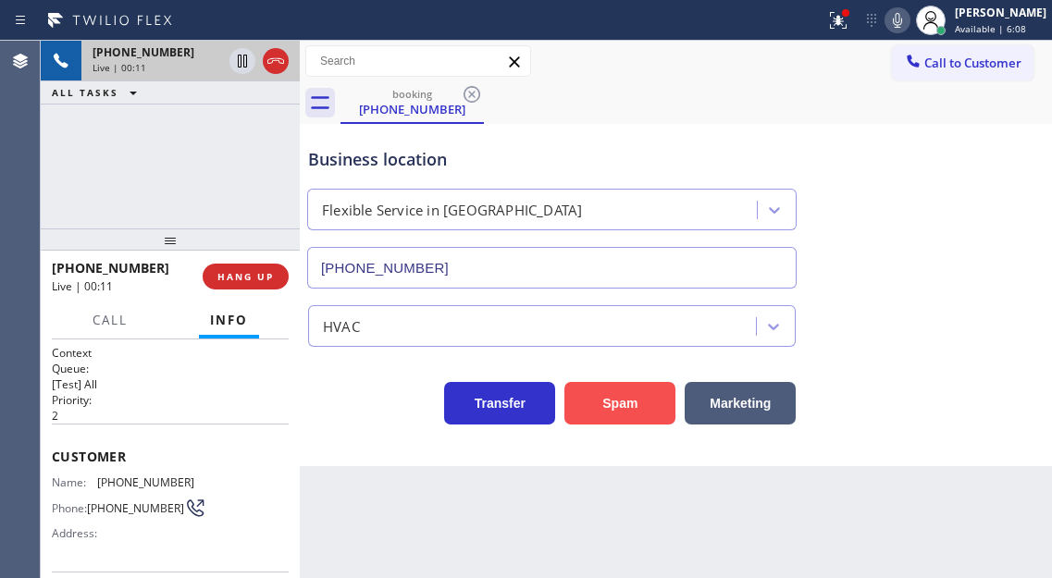
click at [591, 418] on button "Spam" at bounding box center [619, 403] width 111 height 43
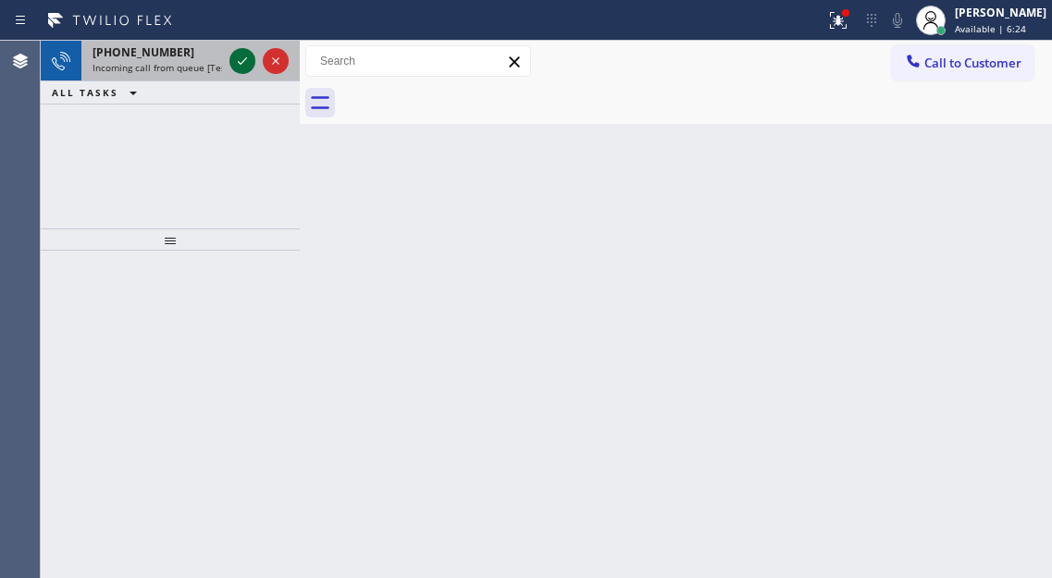
click at [234, 70] on icon at bounding box center [242, 61] width 22 height 22
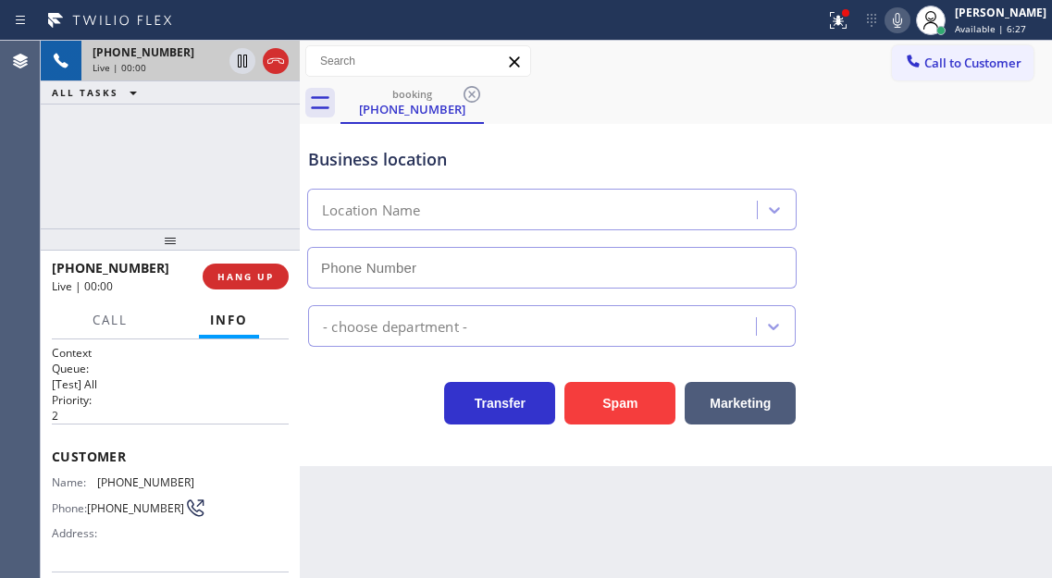
type input "[PHONE_NUMBER]"
click at [599, 131] on div "Business location Express Heating and Cooling Service [PHONE_NUMBER]" at bounding box center [551, 209] width 495 height 160
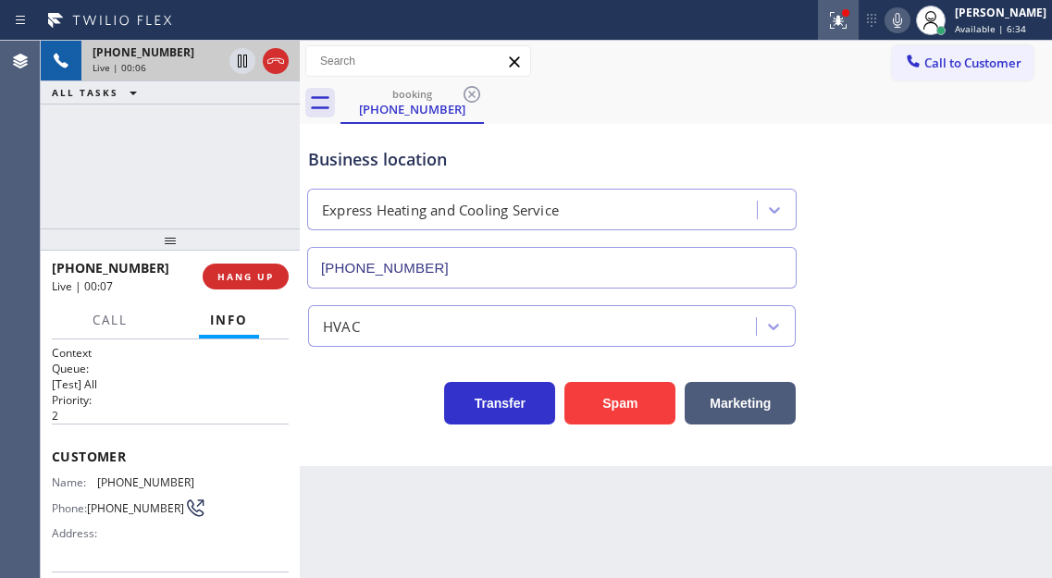
click at [849, 24] on icon at bounding box center [838, 20] width 22 height 22
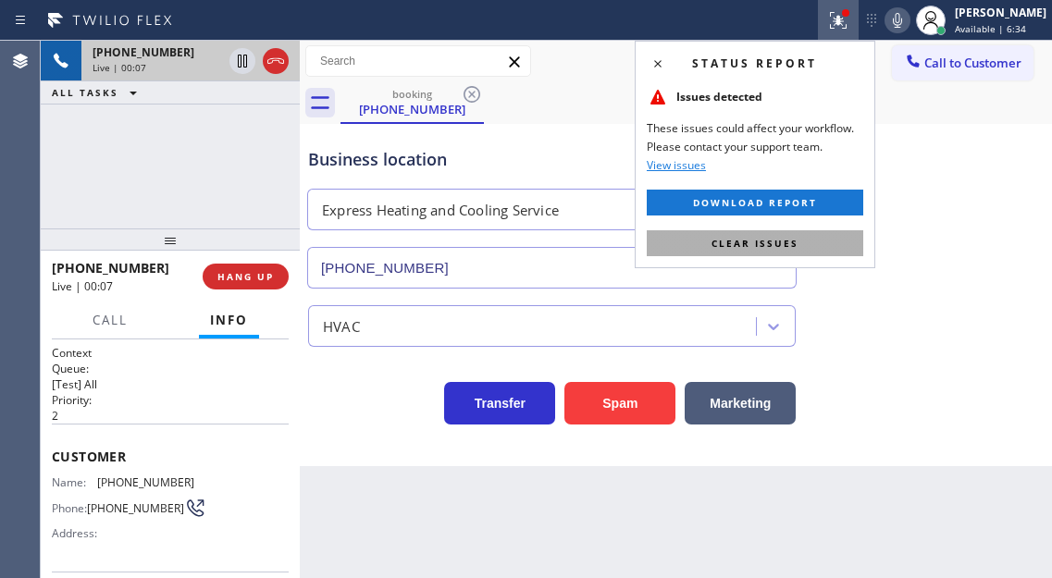
click at [797, 238] on button "Clear issues" at bounding box center [755, 243] width 216 height 26
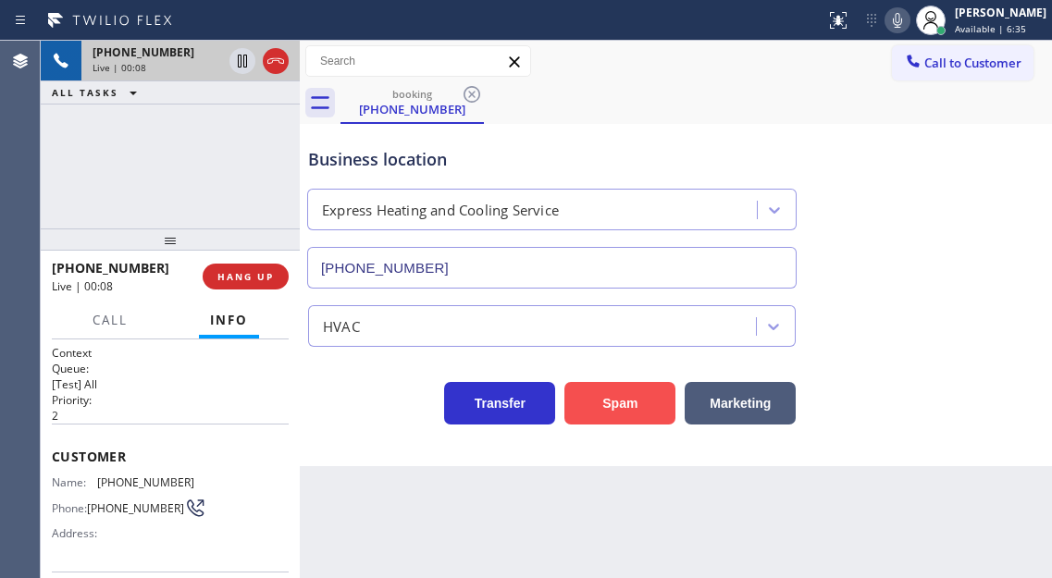
click at [624, 389] on button "Spam" at bounding box center [619, 403] width 111 height 43
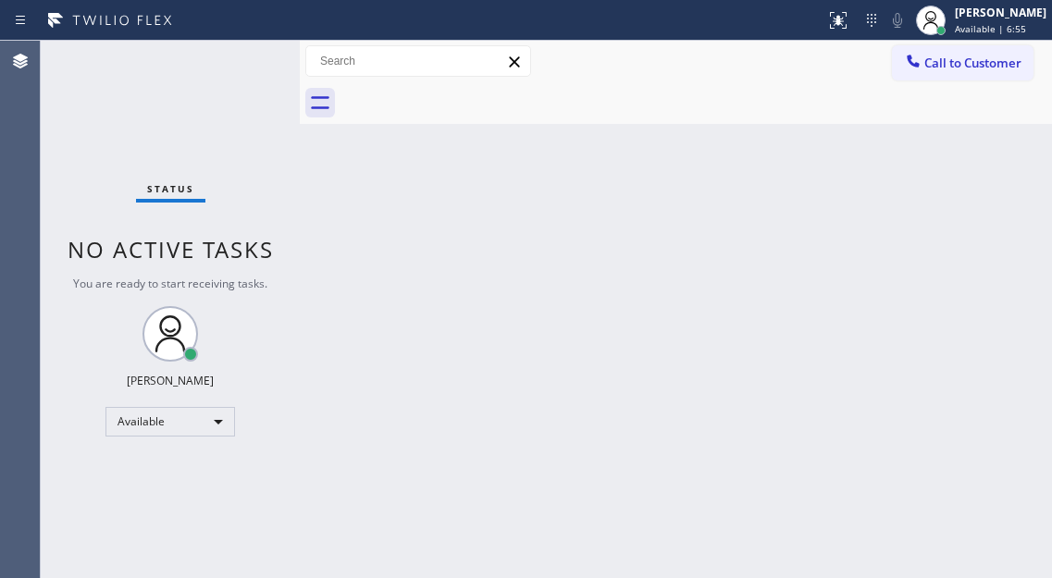
click at [240, 57] on div "Status No active tasks You are ready to start receiving tasks. [PERSON_NAME]" at bounding box center [170, 309] width 259 height 537
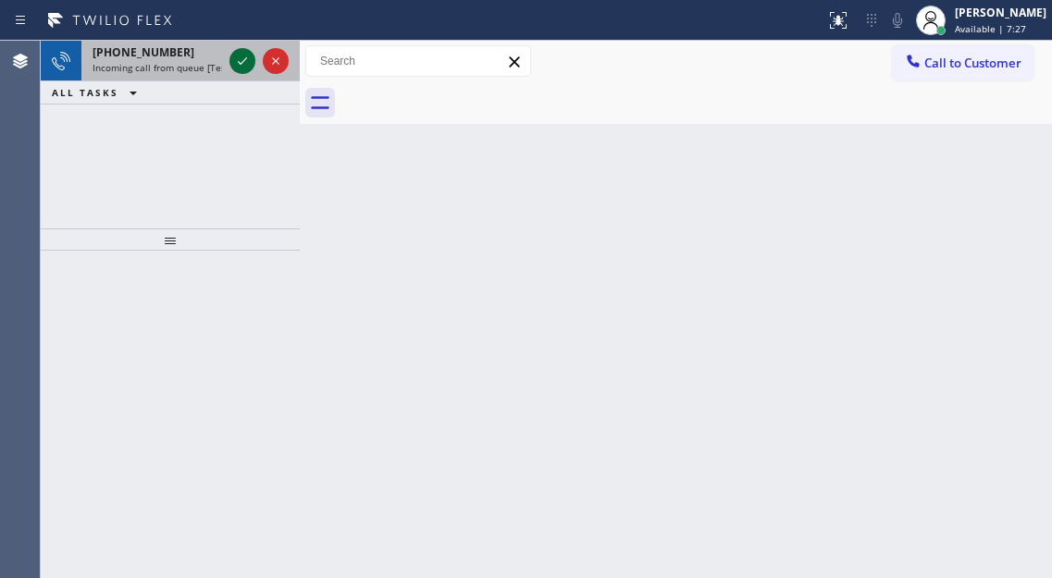
click at [240, 57] on icon at bounding box center [242, 61] width 22 height 22
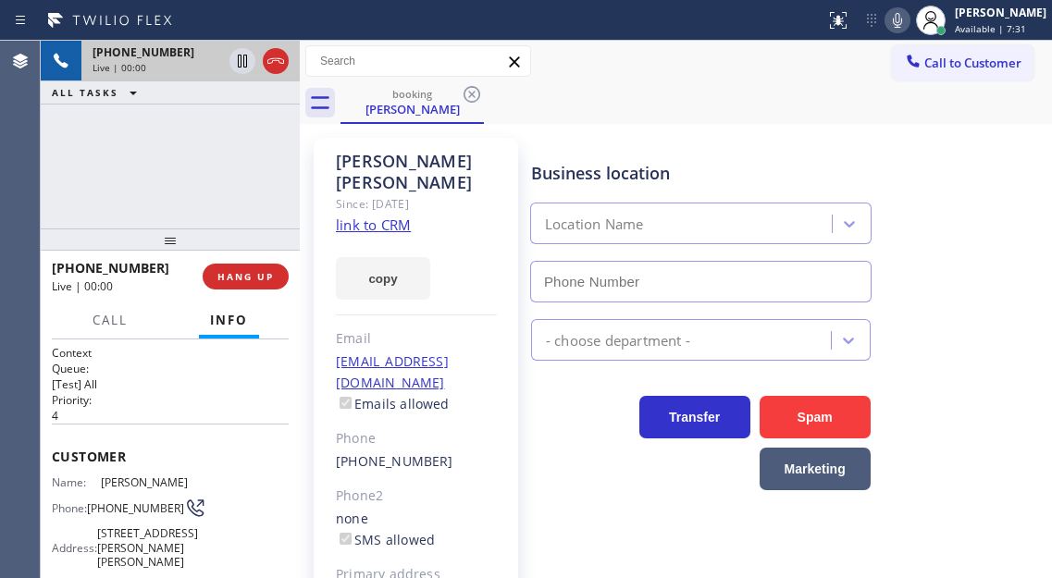
type input "[PHONE_NUMBER]"
click at [364, 216] on link "link to CRM" at bounding box center [373, 225] width 75 height 18
click at [203, 193] on div "[PHONE_NUMBER] Live | 00:49 ALL TASKS ALL TASKS ACTIVE TASKS TASKS IN WRAP UP" at bounding box center [170, 135] width 259 height 188
click at [202, 179] on div "[PHONE_NUMBER] Live | 00:52 ALL TASKS ALL TASKS ACTIVE TASKS TASKS IN WRAP UP" at bounding box center [170, 135] width 259 height 188
click at [140, 152] on div "[PHONE_NUMBER] Live | 00:57 ALL TASKS ALL TASKS ACTIVE TASKS TASKS IN WRAP UP" at bounding box center [170, 135] width 259 height 188
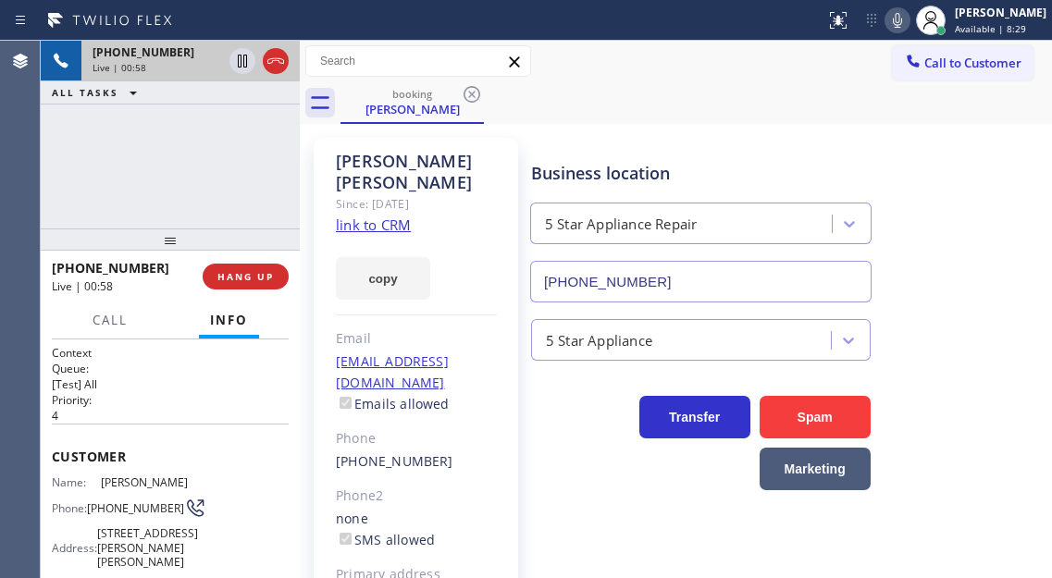
click at [169, 151] on div "[PHONE_NUMBER] Live | 00:58 ALL TASKS ALL TASKS ACTIVE TASKS TASKS IN WRAP UP" at bounding box center [170, 135] width 259 height 188
click at [169, 151] on div "[PHONE_NUMBER] Live | 00:59 ALL TASKS ALL TASKS ACTIVE TASKS TASKS IN WRAP UP" at bounding box center [170, 135] width 259 height 188
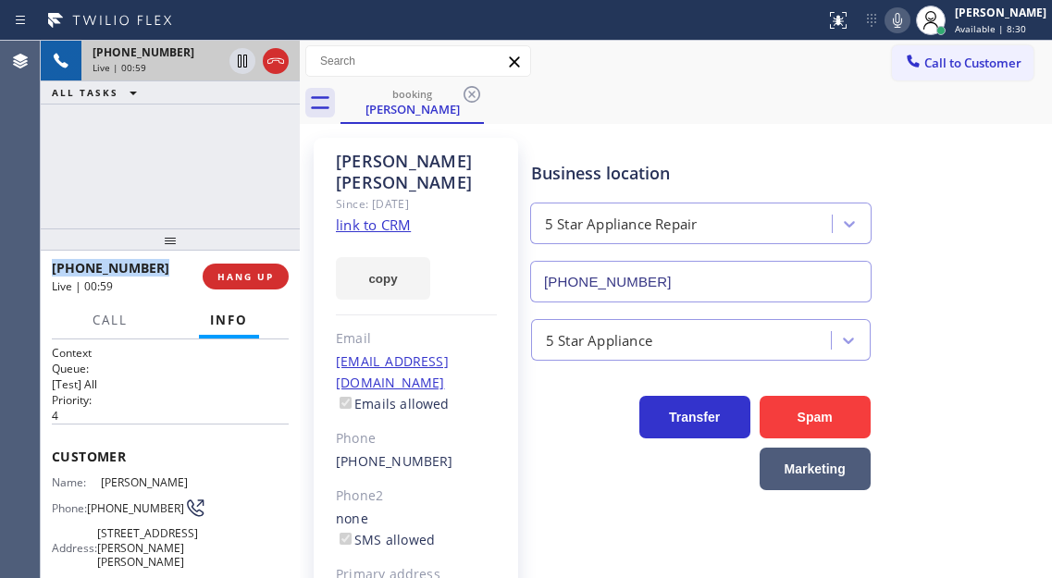
click at [169, 151] on div "[PHONE_NUMBER] Live | 00:59 ALL TASKS ALL TASKS ACTIVE TASKS TASKS IN WRAP UP" at bounding box center [170, 135] width 259 height 188
click at [169, 151] on div "[PHONE_NUMBER] Live | 01:00 ALL TASKS ALL TASKS ACTIVE TASKS TASKS IN WRAP UP" at bounding box center [170, 135] width 259 height 188
click at [254, 276] on span "HANG UP" at bounding box center [245, 276] width 56 height 13
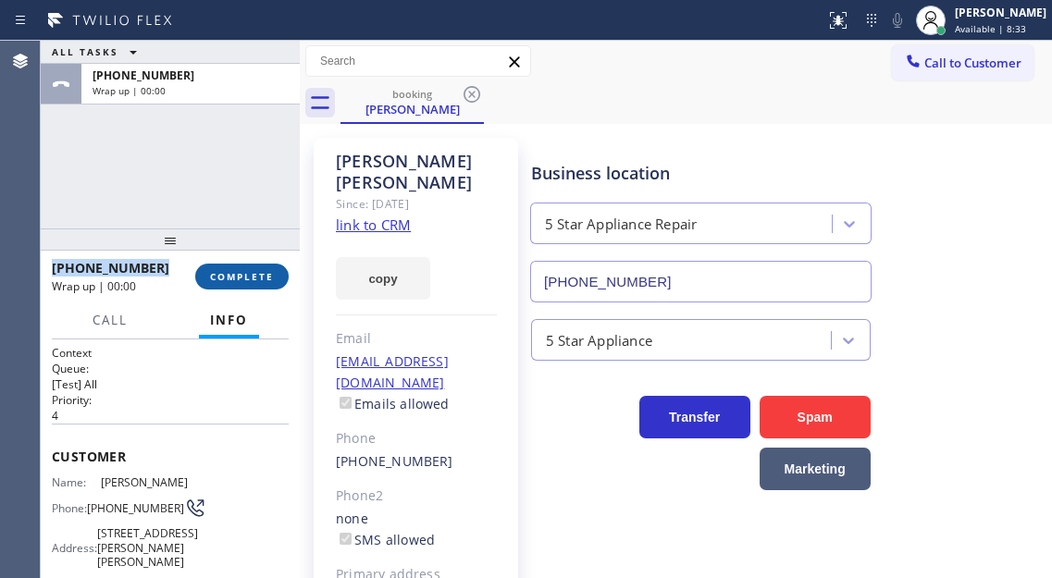
click at [254, 276] on span "COMPLETE" at bounding box center [242, 276] width 64 height 13
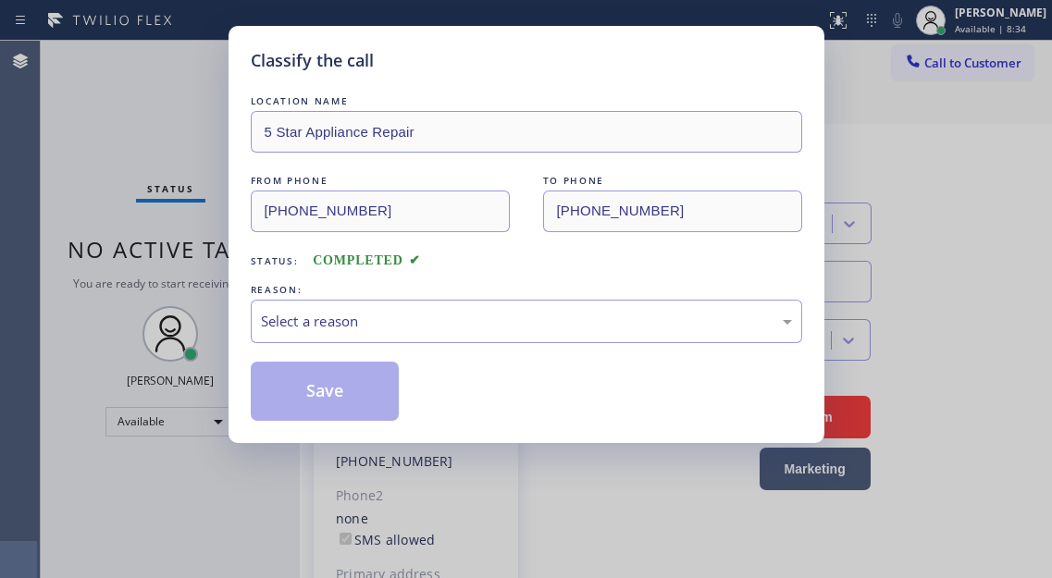
click at [254, 276] on div "LOCATION NAME 5 Star Appliance Repair FROM PHONE [PHONE_NUMBER] TO PHONE [PHONE…" at bounding box center [526, 256] width 551 height 329
click at [343, 323] on div "Select a reason" at bounding box center [526, 321] width 531 height 21
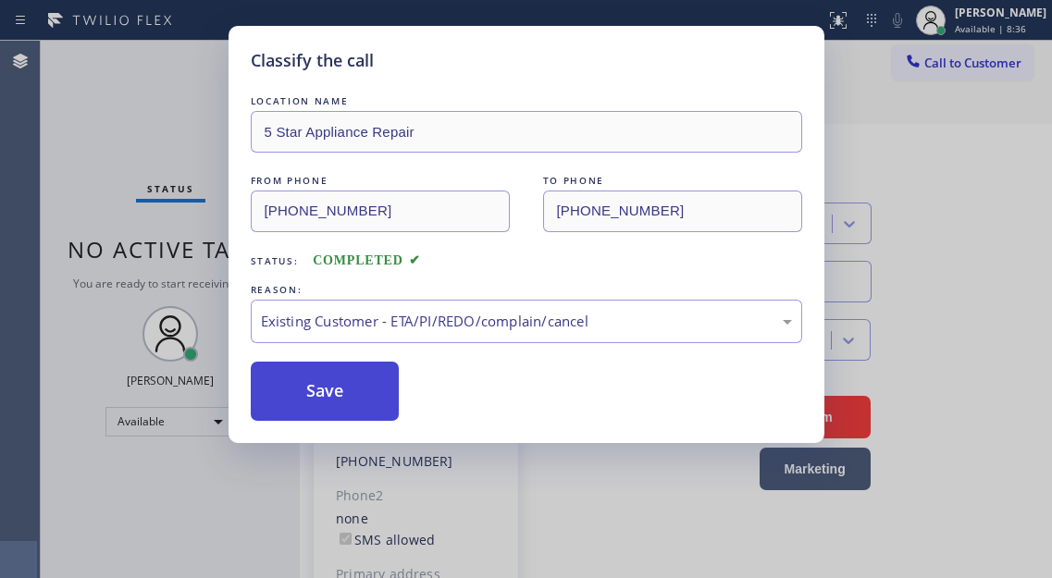
click at [362, 407] on button "Save" at bounding box center [325, 391] width 149 height 59
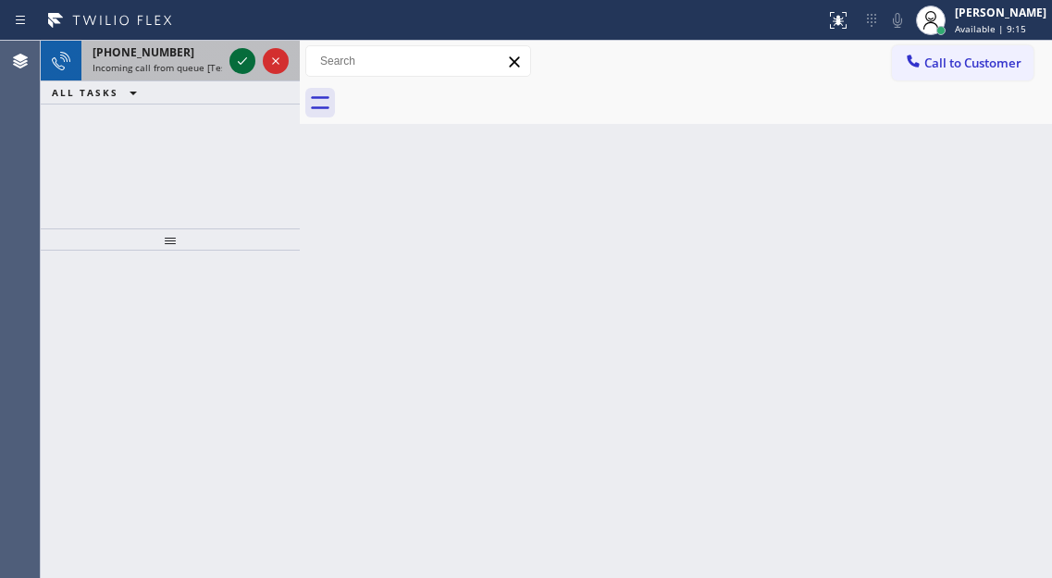
click at [240, 55] on icon at bounding box center [242, 61] width 22 height 22
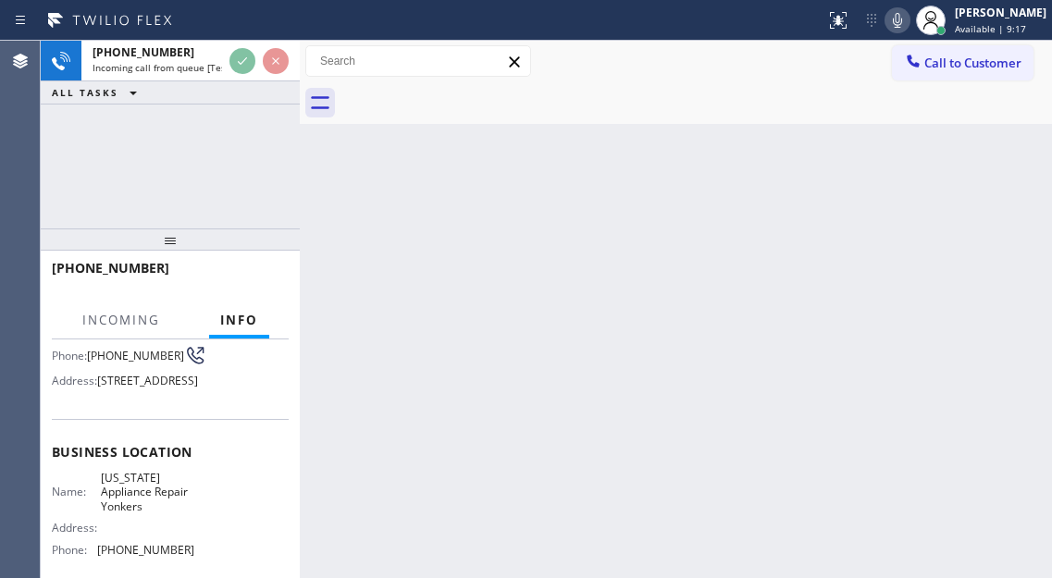
scroll to position [185, 0]
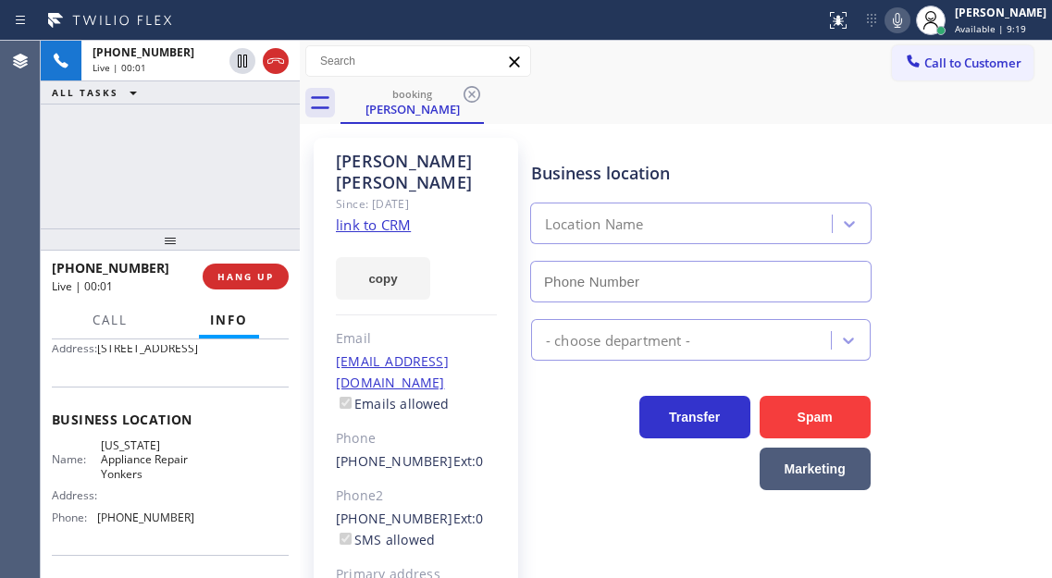
type input "[PHONE_NUMBER]"
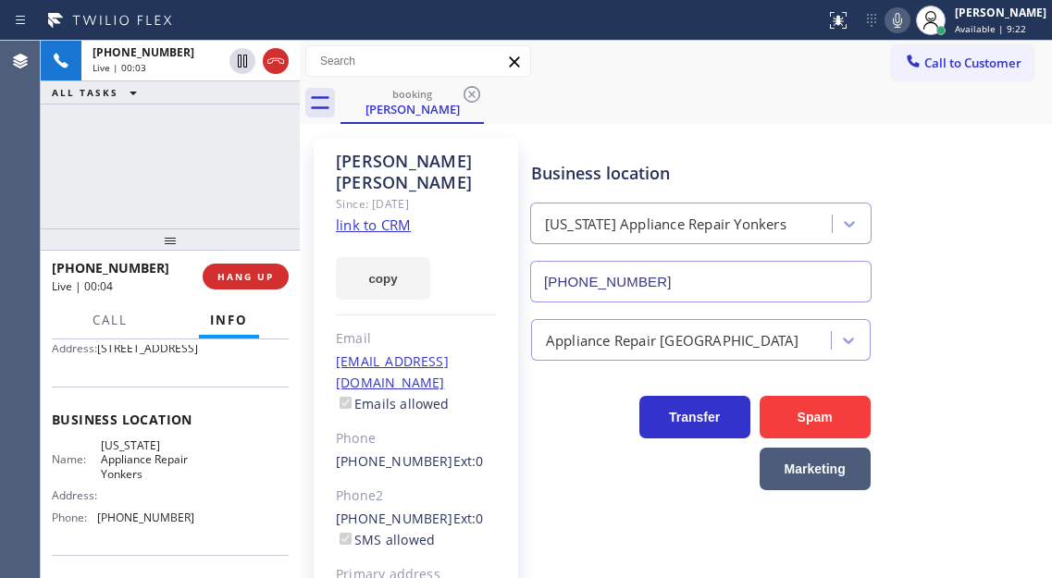
click at [969, 293] on div "Business location [US_STATE] Appliance Repair [GEOGRAPHIC_DATA] [PHONE_NUMBER]" at bounding box center [787, 218] width 520 height 167
click at [395, 216] on link "link to CRM" at bounding box center [373, 225] width 75 height 18
click at [156, 153] on div "[PHONE_NUMBER] Live | 00:09 ALL TASKS ALL TASKS ACTIVE TASKS TASKS IN WRAP UP" at bounding box center [170, 135] width 259 height 188
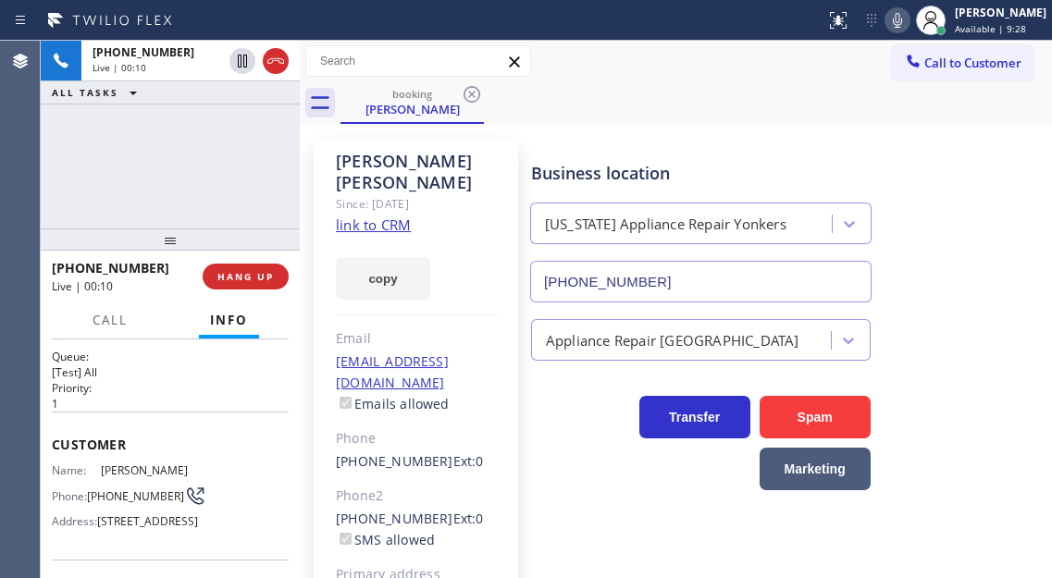
scroll to position [0, 0]
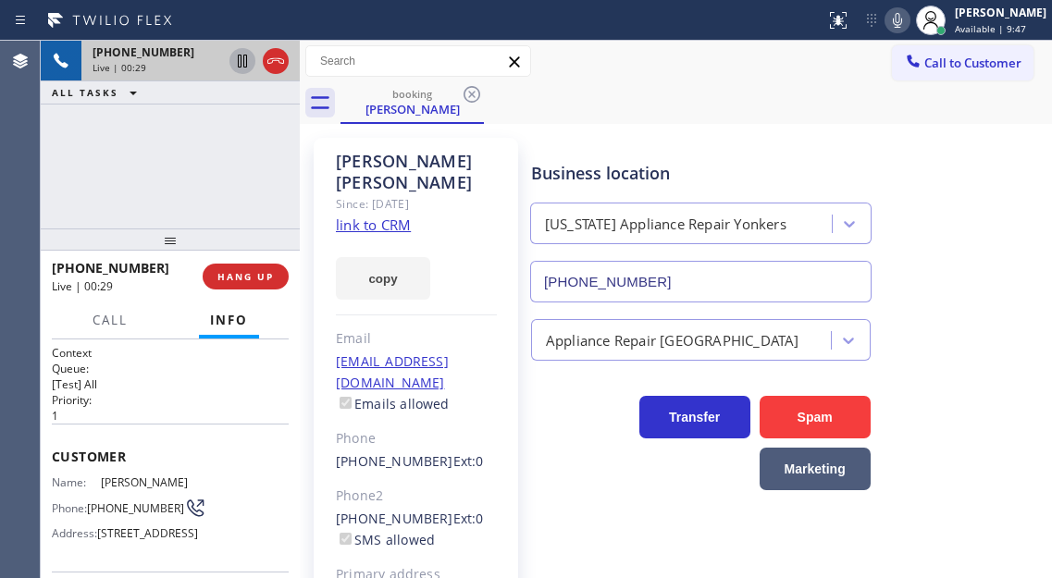
click at [242, 64] on icon at bounding box center [242, 61] width 22 height 22
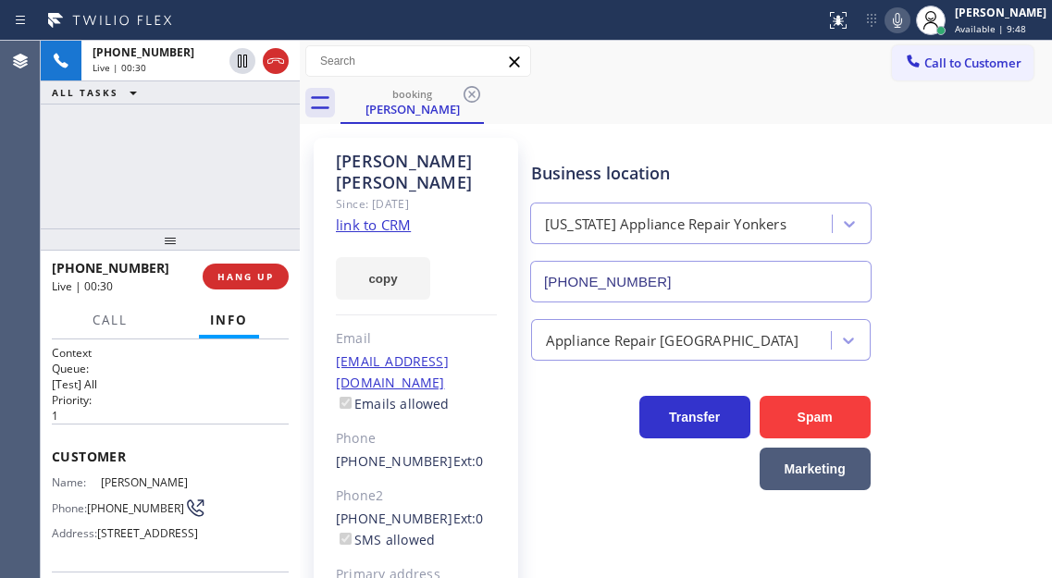
click at [905, 21] on icon at bounding box center [897, 20] width 22 height 22
click at [959, 286] on div "Business location [US_STATE] Appliance Repair [GEOGRAPHIC_DATA] [PHONE_NUMBER]" at bounding box center [787, 218] width 520 height 167
click at [1008, 307] on div "Appliance Repair [GEOGRAPHIC_DATA]" at bounding box center [787, 331] width 520 height 58
click at [217, 176] on div "[PHONE_NUMBER] Live | 02:17 ALL TASKS ALL TASKS ACTIVE TASKS TASKS IN WRAP UP" at bounding box center [170, 135] width 259 height 188
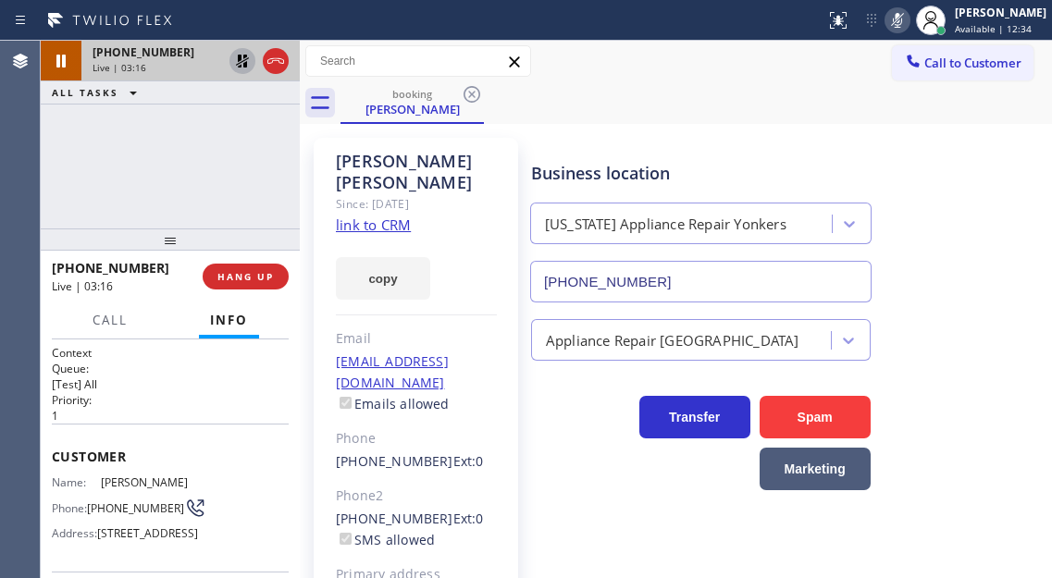
click at [241, 68] on icon at bounding box center [242, 61] width 22 height 22
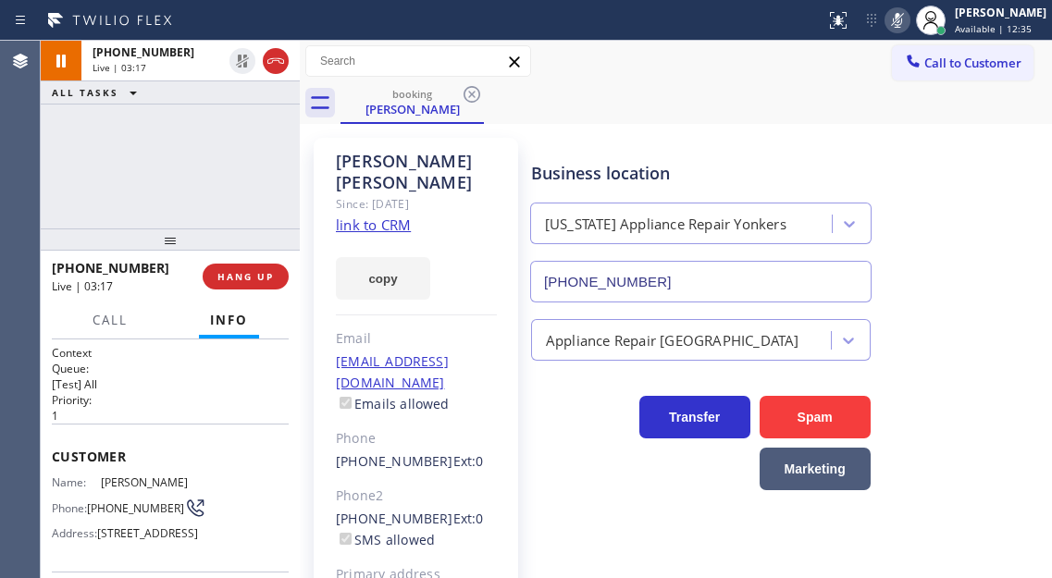
click at [908, 27] on icon at bounding box center [897, 20] width 22 height 22
click at [155, 193] on div "[PHONE_NUMBER] Live | 03:50 ALL TASKS ALL TASKS ACTIVE TASKS TASKS IN WRAP UP" at bounding box center [170, 135] width 259 height 188
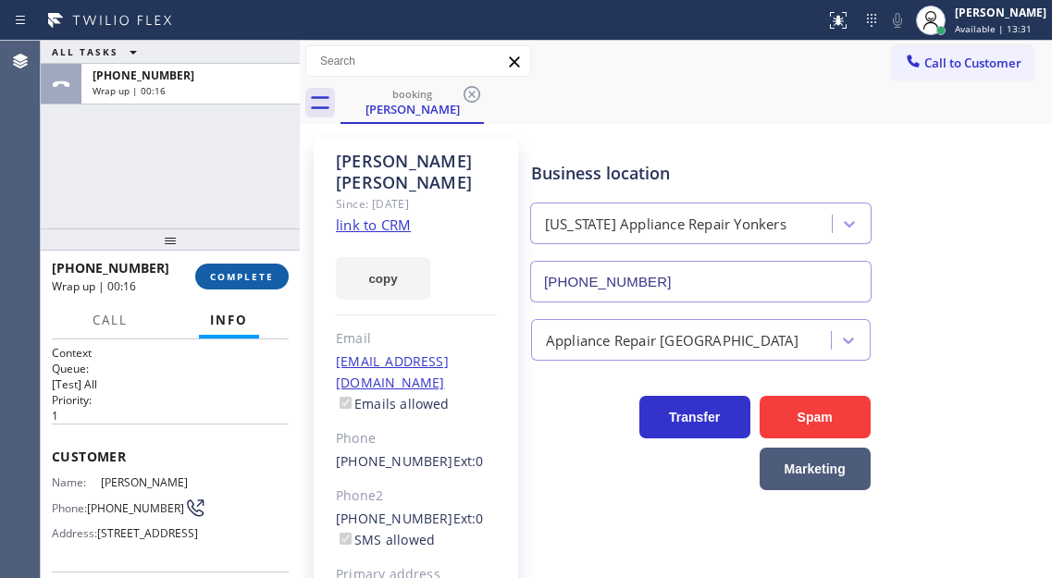
click at [242, 279] on span "COMPLETE" at bounding box center [242, 276] width 64 height 13
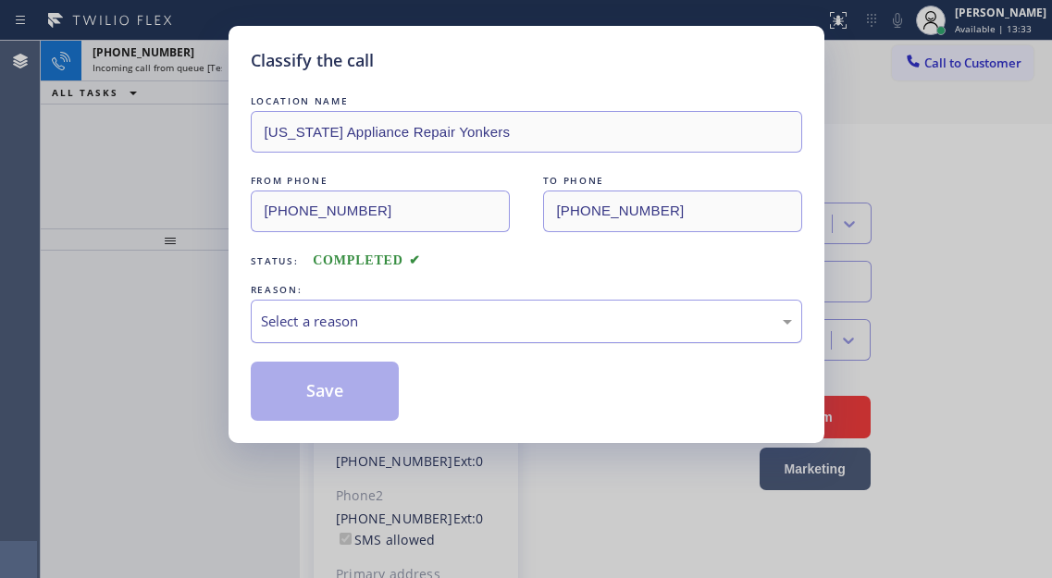
click at [407, 328] on div "Select a reason" at bounding box center [526, 321] width 531 height 21
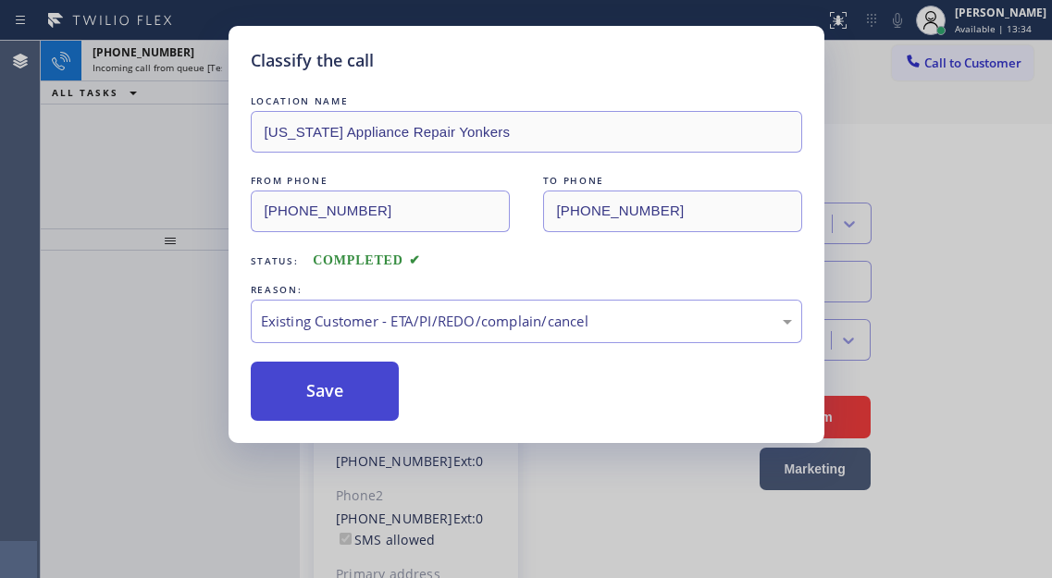
click at [387, 396] on button "Save" at bounding box center [325, 391] width 149 height 59
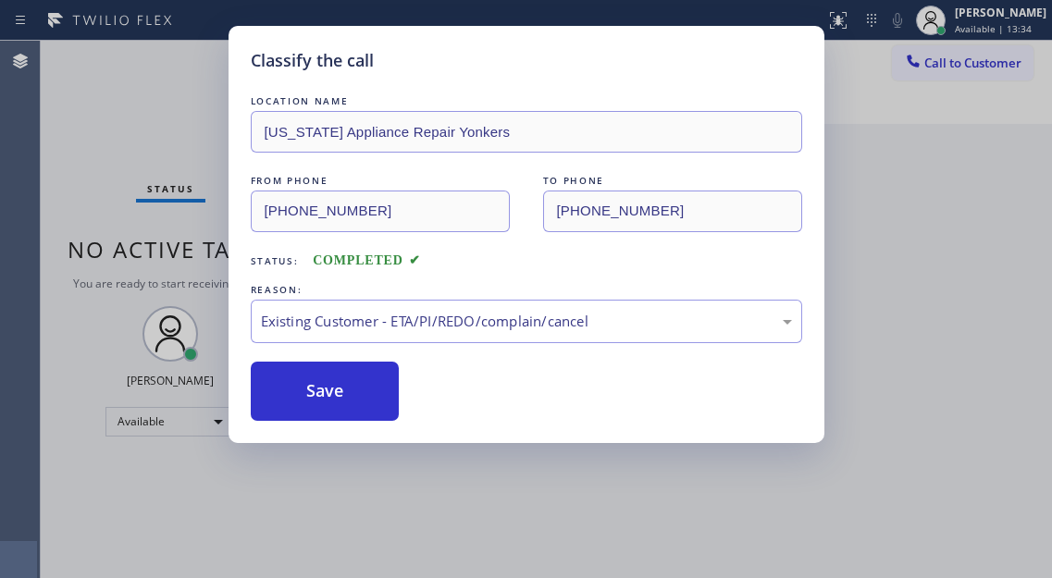
click at [216, 165] on div "Classify the call LOCATION NAME [US_STATE] Appliance Repair Yonkers FROM PHONE …" at bounding box center [526, 289] width 1052 height 578
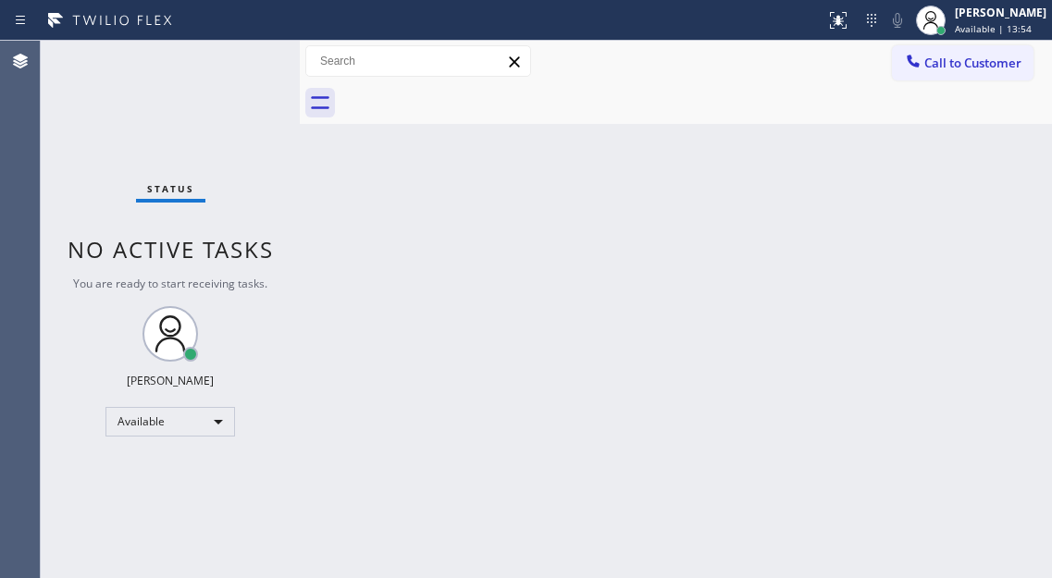
drag, startPoint x: 962, startPoint y: 244, endPoint x: 583, endPoint y: 162, distance: 388.1
click at [962, 244] on div "Back to Dashboard Change Sender ID Customers Technicians Select a contact Outbo…" at bounding box center [676, 309] width 752 height 537
click at [252, 77] on div "Status No active tasks You are ready to start receiving tasks. [PERSON_NAME]" at bounding box center [170, 309] width 259 height 537
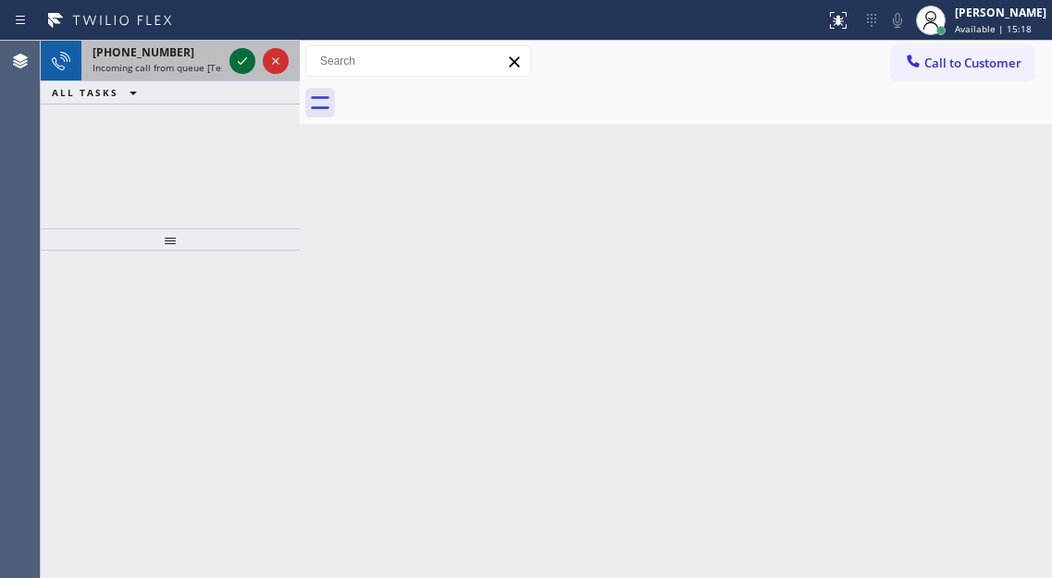
click at [245, 66] on icon at bounding box center [242, 61] width 22 height 22
click at [232, 66] on icon at bounding box center [242, 61] width 22 height 22
click at [238, 68] on icon at bounding box center [242, 61] width 22 height 22
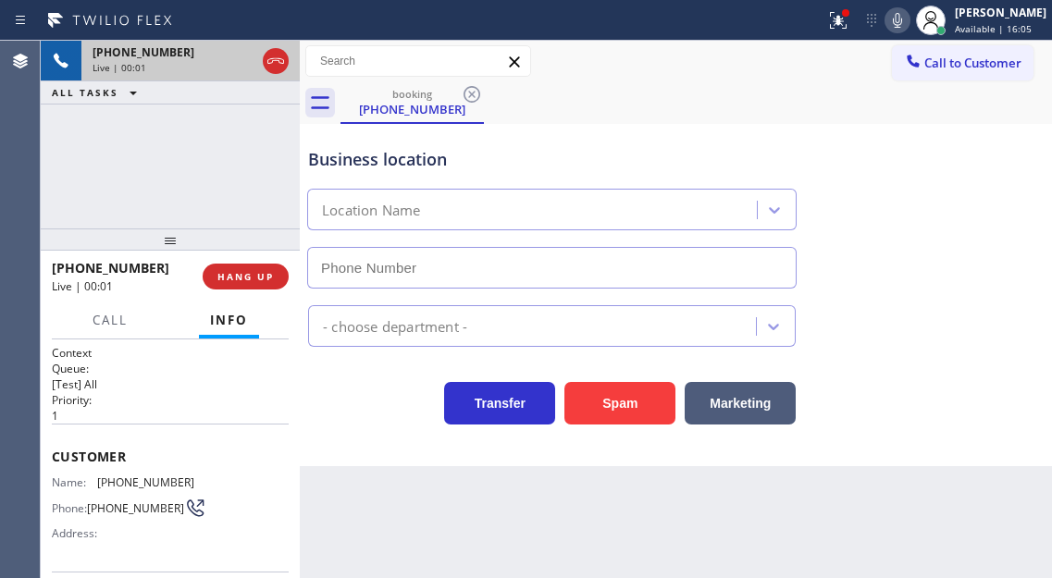
type input "[PHONE_NUMBER]"
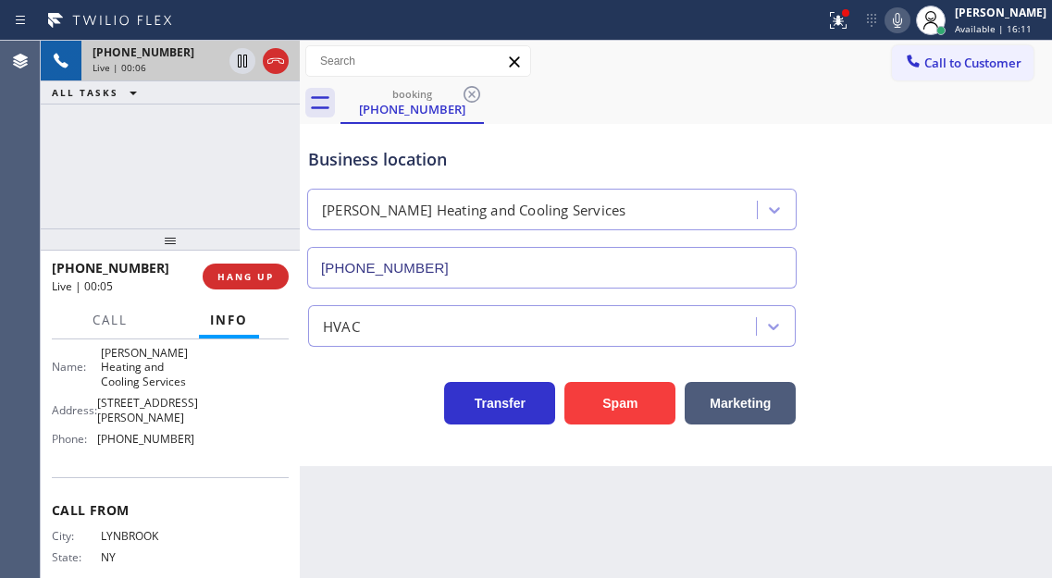
scroll to position [343, 0]
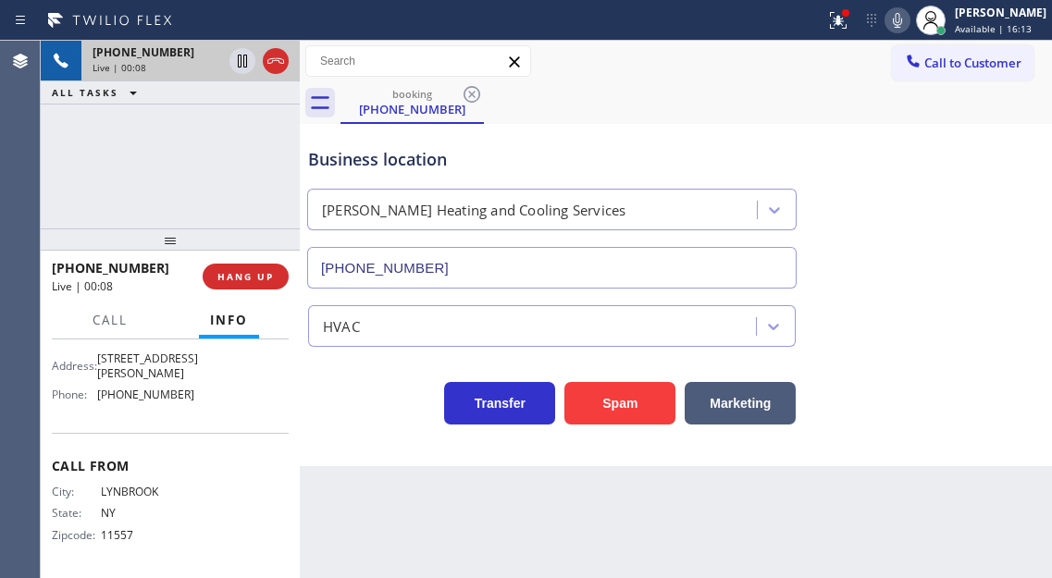
click at [355, 166] on div "Business location" at bounding box center [551, 159] width 487 height 25
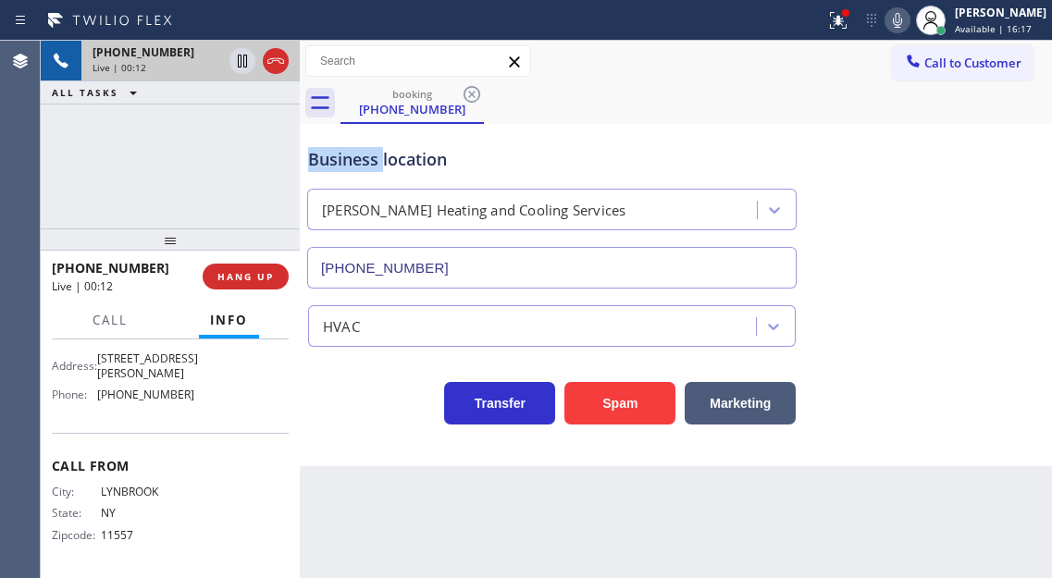
click at [355, 166] on div "Business location" at bounding box center [551, 159] width 487 height 25
click at [853, 35] on button at bounding box center [838, 20] width 41 height 41
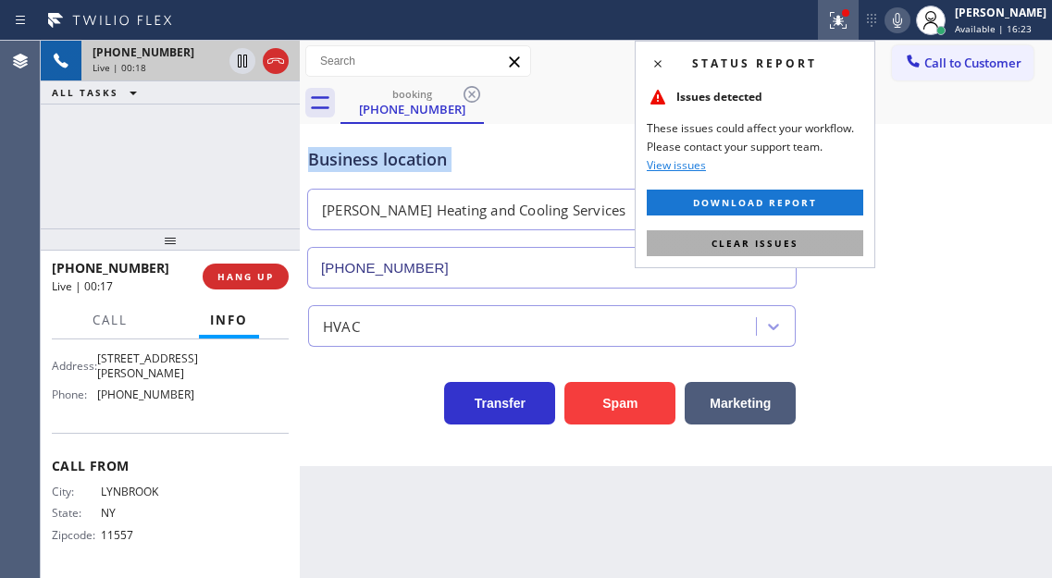
click at [829, 241] on button "Clear issues" at bounding box center [755, 243] width 216 height 26
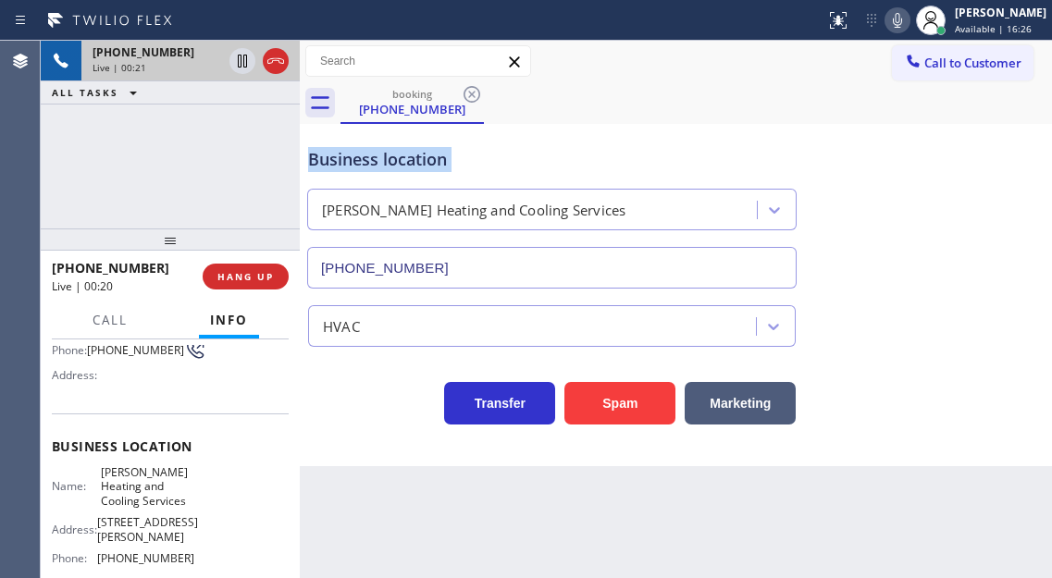
scroll to position [66, 0]
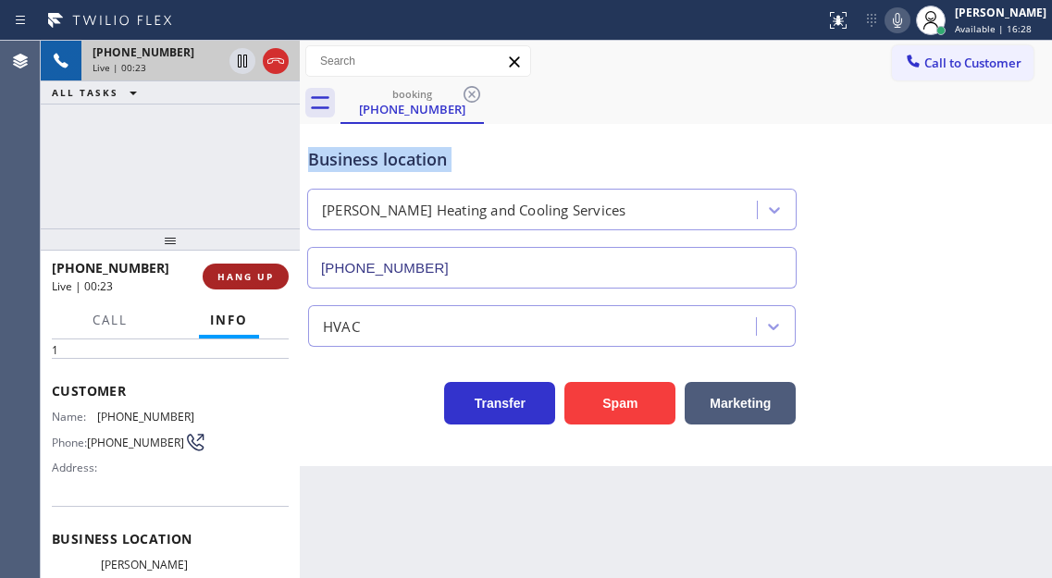
click at [252, 277] on span "HANG UP" at bounding box center [245, 276] width 56 height 13
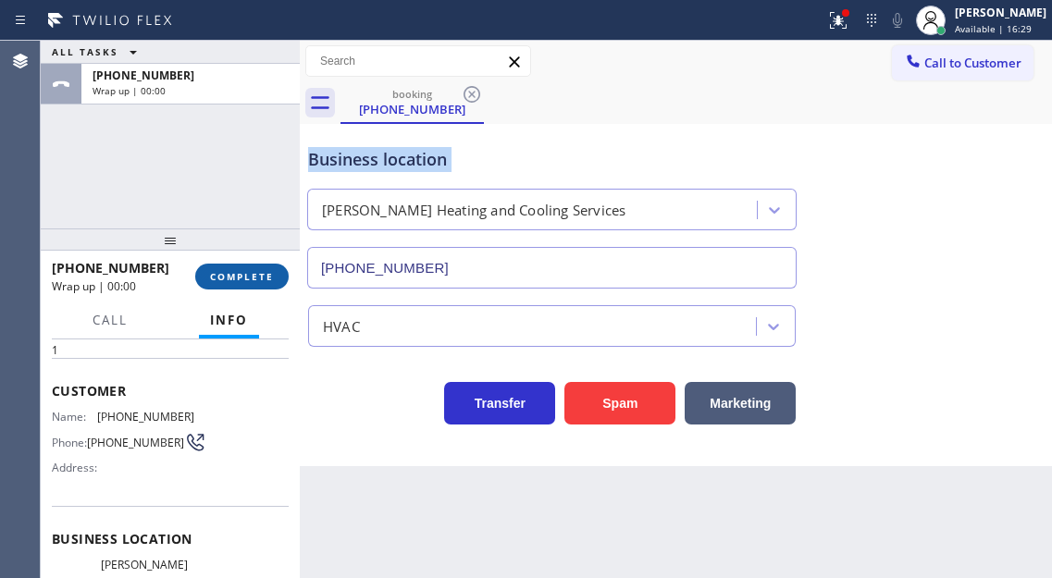
click at [252, 277] on span "COMPLETE" at bounding box center [242, 276] width 64 height 13
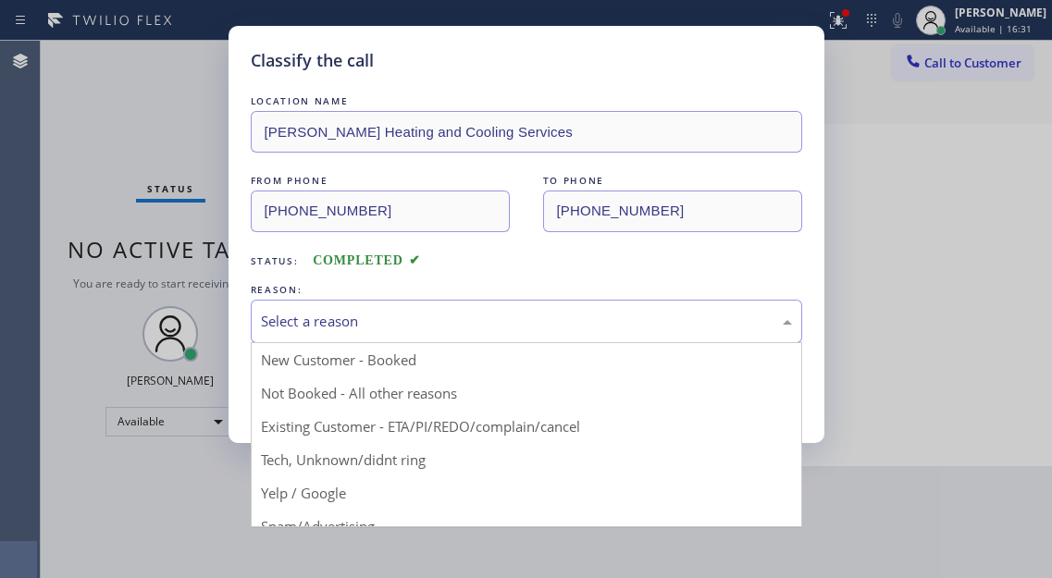
click at [317, 324] on div "Select a reason" at bounding box center [526, 321] width 531 height 21
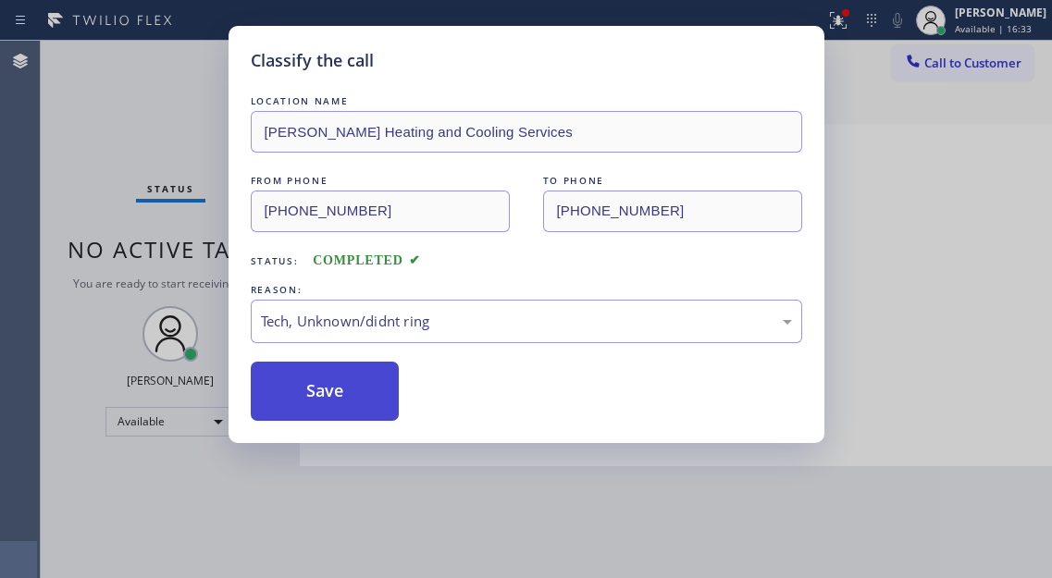
click at [330, 399] on button "Save" at bounding box center [325, 391] width 149 height 59
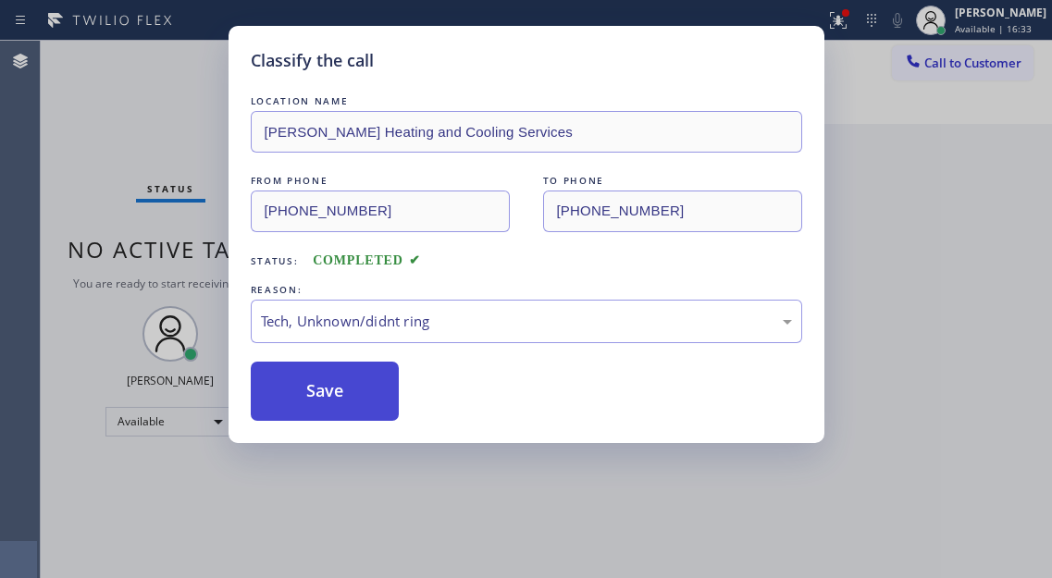
click at [330, 399] on button "Save" at bounding box center [325, 391] width 149 height 59
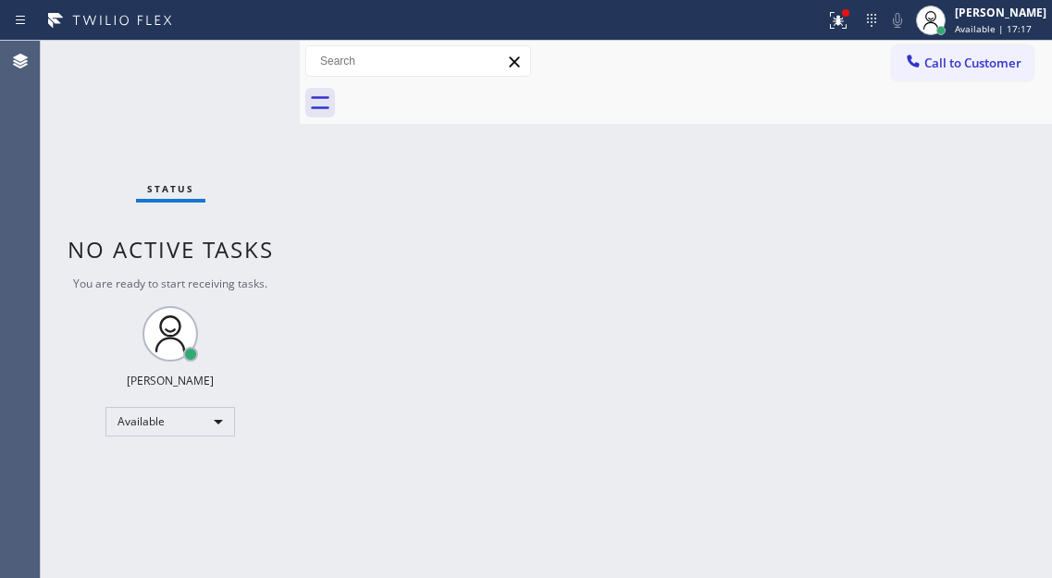
click at [238, 55] on div "Status No active tasks You are ready to start receiving tasks. [PERSON_NAME]" at bounding box center [170, 309] width 259 height 537
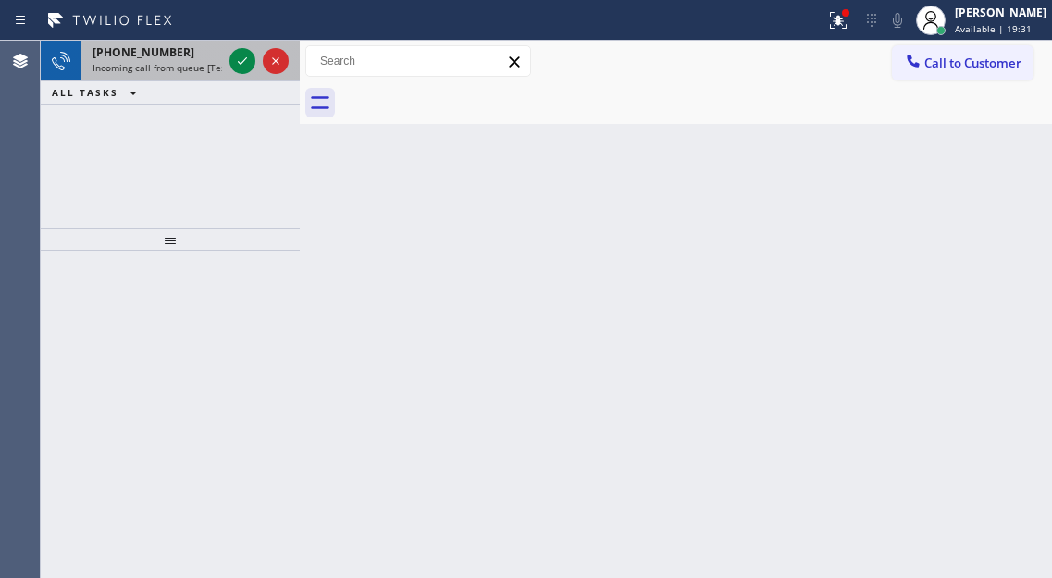
click at [227, 47] on div at bounding box center [259, 61] width 67 height 41
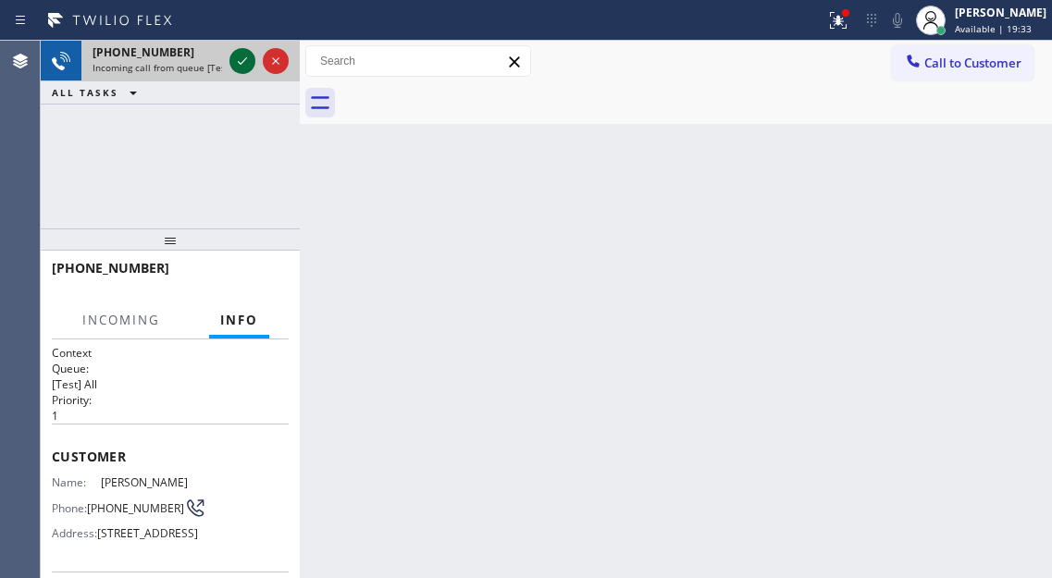
click at [237, 55] on icon at bounding box center [242, 61] width 22 height 22
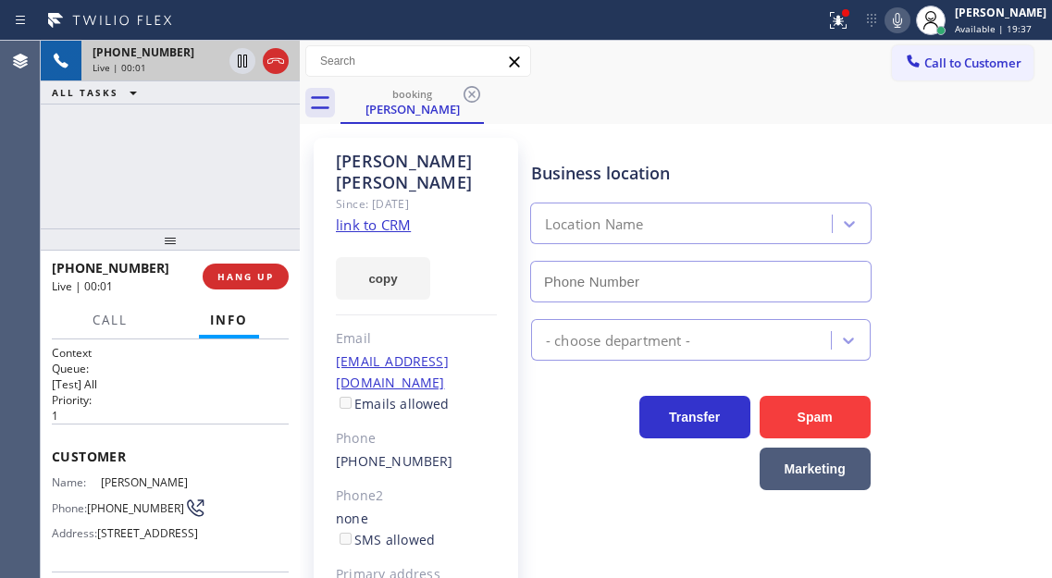
type input "[PHONE_NUMBER]"
click at [371, 216] on link "link to CRM" at bounding box center [373, 225] width 75 height 18
click at [158, 198] on div "[PHONE_NUMBER] Live | 00:06 ALL TASKS ALL TASKS ACTIVE TASKS TASKS IN WRAP UP" at bounding box center [170, 135] width 259 height 188
click at [376, 216] on link "link to CRM" at bounding box center [373, 225] width 75 height 18
click at [201, 169] on div "[PHONE_NUMBER] Live | 00:23 ALL TASKS ALL TASKS ACTIVE TASKS TASKS IN WRAP UP" at bounding box center [170, 135] width 259 height 188
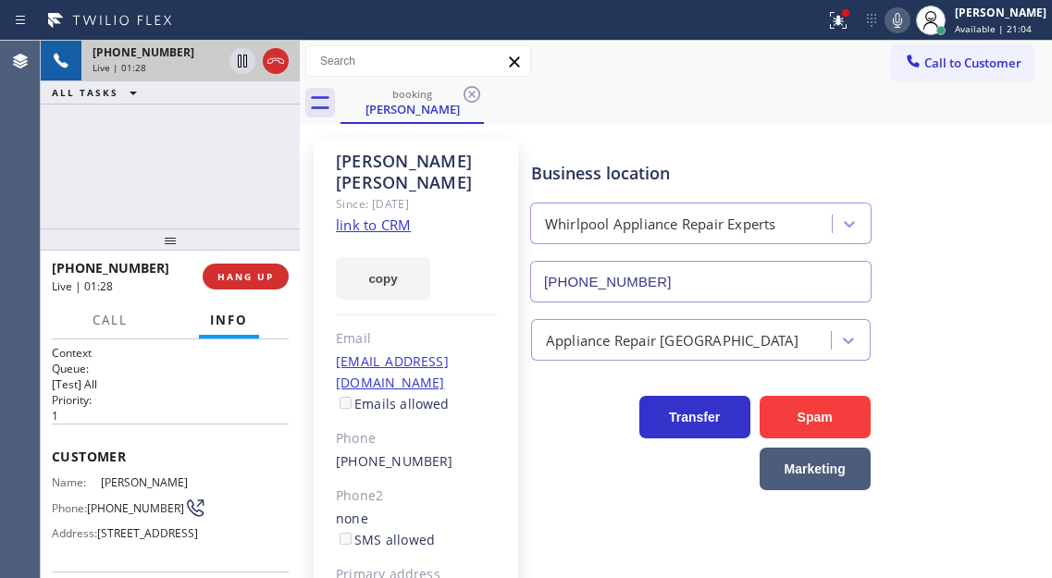
click at [116, 509] on span "[PHONE_NUMBER]" at bounding box center [135, 508] width 97 height 14
click at [272, 388] on p "[Test] All" at bounding box center [170, 384] width 237 height 16
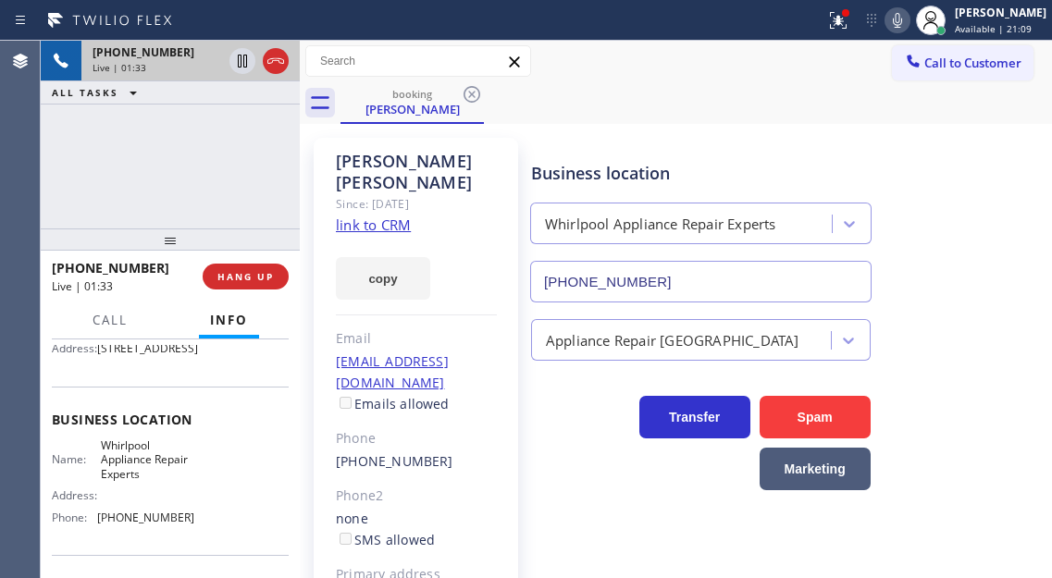
click at [126, 481] on span "Whirlpool Appliance Repair Experts" at bounding box center [147, 459] width 92 height 43
click at [178, 116] on div "[PHONE_NUMBER] Live | 01:36 ALL TASKS ALL TASKS ACTIVE TASKS TASKS IN WRAP UP" at bounding box center [170, 135] width 259 height 188
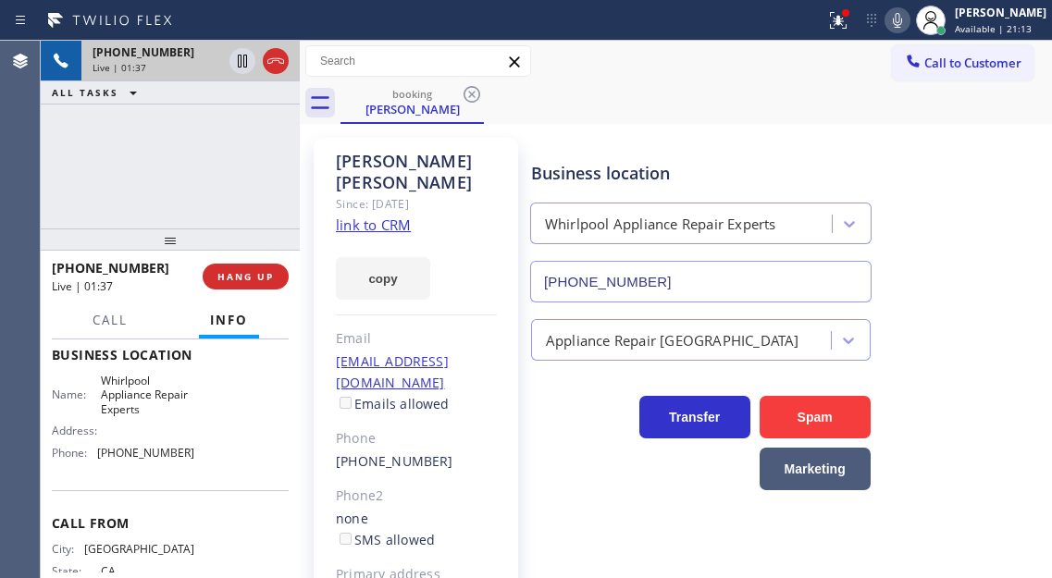
scroll to position [370, 0]
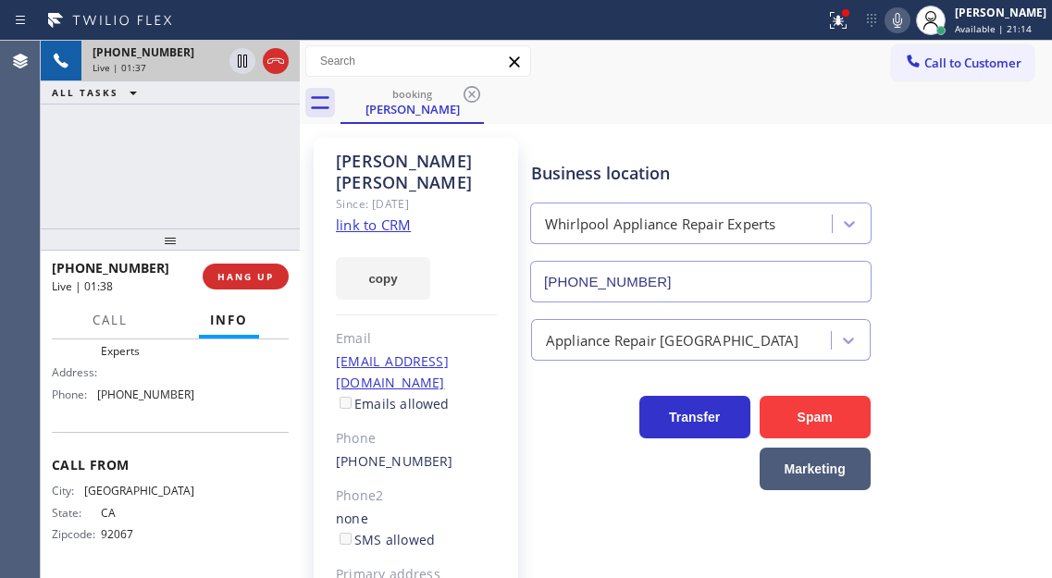
click at [147, 388] on span "[PHONE_NUMBER]" at bounding box center [145, 395] width 97 height 14
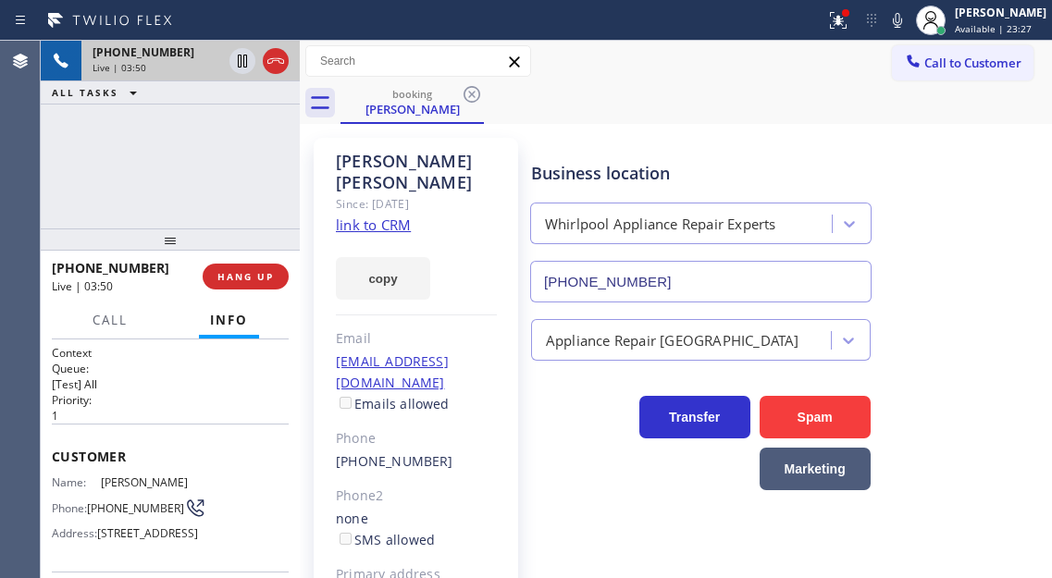
scroll to position [370, 0]
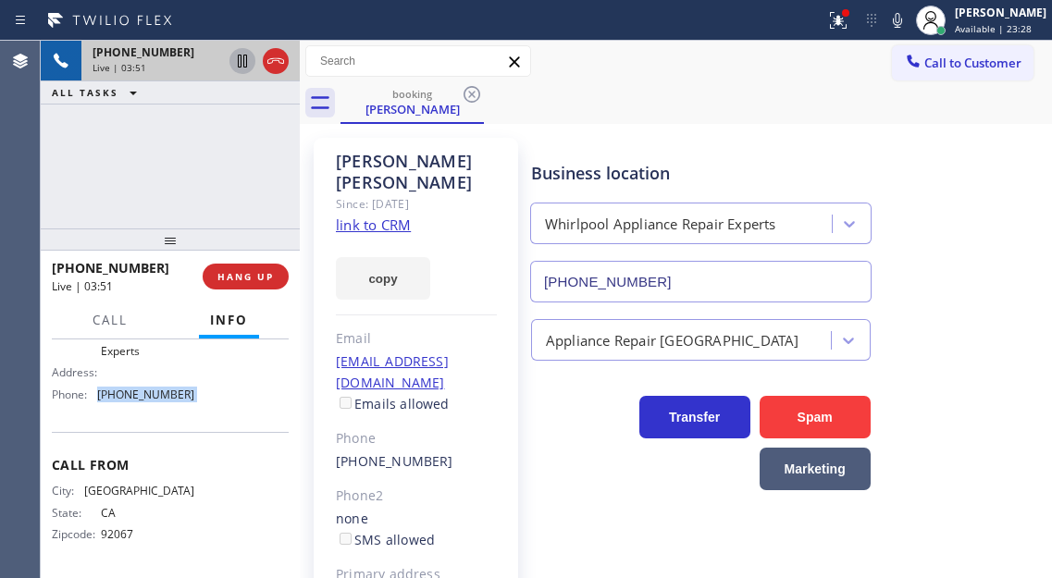
click at [249, 55] on icon at bounding box center [242, 61] width 22 height 22
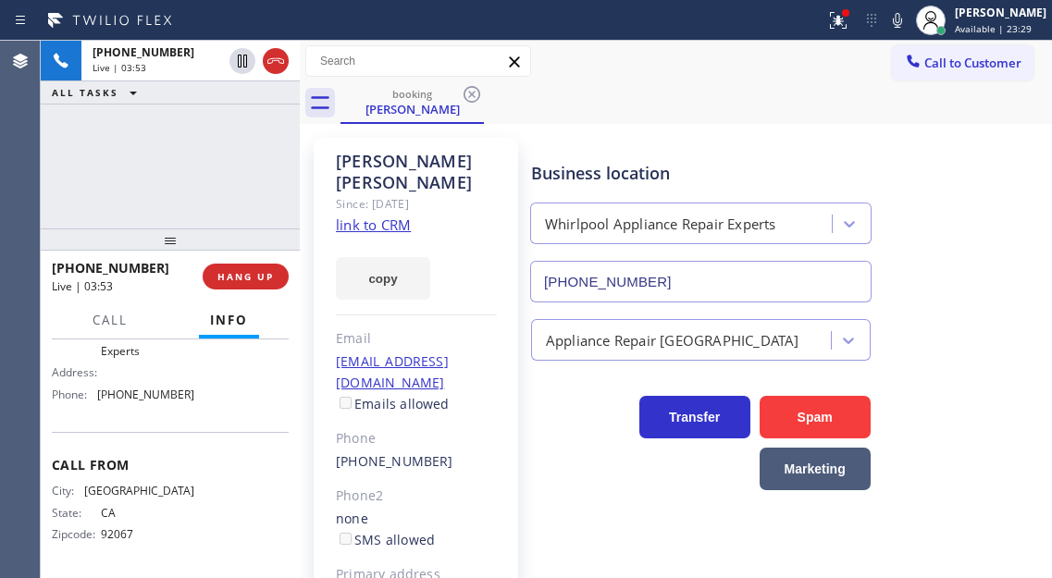
click at [906, 34] on div "Status report Issues detected These issues could affect your workflow. Please c…" at bounding box center [935, 20] width 234 height 41
click at [908, 17] on icon at bounding box center [897, 20] width 22 height 22
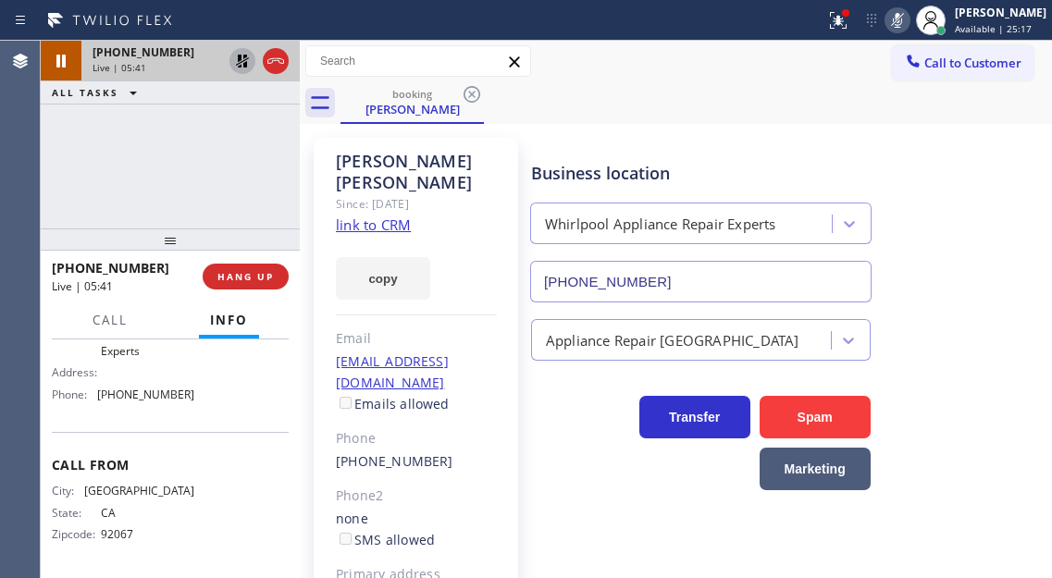
click at [243, 53] on icon at bounding box center [242, 61] width 22 height 22
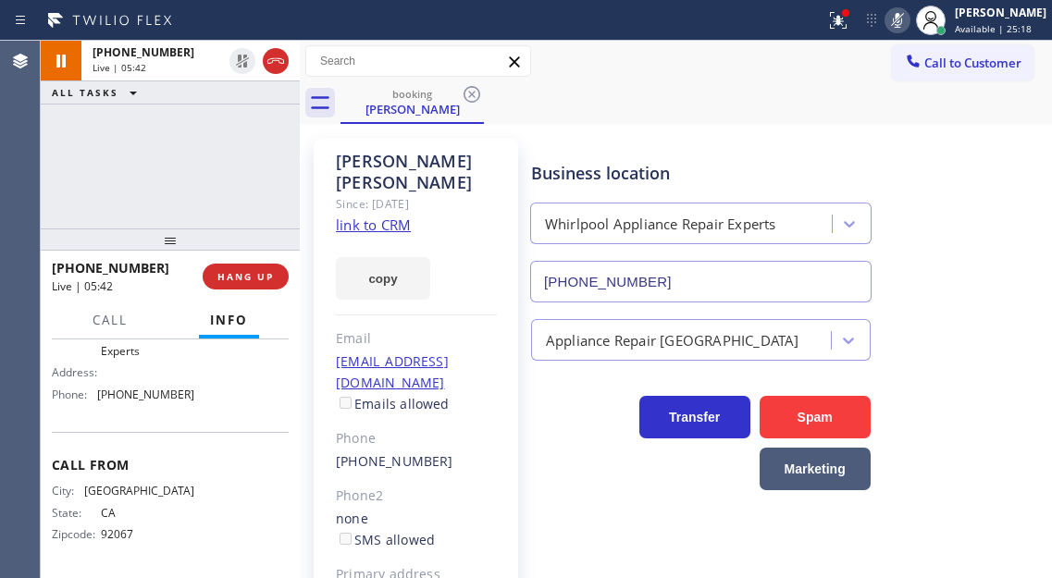
click at [908, 22] on icon at bounding box center [897, 20] width 22 height 22
click at [849, 21] on icon at bounding box center [838, 20] width 22 height 22
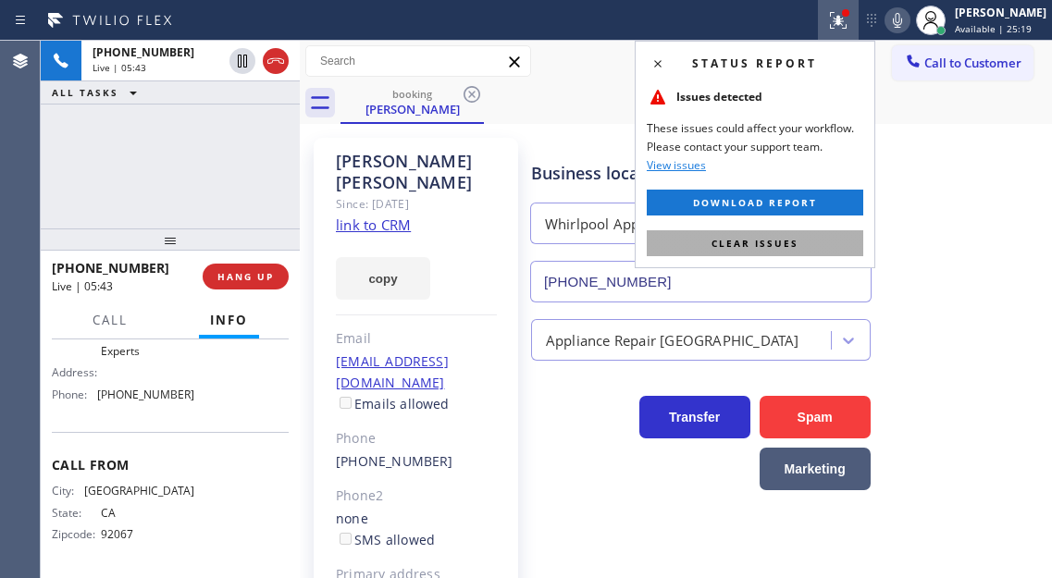
click at [798, 245] on button "Clear issues" at bounding box center [755, 243] width 216 height 26
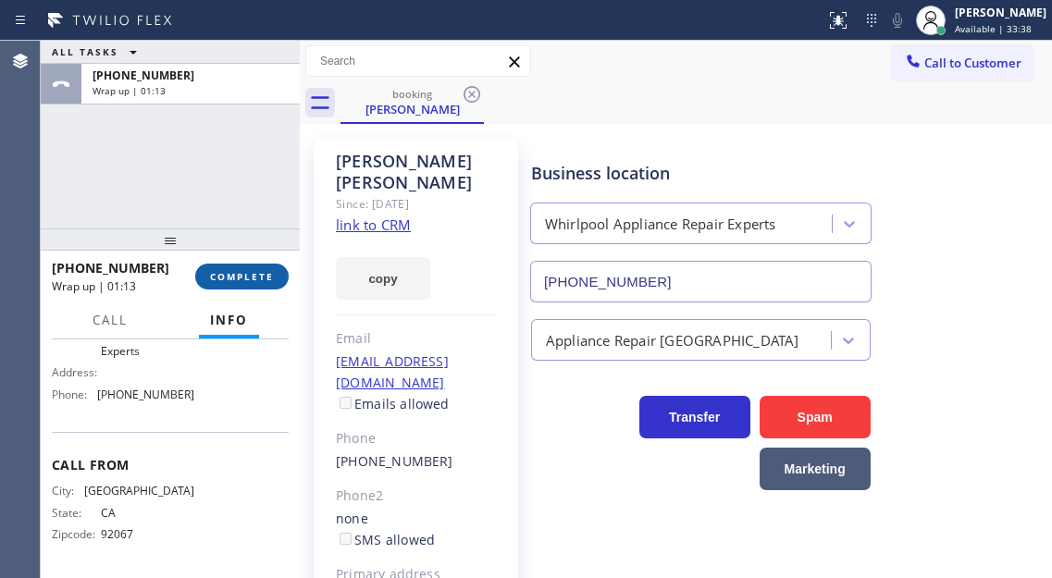
click at [251, 267] on button "COMPLETE" at bounding box center [241, 277] width 93 height 26
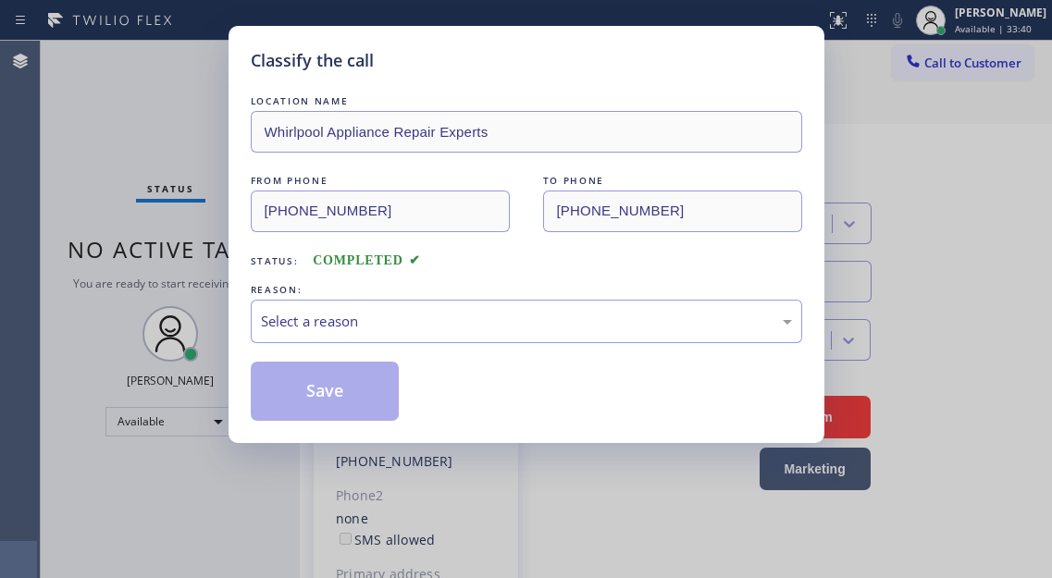
click at [384, 311] on div "Select a reason" at bounding box center [526, 321] width 531 height 21
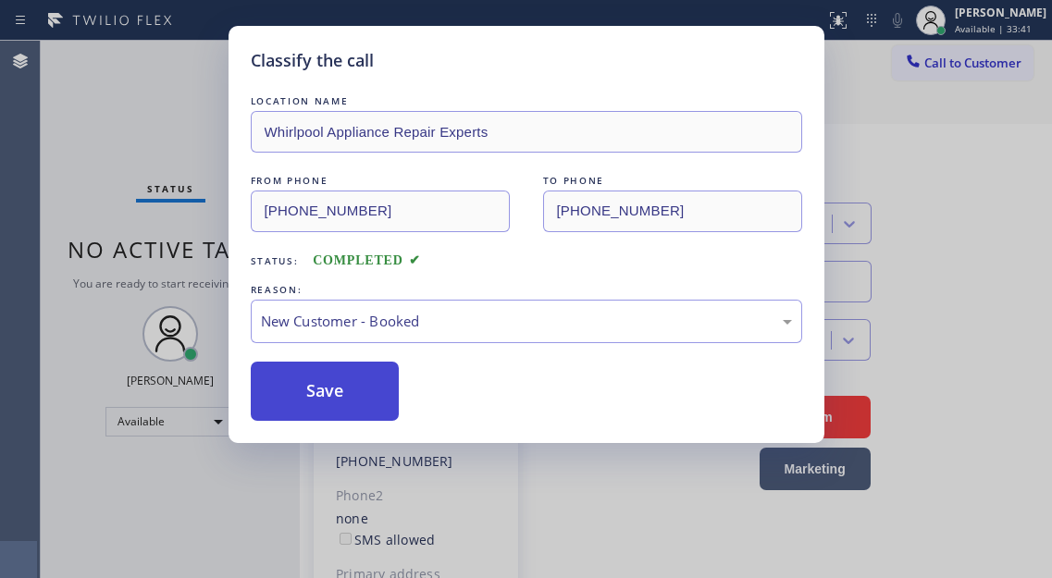
click at [366, 384] on button "Save" at bounding box center [325, 391] width 149 height 59
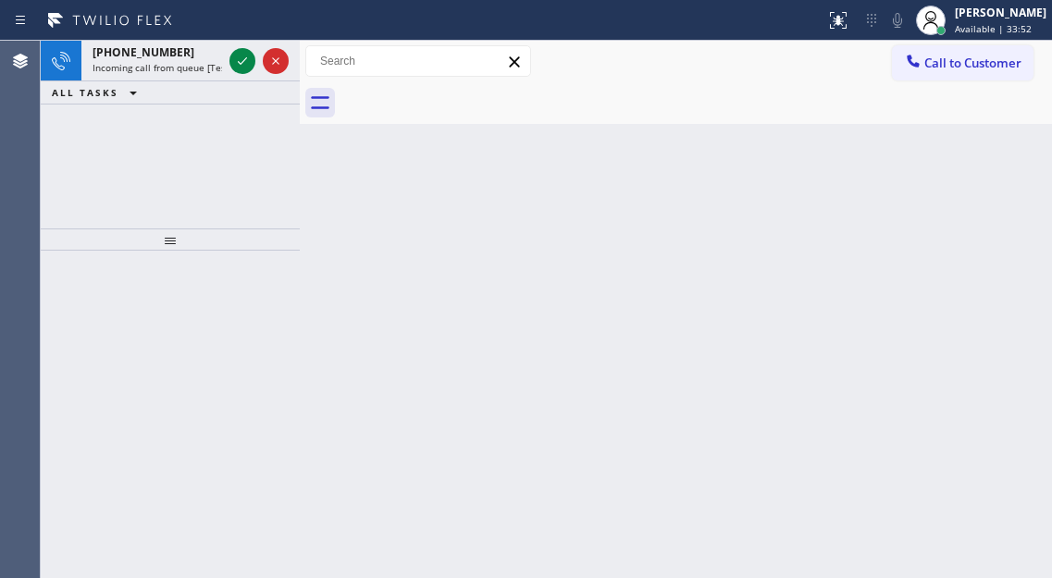
drag, startPoint x: 1017, startPoint y: 229, endPoint x: 774, endPoint y: 167, distance: 250.1
click at [1017, 229] on div "Back to Dashboard Change Sender ID Customers Technicians Select a contact Outbo…" at bounding box center [676, 309] width 752 height 537
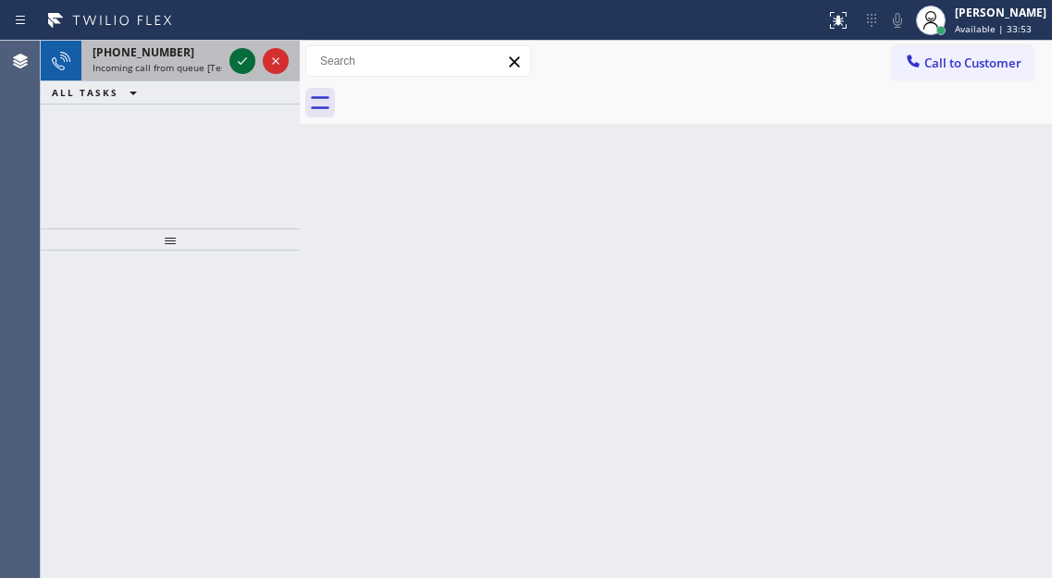
click at [245, 68] on icon at bounding box center [242, 61] width 22 height 22
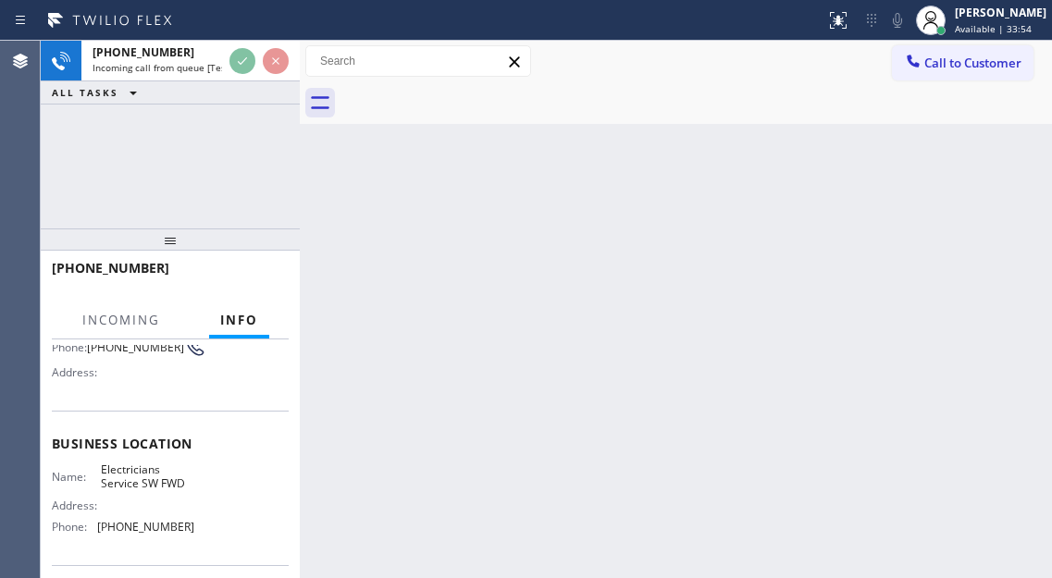
scroll to position [185, 0]
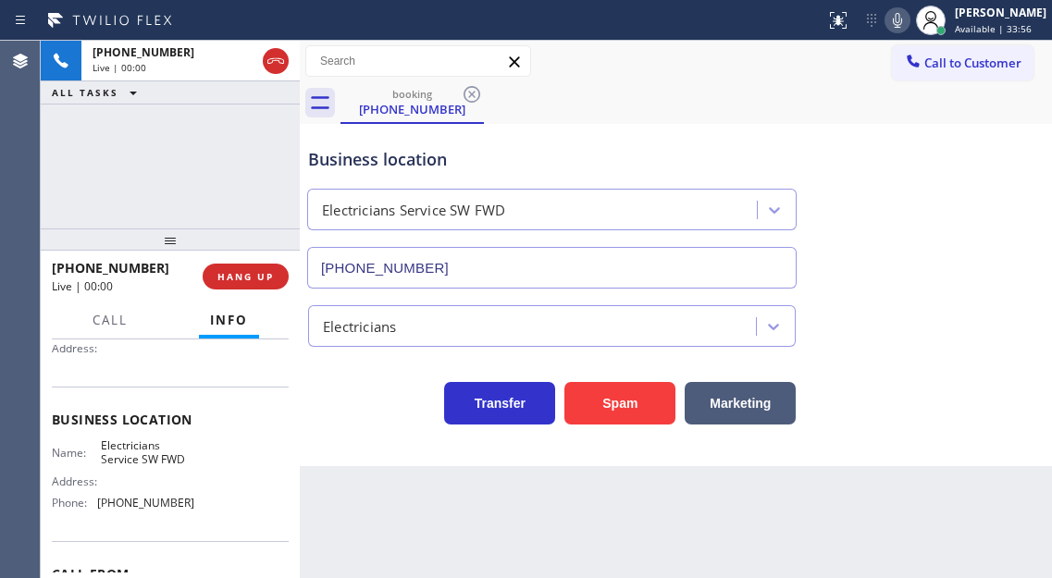
type input "[PHONE_NUMBER]"
click at [130, 456] on span "Electricians Service SW FWD" at bounding box center [147, 452] width 92 height 29
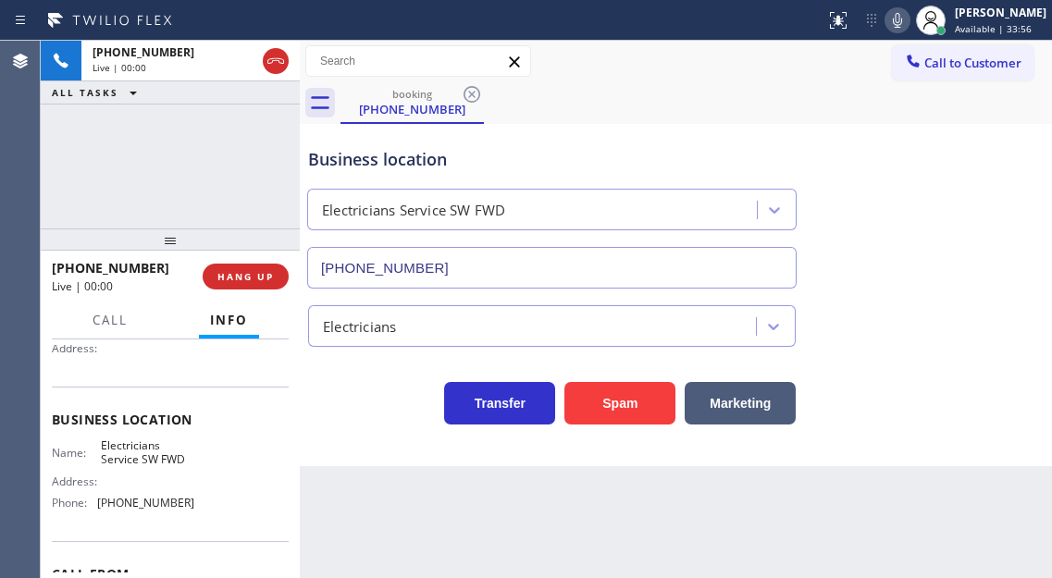
click at [130, 456] on span "Electricians Service SW FWD" at bounding box center [147, 452] width 92 height 29
click at [611, 383] on button "Spam" at bounding box center [619, 403] width 111 height 43
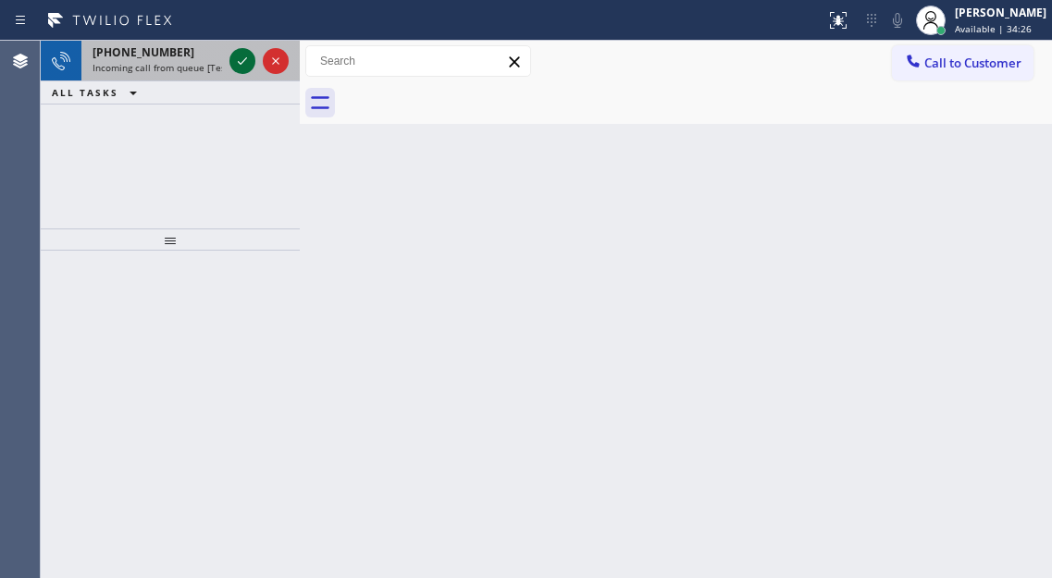
click at [242, 64] on icon at bounding box center [242, 61] width 22 height 22
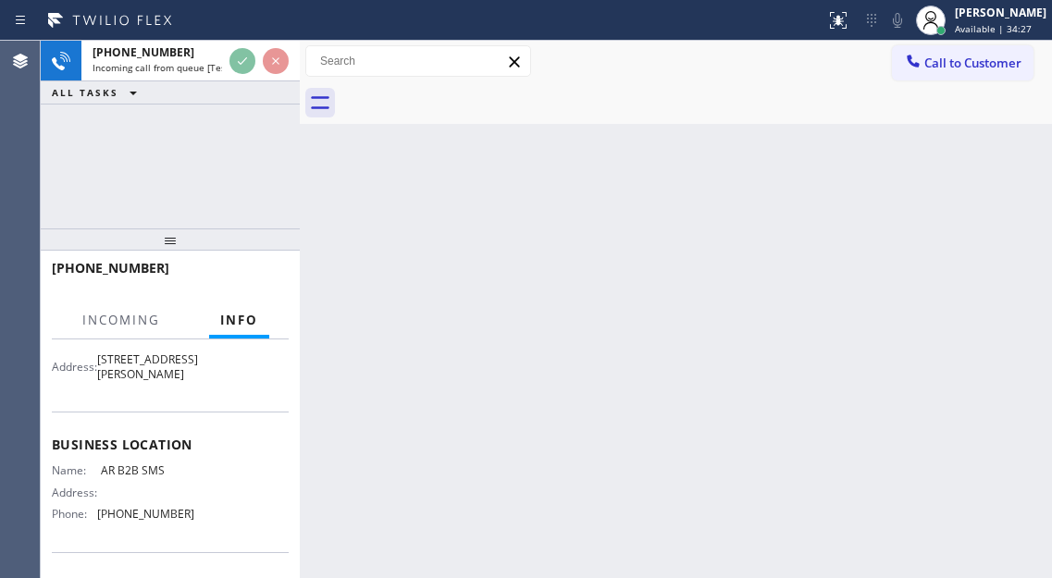
scroll to position [185, 0]
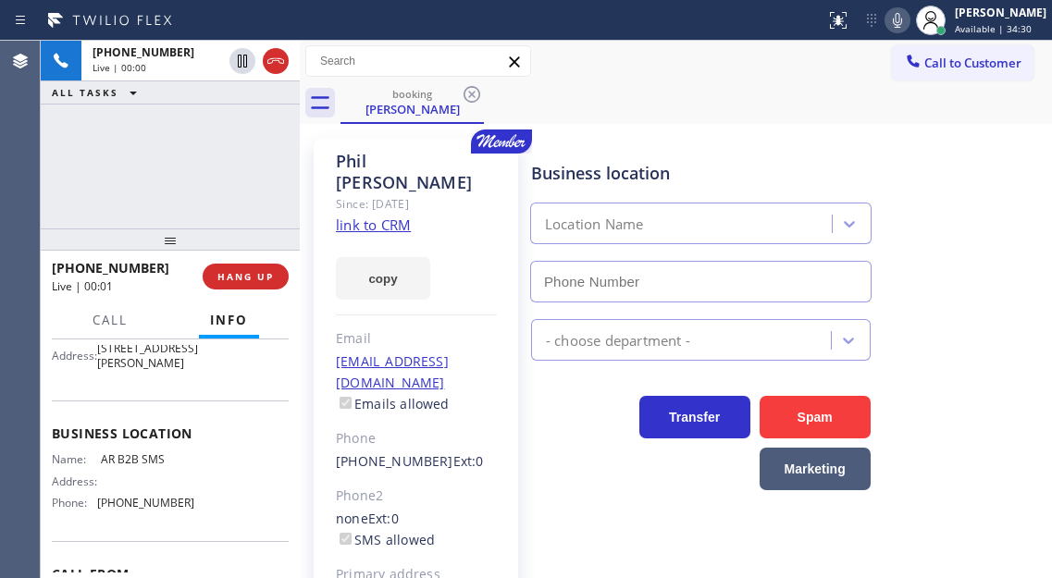
type input "[PHONE_NUMBER]"
click at [393, 216] on link "link to CRM" at bounding box center [373, 225] width 75 height 18
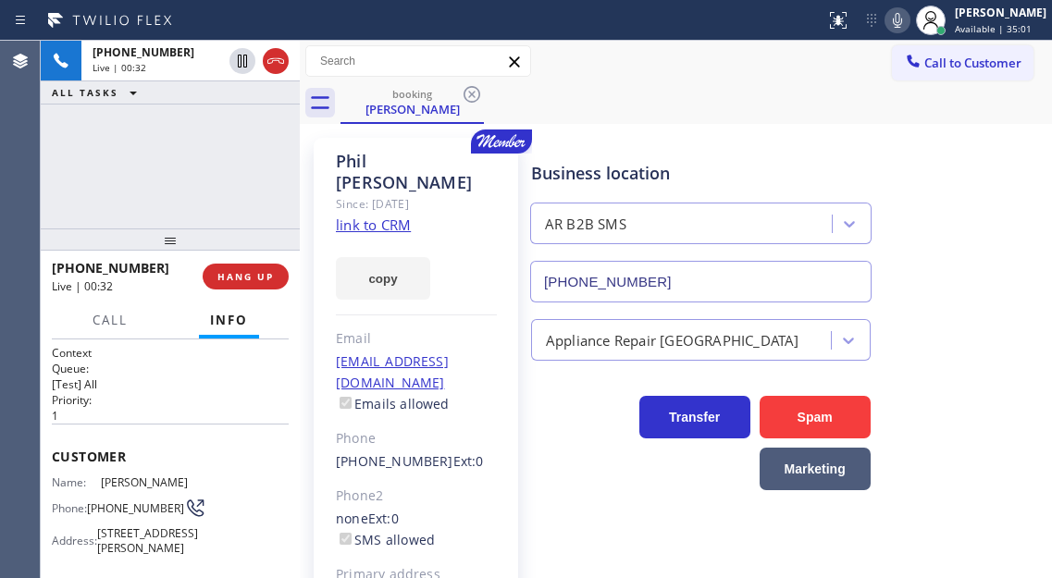
click at [128, 501] on span "(781) 472-0288" at bounding box center [135, 508] width 97 height 14
copy div "(781) 472-0288"
click at [675, 125] on div "Phil Garlick Since: 20 may 2020 link to CRM copy Email phil_garlick@outlook.com…" at bounding box center [676, 424] width 752 height 600
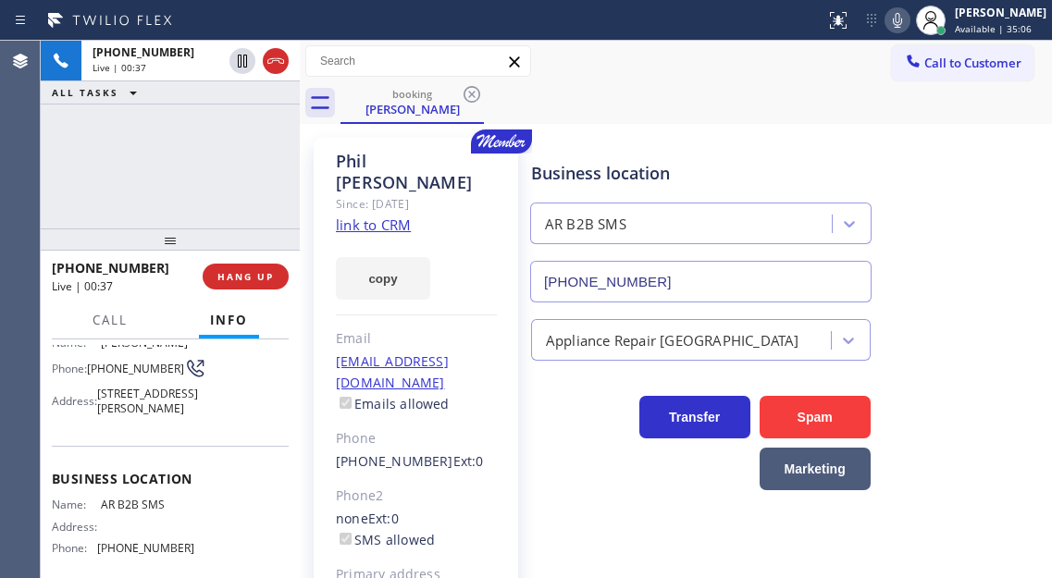
scroll to position [185, 0]
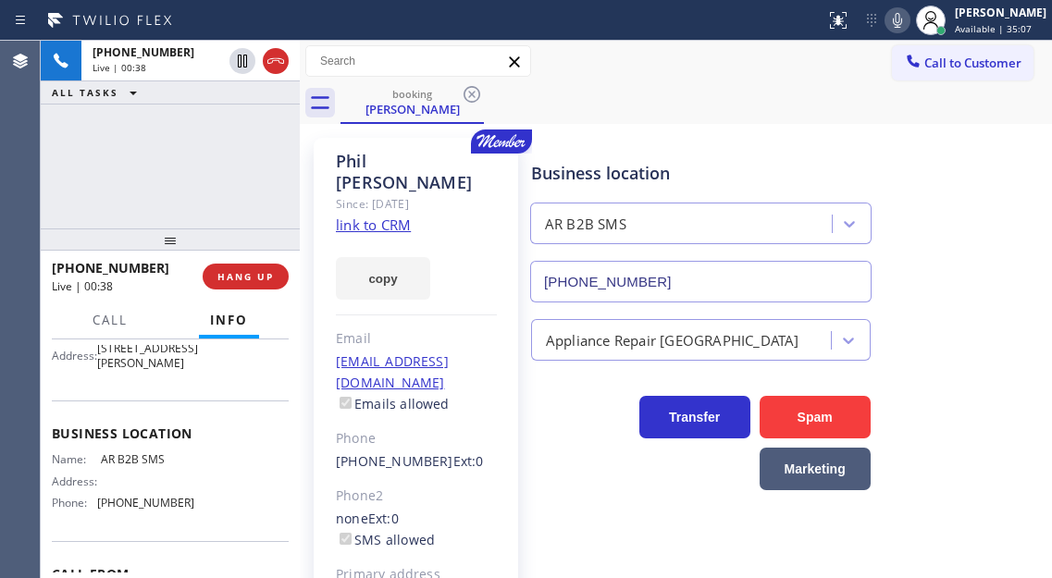
click at [129, 488] on div "Name: AR B2B SMS Address: Phone: (833) 692-2271" at bounding box center [123, 484] width 142 height 65
copy span "AR B2B SMS"
click at [220, 193] on div "+17814720288 Live | 02:01 ALL TASKS ALL TASKS ACTIVE TASKS TASKS IN WRAP UP" at bounding box center [170, 135] width 259 height 188
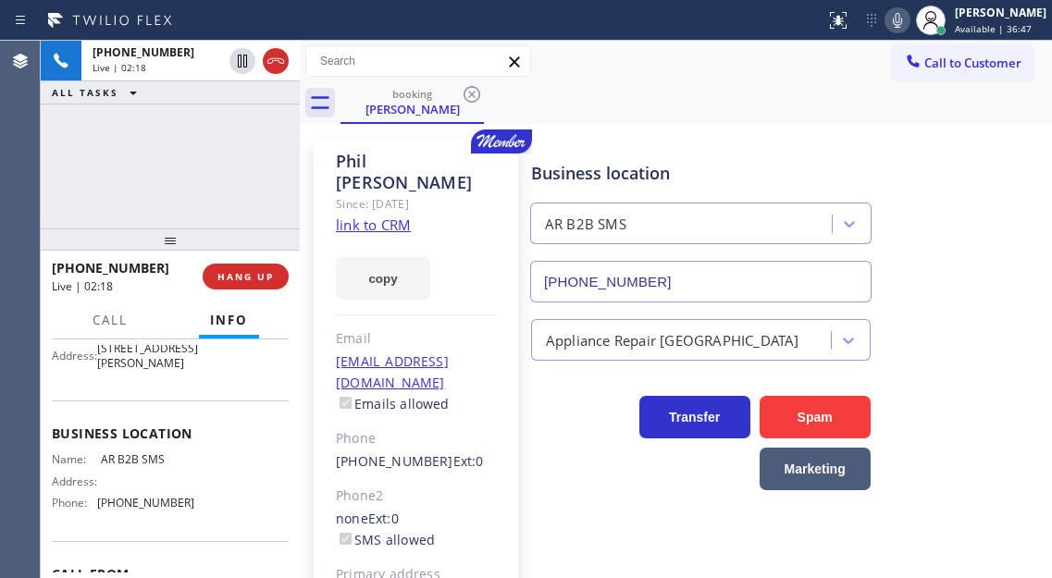
click at [178, 184] on div "+17814720288 Live | 02:18 ALL TASKS ALL TASKS ACTIVE TASKS TASKS IN WRAP UP" at bounding box center [170, 135] width 259 height 188
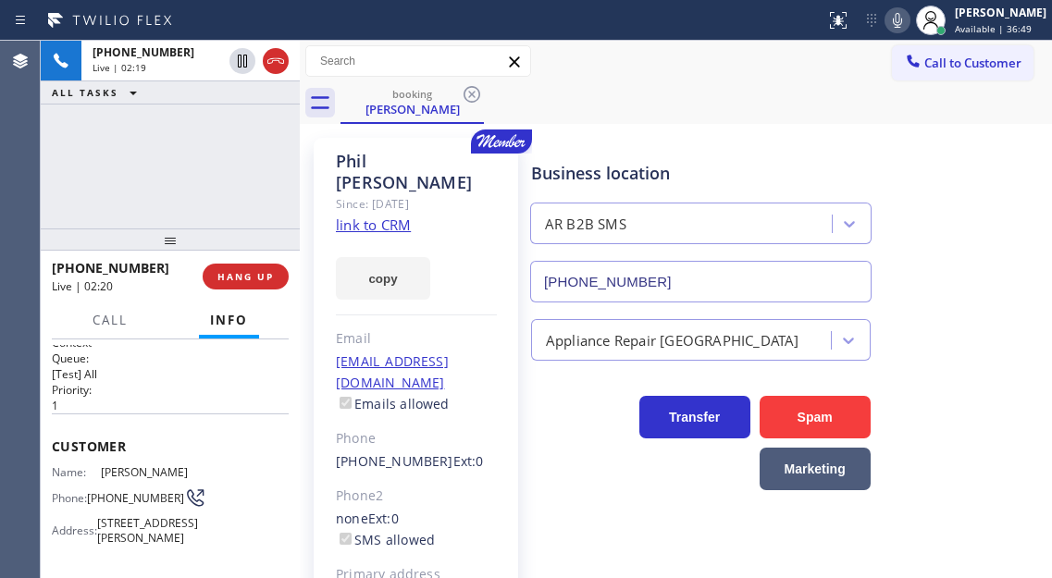
scroll to position [0, 0]
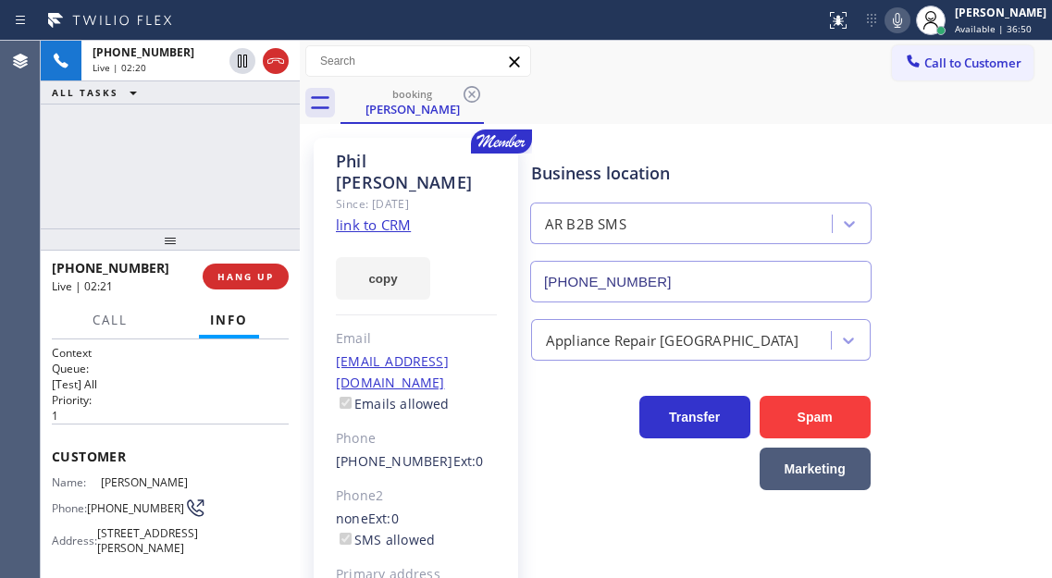
click at [219, 172] on div "+17814720288 Live | 02:20 ALL TASKS ALL TASKS ACTIVE TASKS TASKS IN WRAP UP" at bounding box center [170, 135] width 259 height 188
click at [259, 280] on span "HANG UP" at bounding box center [245, 276] width 56 height 13
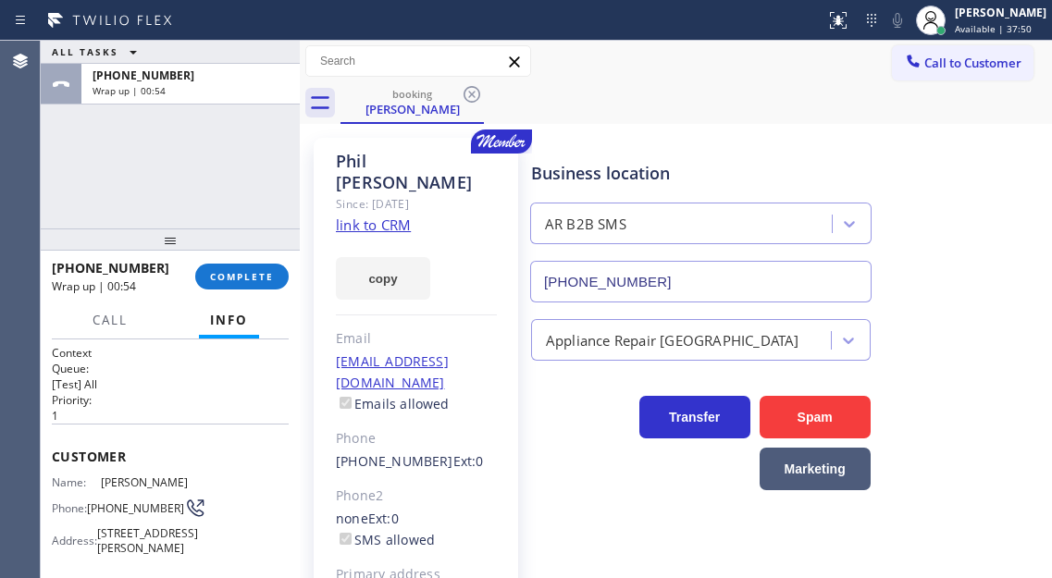
click at [970, 274] on div "Business location AR B2B SMS [PHONE_NUMBER]" at bounding box center [787, 218] width 520 height 167
click at [274, 266] on button "COMPLETE" at bounding box center [241, 277] width 93 height 26
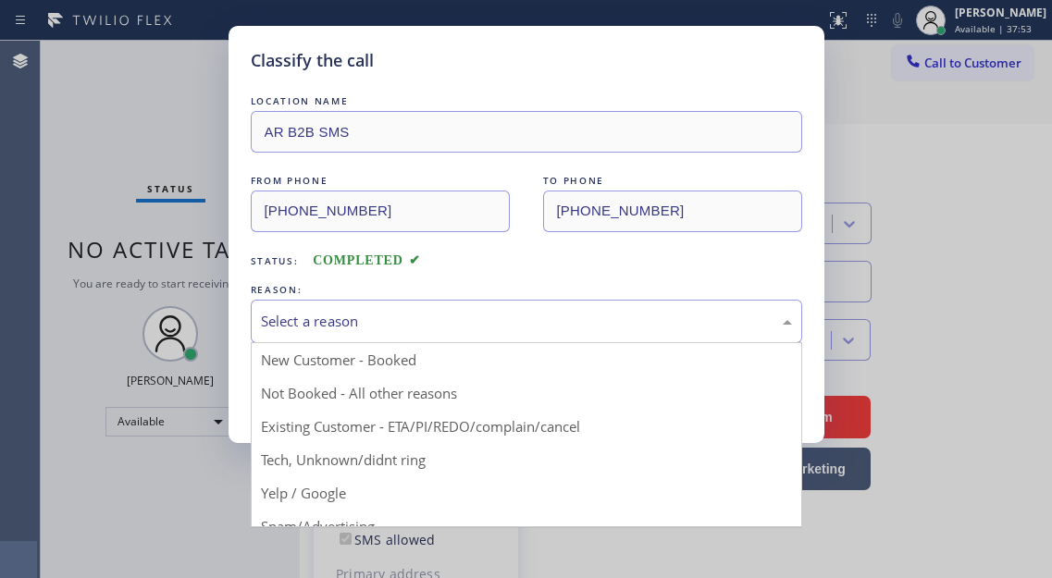
click at [420, 325] on div "Select a reason" at bounding box center [526, 321] width 531 height 21
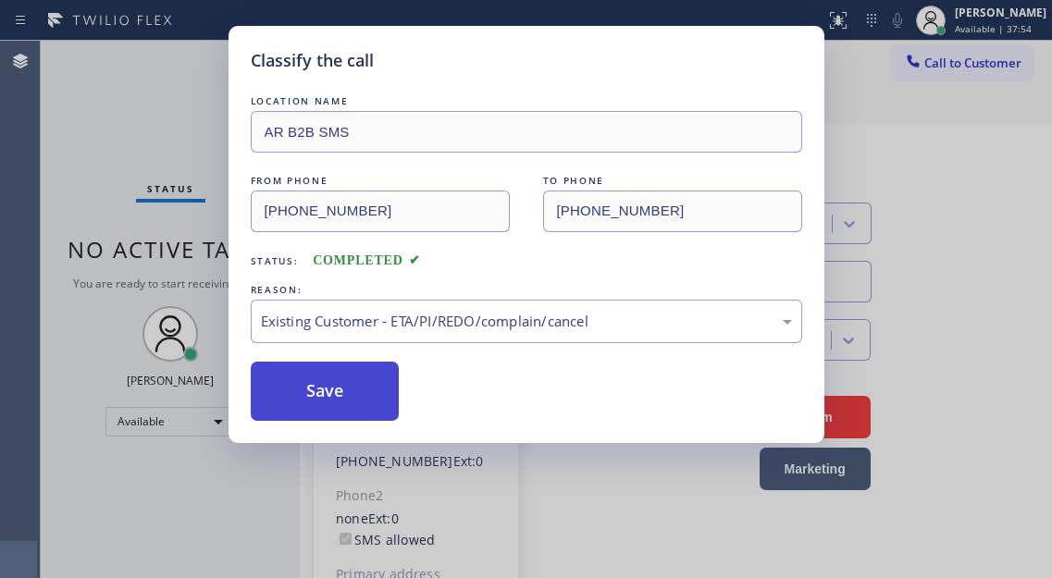
click at [378, 384] on button "Save" at bounding box center [325, 391] width 149 height 59
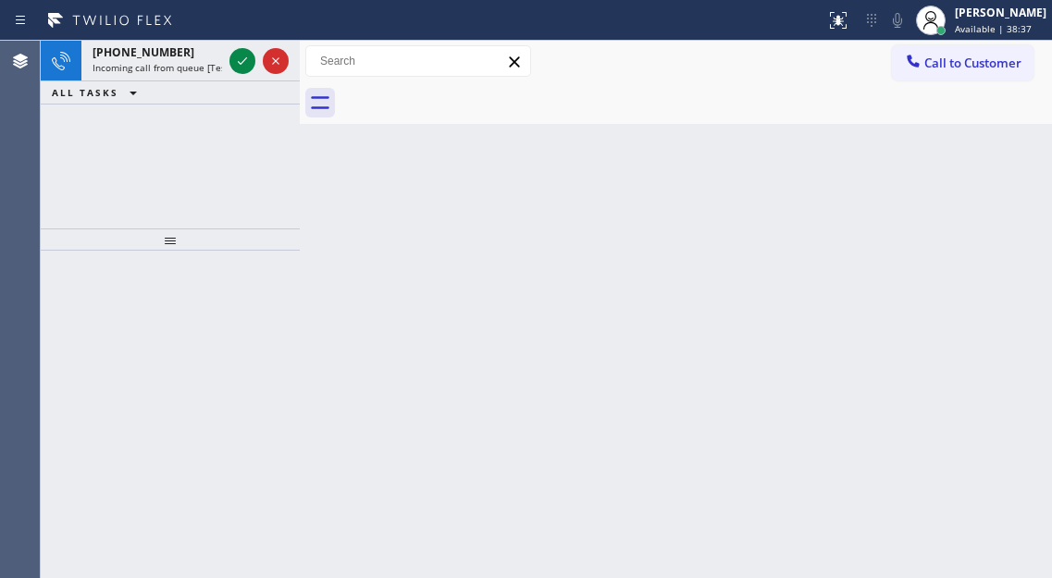
click at [1004, 208] on div "Back to Dashboard Change Sender ID Customers Technicians Select a contact Outbo…" at bounding box center [676, 309] width 752 height 537
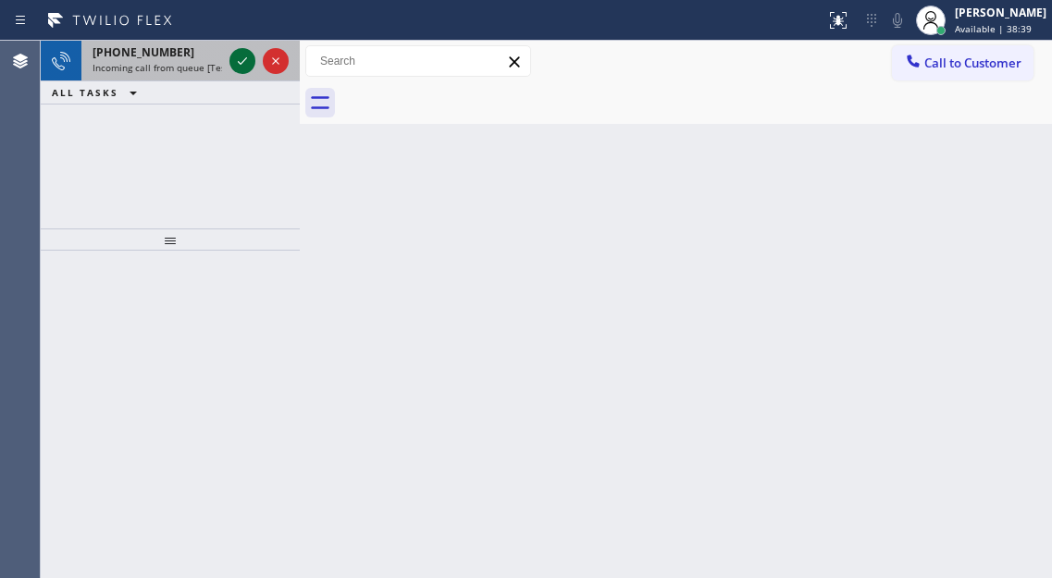
click at [249, 63] on icon at bounding box center [242, 61] width 22 height 22
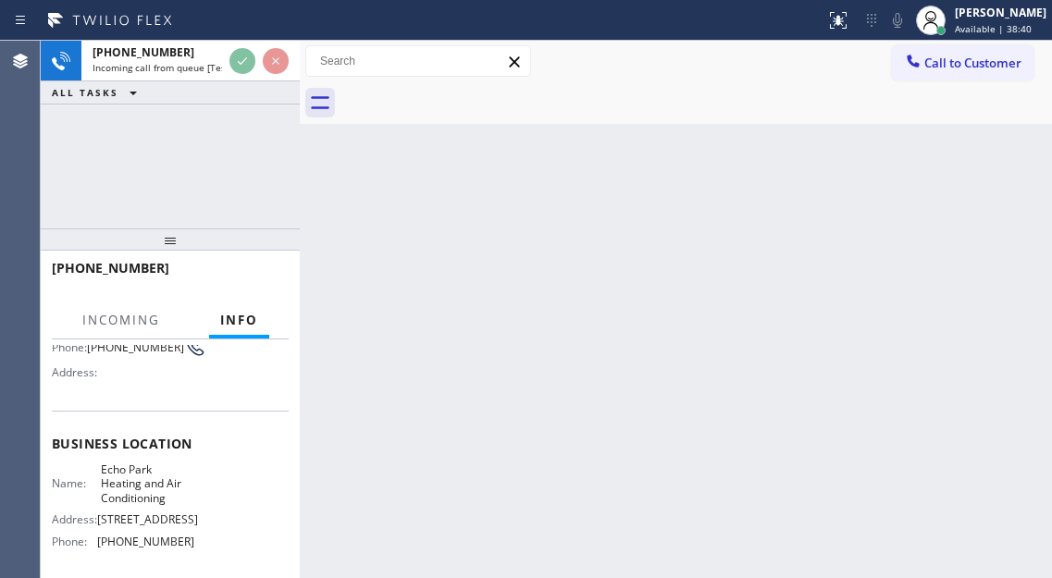
scroll to position [185, 0]
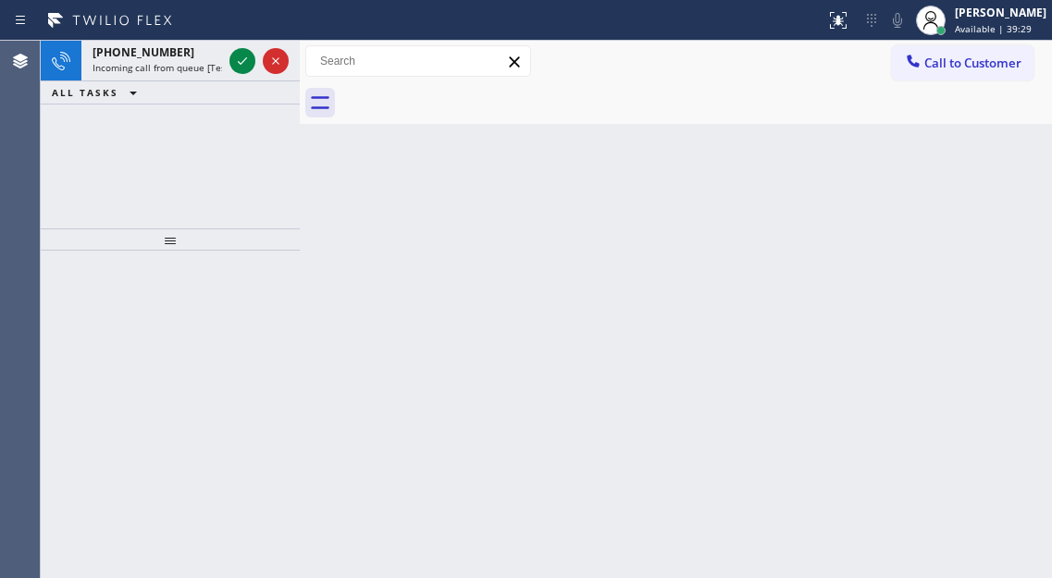
click at [964, 202] on div "Back to Dashboard Change Sender ID Customers Technicians Select a contact Outbo…" at bounding box center [676, 309] width 752 height 537
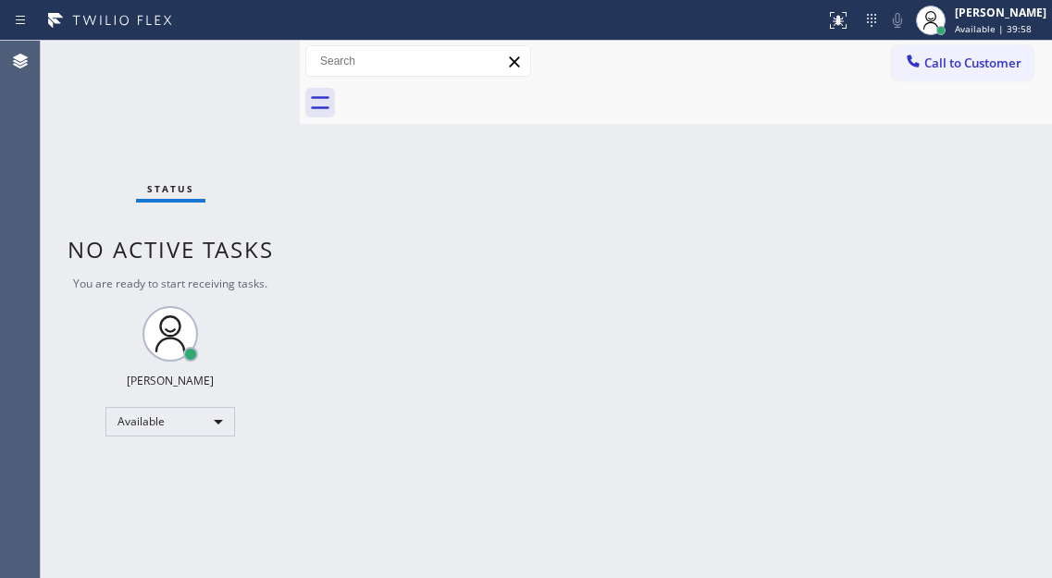
click at [233, 48] on div "Status No active tasks You are ready to start receiving tasks. [PERSON_NAME]" at bounding box center [170, 309] width 259 height 537
click at [233, 61] on div "Status No active tasks You are ready to start receiving tasks. [PERSON_NAME]" at bounding box center [170, 309] width 259 height 537
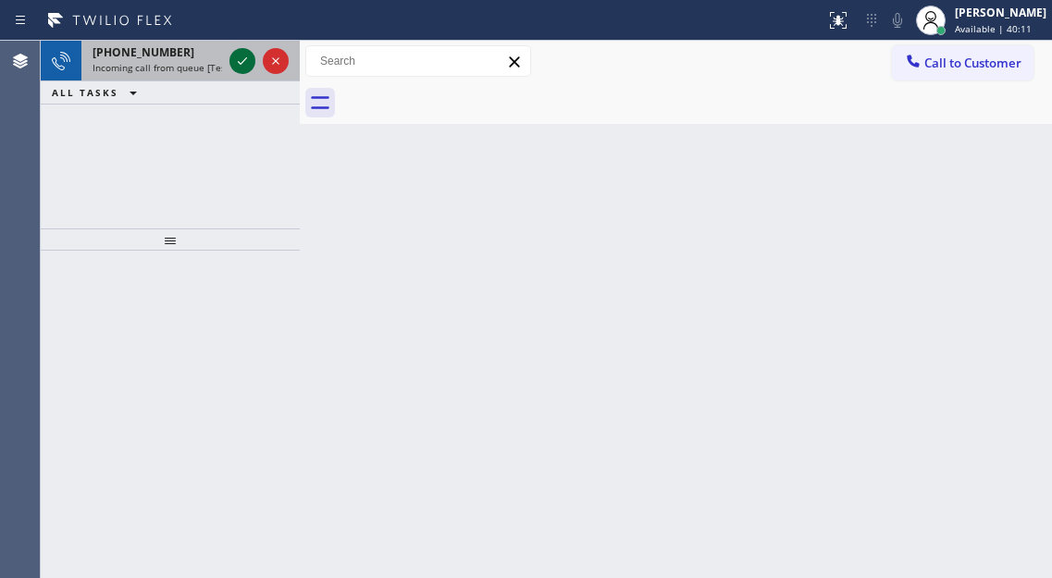
click at [233, 61] on icon at bounding box center [242, 61] width 22 height 22
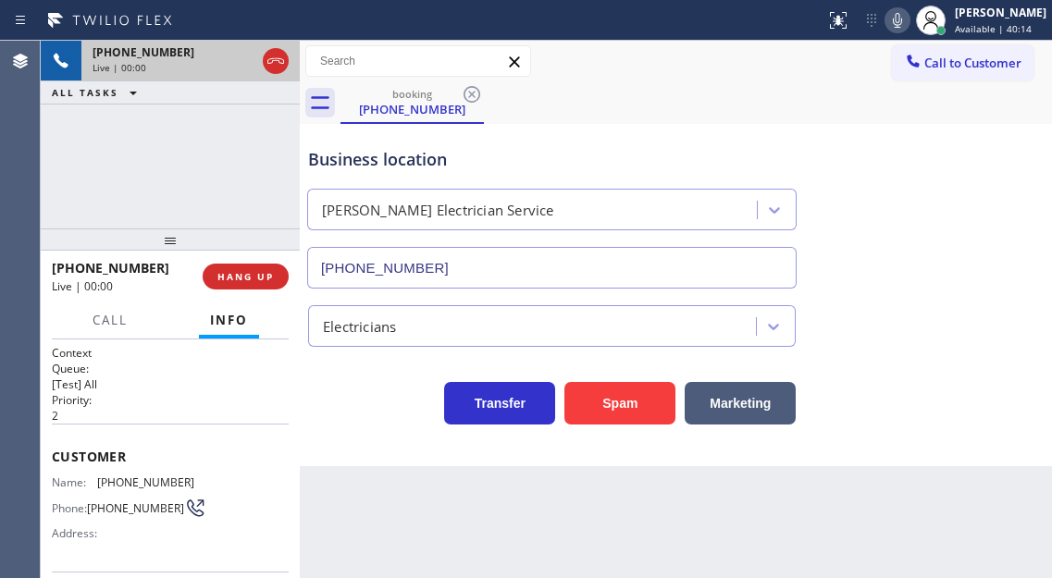
type input "(323) 524-9960"
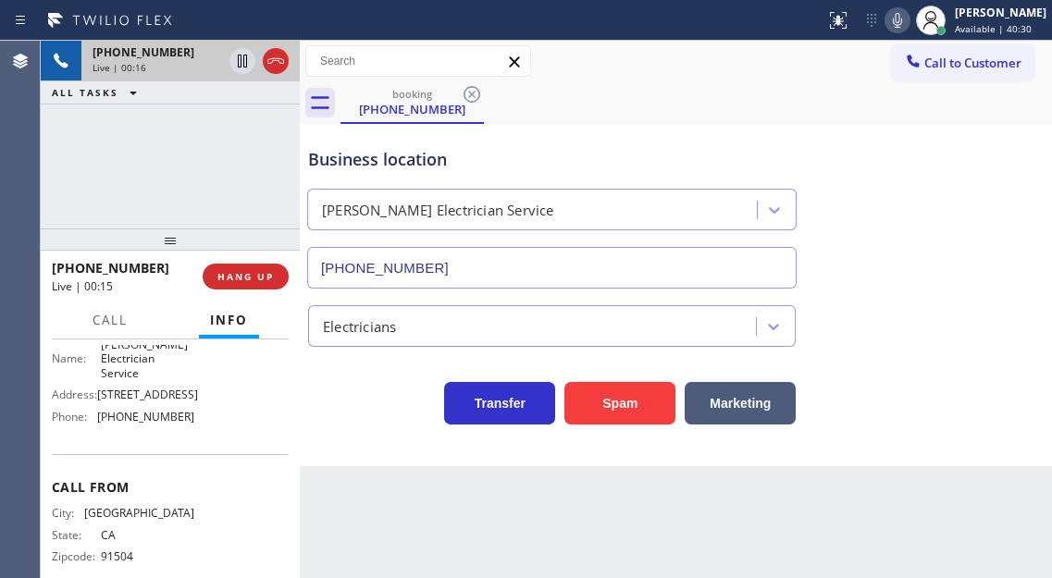
scroll to position [328, 0]
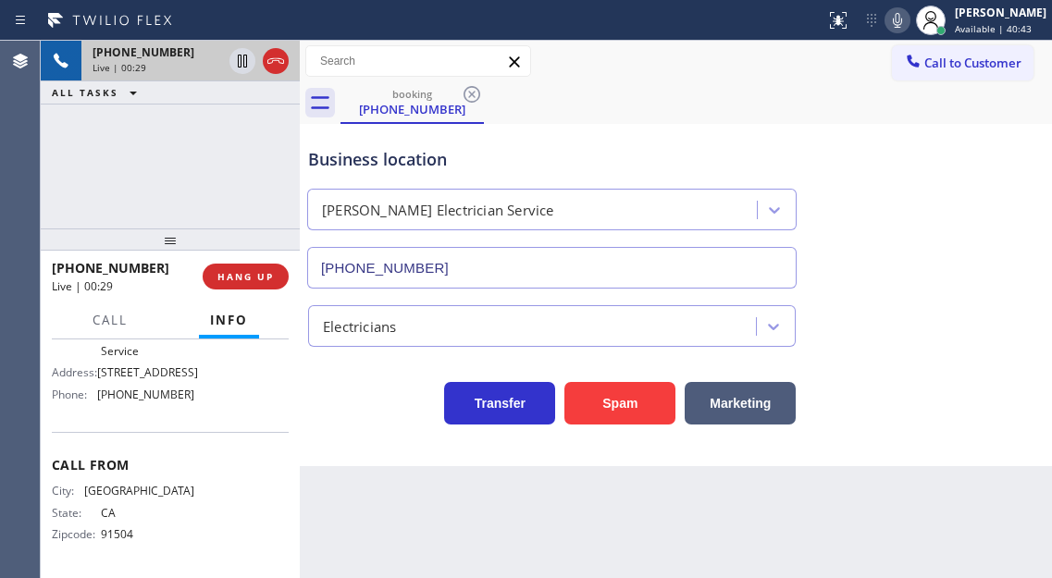
click at [163, 401] on span "(323) 524-9960" at bounding box center [145, 395] width 97 height 14
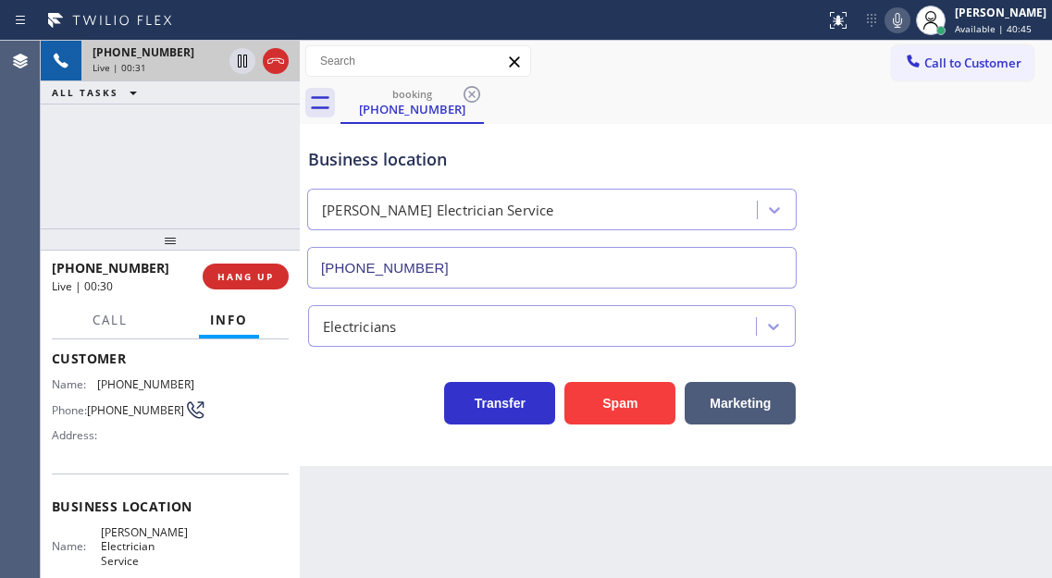
scroll to position [51, 0]
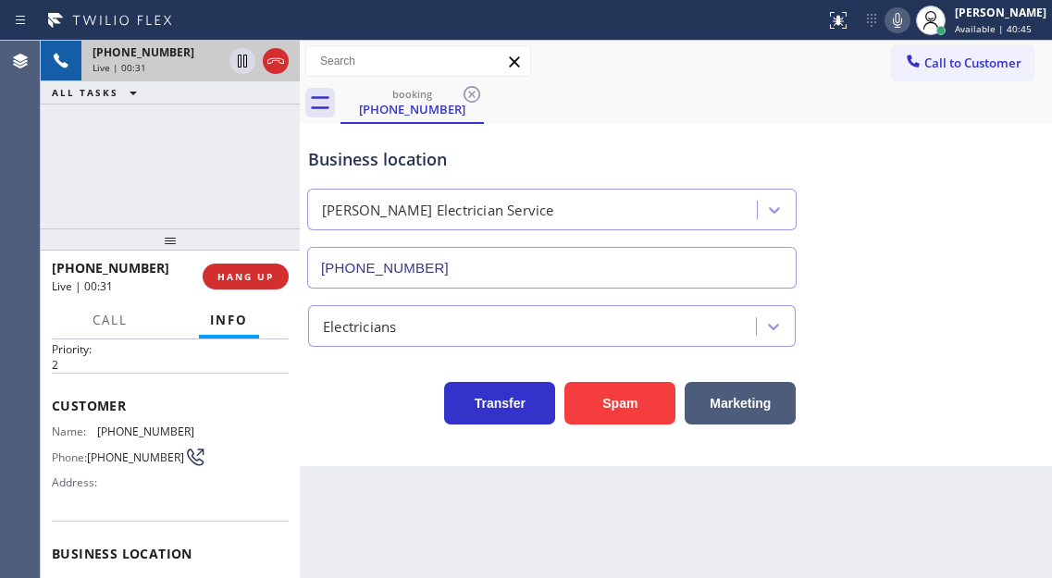
click at [238, 170] on div "+18187369882 Live | 00:31 ALL TASKS ALL TASKS ACTIVE TASKS TASKS IN WRAP UP" at bounding box center [170, 135] width 259 height 188
click at [252, 274] on span "HANG UP" at bounding box center [245, 276] width 56 height 13
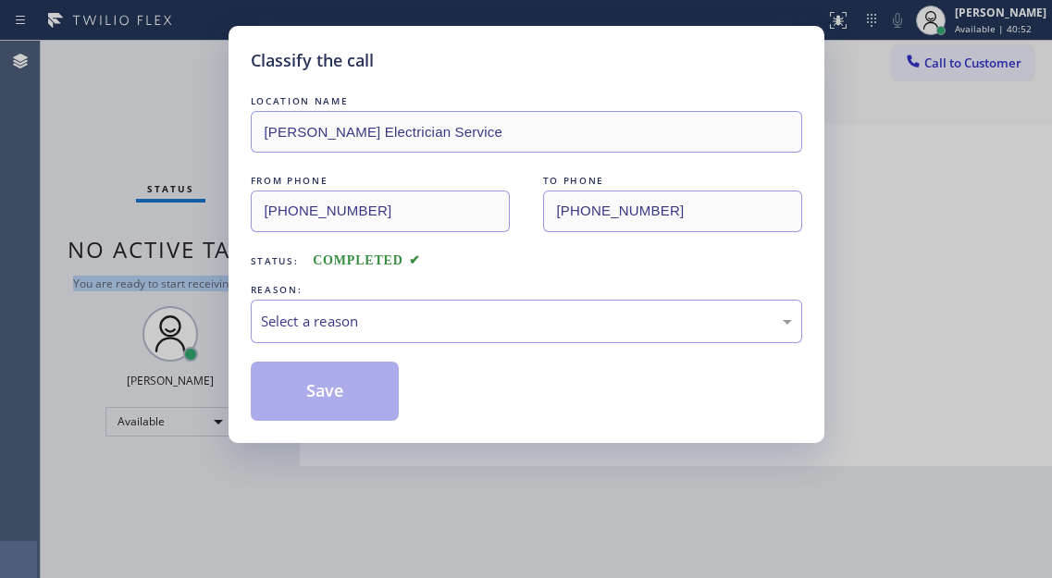
click at [252, 274] on div "Classify the call LOCATION NAME [PERSON_NAME] HVAC Repair FROM PHONE TO PHONE […" at bounding box center [546, 309] width 1011 height 537
click at [252, 274] on div "LOCATION NAME Norwood Ronald Electrician Service FROM PHONE (818) 736-9882 TO P…" at bounding box center [526, 256] width 551 height 329
click at [376, 344] on div "LOCATION NAME Norwood Ronald Electrician Service FROM PHONE (818) 736-9882 TO P…" at bounding box center [526, 256] width 551 height 329
click at [376, 327] on div "Select a reason" at bounding box center [526, 321] width 531 height 21
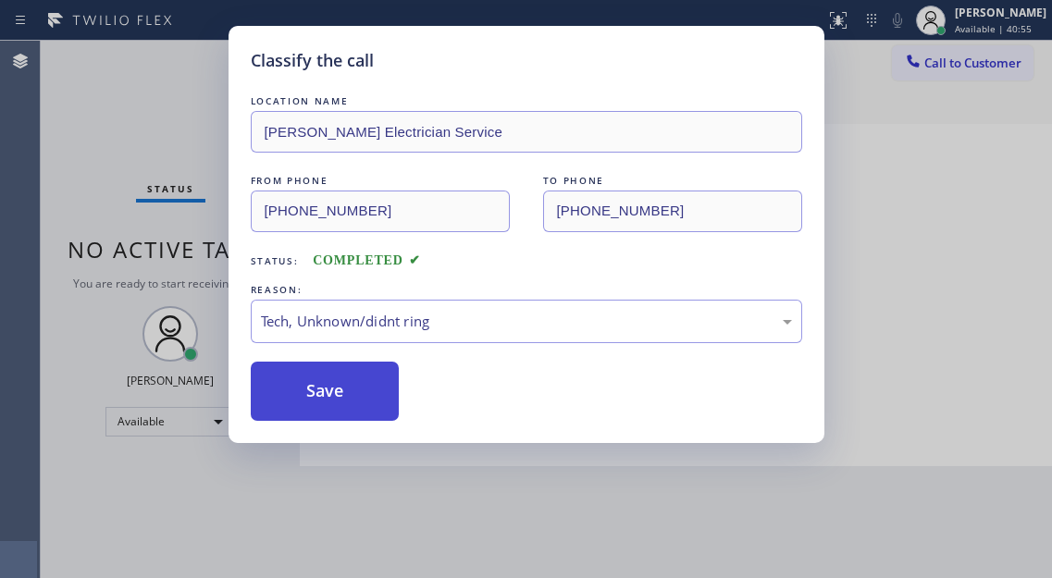
click at [351, 399] on button "Save" at bounding box center [325, 391] width 149 height 59
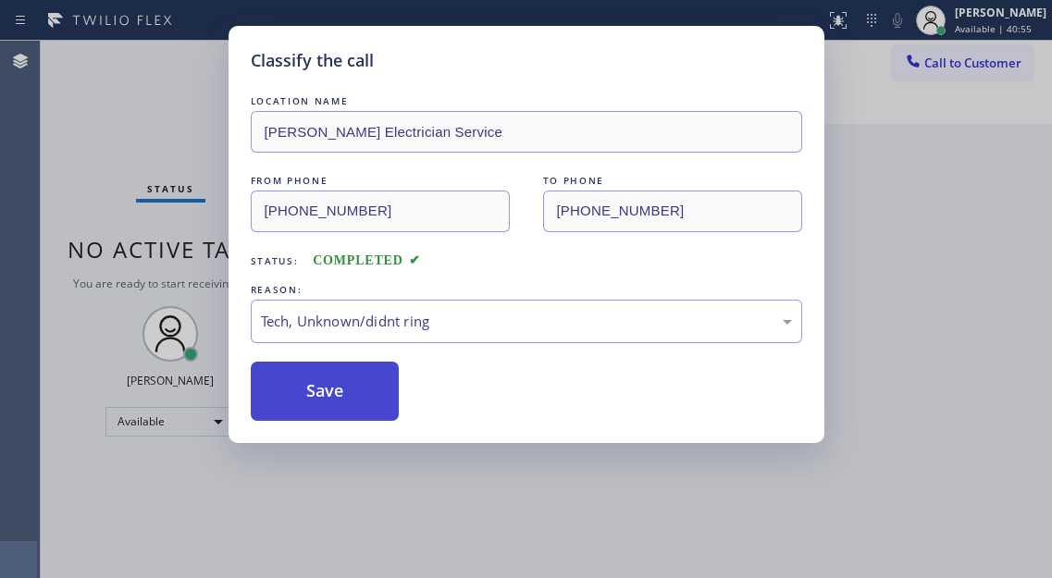
click at [351, 399] on button "Save" at bounding box center [325, 391] width 149 height 59
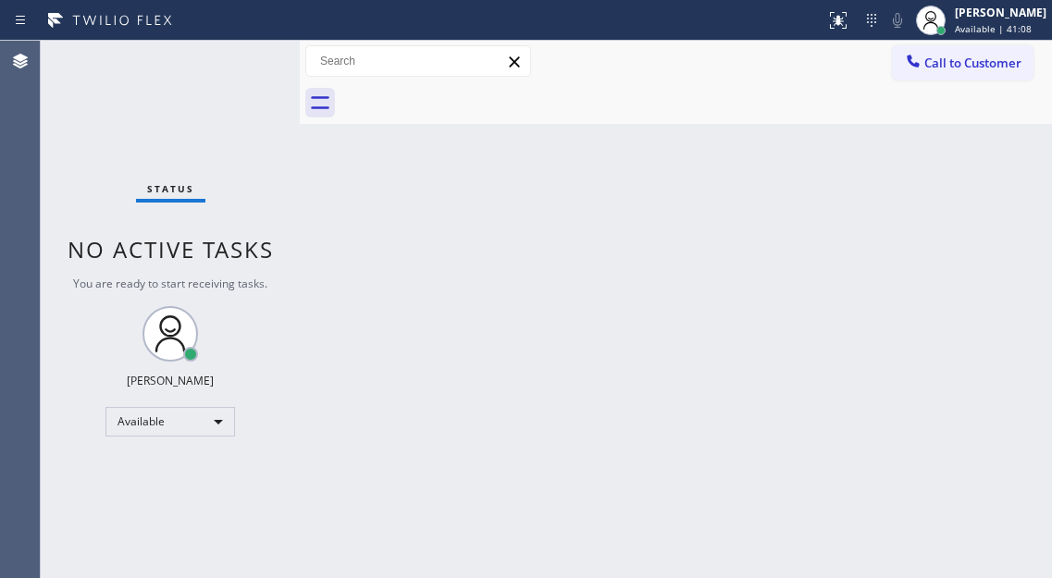
click at [240, 65] on div "Status No active tasks You are ready to start receiving tasks. [PERSON_NAME]" at bounding box center [170, 309] width 259 height 537
click at [239, 70] on div "Status No active tasks You are ready to start receiving tasks. [PERSON_NAME]" at bounding box center [170, 309] width 259 height 537
click at [235, 53] on div "Status No active tasks You are ready to start receiving tasks. [PERSON_NAME]" at bounding box center [170, 309] width 259 height 537
click at [236, 59] on div "Status No active tasks You are ready to start receiving tasks. [PERSON_NAME]" at bounding box center [170, 309] width 259 height 537
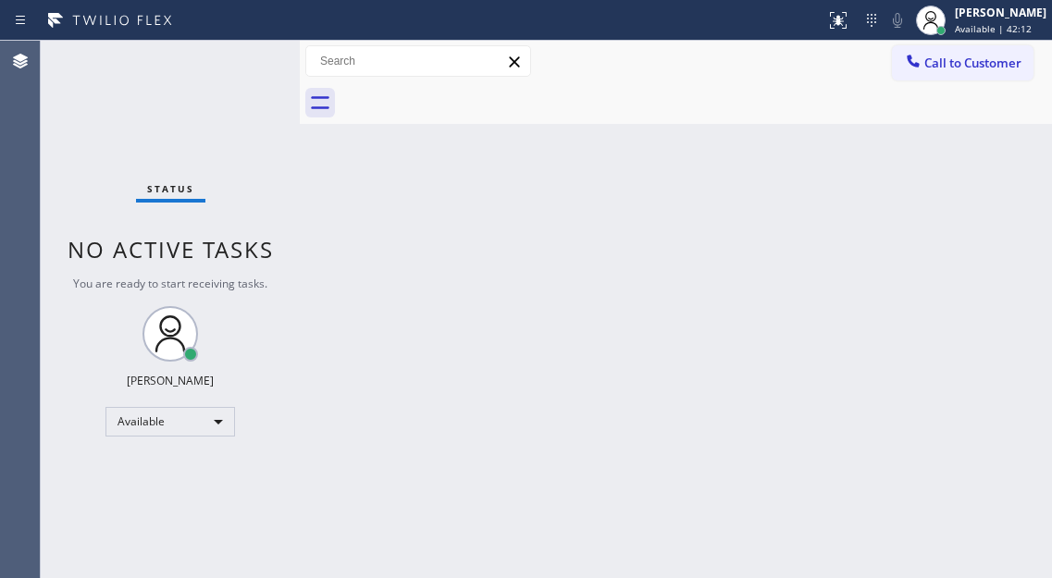
click at [236, 59] on div "Status No active tasks You are ready to start receiving tasks. [PERSON_NAME]" at bounding box center [170, 309] width 259 height 537
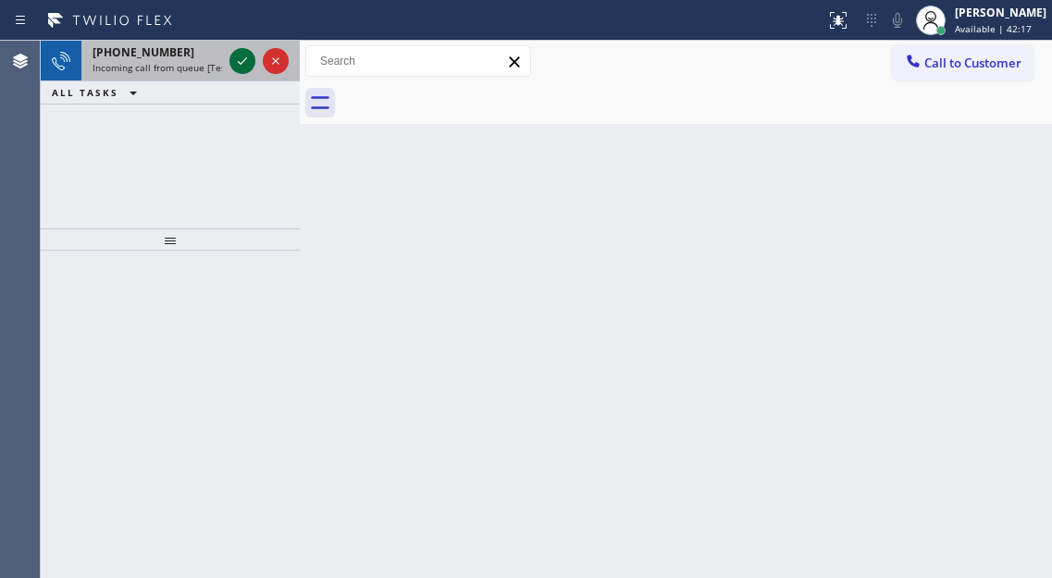
click at [236, 59] on icon at bounding box center [242, 61] width 22 height 22
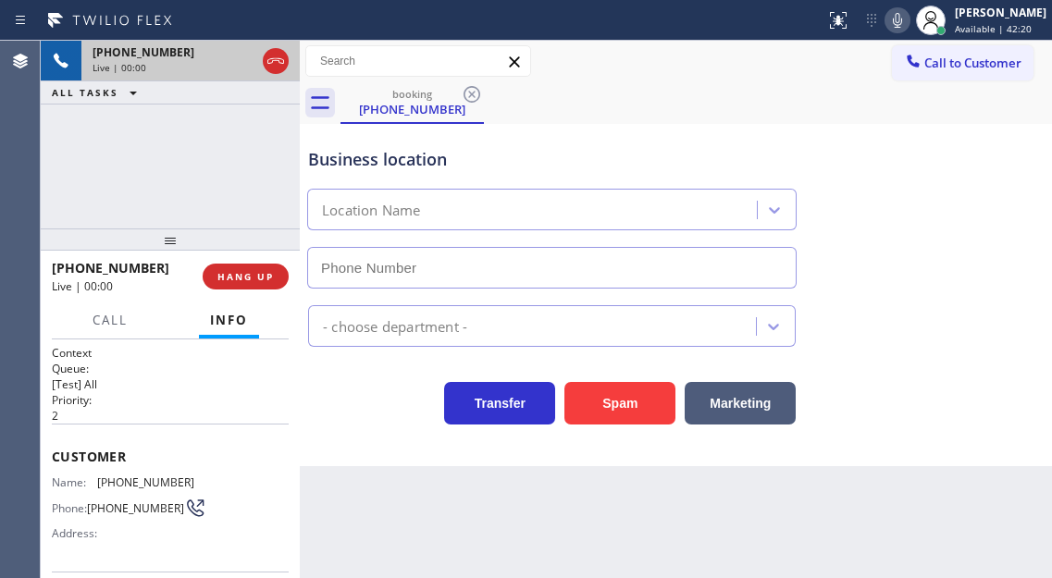
type input "[PHONE_NUMBER]"
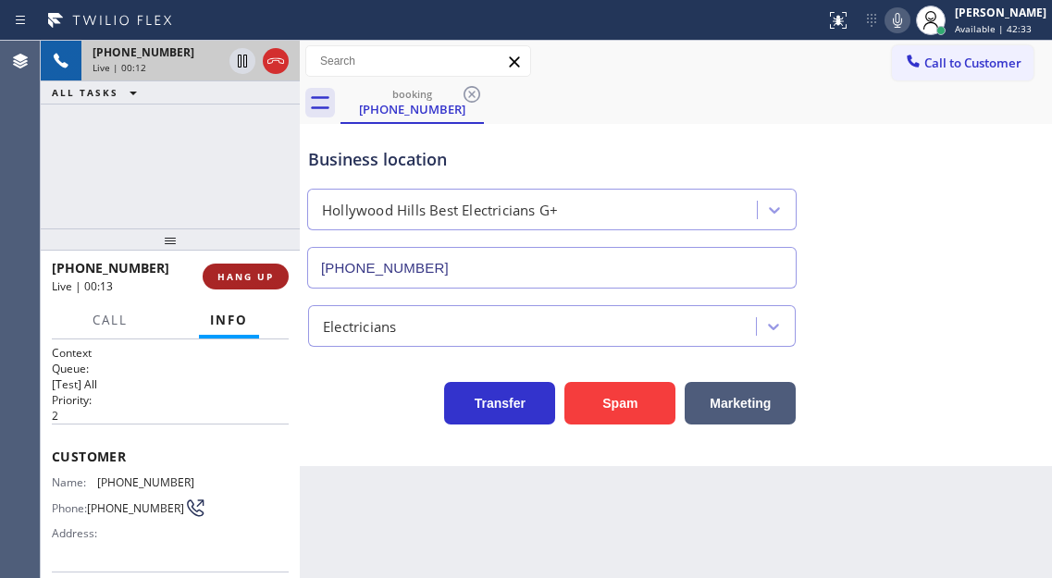
click at [256, 281] on span "HANG UP" at bounding box center [245, 276] width 56 height 13
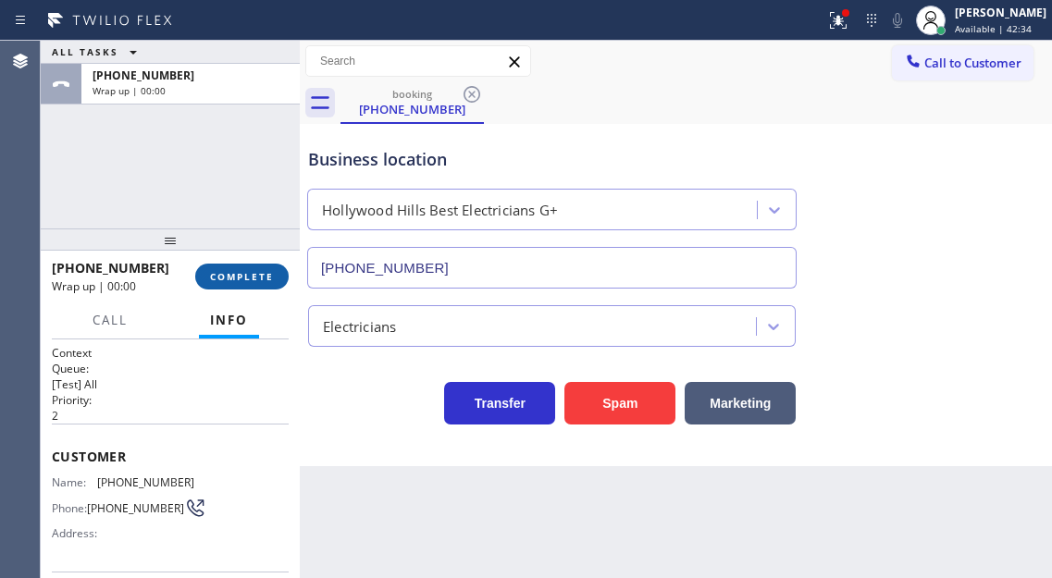
click at [256, 281] on span "COMPLETE" at bounding box center [242, 276] width 64 height 13
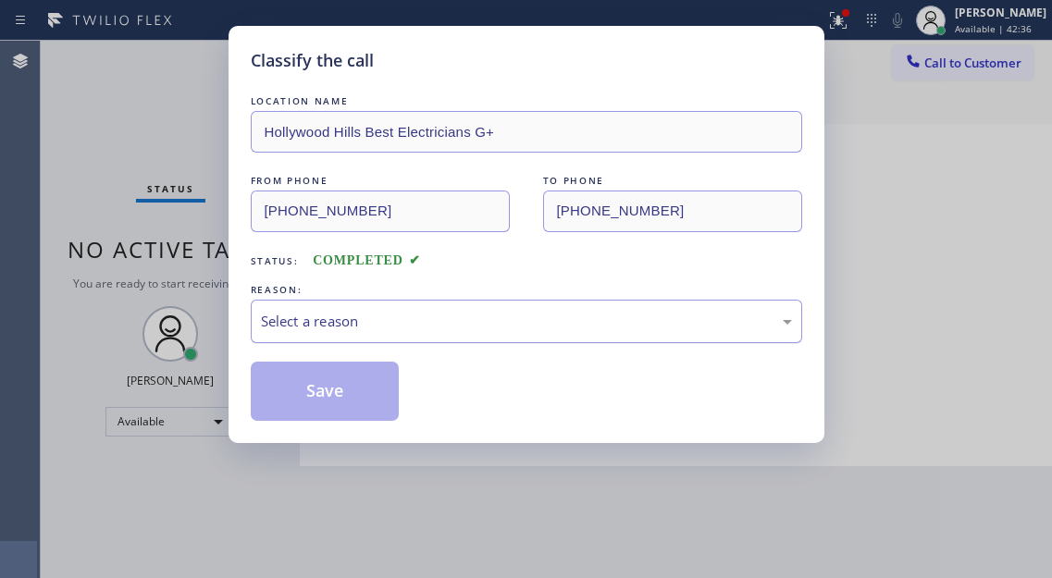
click at [334, 320] on div "Select a reason" at bounding box center [526, 321] width 531 height 21
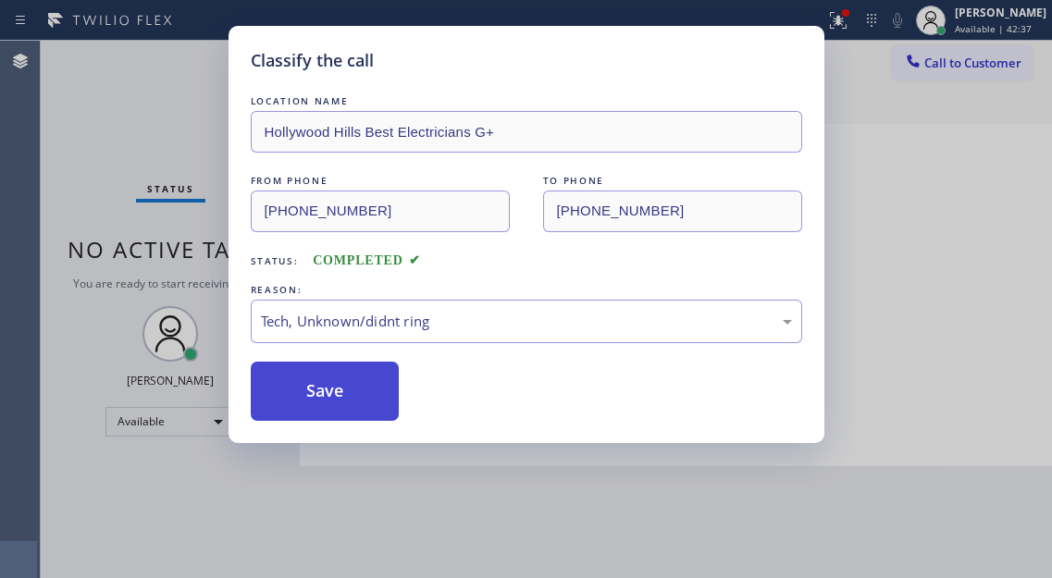
click at [330, 380] on button "Save" at bounding box center [325, 391] width 149 height 59
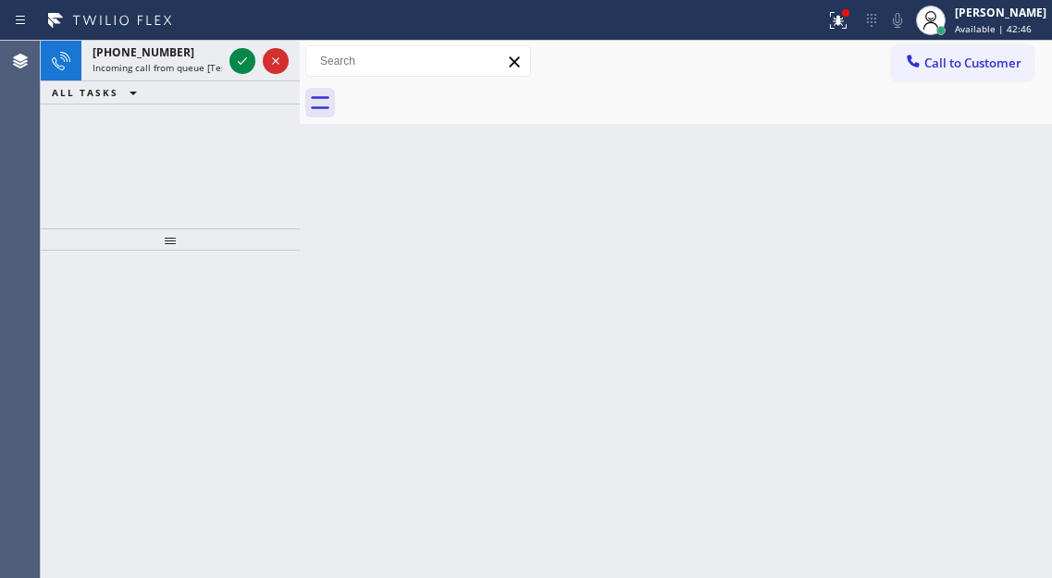
drag, startPoint x: 1010, startPoint y: 160, endPoint x: 624, endPoint y: 157, distance: 385.7
click at [1010, 160] on div "Back to Dashboard Change Sender ID Customers Technicians Select a contact Outbo…" at bounding box center [676, 309] width 752 height 537
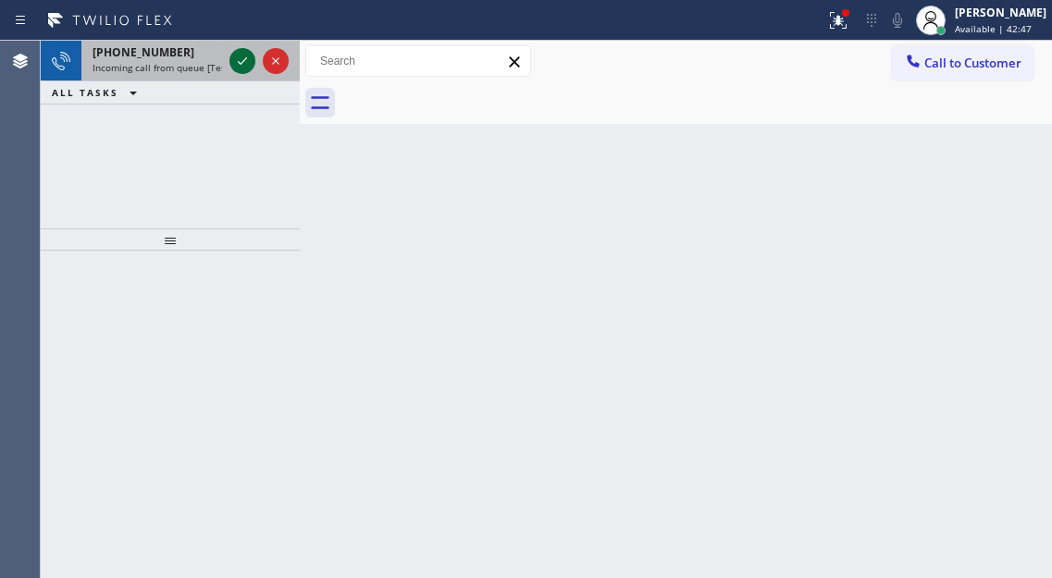
click at [251, 61] on icon at bounding box center [242, 61] width 22 height 22
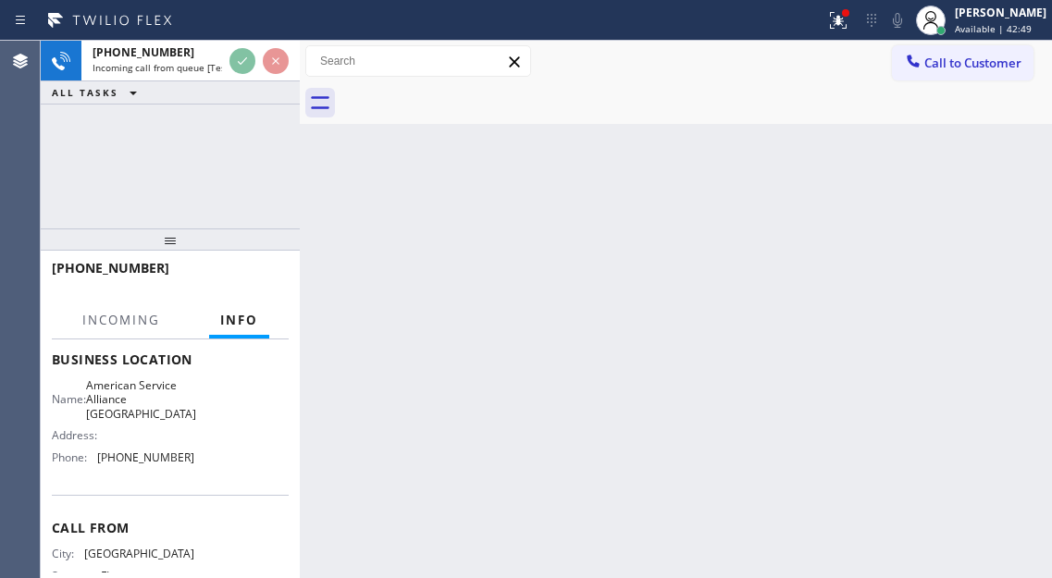
scroll to position [277, 0]
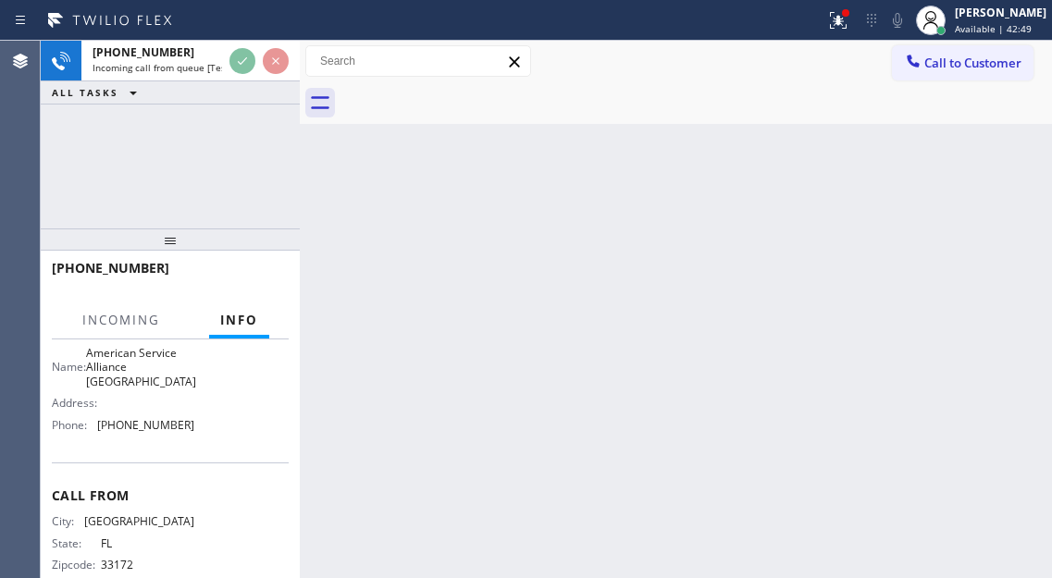
click at [162, 381] on span "American Service Alliance Glendale" at bounding box center [141, 367] width 110 height 43
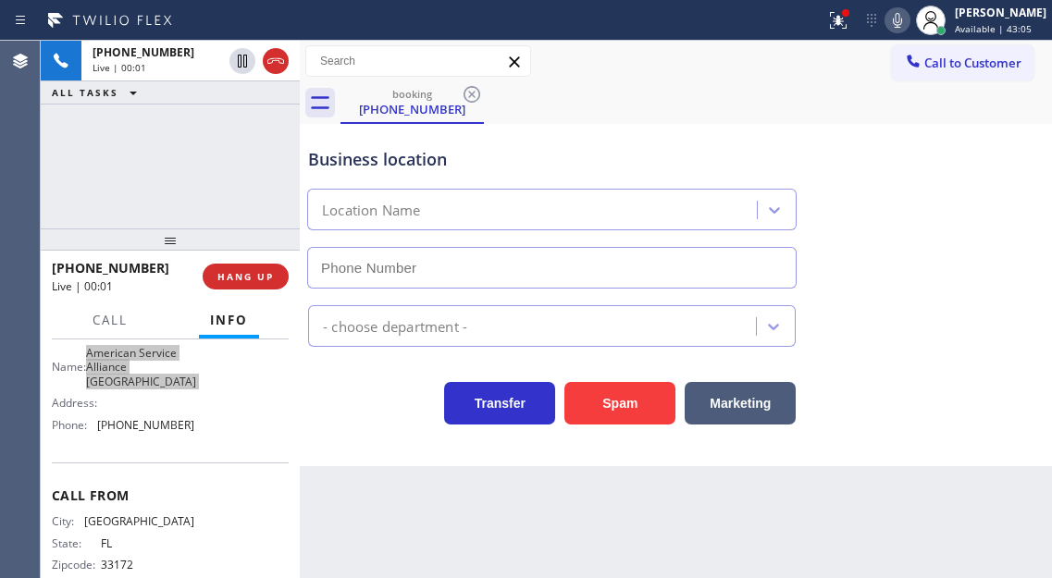
type input "(602) 845-8848"
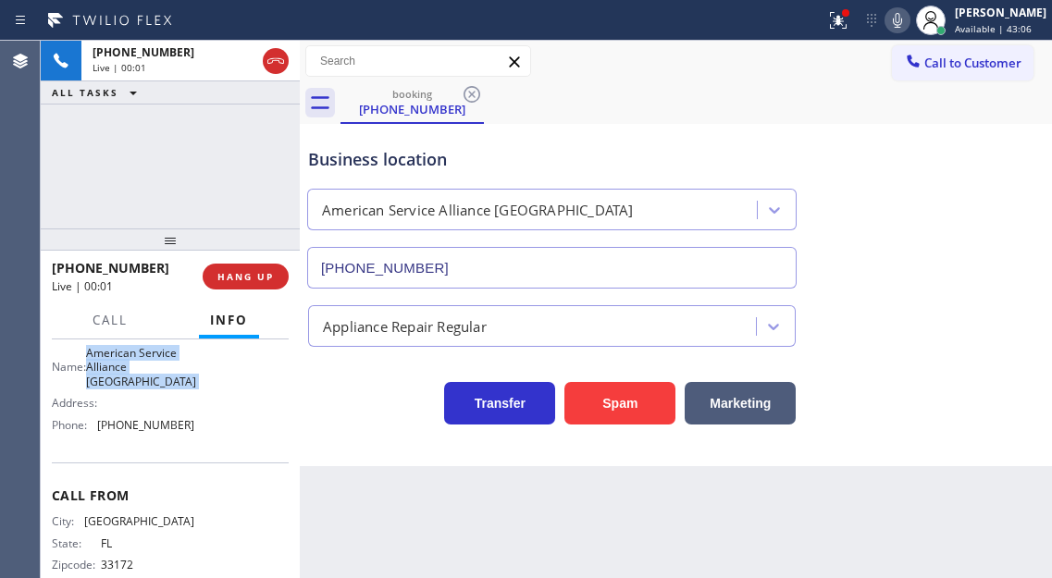
click at [977, 242] on div "Business location American Service Alliance Glendale (602) 845-8848" at bounding box center [675, 204] width 743 height 167
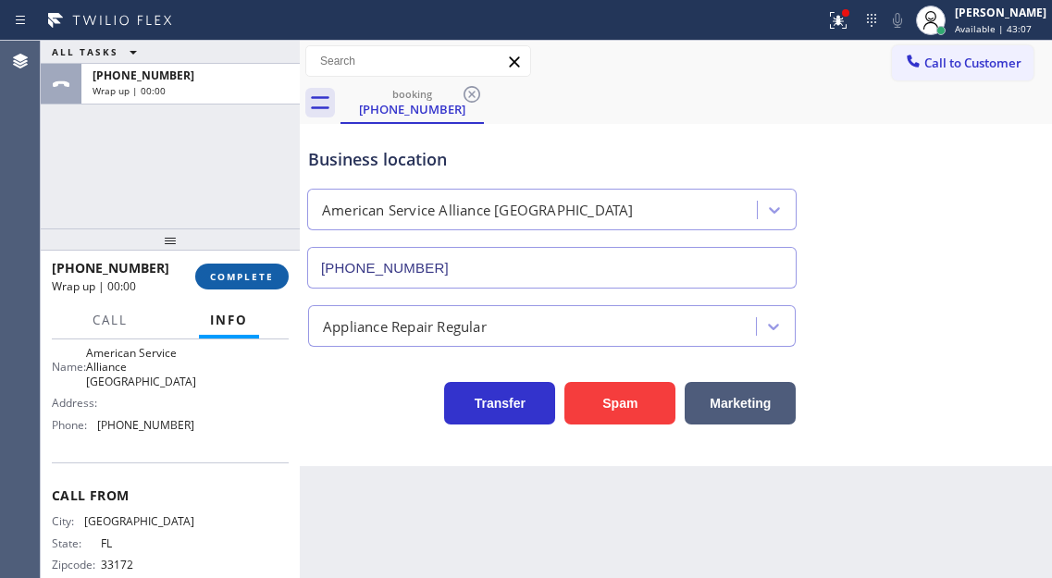
click at [265, 268] on button "COMPLETE" at bounding box center [241, 277] width 93 height 26
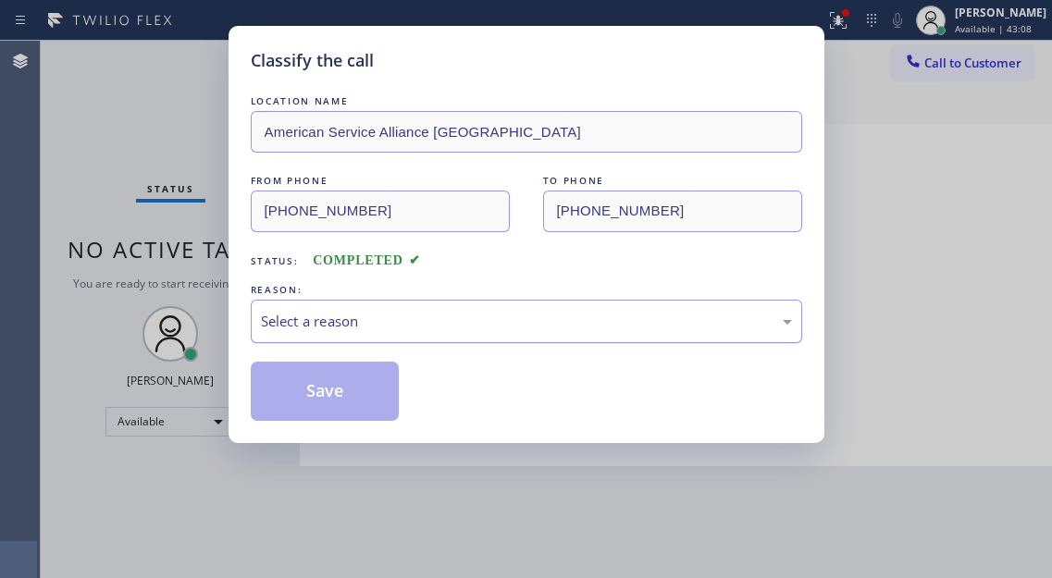
click at [416, 308] on div "Select a reason" at bounding box center [526, 321] width 551 height 43
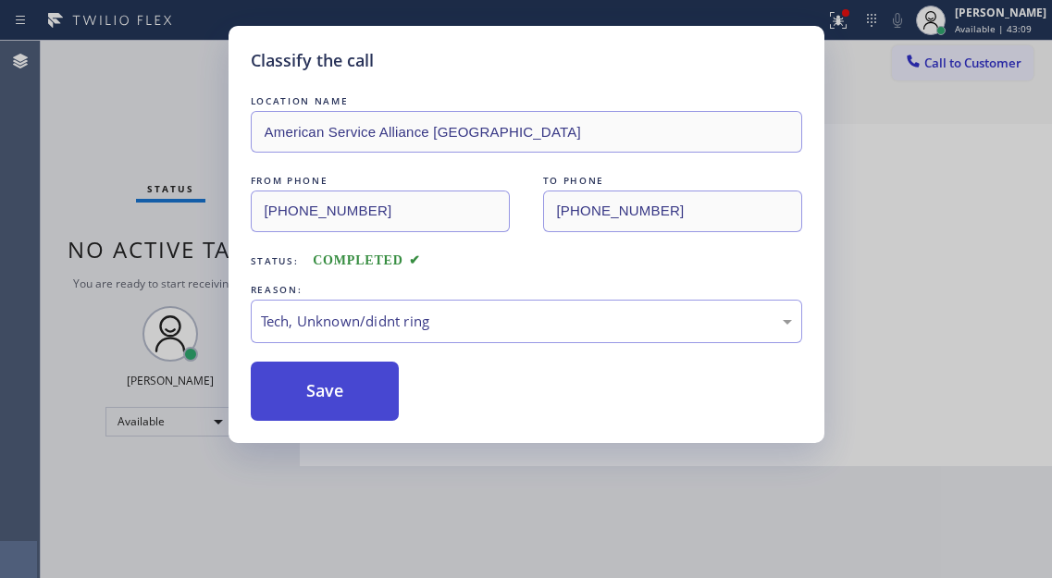
click at [370, 412] on button "Save" at bounding box center [325, 391] width 149 height 59
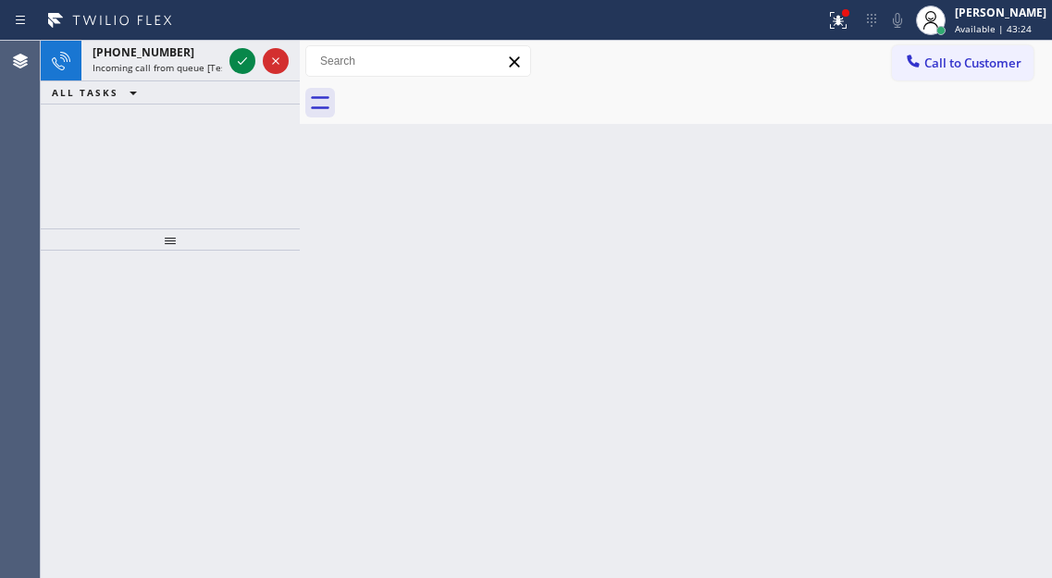
click at [958, 191] on div "Back to Dashboard Change Sender ID Customers Technicians Select a contact Outbo…" at bounding box center [676, 309] width 752 height 537
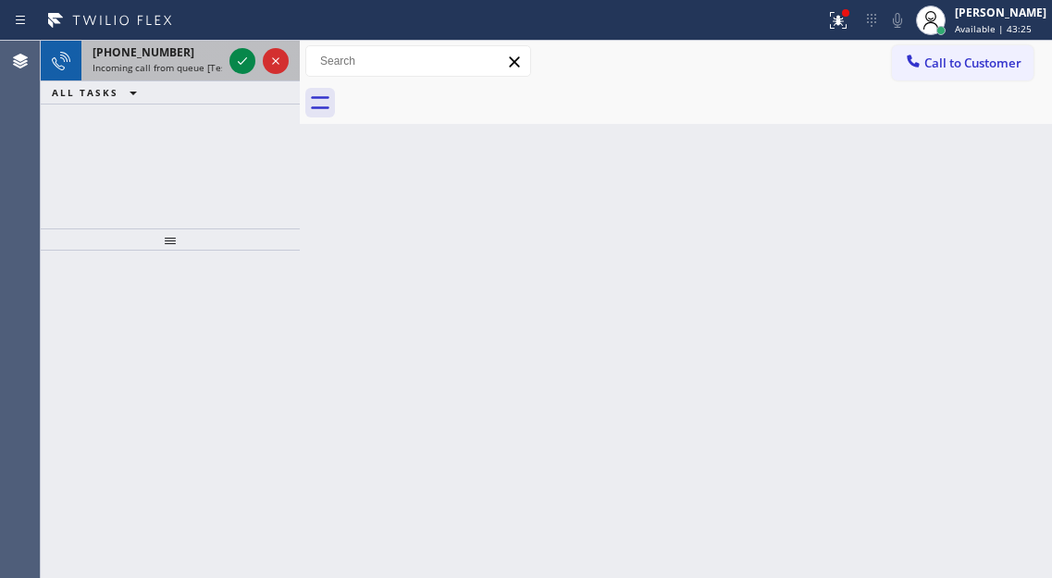
click at [241, 74] on div at bounding box center [259, 61] width 67 height 41
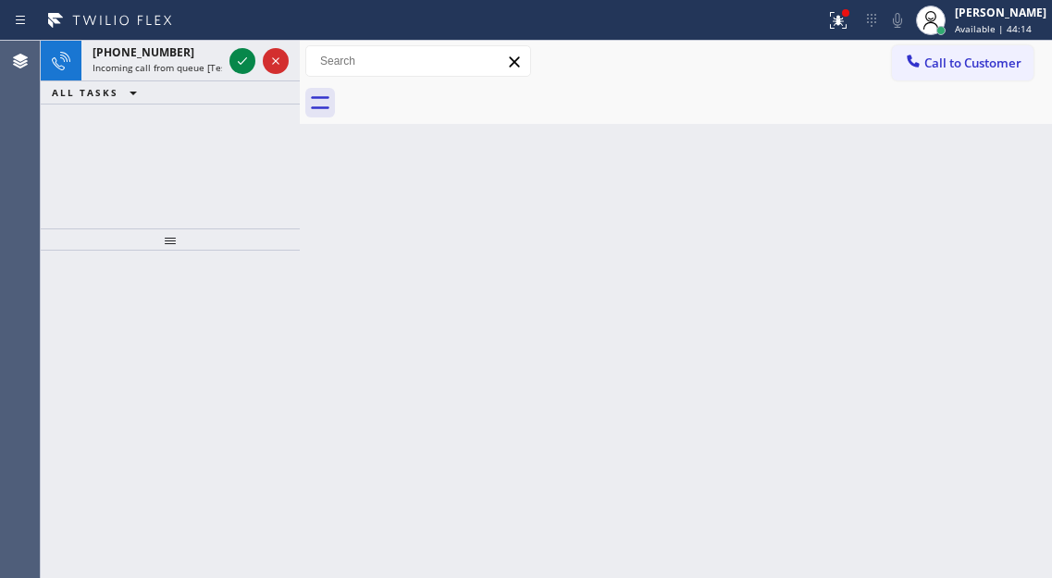
click at [243, 66] on icon at bounding box center [242, 61] width 22 height 22
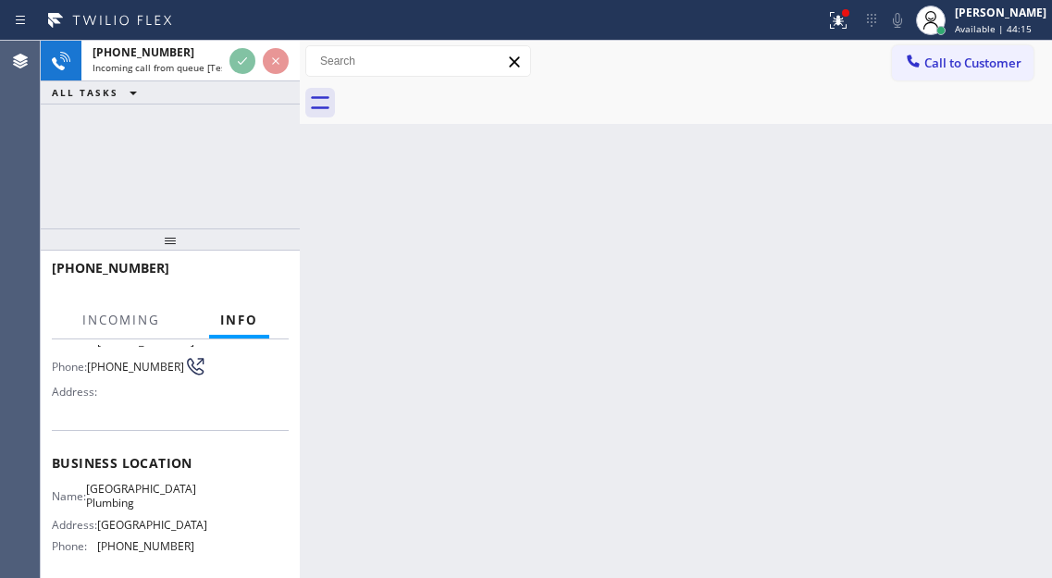
scroll to position [185, 0]
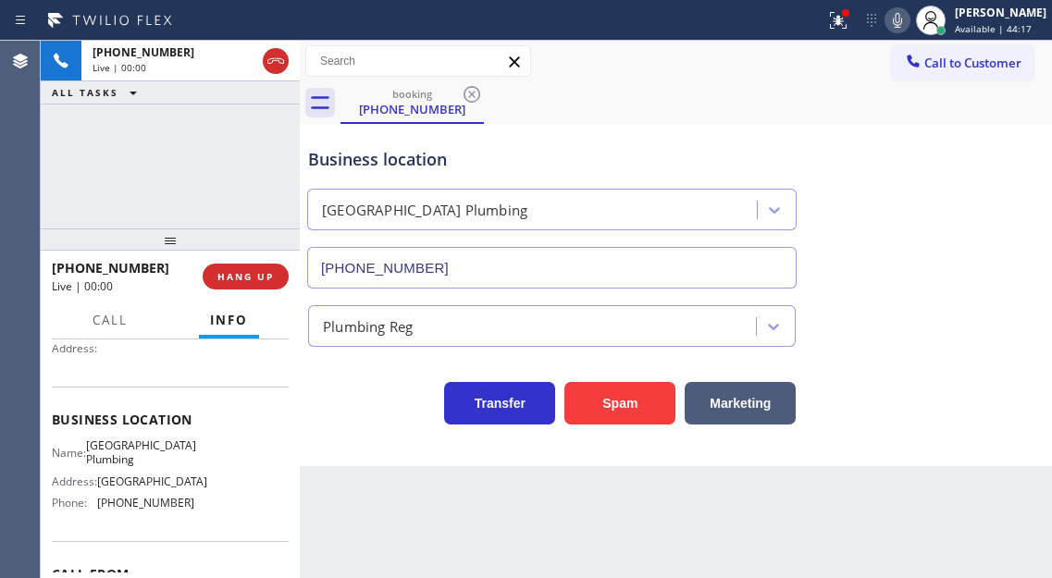
type input "(213) 474-7849"
click at [117, 467] on span "University Park Plumbing" at bounding box center [141, 452] width 110 height 29
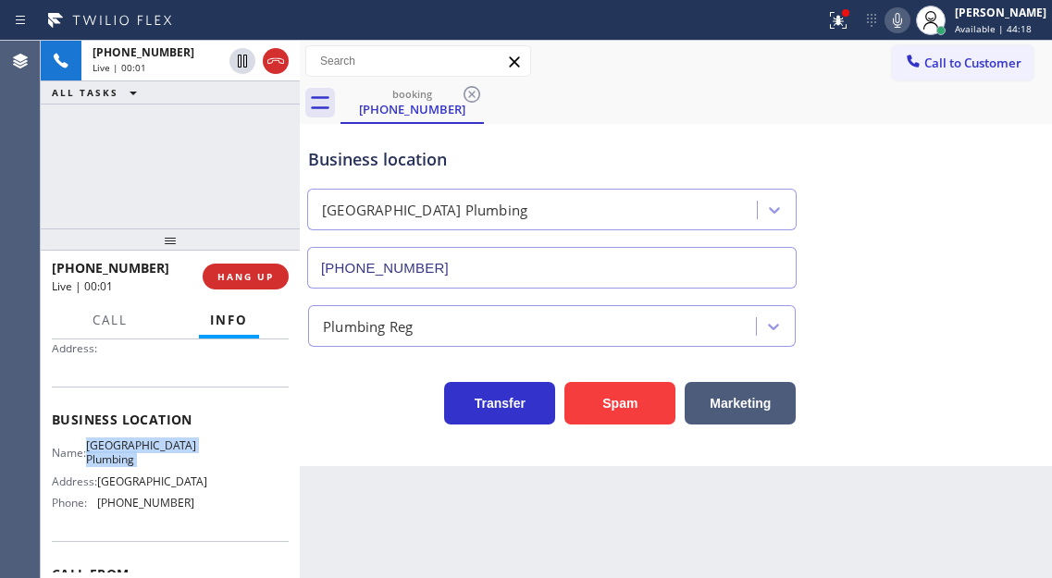
click at [117, 467] on span "University Park Plumbing" at bounding box center [141, 452] width 110 height 29
click at [402, 499] on div "Back to Dashboard Change Sender ID Customers Technicians Select a contact Outbo…" at bounding box center [676, 309] width 752 height 537
click at [606, 401] on button "Spam" at bounding box center [619, 403] width 111 height 43
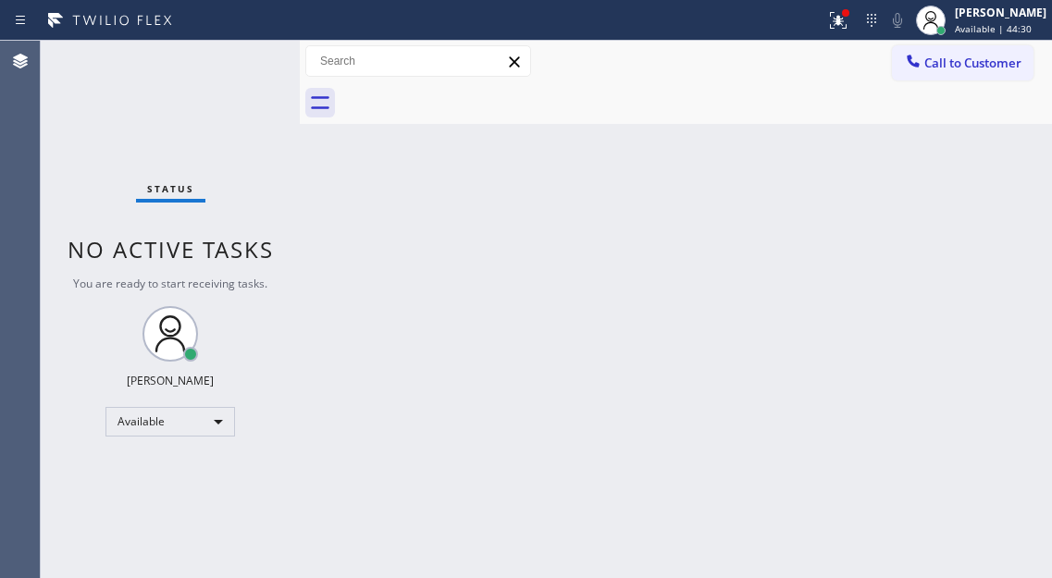
click at [849, 29] on icon at bounding box center [838, 20] width 22 height 22
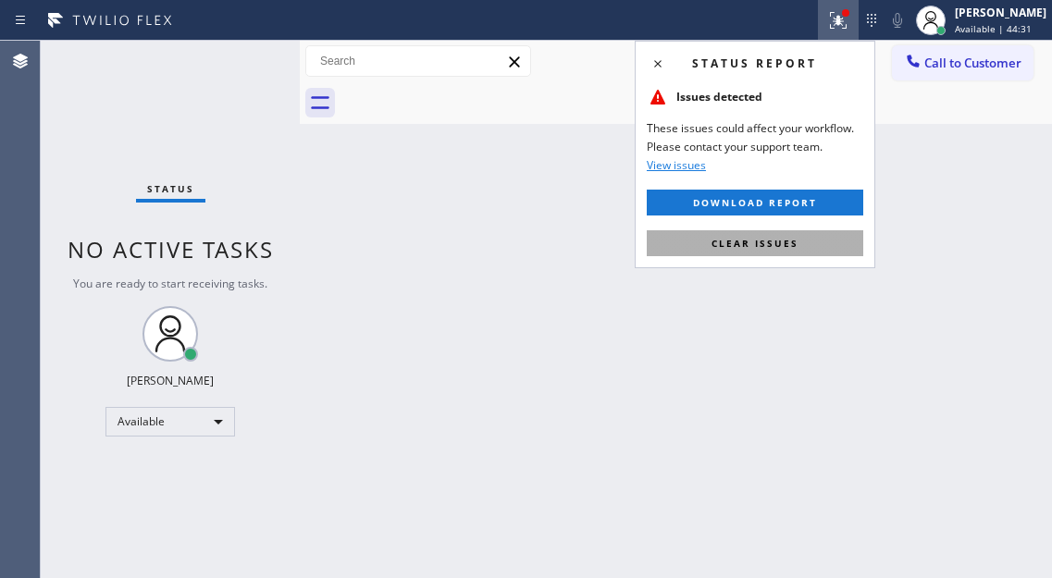
click at [781, 249] on span "Clear issues" at bounding box center [754, 243] width 87 height 13
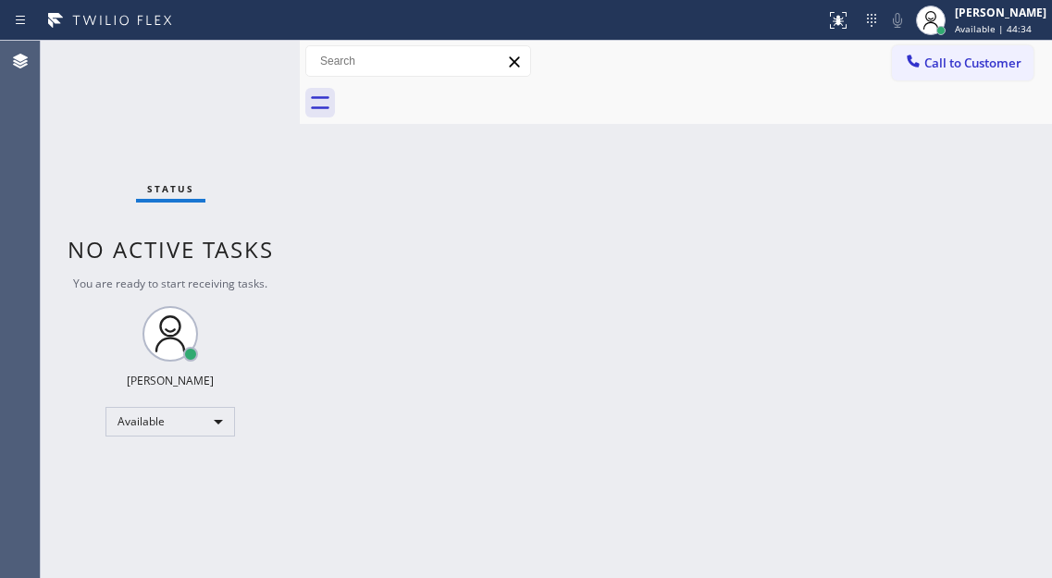
click at [949, 191] on div "Back to Dashboard Change Sender ID Customers Technicians Select a contact Outbo…" at bounding box center [676, 309] width 752 height 537
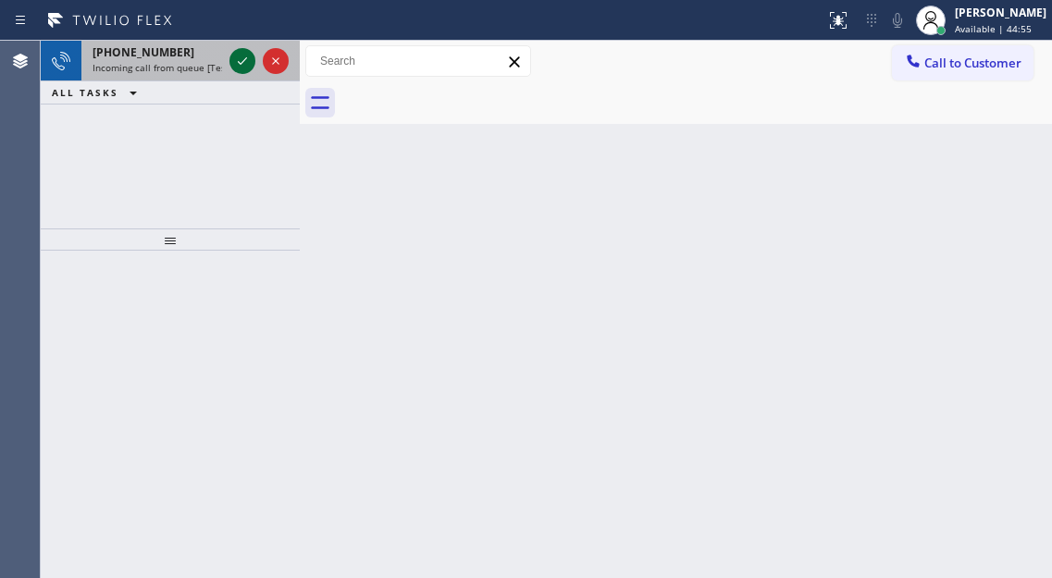
click at [244, 73] on button at bounding box center [242, 61] width 26 height 26
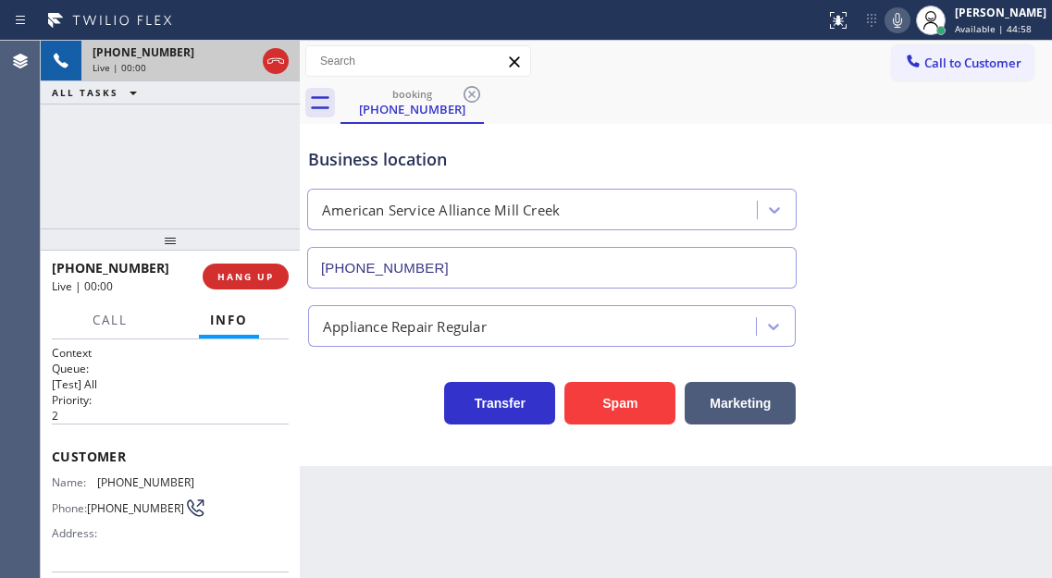
type input "(425) 659-2909"
click at [594, 407] on button "Spam" at bounding box center [619, 403] width 111 height 43
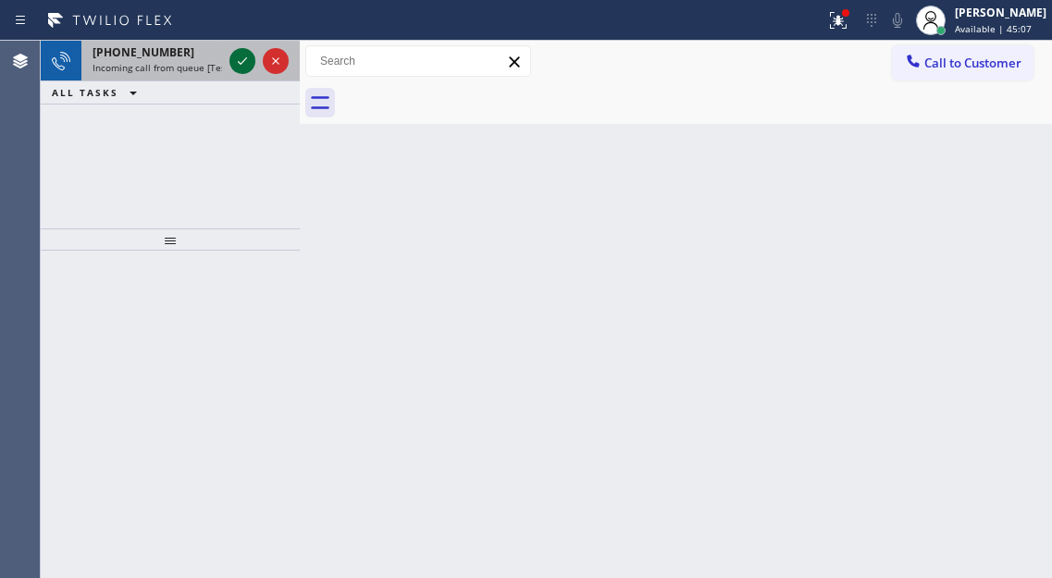
click at [239, 65] on icon at bounding box center [242, 61] width 22 height 22
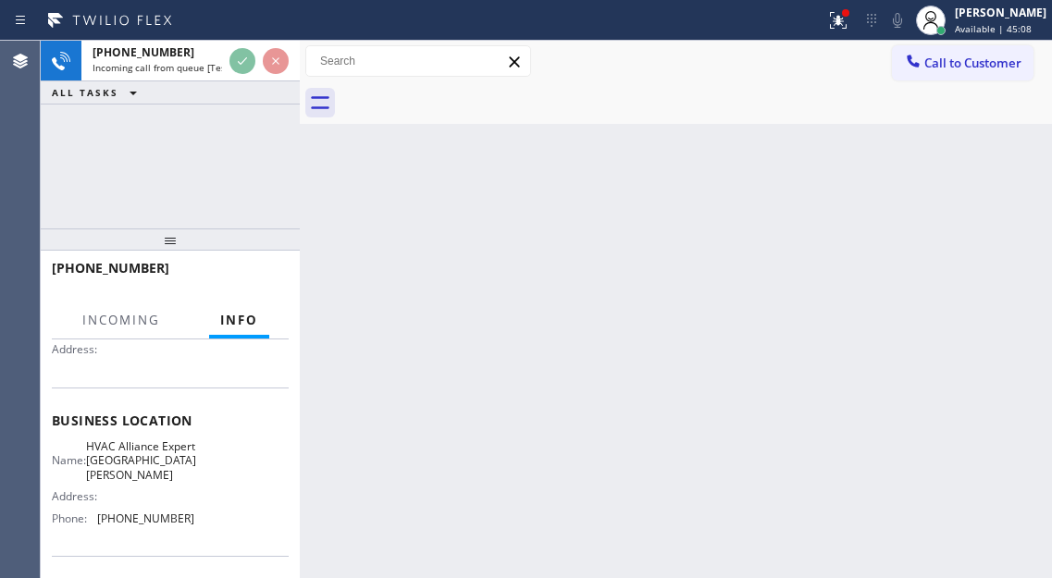
scroll to position [185, 0]
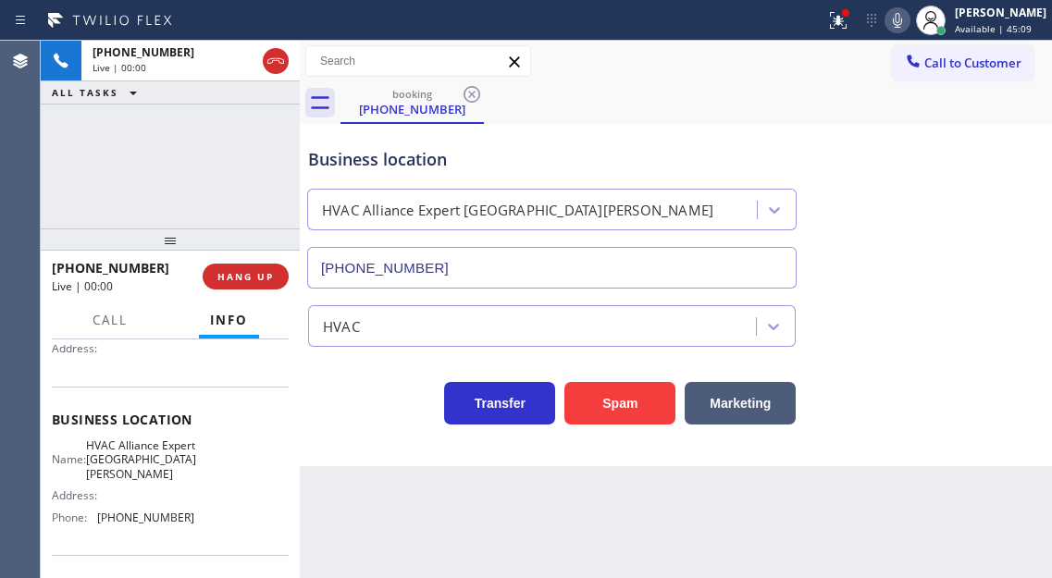
type input "(949) 687-3772"
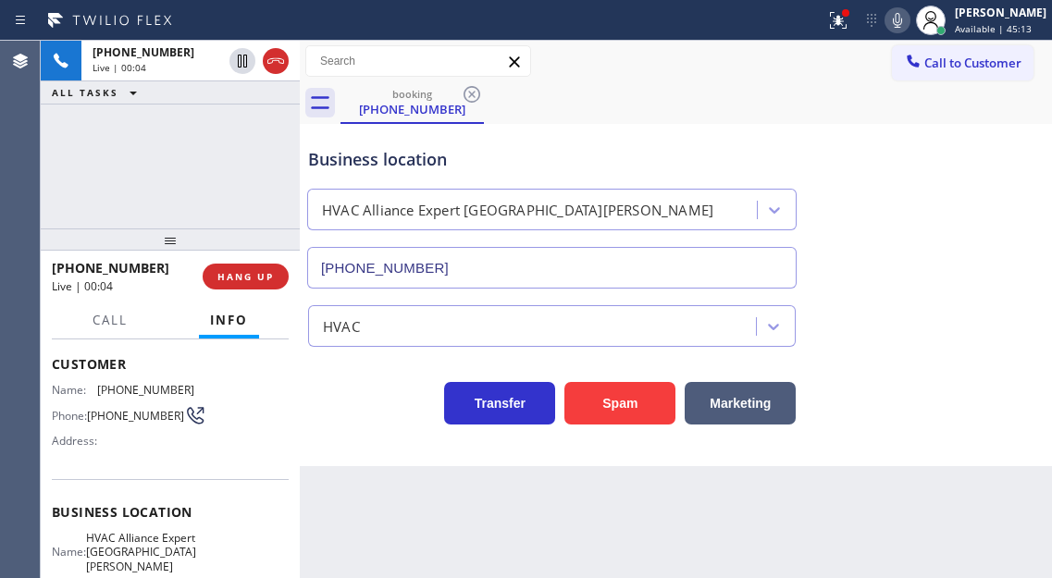
click at [113, 416] on span "(386) 308-4656" at bounding box center [135, 416] width 97 height 14
copy div "(386) 308-4656"
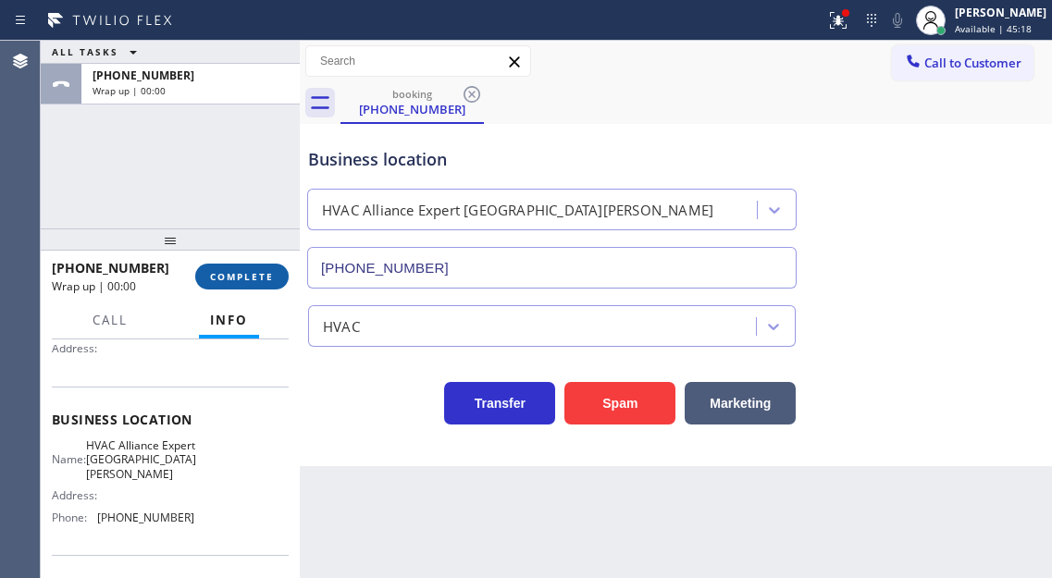
click at [240, 272] on span "COMPLETE" at bounding box center [242, 276] width 64 height 13
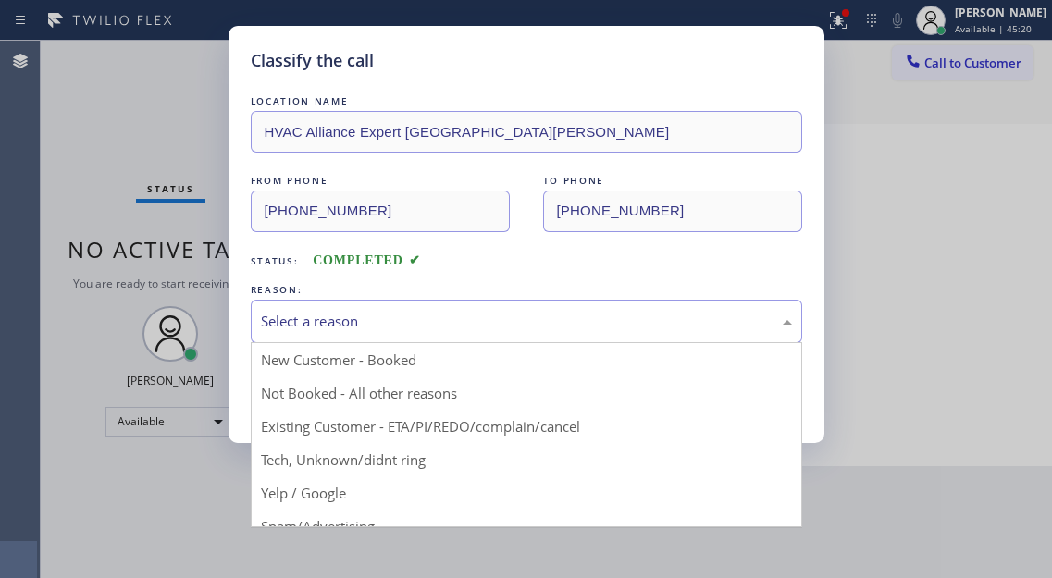
click at [363, 337] on div "Select a reason" at bounding box center [526, 321] width 551 height 43
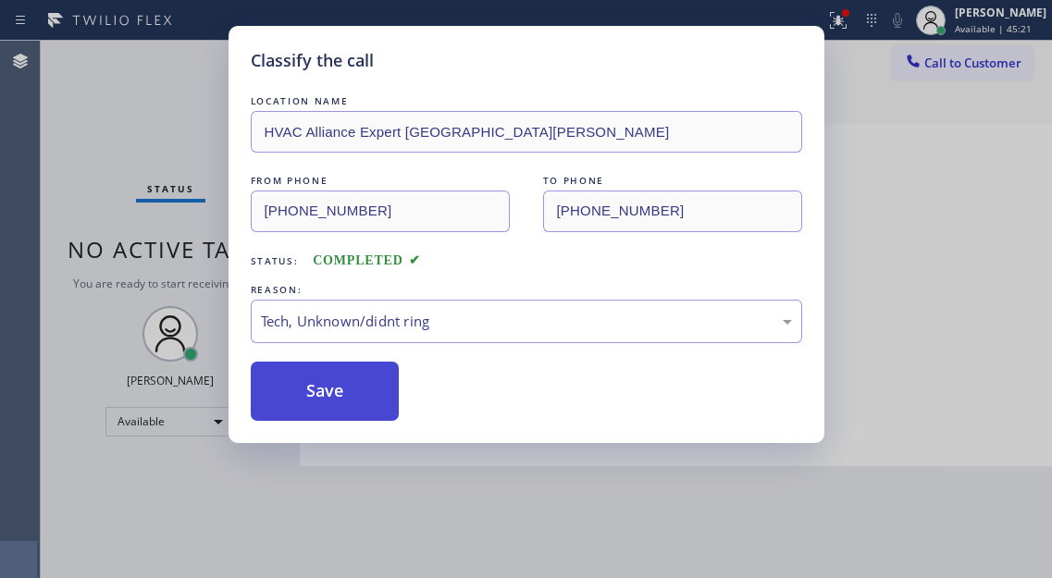
click at [359, 385] on button "Save" at bounding box center [325, 391] width 149 height 59
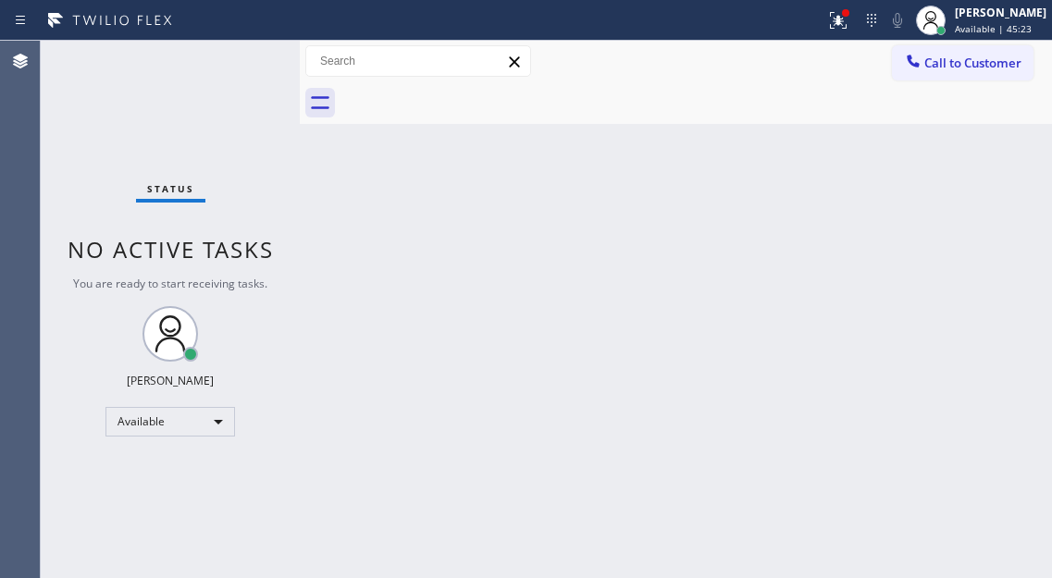
click at [844, 28] on icon at bounding box center [838, 20] width 22 height 22
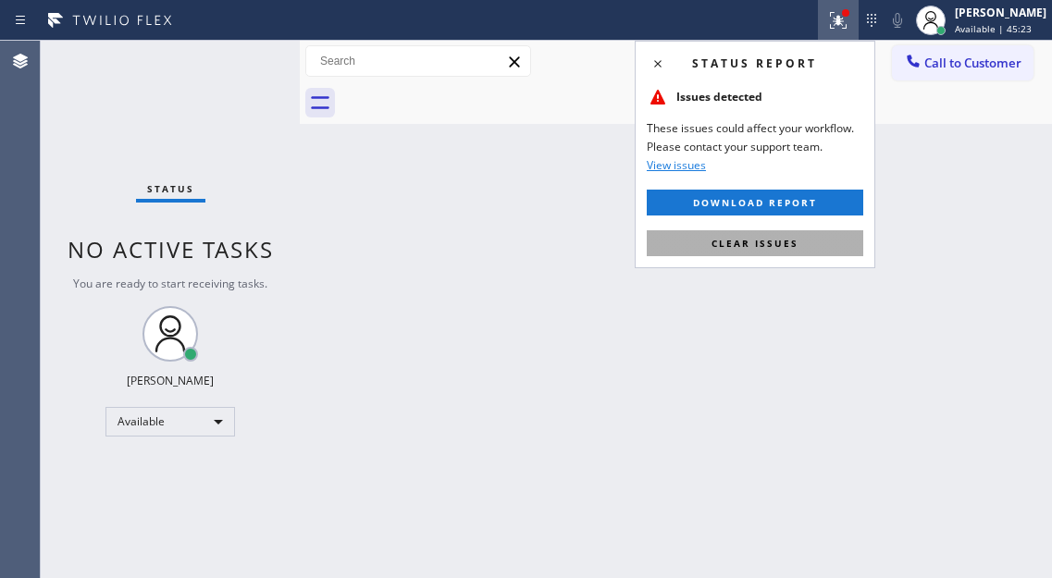
click at [818, 232] on button "Clear issues" at bounding box center [755, 243] width 216 height 26
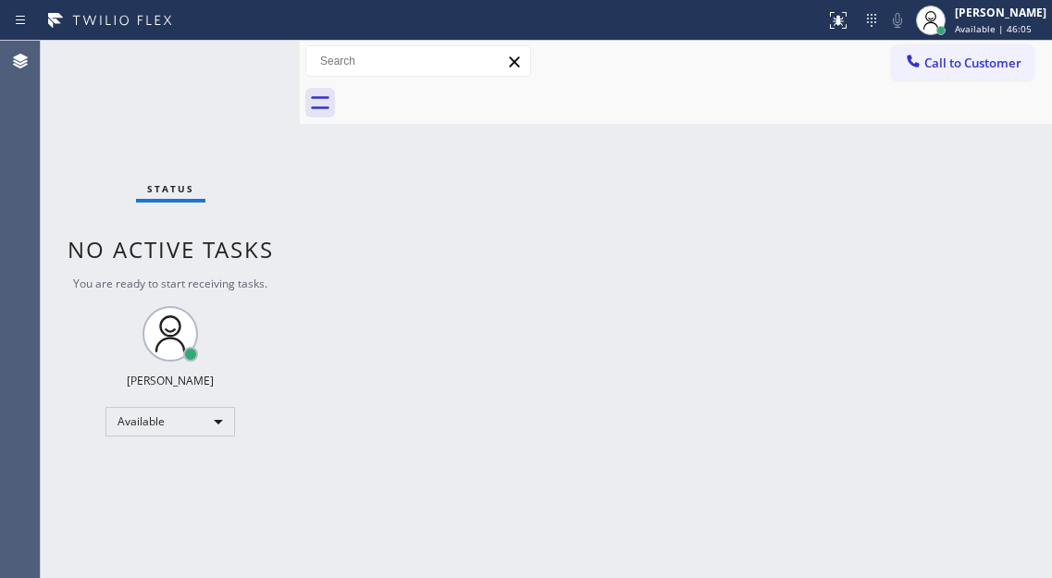
click at [978, 156] on div "Back to Dashboard Change Sender ID Customers Technicians Select a contact Outbo…" at bounding box center [676, 309] width 752 height 537
click at [959, 121] on div at bounding box center [695, 103] width 711 height 42
click at [234, 58] on div "Status No active tasks You are ready to start receiving tasks. [PERSON_NAME]" at bounding box center [170, 309] width 259 height 537
click at [241, 47] on div "Status No active tasks You are ready to start receiving tasks. [PERSON_NAME]" at bounding box center [170, 309] width 259 height 537
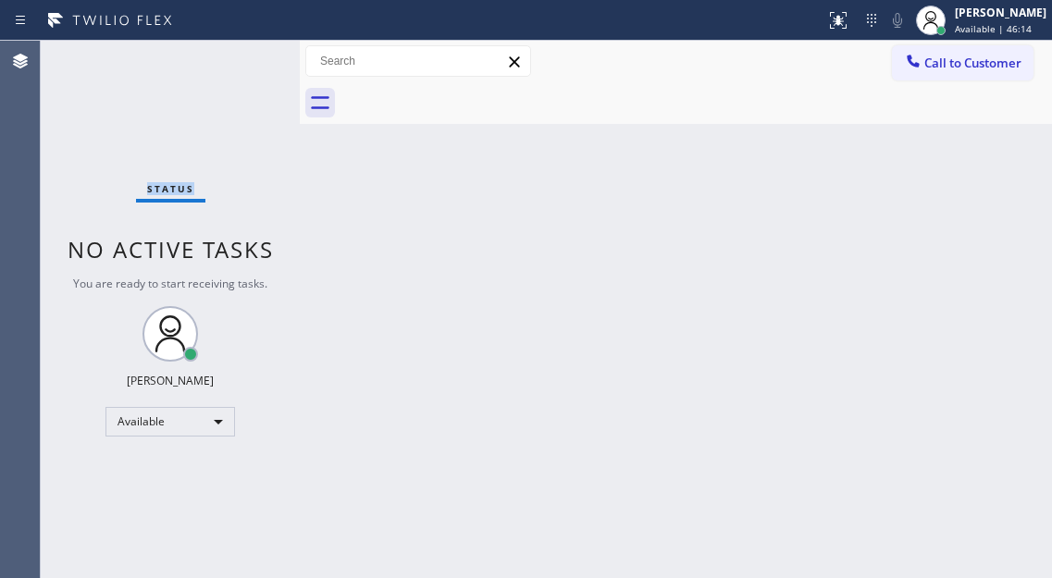
click at [241, 47] on div "Status No active tasks You are ready to start receiving tasks. [PERSON_NAME]" at bounding box center [170, 309] width 259 height 537
click at [242, 46] on div "Status No active tasks You are ready to start receiving tasks. [PERSON_NAME]" at bounding box center [170, 309] width 259 height 537
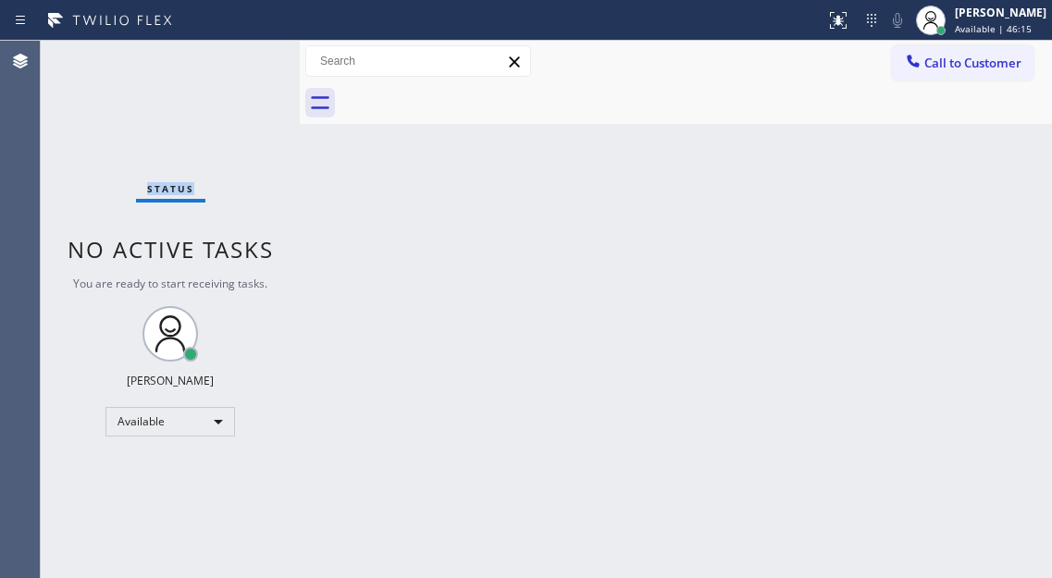
click at [242, 46] on div "Status No active tasks You are ready to start receiving tasks. [PERSON_NAME]" at bounding box center [170, 309] width 259 height 537
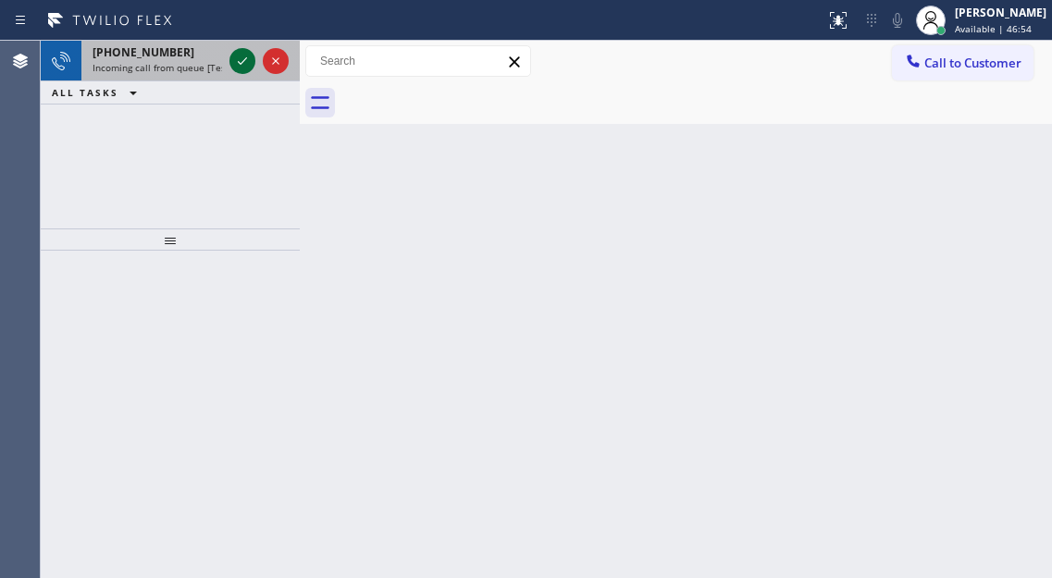
click at [236, 58] on icon at bounding box center [242, 61] width 22 height 22
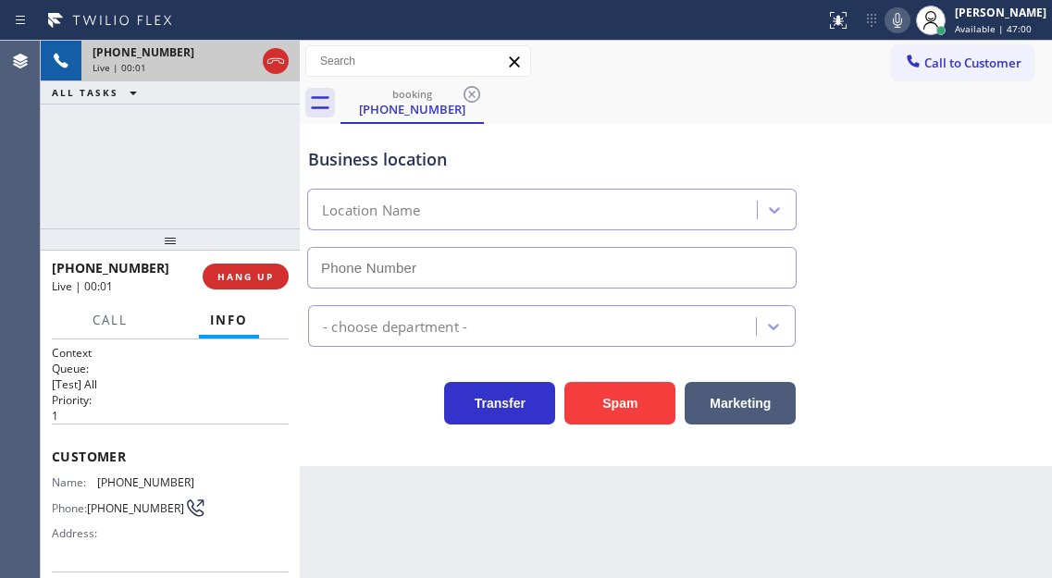
type input "(949) 613-5294"
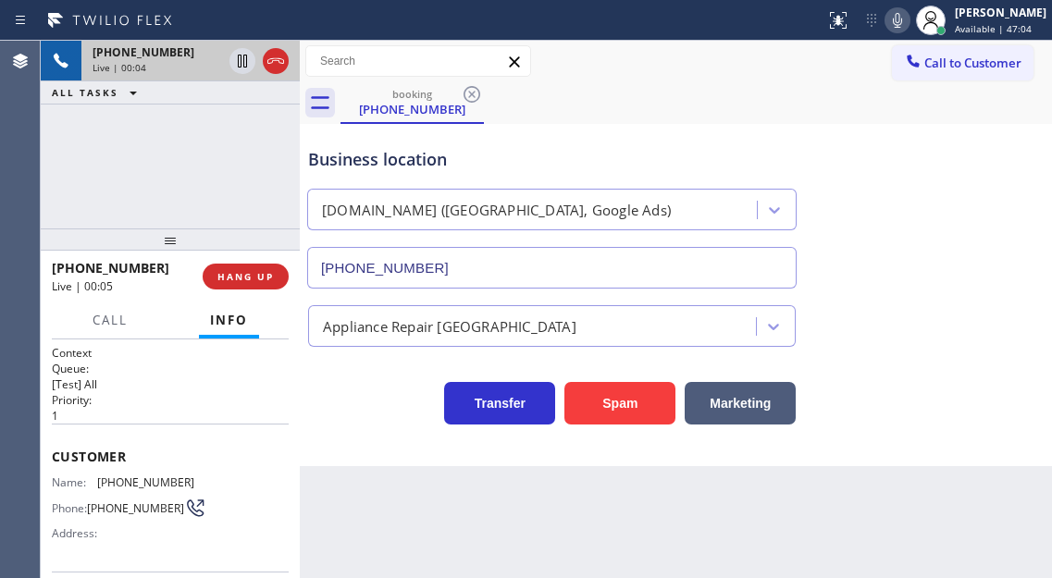
click at [127, 479] on span "(562) 762-8767" at bounding box center [145, 482] width 97 height 14
copy span "(562) 762-8767"
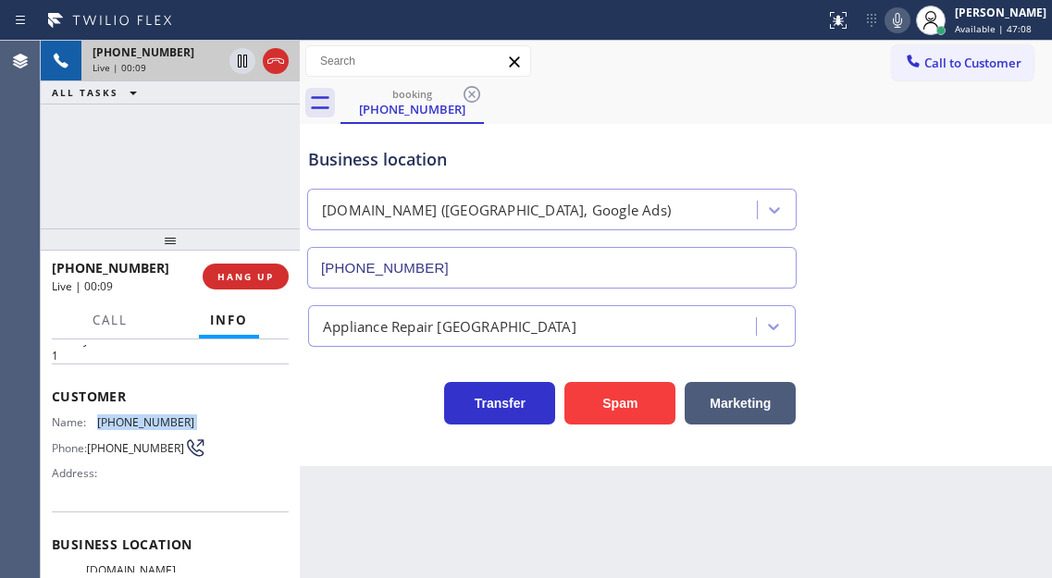
scroll to position [92, 0]
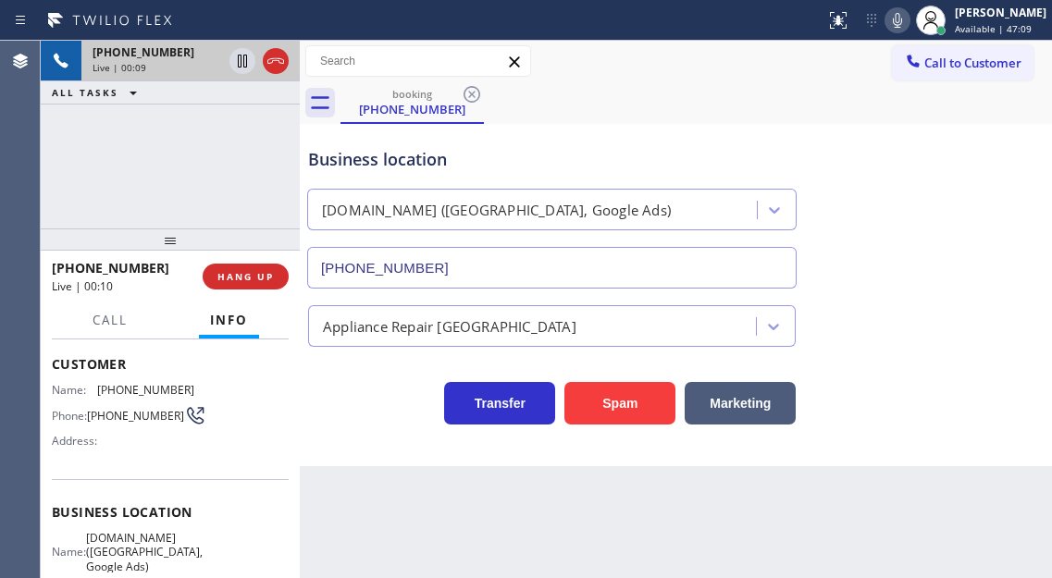
click at [124, 542] on span "VikingCare.online (Orange County, Google Ads)" at bounding box center [144, 552] width 117 height 43
copy span "VikingCare.online (Orange County, Google Ads)"
click at [253, 267] on button "HANG UP" at bounding box center [246, 277] width 86 height 26
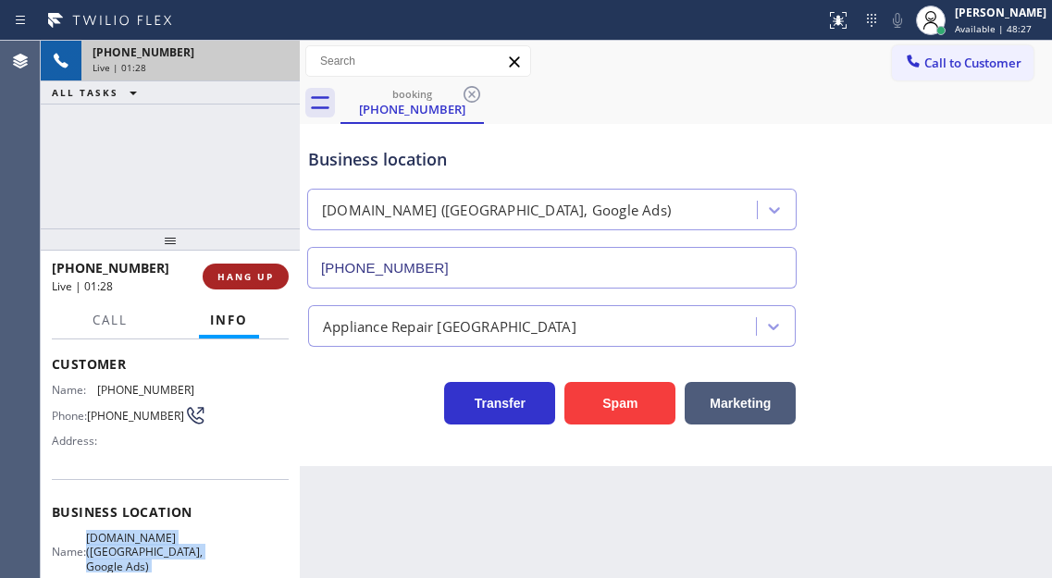
click at [253, 267] on button "HANG UP" at bounding box center [246, 277] width 86 height 26
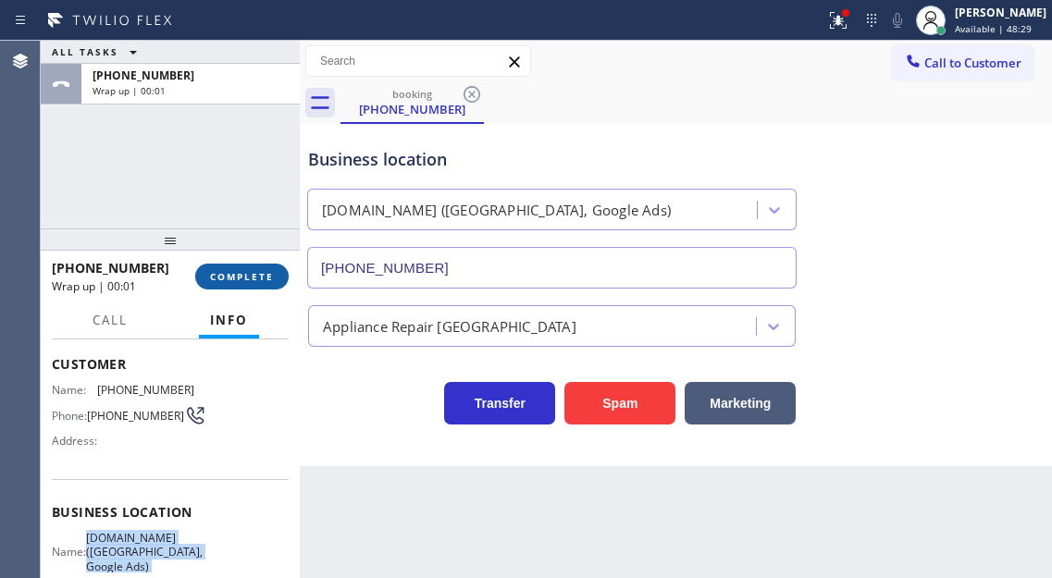
click at [253, 267] on button "COMPLETE" at bounding box center [241, 277] width 93 height 26
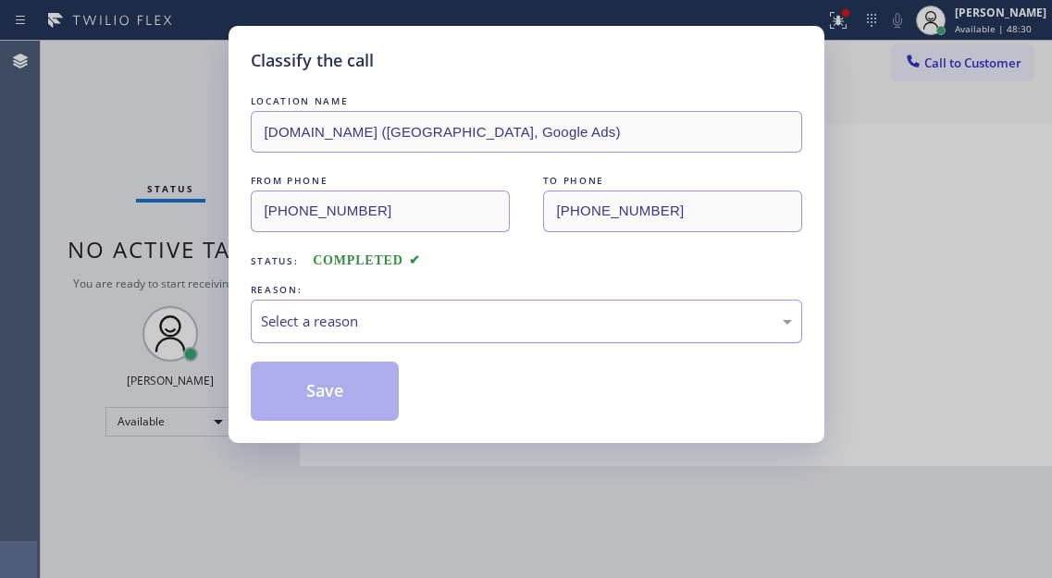
click at [366, 319] on div "Select a reason" at bounding box center [526, 321] width 531 height 21
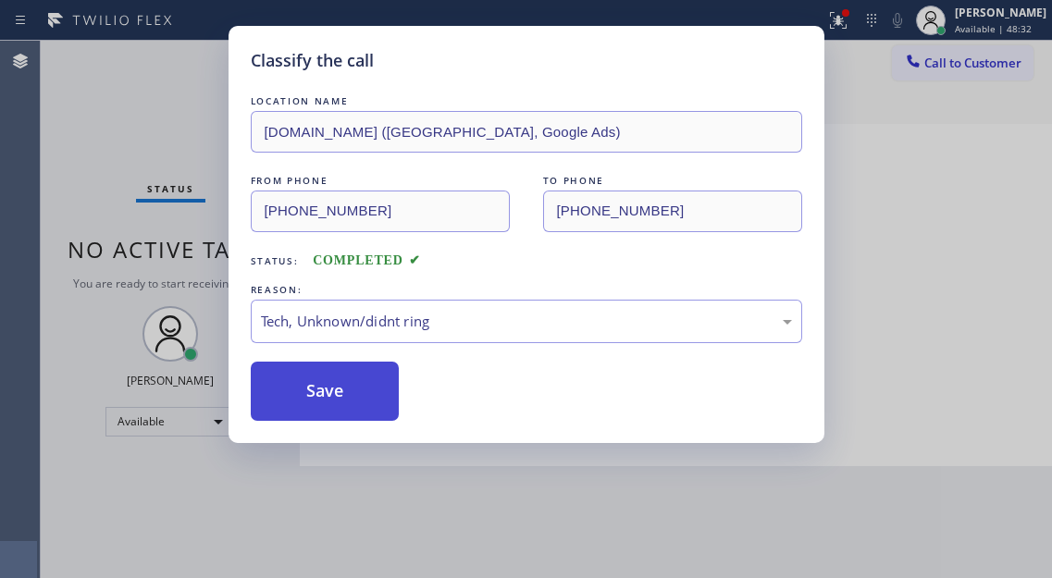
click at [334, 380] on button "Save" at bounding box center [325, 391] width 149 height 59
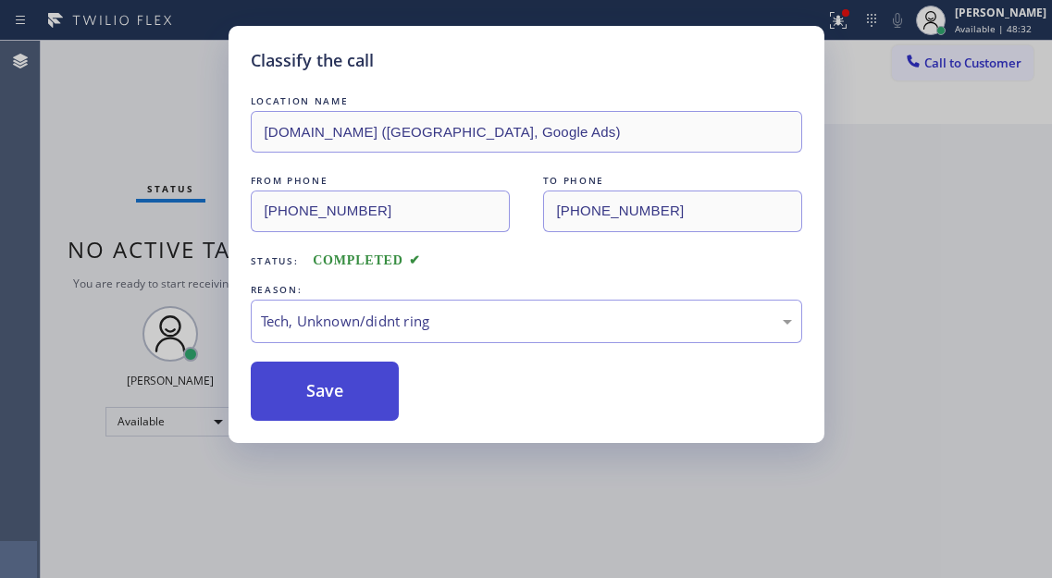
click at [334, 380] on button "Save" at bounding box center [325, 391] width 149 height 59
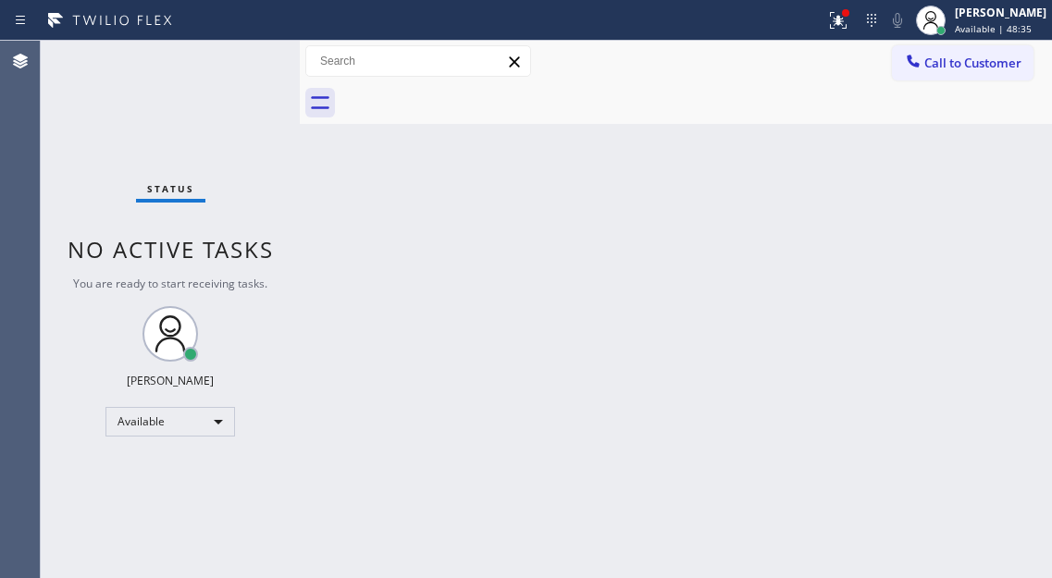
click at [224, 51] on div "Status No active tasks You are ready to start receiving tasks. [PERSON_NAME]" at bounding box center [170, 309] width 259 height 537
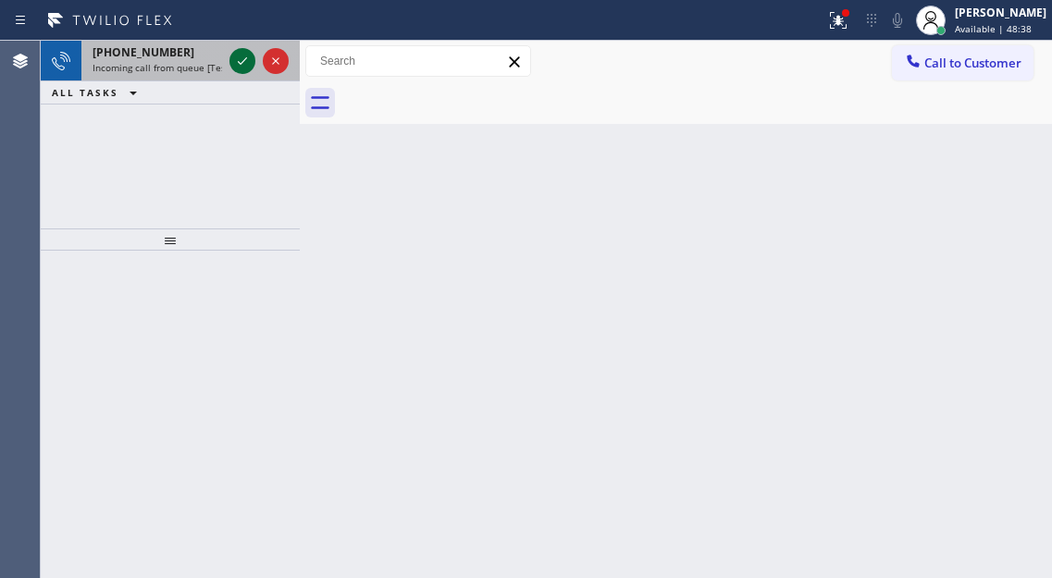
click at [236, 56] on icon at bounding box center [242, 61] width 22 height 22
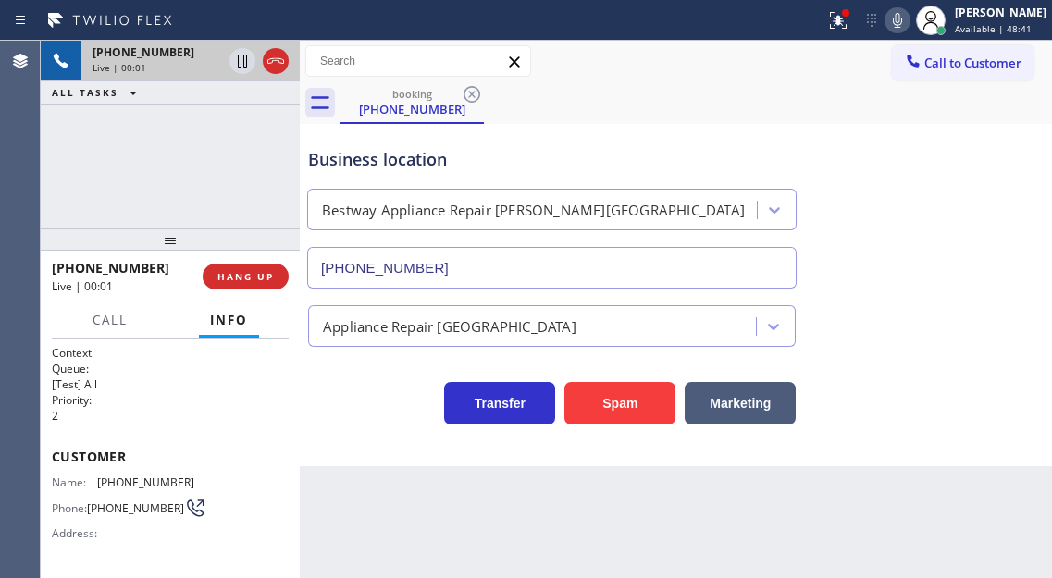
type input "(310) 362-9094"
click at [583, 419] on button "Spam" at bounding box center [619, 403] width 111 height 43
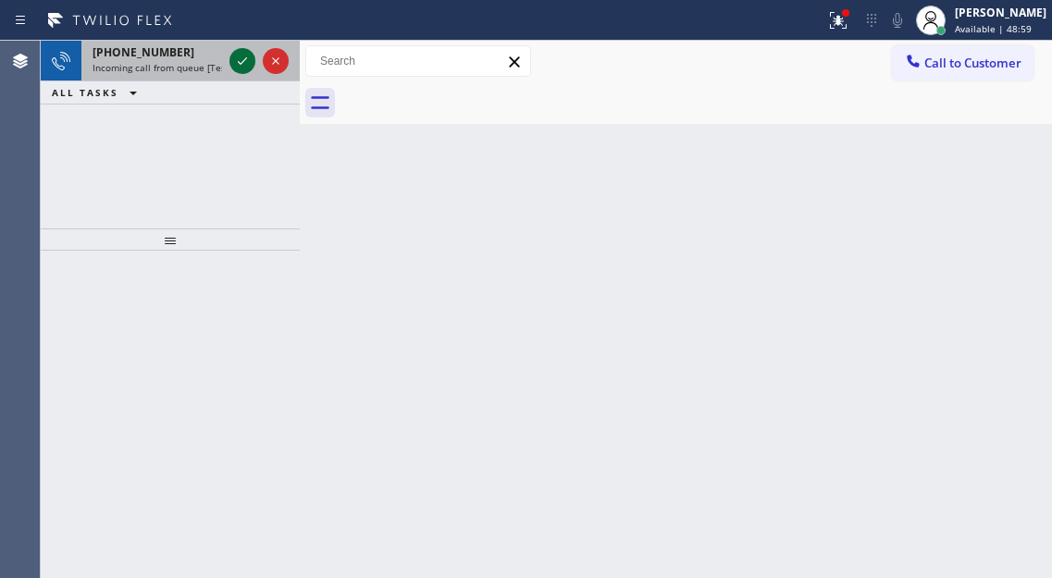
click at [238, 68] on icon at bounding box center [242, 61] width 22 height 22
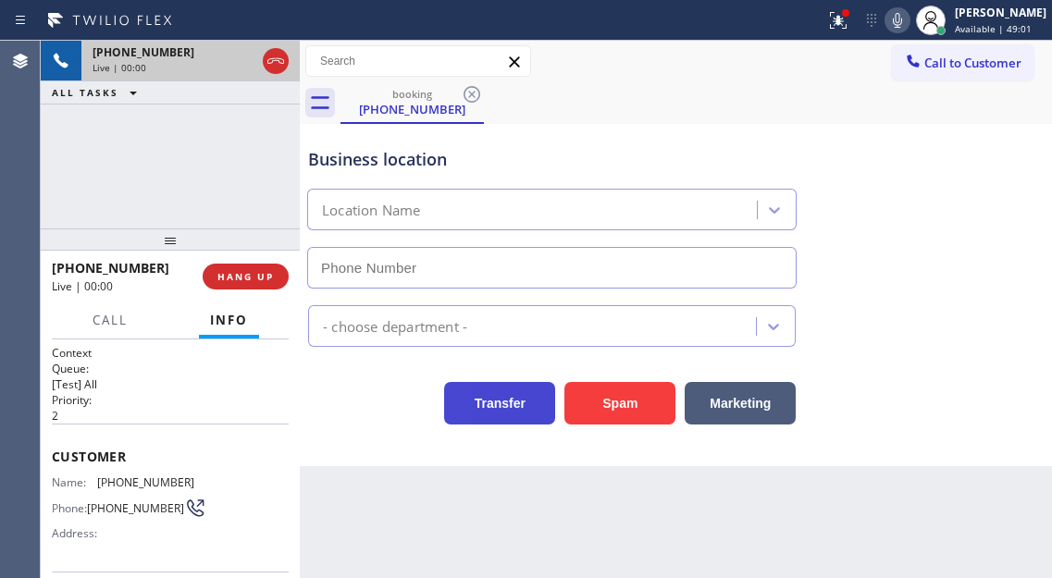
type input "(818) 918-4452"
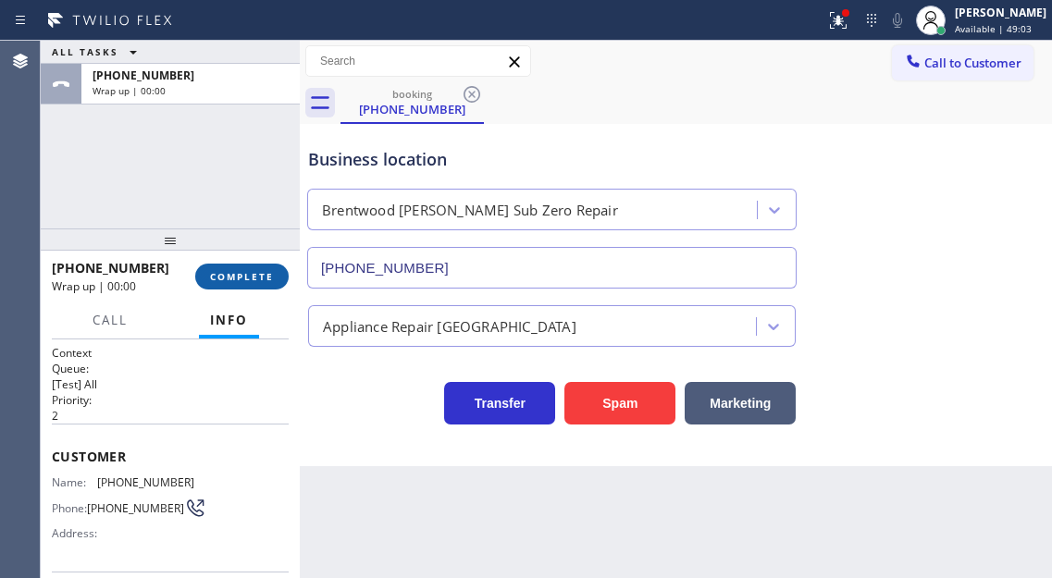
click at [248, 279] on span "COMPLETE" at bounding box center [242, 276] width 64 height 13
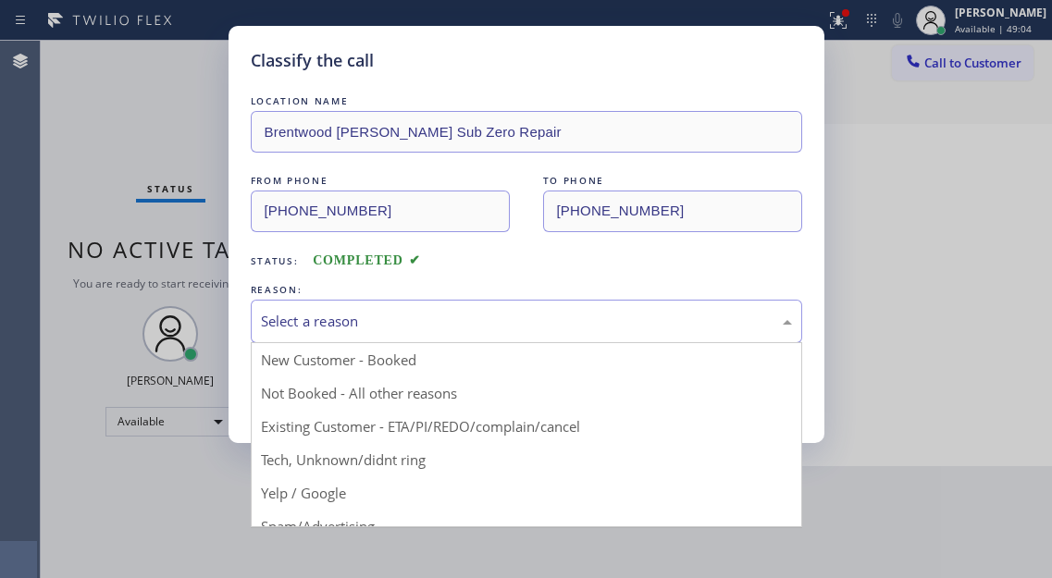
click at [363, 338] on div "Select a reason" at bounding box center [526, 321] width 551 height 43
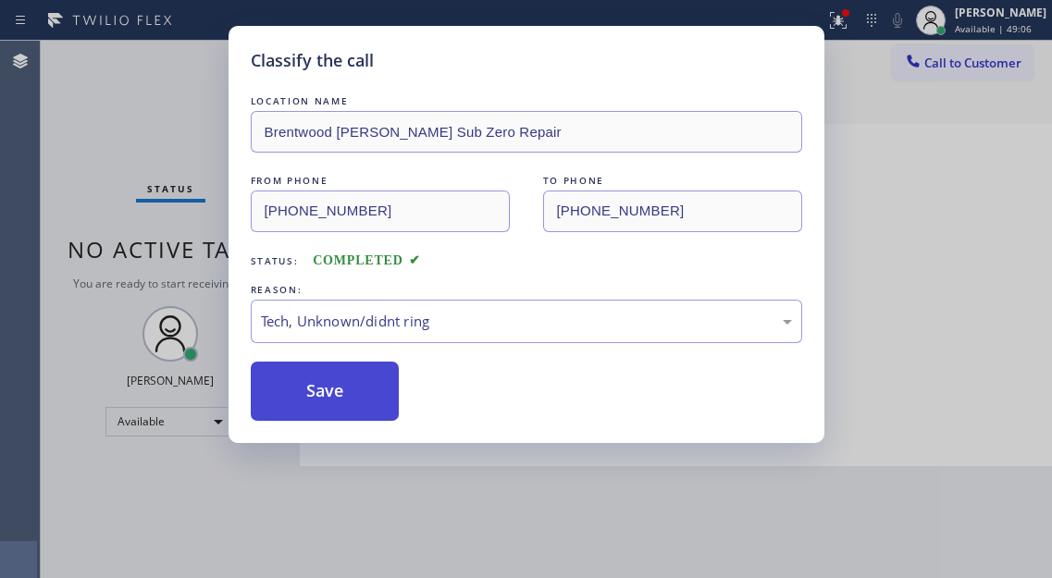
click at [328, 389] on button "Save" at bounding box center [325, 391] width 149 height 59
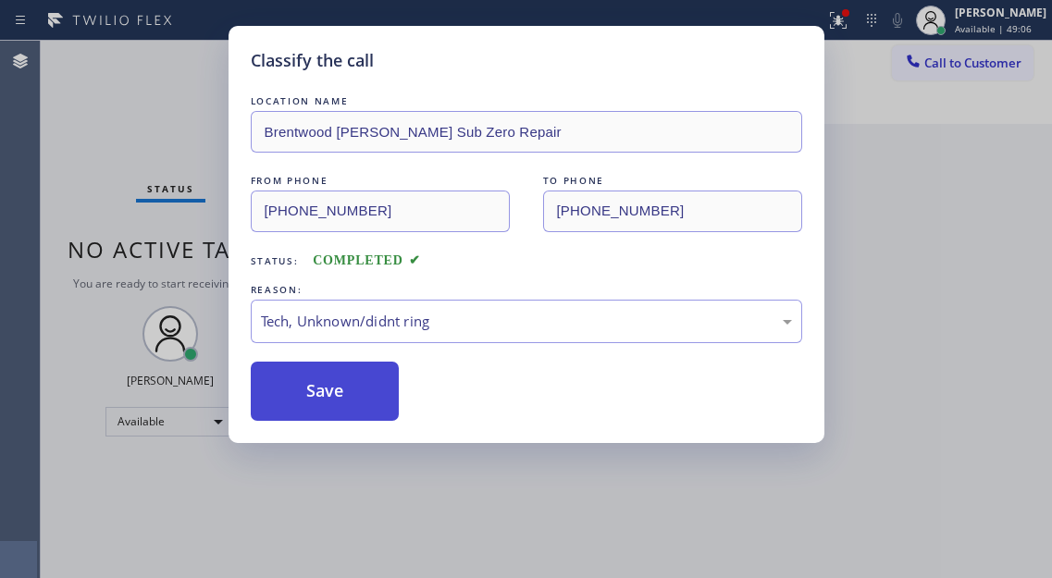
click at [328, 389] on button "Save" at bounding box center [325, 391] width 149 height 59
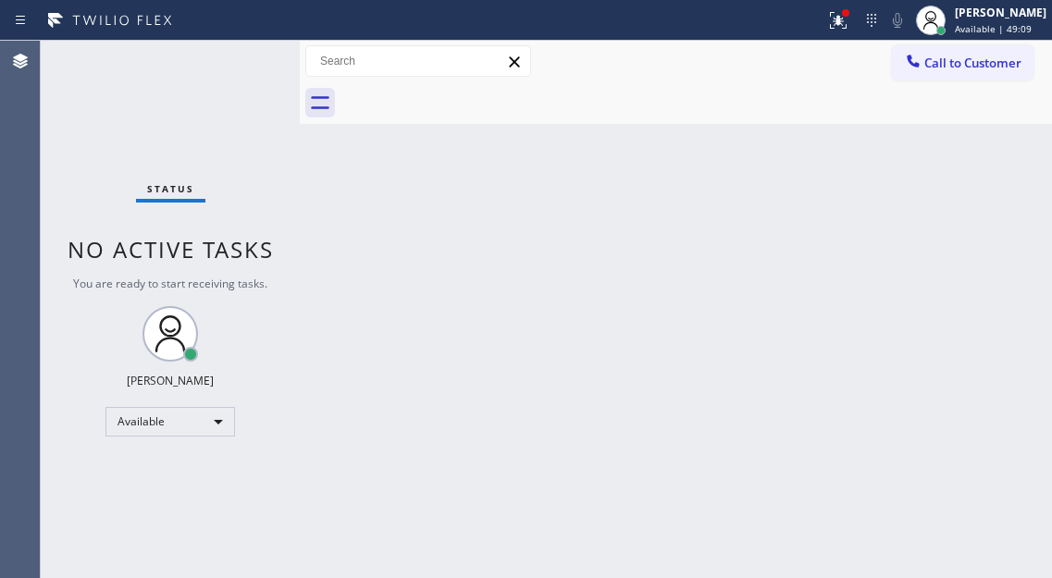
click at [248, 54] on div "Status No active tasks You are ready to start receiving tasks. [PERSON_NAME]" at bounding box center [170, 309] width 259 height 537
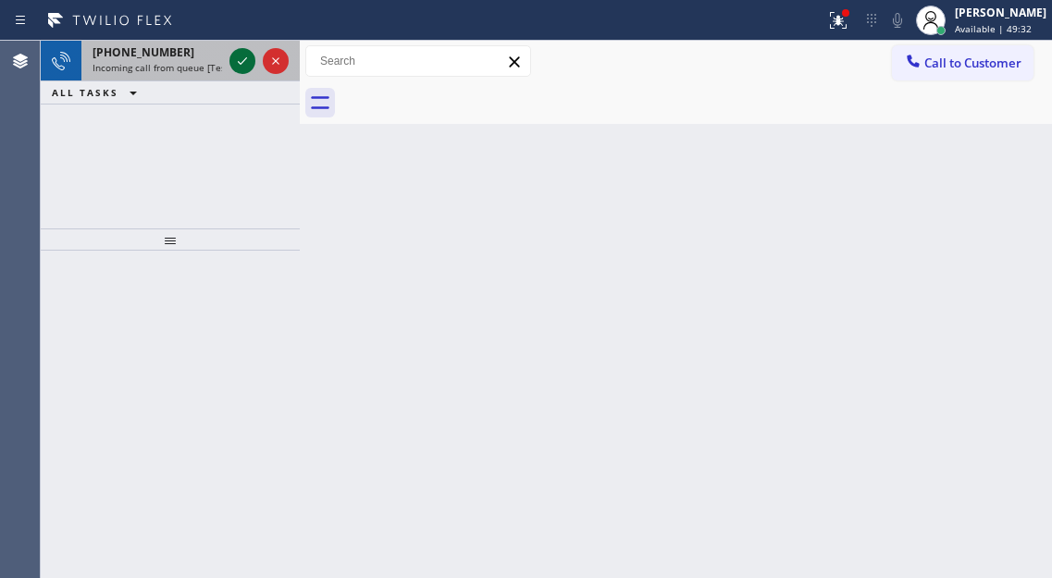
click at [244, 55] on icon at bounding box center [242, 61] width 22 height 22
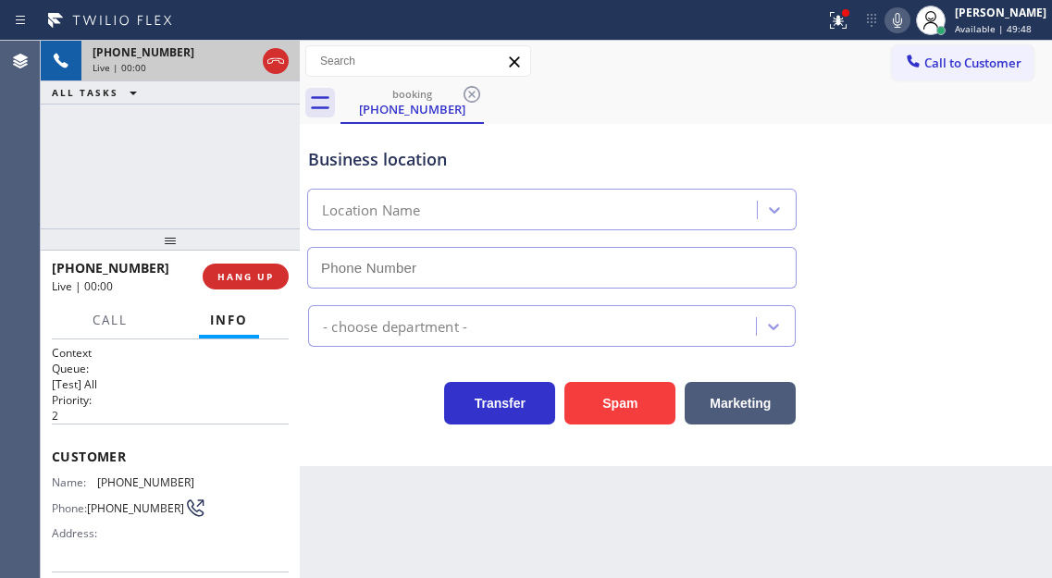
type input "(323) 709-8051"
click at [117, 482] on span "(323) 409-2474" at bounding box center [145, 482] width 97 height 14
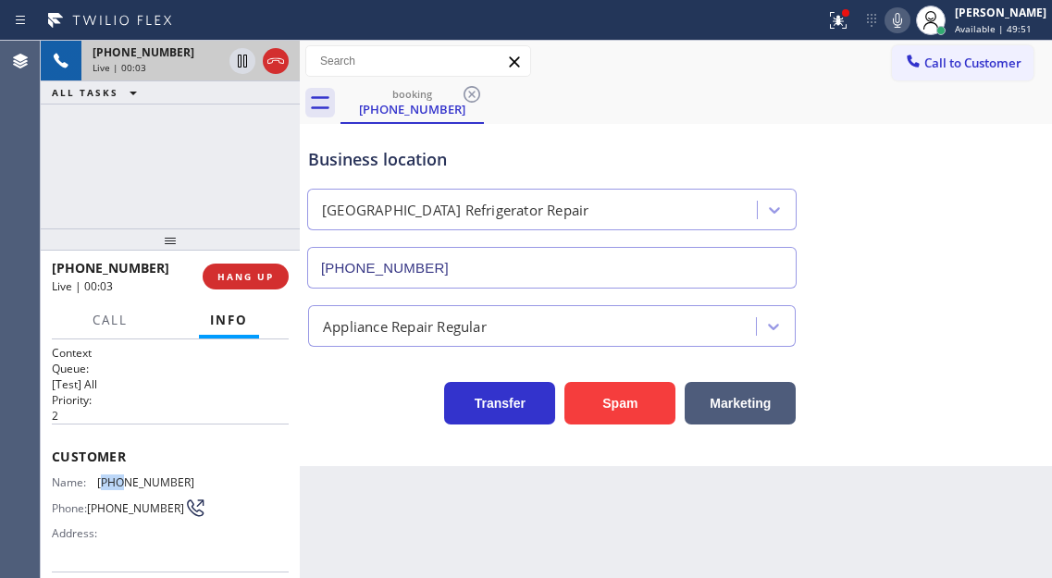
click at [117, 482] on span "(323) 409-2474" at bounding box center [145, 482] width 97 height 14
copy span "(323) 409-2474"
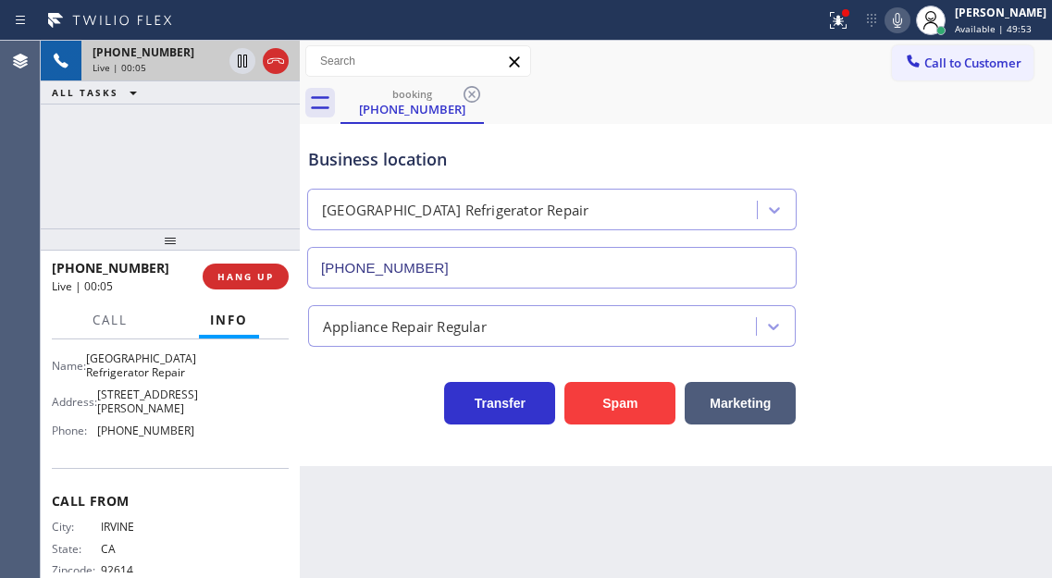
scroll to position [343, 0]
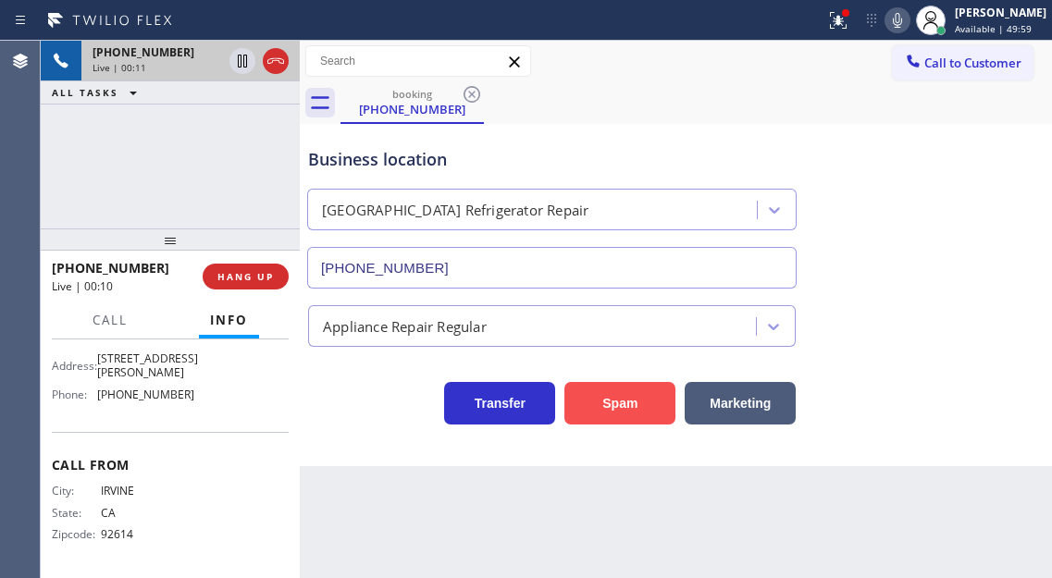
click at [647, 391] on button "Spam" at bounding box center [619, 403] width 111 height 43
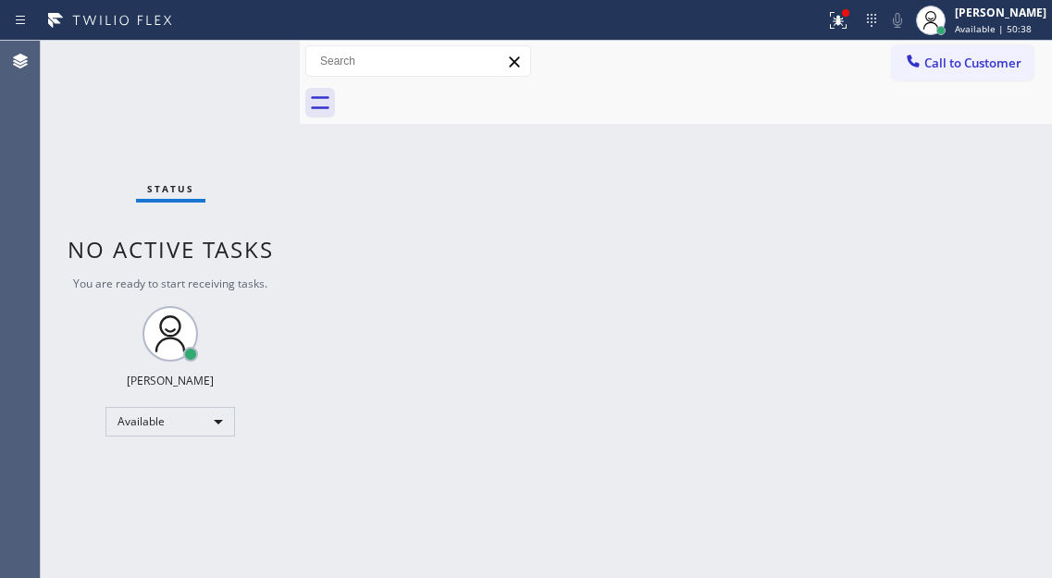
click at [241, 63] on div "Status No active tasks You are ready to start receiving tasks. [PERSON_NAME]" at bounding box center [170, 309] width 259 height 537
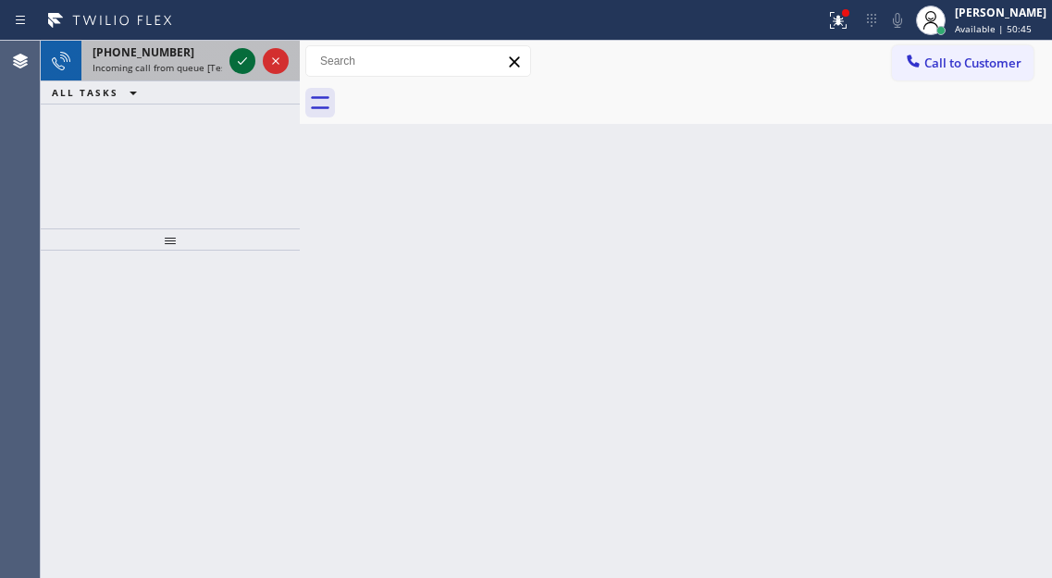
click at [232, 68] on icon at bounding box center [242, 61] width 22 height 22
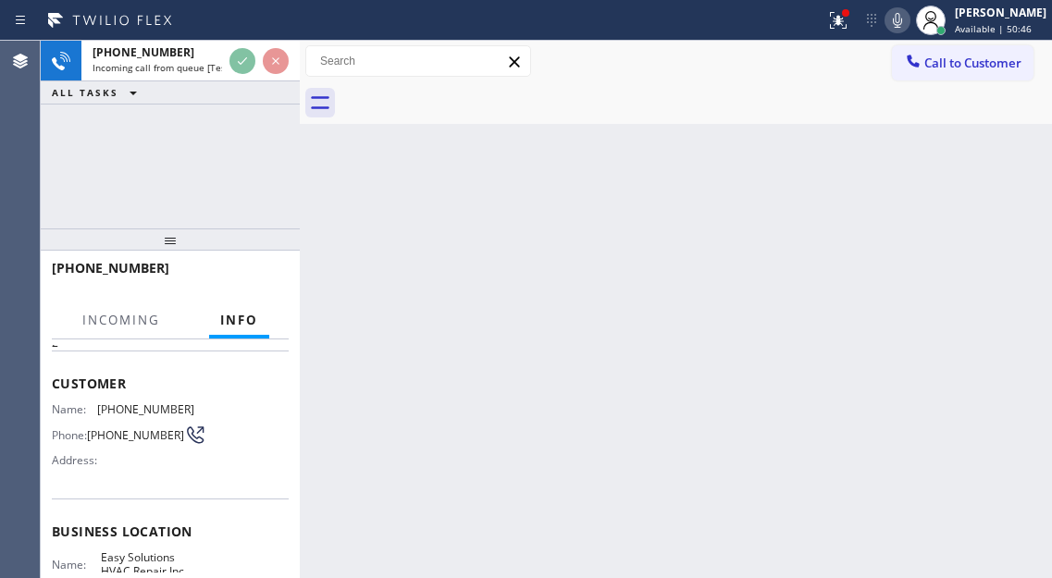
scroll to position [185, 0]
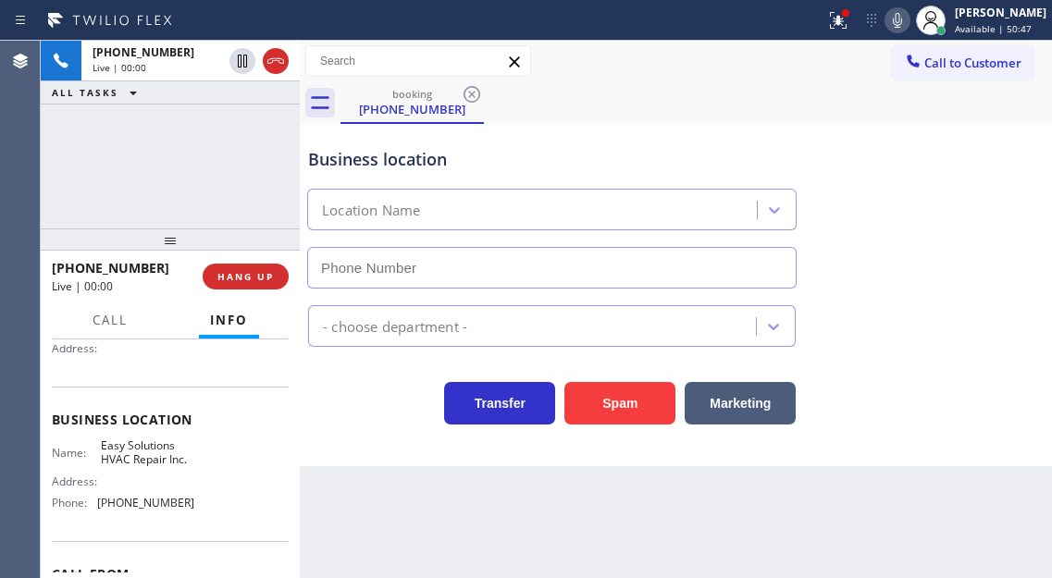
click at [119, 456] on span "Easy Solutions HVAC Repair Inc." at bounding box center [147, 452] width 92 height 29
type input "(619) 485-6158"
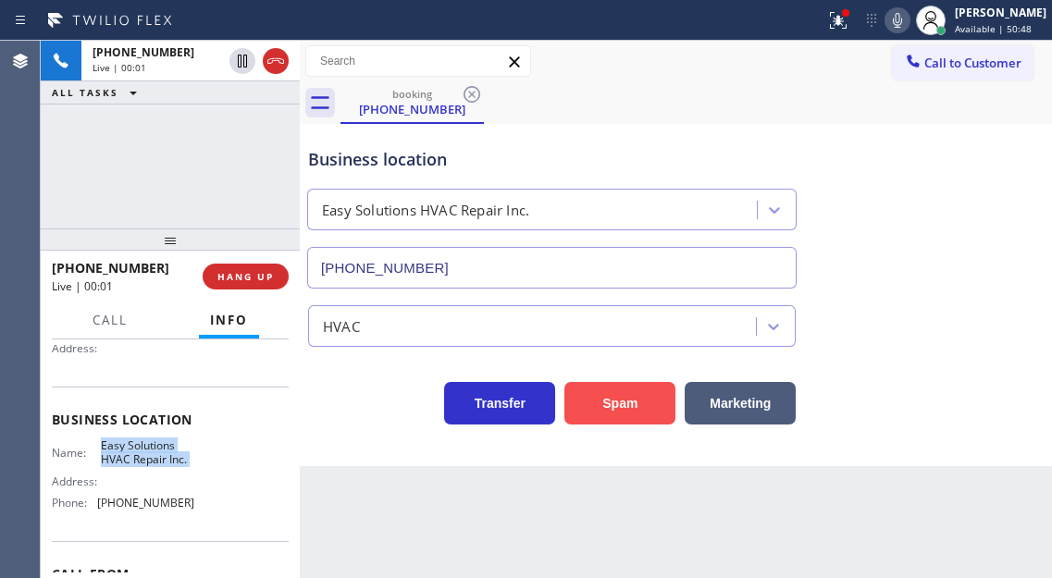
click at [585, 409] on button "Spam" at bounding box center [619, 403] width 111 height 43
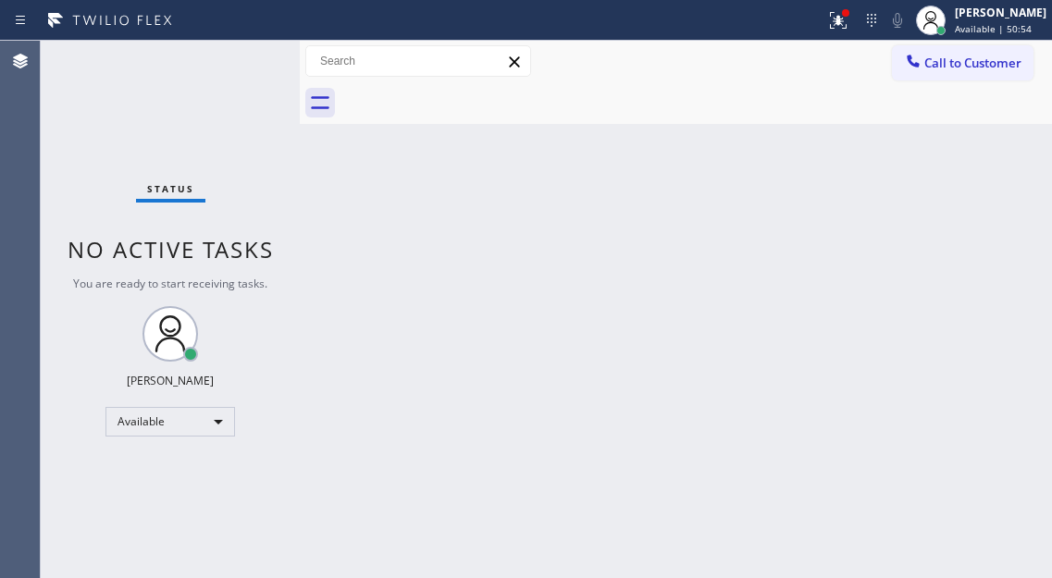
click at [243, 55] on div "Status No active tasks You are ready to start receiving tasks. [PERSON_NAME]" at bounding box center [170, 309] width 259 height 537
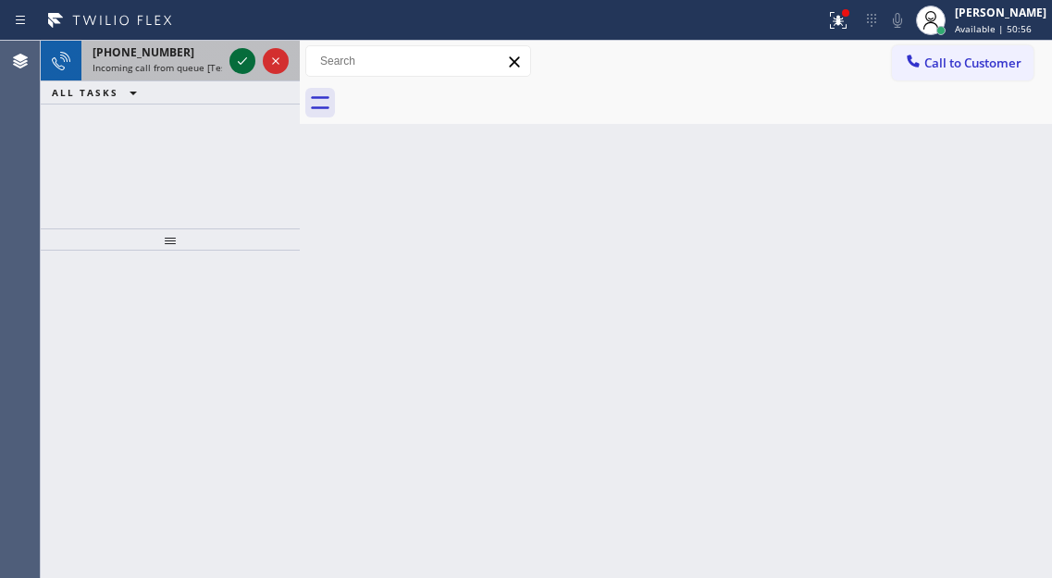
click at [243, 55] on icon at bounding box center [242, 61] width 22 height 22
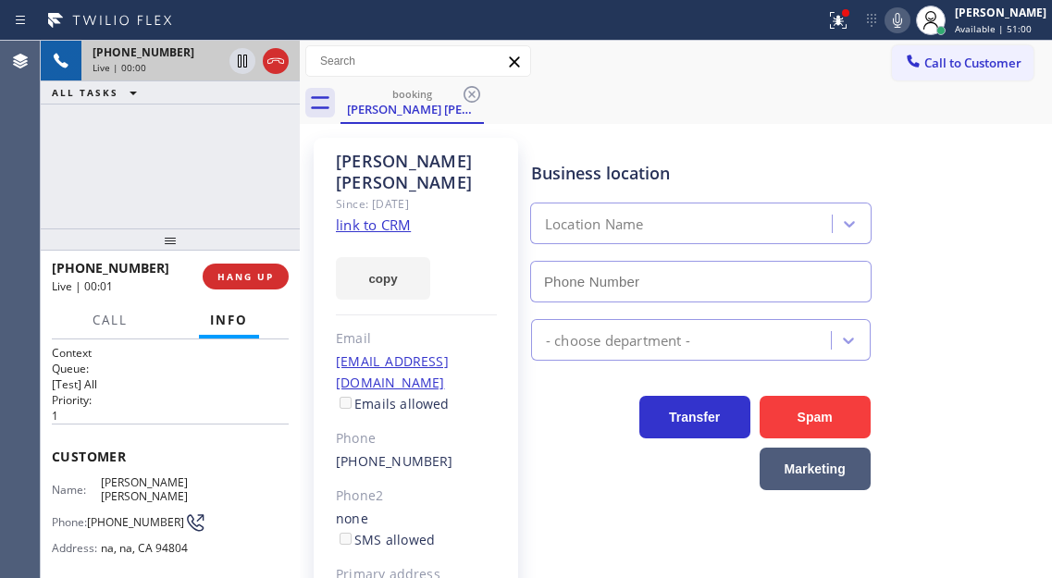
type input "[PHONE_NUMBER]"
click at [360, 216] on link "link to CRM" at bounding box center [373, 225] width 75 height 18
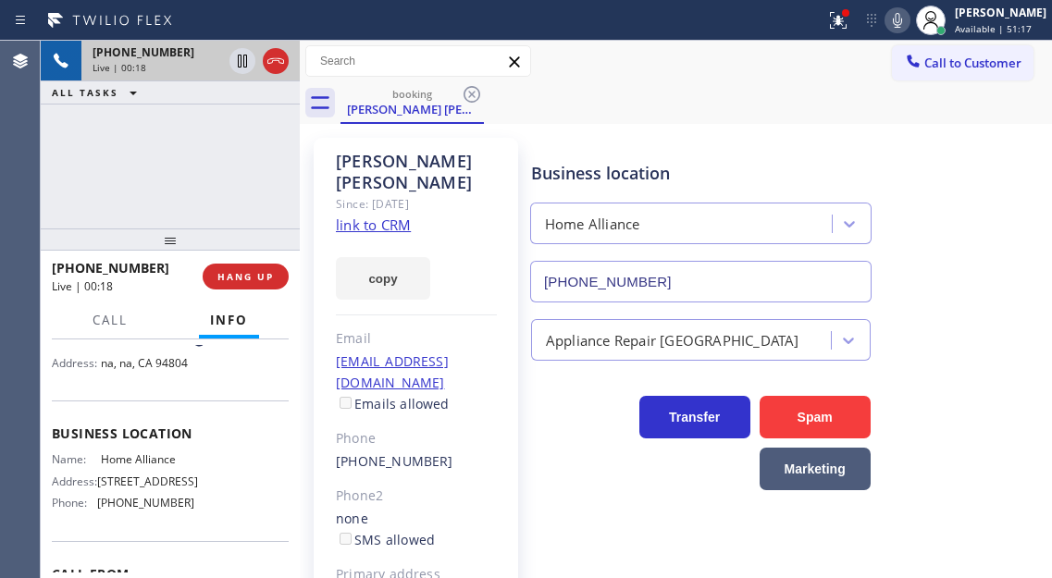
scroll to position [92, 0]
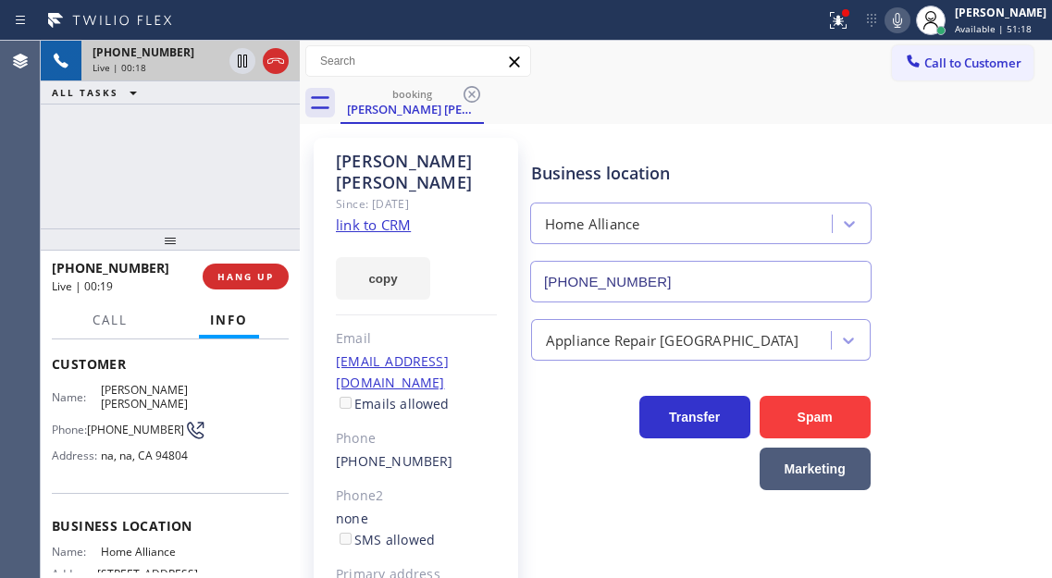
click at [106, 423] on span "(510) 517-6494" at bounding box center [135, 430] width 97 height 14
copy div "(510) 517-6494"
click at [123, 545] on span "Home Alliance" at bounding box center [147, 552] width 92 height 14
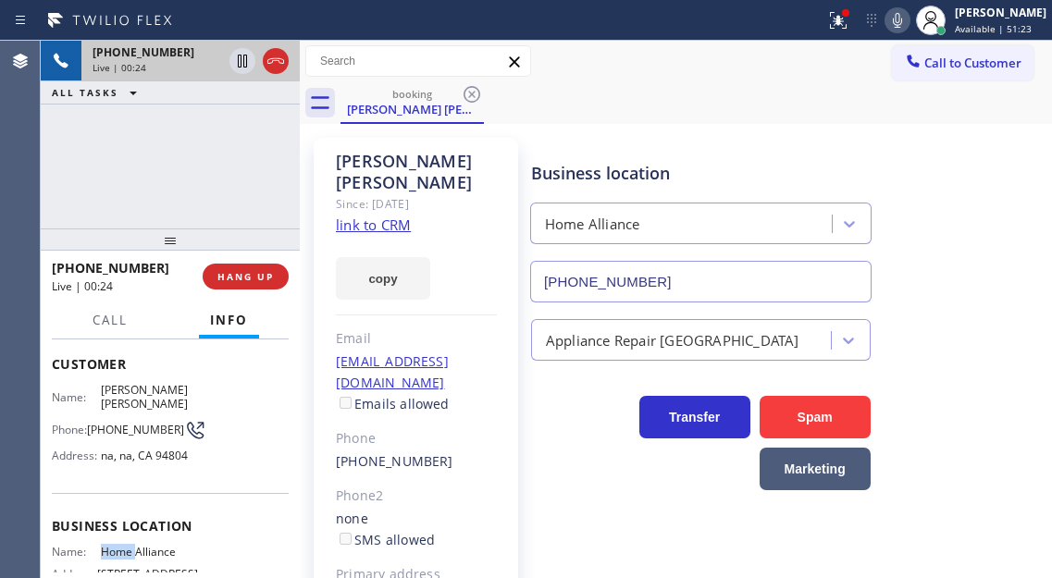
click at [123, 545] on span "Home Alliance" at bounding box center [147, 552] width 92 height 14
copy span "Home Alliance"
click at [224, 173] on div "+15105176494 Live | 00:49 ALL TASKS ALL TASKS ACTIVE TASKS TASKS IN WRAP UP" at bounding box center [170, 135] width 259 height 188
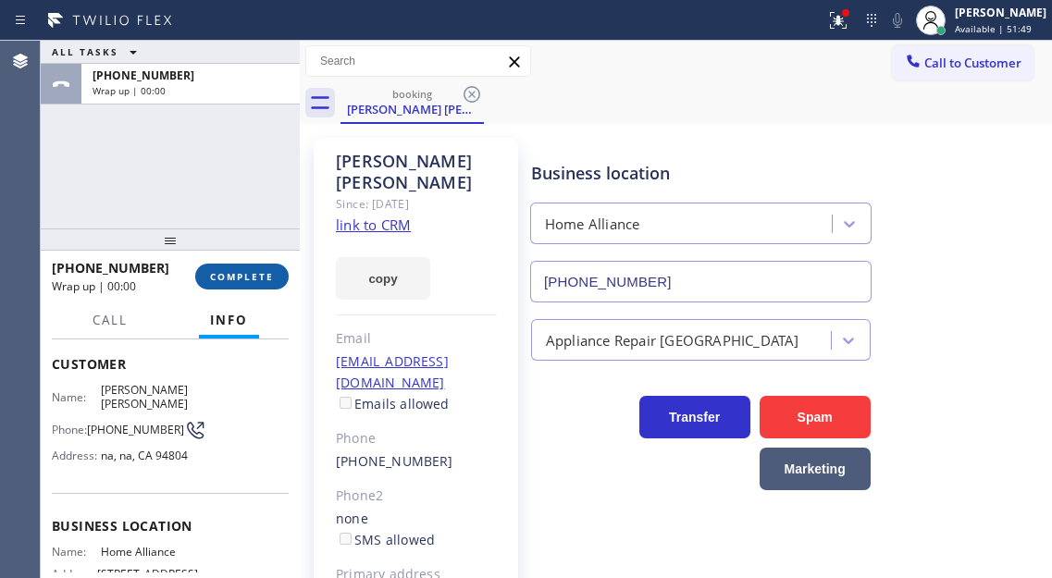
click at [246, 272] on span "COMPLETE" at bounding box center [242, 276] width 64 height 13
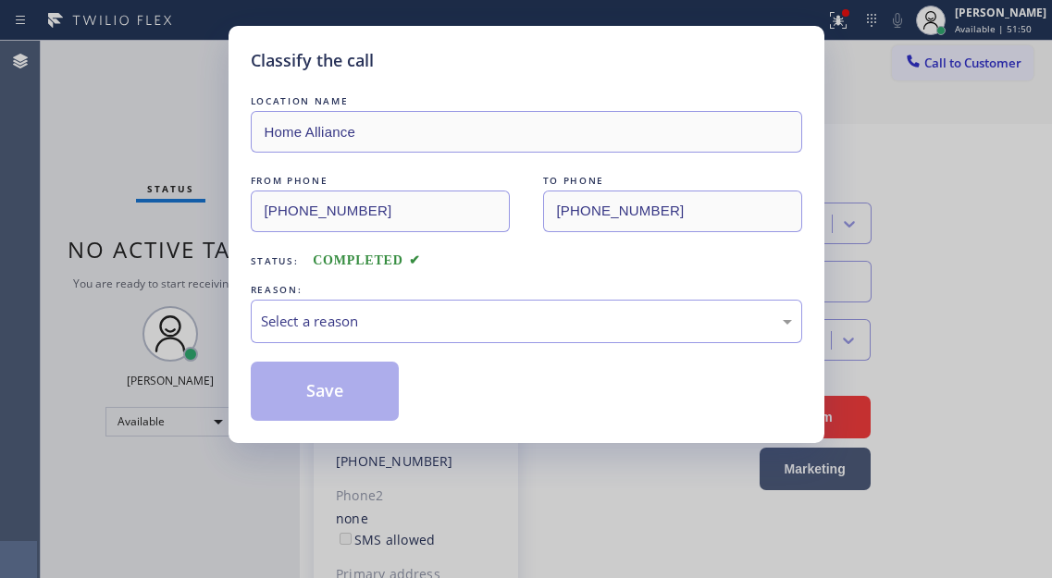
click at [246, 272] on div "Classify the call LOCATION NAME Home Alliance FROM PHONE (510) 517-6494 TO PHON…" at bounding box center [526, 234] width 596 height 417
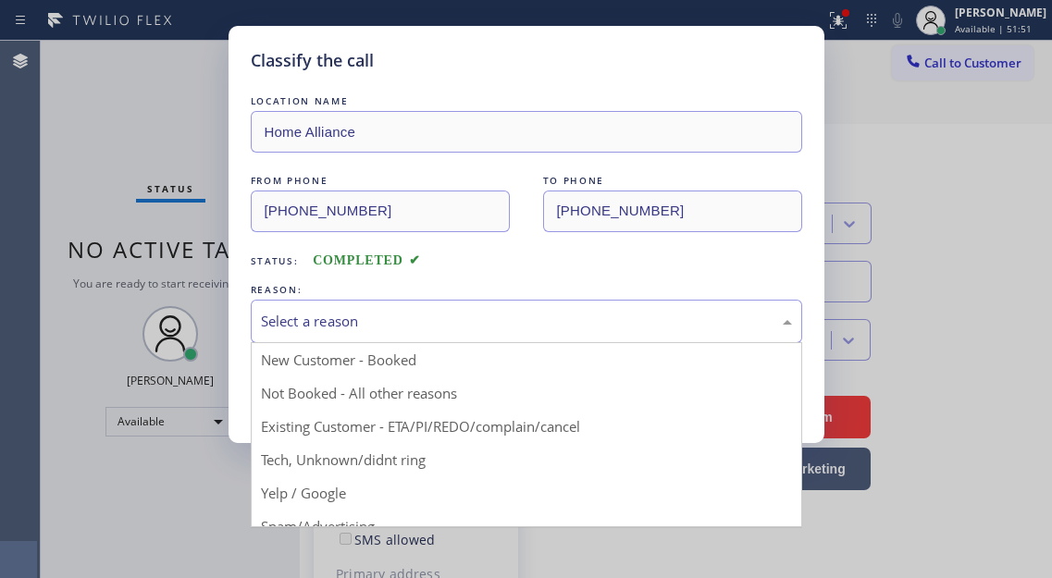
click at [333, 324] on div "Select a reason" at bounding box center [526, 321] width 531 height 21
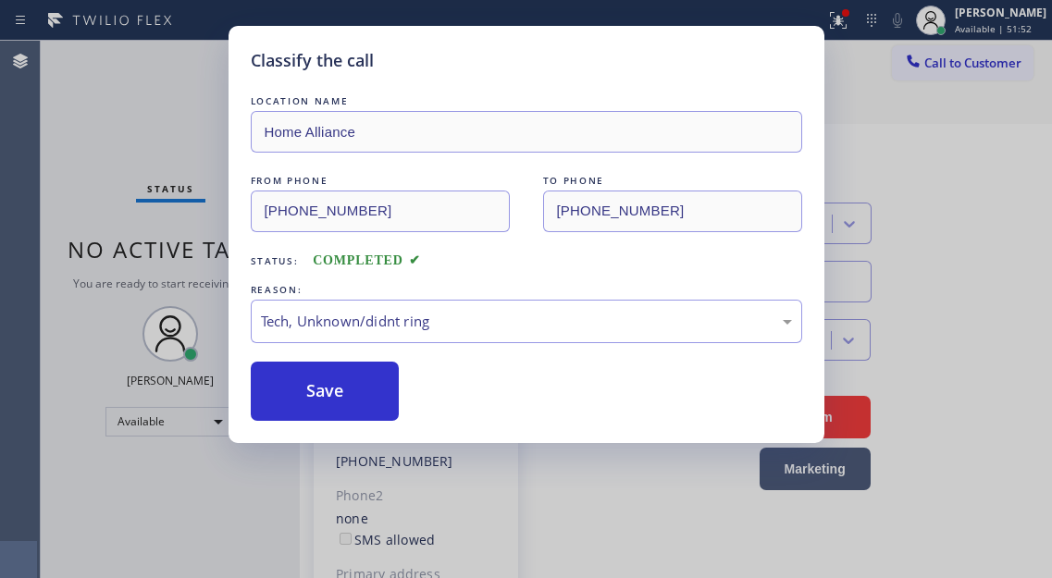
click at [363, 424] on div "Classify the call LOCATION NAME Home Alliance FROM PHONE (510) 517-6494 TO PHON…" at bounding box center [526, 234] width 596 height 417
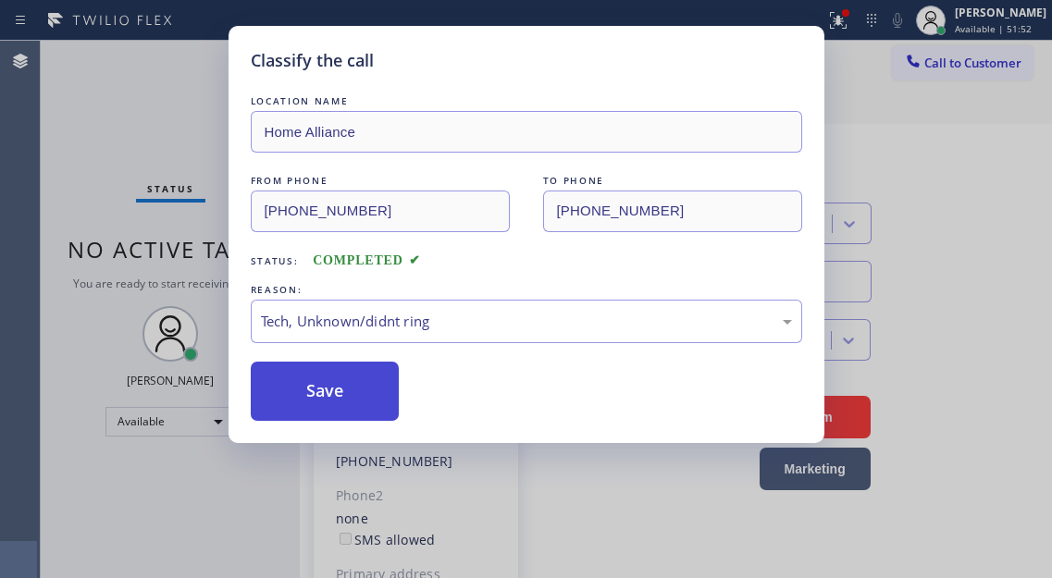
click at [360, 398] on button "Save" at bounding box center [325, 391] width 149 height 59
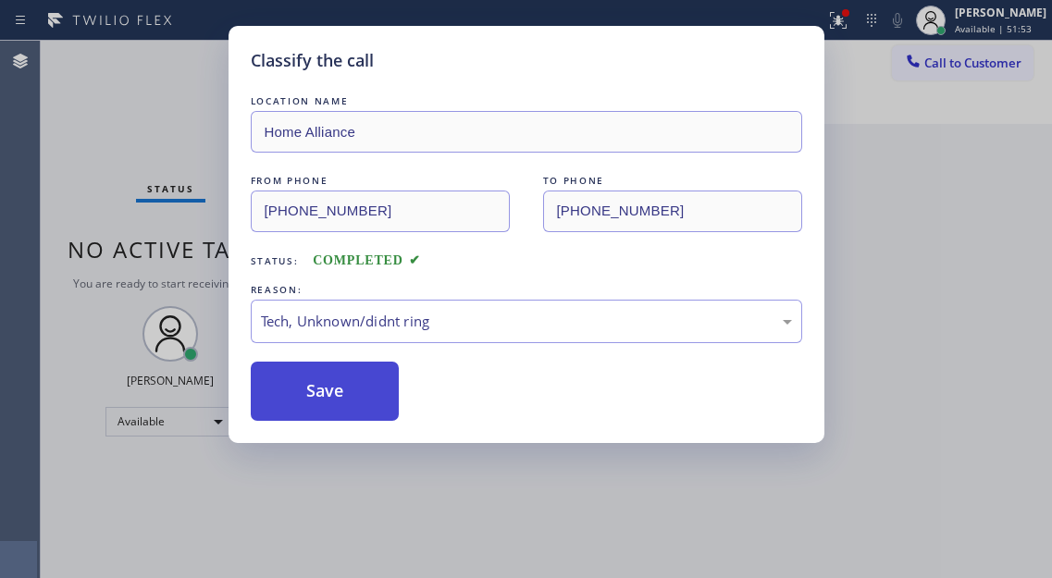
click at [360, 398] on button "Save" at bounding box center [325, 391] width 149 height 59
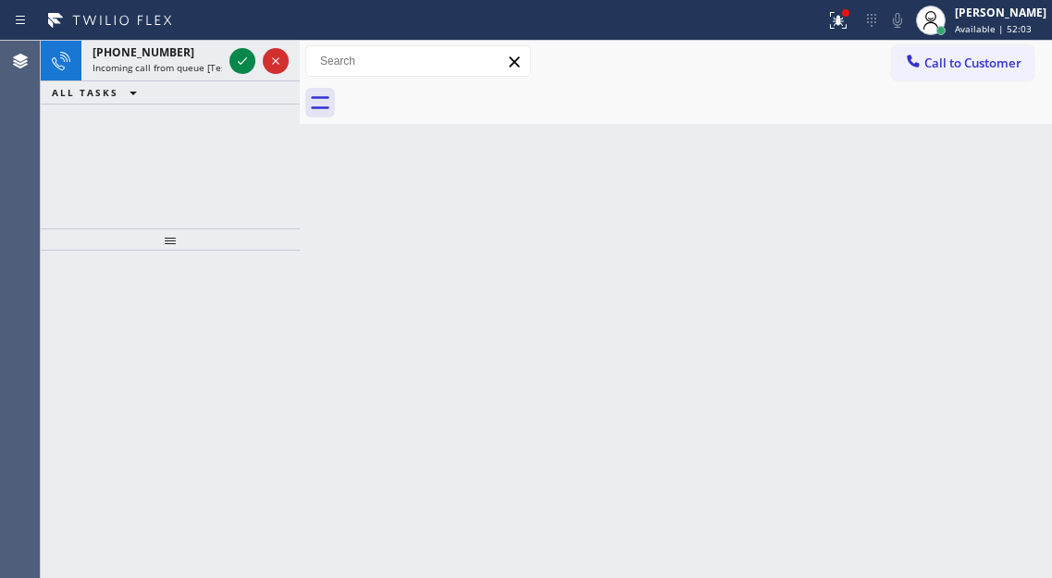
click at [961, 144] on div "Back to Dashboard Change Sender ID Customers Technicians Select a contact Outbo…" at bounding box center [676, 309] width 752 height 537
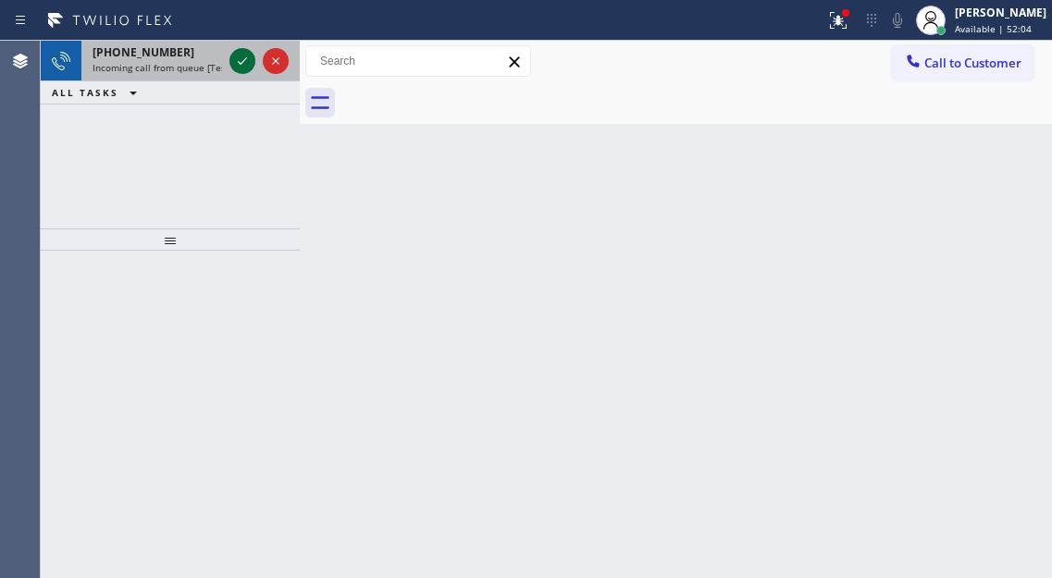
click at [244, 67] on icon at bounding box center [242, 61] width 22 height 22
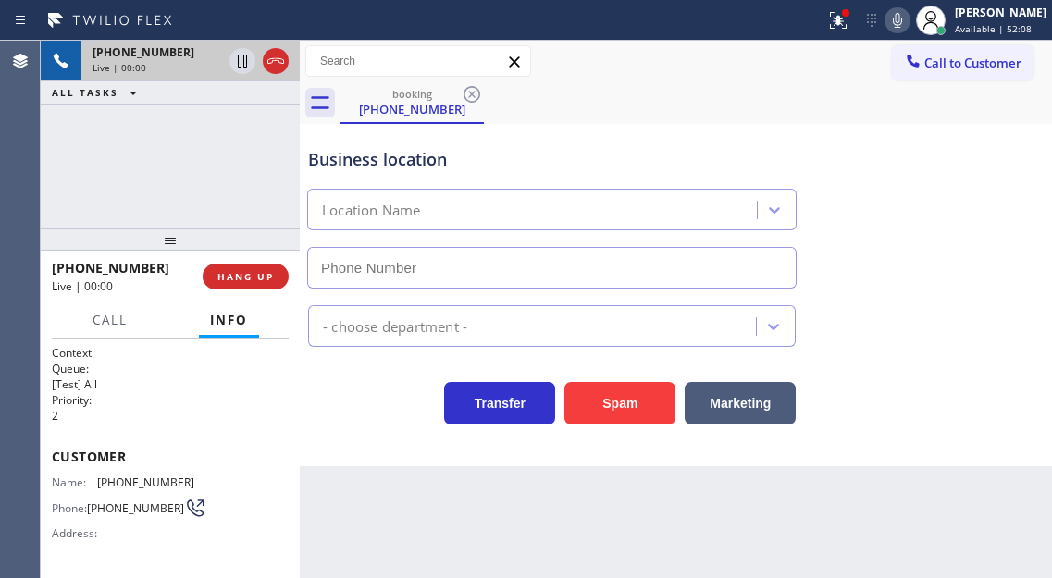
type input "(888) 902-4238"
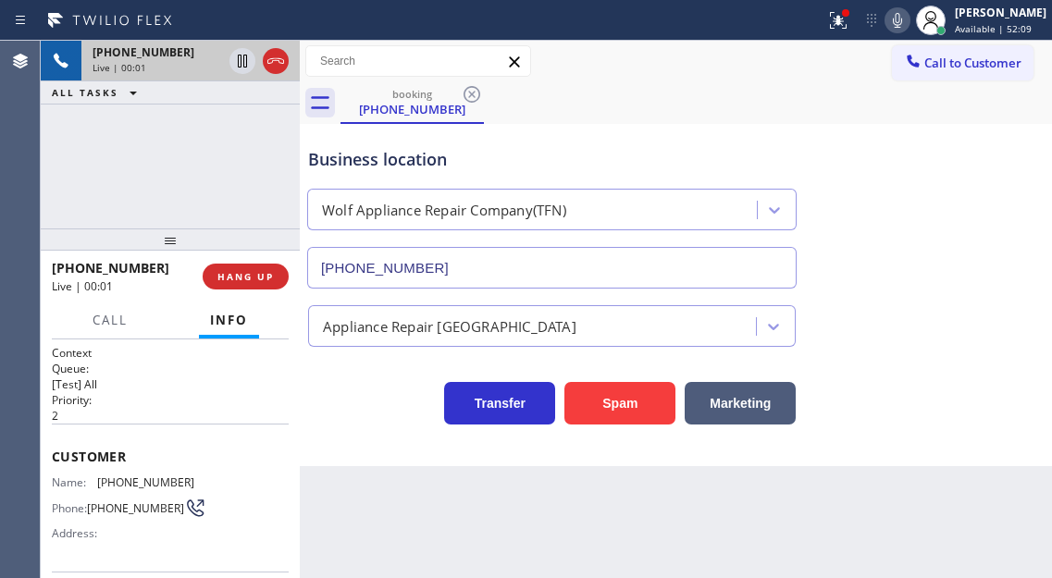
click at [389, 149] on div "Business location" at bounding box center [551, 159] width 487 height 25
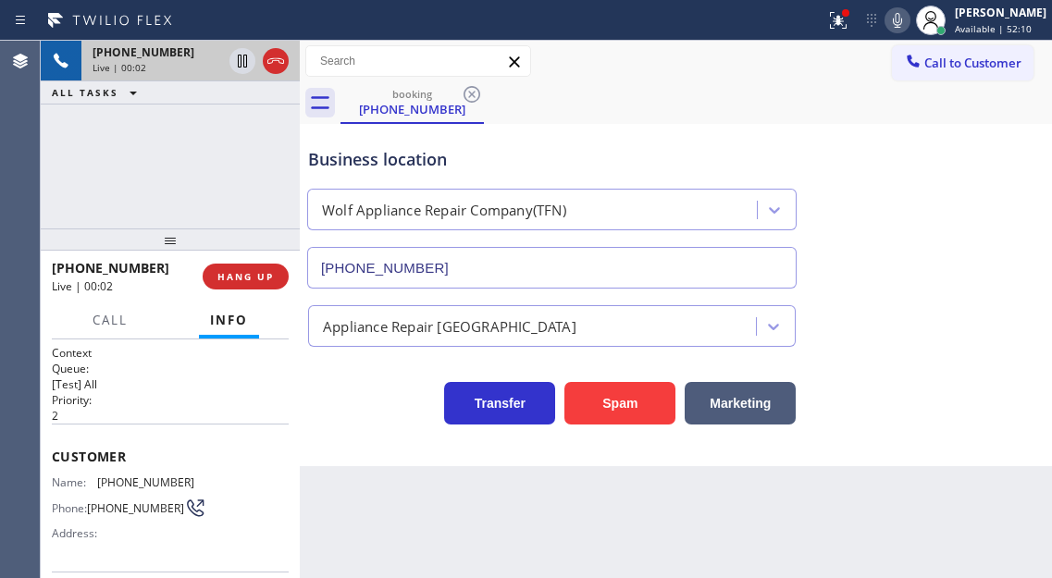
click at [128, 479] on span "(980) 880-7481" at bounding box center [145, 482] width 97 height 14
copy span "(980) 880-7481"
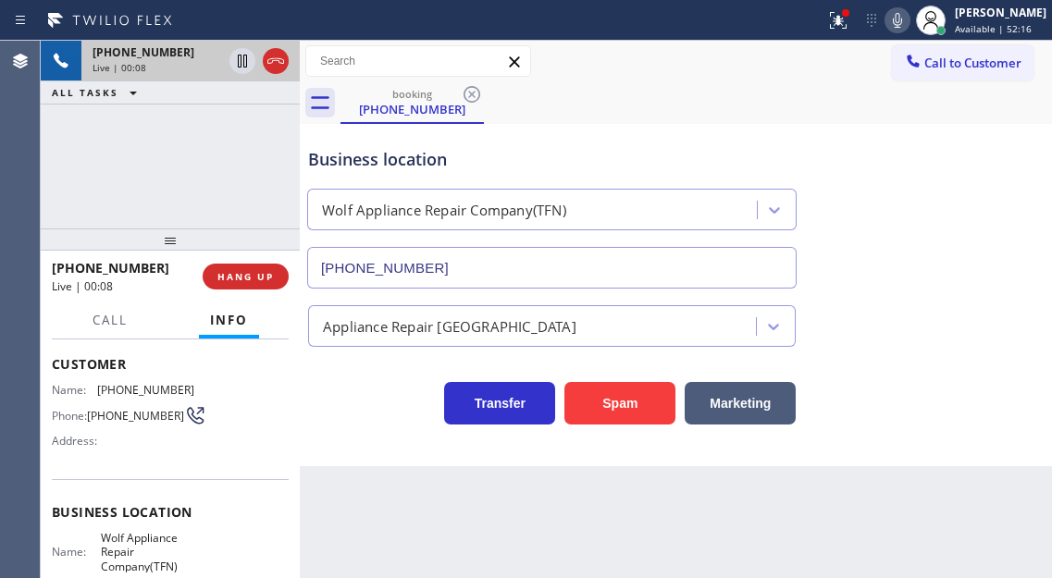
click at [157, 545] on span "Wolf Appliance Repair Company(TFN)" at bounding box center [147, 552] width 92 height 43
copy span "Wolf Appliance Repair Company(TFN)"
click at [969, 187] on div "Business location Wolf Appliance Repair Company(TFN) (888) 902-4238" at bounding box center [675, 204] width 743 height 167
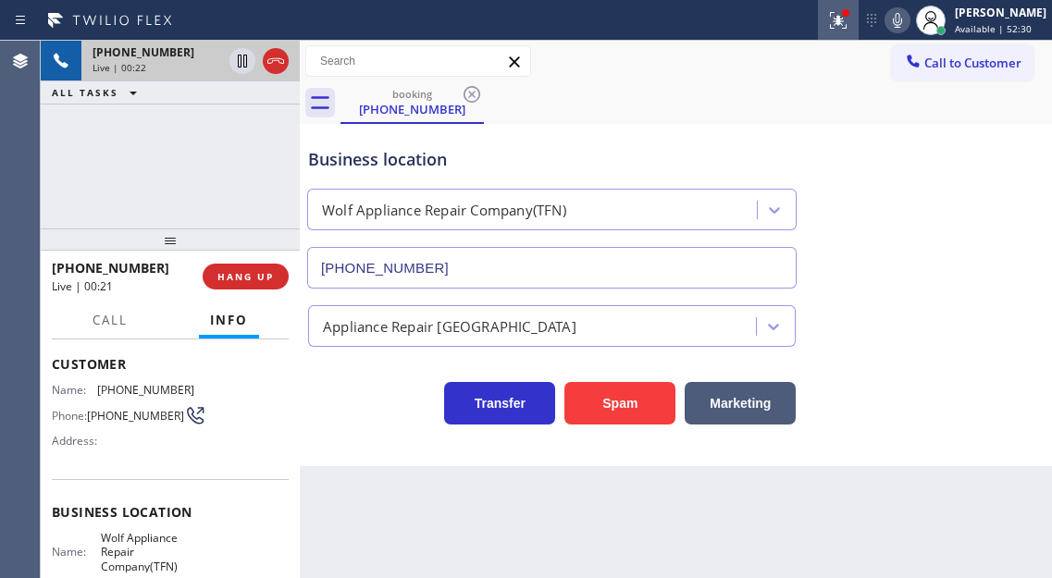
click at [858, 27] on div at bounding box center [838, 20] width 41 height 22
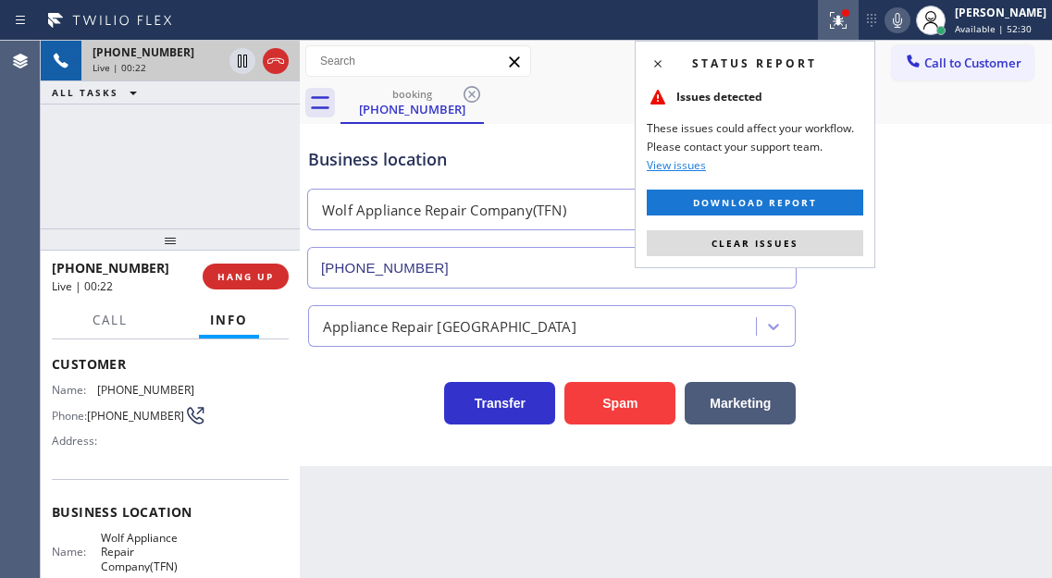
click at [807, 257] on div "Status report Issues detected These issues could affect your workflow. Please c…" at bounding box center [755, 155] width 240 height 228
click at [809, 247] on button "Clear issues" at bounding box center [755, 243] width 216 height 26
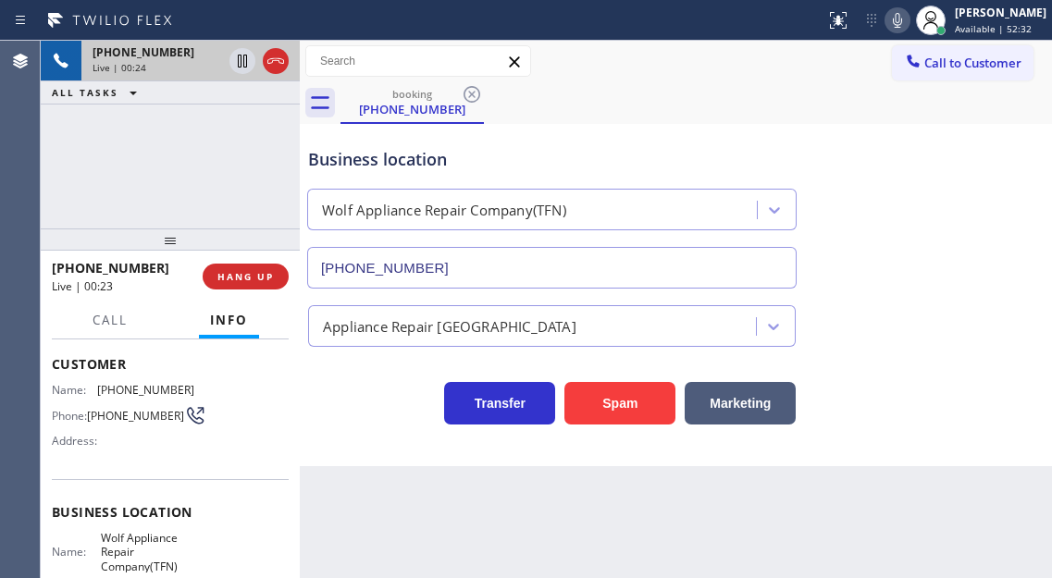
click at [347, 172] on div "Business location Wolf Appliance Repair Company(TFN) (888) 902-4238" at bounding box center [551, 209] width 495 height 160
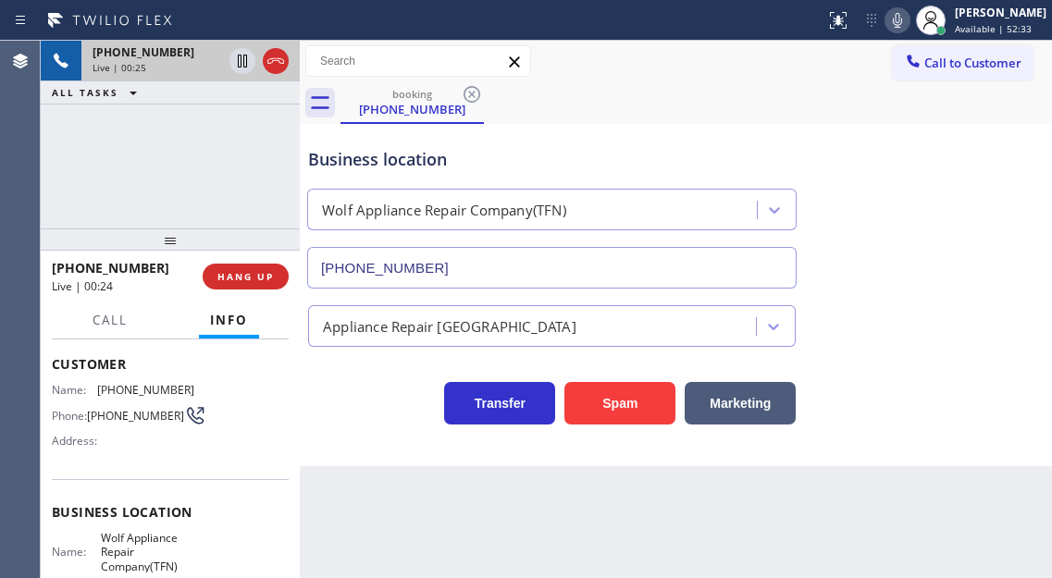
click at [347, 172] on div "Business location Wolf Appliance Repair Company(TFN) (888) 902-4238" at bounding box center [551, 209] width 495 height 160
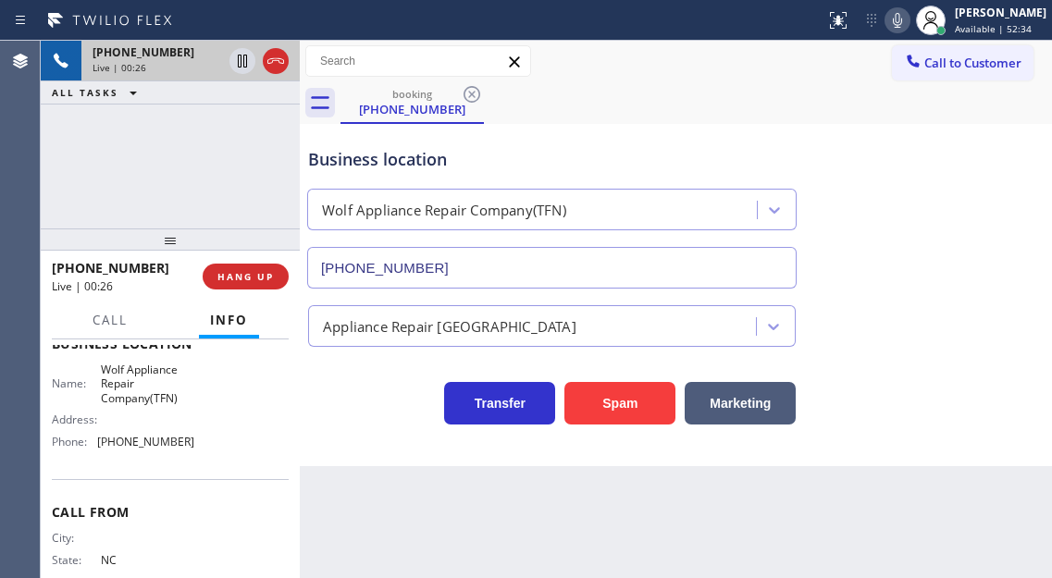
scroll to position [277, 0]
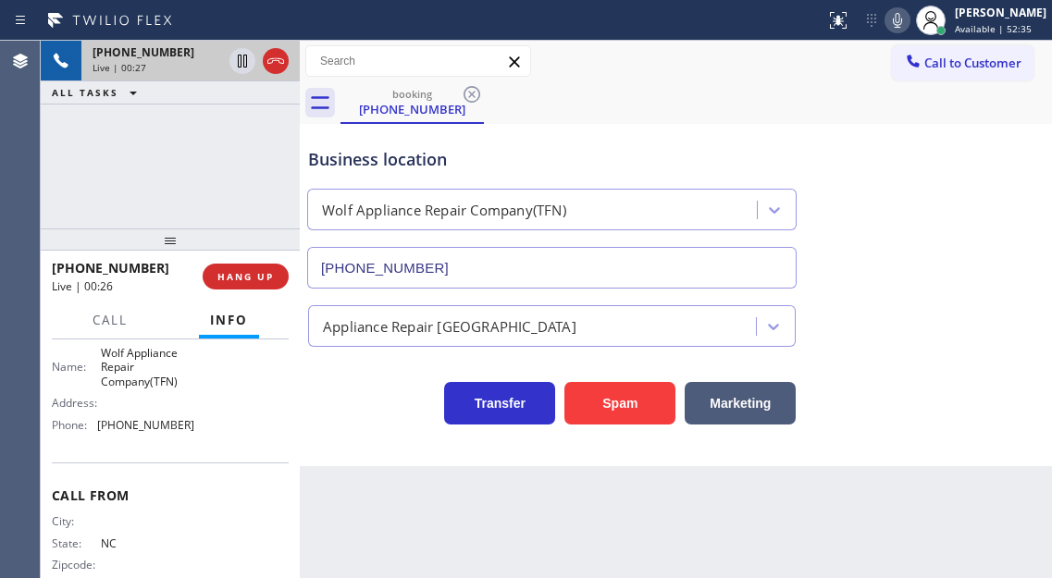
click at [142, 427] on span "(888) 902-4238" at bounding box center [145, 425] width 97 height 14
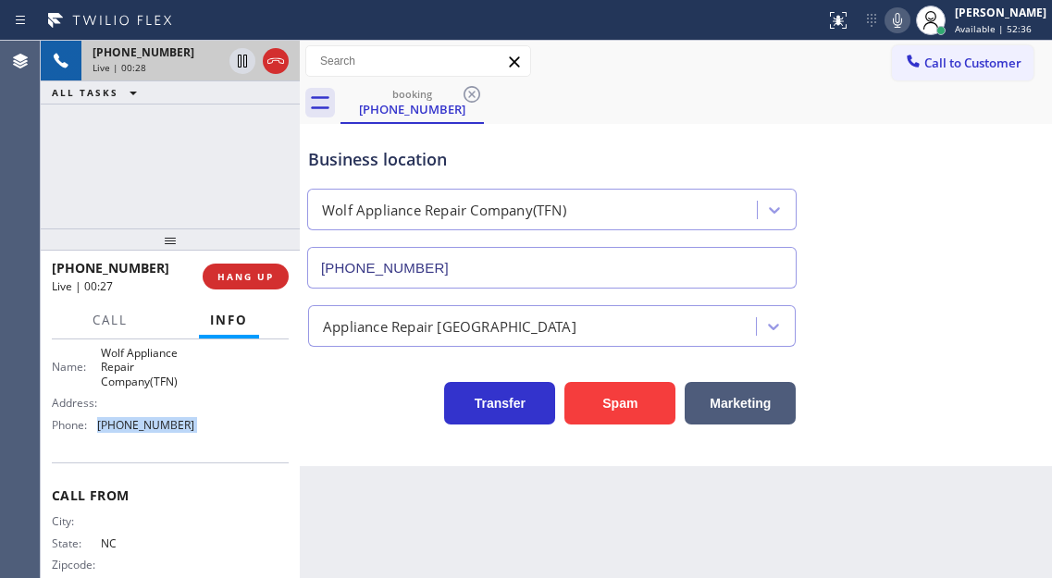
click at [142, 427] on span "(888) 902-4238" at bounding box center [145, 425] width 97 height 14
click at [250, 278] on span "HANG UP" at bounding box center [245, 276] width 56 height 13
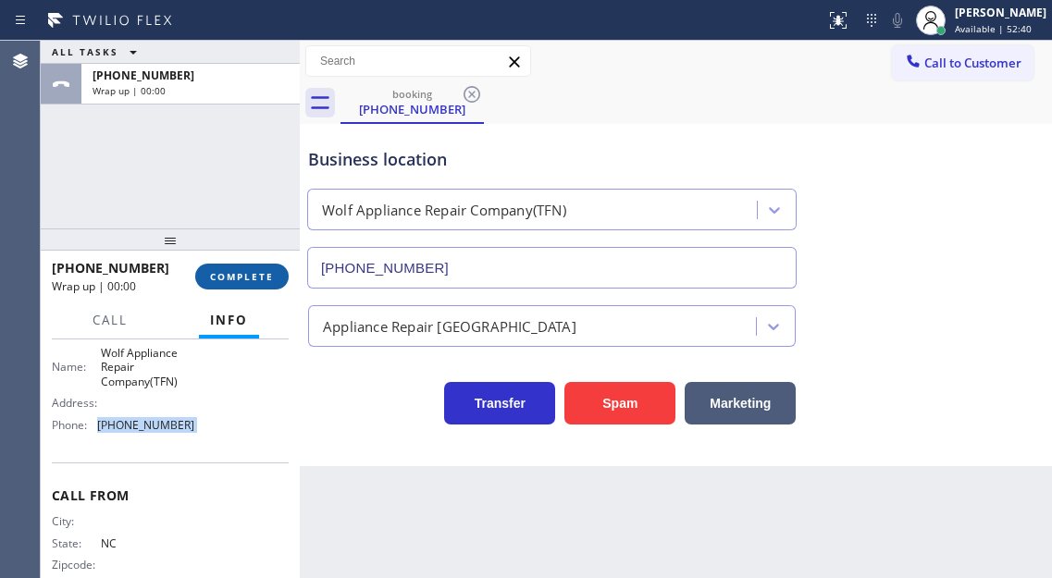
click at [250, 278] on span "COMPLETE" at bounding box center [242, 276] width 64 height 13
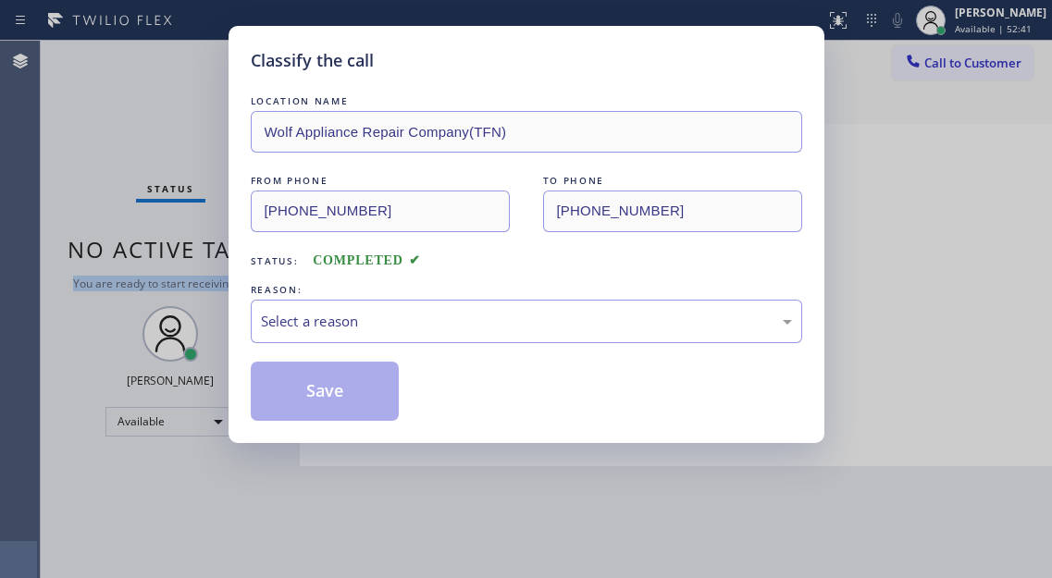
click at [250, 278] on div "Classify the call LOCATION NAME [PERSON_NAME] HVAC Repair FROM PHONE TO PHONE […" at bounding box center [546, 309] width 1011 height 537
click at [251, 278] on div "LOCATION NAME Wolf Appliance Repair Company(TFN) FROM PHONE (980) 880-7481 TO P…" at bounding box center [526, 256] width 551 height 329
click at [381, 339] on div "Select a reason" at bounding box center [526, 321] width 551 height 43
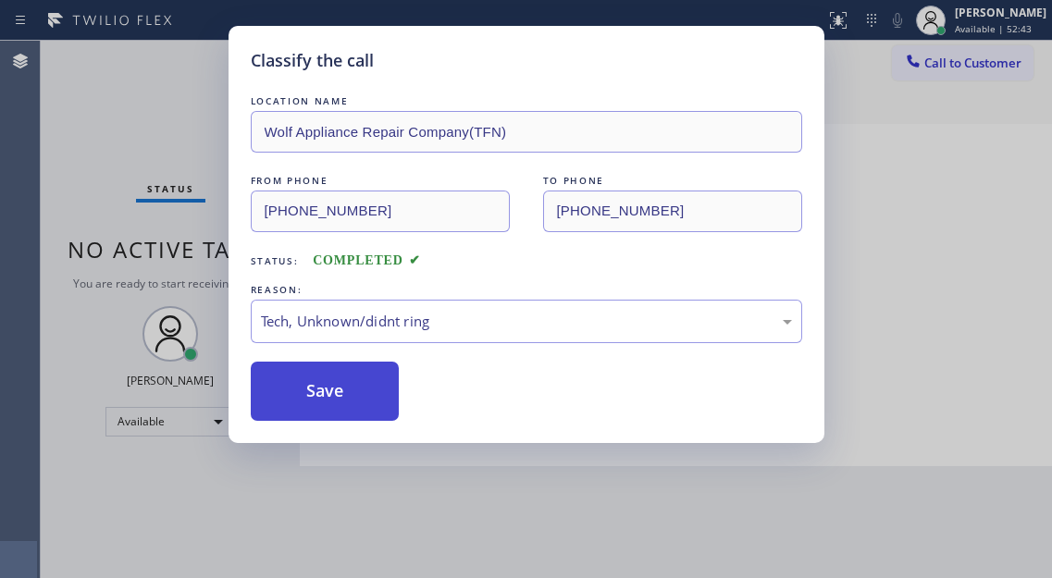
click at [356, 395] on button "Save" at bounding box center [325, 391] width 149 height 59
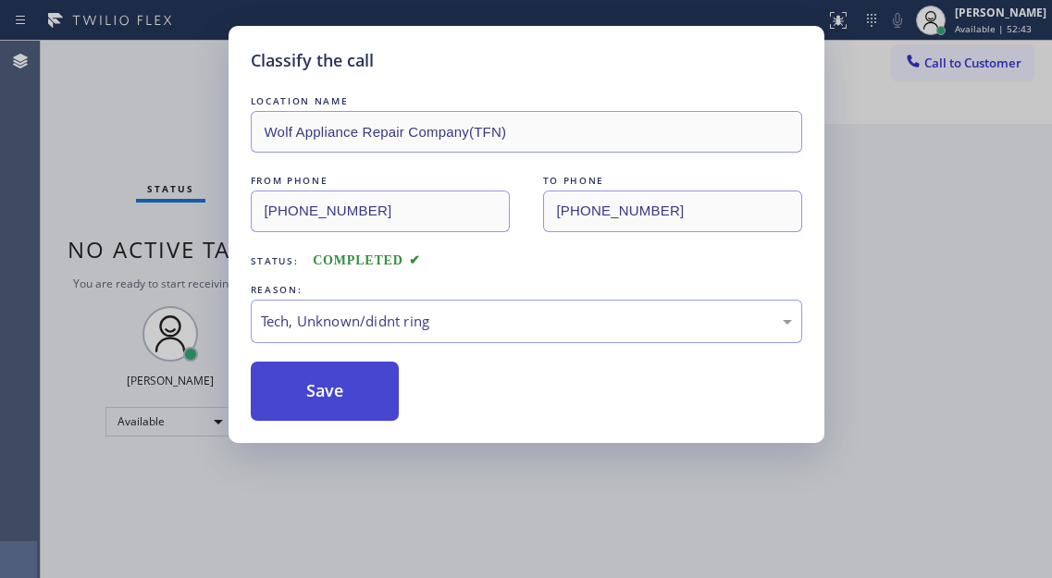
click at [356, 395] on button "Save" at bounding box center [325, 391] width 149 height 59
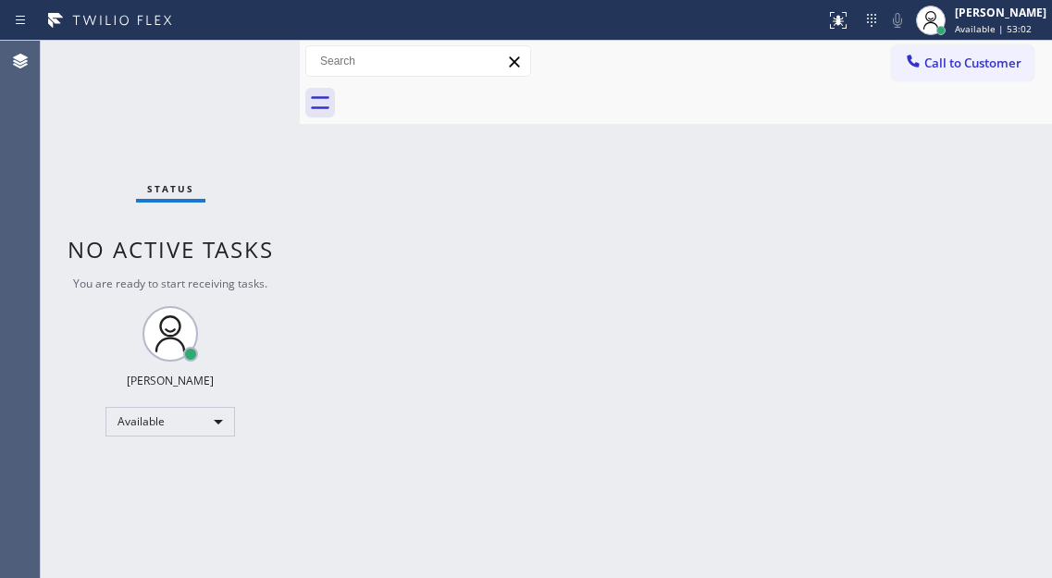
click at [235, 68] on div "Status No active tasks You are ready to start receiving tasks. [PERSON_NAME]" at bounding box center [170, 309] width 259 height 537
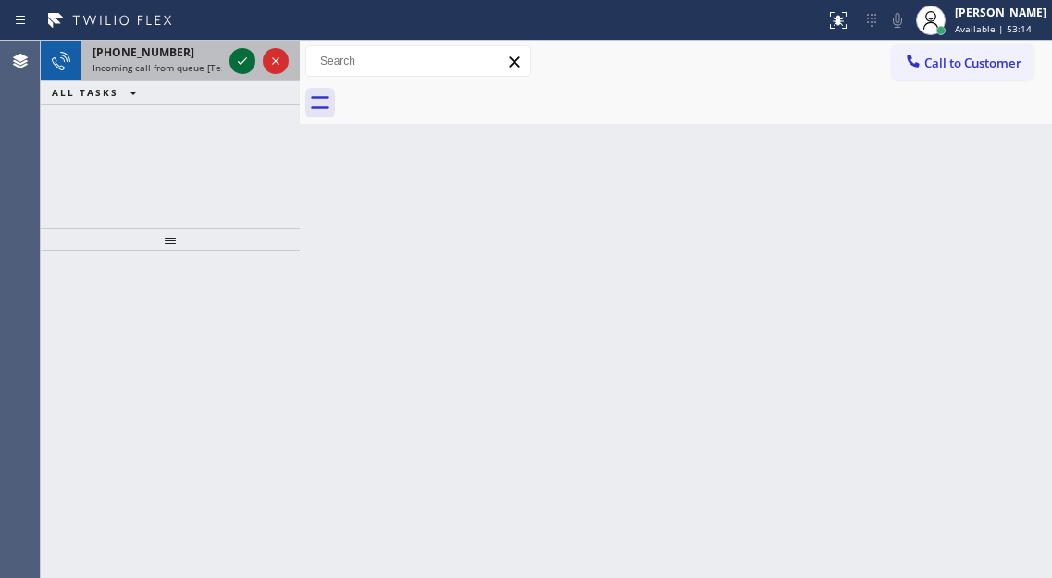
click at [236, 68] on icon at bounding box center [242, 61] width 22 height 22
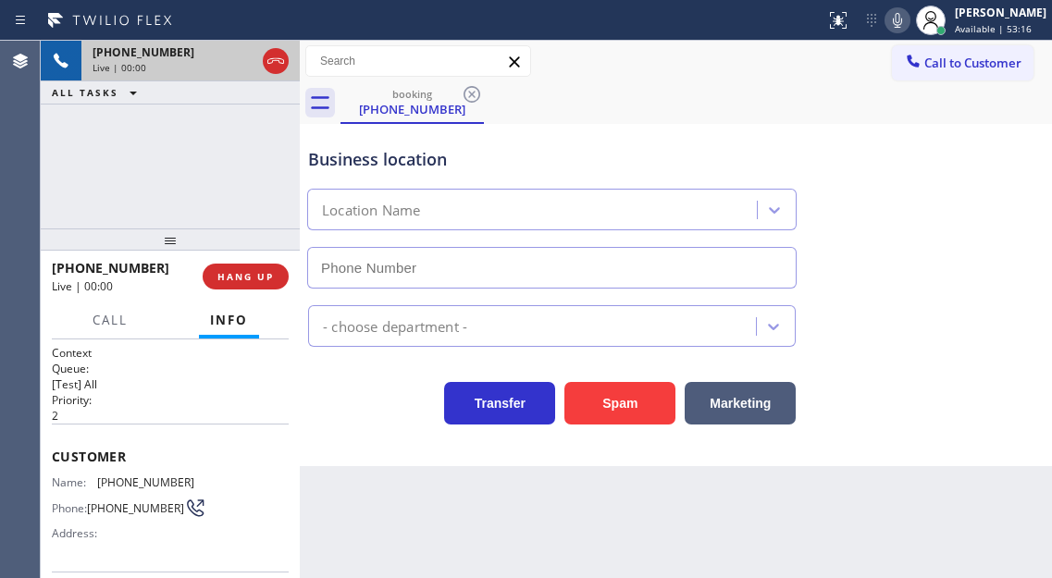
type input "(805) 600-3316"
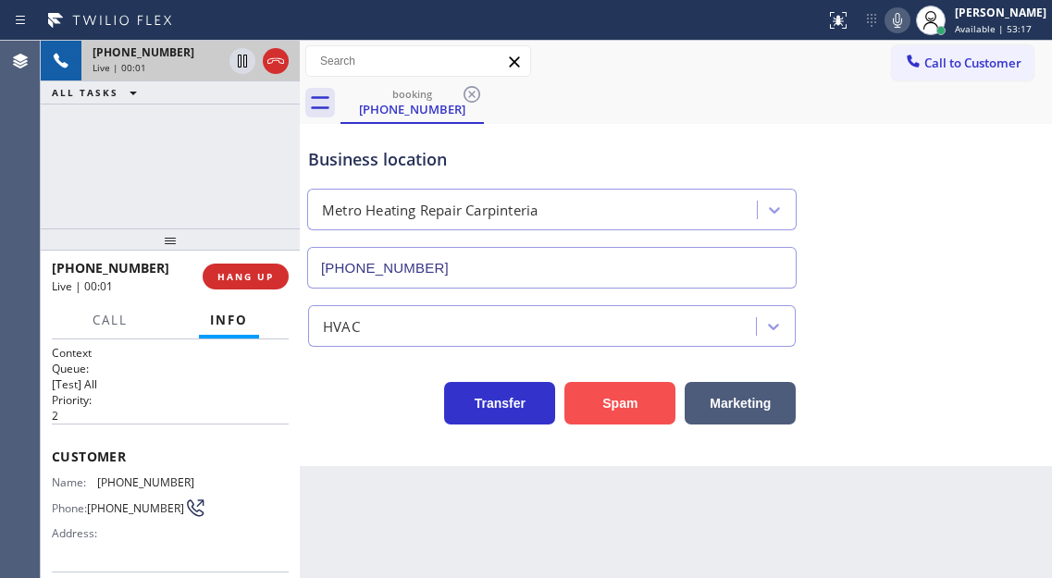
click at [602, 413] on button "Spam" at bounding box center [619, 403] width 111 height 43
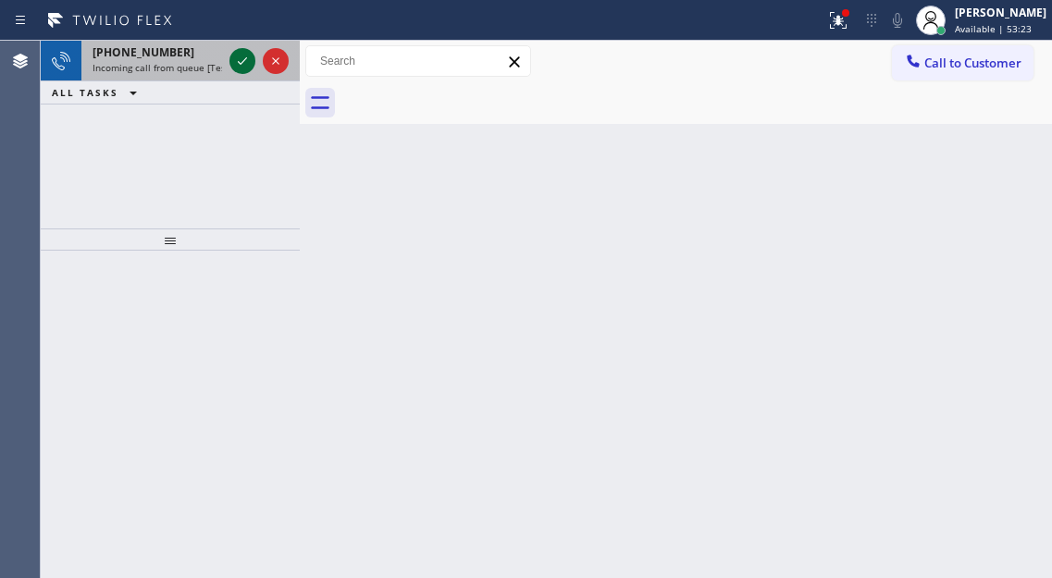
click at [233, 65] on icon at bounding box center [242, 61] width 22 height 22
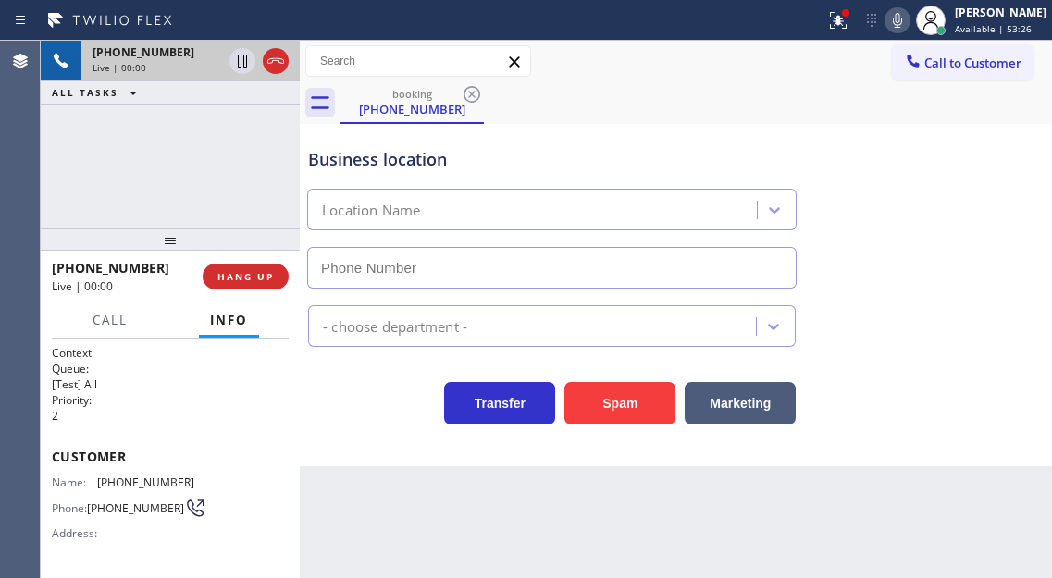
type input "(949) 569-5717"
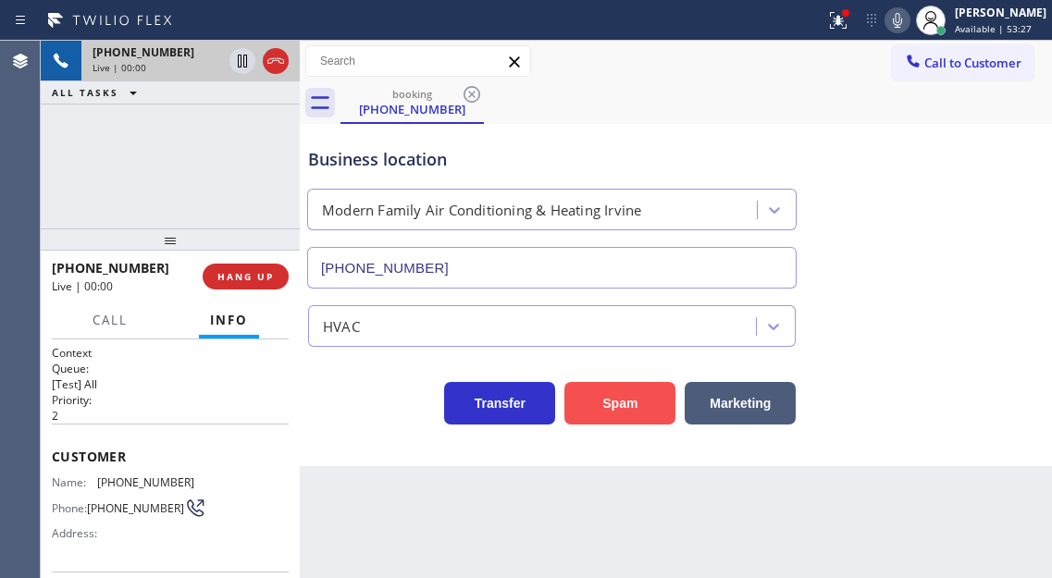
click at [613, 413] on button "Spam" at bounding box center [619, 403] width 111 height 43
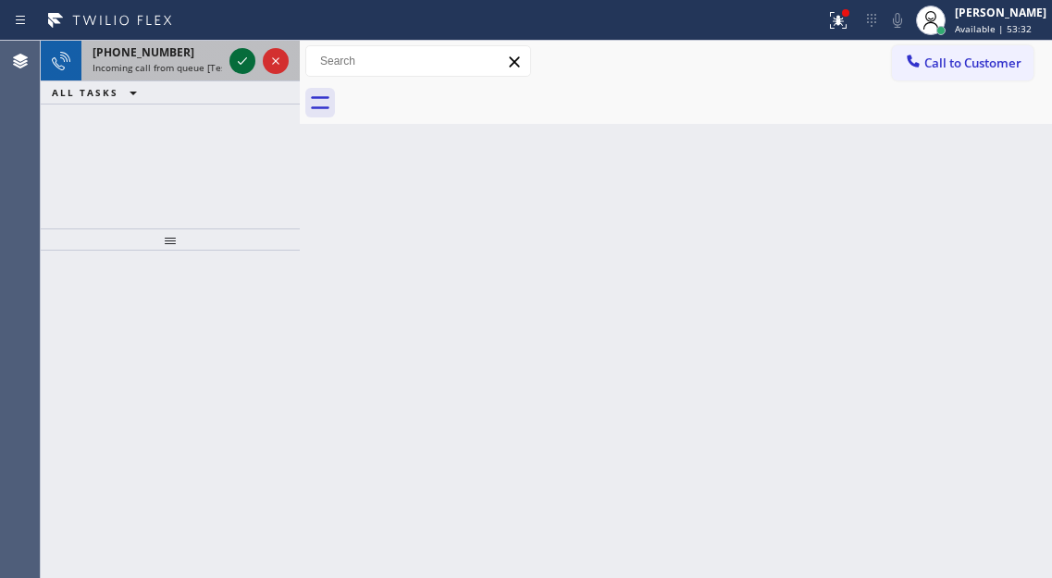
click at [248, 57] on icon at bounding box center [242, 61] width 22 height 22
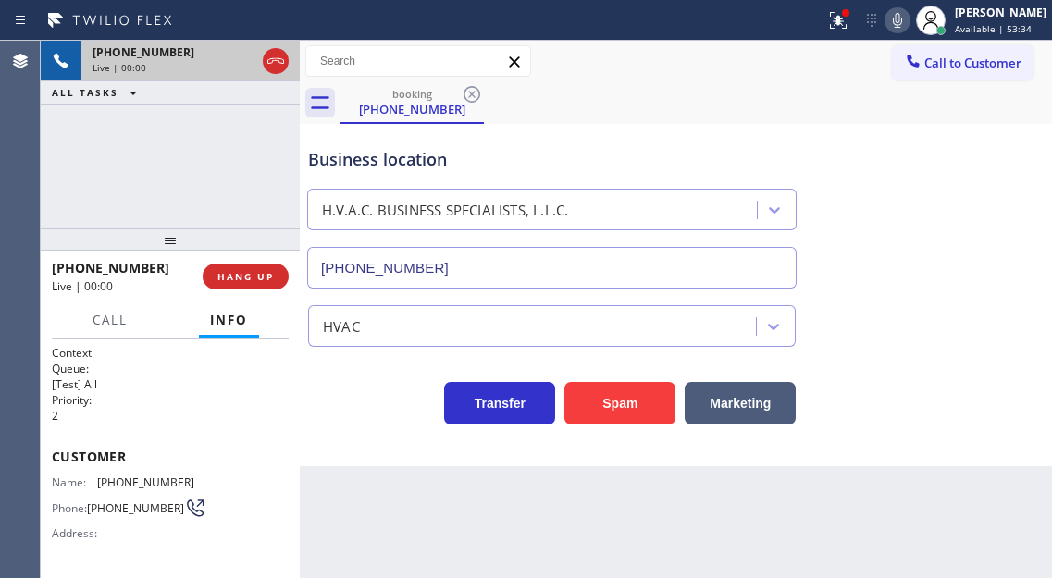
type input "(772) 279-4931"
click at [588, 420] on button "Spam" at bounding box center [619, 403] width 111 height 43
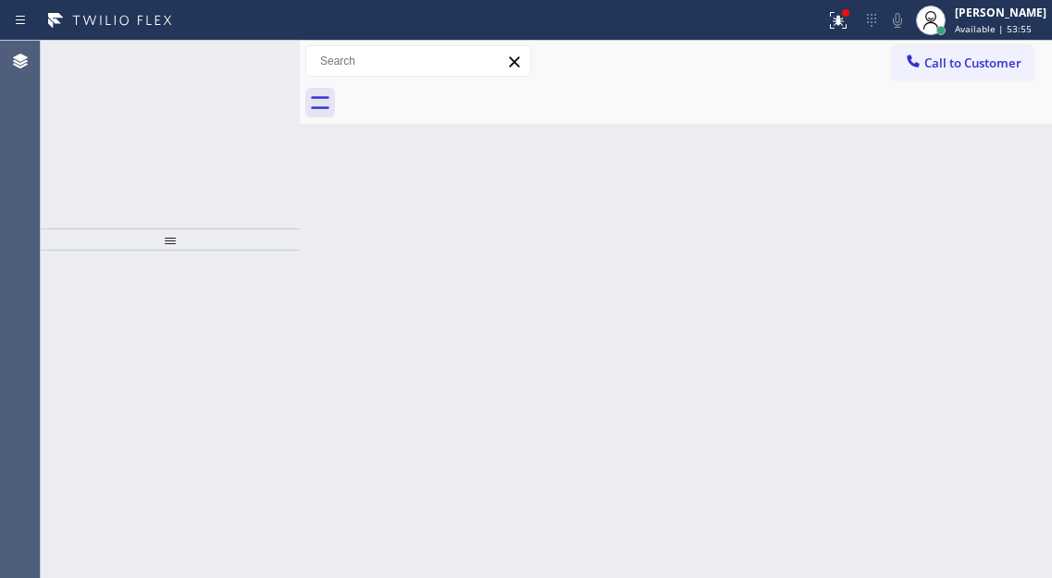
click at [247, 68] on icon at bounding box center [242, 61] width 22 height 22
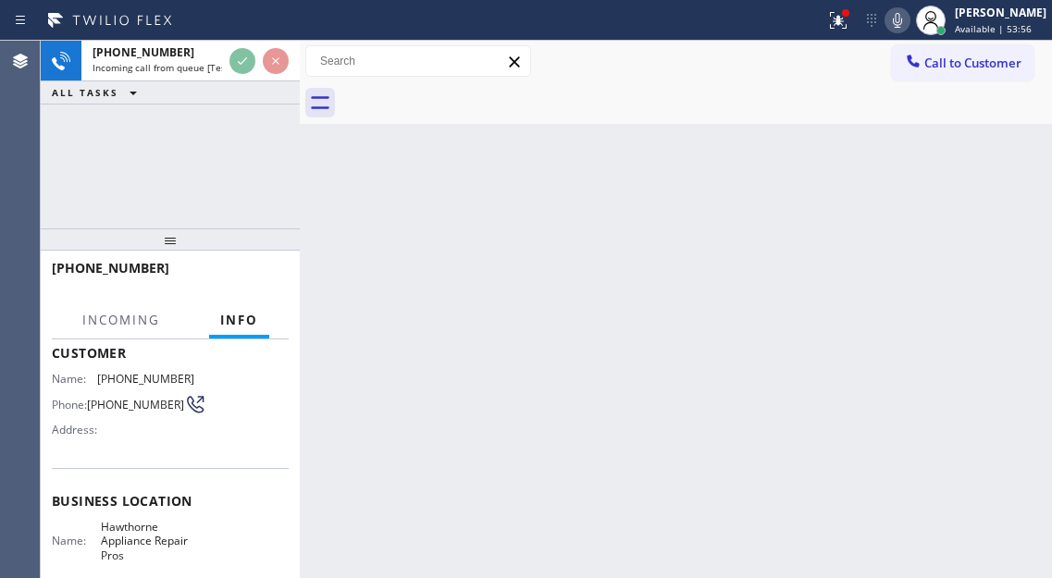
scroll to position [185, 0]
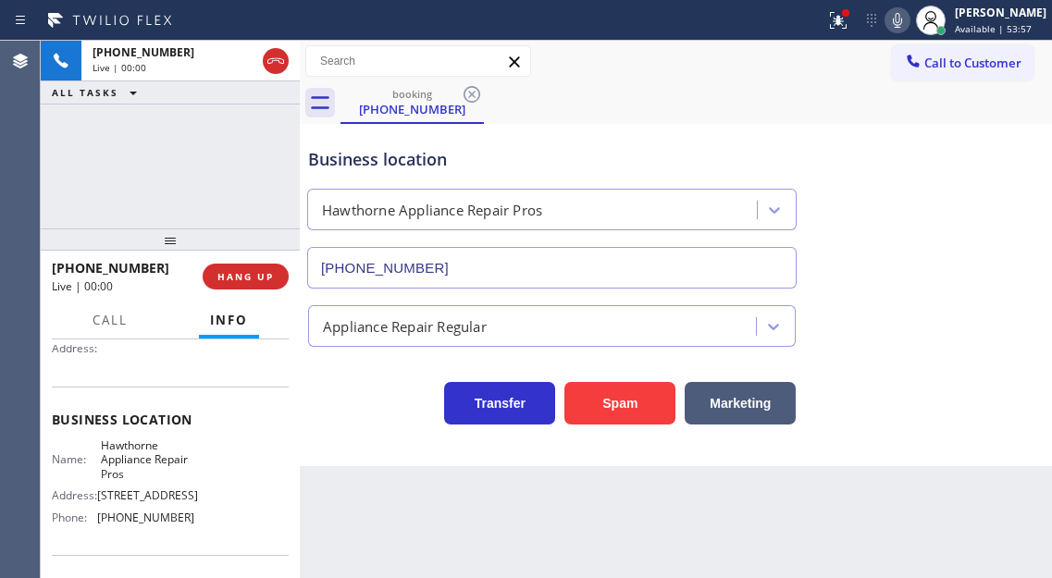
type input "(310) 340-2403"
click at [751, 397] on button "Marketing" at bounding box center [739, 403] width 111 height 43
drag, startPoint x: 751, startPoint y: 397, endPoint x: 469, endPoint y: 339, distance: 287.9
click at [750, 398] on button "Marketing" at bounding box center [739, 403] width 111 height 43
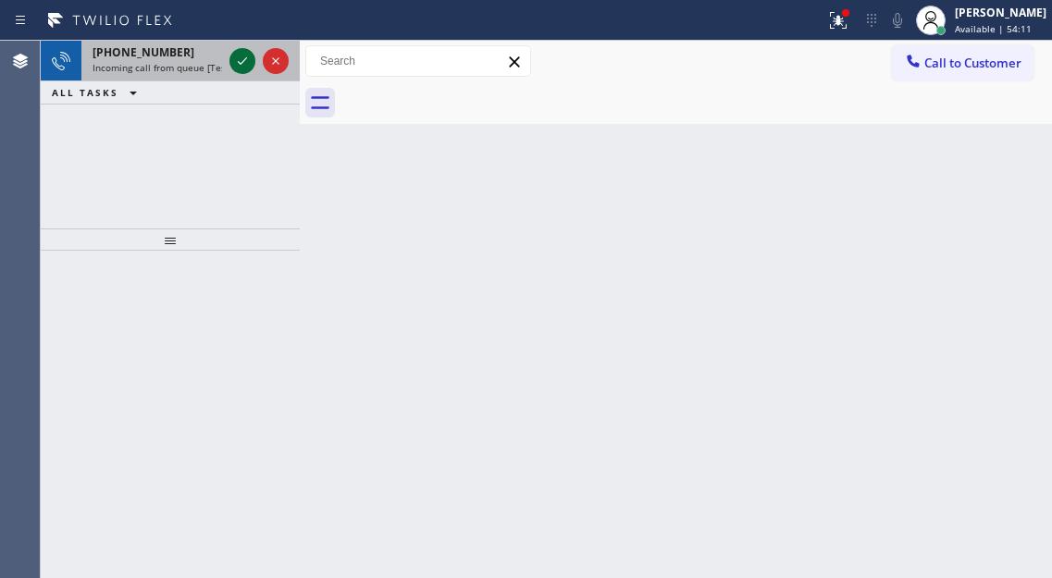
click at [235, 66] on icon at bounding box center [242, 61] width 22 height 22
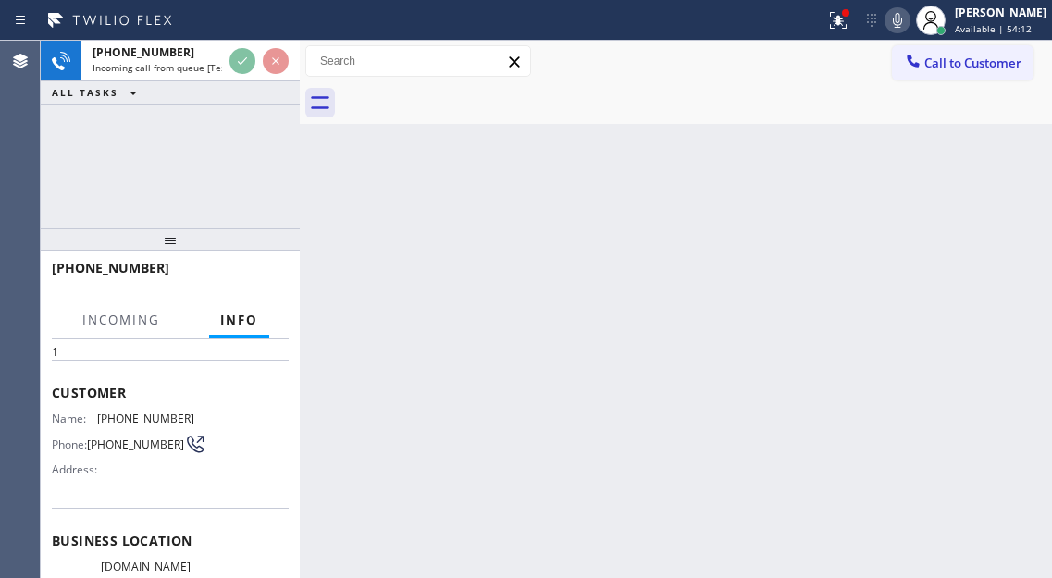
scroll to position [92, 0]
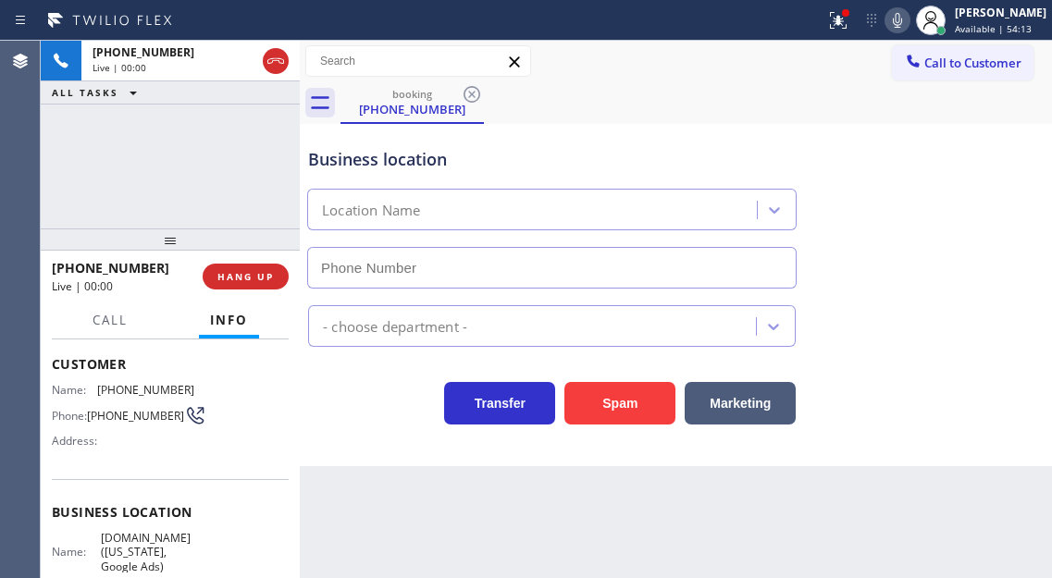
type input "(315) 687-8976"
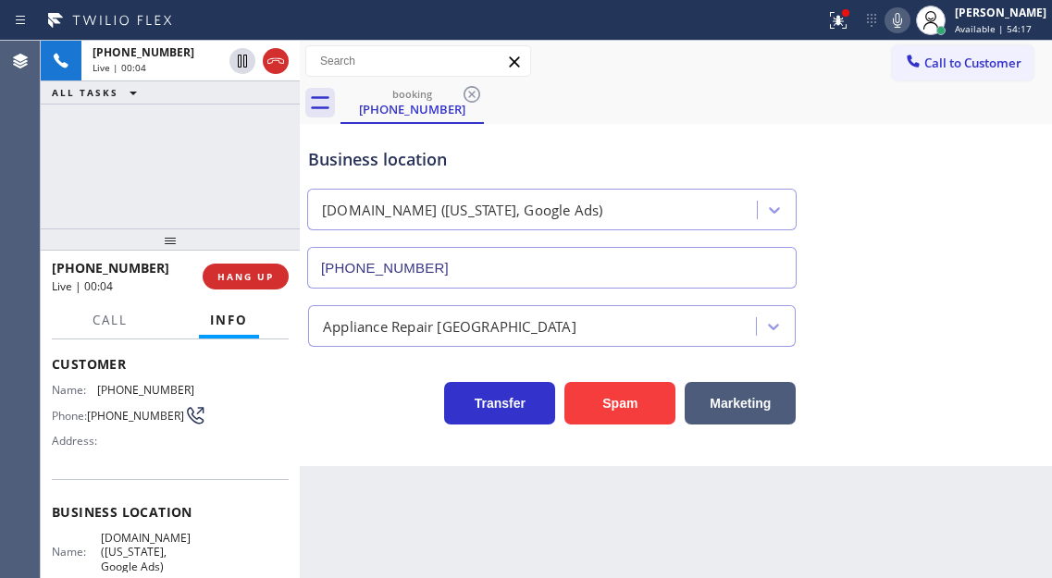
click at [119, 414] on span "(917) 723-8863" at bounding box center [135, 416] width 97 height 14
click at [274, 424] on div "Name: (917) 723-8863 Phone: (917) 723-8863 Address:" at bounding box center [170, 419] width 237 height 73
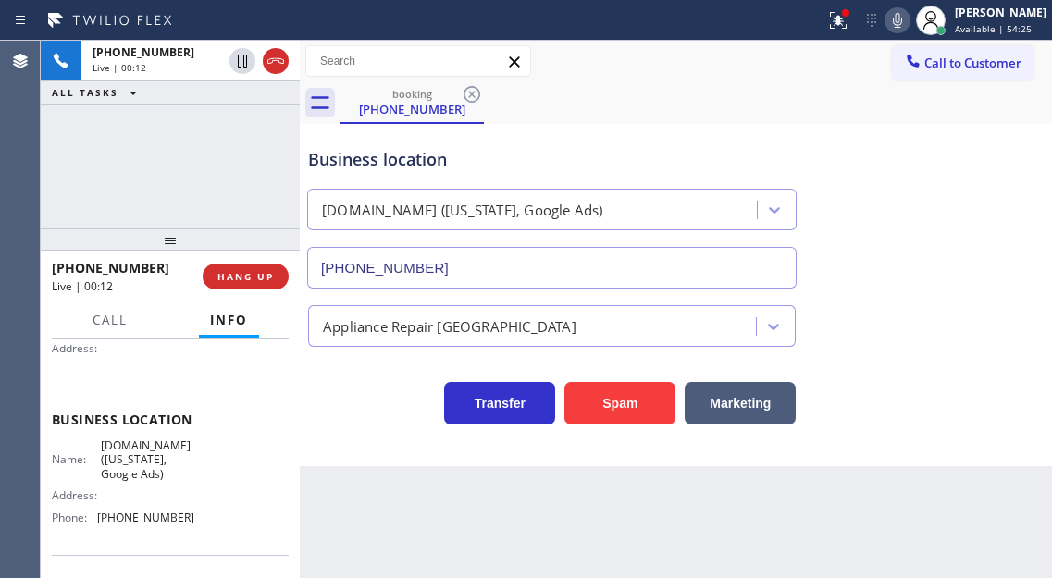
click at [160, 454] on span "VikingCare.online (New York, Google Ads)" at bounding box center [147, 459] width 92 height 43
click at [167, 524] on span "(315) 687-8976" at bounding box center [145, 518] width 97 height 14
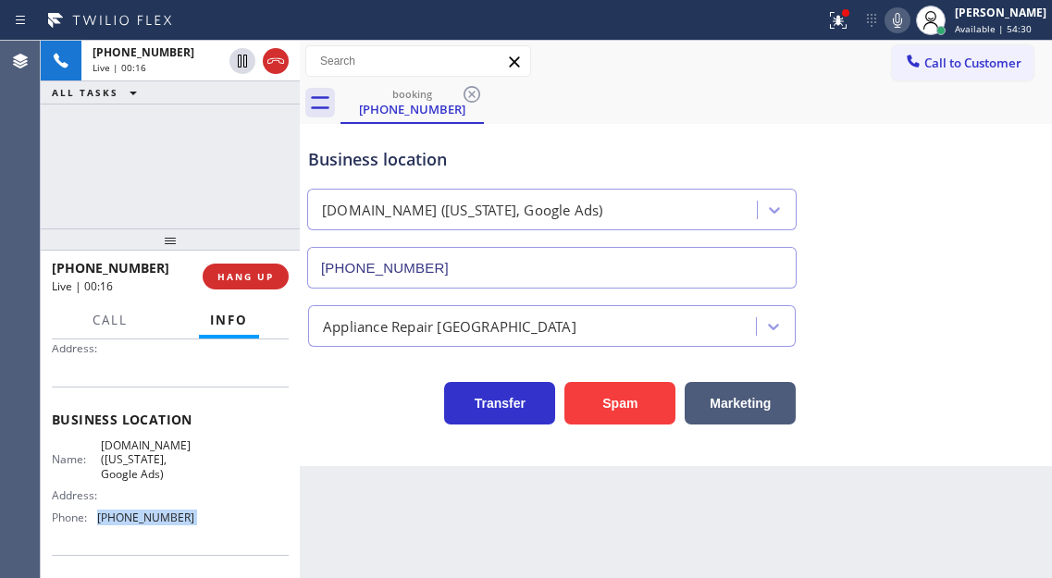
click at [167, 524] on span "(315) 687-8976" at bounding box center [145, 518] width 97 height 14
click at [500, 157] on div "Business location" at bounding box center [551, 159] width 487 height 25
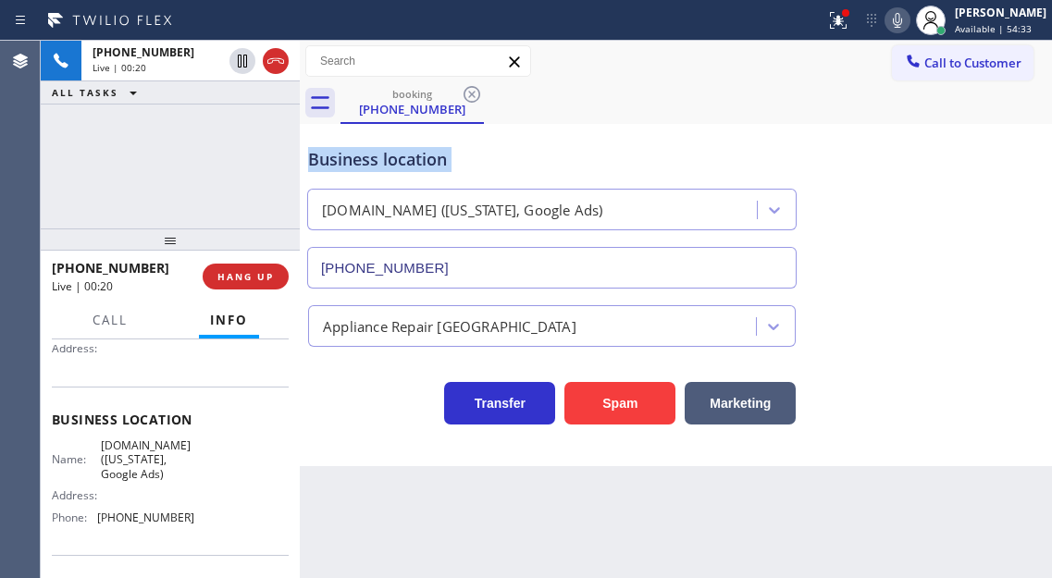
click at [500, 157] on div "Business location" at bounding box center [551, 159] width 487 height 25
click at [425, 169] on div "Business location" at bounding box center [551, 159] width 487 height 25
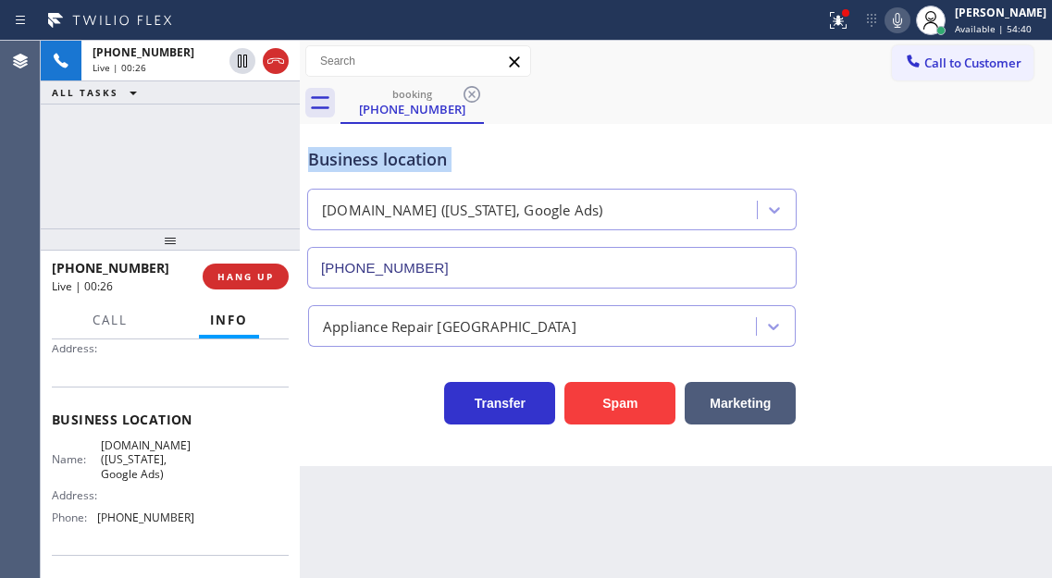
click at [425, 169] on div "Business location" at bounding box center [551, 159] width 487 height 25
click at [395, 160] on div "Business location" at bounding box center [551, 159] width 487 height 25
click at [395, 159] on div "Business location" at bounding box center [551, 159] width 487 height 25
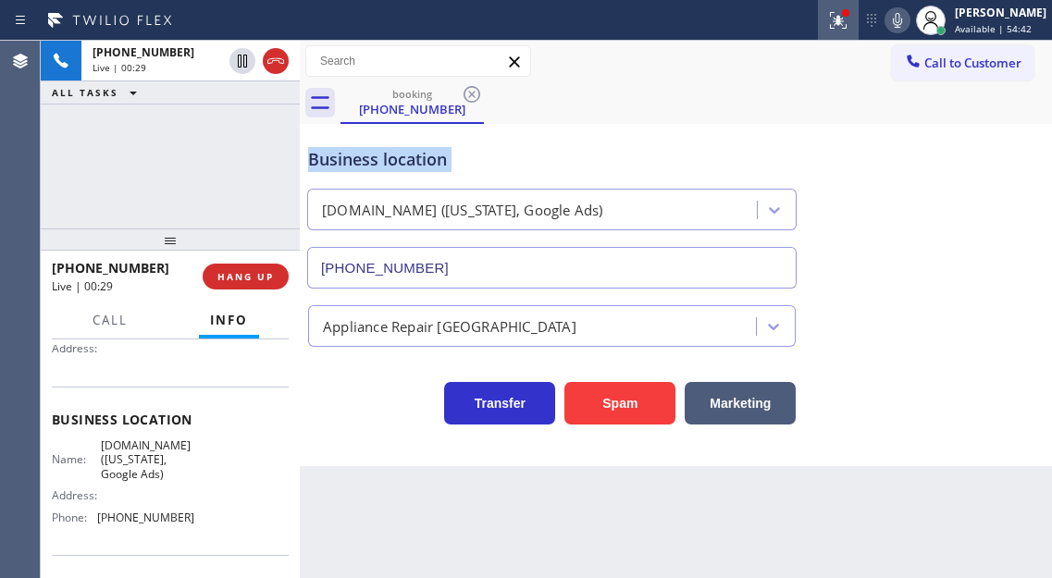
click at [849, 22] on icon at bounding box center [838, 20] width 22 height 22
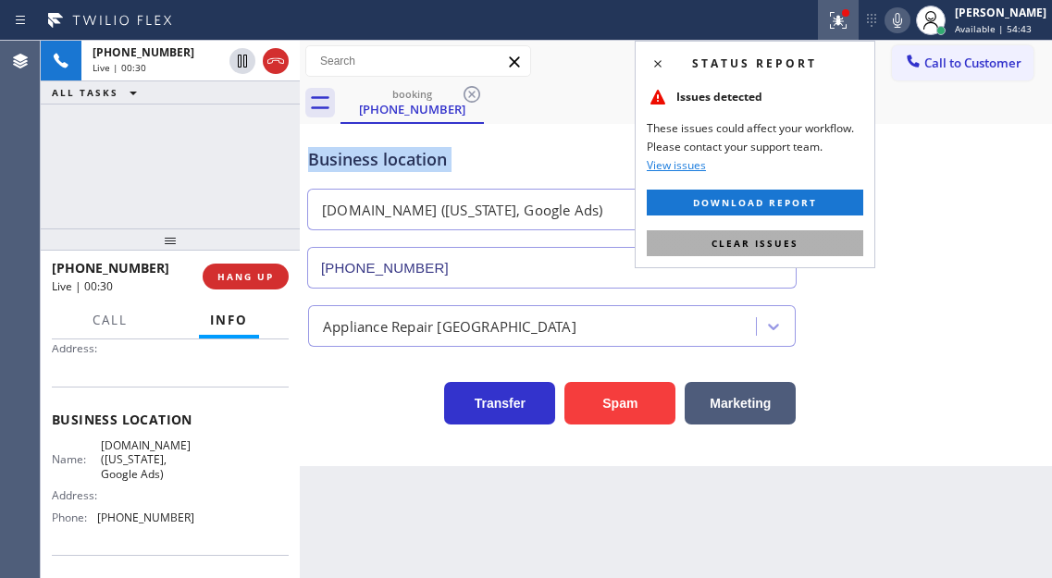
click at [835, 246] on button "Clear issues" at bounding box center [755, 243] width 216 height 26
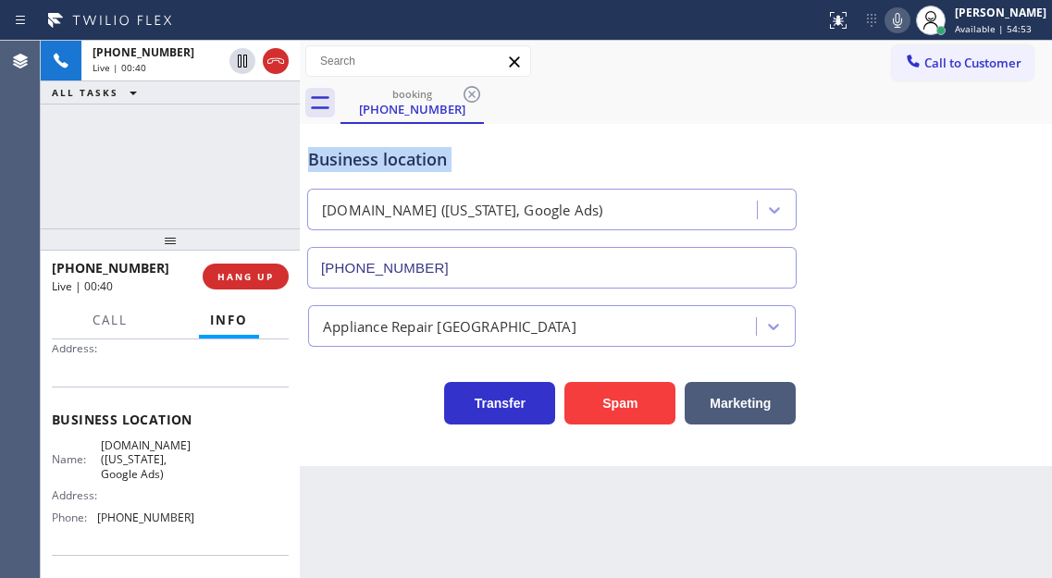
click at [959, 161] on div "Business location VikingCare.online (New York, Google Ads) (315) 687-8976" at bounding box center [675, 204] width 743 height 167
click at [259, 281] on span "HANG UP" at bounding box center [245, 276] width 56 height 13
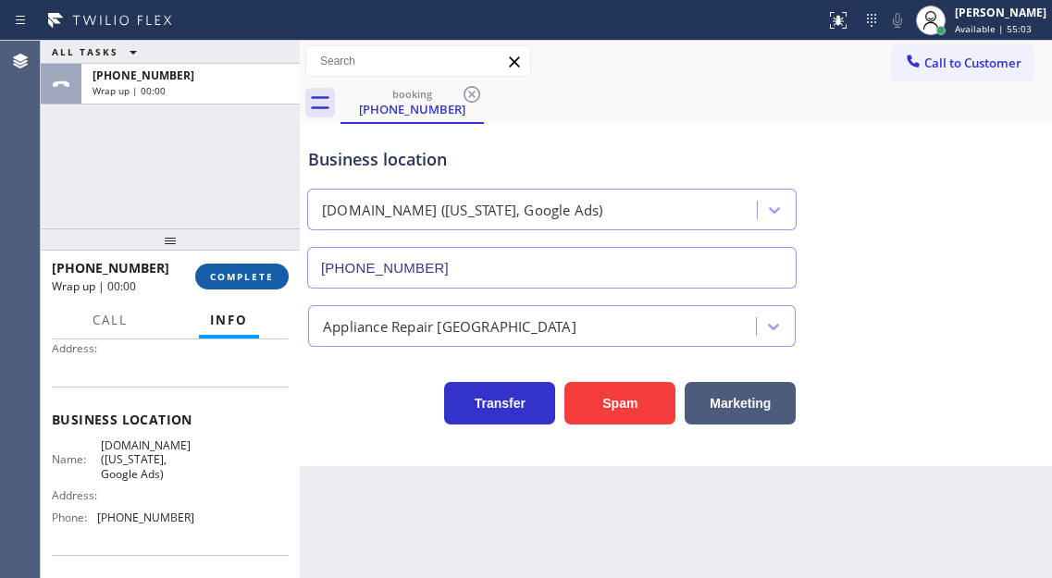
click at [259, 281] on span "COMPLETE" at bounding box center [242, 276] width 64 height 13
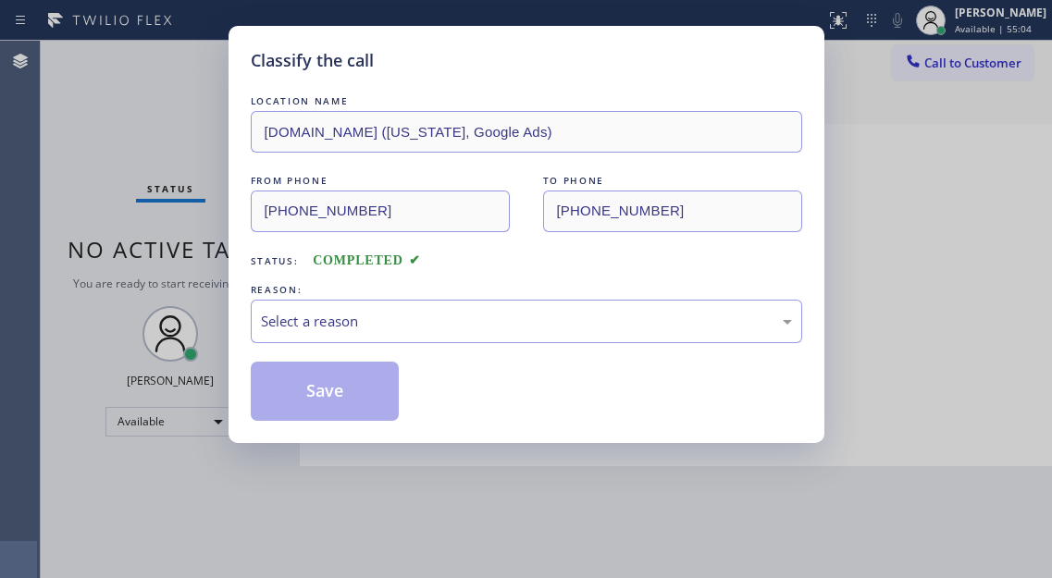
click at [259, 281] on div "REASON:" at bounding box center [526, 289] width 551 height 19
click at [504, 320] on div "Select a reason" at bounding box center [526, 321] width 531 height 21
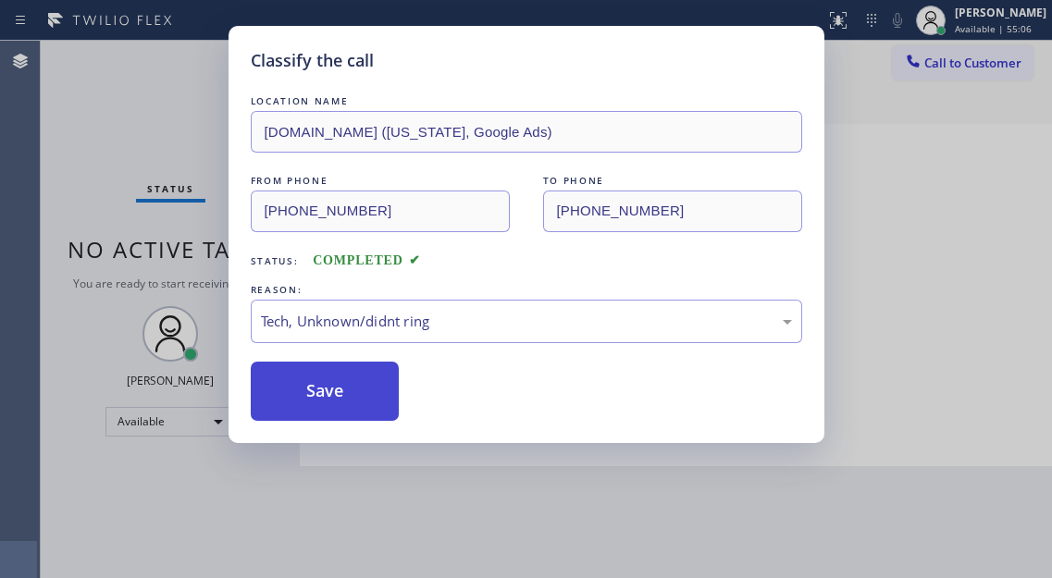
click at [350, 413] on button "Save" at bounding box center [325, 391] width 149 height 59
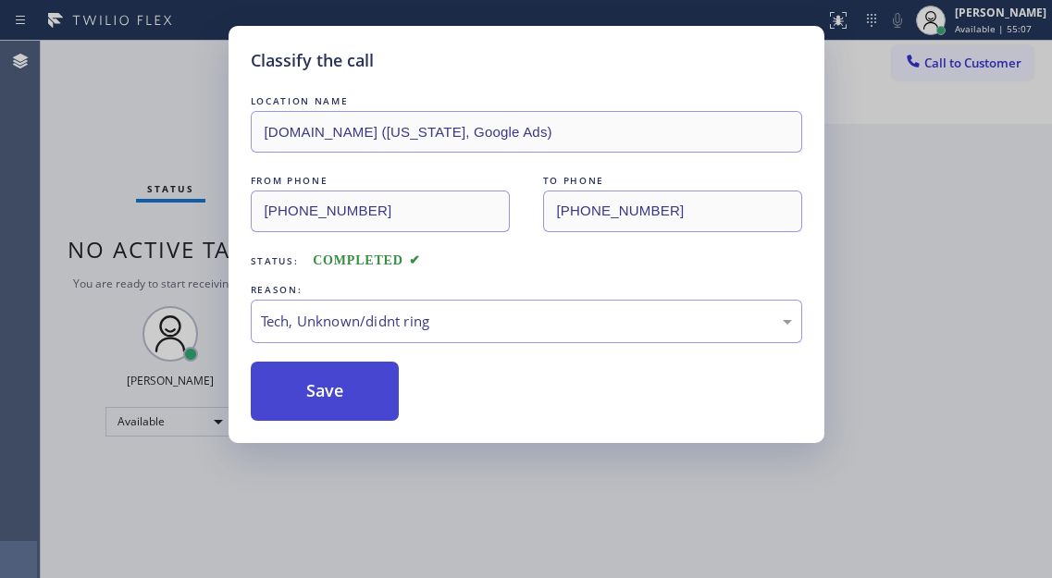
click at [350, 413] on button "Save" at bounding box center [325, 391] width 149 height 59
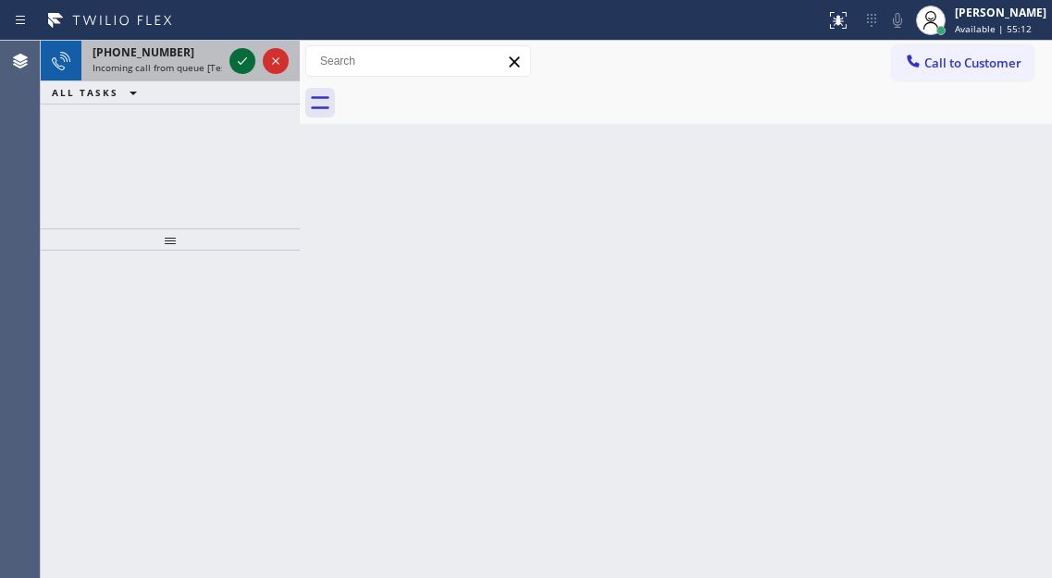
click at [243, 58] on icon at bounding box center [242, 61] width 22 height 22
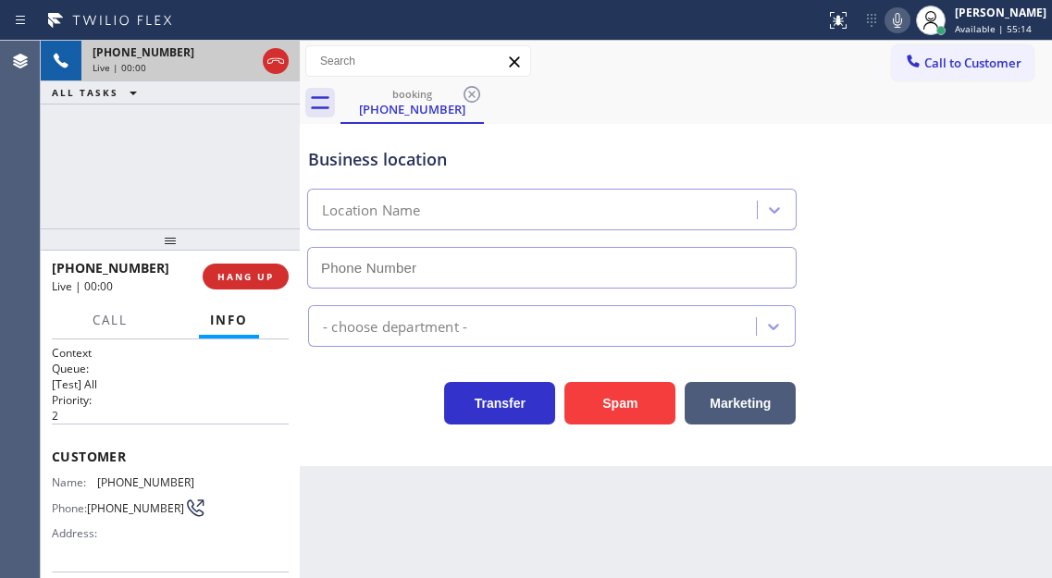
type input "(657) 888-9747"
click at [969, 226] on div "Business location Local HVAC Expert Orange County (657) 888-9747" at bounding box center [675, 204] width 743 height 167
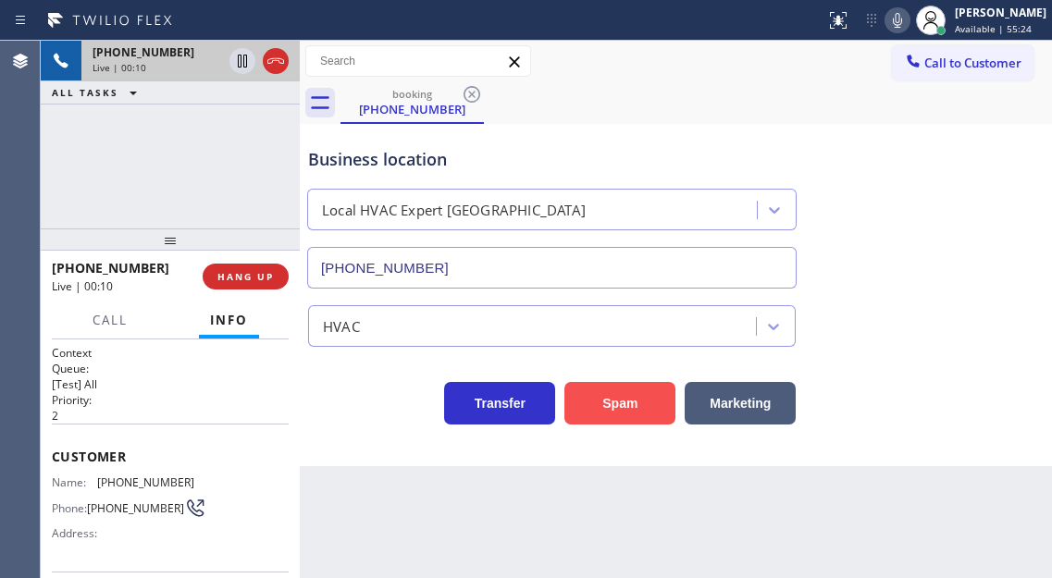
click at [611, 416] on button "Spam" at bounding box center [619, 403] width 111 height 43
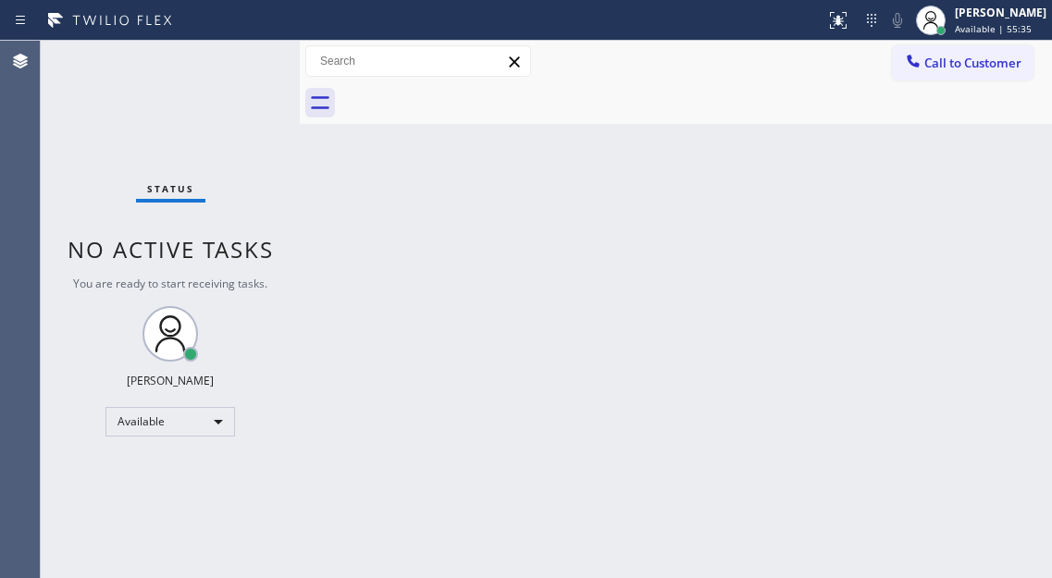
click at [976, 216] on div "Back to Dashboard Change Sender ID Customers Technicians Select a contact Outbo…" at bounding box center [676, 309] width 752 height 537
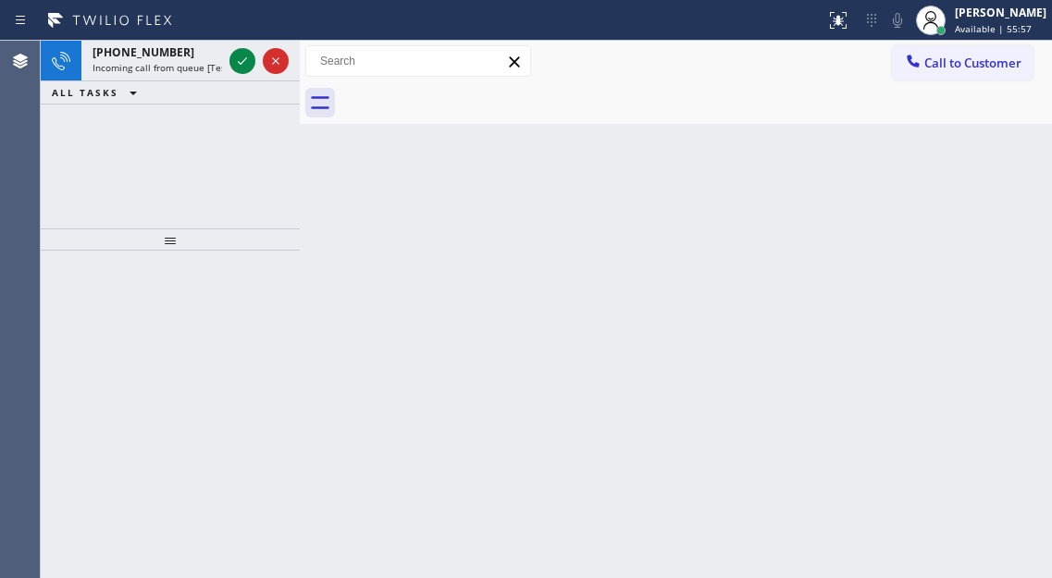
click at [984, 169] on div "Back to Dashboard Change Sender ID Customers Technicians Select a contact Outbo…" at bounding box center [676, 309] width 752 height 537
drag, startPoint x: 1016, startPoint y: 192, endPoint x: 962, endPoint y: 179, distance: 55.2
click at [1016, 192] on div "Back to Dashboard Change Sender ID Customers Technicians Select a contact Outbo…" at bounding box center [676, 309] width 752 height 537
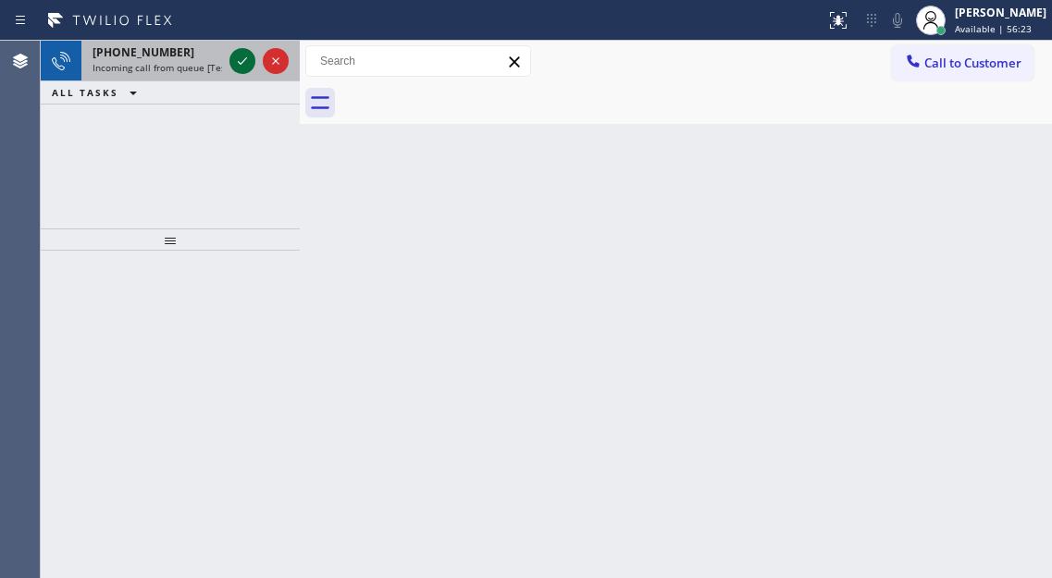
click at [240, 68] on icon at bounding box center [242, 61] width 22 height 22
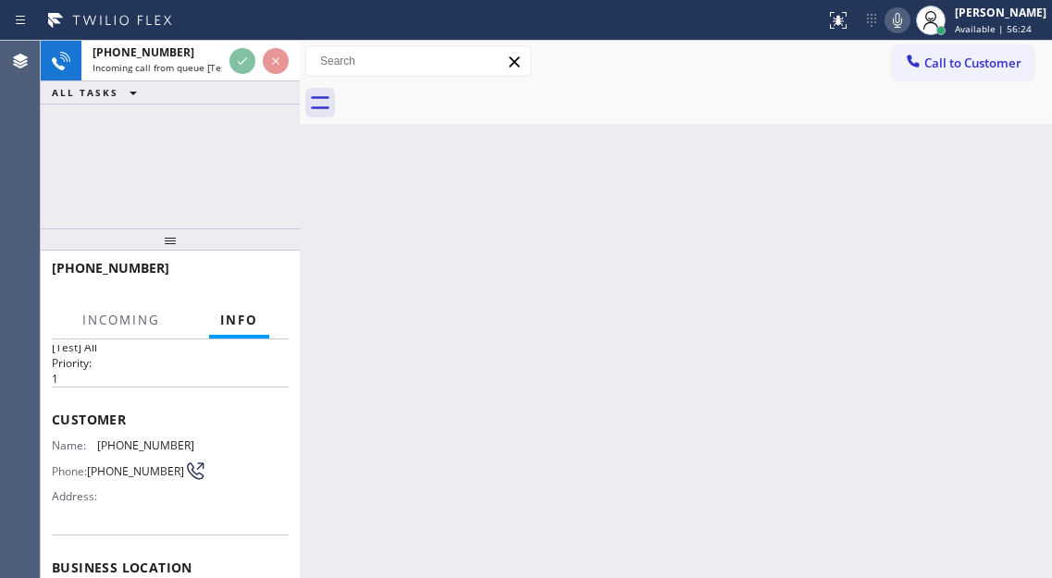
scroll to position [92, 0]
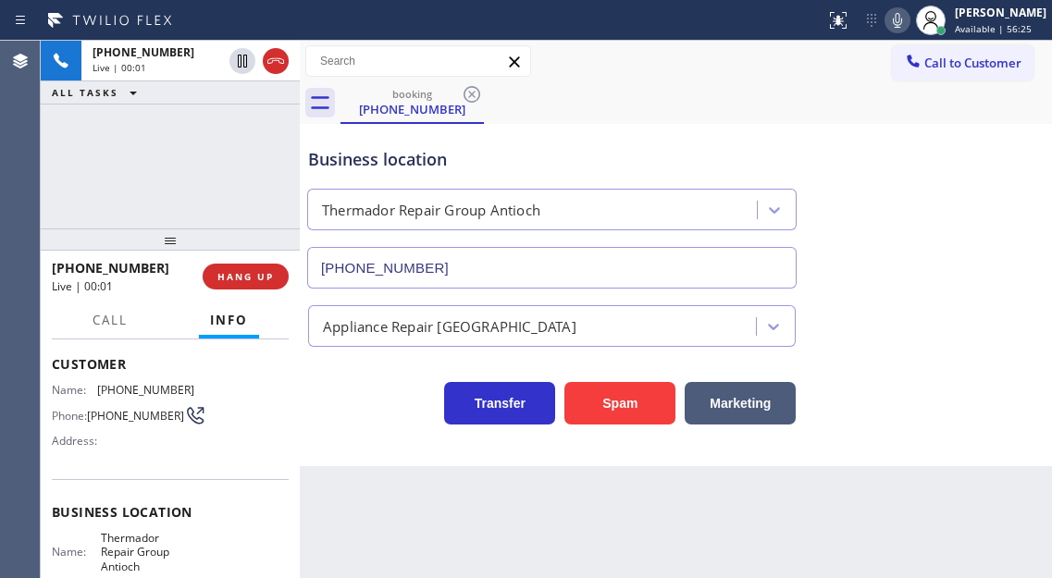
type input "(925) 222-2713"
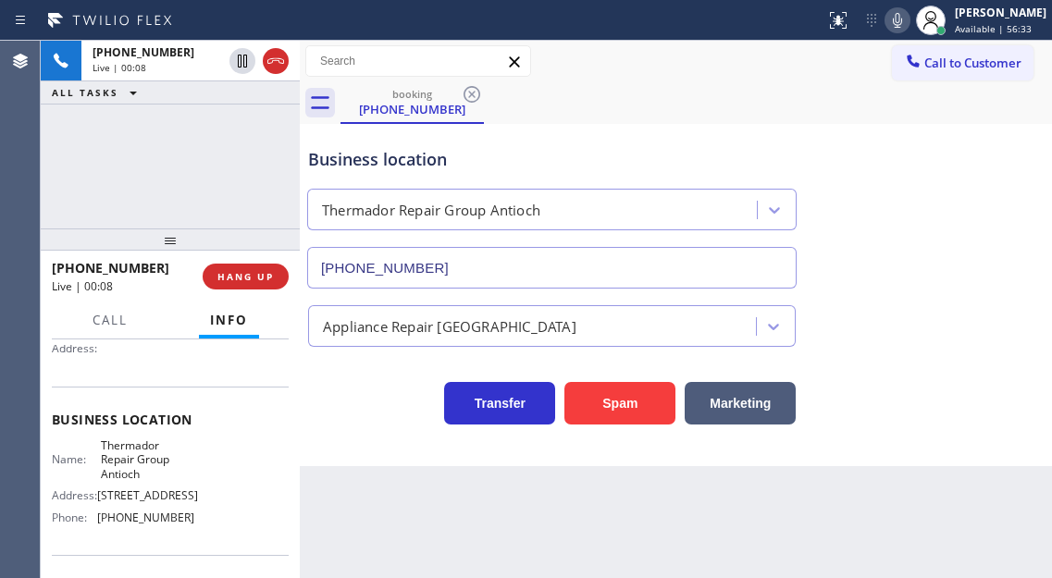
click at [1002, 228] on div "Business location Thermador Repair Group Antioch (925) 222-2713" at bounding box center [675, 204] width 743 height 167
click at [617, 415] on button "Spam" at bounding box center [619, 403] width 111 height 43
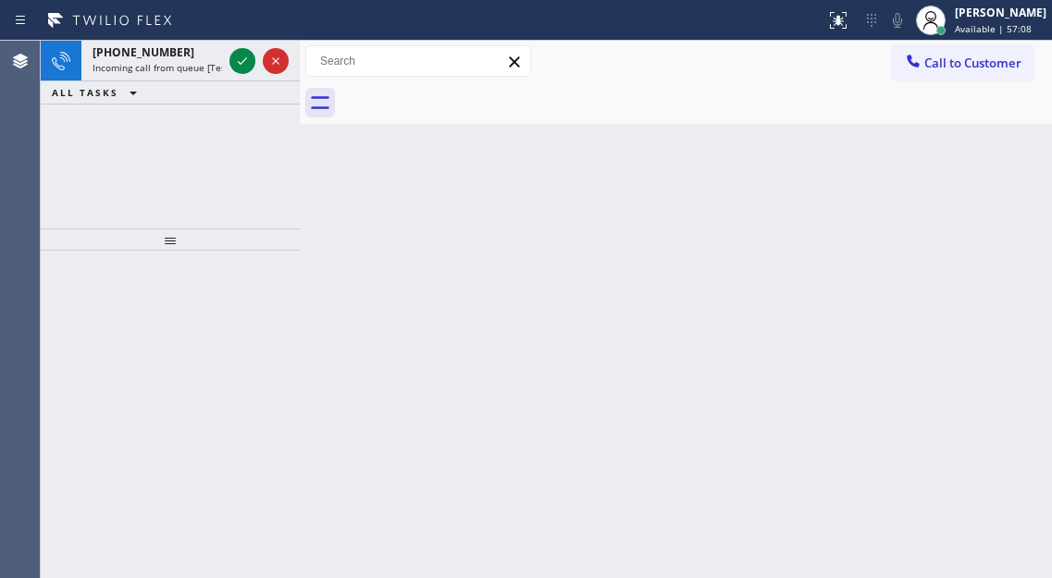
click at [992, 193] on div "Back to Dashboard Change Sender ID Customers Technicians Select a contact Outbo…" at bounding box center [676, 309] width 752 height 537
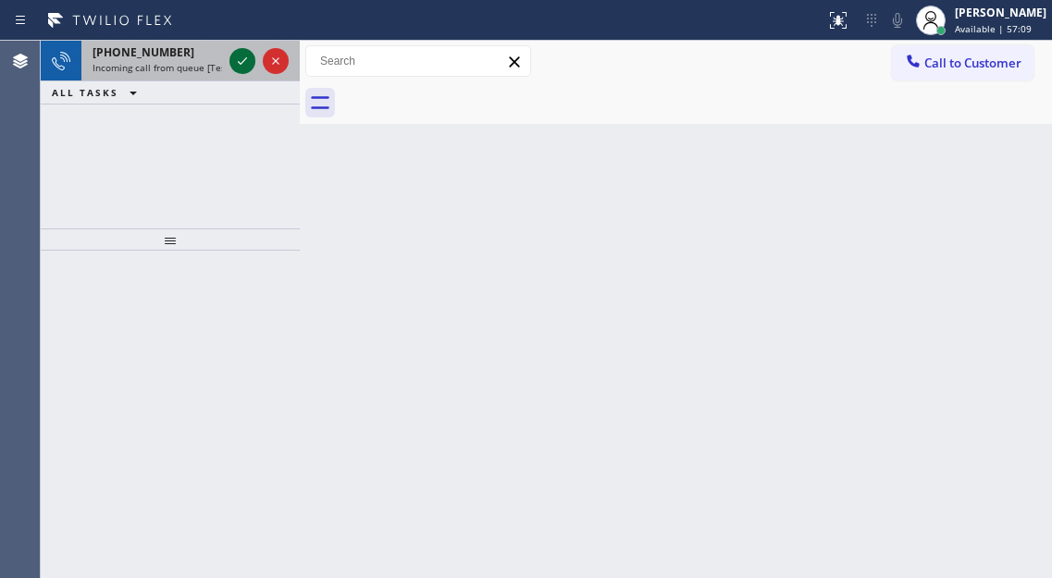
click at [242, 65] on icon at bounding box center [242, 61] width 22 height 22
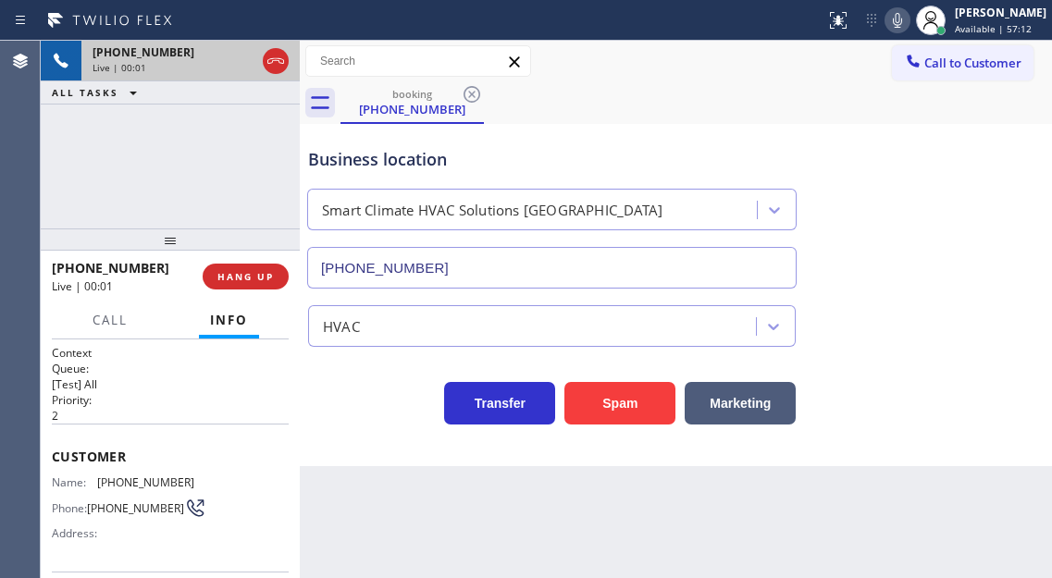
type input "(941) 239-7621"
click at [421, 167] on div "Business location" at bounding box center [551, 159] width 487 height 25
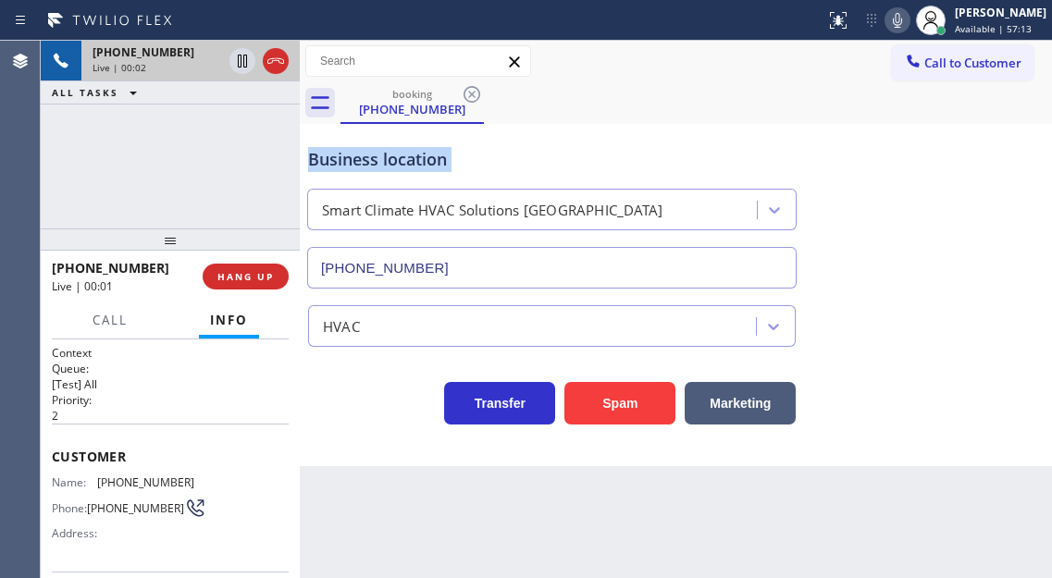
click at [421, 167] on div "Business location" at bounding box center [551, 159] width 487 height 25
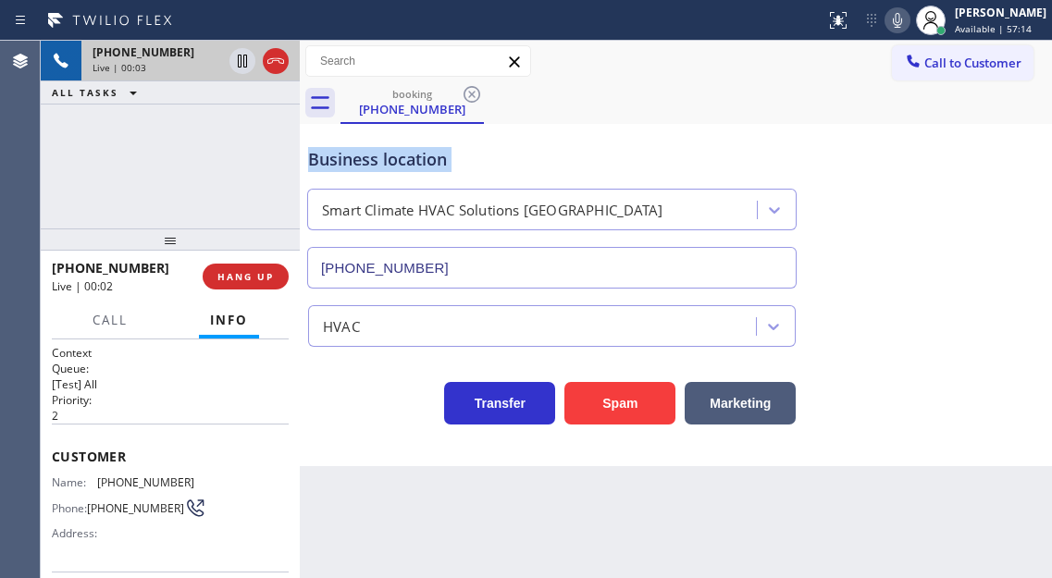
click at [421, 167] on div "Business location" at bounding box center [551, 159] width 487 height 25
click at [991, 167] on div "Business location Smart Climate HVAC Solutions Sarasota (941) 239-7621" at bounding box center [675, 204] width 743 height 167
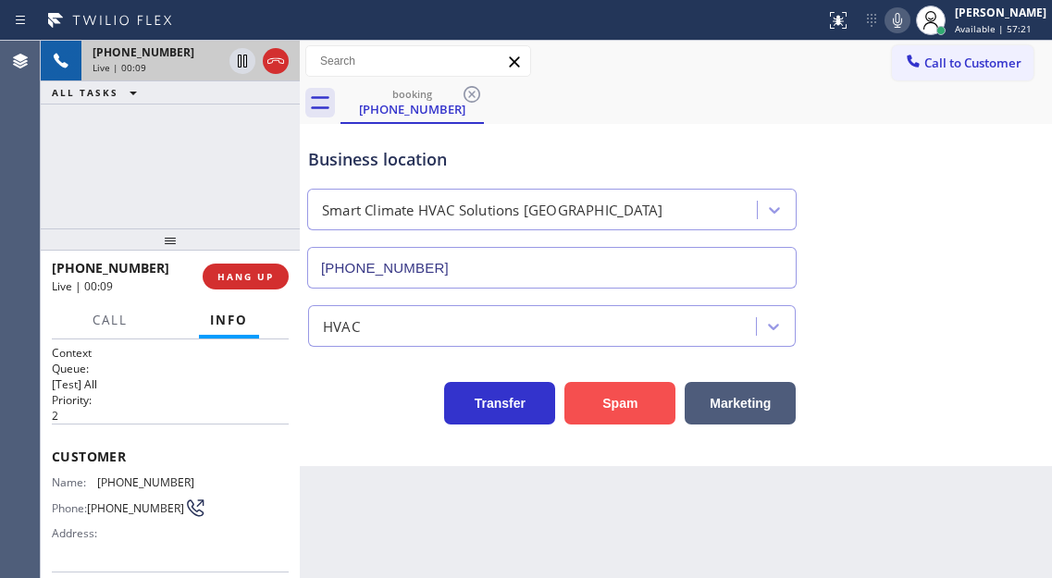
click at [609, 388] on button "Spam" at bounding box center [619, 403] width 111 height 43
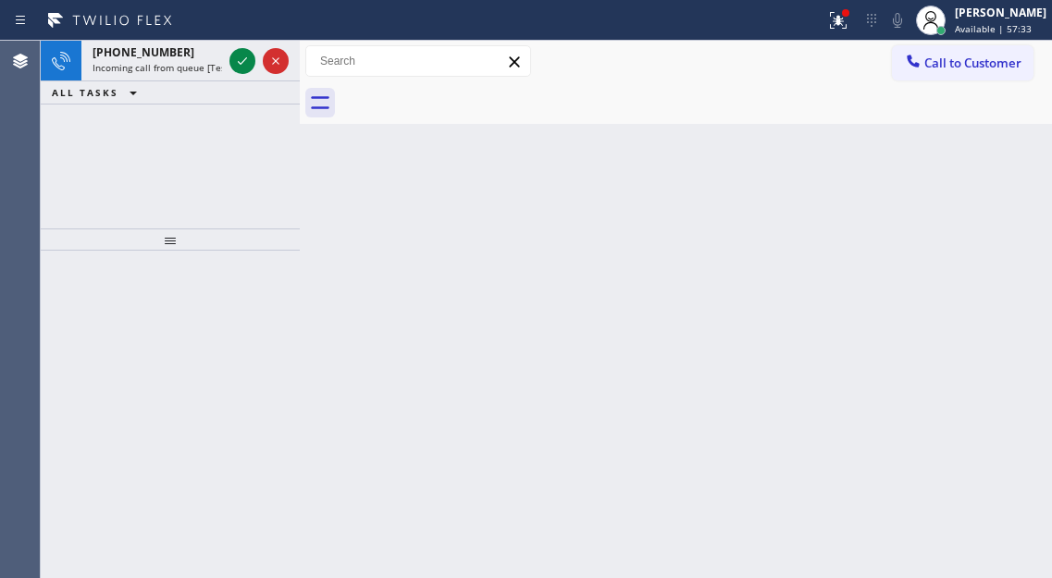
click at [954, 319] on div "Back to Dashboard Change Sender ID Customers Technicians Select a contact Outbo…" at bounding box center [676, 309] width 752 height 537
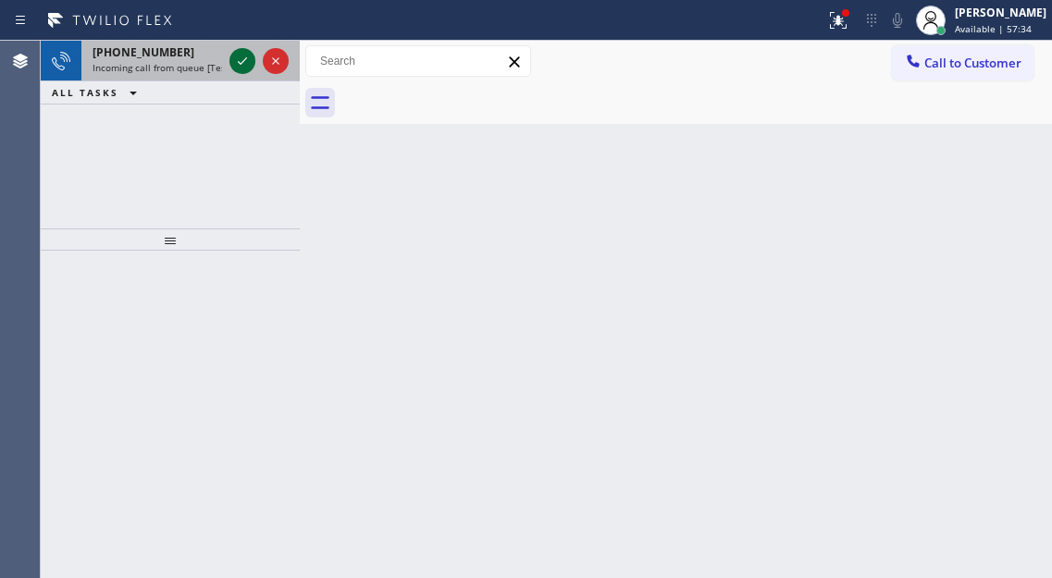
click at [244, 67] on icon at bounding box center [242, 61] width 22 height 22
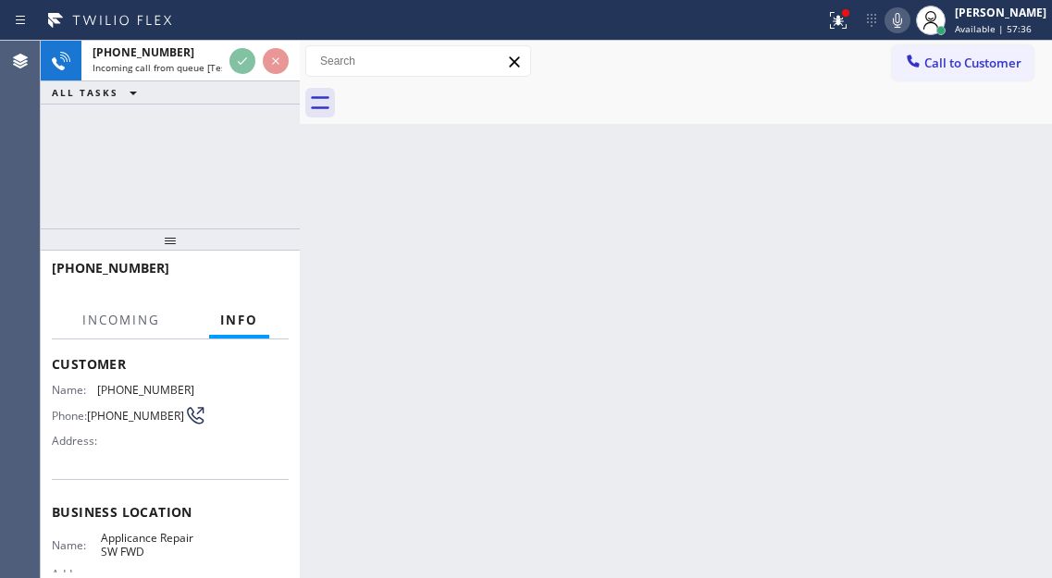
scroll to position [185, 0]
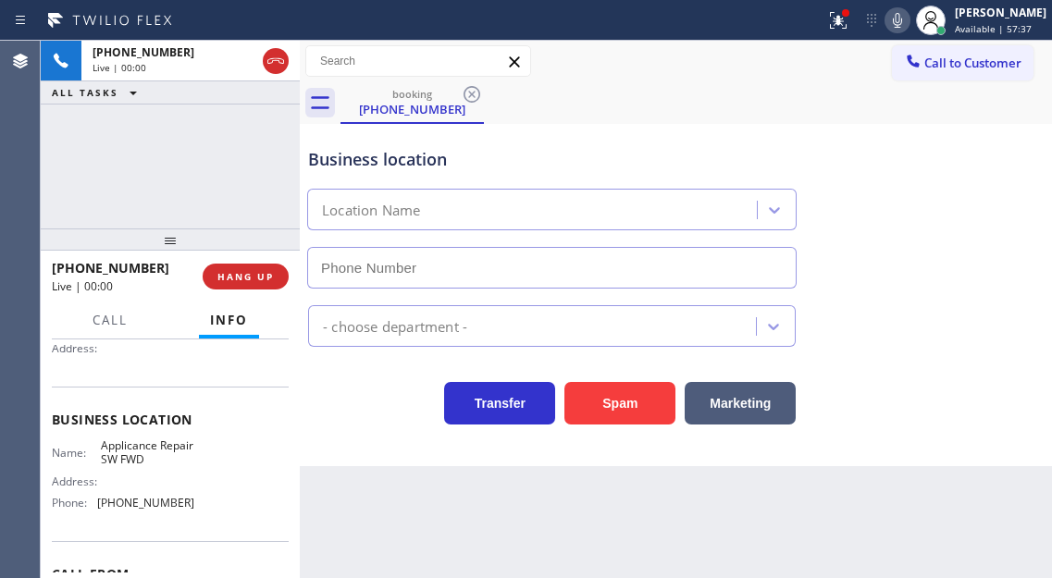
type input "[PHONE_NUMBER]"
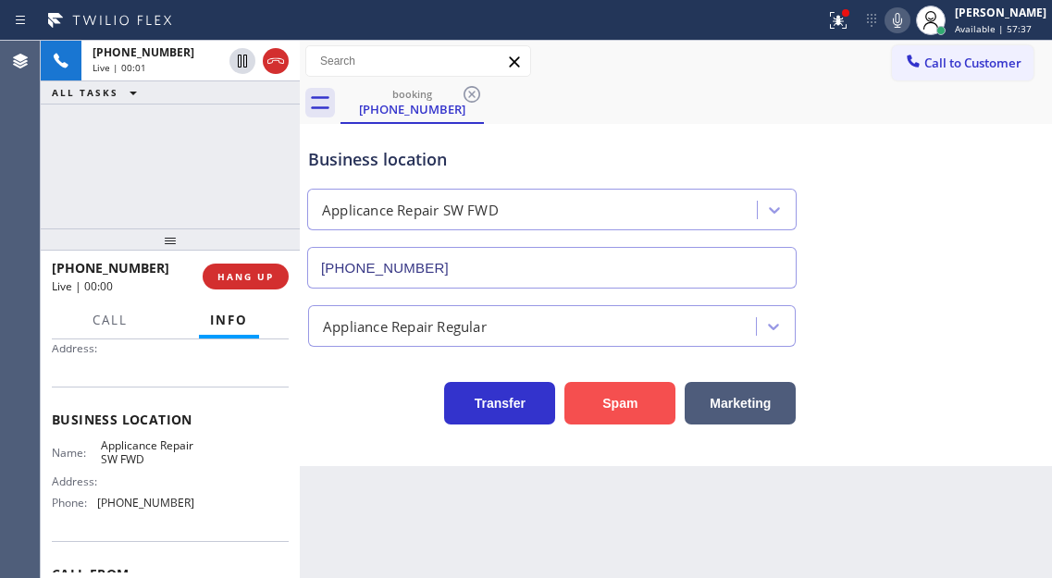
click at [622, 394] on button "Spam" at bounding box center [619, 403] width 111 height 43
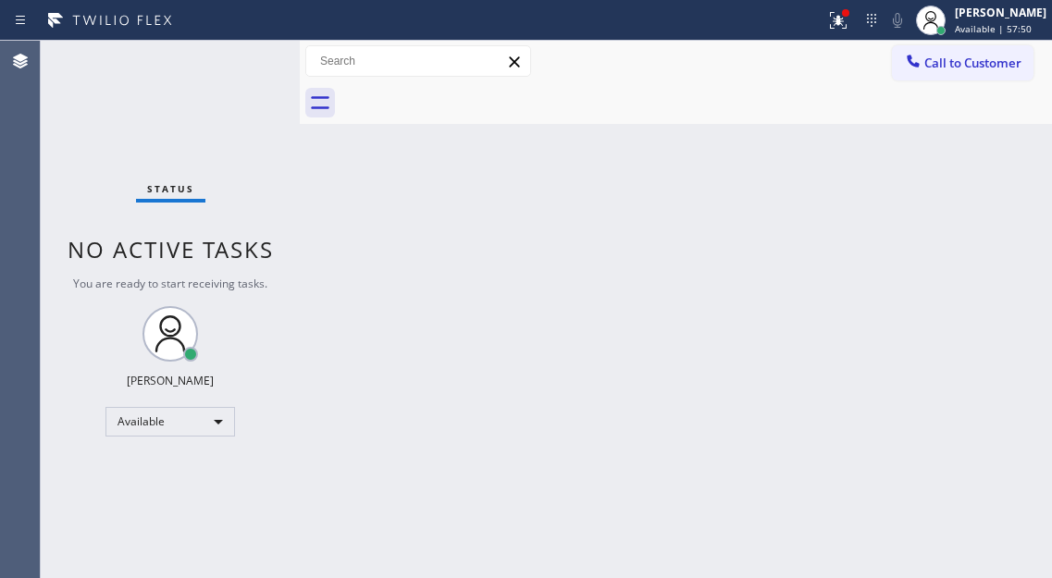
click at [247, 63] on div "Status No active tasks You are ready to start receiving tasks. [PERSON_NAME]" at bounding box center [170, 309] width 259 height 537
click at [429, 210] on div "Back to Dashboard Change Sender ID Customers Technicians Select a contact Outbo…" at bounding box center [676, 309] width 752 height 537
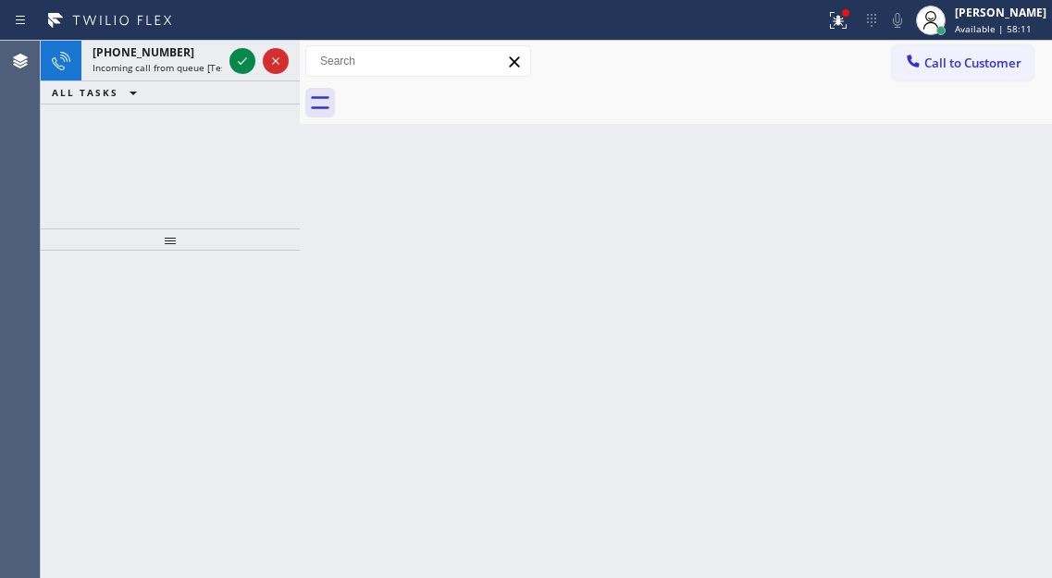
drag, startPoint x: 983, startPoint y: 200, endPoint x: 82, endPoint y: 118, distance: 904.6
click at [980, 200] on div "Back to Dashboard Change Sender ID Customers Technicians Select a contact Outbo…" at bounding box center [676, 309] width 752 height 537
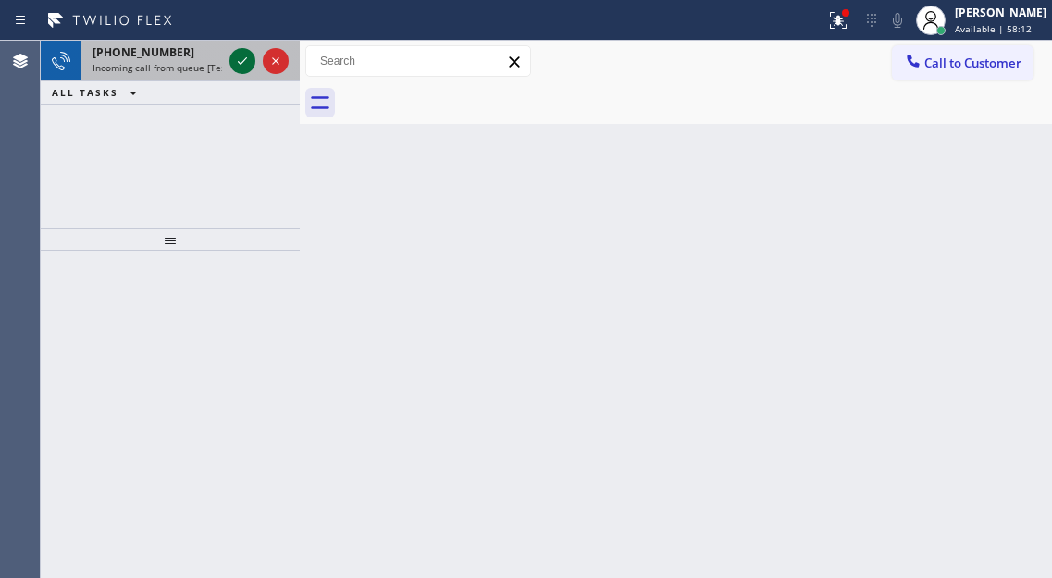
click at [235, 65] on icon at bounding box center [242, 61] width 22 height 22
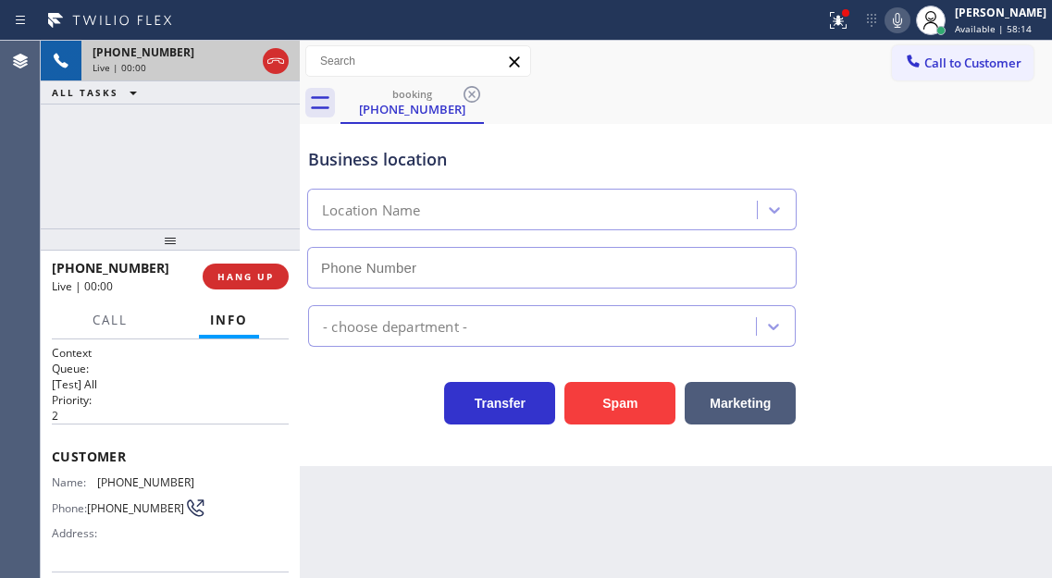
scroll to position [185, 0]
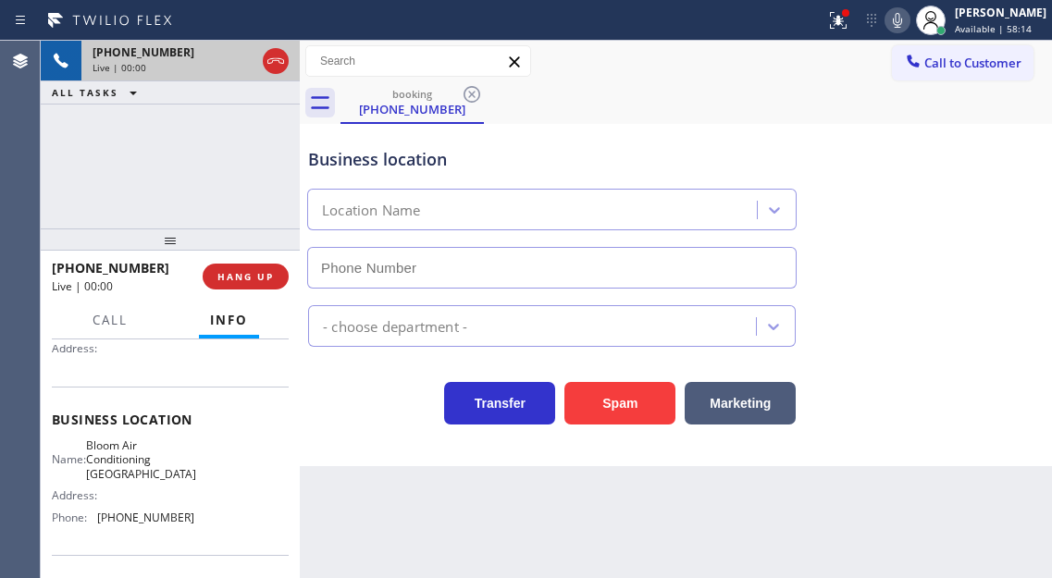
type input "(714) 599-8919"
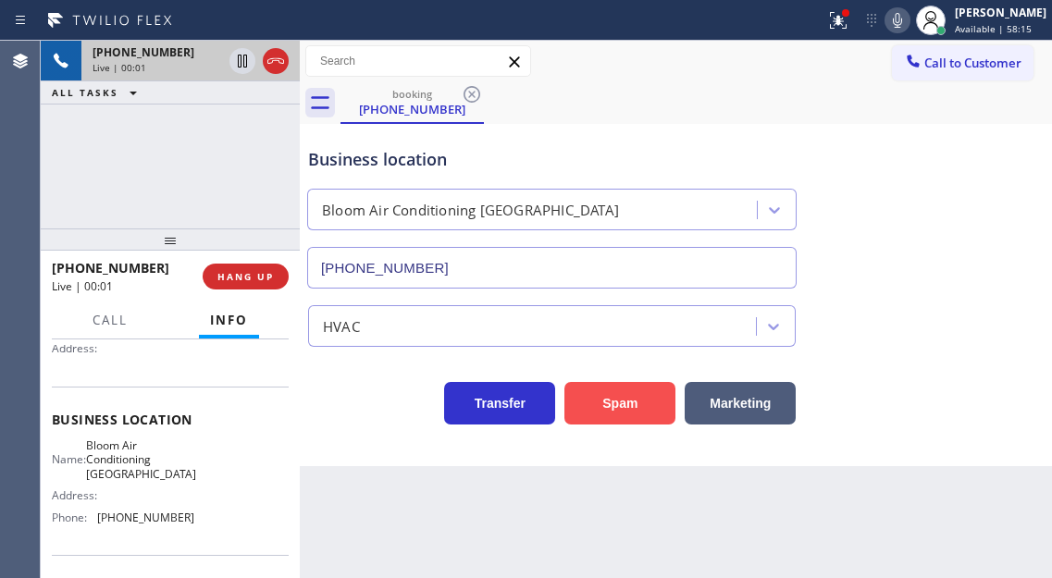
click at [630, 404] on button "Spam" at bounding box center [619, 403] width 111 height 43
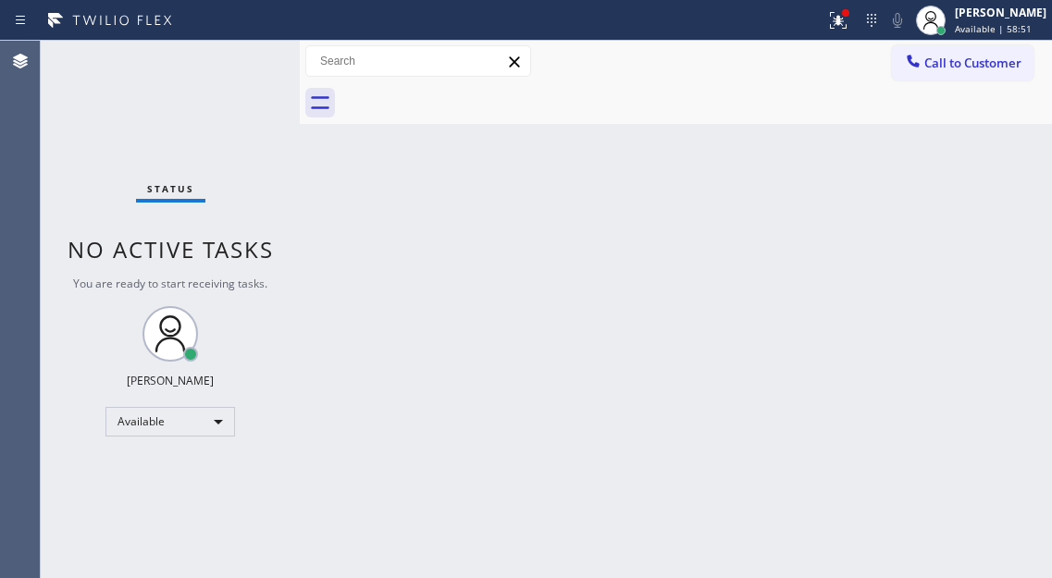
drag, startPoint x: 995, startPoint y: 184, endPoint x: 933, endPoint y: 184, distance: 62.0
click at [995, 184] on div "Back to Dashboard Change Sender ID Customers Technicians Select a contact Outbo…" at bounding box center [676, 309] width 752 height 537
click at [846, 31] on icon at bounding box center [838, 20] width 22 height 22
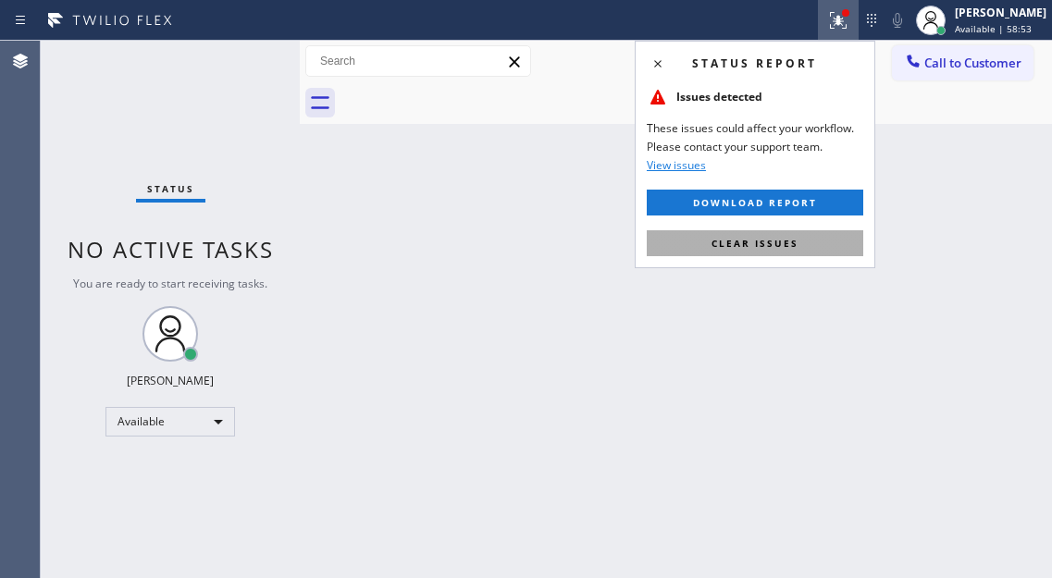
click at [804, 250] on button "Clear issues" at bounding box center [755, 243] width 216 height 26
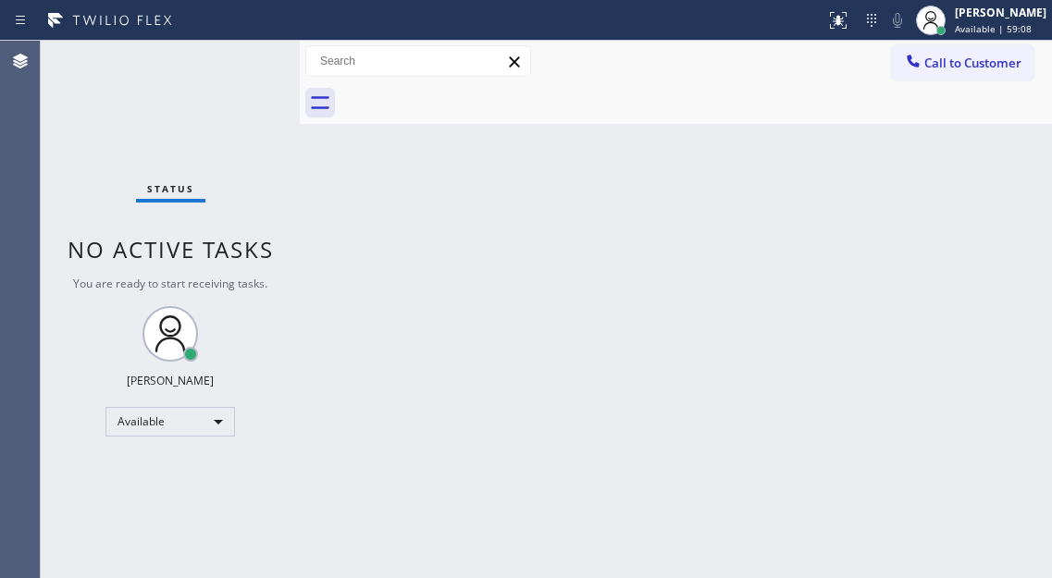
drag, startPoint x: 1004, startPoint y: 291, endPoint x: 977, endPoint y: 458, distance: 168.6
click at [1004, 291] on div "Back to Dashboard Change Sender ID Customers Technicians Select a contact Outbo…" at bounding box center [676, 309] width 752 height 537
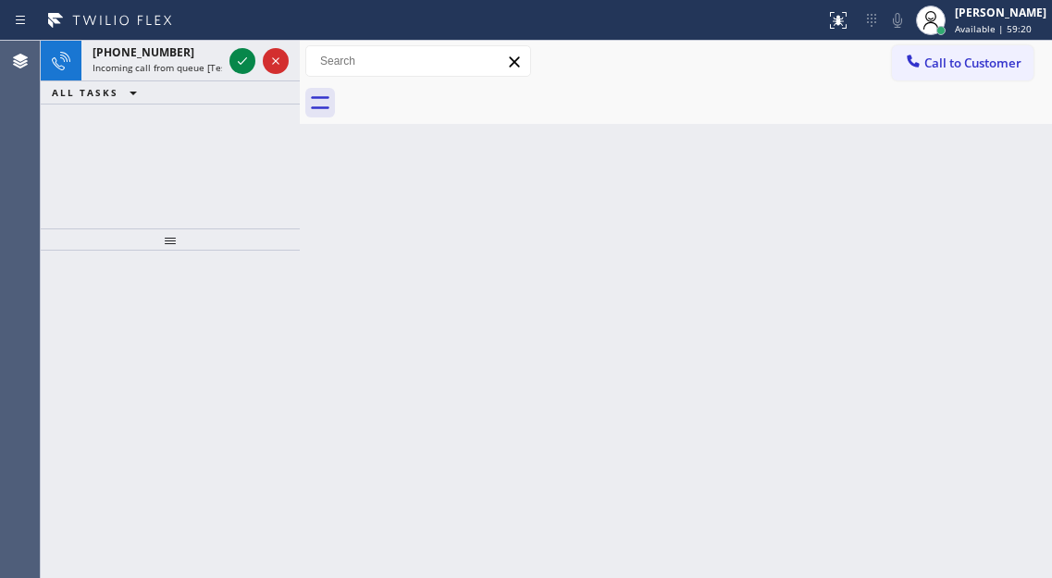
click at [978, 265] on div "Back to Dashboard Change Sender ID Customers Technicians Select a contact Outbo…" at bounding box center [676, 309] width 752 height 537
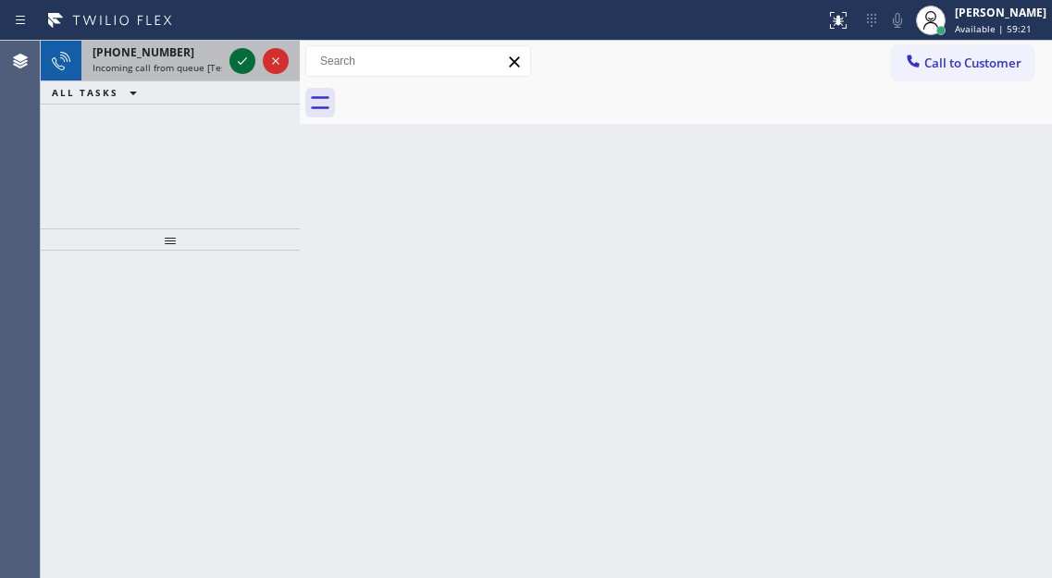
click at [240, 62] on icon at bounding box center [242, 61] width 22 height 22
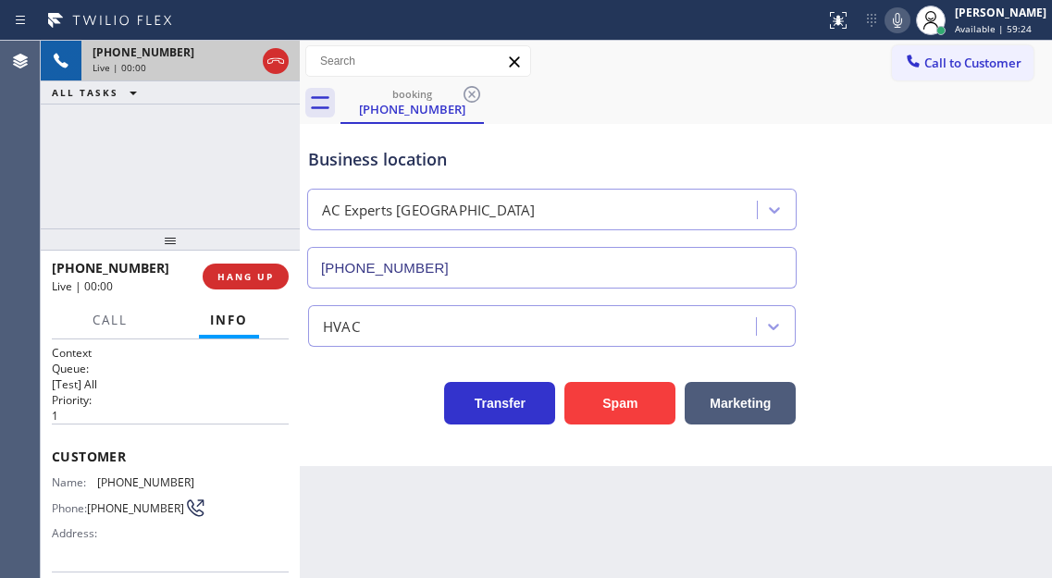
type input "(929) 226-6088"
click at [375, 171] on div "Business location" at bounding box center [551, 159] width 487 height 25
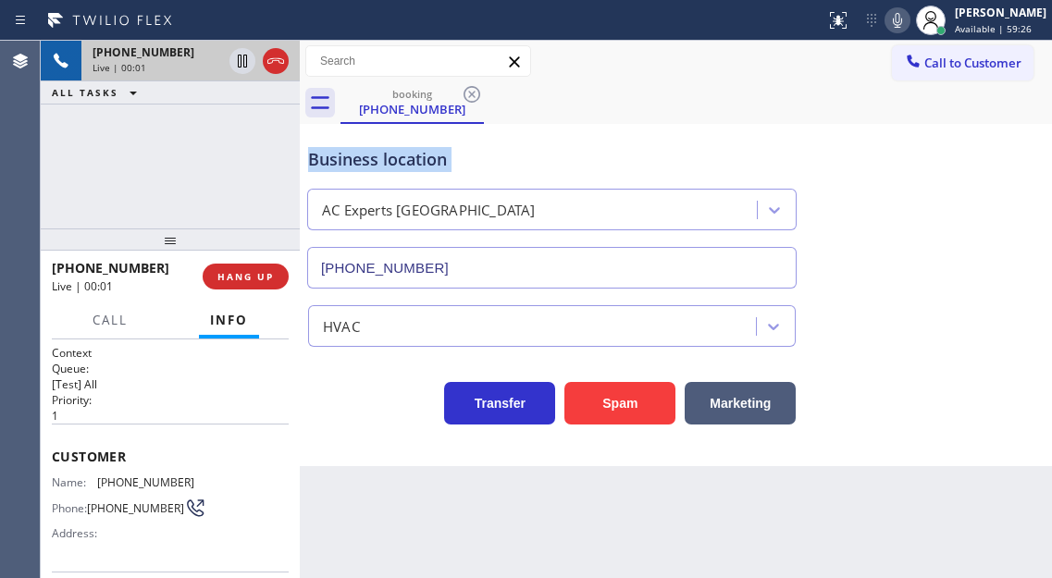
click at [375, 171] on div "Business location" at bounding box center [551, 159] width 487 height 25
click at [621, 421] on button "Spam" at bounding box center [619, 403] width 111 height 43
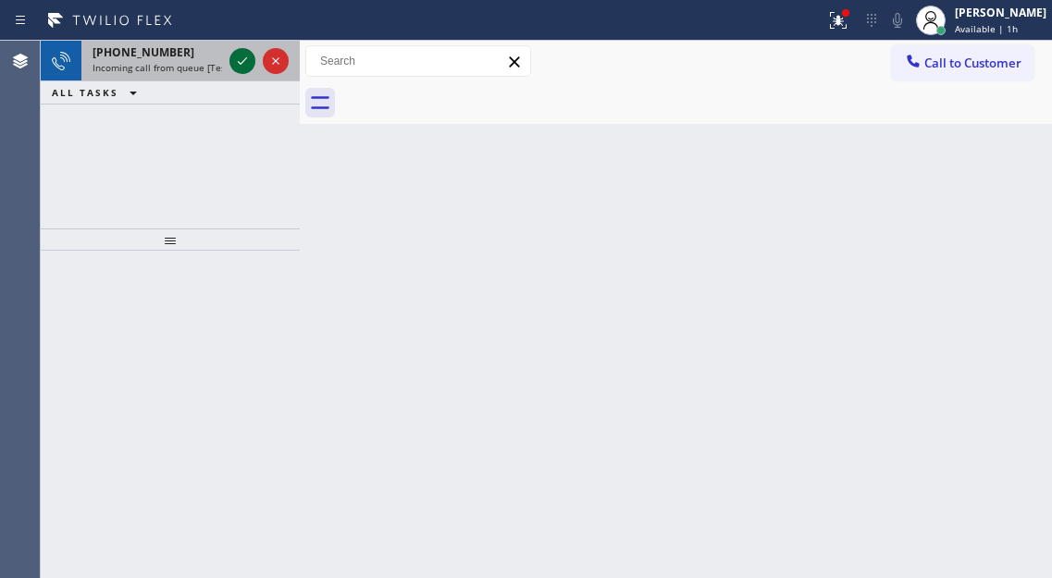
click at [236, 65] on icon at bounding box center [242, 61] width 22 height 22
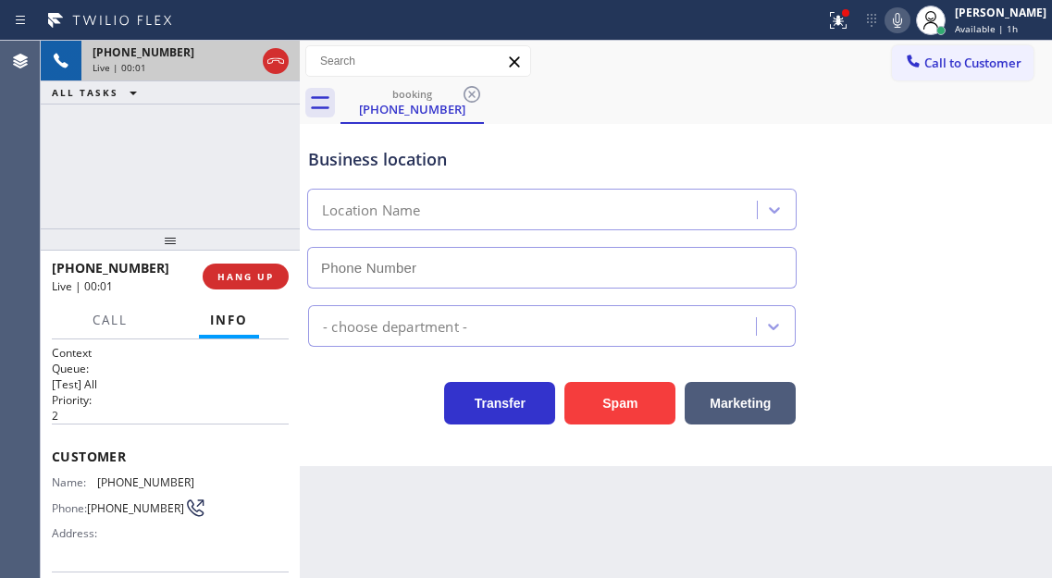
type input "(510) 737-7017"
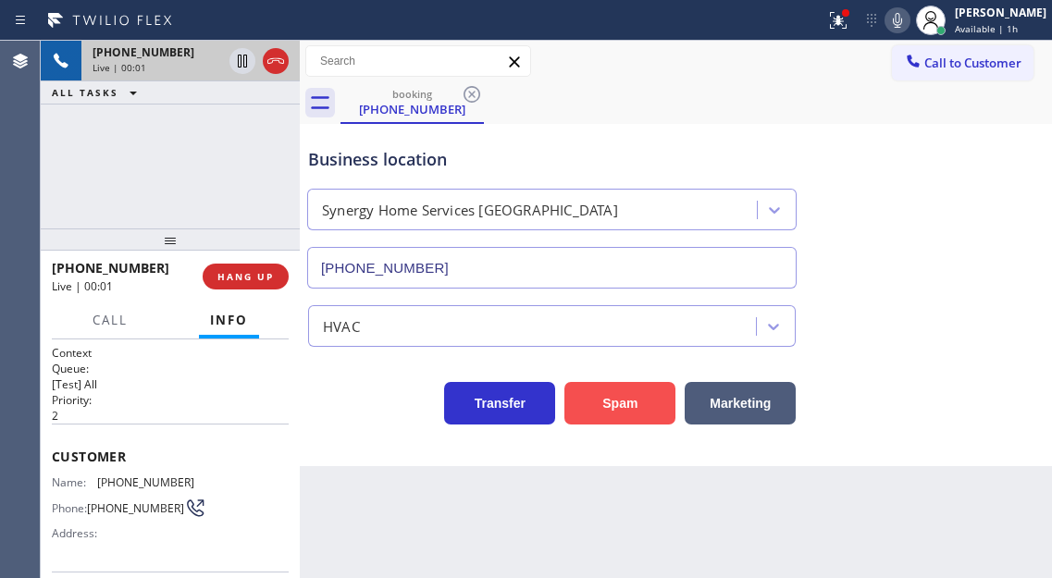
click at [635, 401] on button "Spam" at bounding box center [619, 403] width 111 height 43
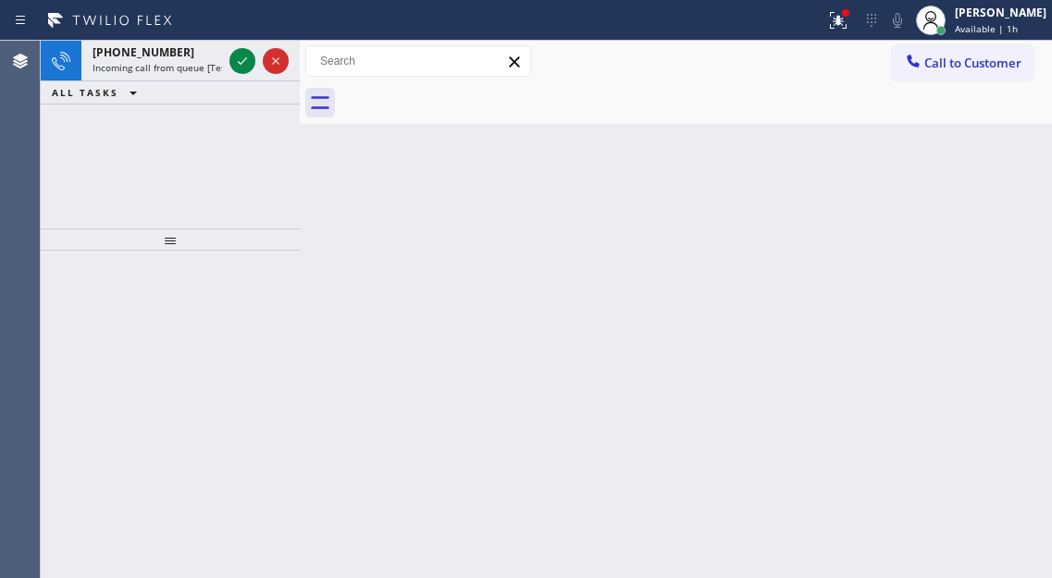
click at [995, 121] on div at bounding box center [695, 103] width 711 height 42
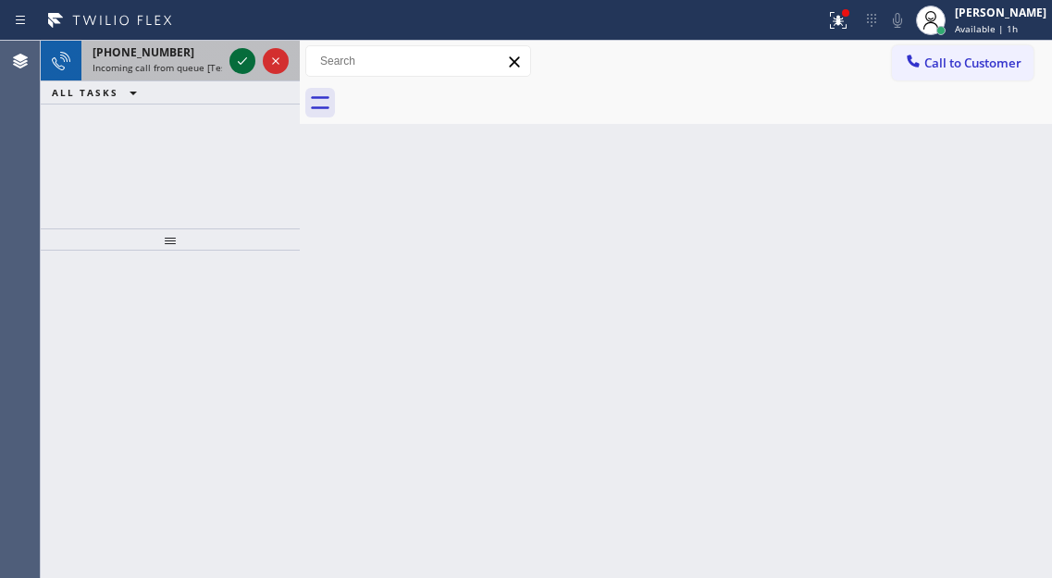
click at [246, 57] on icon at bounding box center [242, 61] width 22 height 22
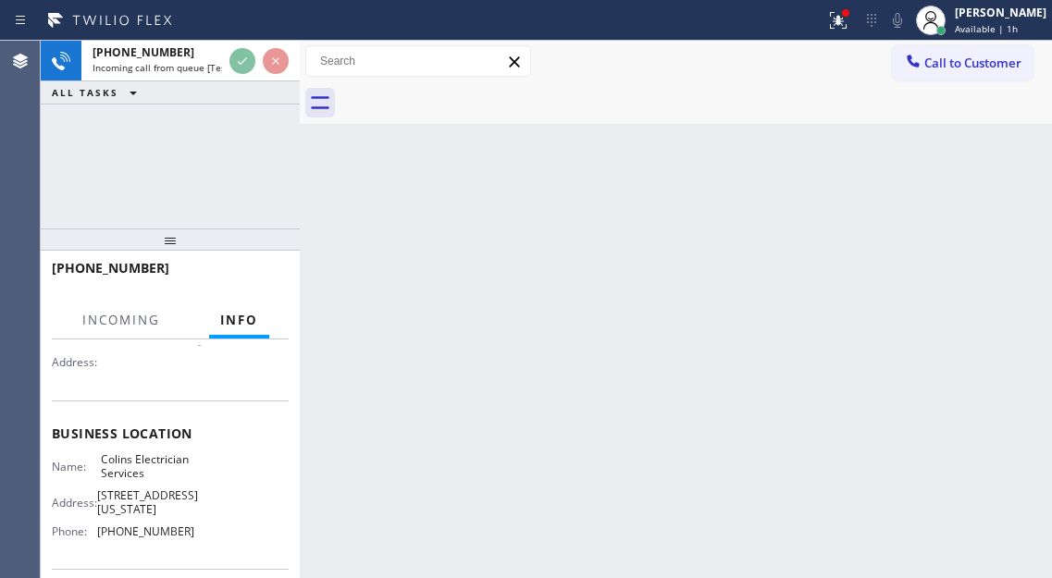
scroll to position [185, 0]
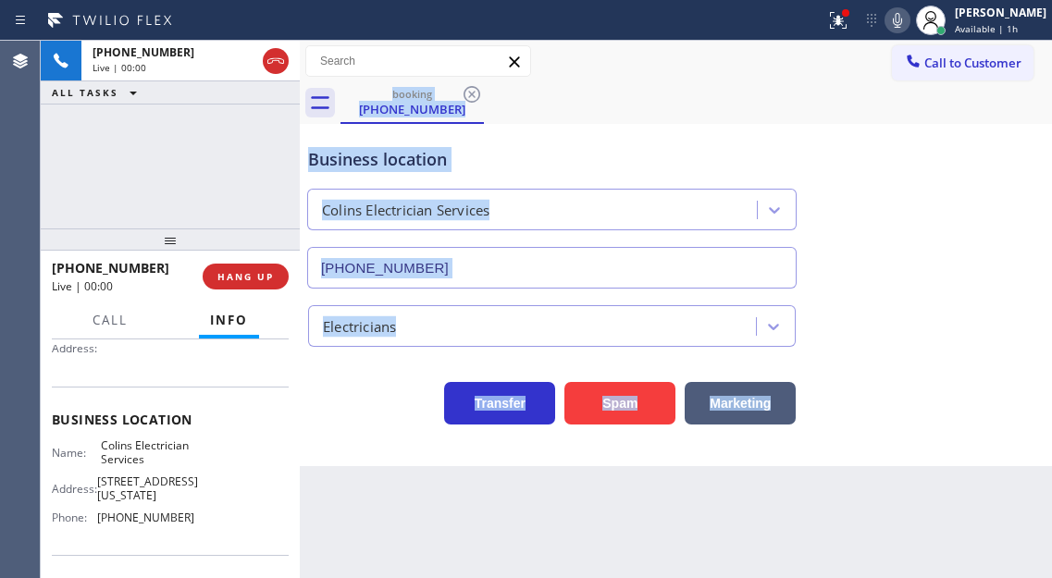
type input "(310) 935-0231"
click at [490, 170] on div "Business location" at bounding box center [551, 159] width 487 height 25
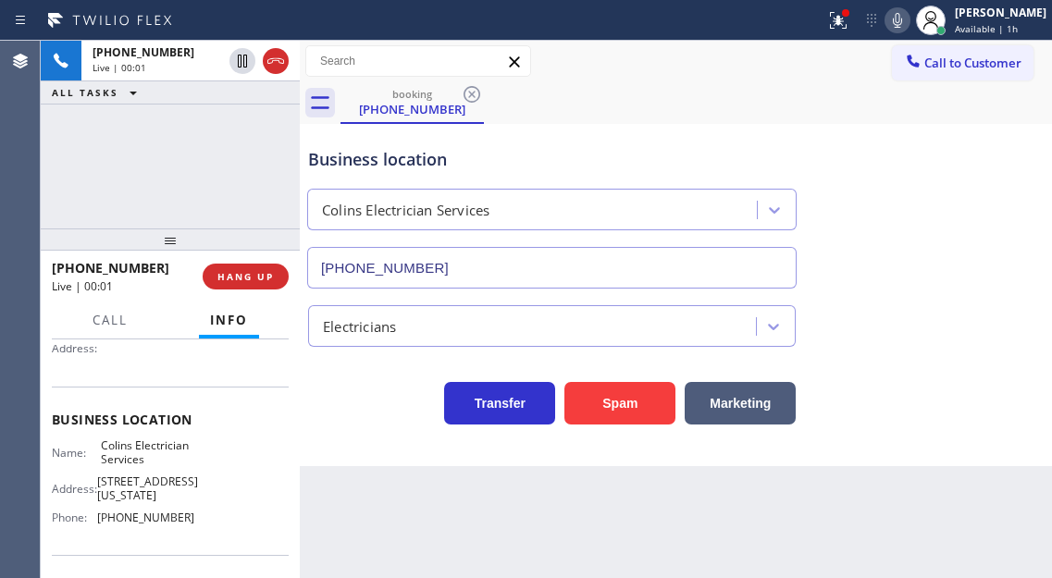
click at [490, 170] on div "Business location" at bounding box center [551, 159] width 487 height 25
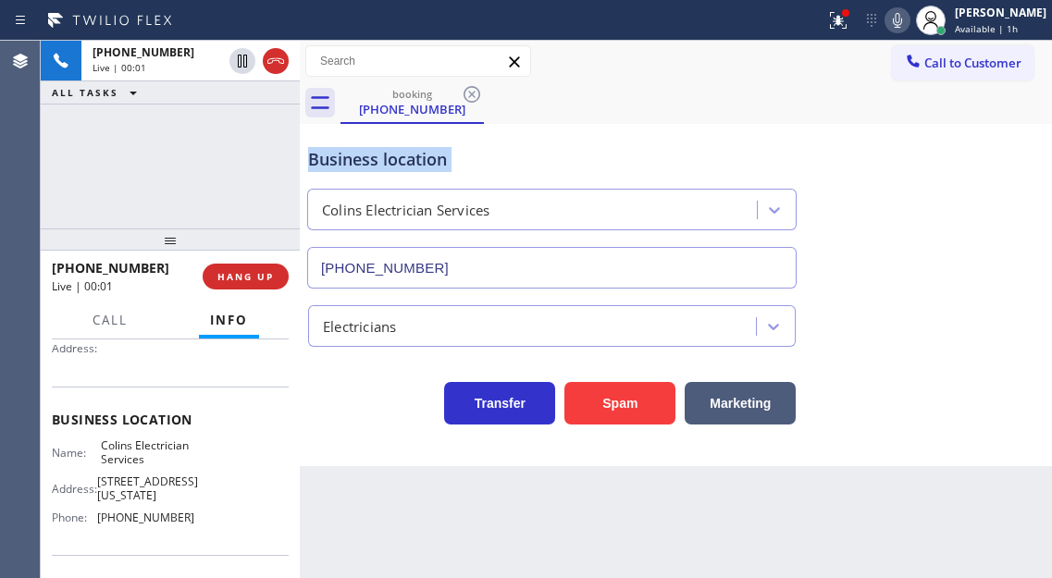
click at [490, 170] on div "Business location" at bounding box center [551, 159] width 487 height 25
click at [851, 8] on div at bounding box center [845, 12] width 11 height 11
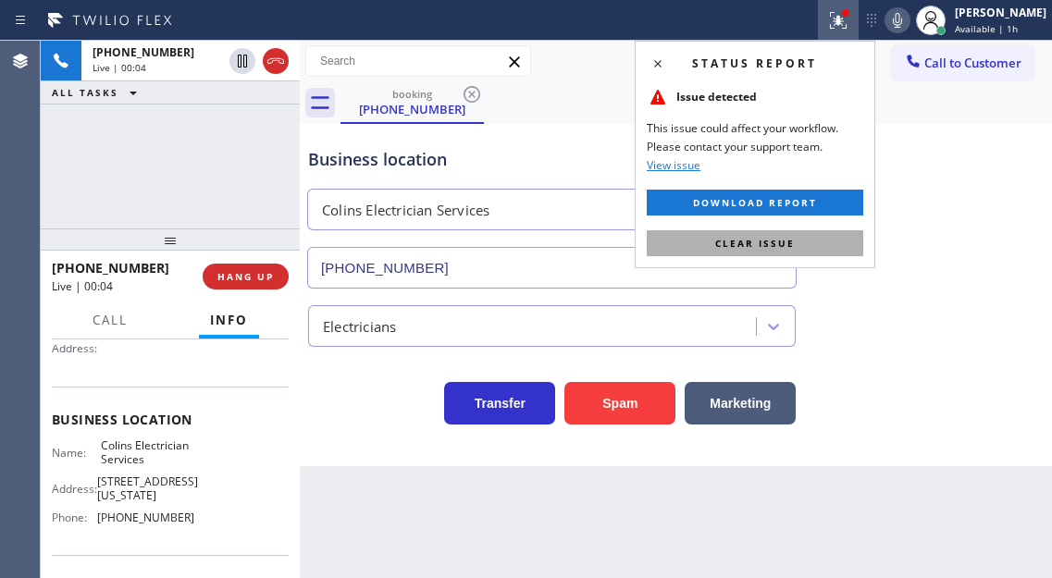
click at [811, 252] on button "Clear issue" at bounding box center [755, 243] width 216 height 26
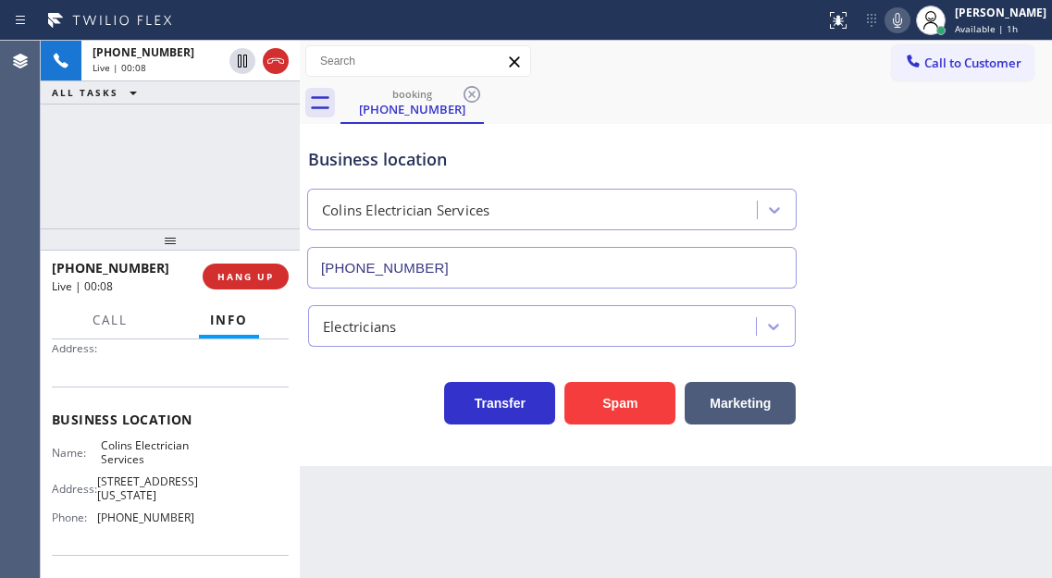
click at [1014, 170] on div "Business location Colins Electrician Services (310) 935-0231" at bounding box center [675, 204] width 743 height 167
click at [619, 415] on button "Spam" at bounding box center [619, 403] width 111 height 43
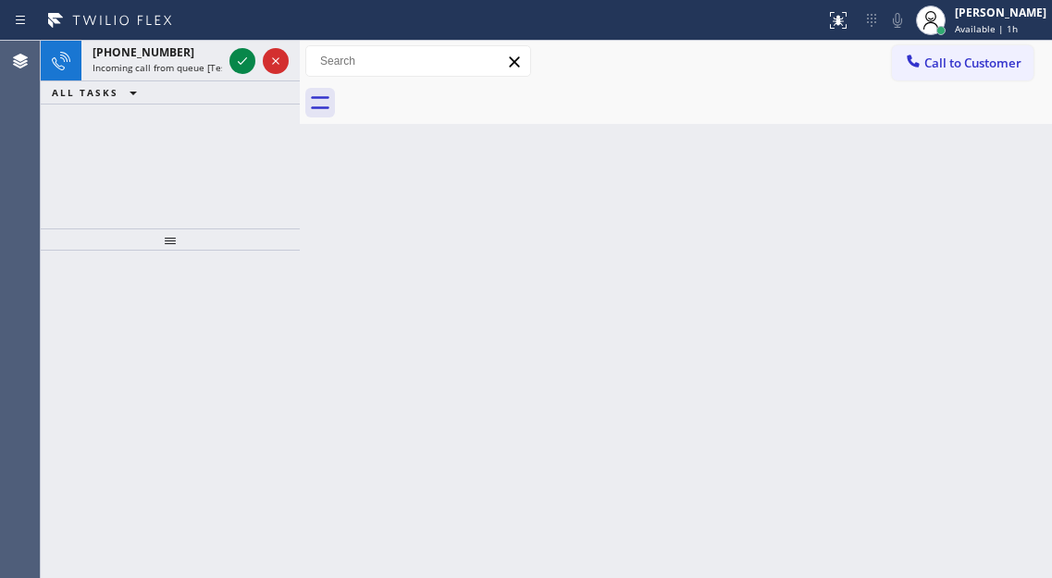
click at [979, 210] on div "Back to Dashboard Change Sender ID Customers Technicians Select a contact Outbo…" at bounding box center [676, 309] width 752 height 537
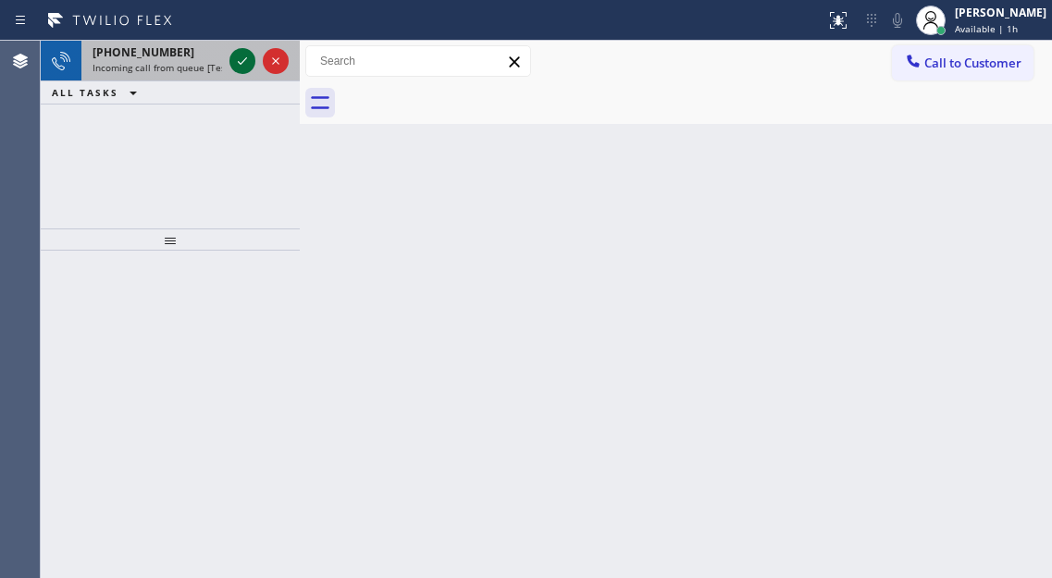
click at [236, 69] on icon at bounding box center [242, 61] width 22 height 22
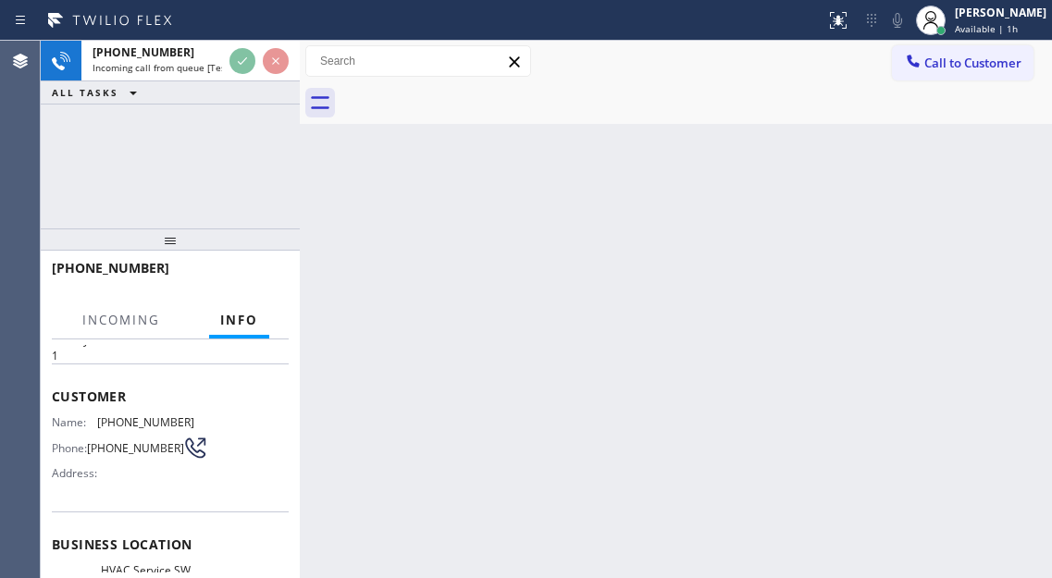
scroll to position [92, 0]
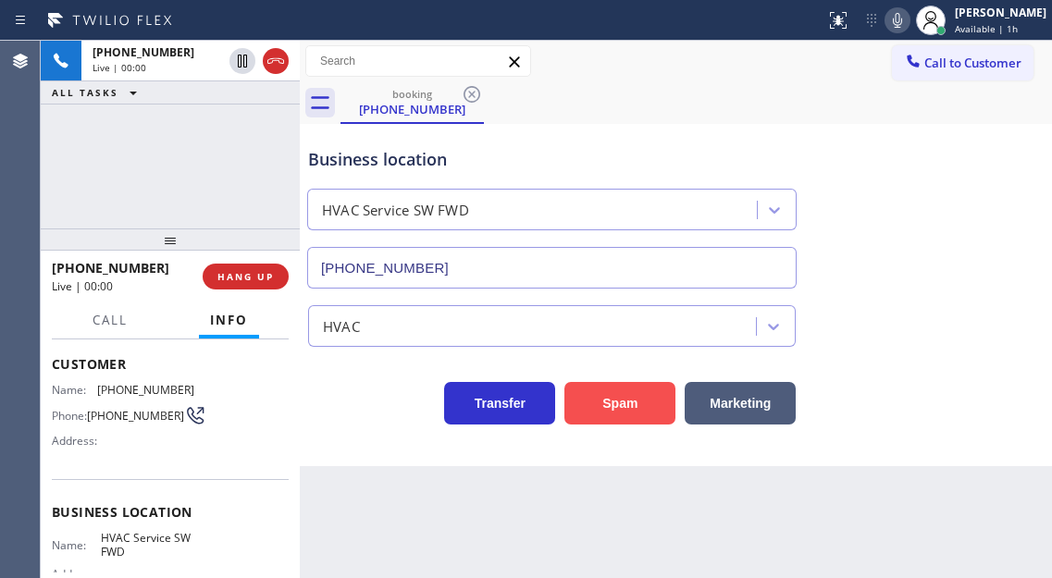
type input "[PHONE_NUMBER]"
click at [620, 420] on button "Spam" at bounding box center [619, 403] width 111 height 43
click at [621, 406] on button "Spam" at bounding box center [619, 403] width 111 height 43
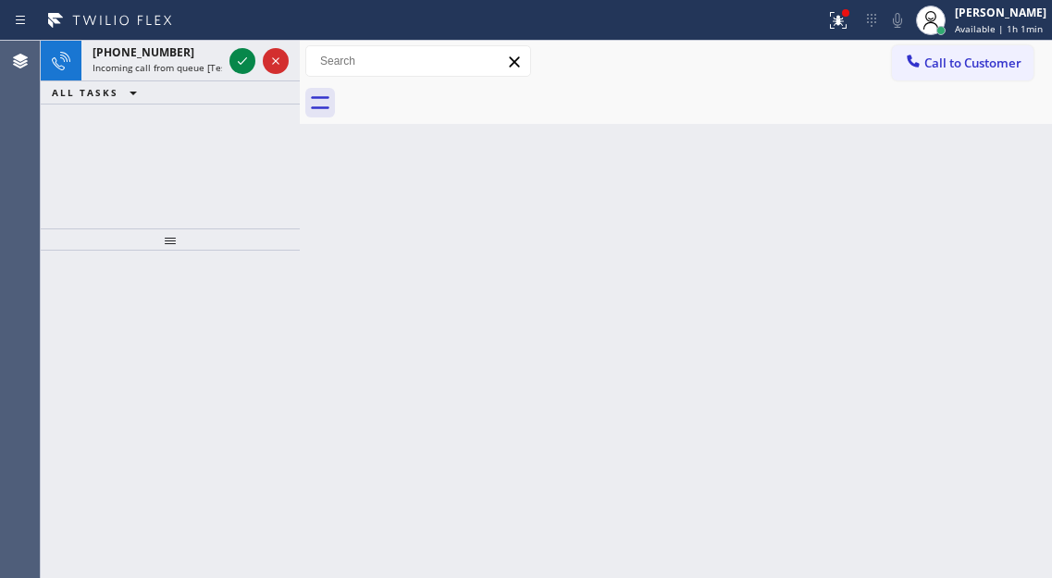
click at [1037, 245] on div "Back to Dashboard Change Sender ID Customers Technicians Select a contact Outbo…" at bounding box center [676, 309] width 752 height 537
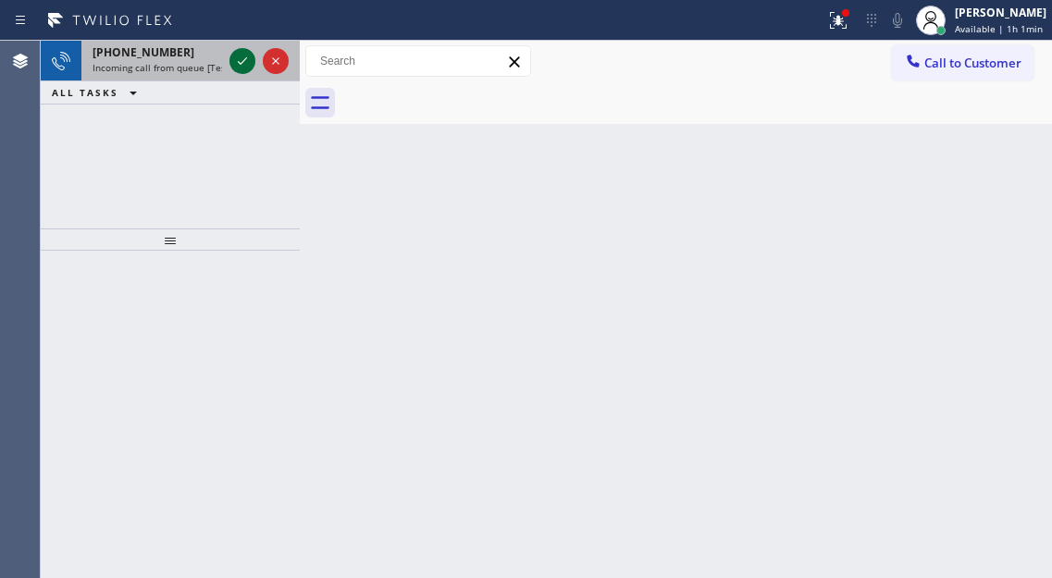
click at [242, 69] on icon at bounding box center [242, 61] width 22 height 22
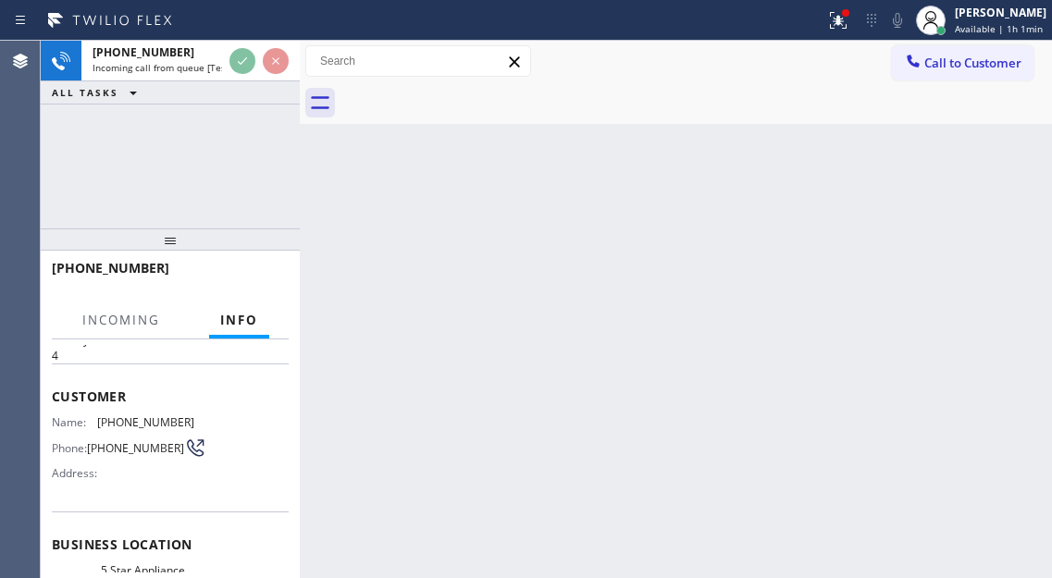
scroll to position [92, 0]
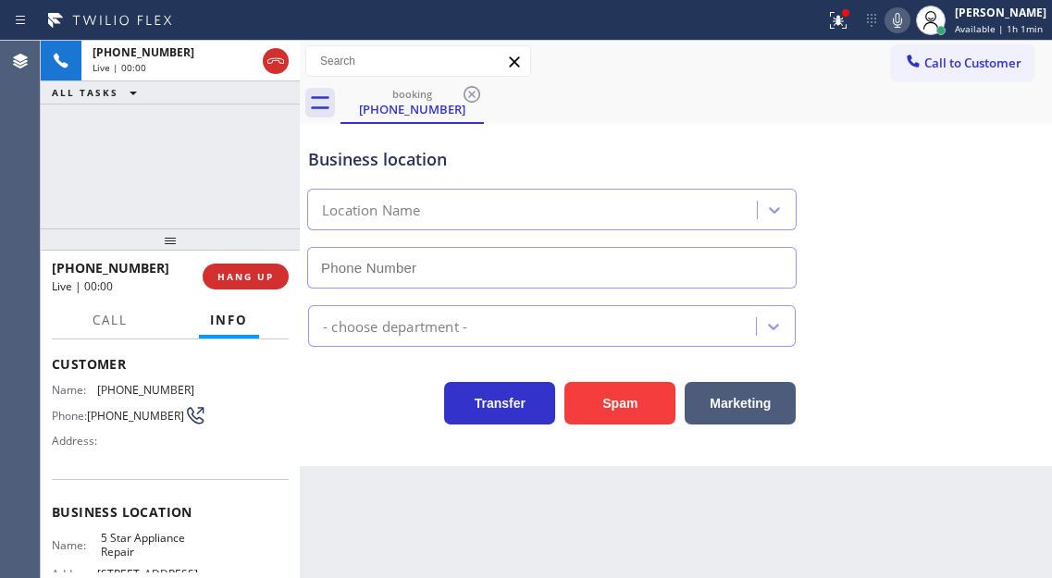
type input "[PHONE_NUMBER]"
click at [115, 423] on span "(760) 855-4336" at bounding box center [135, 416] width 97 height 14
click at [123, 548] on span "5 Star Appliance Repair" at bounding box center [147, 545] width 92 height 29
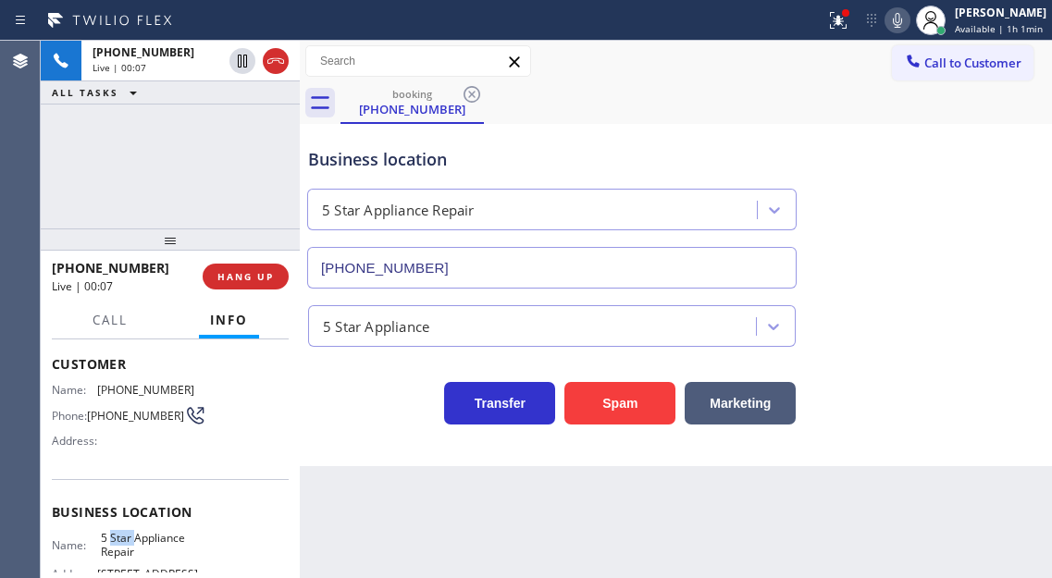
click at [123, 548] on span "5 Star Appliance Repair" at bounding box center [147, 545] width 92 height 29
click at [290, 437] on div "Context Queue: [Test] All Priority: 4 Customer Name: (760) 855-4336 Phone: (760…" at bounding box center [170, 458] width 259 height 239
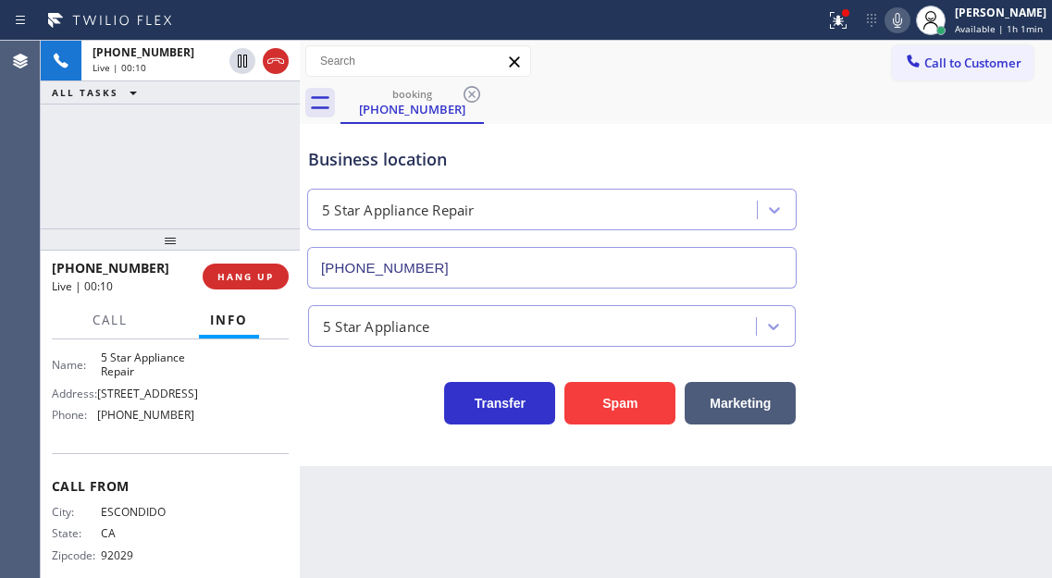
scroll to position [277, 0]
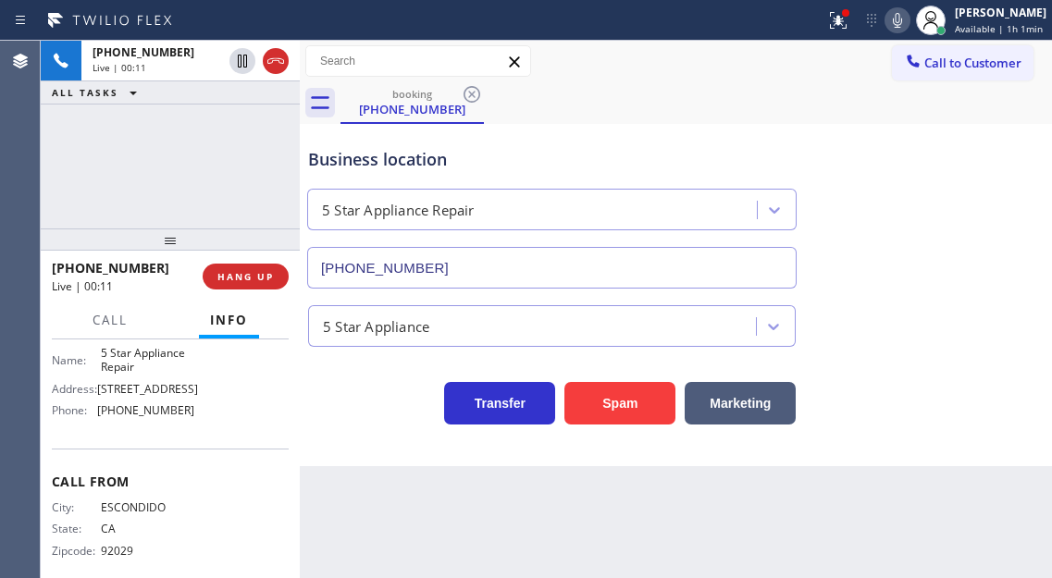
click at [154, 417] on span "[PHONE_NUMBER]" at bounding box center [145, 410] width 97 height 14
click at [250, 136] on div "+17608554336 Live | 03:06 ALL TASKS ALL TASKS ACTIVE TASKS TASKS IN WRAP UP" at bounding box center [170, 135] width 259 height 188
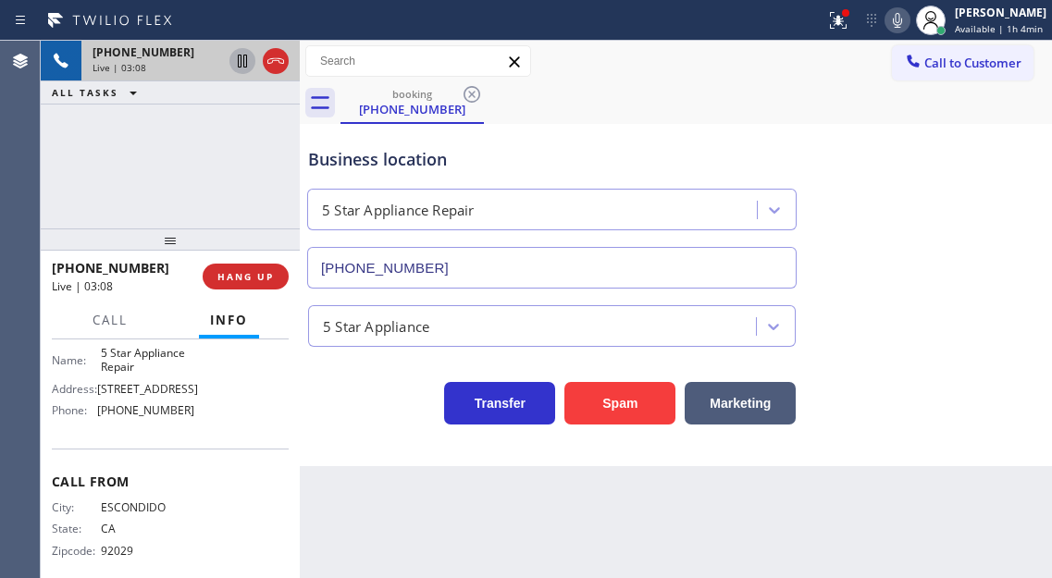
click at [245, 58] on icon at bounding box center [242, 61] width 22 height 22
click at [242, 61] on icon at bounding box center [242, 61] width 13 height 13
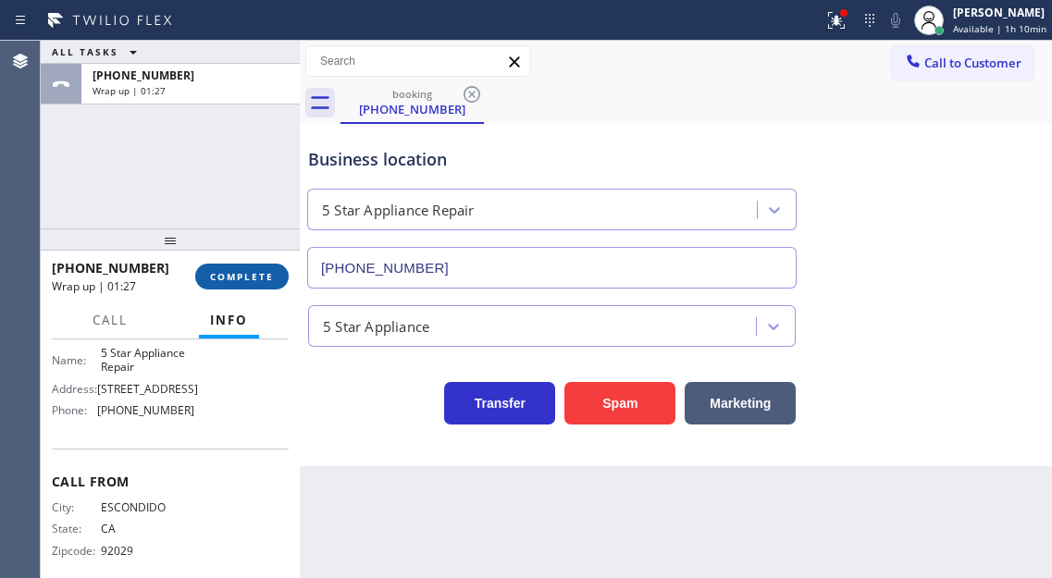
click at [228, 277] on span "COMPLETE" at bounding box center [242, 276] width 64 height 13
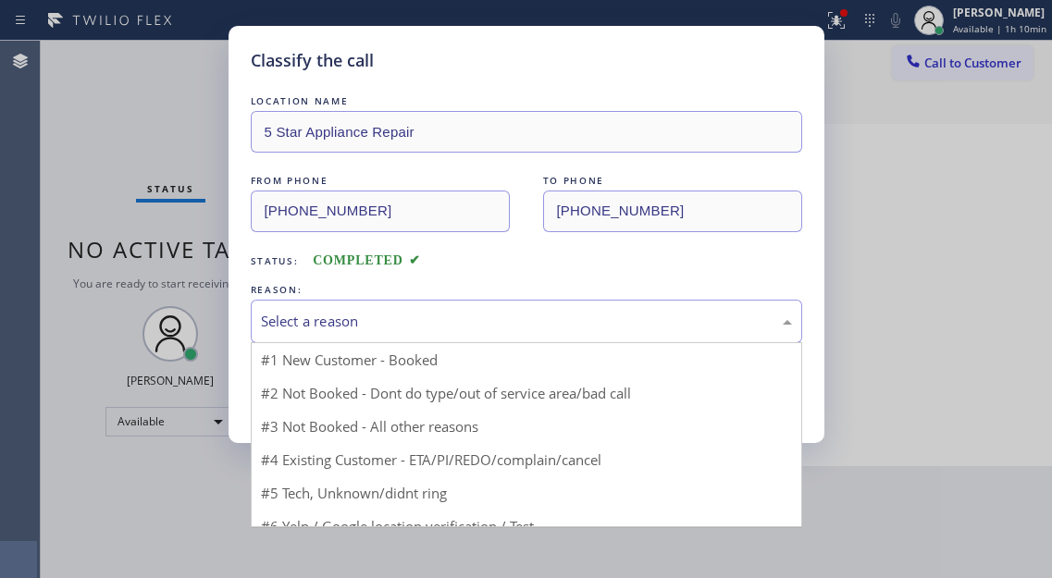
click at [357, 316] on div "Select a reason" at bounding box center [526, 321] width 531 height 21
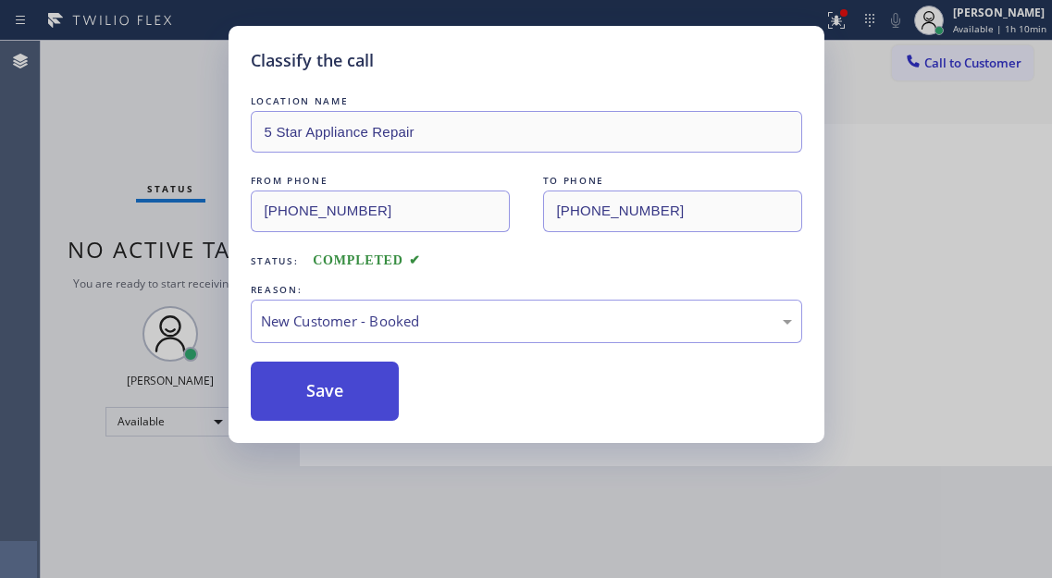
click at [337, 401] on button "Save" at bounding box center [325, 391] width 149 height 59
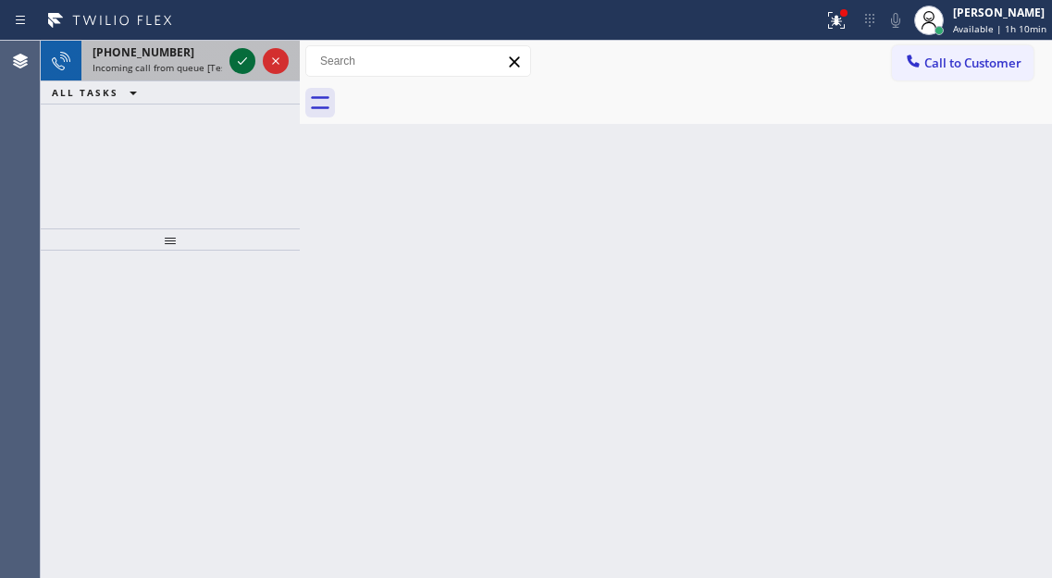
click at [241, 56] on icon at bounding box center [242, 61] width 22 height 22
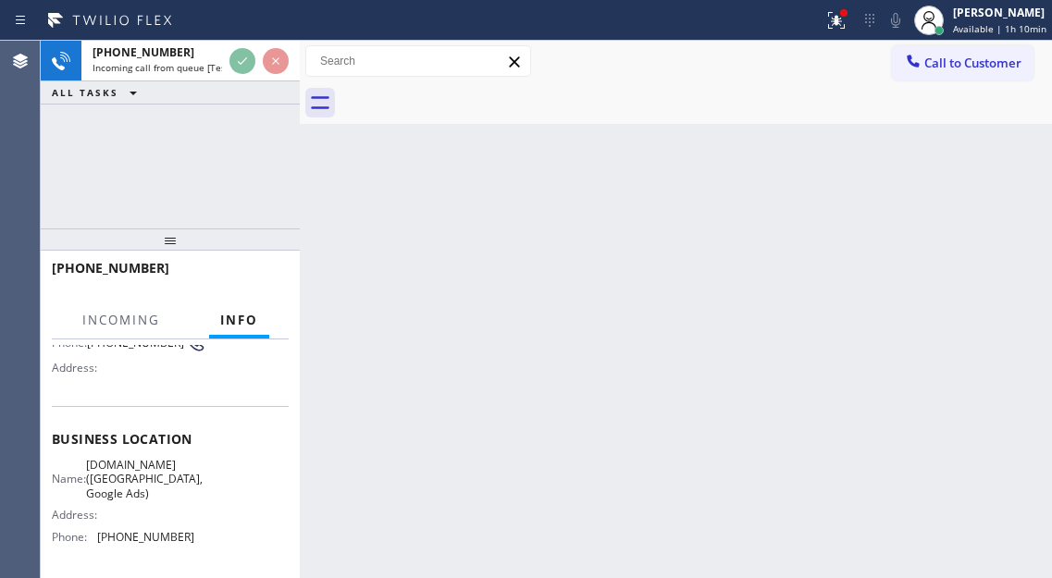
scroll to position [185, 0]
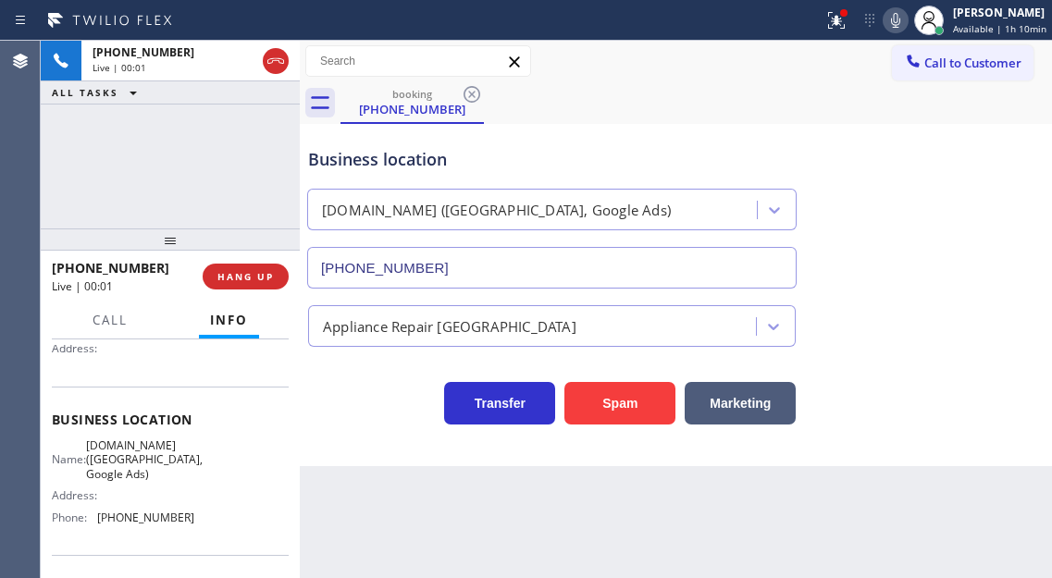
type input "(949) 613-5294"
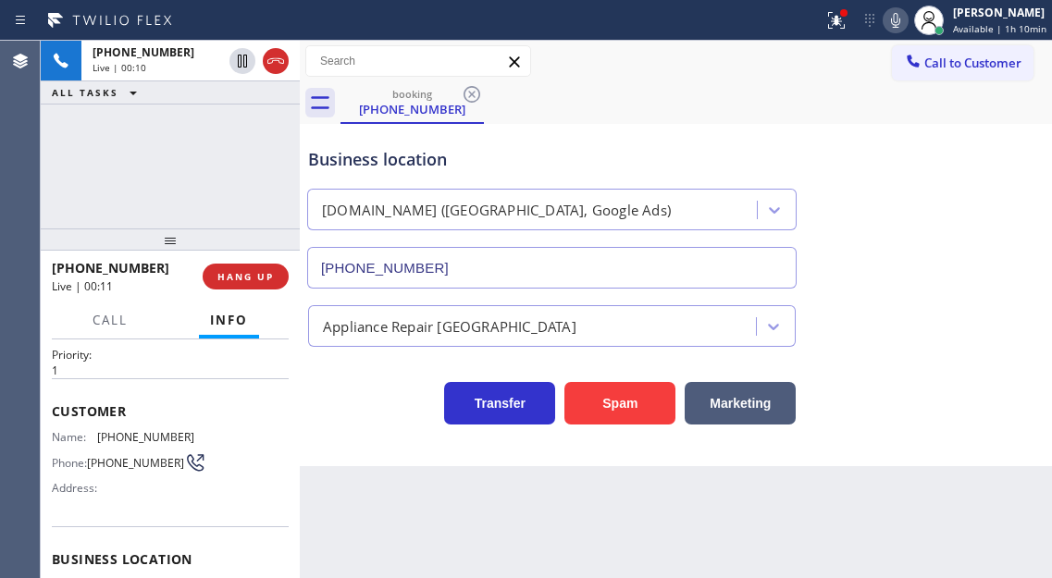
scroll to position [0, 0]
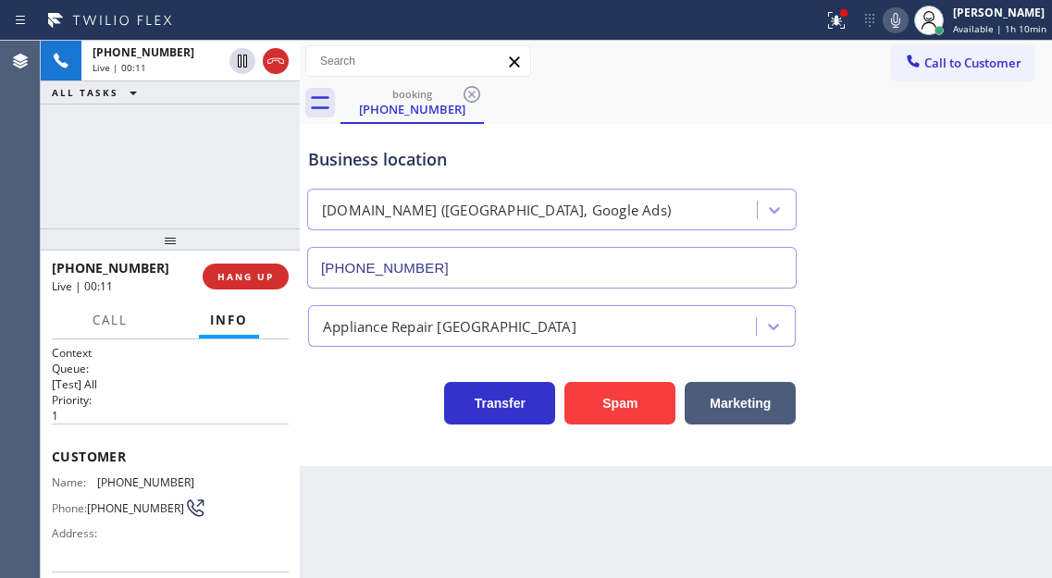
click at [121, 491] on div "Name: (760) 887-0381 Phone: (760) 887-0381 Address:" at bounding box center [123, 511] width 142 height 73
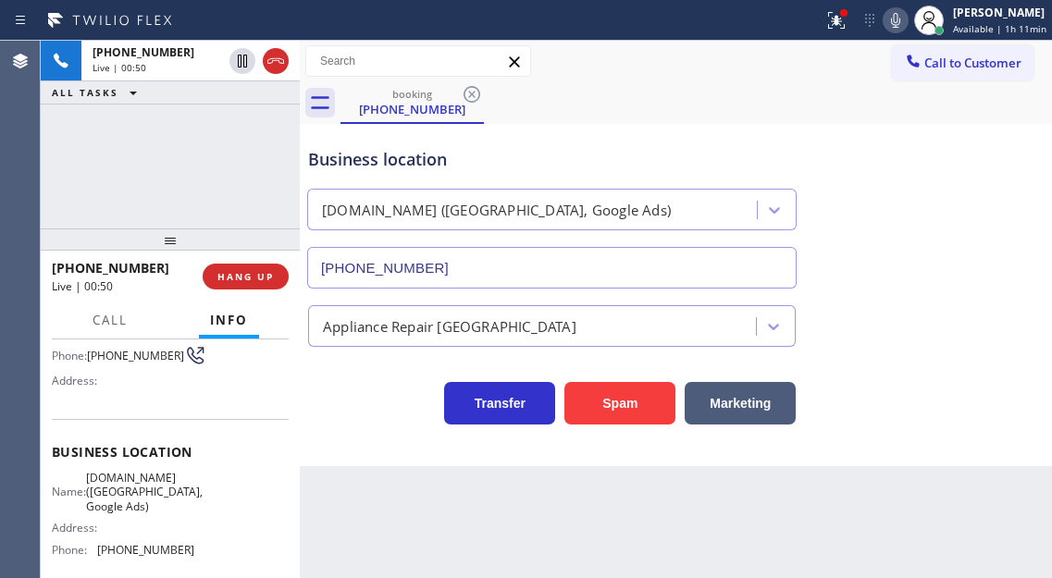
scroll to position [185, 0]
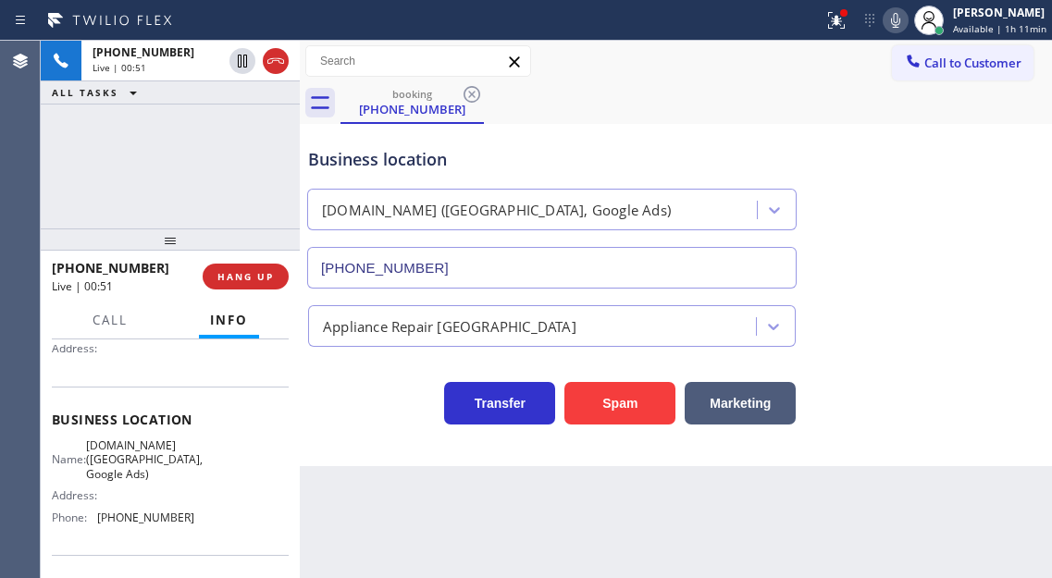
click at [121, 471] on span "VikingCare.online (Orange County, Google Ads)" at bounding box center [144, 459] width 117 height 43
click at [273, 479] on div "Name: VikingCare.online (Orange County, Google Ads) Address: Phone: (949) 613-5…" at bounding box center [170, 484] width 237 height 93
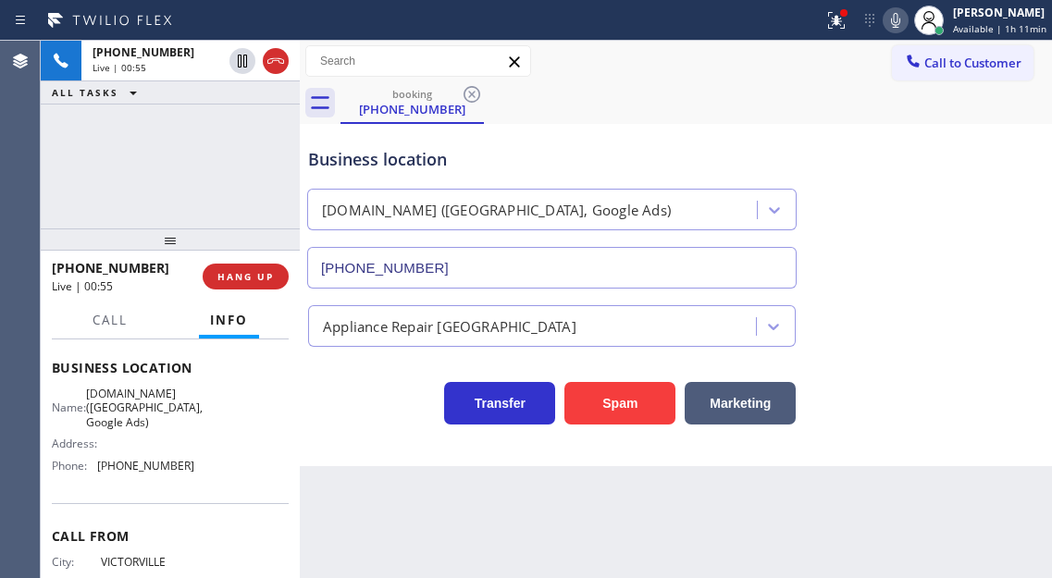
scroll to position [277, 0]
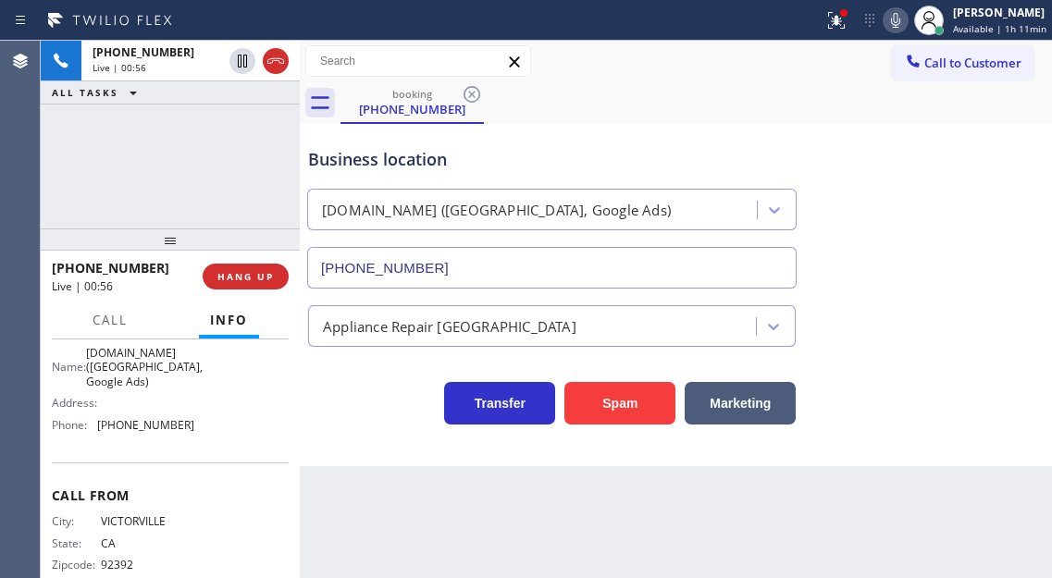
click at [133, 432] on span "(949) 613-5294" at bounding box center [145, 425] width 97 height 14
click at [197, 105] on div "+17608870381 Live | 02:22 ALL TASKS ALL TASKS ACTIVE TASKS TASKS IN WRAP UP" at bounding box center [170, 135] width 259 height 188
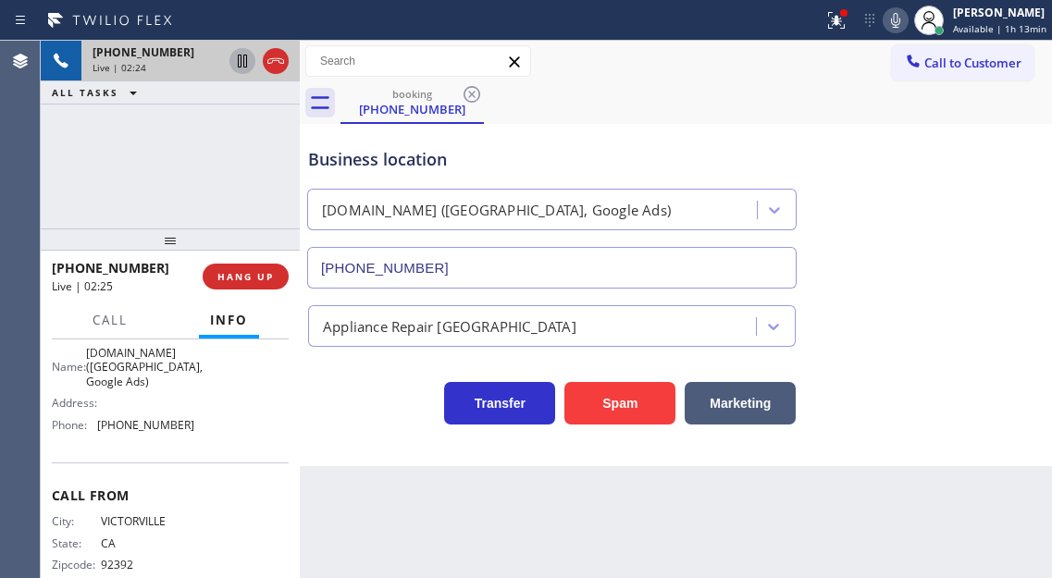
click at [239, 63] on icon at bounding box center [242, 61] width 9 height 13
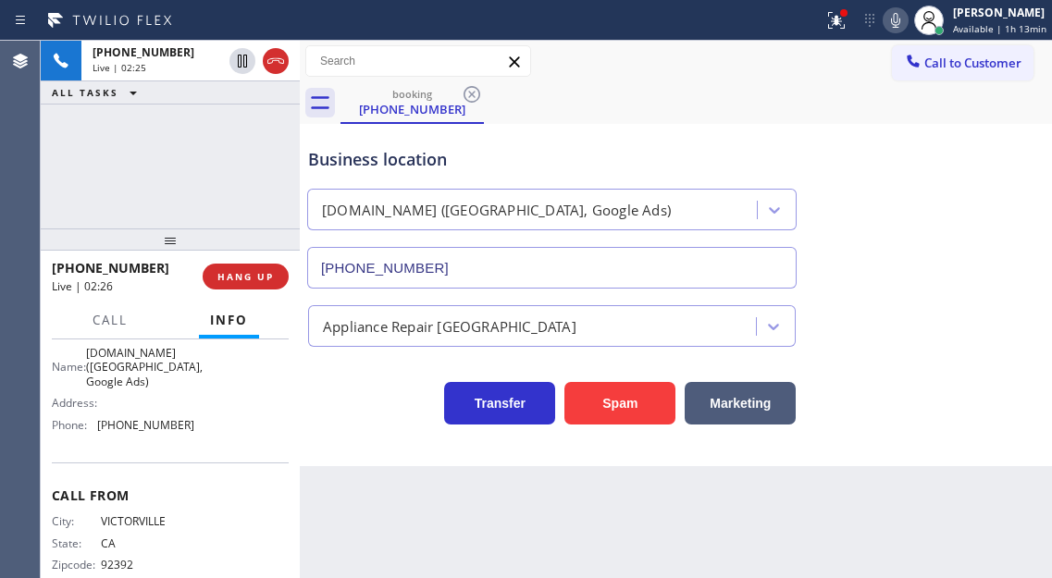
click at [887, 24] on div at bounding box center [895, 20] width 26 height 22
click at [991, 275] on div "Business location VikingCare.online (Orange County, Google Ads) (949) 613-5294" at bounding box center [675, 204] width 743 height 167
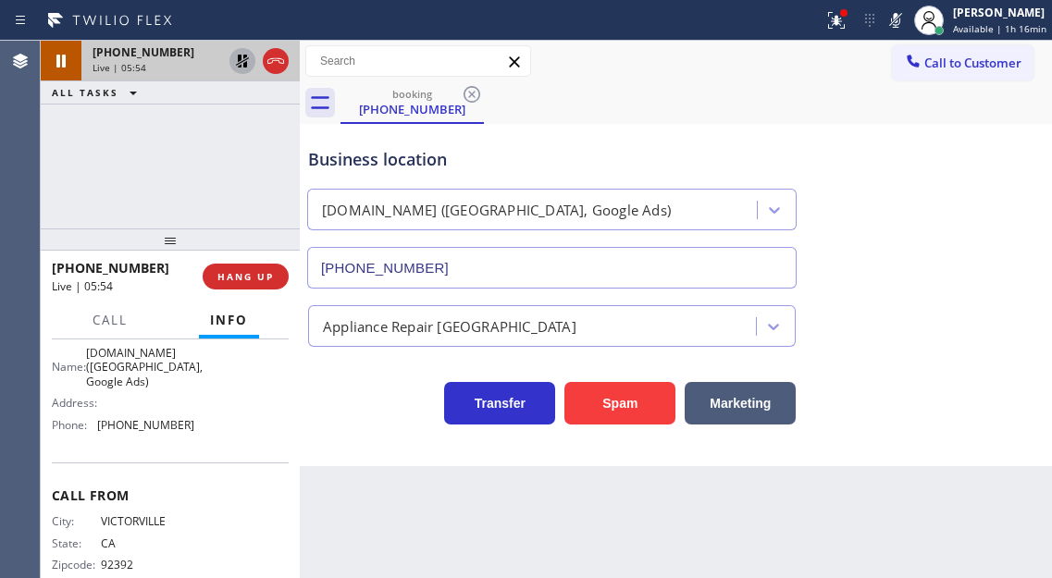
click at [243, 56] on icon at bounding box center [242, 61] width 13 height 13
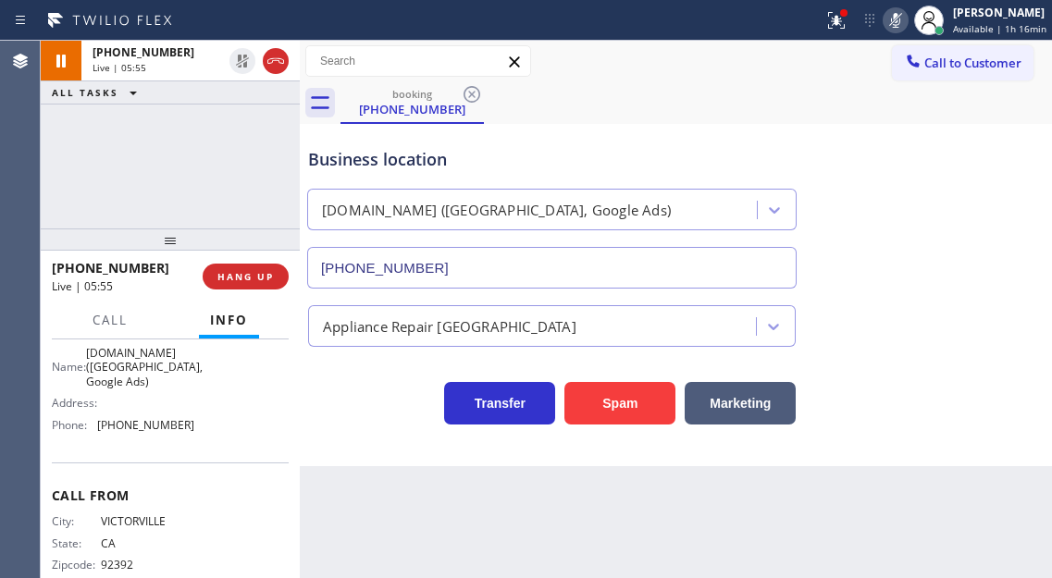
click at [891, 22] on icon at bounding box center [895, 20] width 22 height 22
click at [238, 123] on div "+17608870381 Live | 06:13 ALL TASKS ALL TASKS ACTIVE TASKS TASKS IN WRAP UP" at bounding box center [170, 135] width 259 height 188
click at [259, 277] on span "HANG UP" at bounding box center [245, 276] width 56 height 13
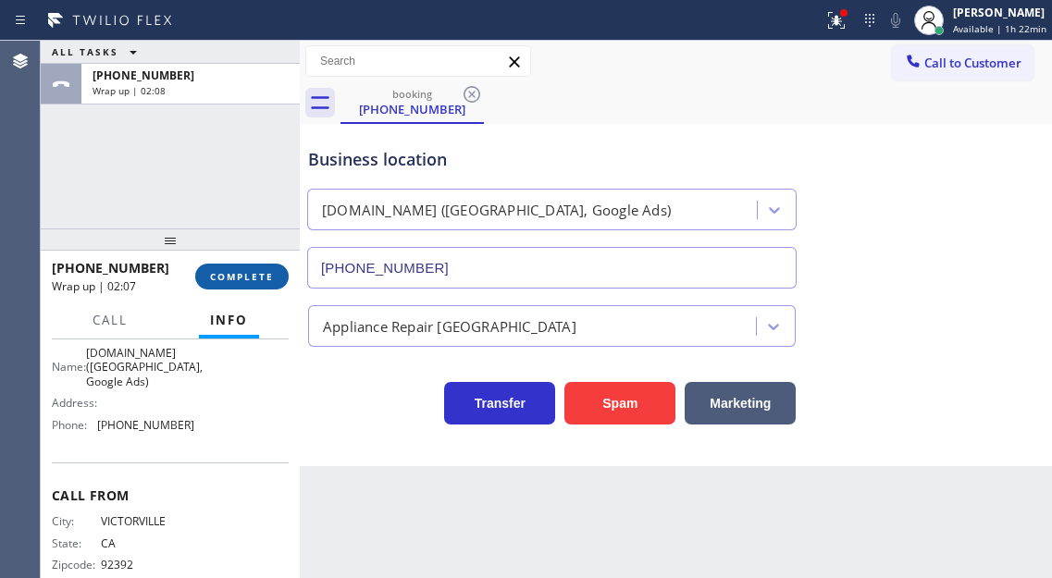
click at [253, 274] on span "COMPLETE" at bounding box center [242, 276] width 64 height 13
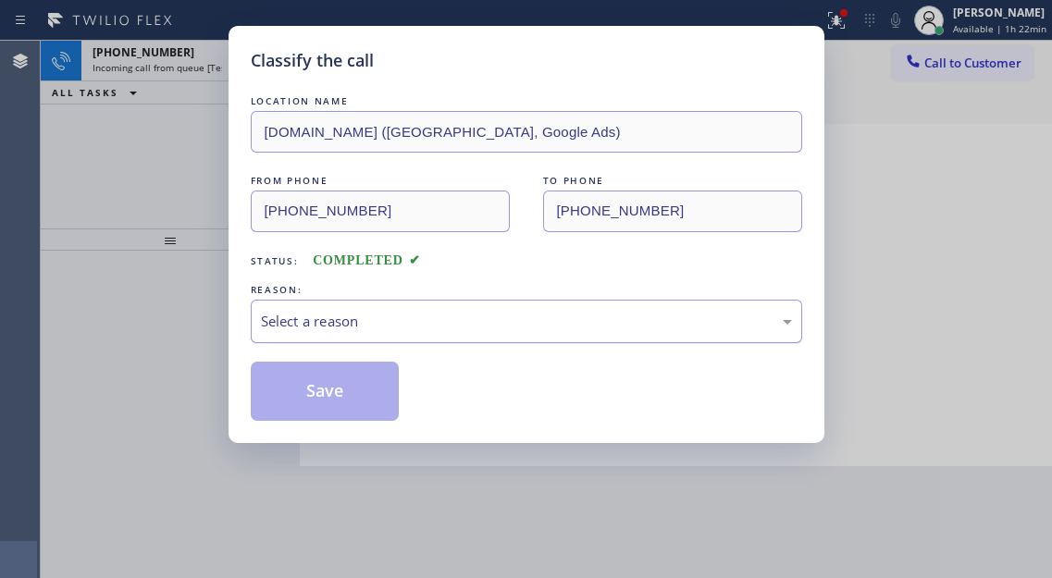
click at [370, 316] on div "Select a reason" at bounding box center [526, 321] width 531 height 21
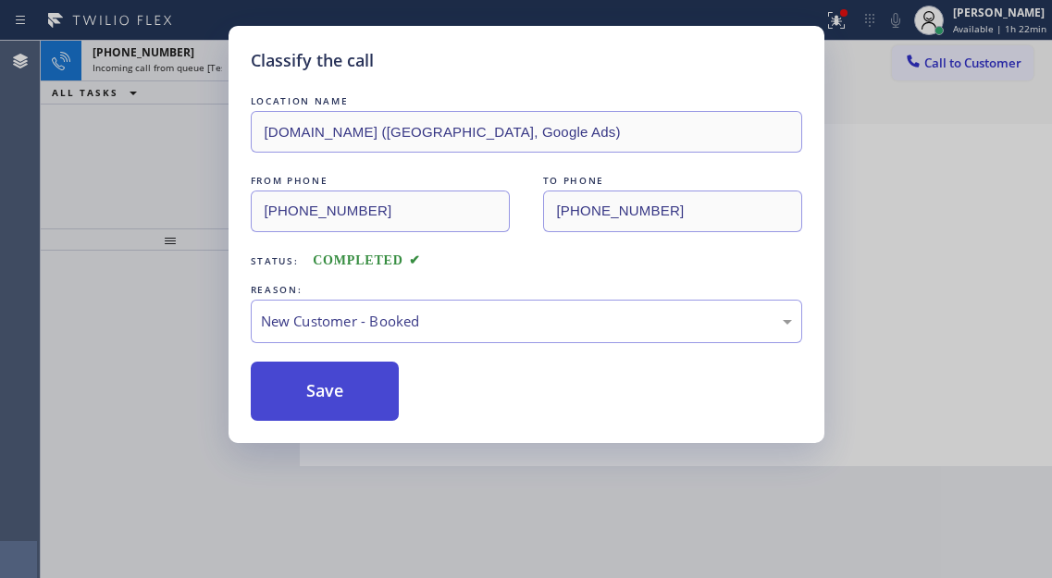
click at [369, 394] on button "Save" at bounding box center [325, 391] width 149 height 59
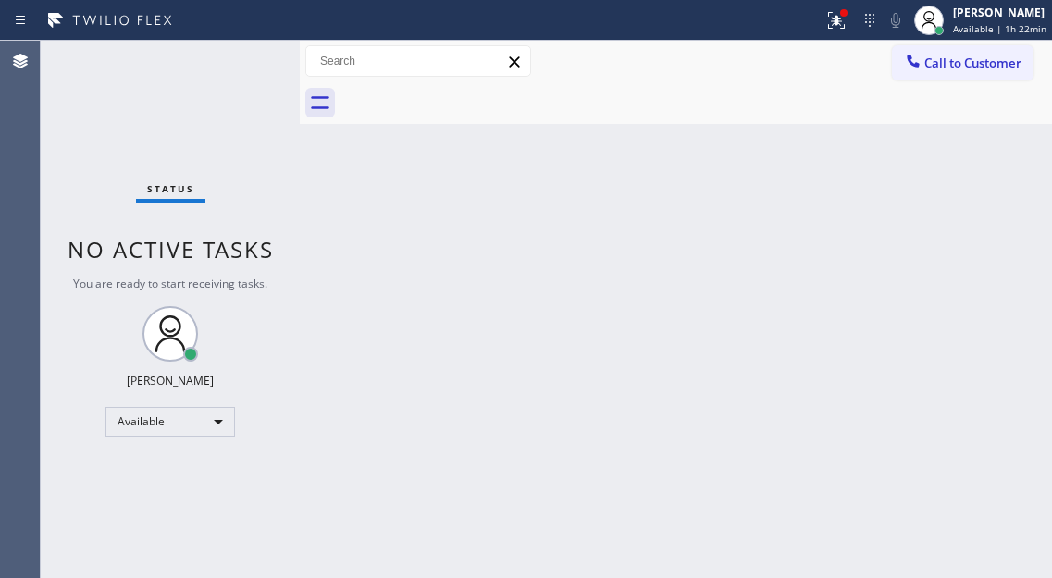
click at [963, 251] on div "Back to Dashboard Change Sender ID Customers Technicians Select a contact Outbo…" at bounding box center [676, 309] width 752 height 537
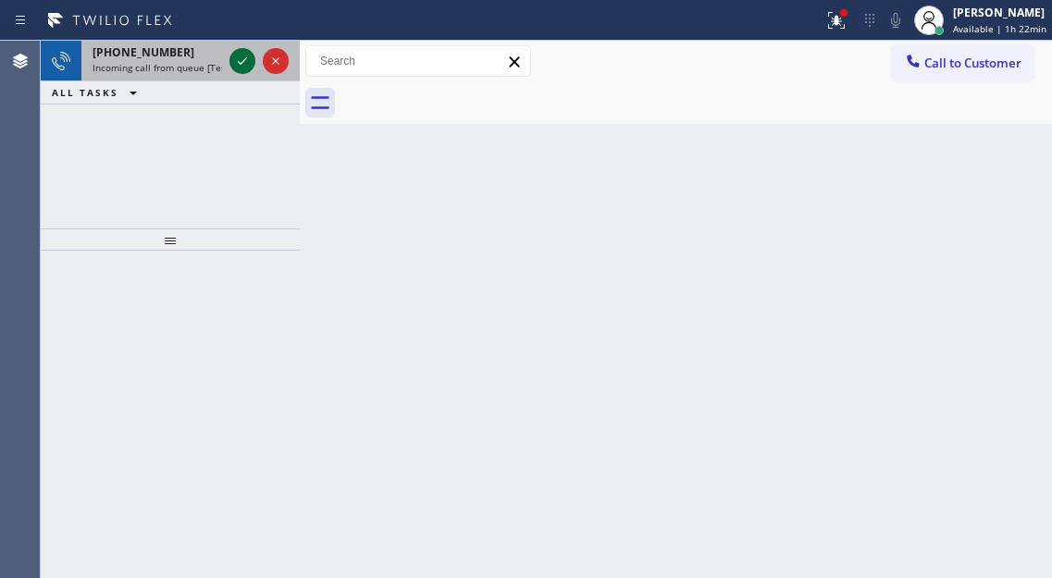
click at [245, 60] on icon at bounding box center [242, 60] width 9 height 7
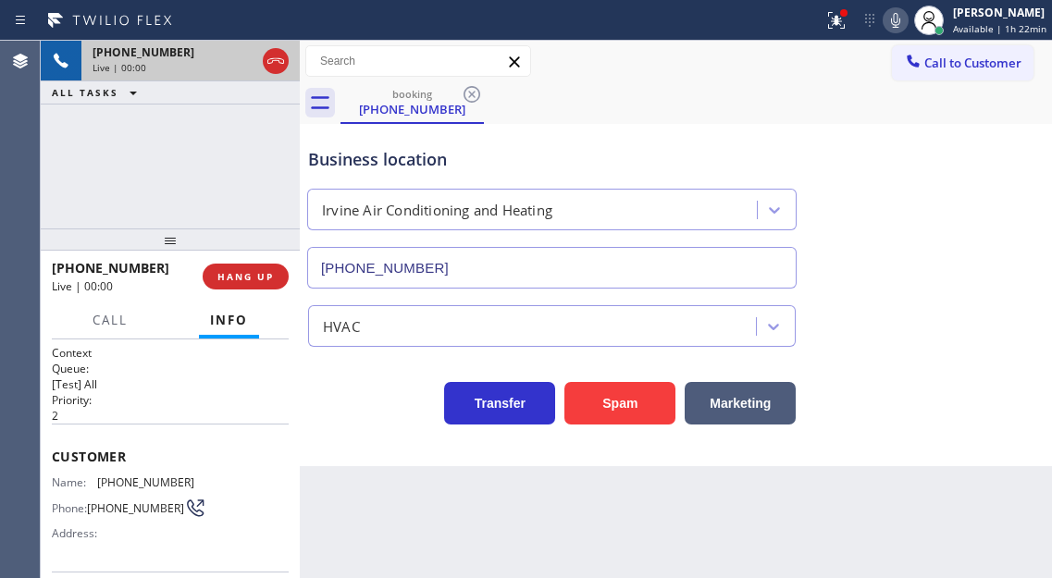
type input "(714) 709-2793"
click at [402, 156] on div "Business location" at bounding box center [551, 159] width 487 height 25
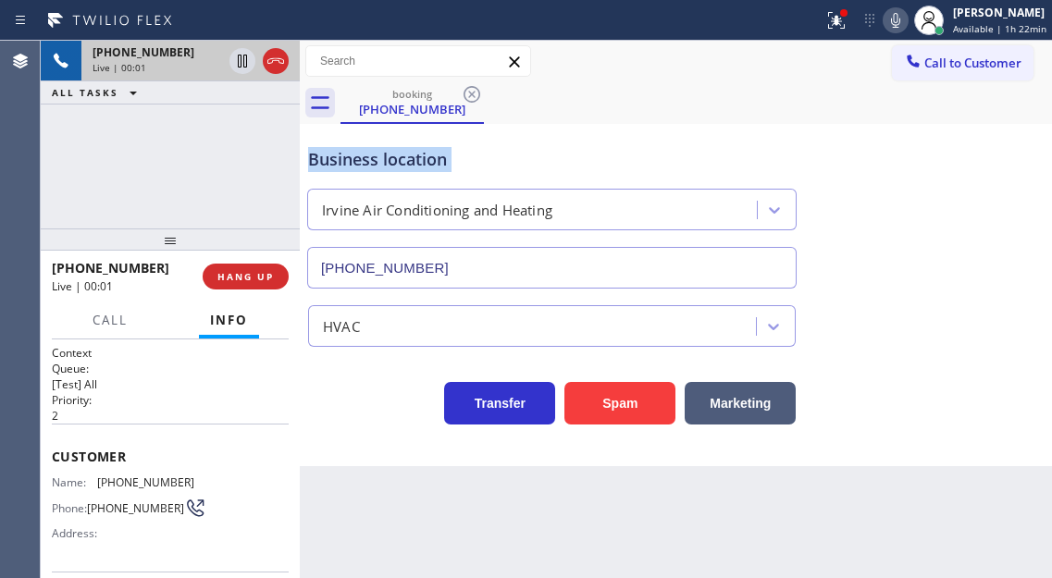
click at [402, 156] on div "Business location" at bounding box center [551, 159] width 487 height 25
drag, startPoint x: 983, startPoint y: 154, endPoint x: 938, endPoint y: 139, distance: 48.0
click at [983, 154] on div "Business location Irvine Air Conditioning and Heating (714) 709-2793" at bounding box center [675, 204] width 743 height 167
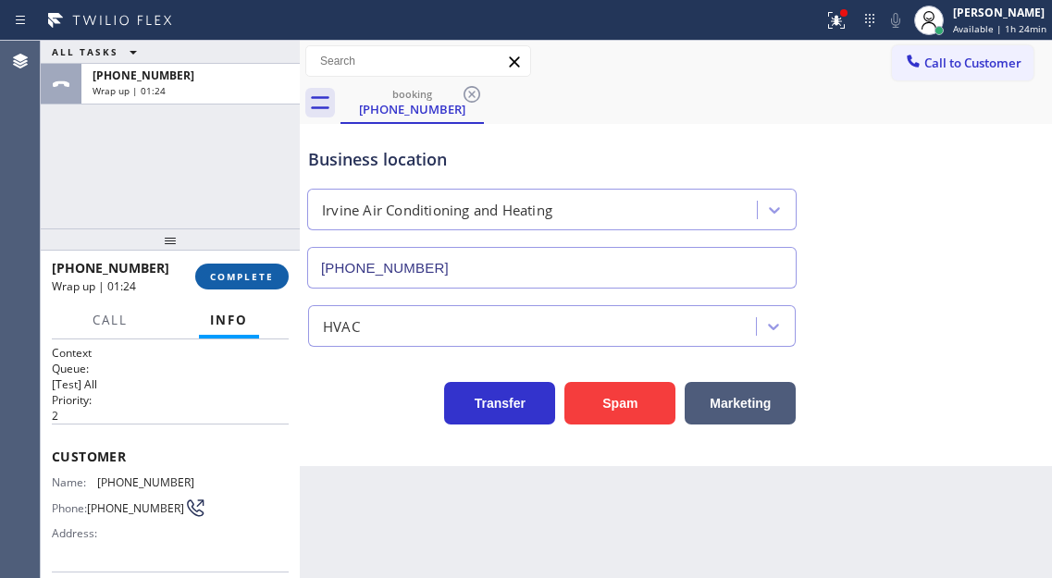
click at [251, 276] on span "COMPLETE" at bounding box center [242, 276] width 64 height 13
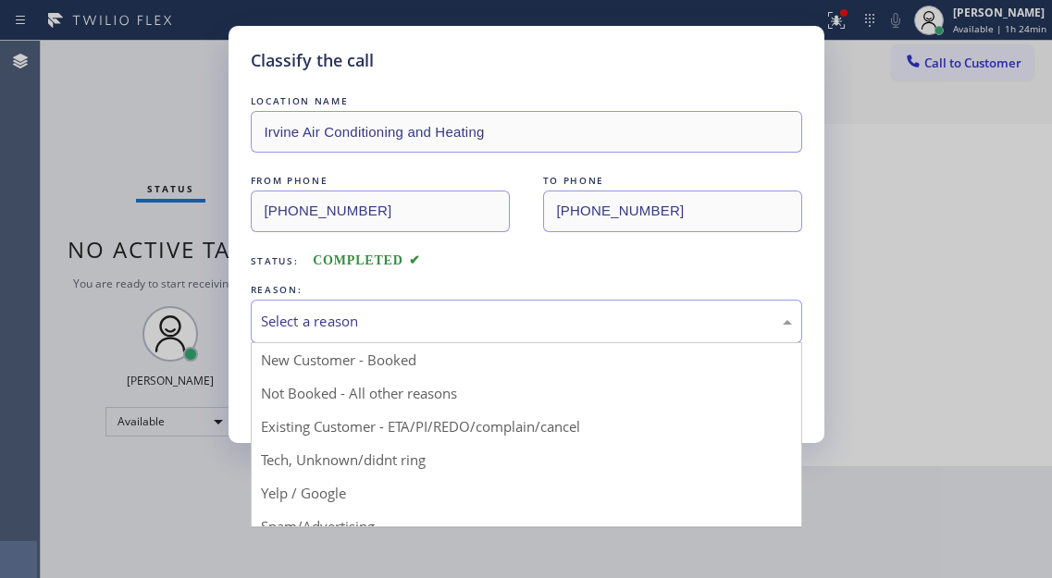
click at [413, 336] on div "Select a reason" at bounding box center [526, 321] width 551 height 43
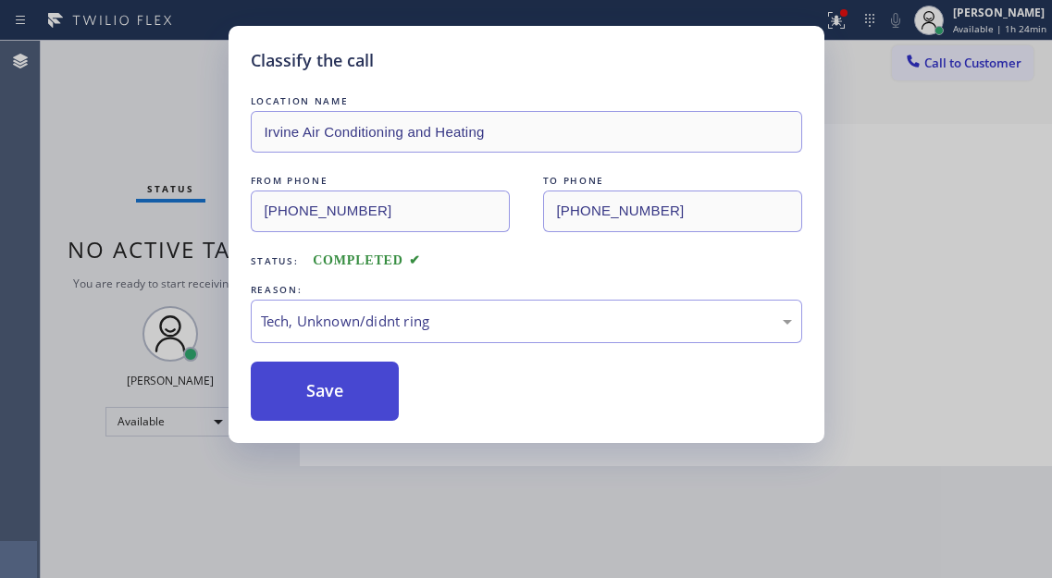
click at [354, 410] on button "Save" at bounding box center [325, 391] width 149 height 59
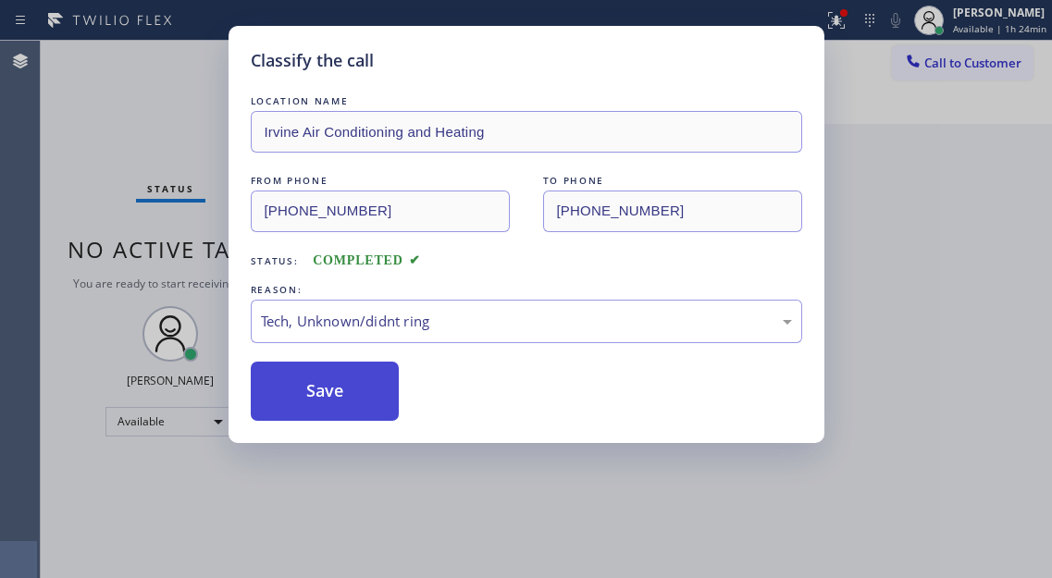
click at [354, 410] on button "Save" at bounding box center [325, 391] width 149 height 59
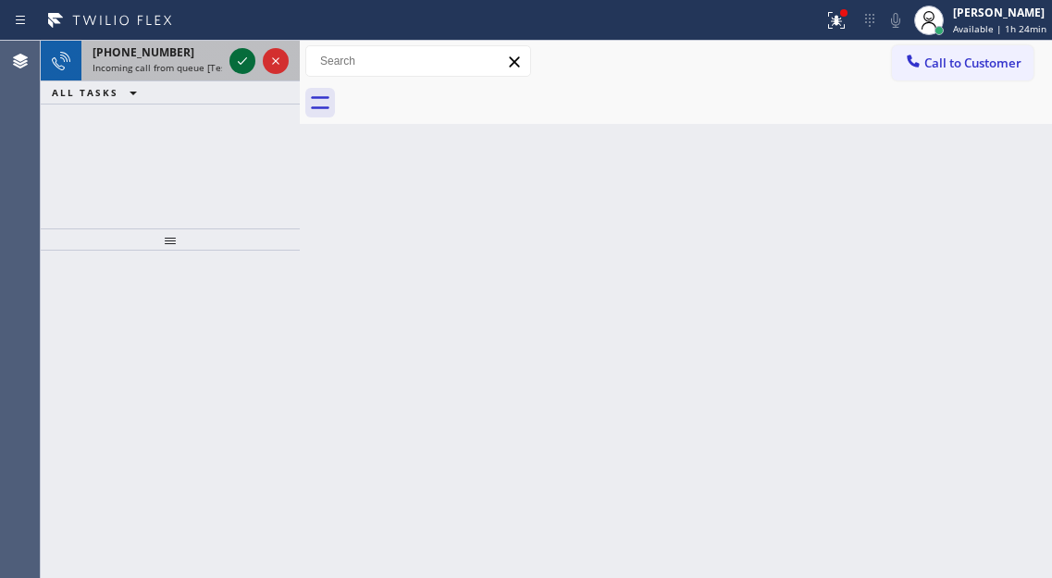
click at [243, 60] on icon at bounding box center [242, 61] width 22 height 22
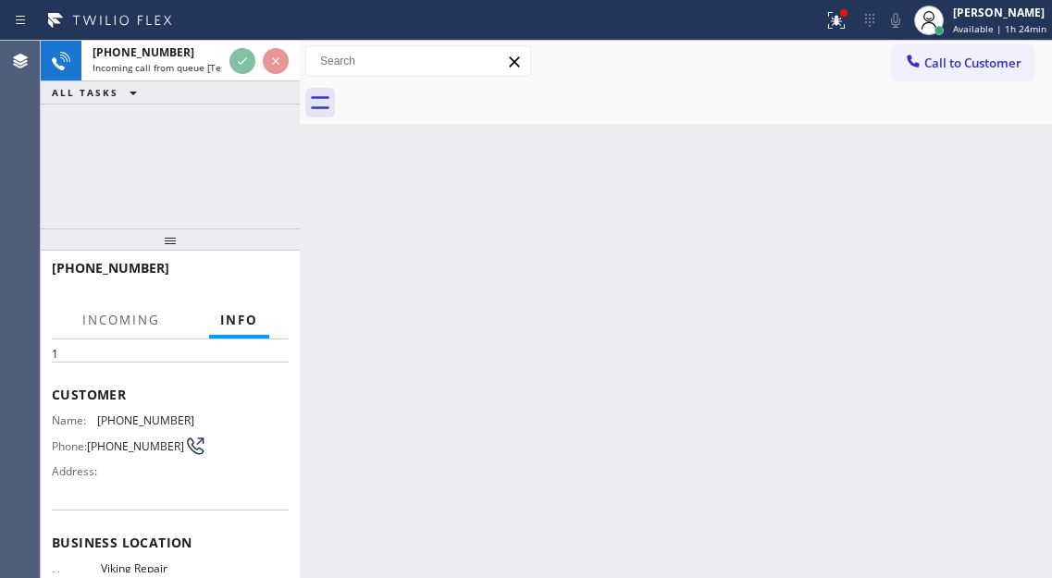
scroll to position [92, 0]
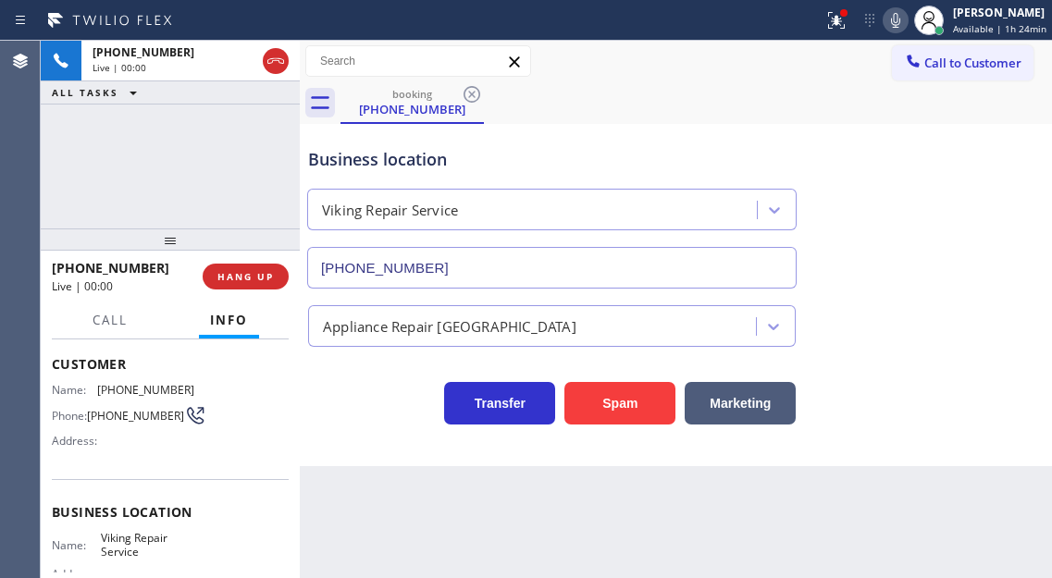
type input "(630) 791-5511"
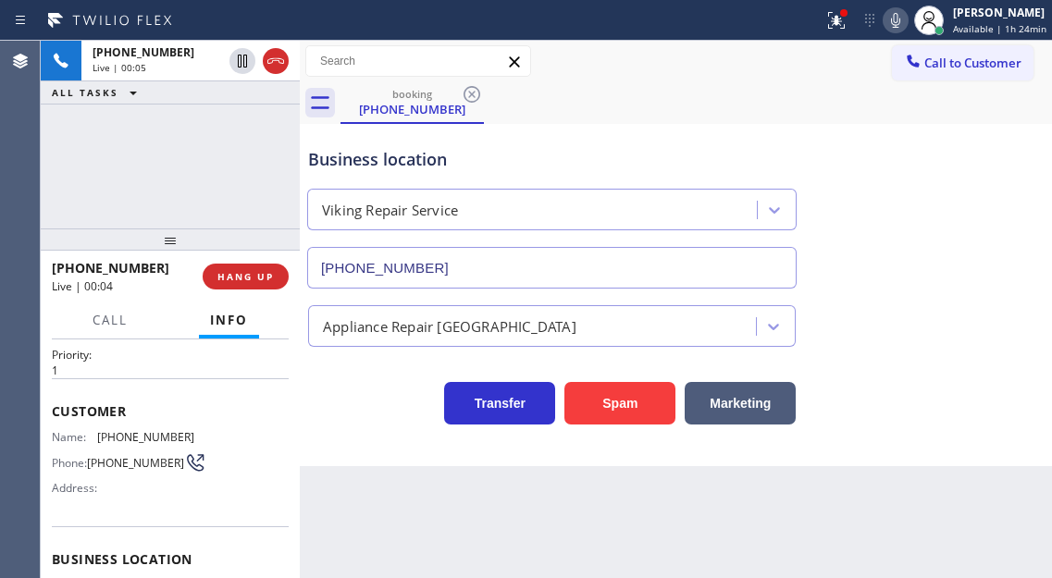
scroll to position [0, 0]
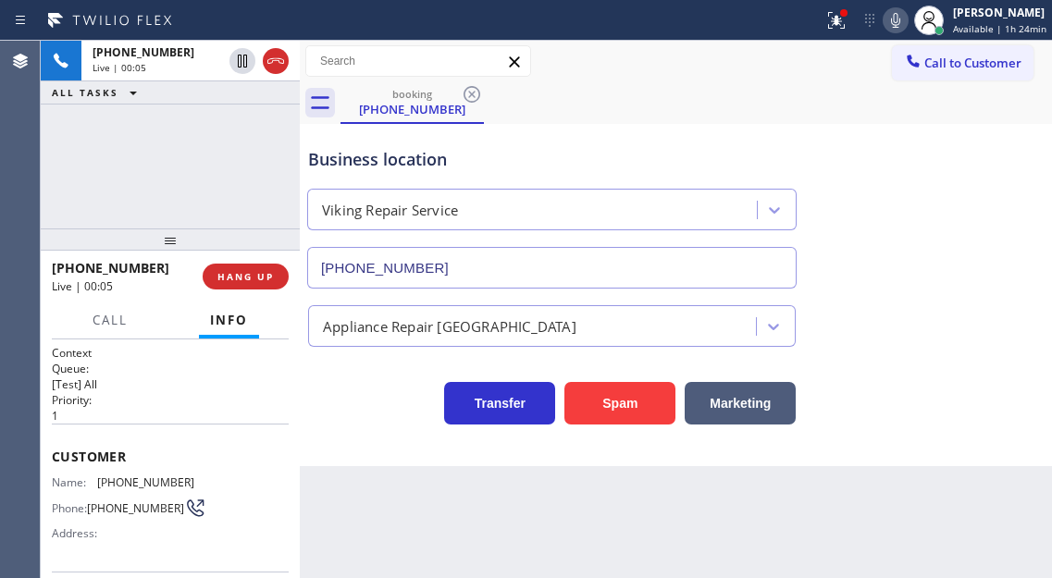
click at [129, 487] on span "(314) 393-4888" at bounding box center [145, 482] width 97 height 14
click at [273, 415] on p "1" at bounding box center [170, 416] width 237 height 16
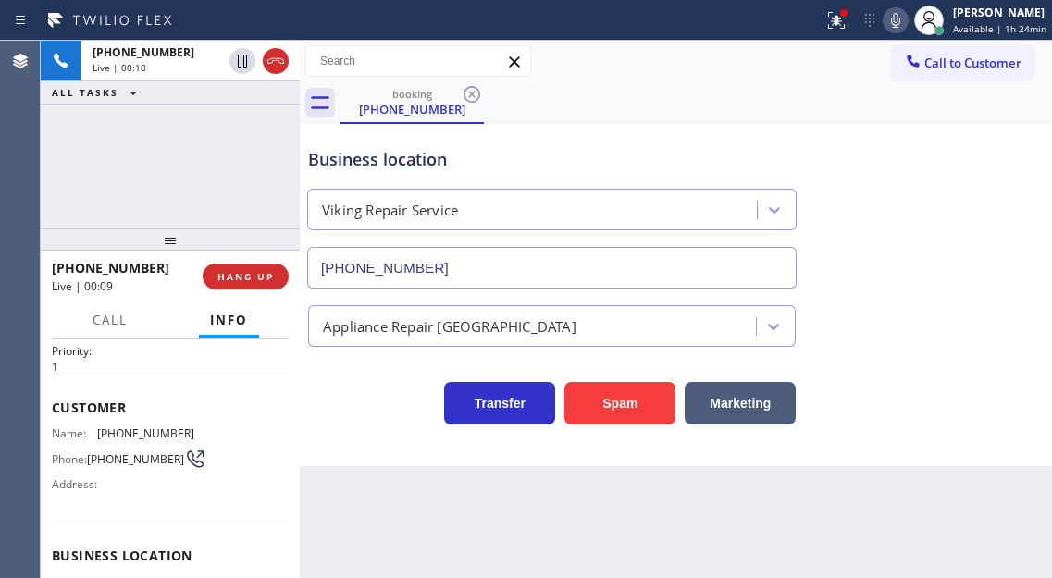
scroll to position [92, 0]
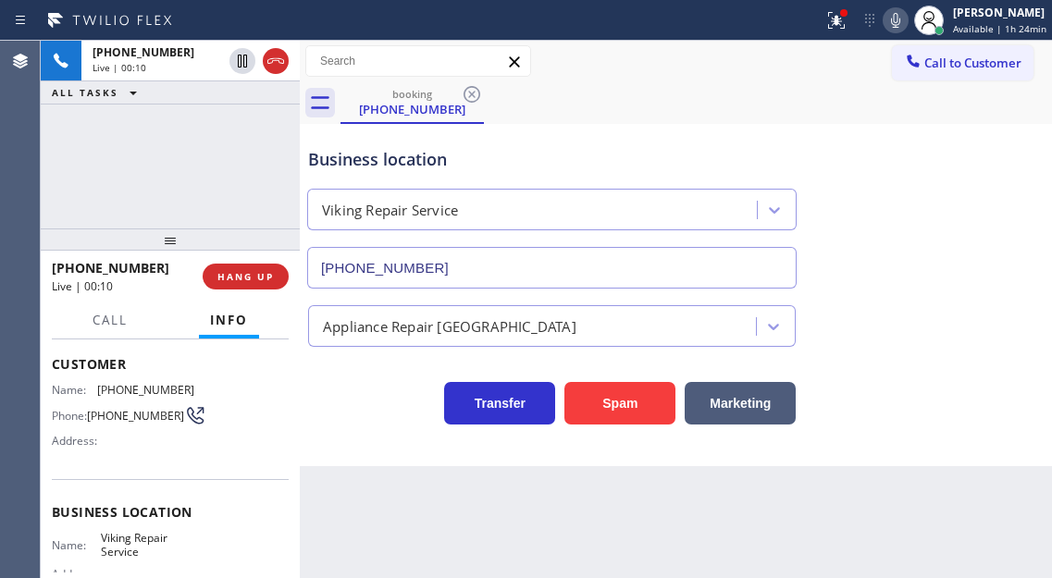
click at [143, 551] on span "Viking Repair Service" at bounding box center [147, 545] width 92 height 29
click at [270, 432] on div "Name: (314) 393-4888 Phone: (314) 393-4888 Address:" at bounding box center [170, 419] width 237 height 73
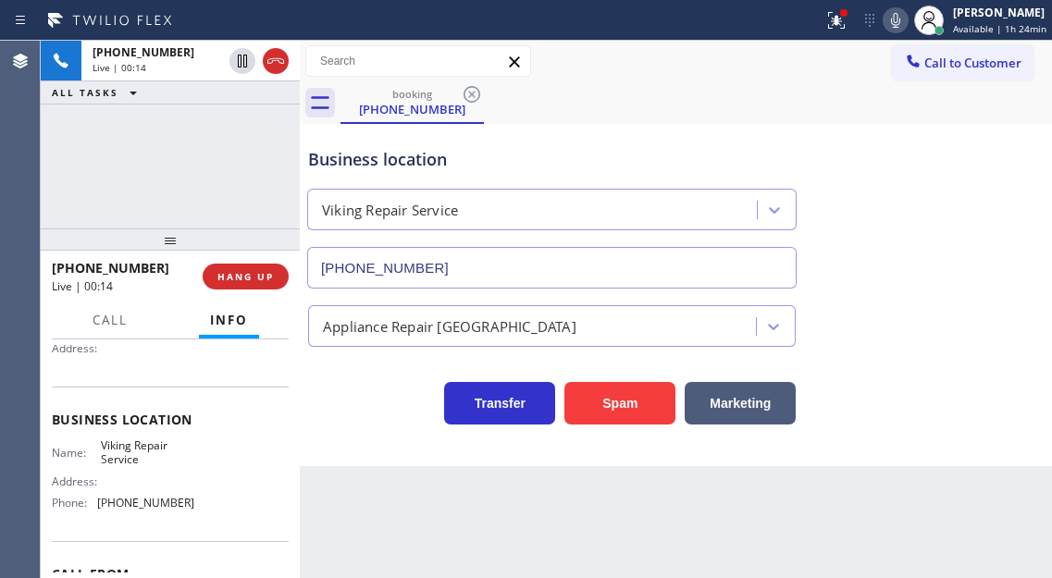
click at [135, 505] on span "(630) 791-5511" at bounding box center [145, 503] width 97 height 14
drag, startPoint x: 952, startPoint y: 107, endPoint x: 943, endPoint y: 98, distance: 12.4
click at [952, 107] on div "booking (314) 393-4888" at bounding box center [695, 103] width 711 height 42
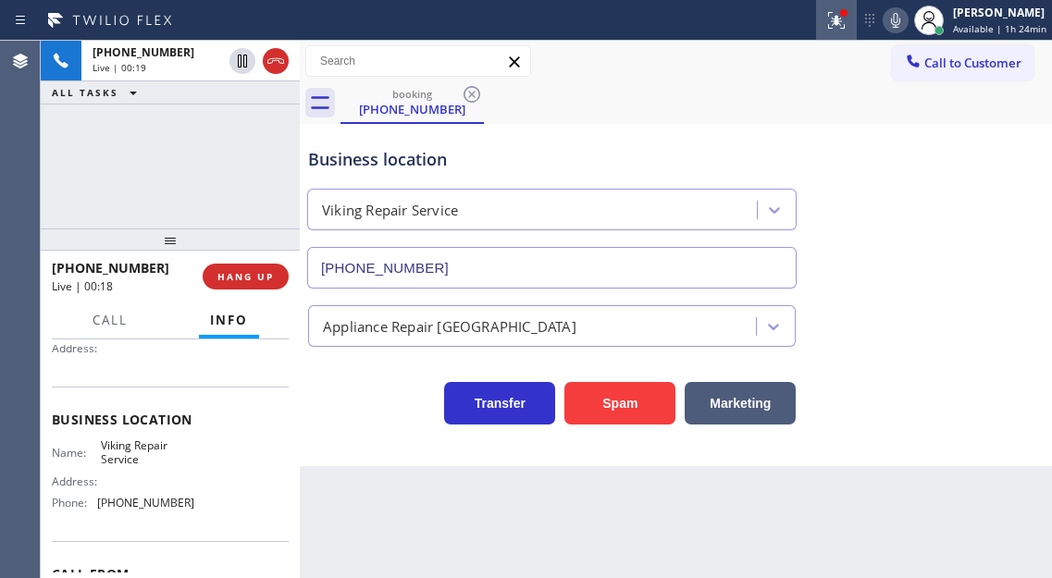
click at [839, 18] on icon at bounding box center [833, 18] width 11 height 13
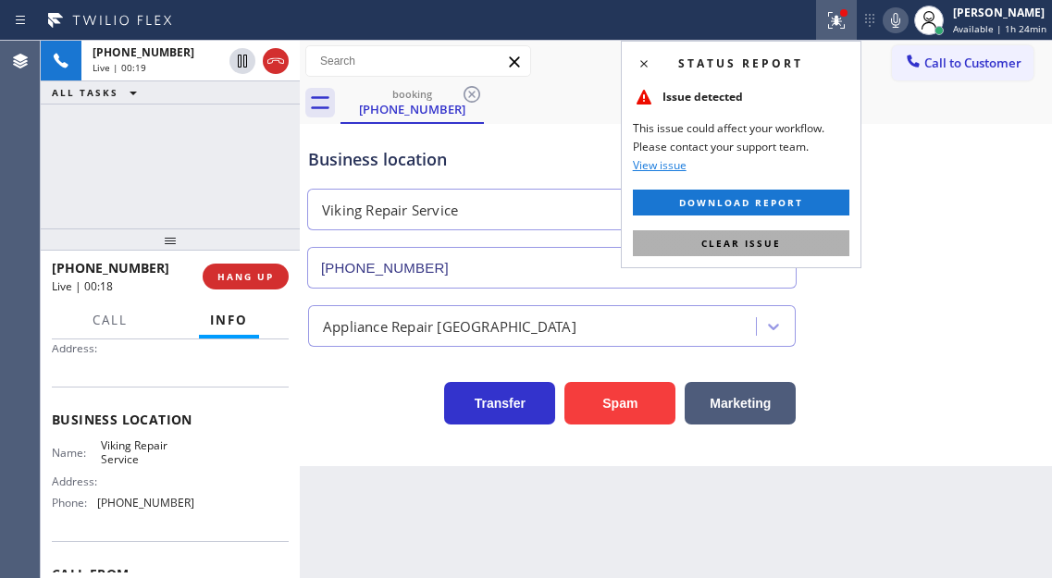
click at [793, 237] on button "Clear issue" at bounding box center [741, 243] width 216 height 26
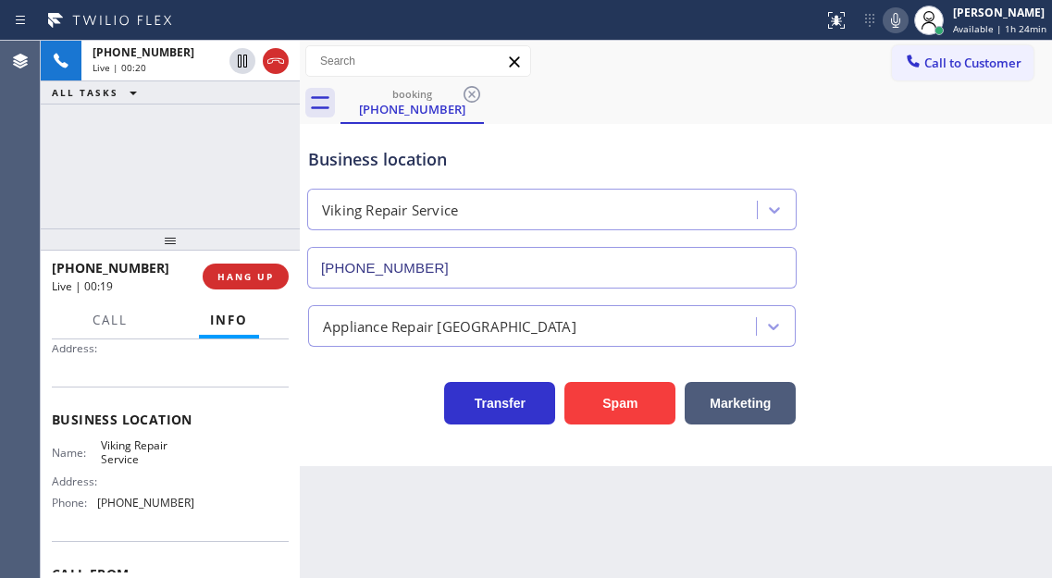
click at [365, 166] on div "Business location" at bounding box center [551, 159] width 487 height 25
click at [264, 281] on span "HANG UP" at bounding box center [245, 276] width 56 height 13
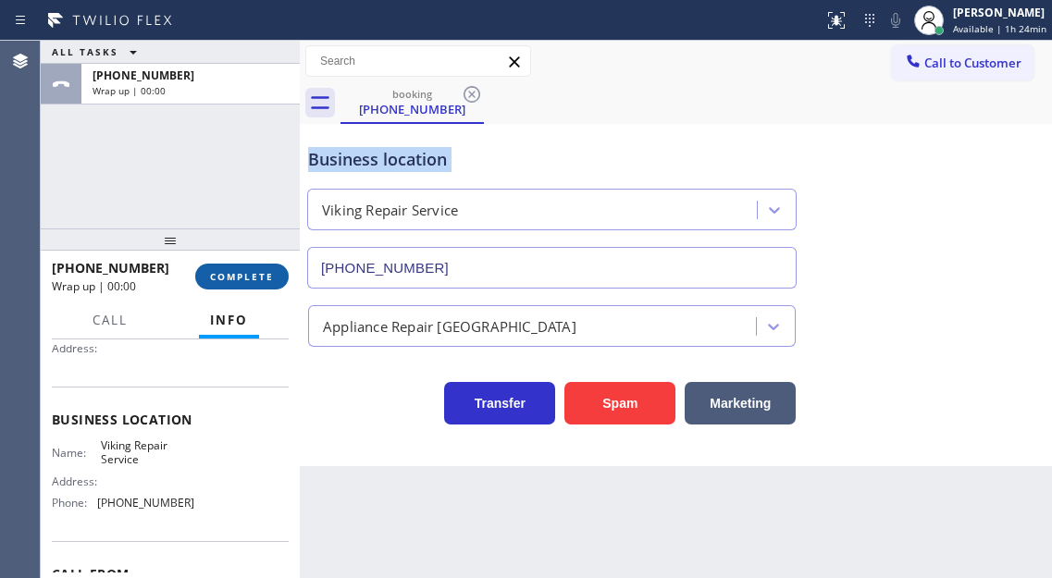
click at [264, 281] on span "COMPLETE" at bounding box center [242, 276] width 64 height 13
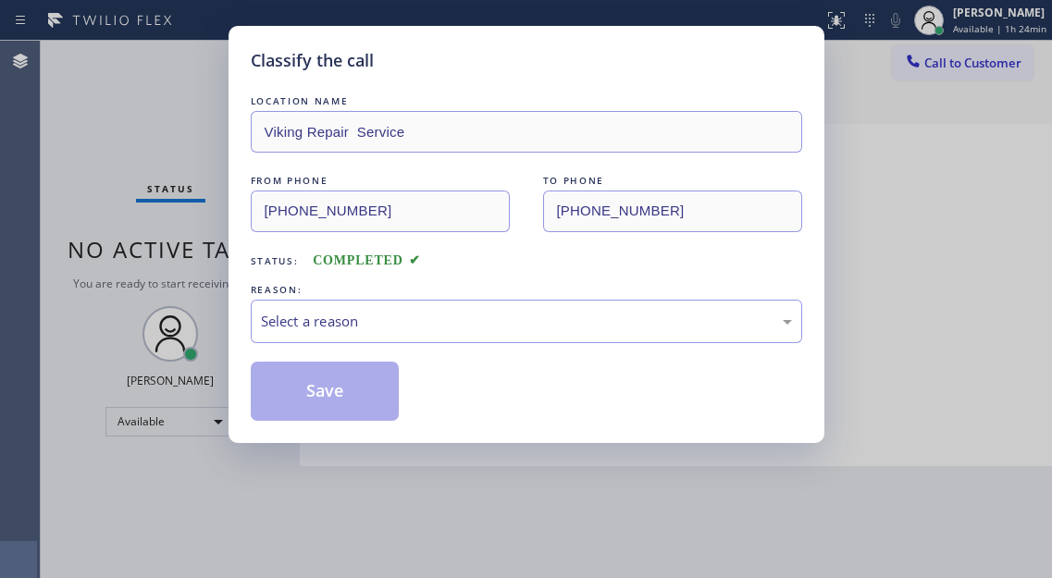
click at [264, 281] on div "REASON:" at bounding box center [526, 289] width 551 height 19
click at [374, 332] on div "Select a reason" at bounding box center [526, 321] width 551 height 43
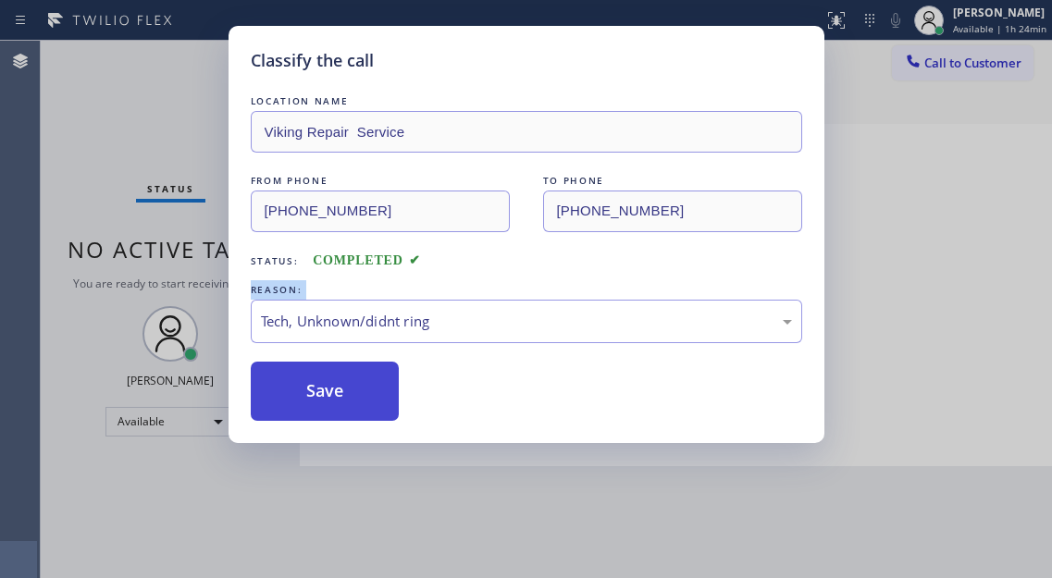
click at [353, 415] on button "Save" at bounding box center [325, 391] width 149 height 59
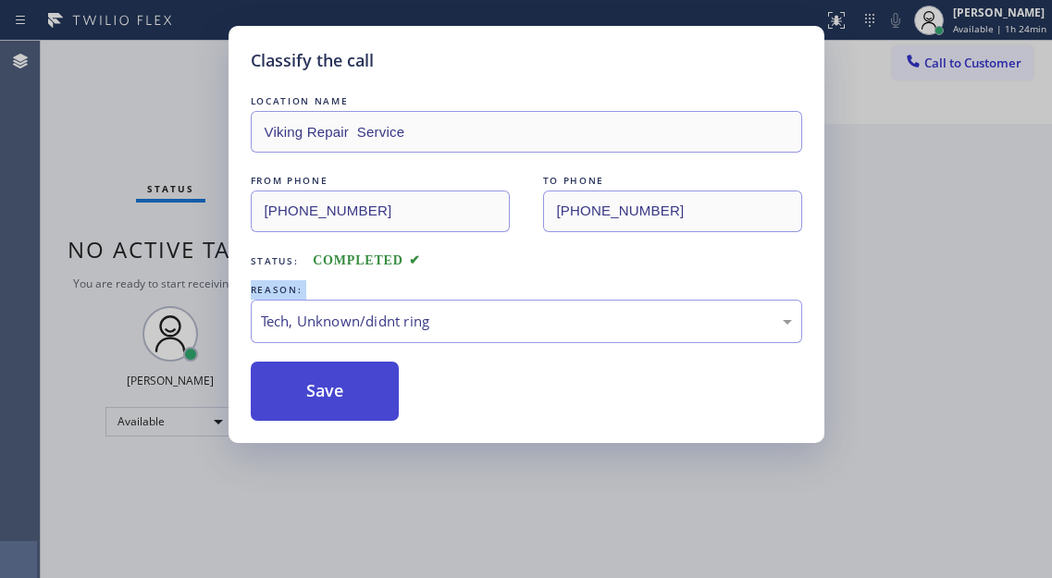
click at [353, 413] on button "Save" at bounding box center [325, 391] width 149 height 59
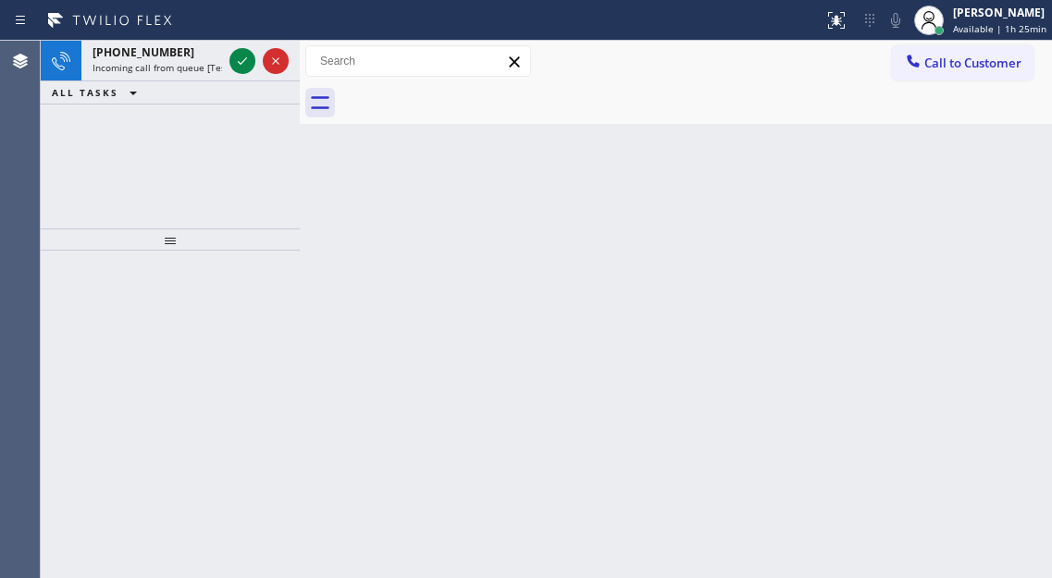
drag, startPoint x: 973, startPoint y: 171, endPoint x: 856, endPoint y: 162, distance: 117.8
click at [973, 171] on div "Back to Dashboard Change Sender ID Customers Technicians Select a contact Outbo…" at bounding box center [676, 309] width 752 height 537
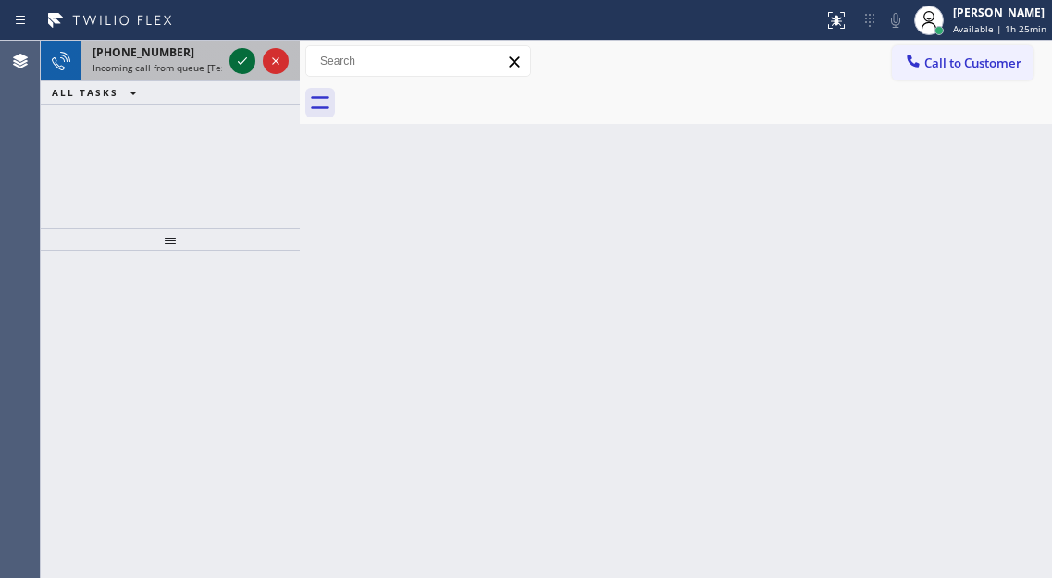
click at [238, 58] on icon at bounding box center [242, 61] width 22 height 22
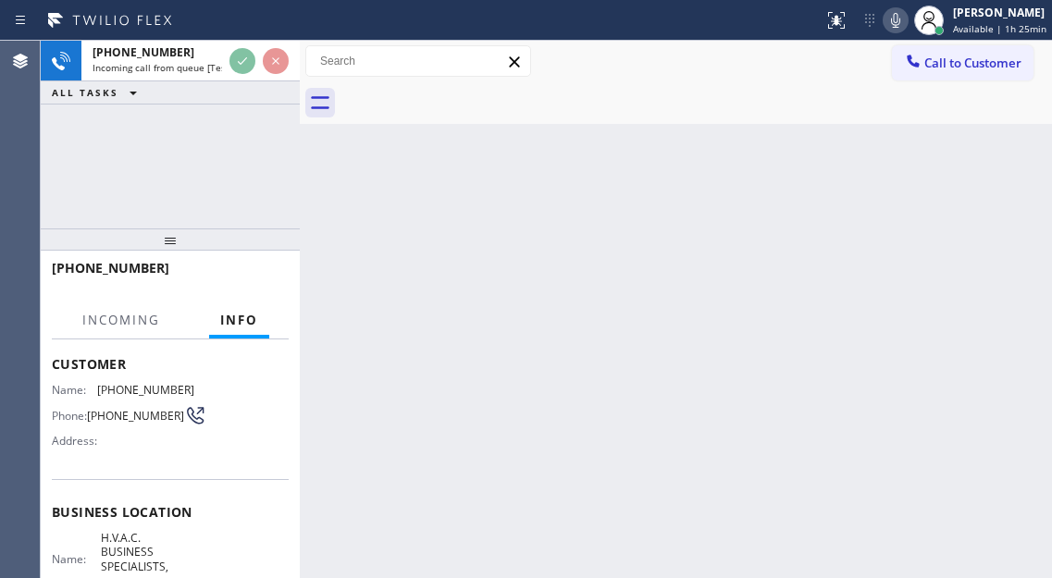
scroll to position [185, 0]
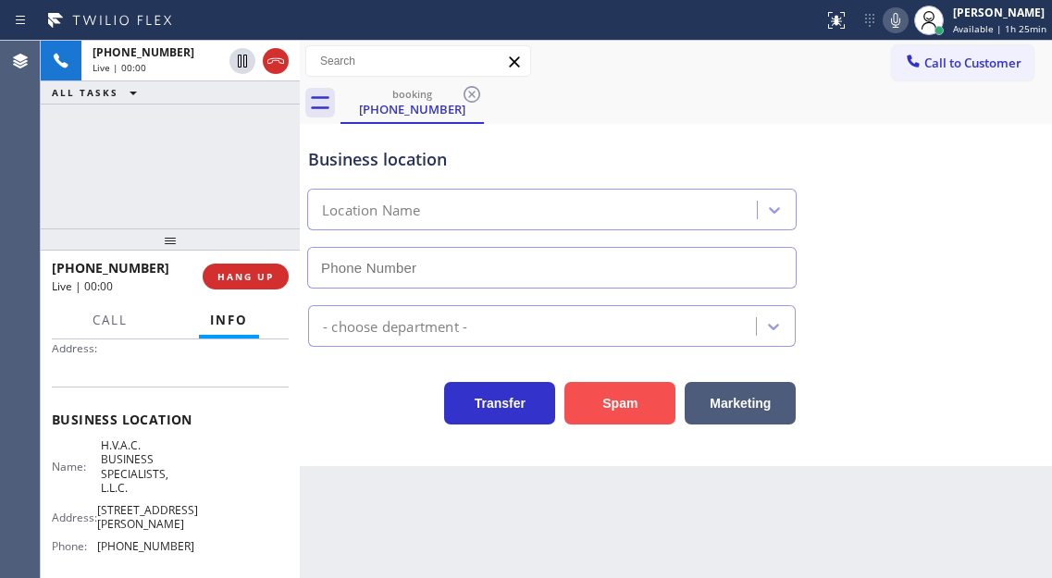
type input "(772) 279-4931"
click at [644, 411] on button "Spam" at bounding box center [619, 403] width 111 height 43
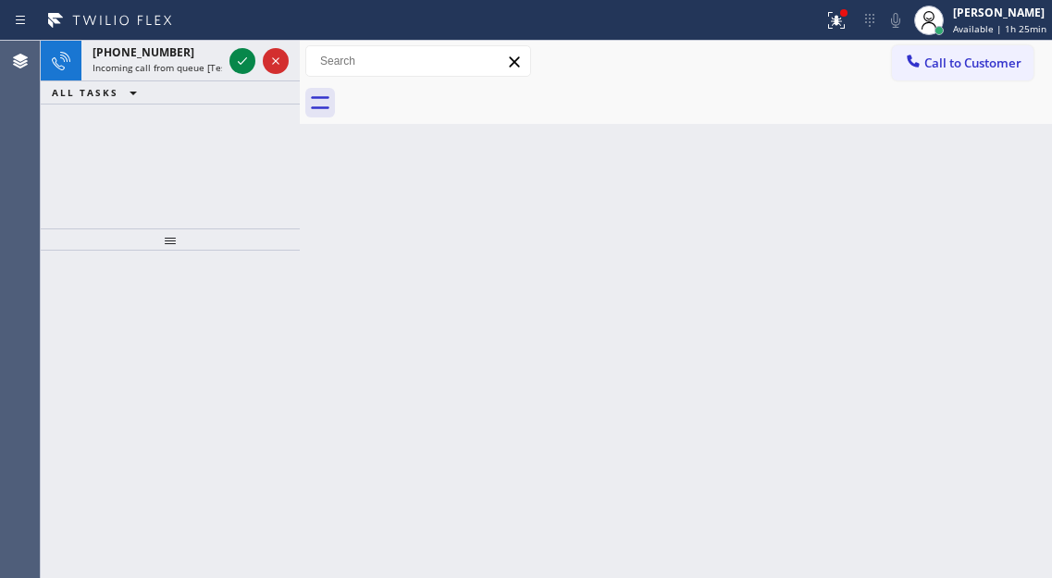
drag, startPoint x: 987, startPoint y: 195, endPoint x: 708, endPoint y: 187, distance: 279.5
click at [987, 195] on div "Back to Dashboard Change Sender ID Customers Technicians Select a contact Outbo…" at bounding box center [676, 309] width 752 height 537
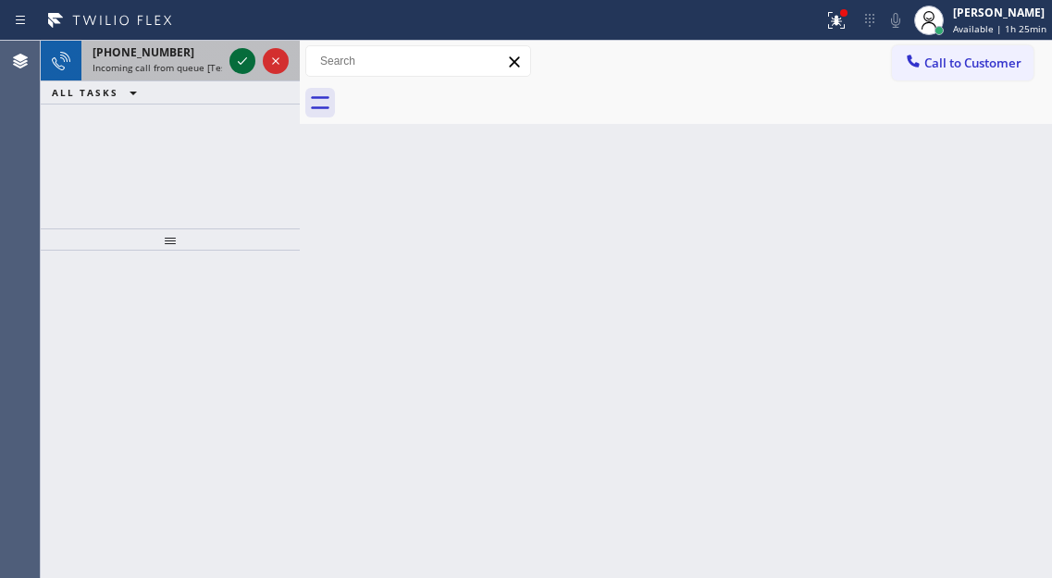
click at [245, 65] on icon at bounding box center [242, 61] width 22 height 22
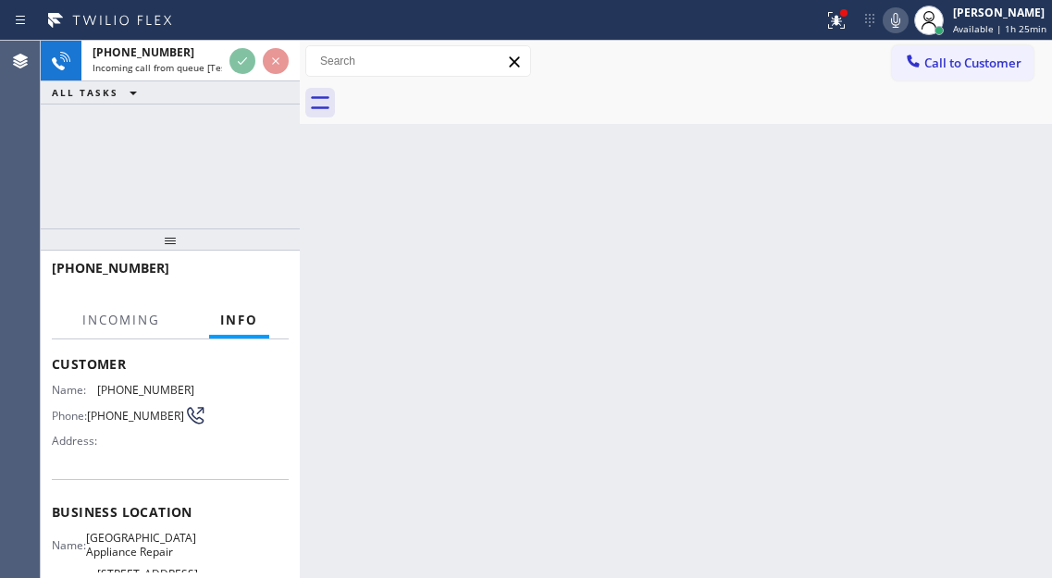
scroll to position [185, 0]
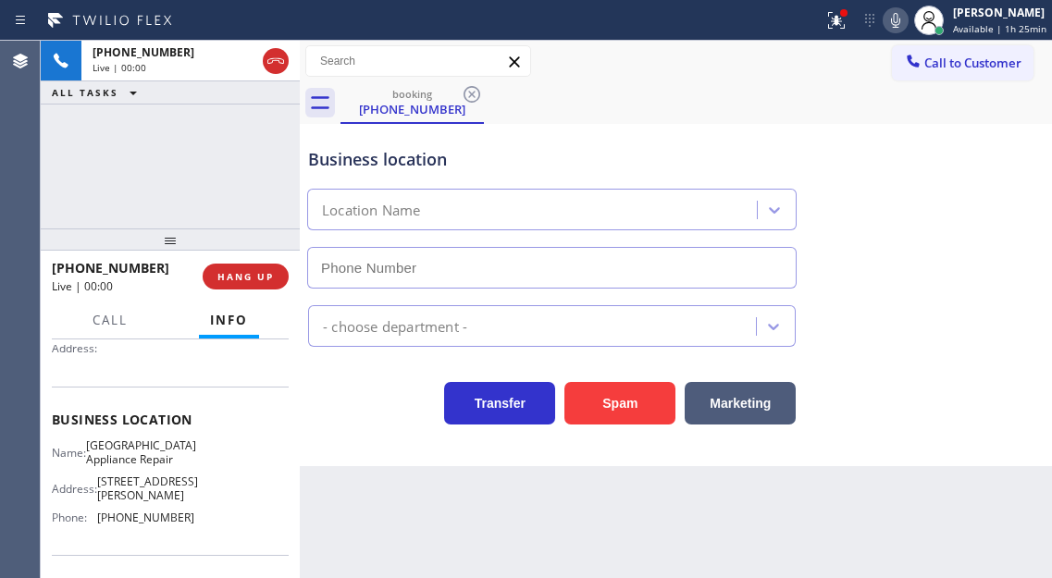
type input "(773) 830-4668"
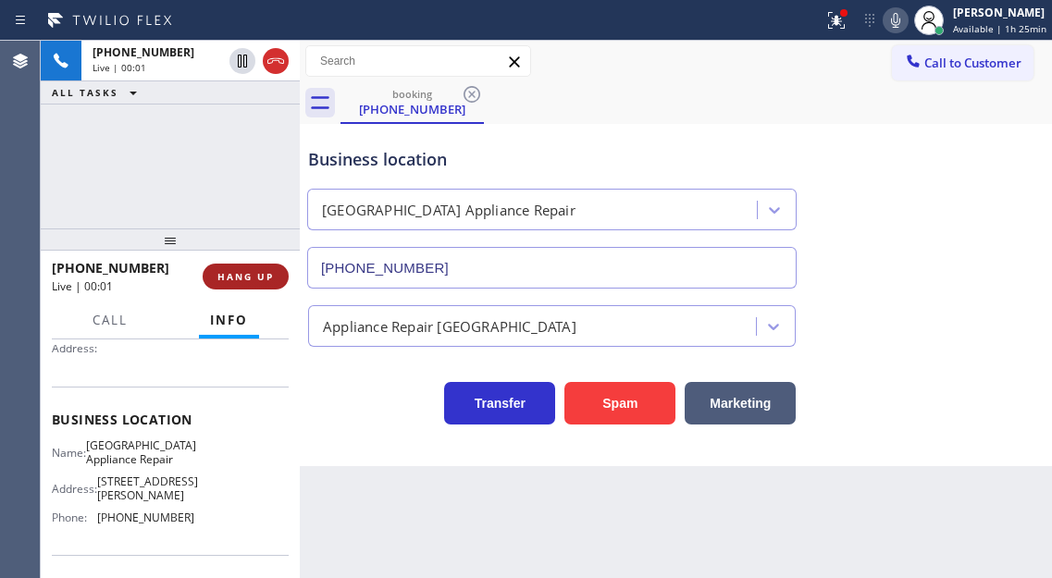
click at [255, 280] on span "HANG UP" at bounding box center [245, 276] width 56 height 13
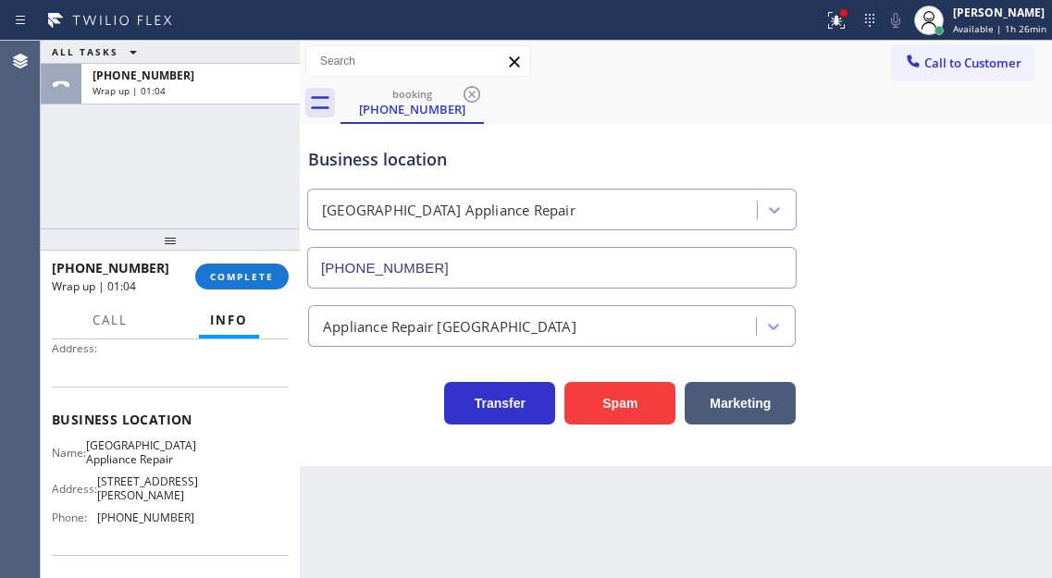
click at [999, 206] on div "Business location Calumet Heights Appliance Repair (773) 830-4668" at bounding box center [675, 204] width 743 height 167
click at [228, 277] on span "COMPLETE" at bounding box center [242, 276] width 64 height 13
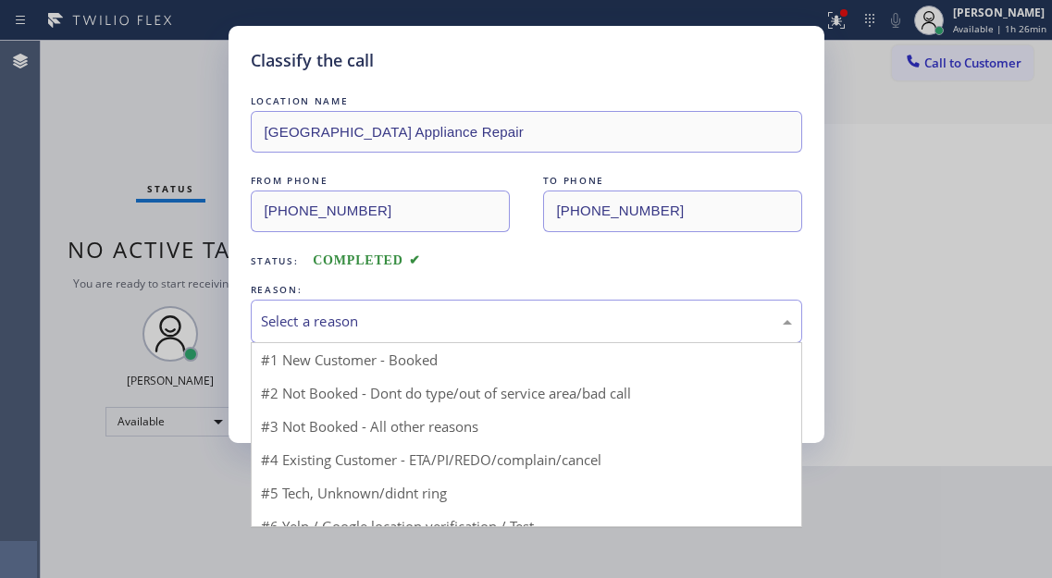
click at [426, 325] on div "Select a reason" at bounding box center [526, 321] width 531 height 21
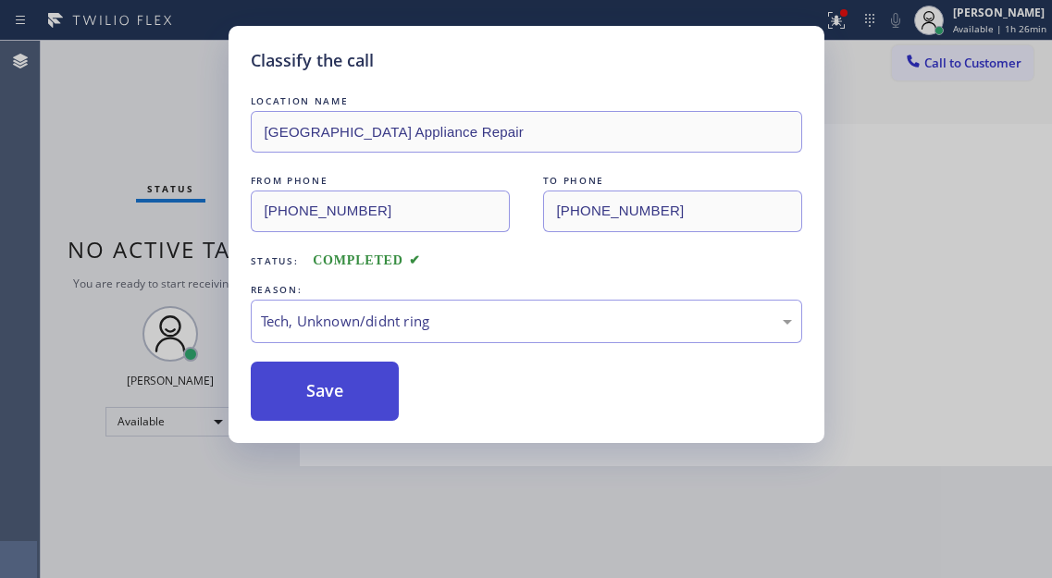
click at [388, 400] on button "Save" at bounding box center [325, 391] width 149 height 59
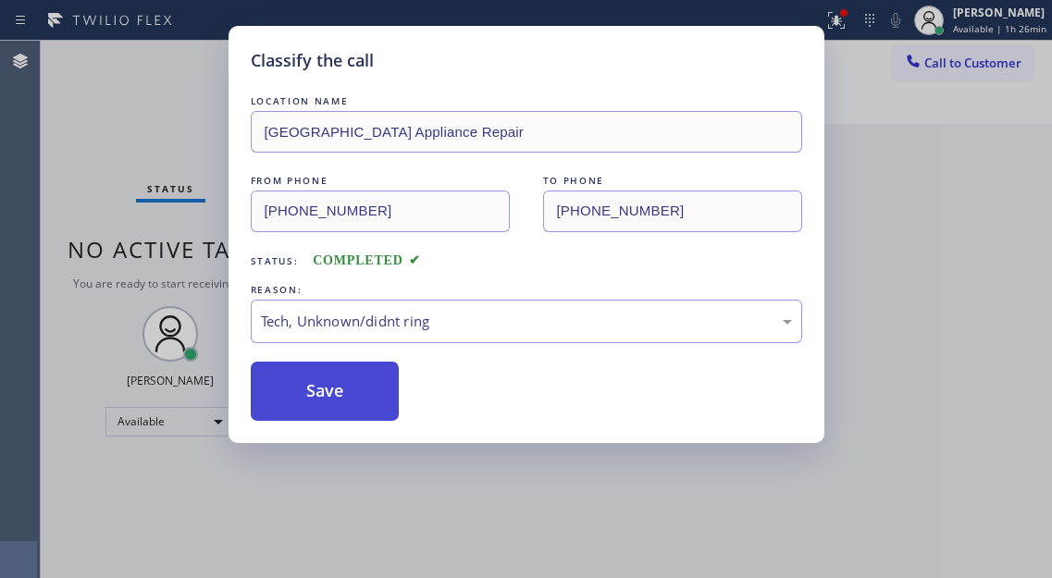
click at [388, 400] on button "Save" at bounding box center [325, 391] width 149 height 59
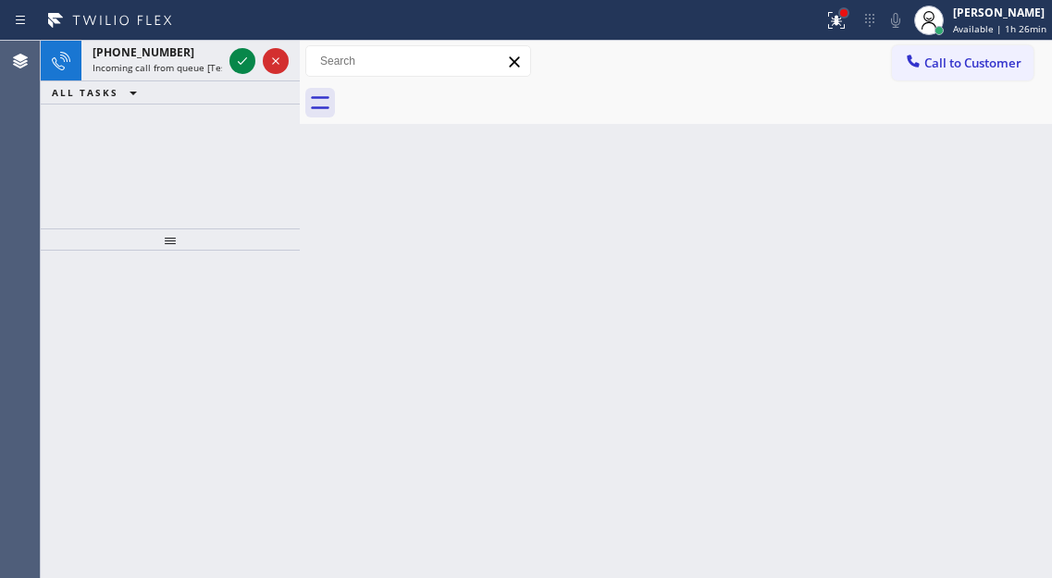
click at [847, 16] on div at bounding box center [843, 12] width 7 height 7
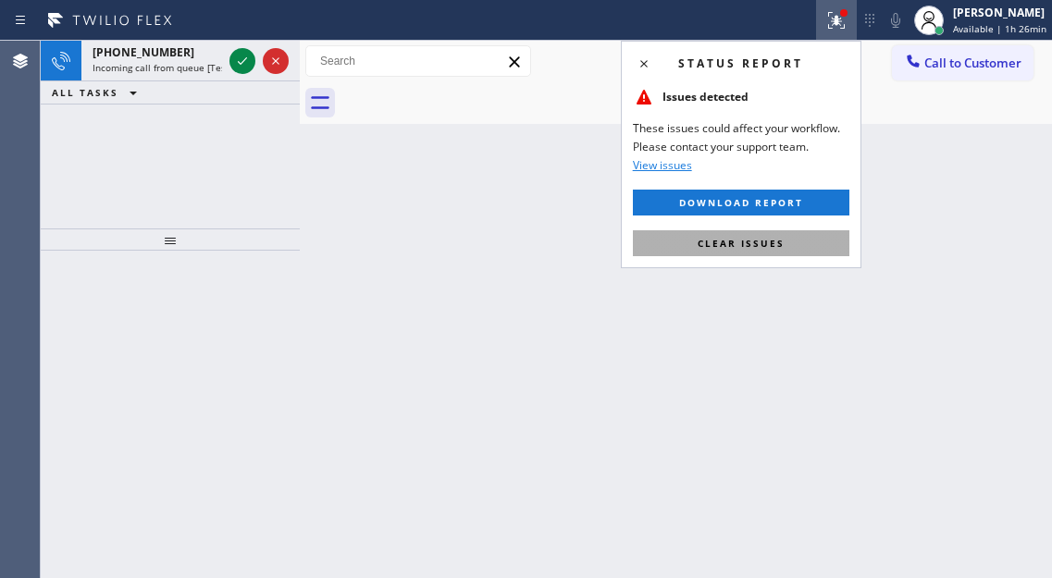
click at [783, 237] on button "Clear issues" at bounding box center [741, 243] width 216 height 26
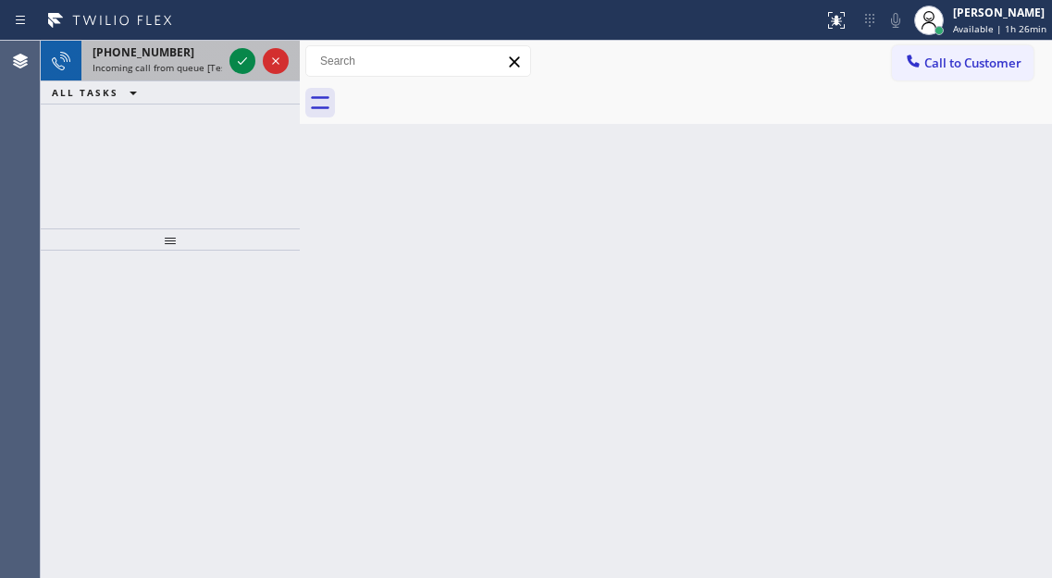
click at [197, 62] on span "Incoming call from queue [Test] All" at bounding box center [169, 67] width 154 height 13
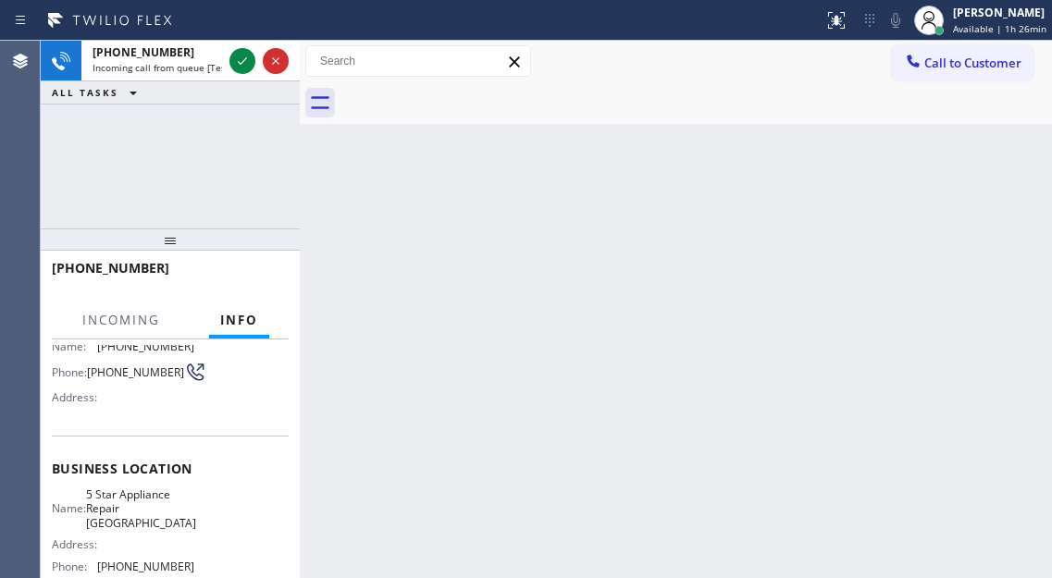
scroll to position [185, 0]
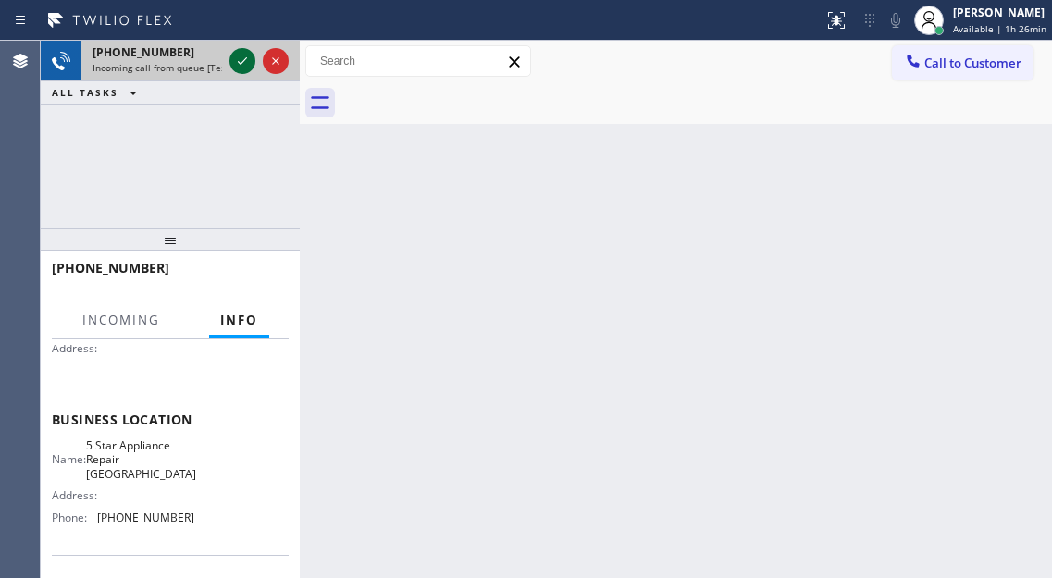
click at [241, 59] on icon at bounding box center [242, 61] width 22 height 22
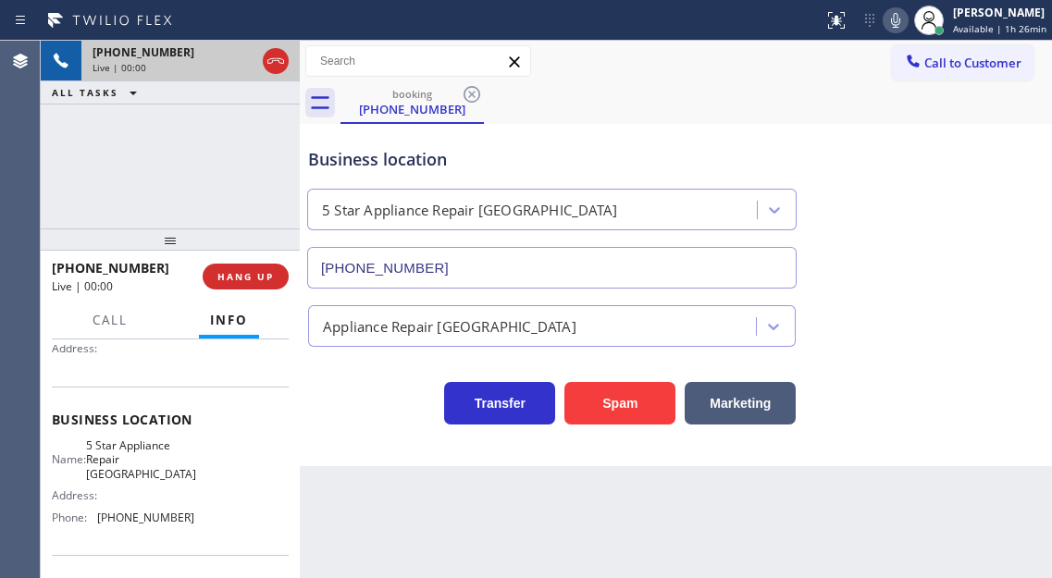
type input "(602) 806-7661"
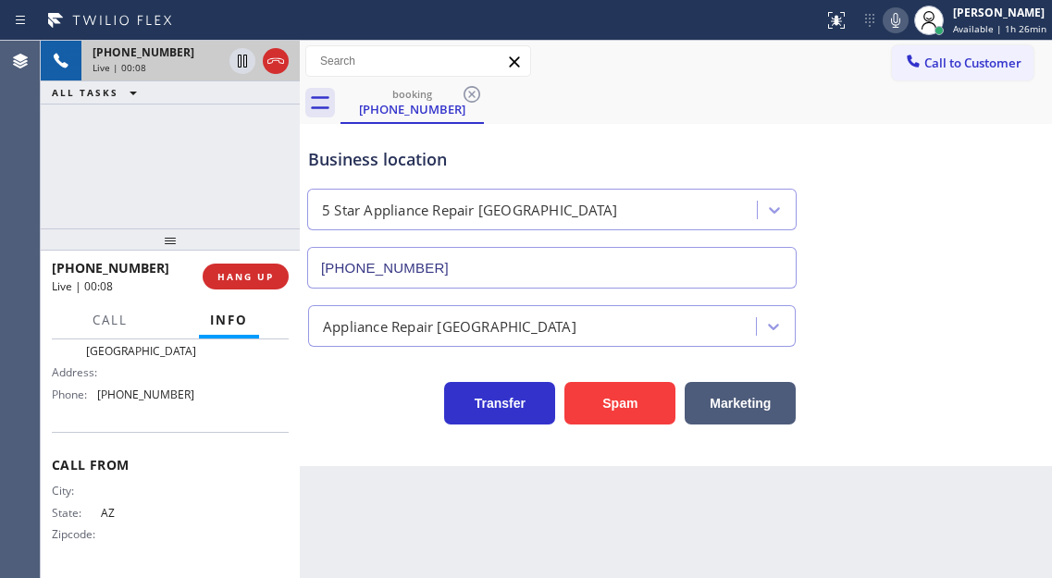
click at [995, 214] on div "Business location 5 Star Appliance Repair Central City (602) 806-7661" at bounding box center [675, 204] width 743 height 167
click at [615, 406] on button "Spam" at bounding box center [619, 403] width 111 height 43
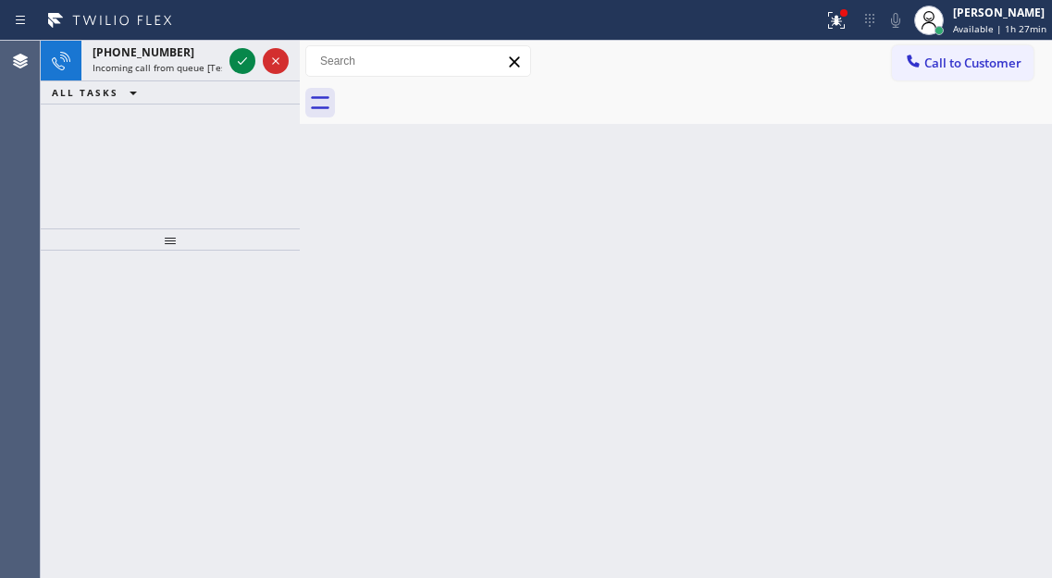
drag, startPoint x: 975, startPoint y: 197, endPoint x: 349, endPoint y: 124, distance: 630.4
click at [975, 197] on div "Back to Dashboard Change Sender ID Customers Technicians Select a contact Outbo…" at bounding box center [676, 309] width 752 height 537
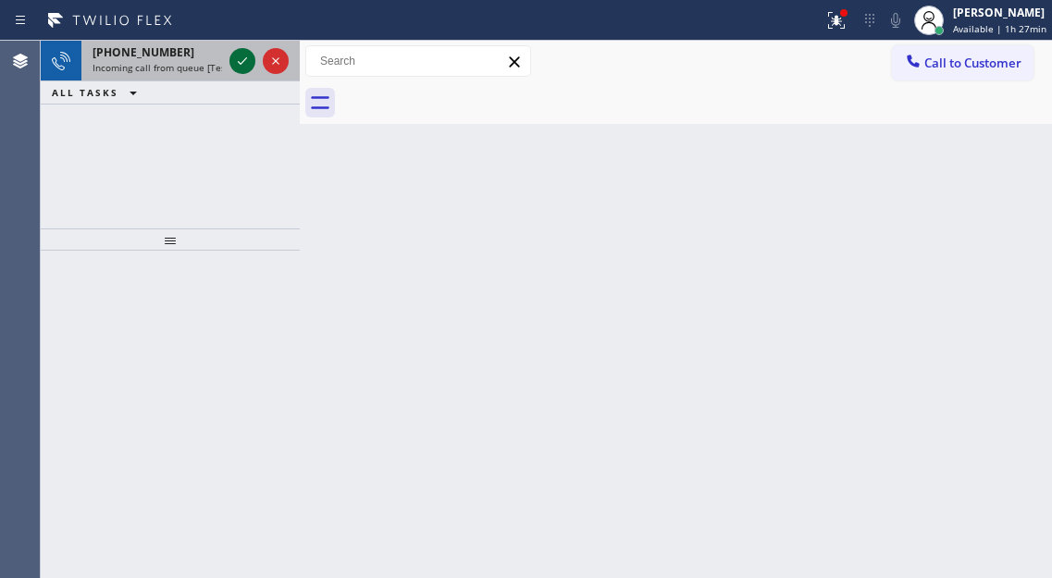
click at [241, 66] on icon at bounding box center [242, 61] width 22 height 22
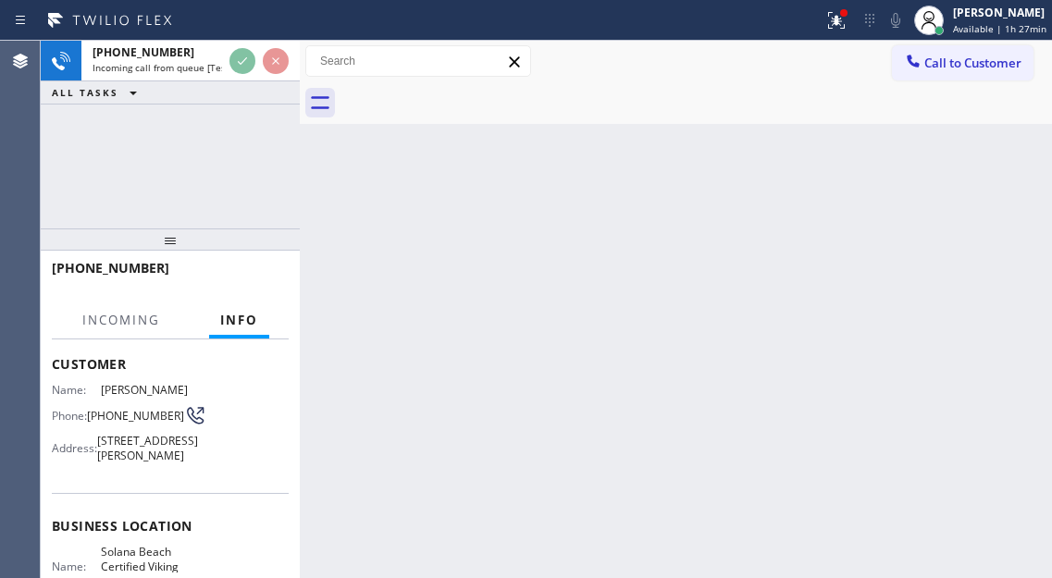
scroll to position [320, 0]
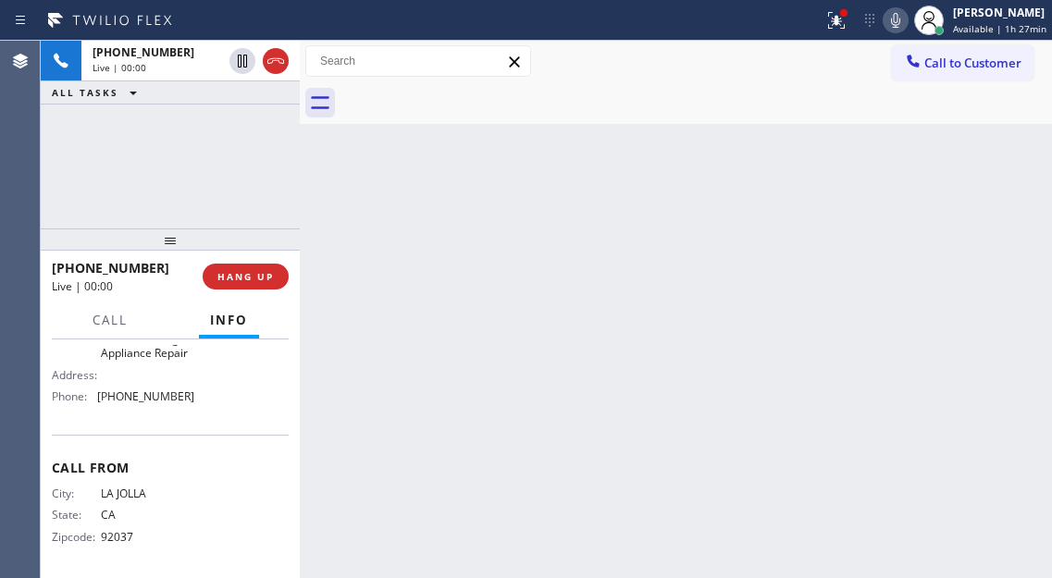
click at [171, 360] on span "Solana Beach Certified Viking Appliance Repair" at bounding box center [147, 338] width 92 height 43
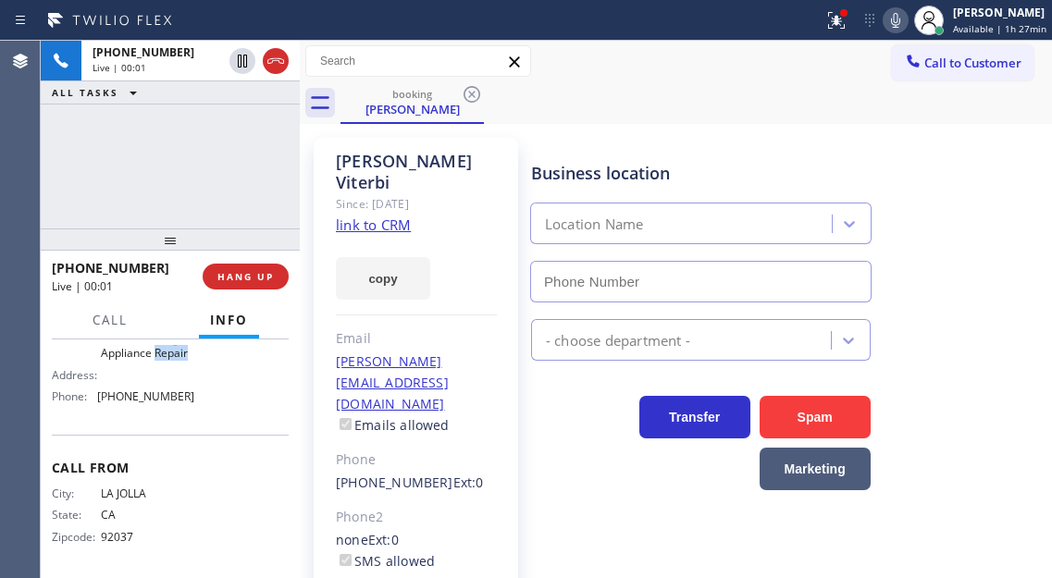
click at [171, 360] on span "Solana Beach Certified Viking Appliance Repair" at bounding box center [147, 338] width 92 height 43
type input "(858) 244-9718"
click at [171, 360] on span "Solana Beach Certified Viking Appliance Repair" at bounding box center [147, 338] width 92 height 43
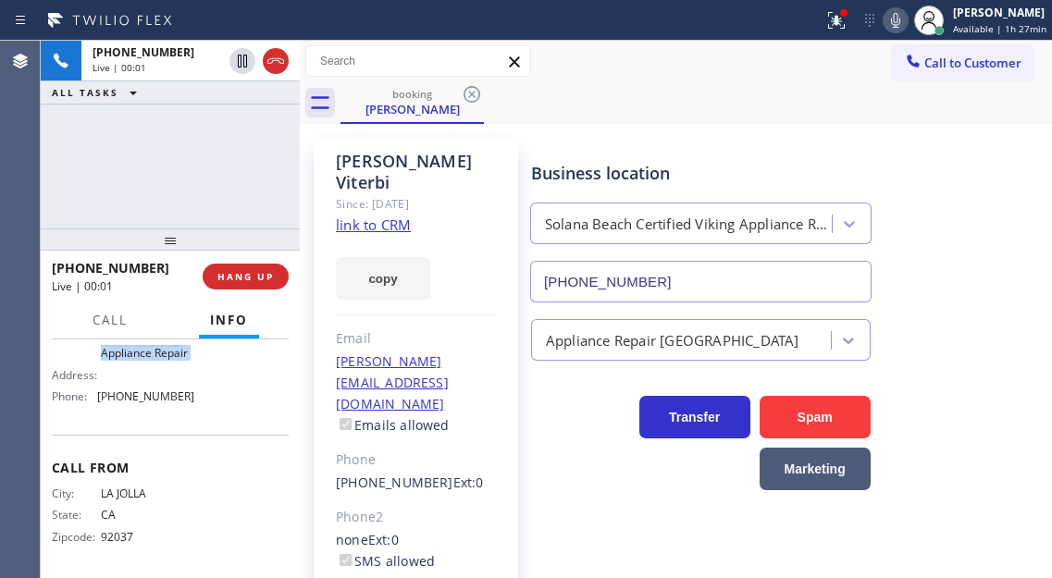
click at [171, 360] on span "Solana Beach Certified Viking Appliance Repair" at bounding box center [147, 338] width 92 height 43
click at [368, 216] on link "link to CRM" at bounding box center [373, 225] width 75 height 18
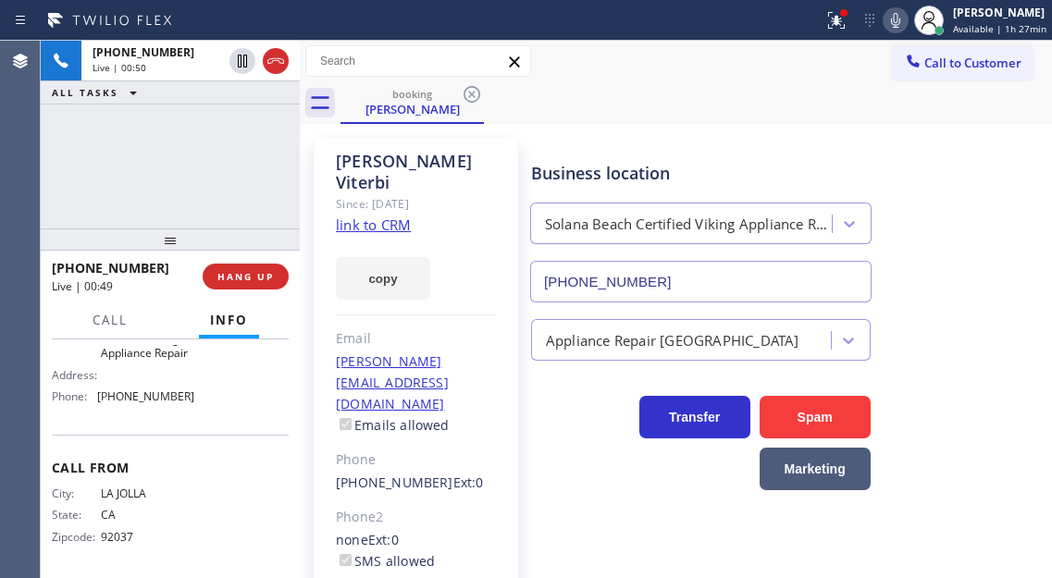
click at [245, 110] on div "+18583349111 Live | 00:50 ALL TASKS ALL TASKS ACTIVE TASKS TASKS IN WRAP UP" at bounding box center [170, 135] width 259 height 188
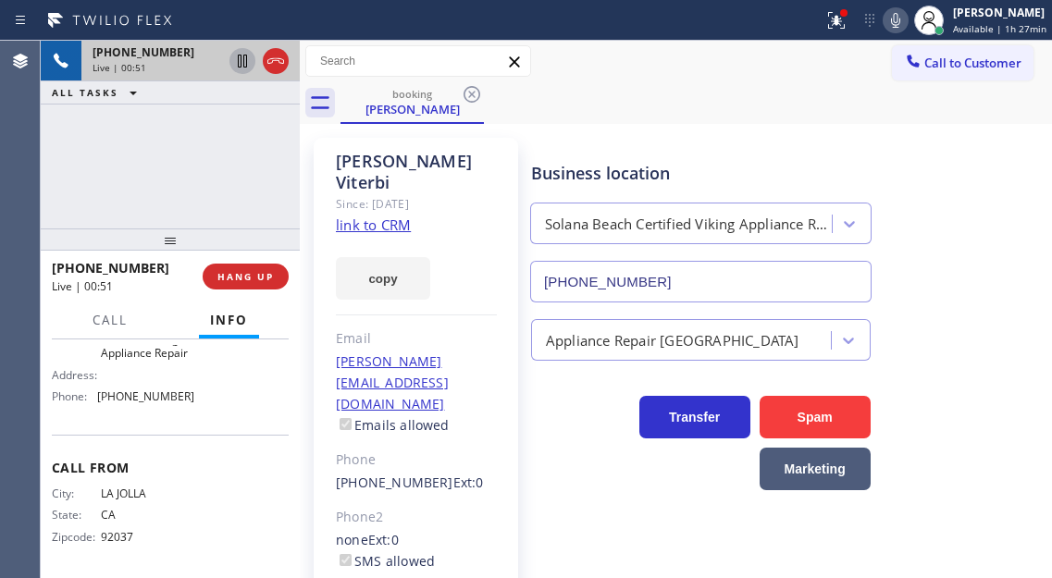
click at [241, 59] on icon at bounding box center [242, 61] width 9 height 13
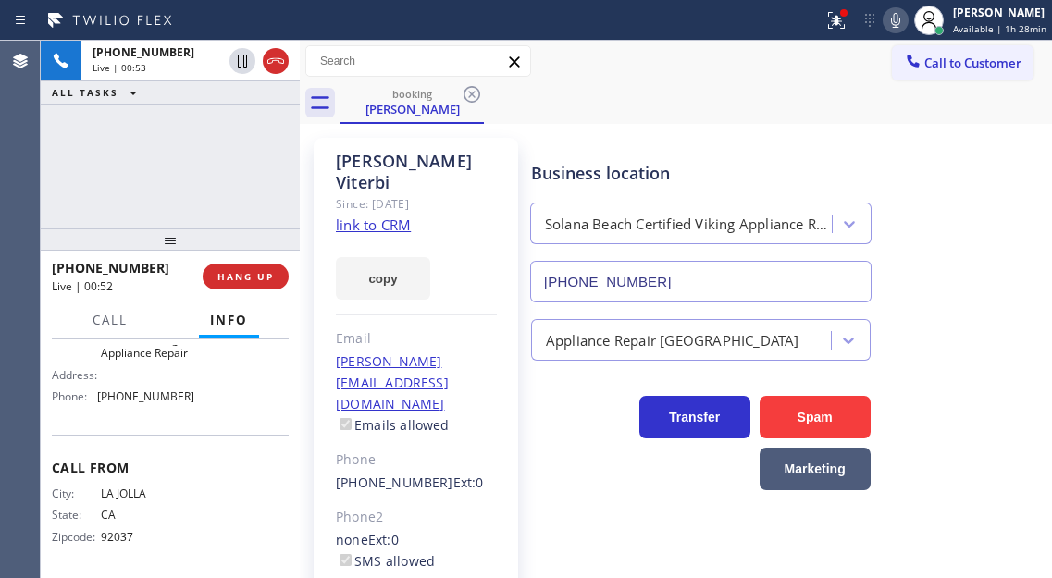
click at [889, 16] on icon at bounding box center [895, 20] width 22 height 22
click at [993, 220] on div "Business location Solana Beach Certified Viking Appliance Repair (858) 244-9718" at bounding box center [787, 218] width 520 height 167
click at [1015, 181] on div "Business location Solana Beach Certified Viking Appliance Repair (858) 244-9718" at bounding box center [787, 218] width 520 height 167
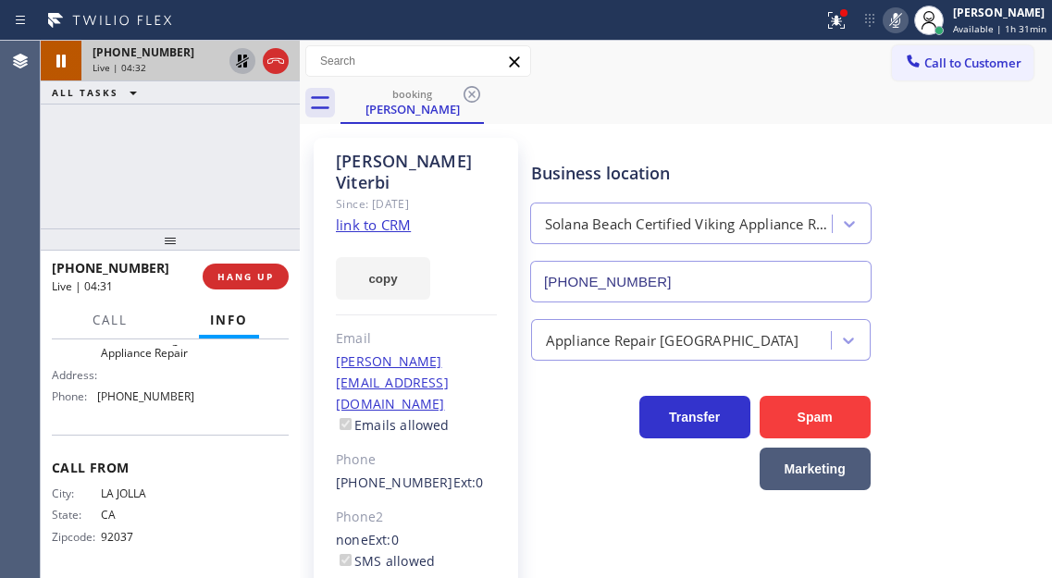
click at [246, 66] on icon at bounding box center [242, 61] width 13 height 13
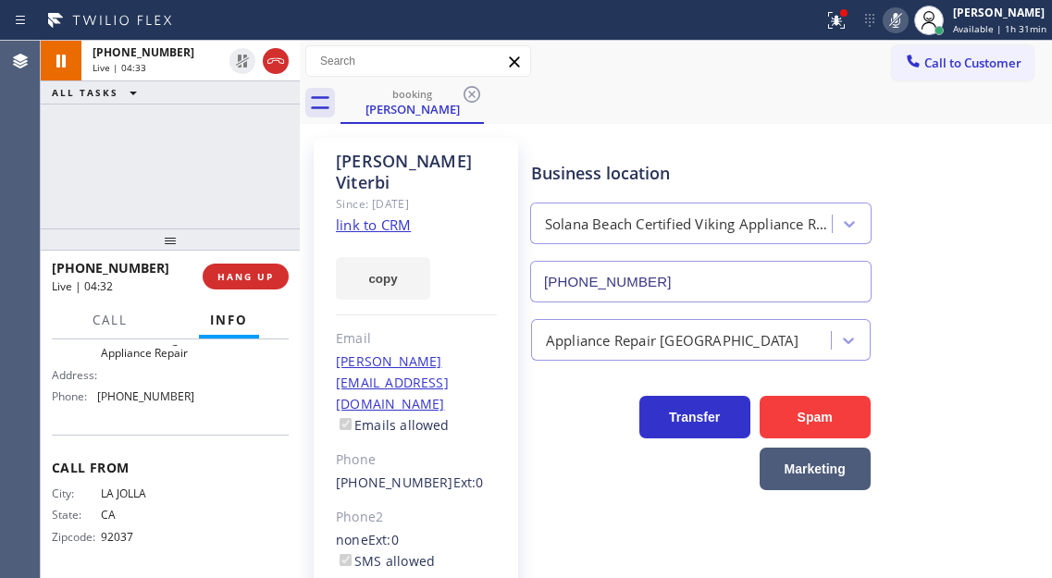
click at [905, 26] on icon at bounding box center [895, 20] width 22 height 22
click at [847, 23] on icon at bounding box center [836, 20] width 22 height 22
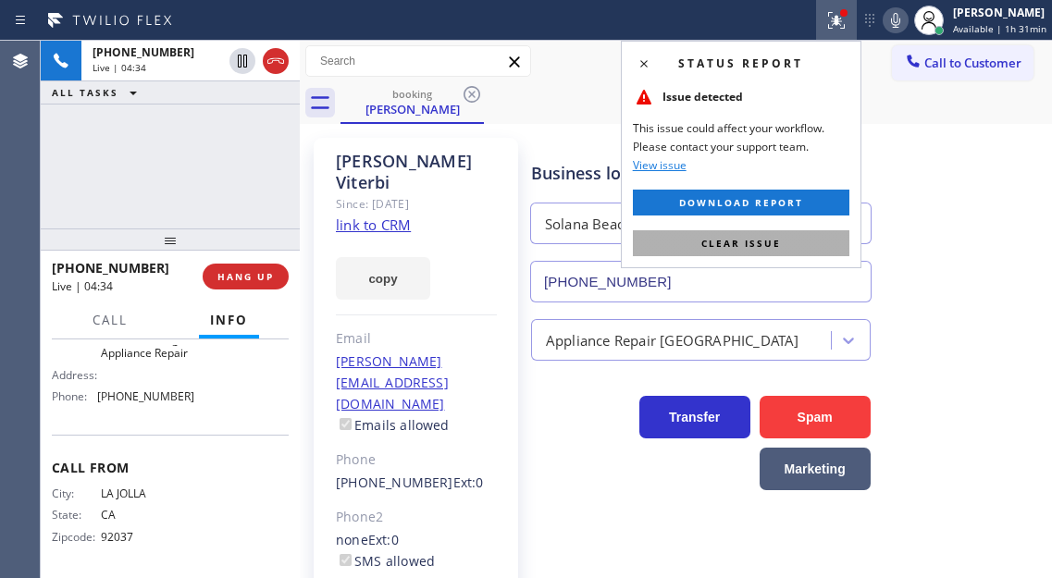
click at [819, 243] on button "Clear issue" at bounding box center [741, 243] width 216 height 26
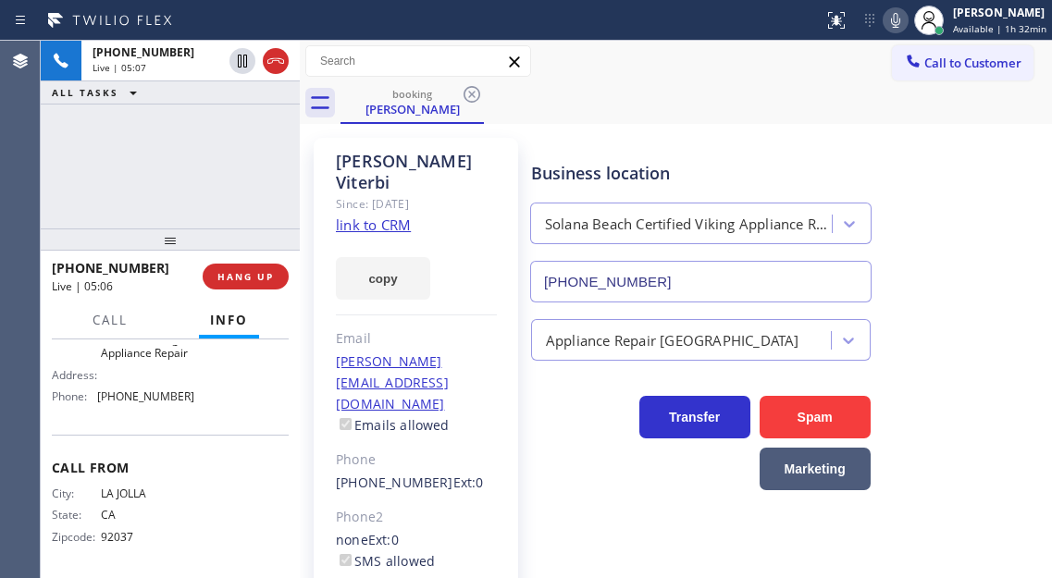
click at [201, 141] on div "+18583349111 Live | 05:07 ALL TASKS ALL TASKS ACTIVE TASKS TASKS IN WRAP UP" at bounding box center [170, 135] width 259 height 188
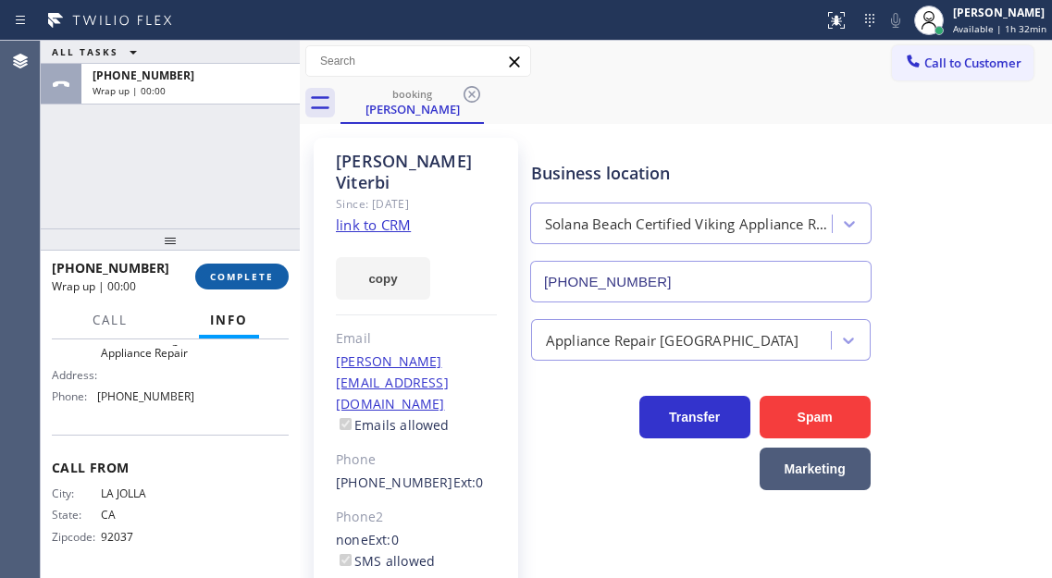
click at [255, 277] on span "COMPLETE" at bounding box center [242, 276] width 64 height 13
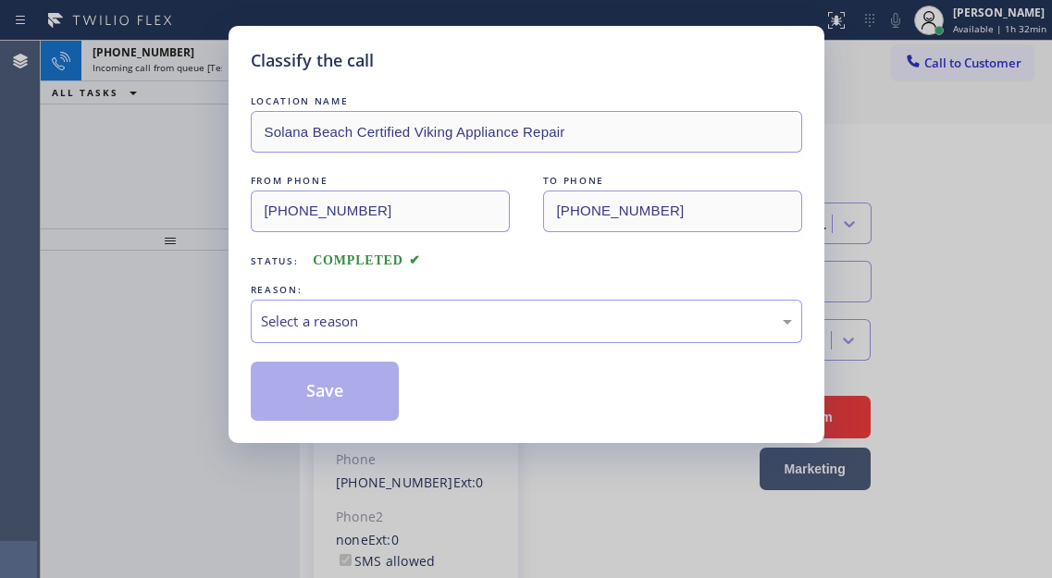
click at [255, 277] on div "LOCATION NAME Solana Beach Certified Viking Appliance Repair FROM PHONE (858) 3…" at bounding box center [526, 256] width 551 height 329
click at [344, 317] on div "Select a reason" at bounding box center [526, 321] width 531 height 21
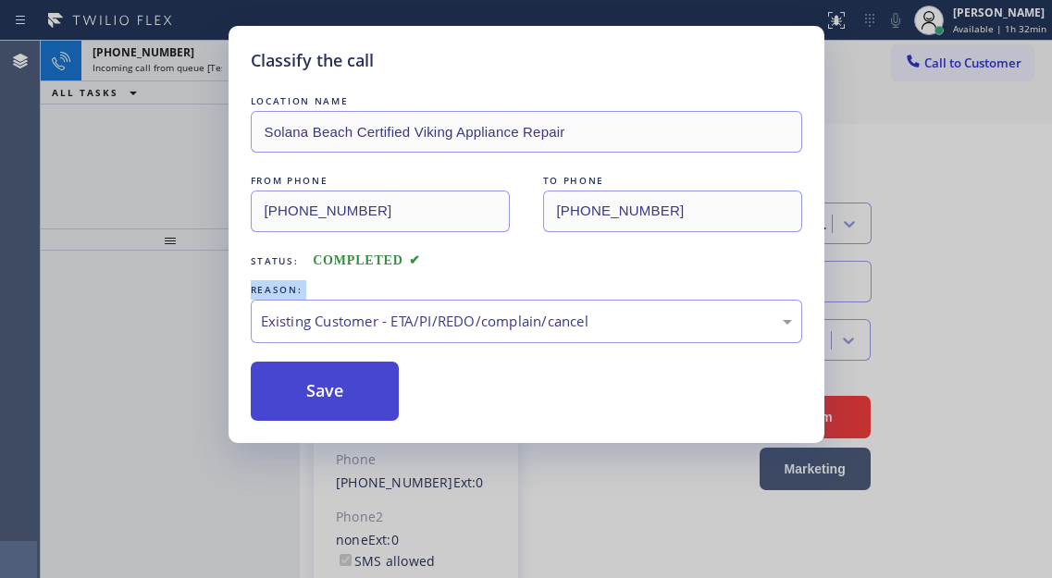
click at [369, 394] on button "Save" at bounding box center [325, 391] width 149 height 59
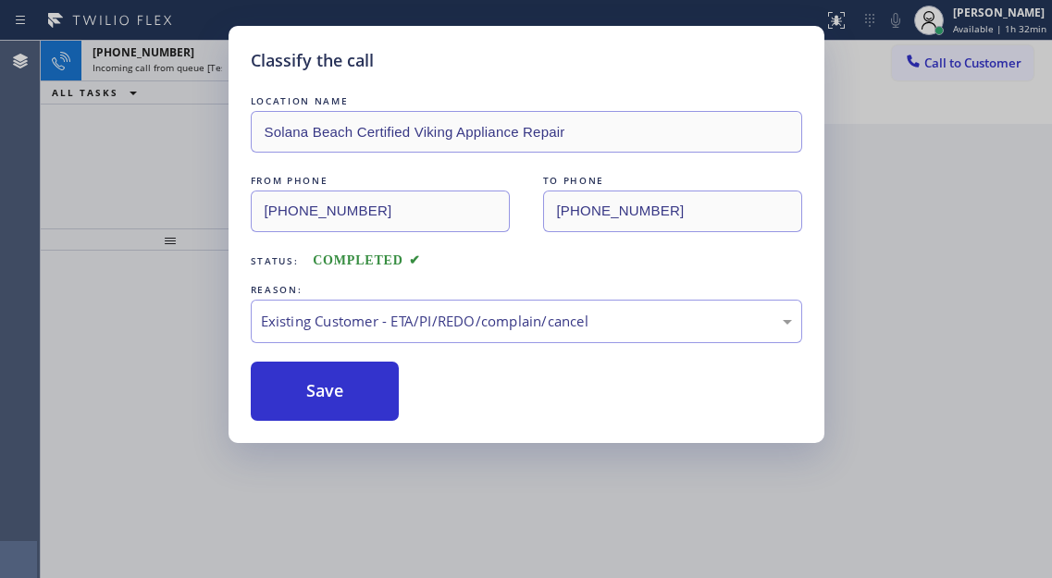
click at [149, 159] on div "Classify the call LOCATION NAME Solana Beach Certified Viking Appliance Repair …" at bounding box center [526, 289] width 1052 height 578
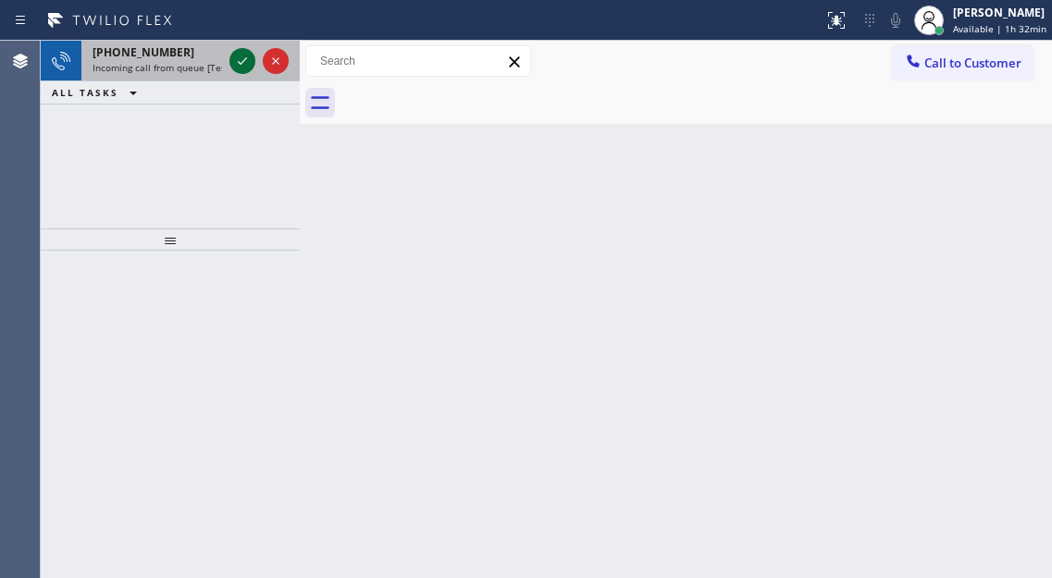
click at [240, 67] on icon at bounding box center [242, 61] width 22 height 22
click at [238, 66] on icon at bounding box center [242, 61] width 22 height 22
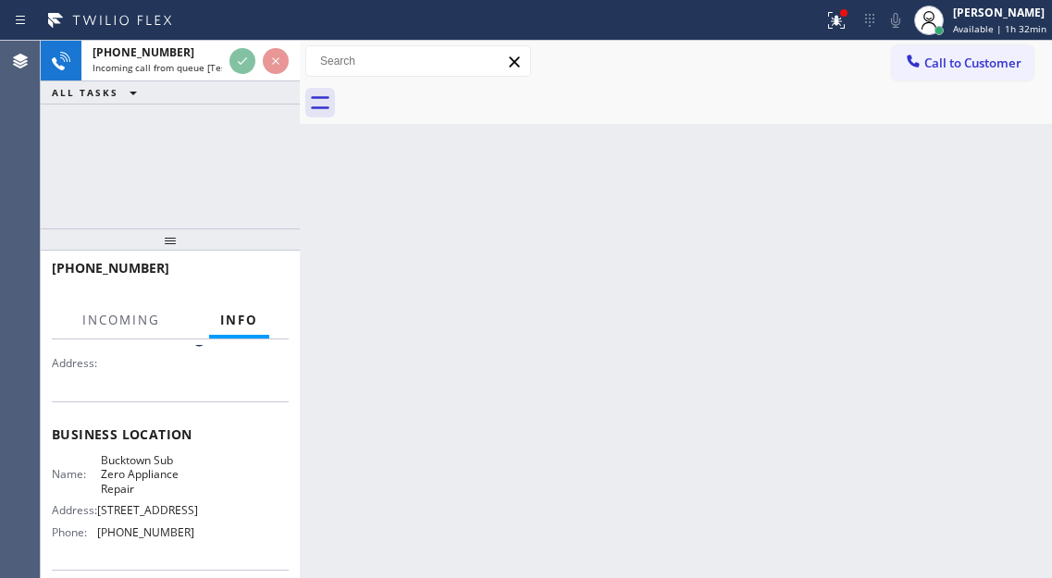
scroll to position [185, 0]
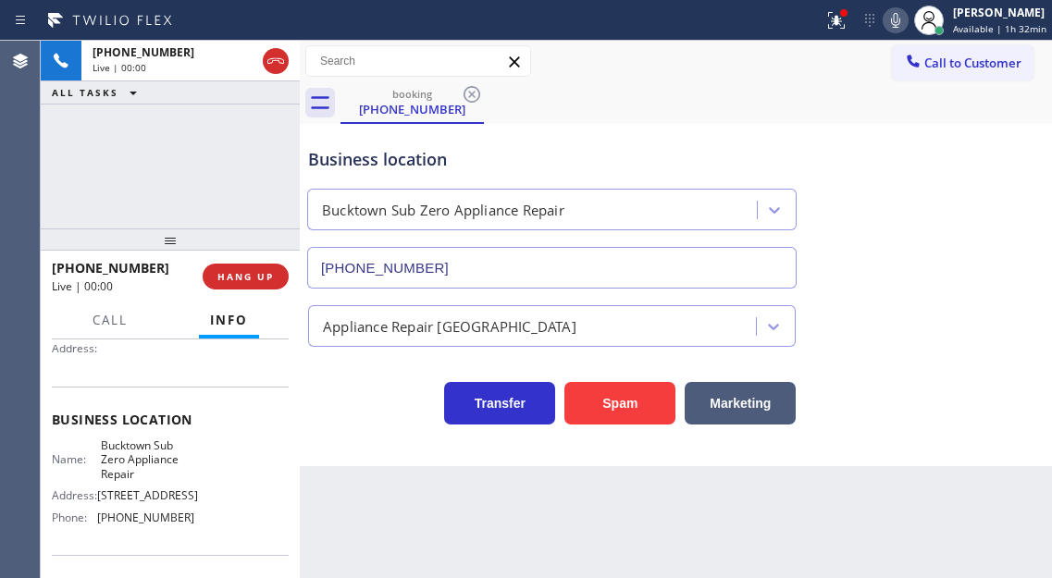
type input "(312) 626-5851"
click at [172, 461] on span "Bucktown Sub Zero Appliance Repair" at bounding box center [147, 459] width 92 height 43
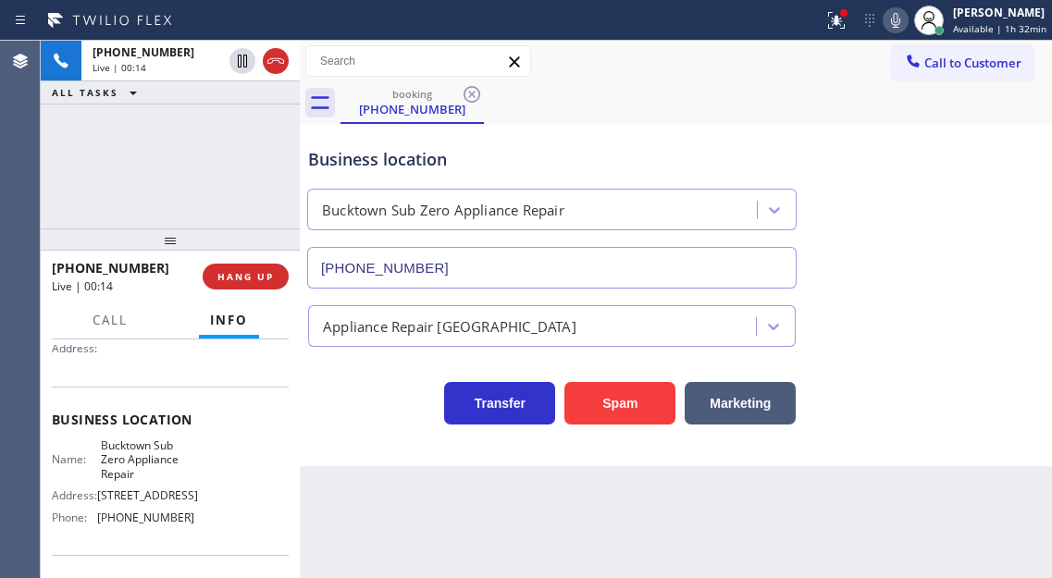
click at [990, 192] on div "Business location Bucktown Sub Zero Appliance Repair (312) 626-5851" at bounding box center [675, 204] width 743 height 167
click at [410, 159] on div "Business location" at bounding box center [551, 159] width 487 height 25
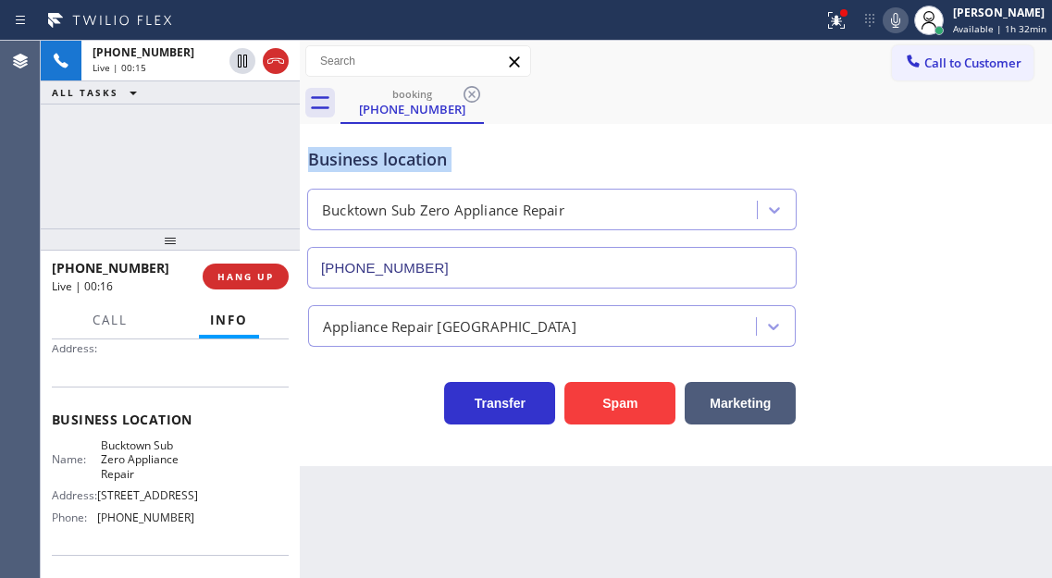
click at [410, 159] on div "Business location" at bounding box center [551, 159] width 487 height 25
click at [142, 477] on span "Bucktown Sub Zero Appliance Repair" at bounding box center [147, 459] width 92 height 43
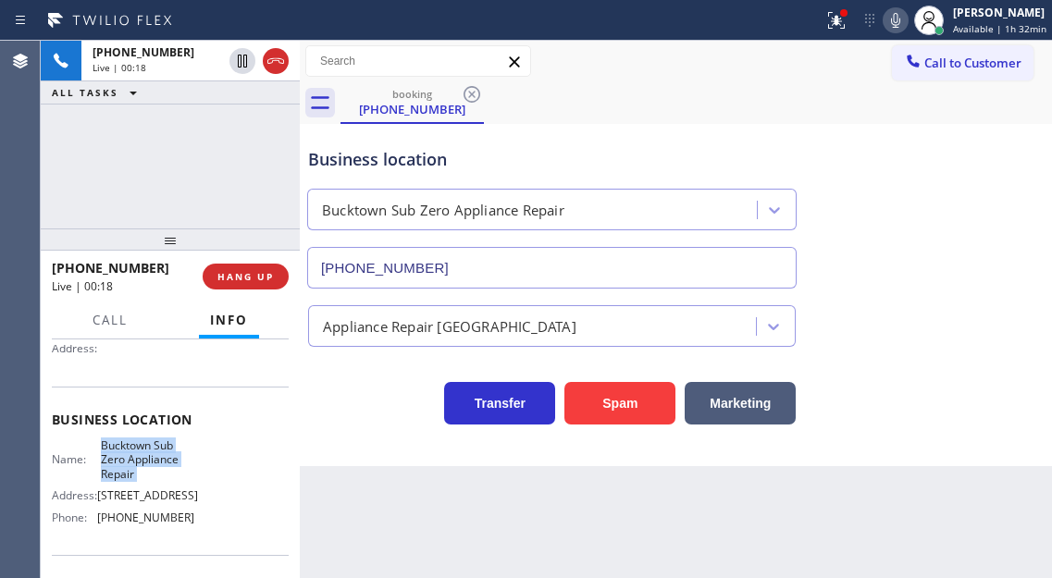
click at [142, 476] on span "Bucktown Sub Zero Appliance Repair" at bounding box center [147, 459] width 92 height 43
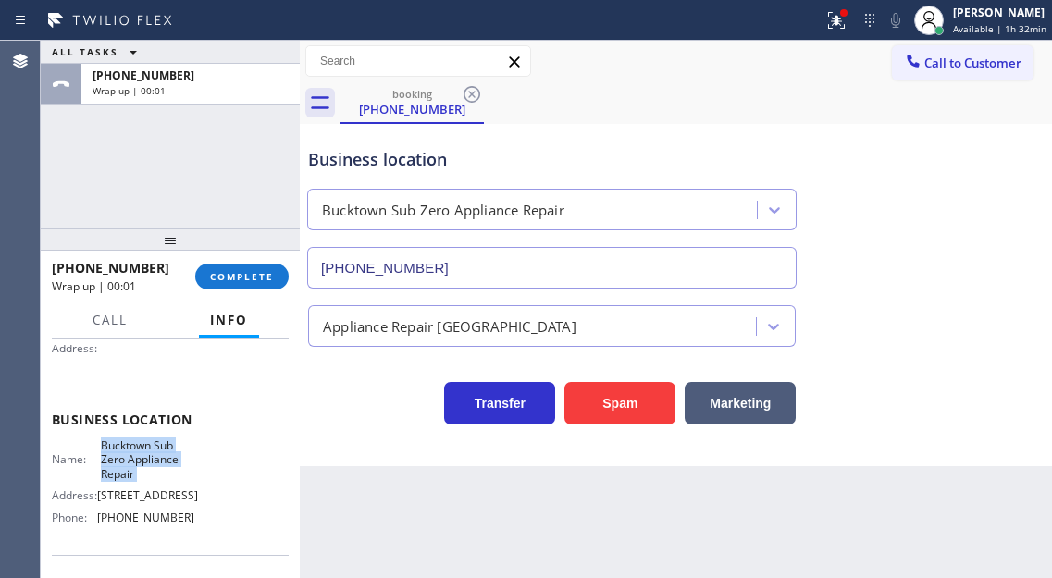
click at [968, 206] on div "Business location Bucktown Sub Zero Appliance Repair (312) 626-5851" at bounding box center [675, 204] width 743 height 167
click at [257, 266] on button "COMPLETE" at bounding box center [241, 277] width 93 height 26
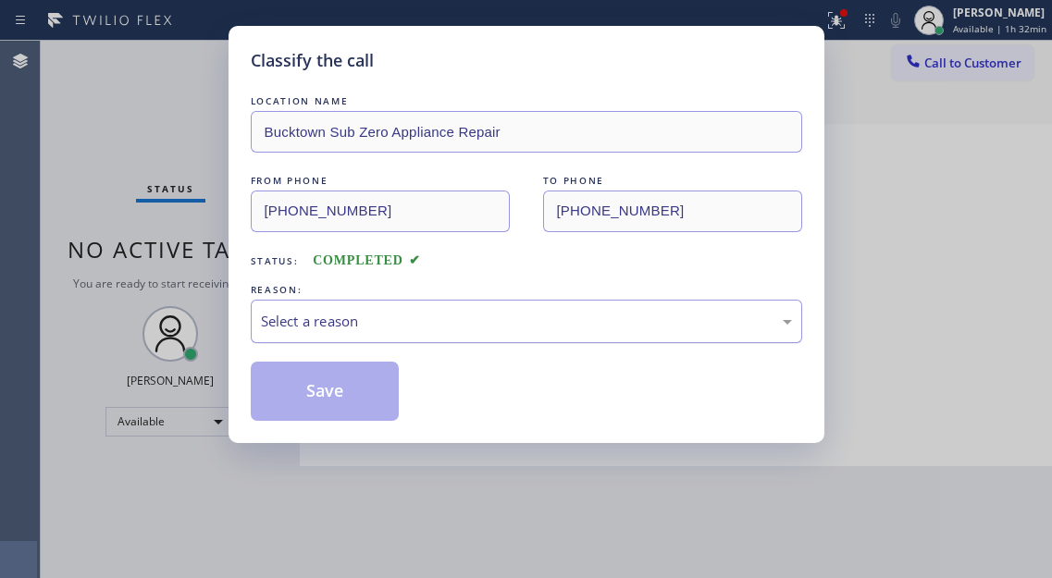
click at [418, 314] on div "Select a reason" at bounding box center [526, 321] width 531 height 21
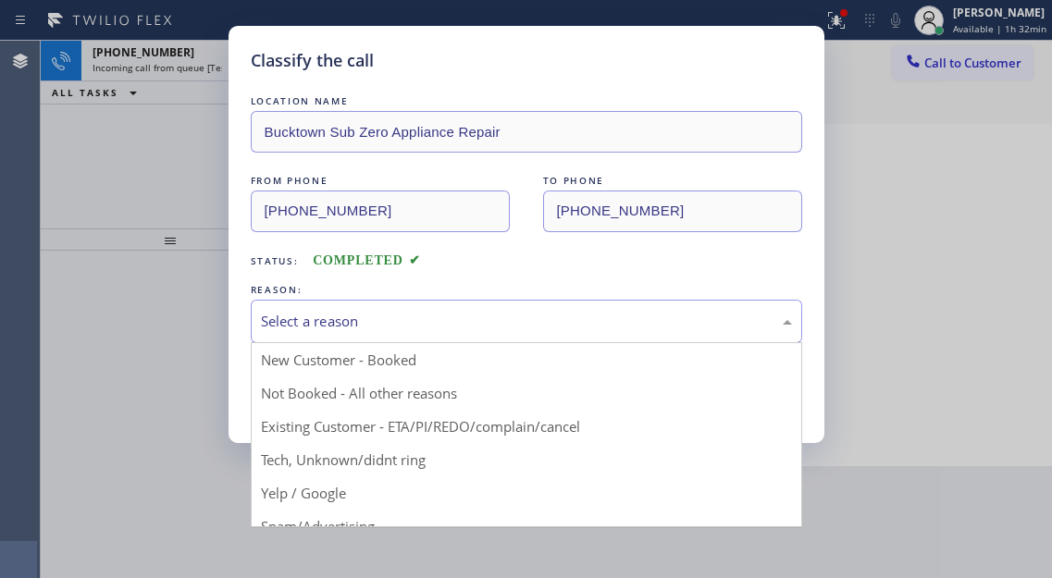
drag, startPoint x: 397, startPoint y: 452, endPoint x: 397, endPoint y: 407, distance: 45.3
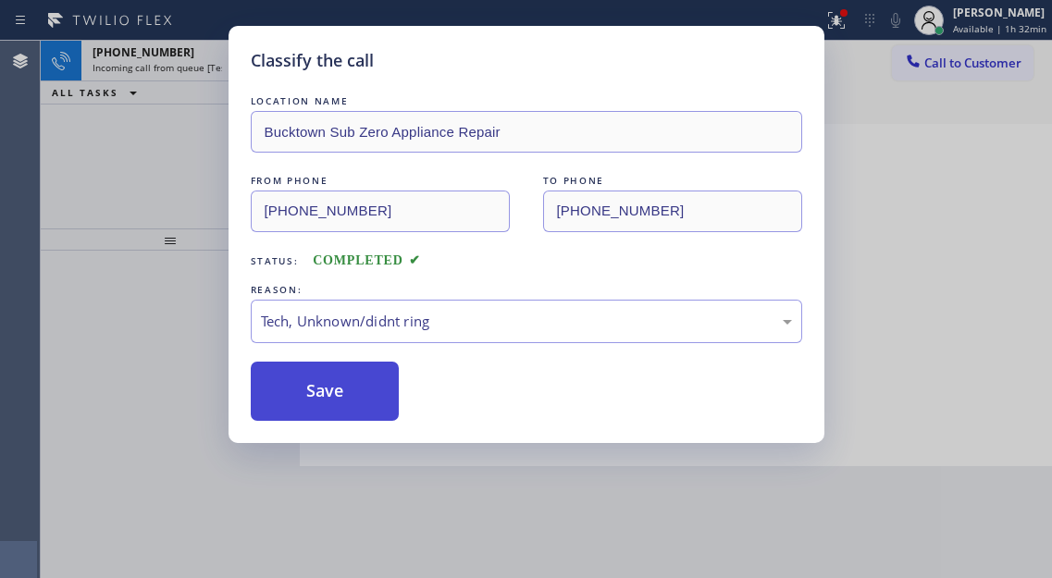
click at [381, 380] on button "Save" at bounding box center [325, 391] width 149 height 59
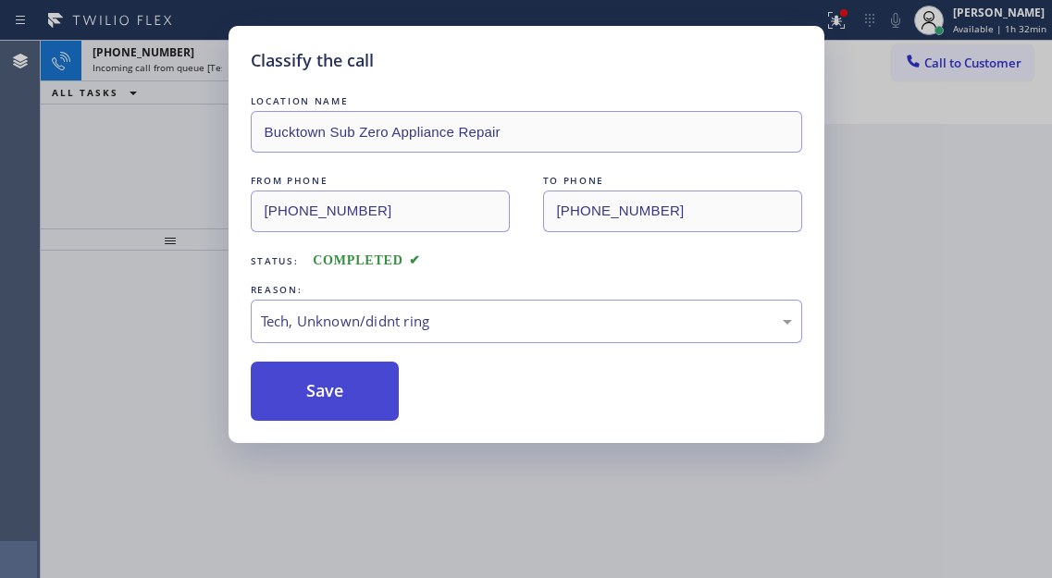
click at [381, 380] on button "Save" at bounding box center [325, 391] width 149 height 59
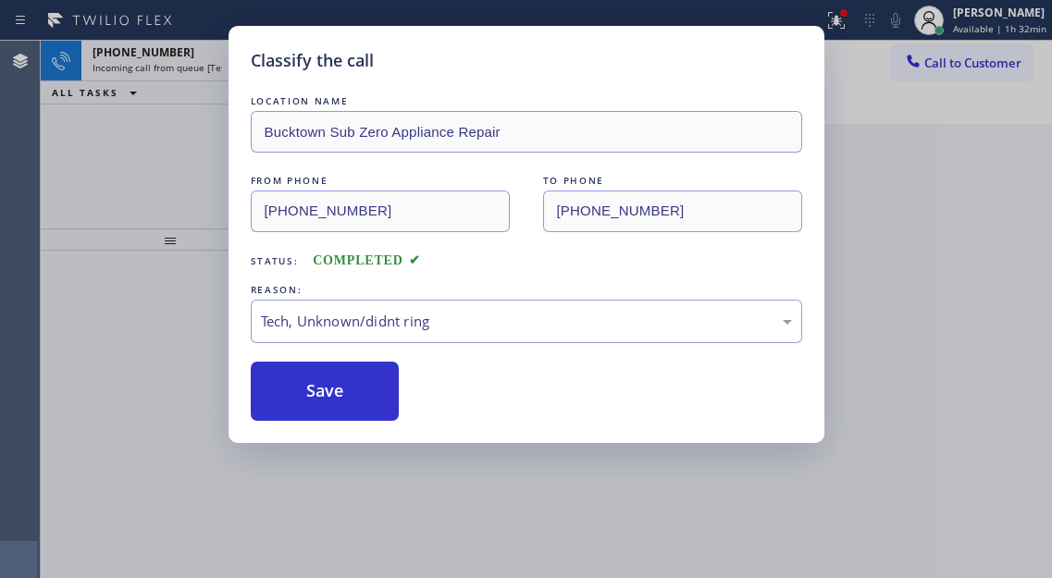
click at [179, 161] on div "Classify the call LOCATION NAME Bucktown Sub Zero Appliance Repair FROM PHONE (…" at bounding box center [526, 289] width 1052 height 578
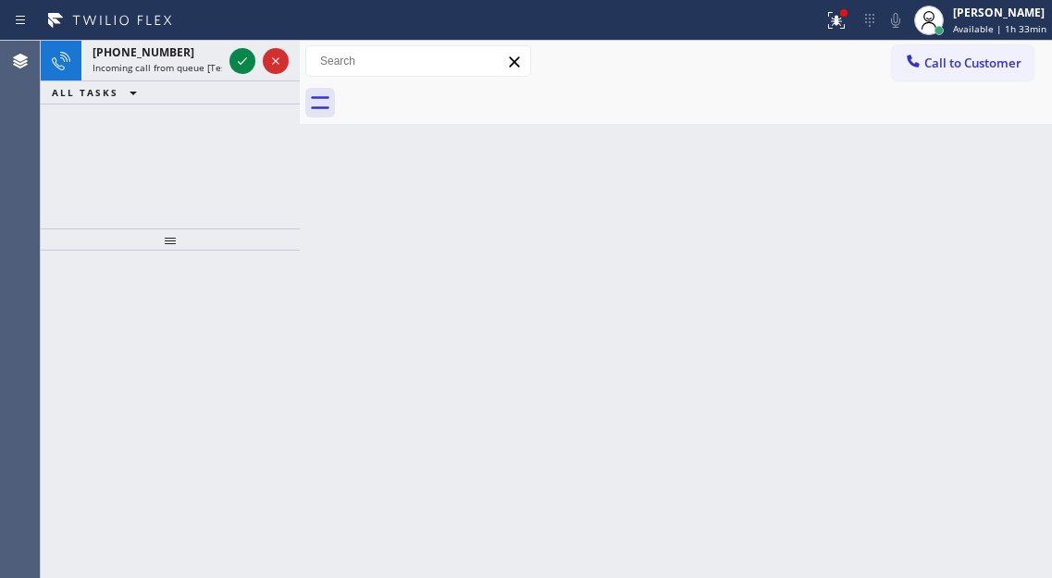
click at [259, 68] on div at bounding box center [259, 61] width 67 height 41
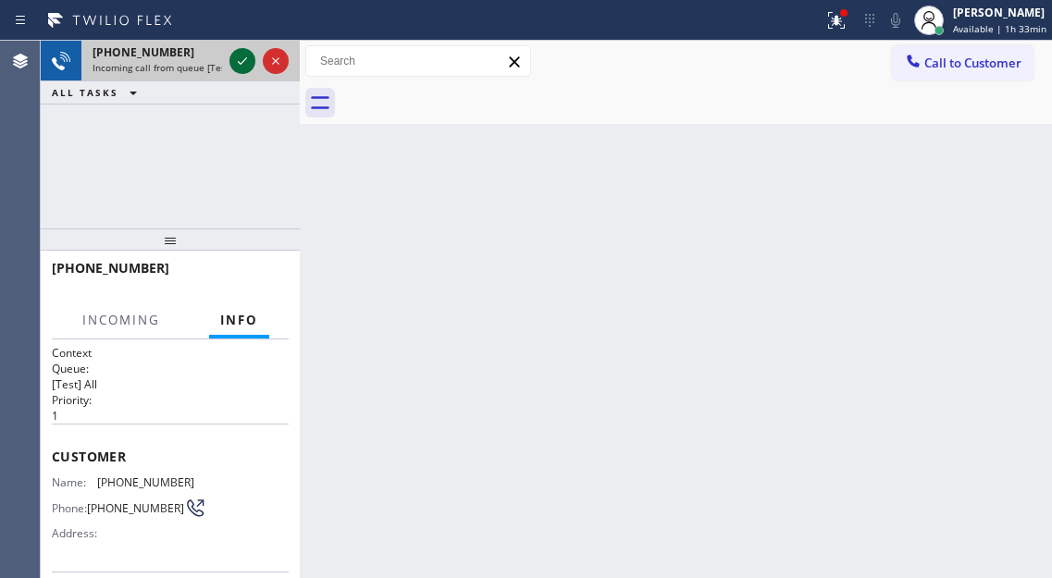
click at [249, 64] on icon at bounding box center [242, 61] width 22 height 22
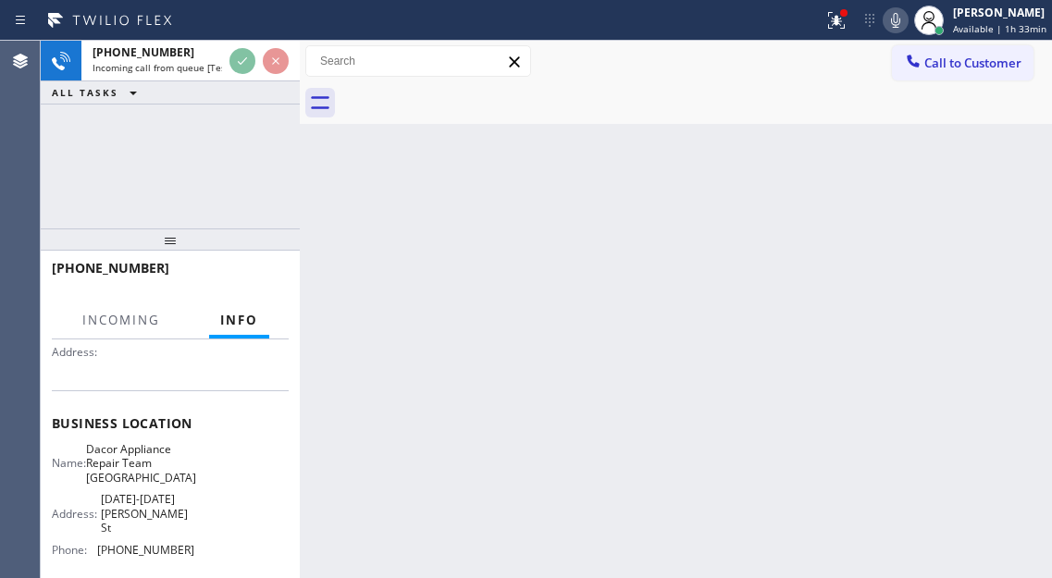
scroll to position [185, 0]
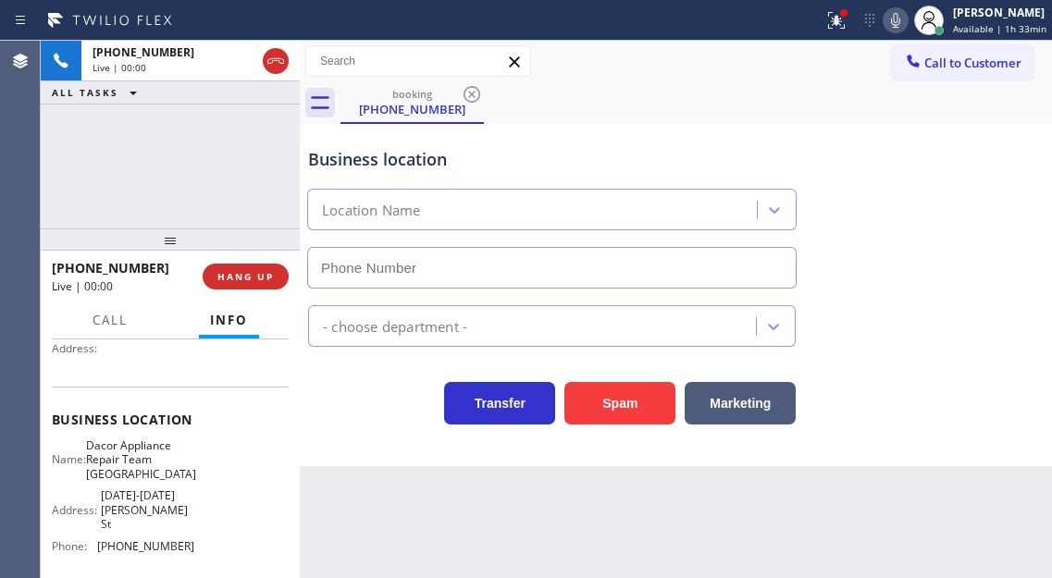
type input "(215) 703-2268"
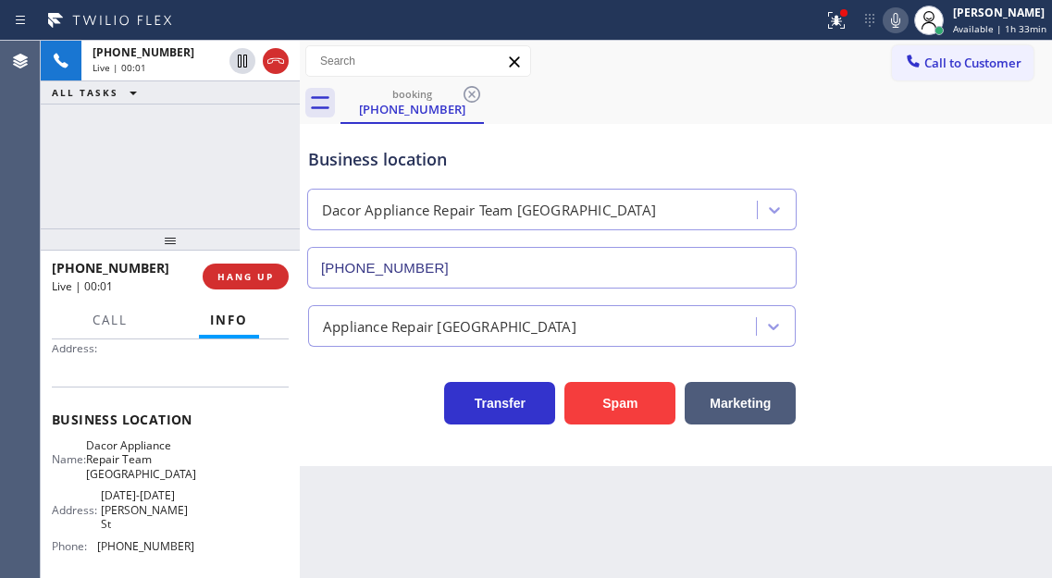
click at [166, 461] on span "Dacor Appliance Repair Team Philadelphia" at bounding box center [141, 459] width 110 height 43
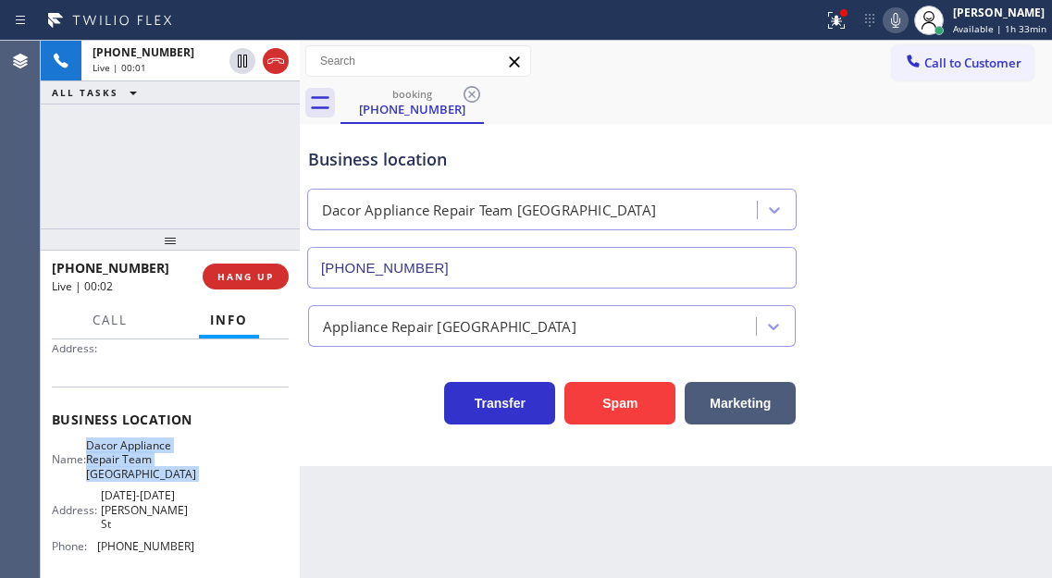
click at [166, 461] on span "Dacor Appliance Repair Team Philadelphia" at bounding box center [141, 459] width 110 height 43
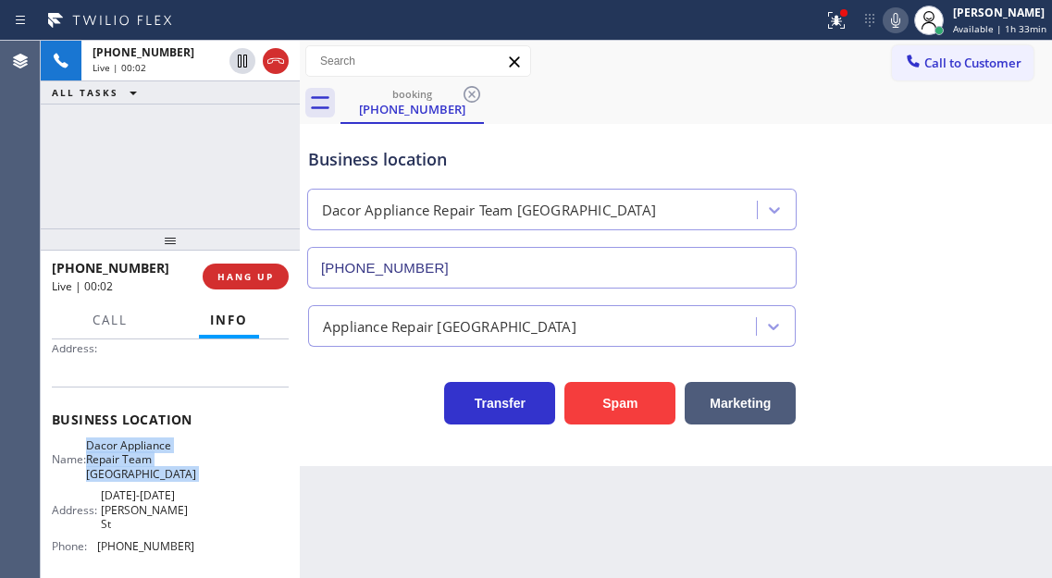
click at [166, 461] on span "Dacor Appliance Repair Team Philadelphia" at bounding box center [141, 459] width 110 height 43
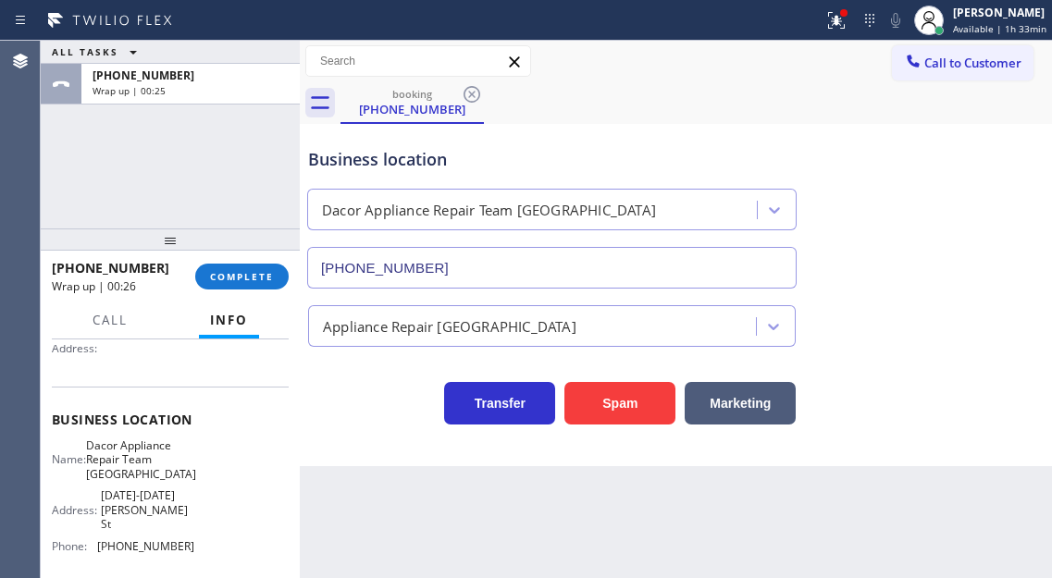
click at [964, 201] on div "Business location Dacor Appliance Repair Team Philadelphia (215) 703-2268" at bounding box center [675, 204] width 743 height 167
click at [246, 285] on button "COMPLETE" at bounding box center [241, 277] width 93 height 26
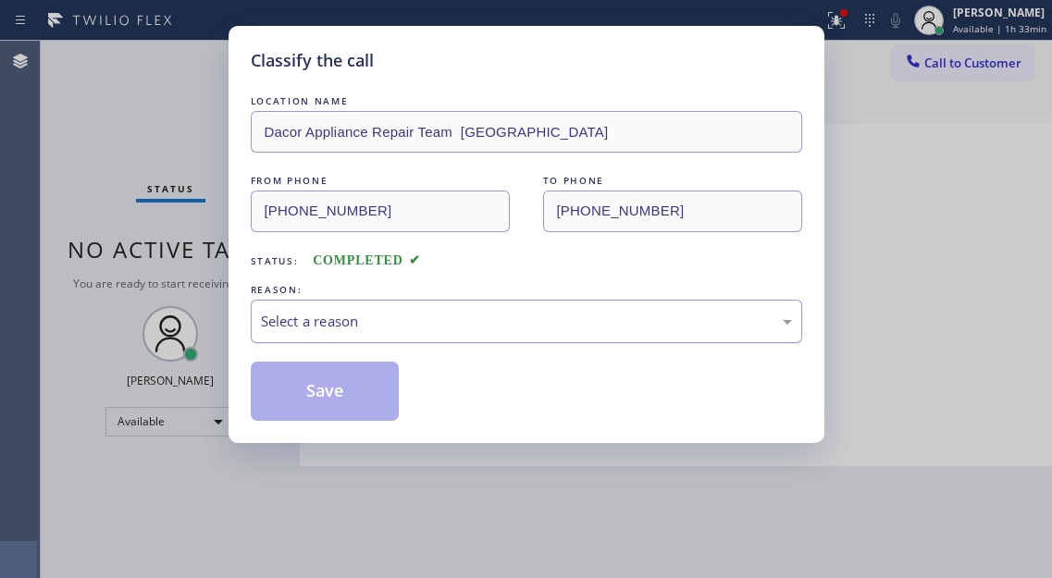
click at [423, 335] on div "Select a reason" at bounding box center [526, 321] width 551 height 43
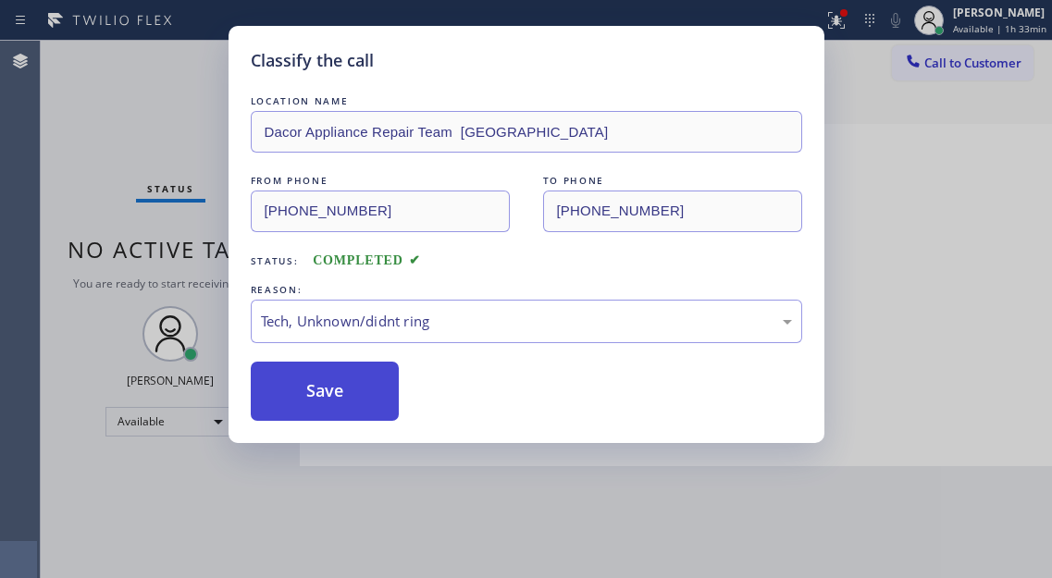
click at [369, 406] on button "Save" at bounding box center [325, 391] width 149 height 59
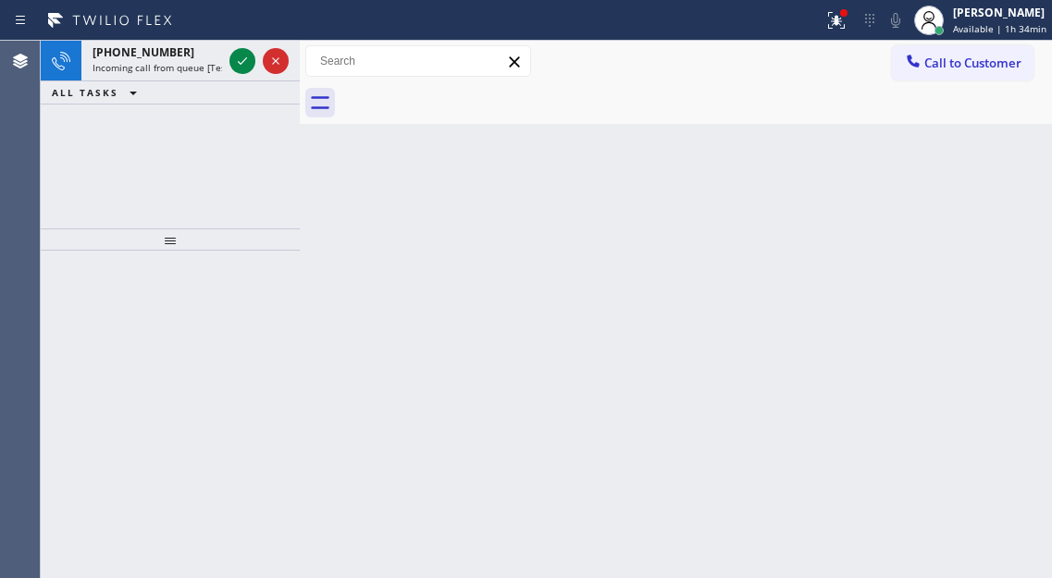
click at [973, 187] on div "Back to Dashboard Change Sender ID Customers Technicians Select a contact Outbo…" at bounding box center [676, 309] width 752 height 537
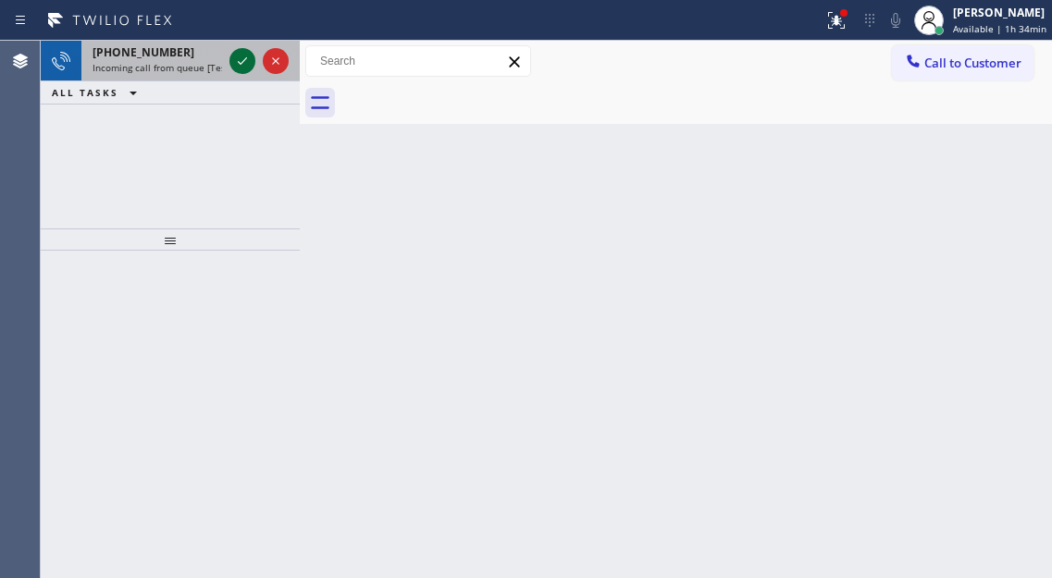
click at [240, 65] on icon at bounding box center [242, 61] width 22 height 22
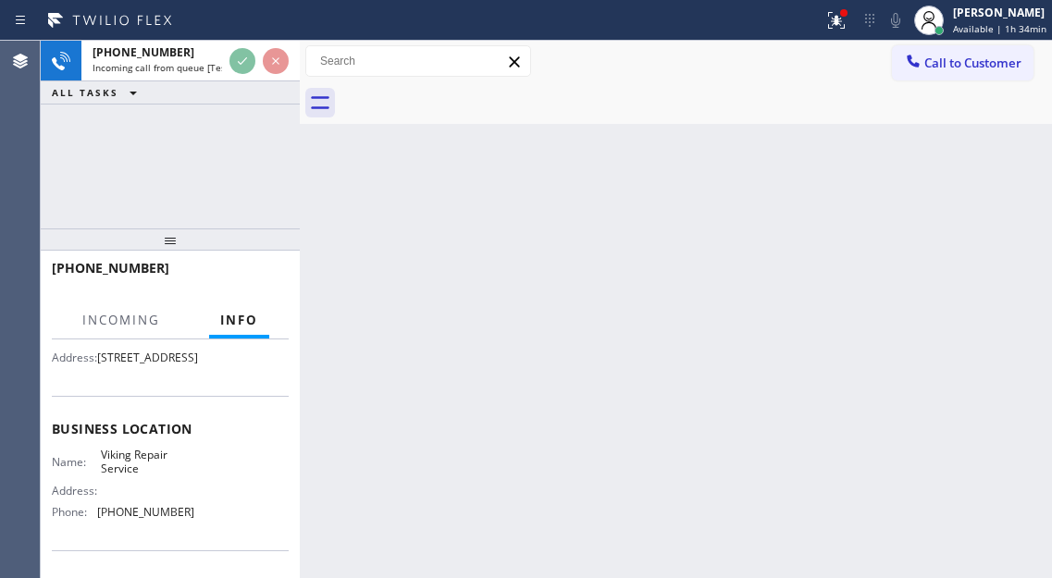
scroll to position [185, 0]
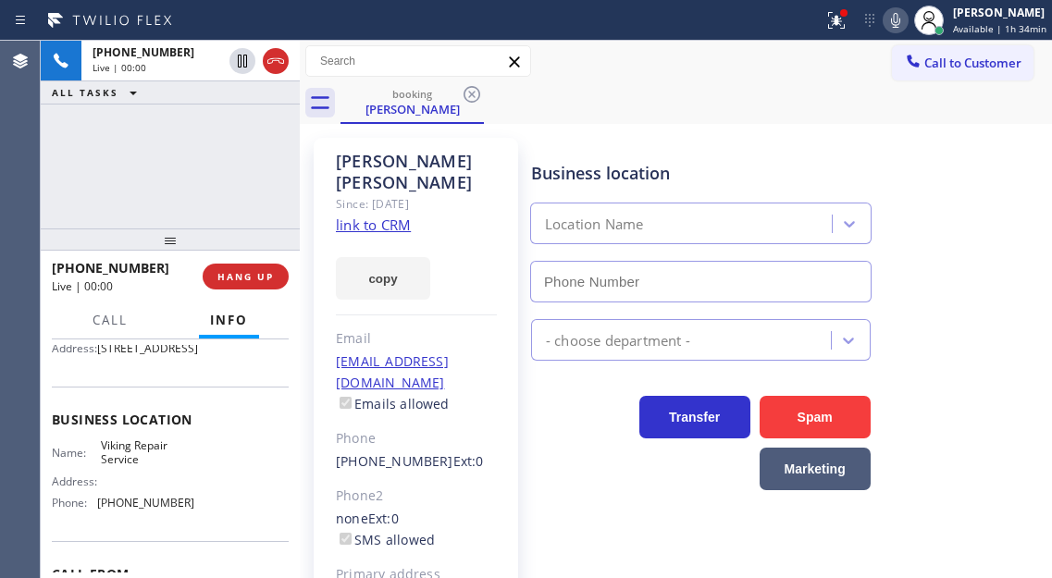
type input "(630) 791-5511"
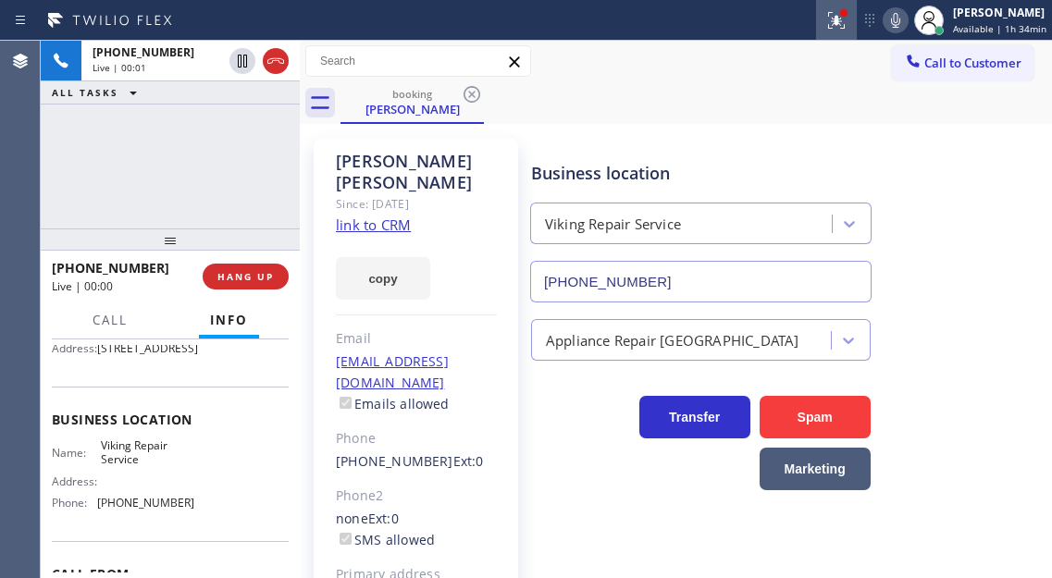
click at [838, 28] on icon at bounding box center [836, 20] width 22 height 22
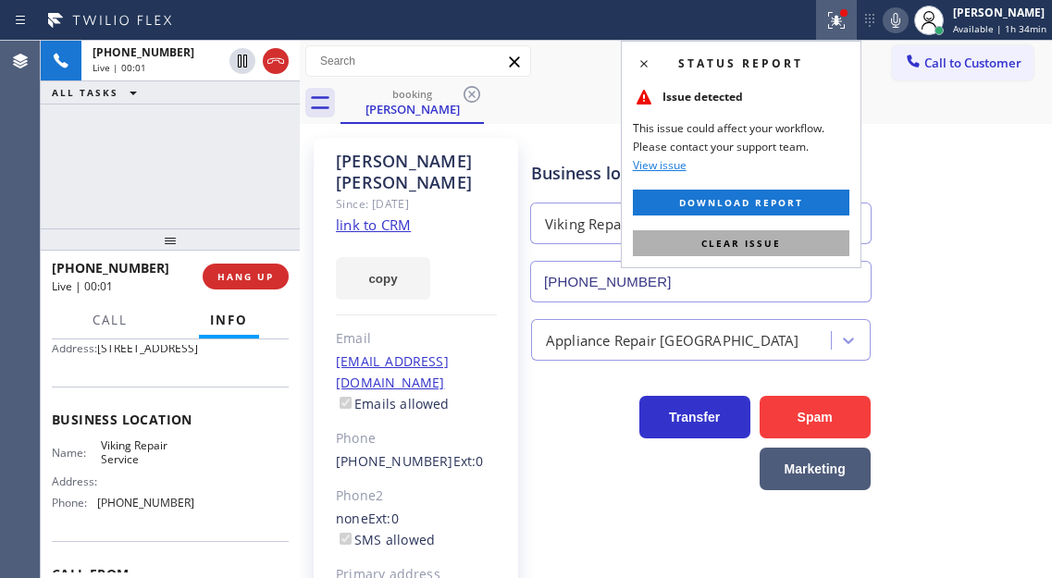
click at [794, 240] on button "Clear issue" at bounding box center [741, 243] width 216 height 26
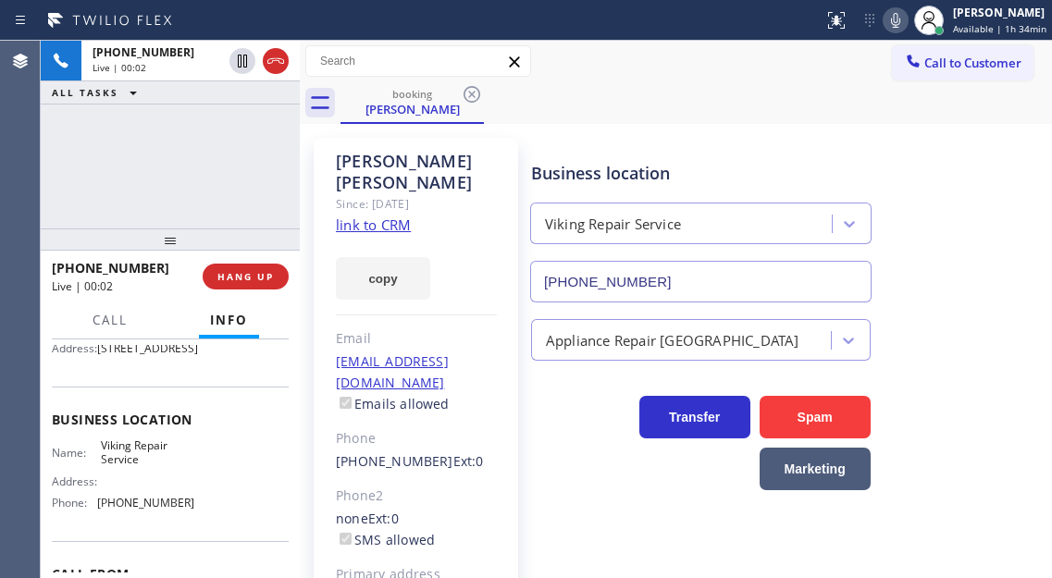
click at [401, 216] on link "link to CRM" at bounding box center [373, 225] width 75 height 18
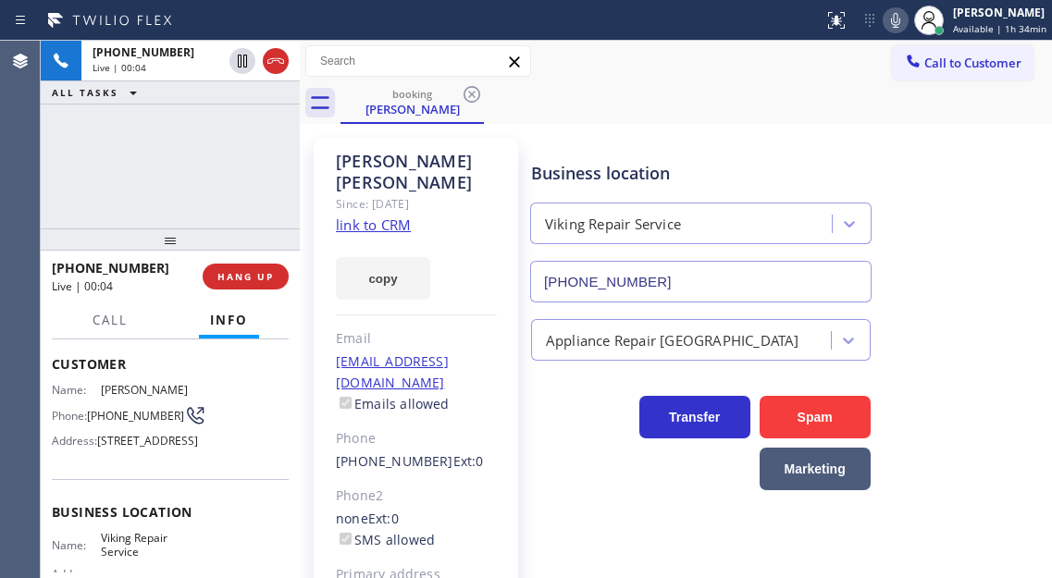
click at [120, 413] on span "(847) 682-1851" at bounding box center [135, 416] width 97 height 14
click at [537, 129] on div "Clara Abrevaya Since: 20 may 2020 link to CRM copy Email no@gmail.com Emails al…" at bounding box center [675, 424] width 743 height 591
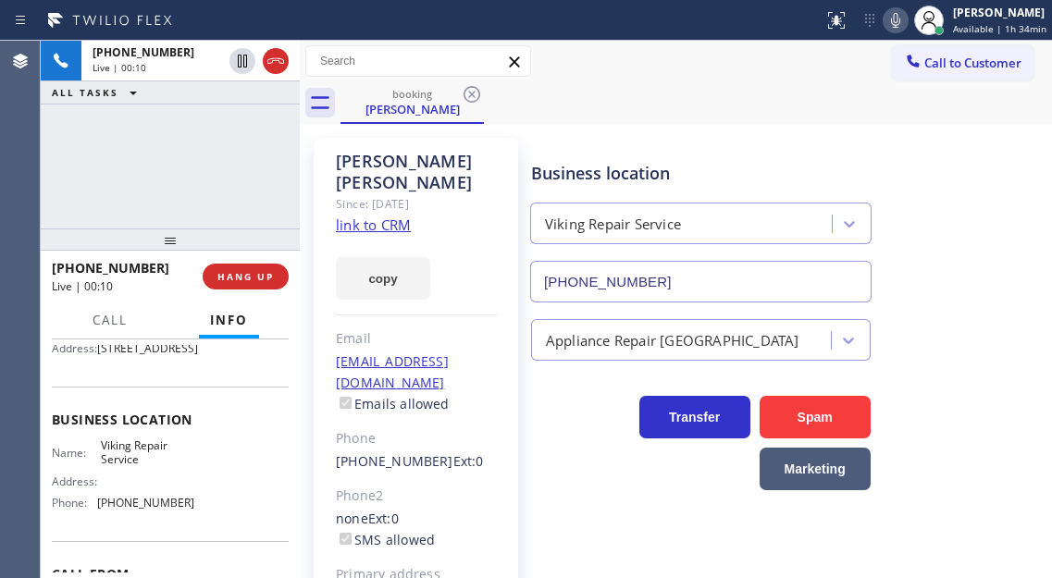
click at [138, 467] on span "Viking Repair Service" at bounding box center [147, 452] width 92 height 29
click at [210, 171] on div "+18476821851 Live | 00:53 ALL TASKS ALL TASKS ACTIVE TASKS TASKS IN WRAP UP" at bounding box center [170, 135] width 259 height 188
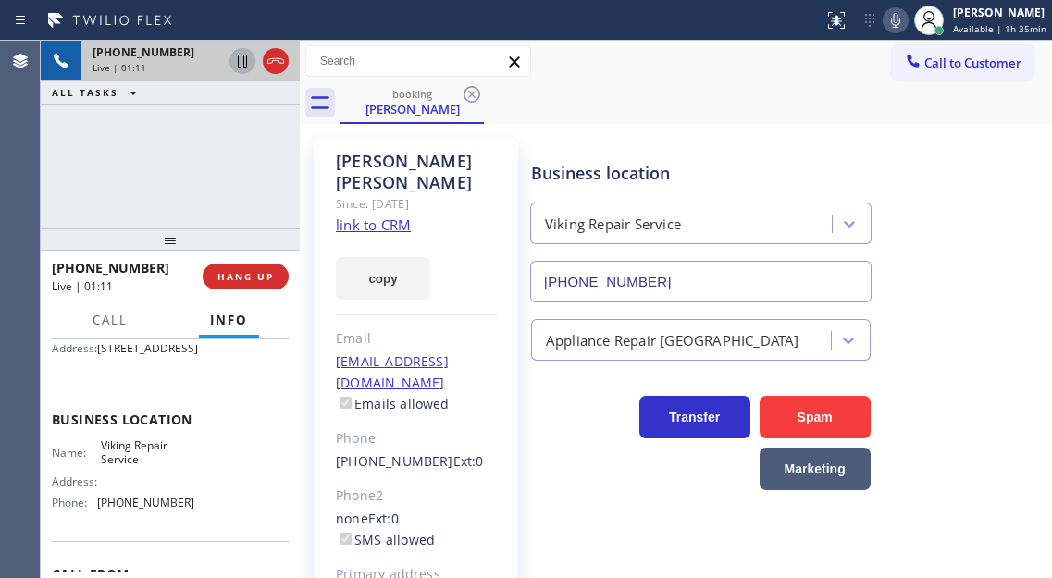
click at [241, 68] on icon at bounding box center [242, 61] width 22 height 22
click at [974, 316] on div "Appliance Repair [GEOGRAPHIC_DATA]" at bounding box center [787, 336] width 520 height 49
click at [964, 215] on div "Business location Viking Repair Service (630) 791-5511" at bounding box center [787, 218] width 520 height 167
click at [195, 144] on div "+18476821851 Live | 03:26 ALL TASKS ALL TASKS ACTIVE TASKS TASKS IN WRAP UP" at bounding box center [170, 135] width 259 height 188
click at [950, 164] on div "Business location Viking Repair Service (630) 791-5511" at bounding box center [787, 218] width 520 height 167
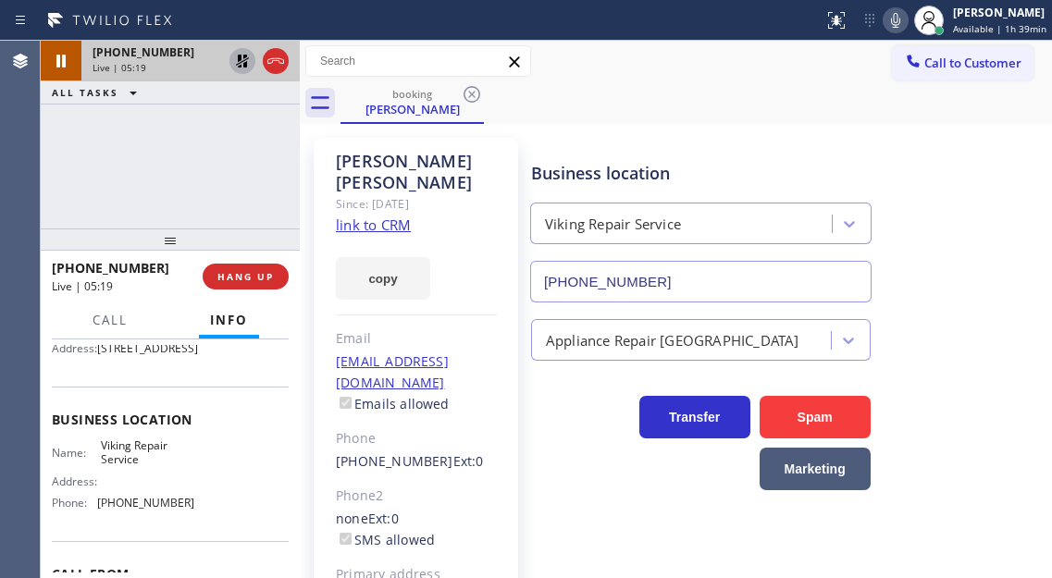
click at [231, 175] on div "+18476821851 Live | 05:19 ALL TASKS ALL TASKS ACTIVE TASKS TASKS IN WRAP UP" at bounding box center [170, 135] width 259 height 188
click at [1009, 405] on div "Transfer Spam Marketing" at bounding box center [787, 434] width 520 height 111
click at [240, 55] on icon at bounding box center [242, 61] width 13 height 13
click at [237, 199] on div "+18476821851 Live | 06:54 ALL TASKS ALL TASKS ACTIVE TASKS TASKS IN WRAP UP" at bounding box center [170, 135] width 259 height 188
click at [254, 281] on span "HANG UP" at bounding box center [245, 276] width 56 height 13
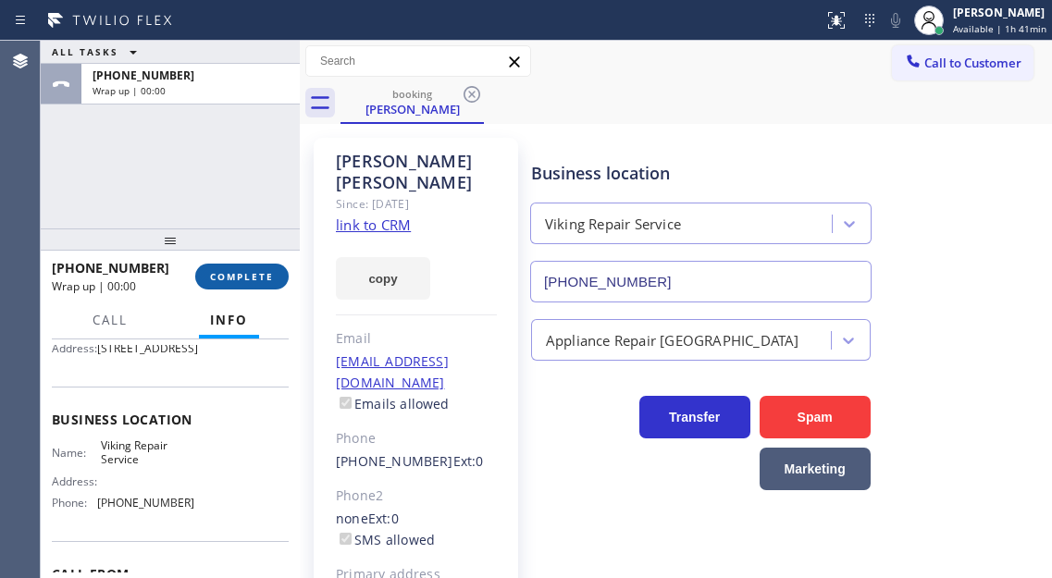
click at [254, 279] on span "COMPLETE" at bounding box center [242, 276] width 64 height 13
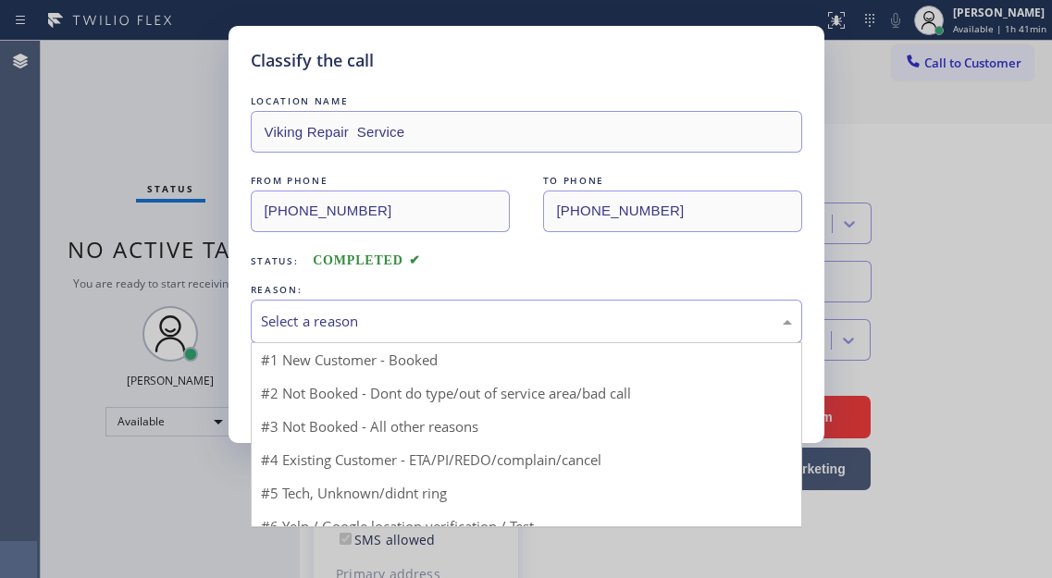
click at [369, 338] on div "Select a reason" at bounding box center [526, 321] width 551 height 43
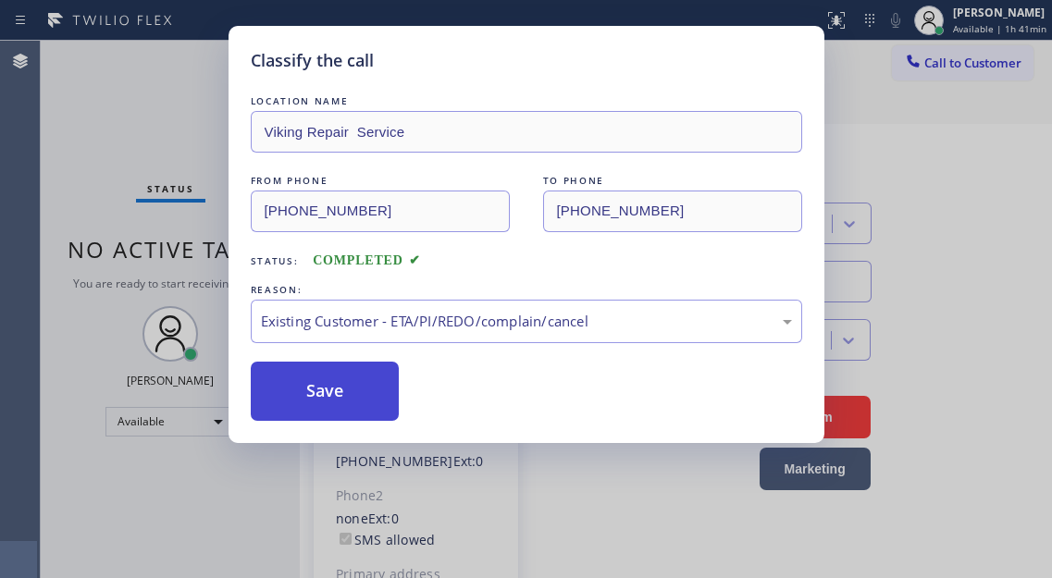
click at [370, 411] on button "Save" at bounding box center [325, 391] width 149 height 59
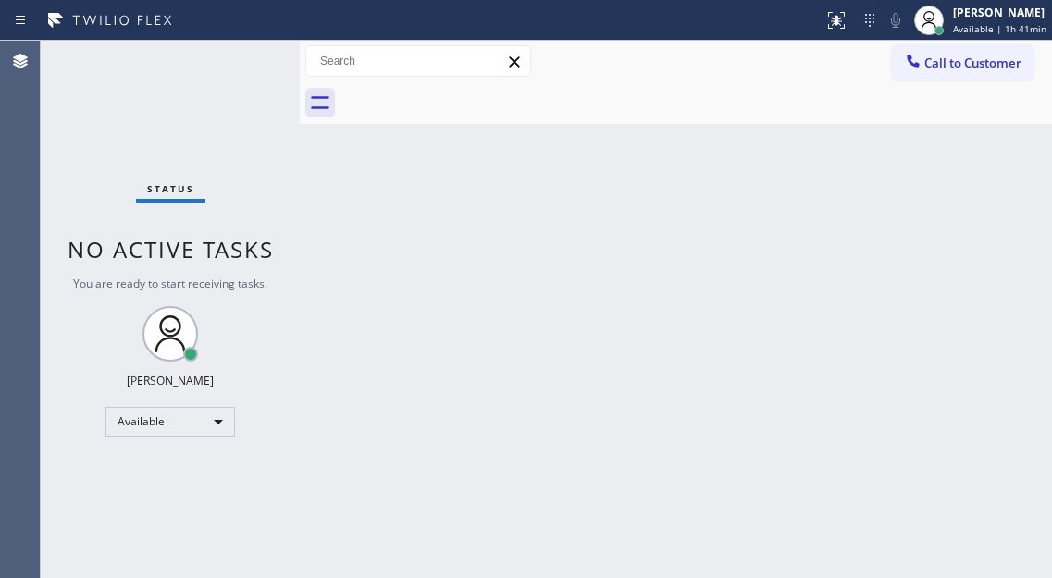
click at [969, 186] on div "Back to Dashboard Change Sender ID Customers Technicians Select a contact Outbo…" at bounding box center [676, 309] width 752 height 537
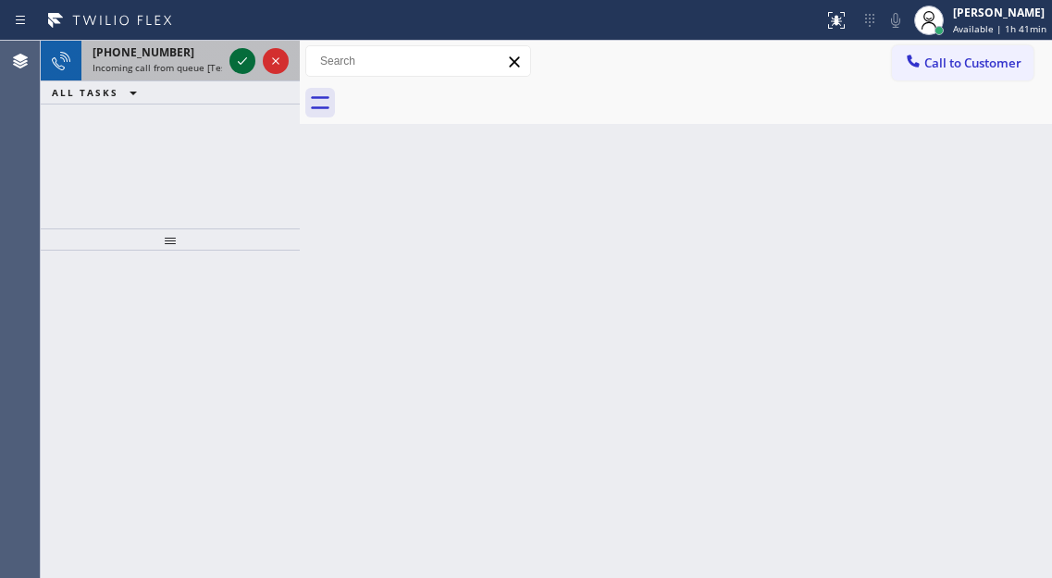
click at [245, 61] on icon at bounding box center [242, 61] width 22 height 22
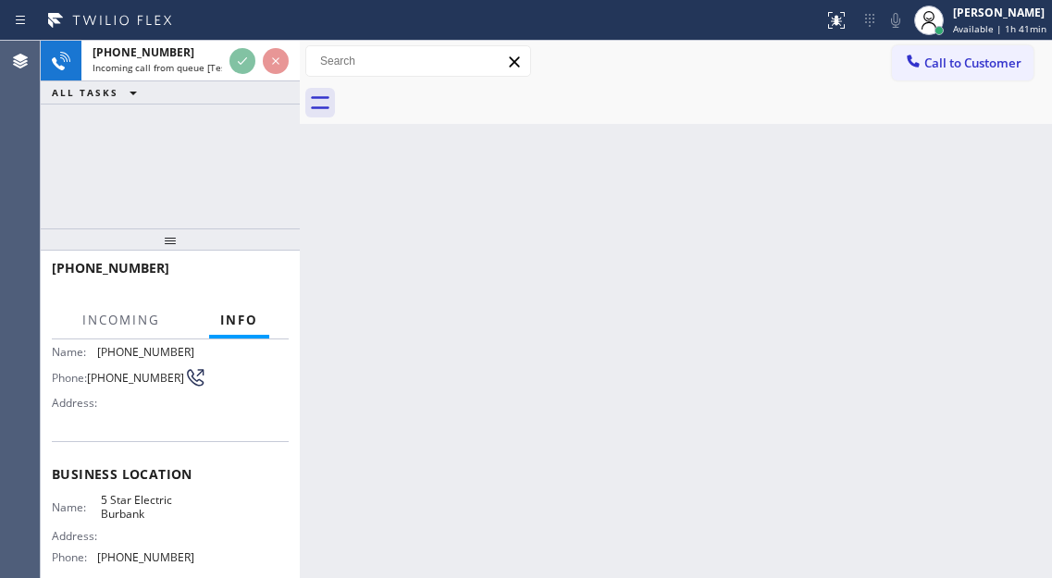
scroll to position [185, 0]
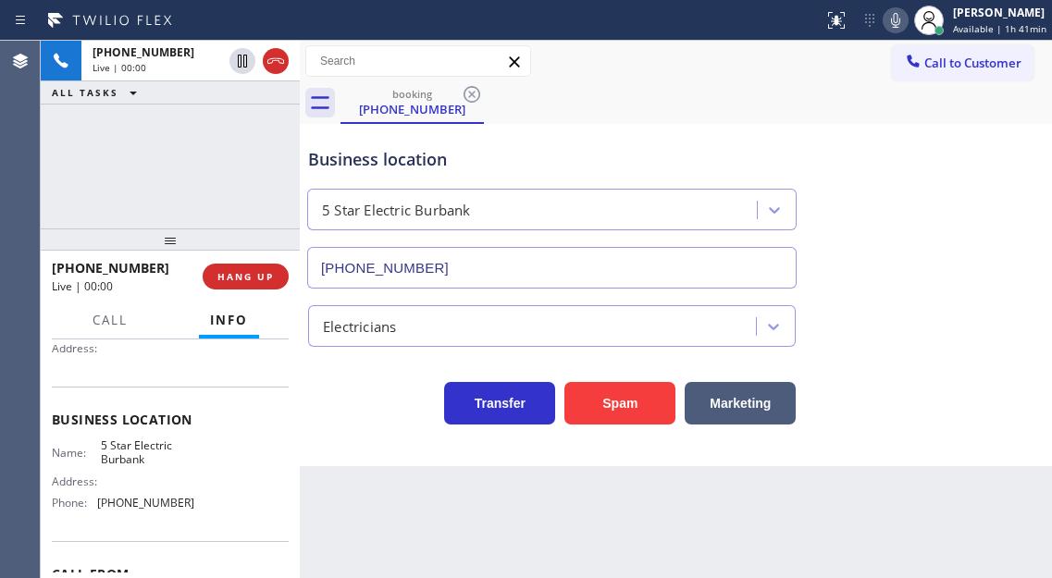
type input "(818) 791-0308"
click at [130, 455] on span "5 Star Electric Burbank" at bounding box center [147, 452] width 92 height 29
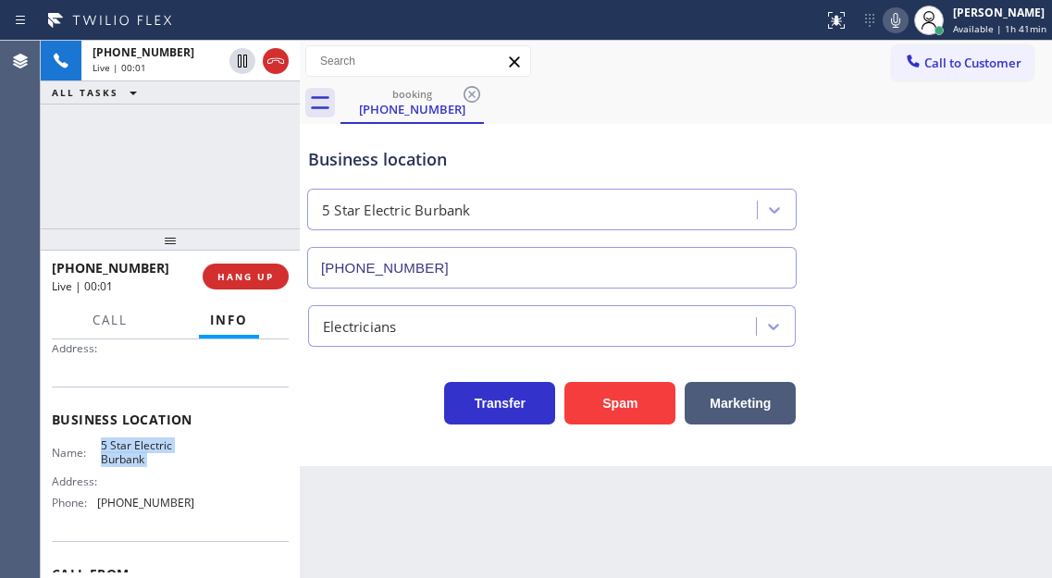
click at [130, 455] on span "5 Star Electric Burbank" at bounding box center [147, 452] width 92 height 29
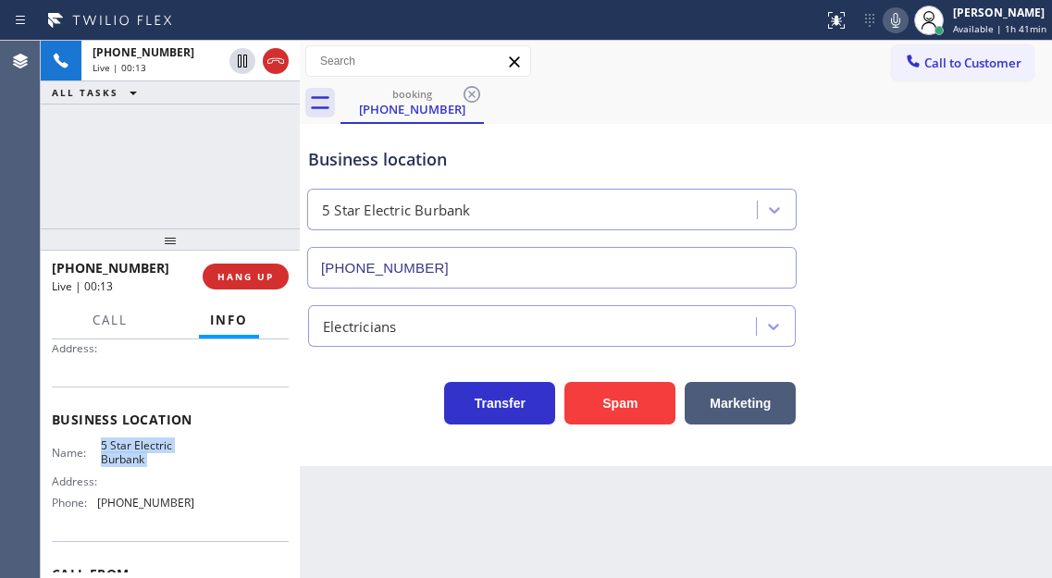
click at [383, 168] on div "Business location" at bounding box center [551, 159] width 487 height 25
click at [169, 448] on span "5 Star Electric Burbank" at bounding box center [147, 452] width 92 height 29
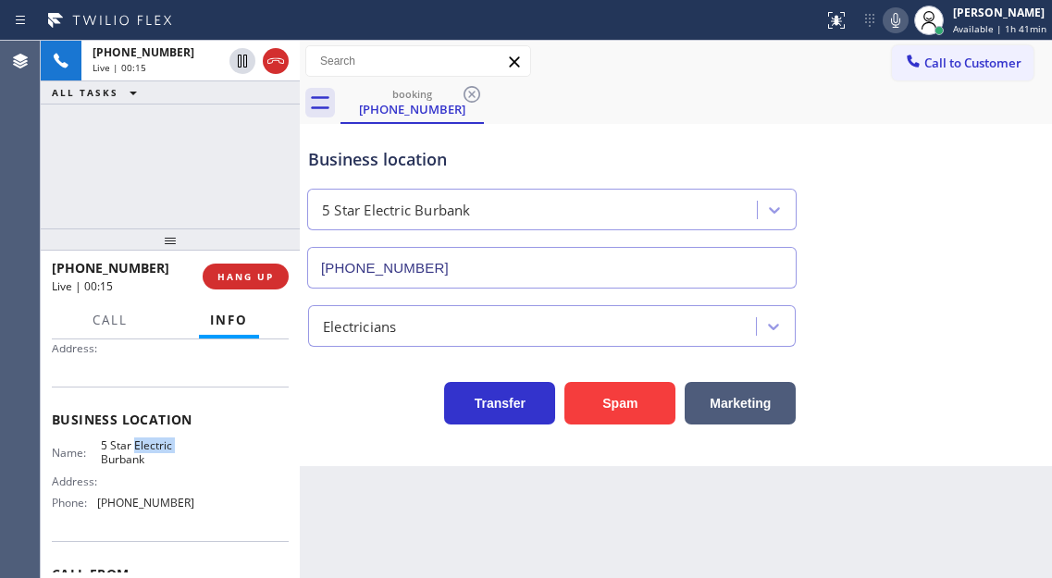
click at [169, 448] on span "5 Star Electric Burbank" at bounding box center [147, 452] width 92 height 29
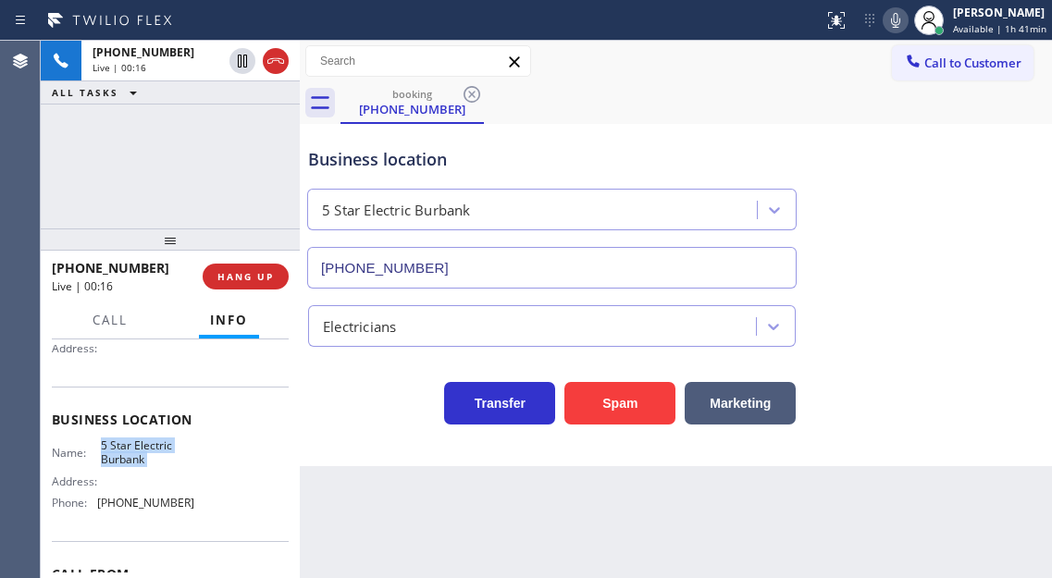
click at [169, 451] on span "5 Star Electric Burbank" at bounding box center [147, 452] width 92 height 29
click at [272, 274] on span "HANG UP" at bounding box center [245, 276] width 56 height 13
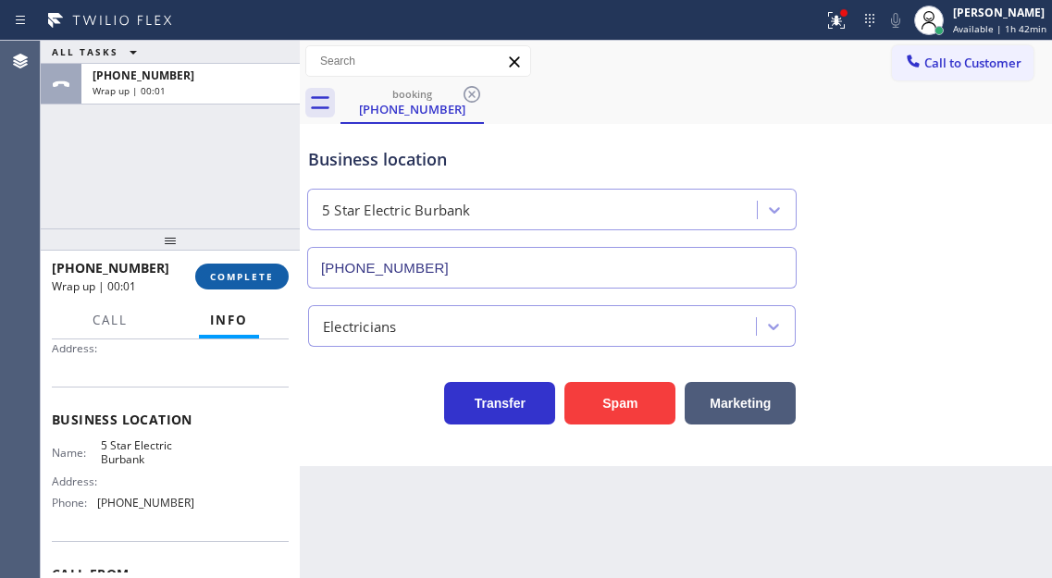
click at [257, 276] on span "COMPLETE" at bounding box center [242, 276] width 64 height 13
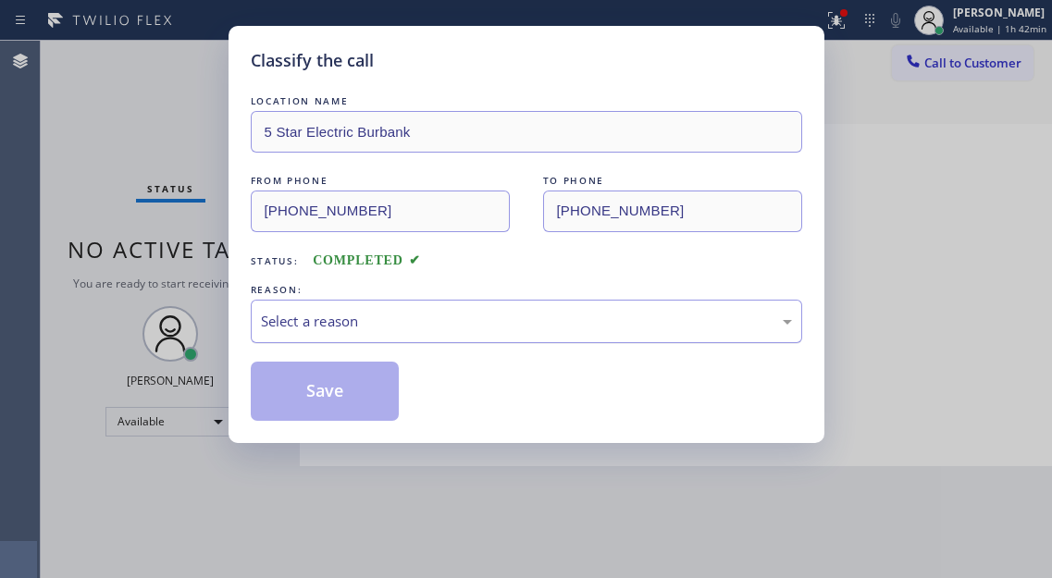
click at [417, 328] on div "Select a reason" at bounding box center [526, 321] width 531 height 21
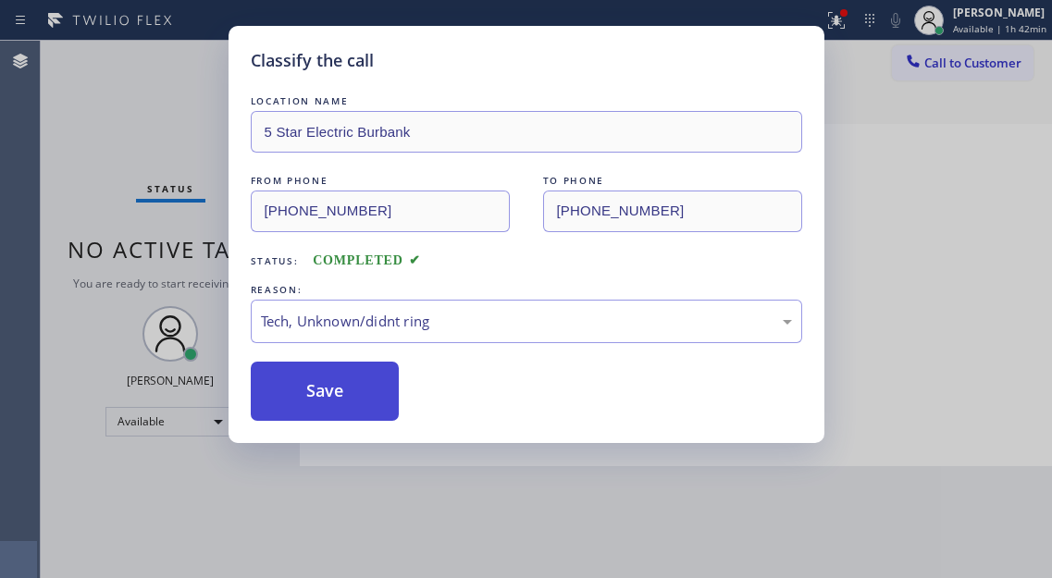
click at [364, 414] on button "Save" at bounding box center [325, 391] width 149 height 59
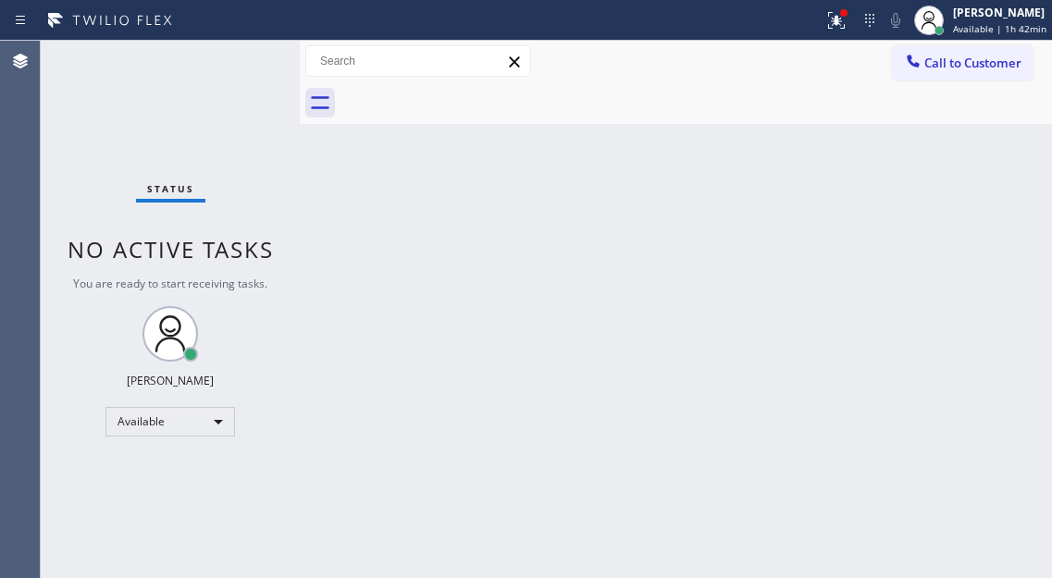
click at [957, 226] on div "Back to Dashboard Change Sender ID Customers Technicians Select a contact Outbo…" at bounding box center [676, 309] width 752 height 537
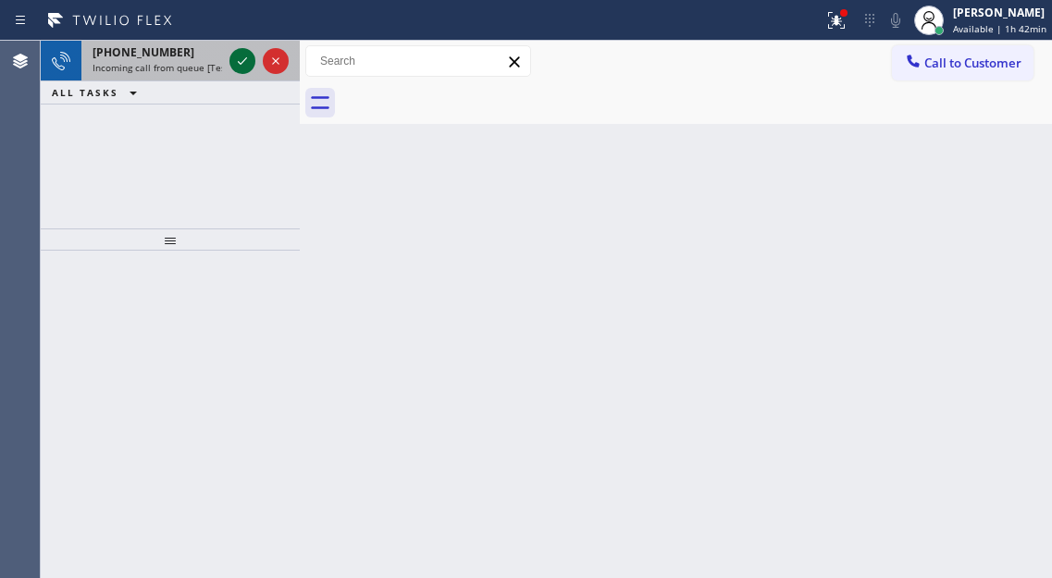
click at [243, 60] on icon at bounding box center [242, 61] width 22 height 22
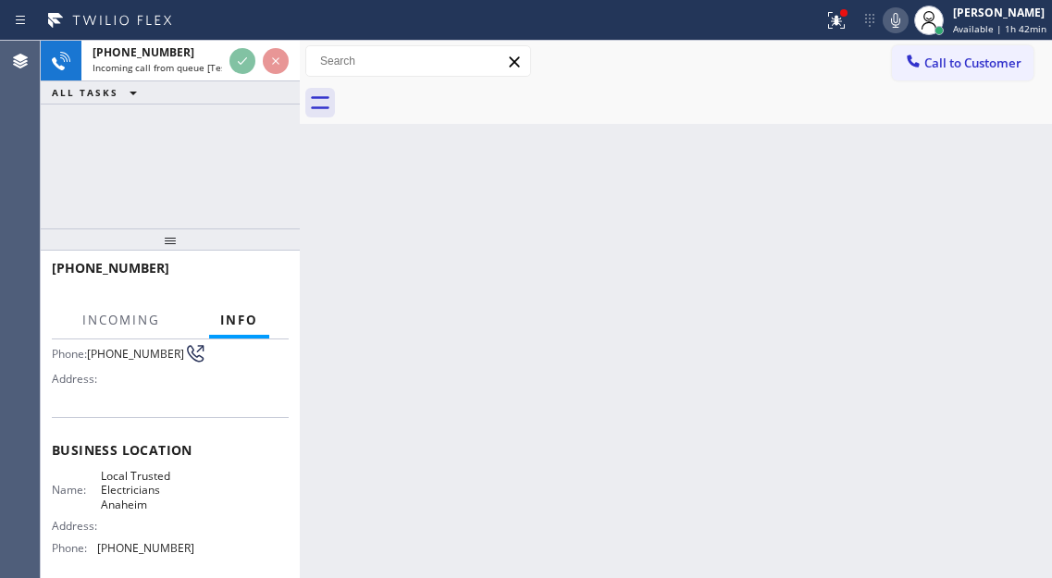
scroll to position [185, 0]
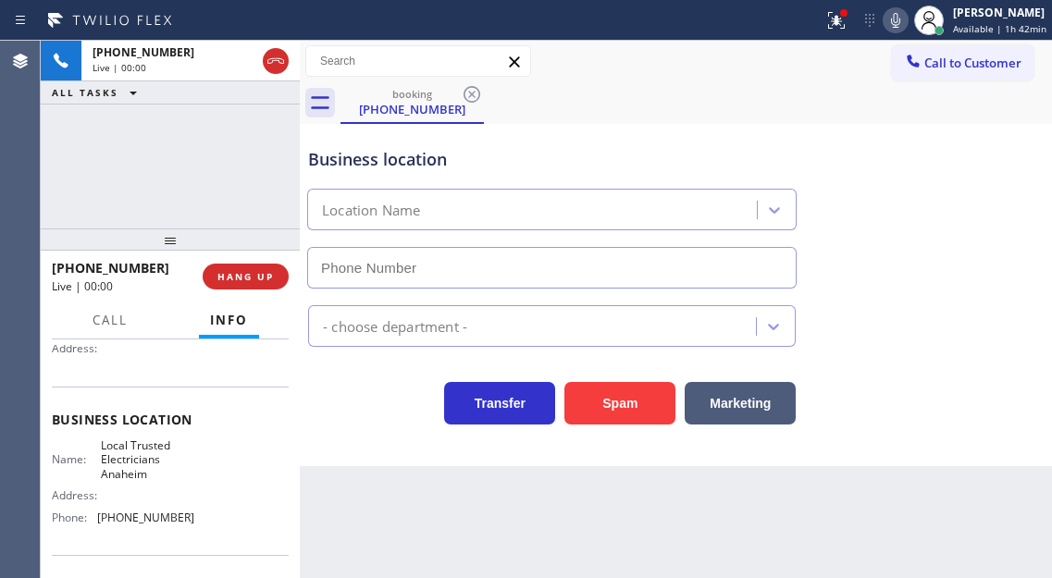
type input "(714) 517-1513"
click at [160, 456] on span "Local Trusted Electricians Anaheim" at bounding box center [147, 459] width 92 height 43
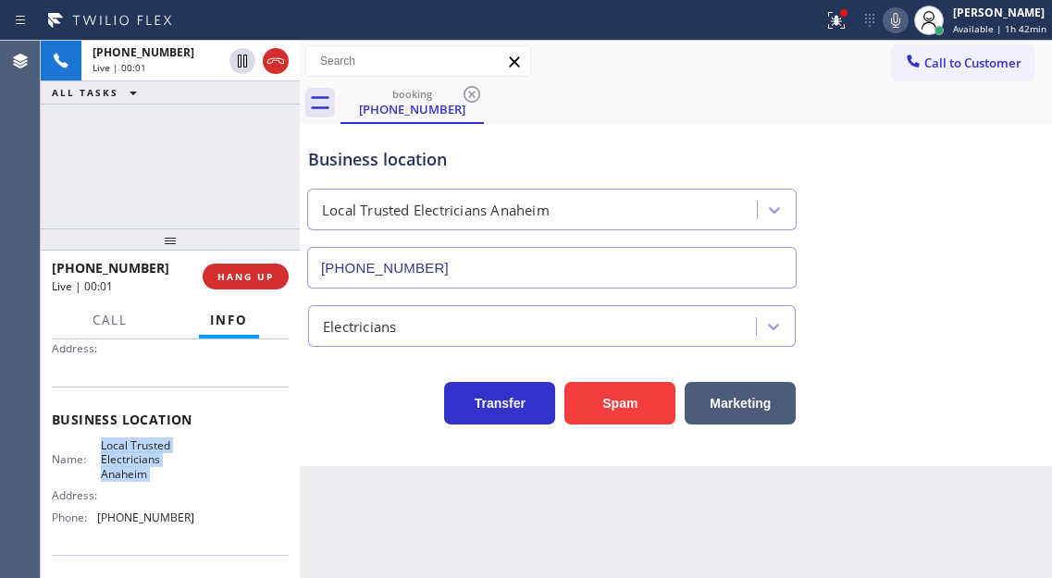
click at [160, 456] on span "Local Trusted Electricians Anaheim" at bounding box center [147, 459] width 92 height 43
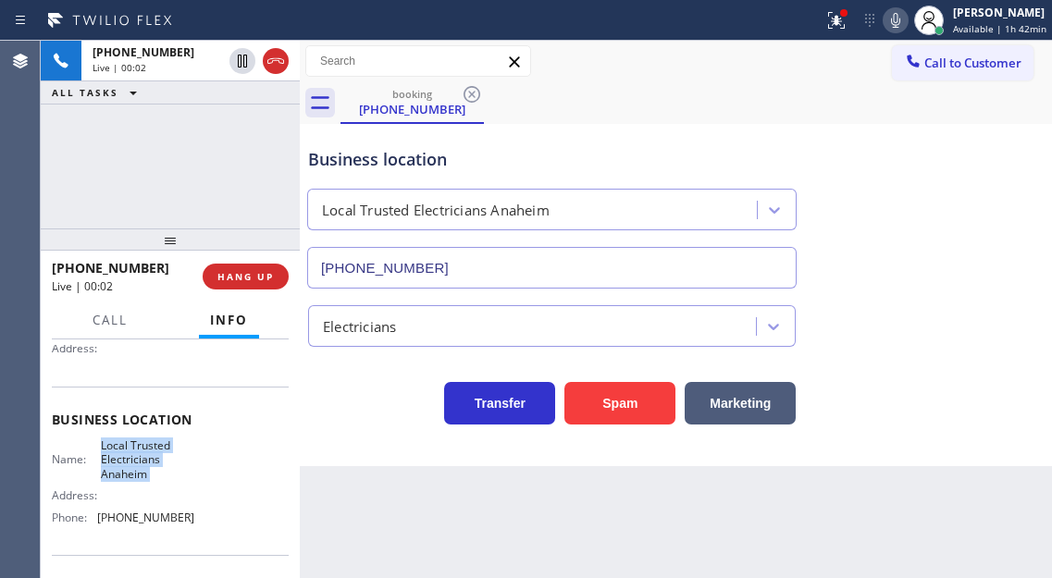
click at [160, 456] on span "Local Trusted Electricians Anaheim" at bounding box center [147, 459] width 92 height 43
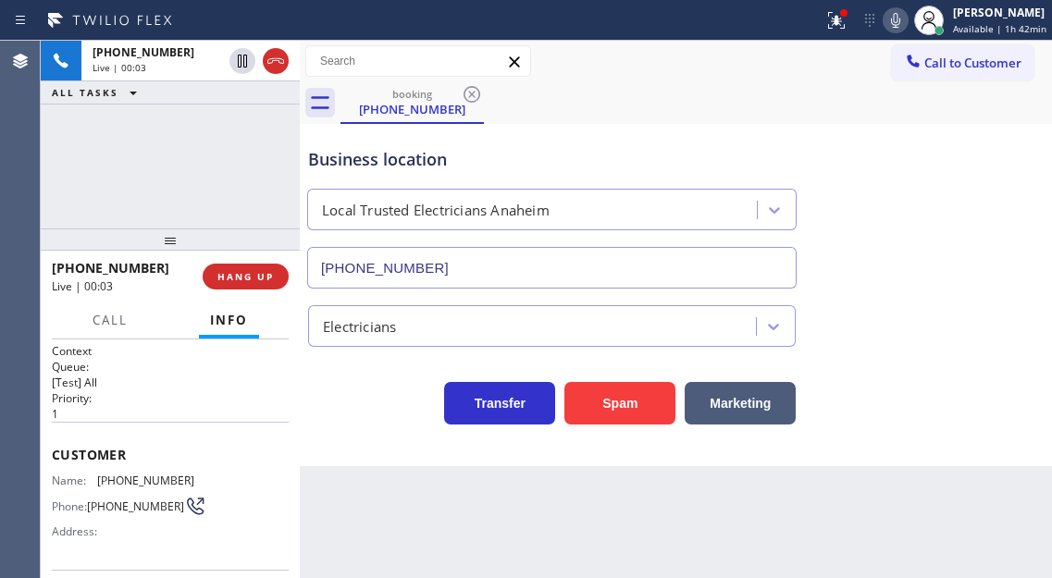
scroll to position [0, 0]
click at [133, 489] on span "(213) 937-1320" at bounding box center [145, 482] width 97 height 14
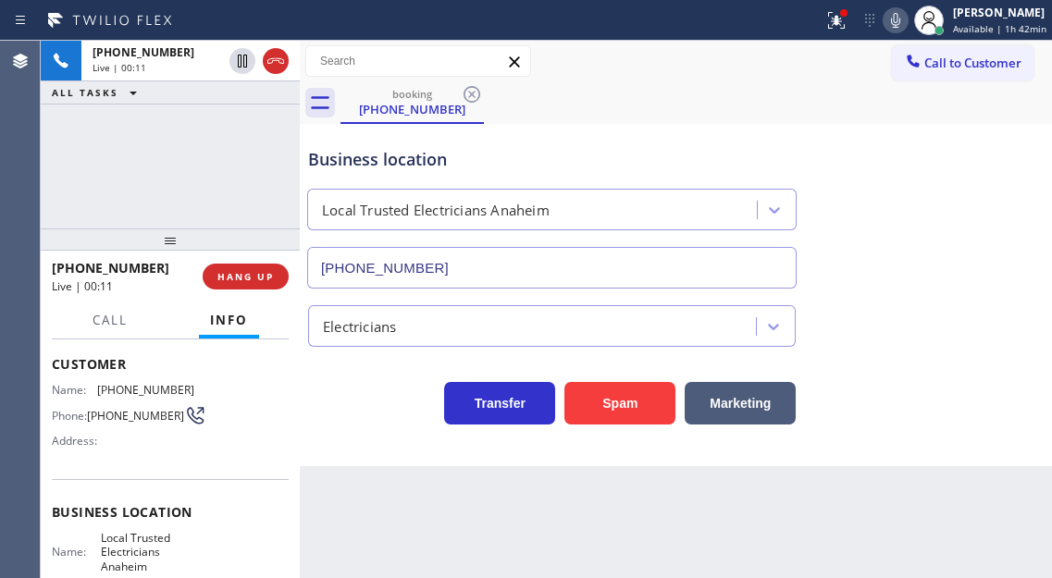
click at [142, 548] on span "Local Trusted Electricians Anaheim" at bounding box center [147, 552] width 92 height 43
click at [696, 138] on div "Business location Local Trusted Electricians Anaheim (714) 517-1513" at bounding box center [551, 209] width 495 height 160
click at [834, 19] on icon at bounding box center [836, 20] width 22 height 22
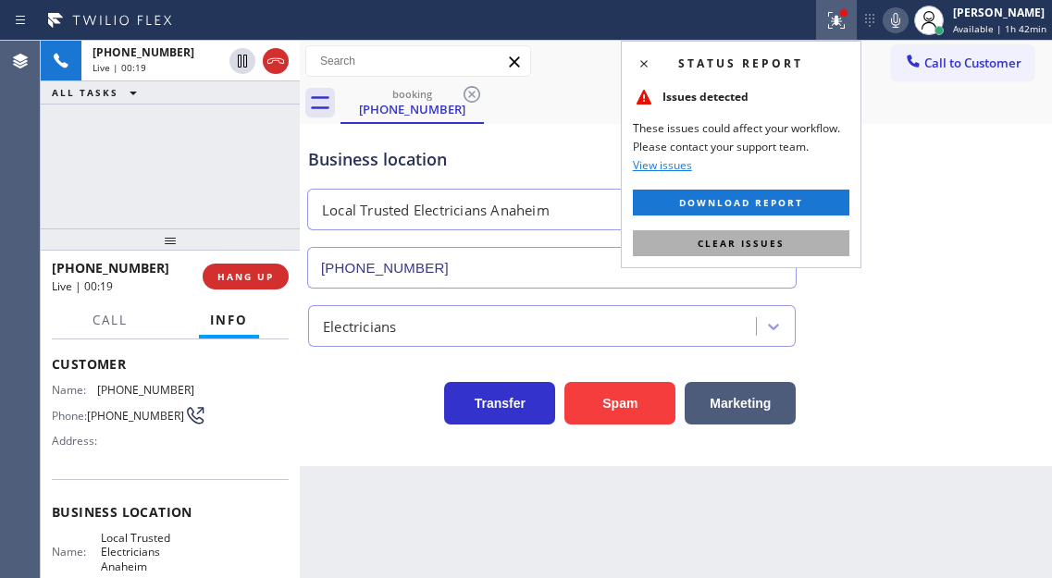
click at [813, 253] on button "Clear issues" at bounding box center [741, 243] width 216 height 26
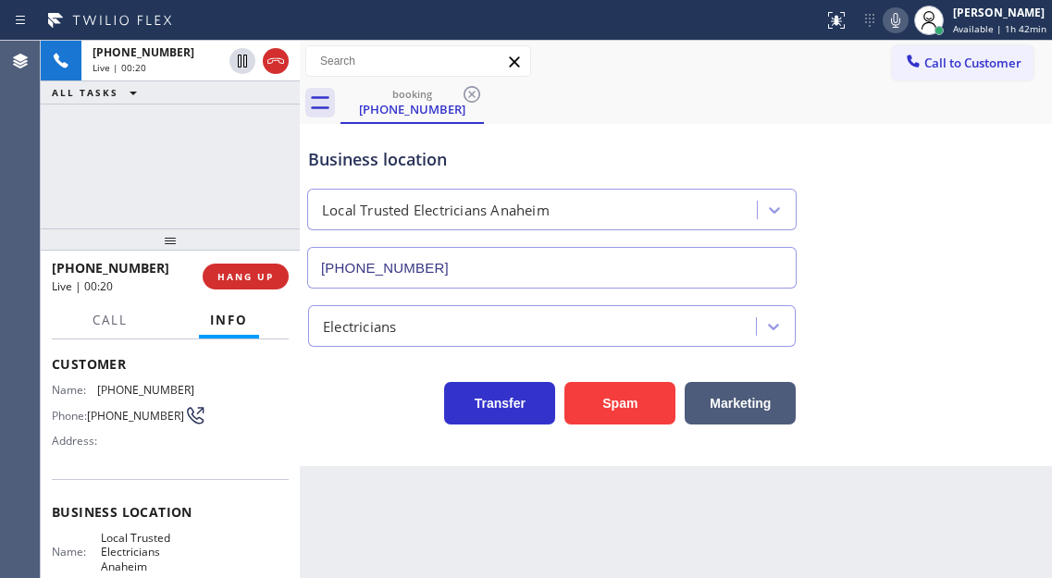
click at [363, 158] on div "Business location" at bounding box center [551, 159] width 487 height 25
click at [370, 156] on div "Business location" at bounding box center [551, 159] width 487 height 25
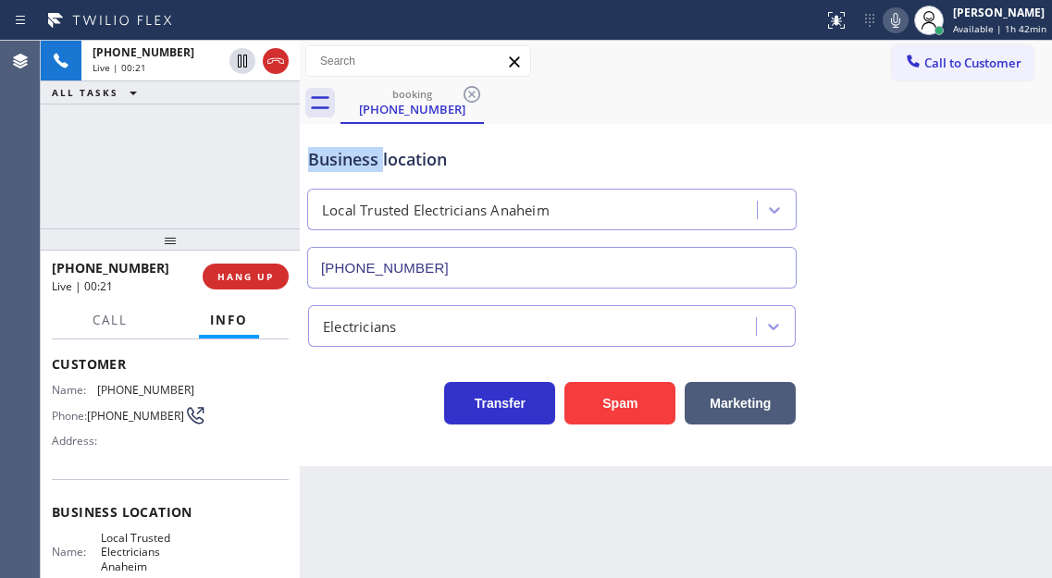
click at [370, 156] on div "Business location" at bounding box center [551, 159] width 487 height 25
click at [277, 273] on button "HANG UP" at bounding box center [246, 277] width 86 height 26
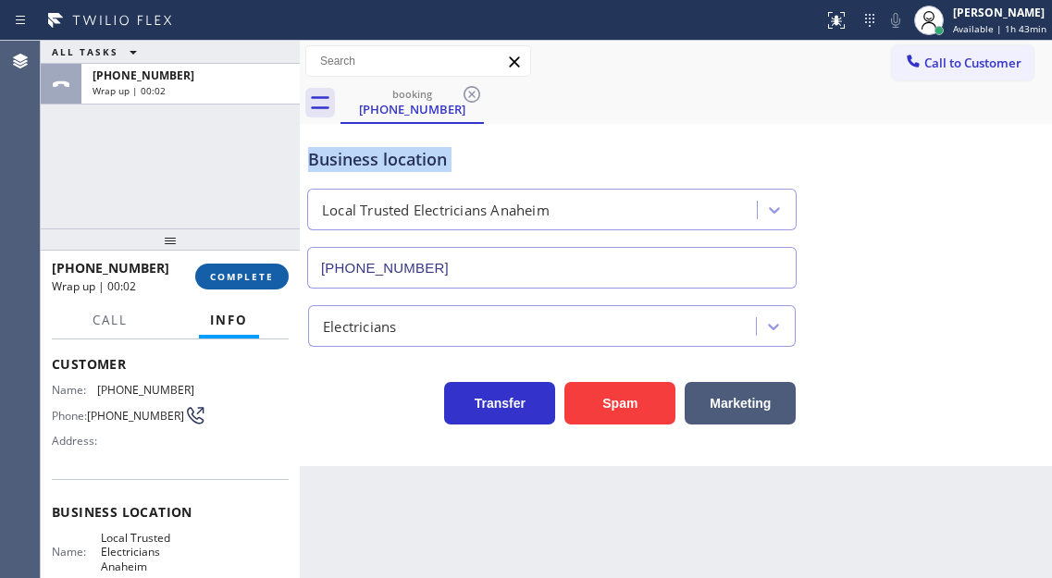
click at [232, 274] on span "COMPLETE" at bounding box center [242, 276] width 64 height 13
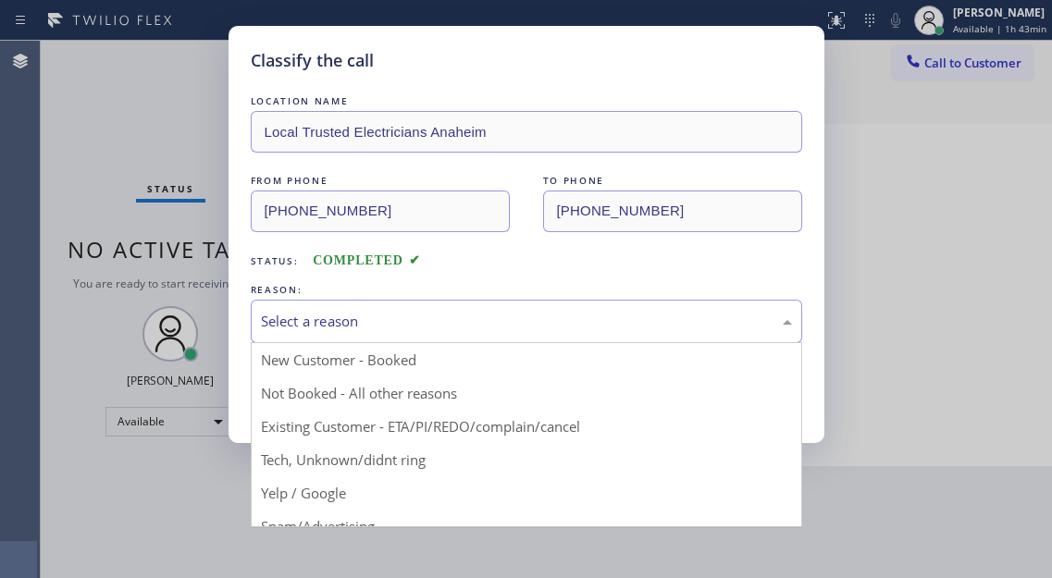
click at [377, 332] on div "Select a reason" at bounding box center [526, 321] width 551 height 43
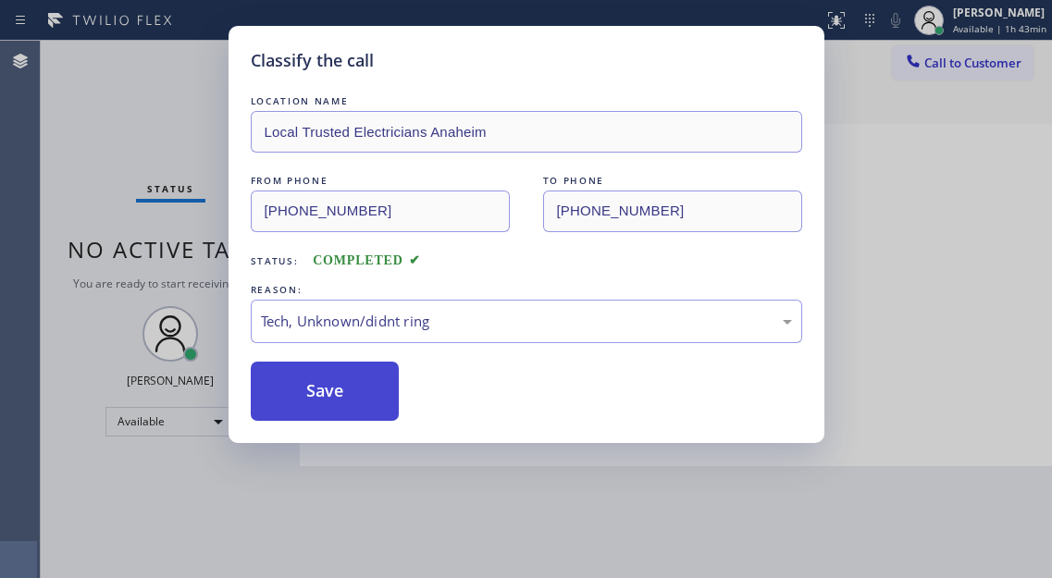
click at [365, 416] on button "Save" at bounding box center [325, 391] width 149 height 59
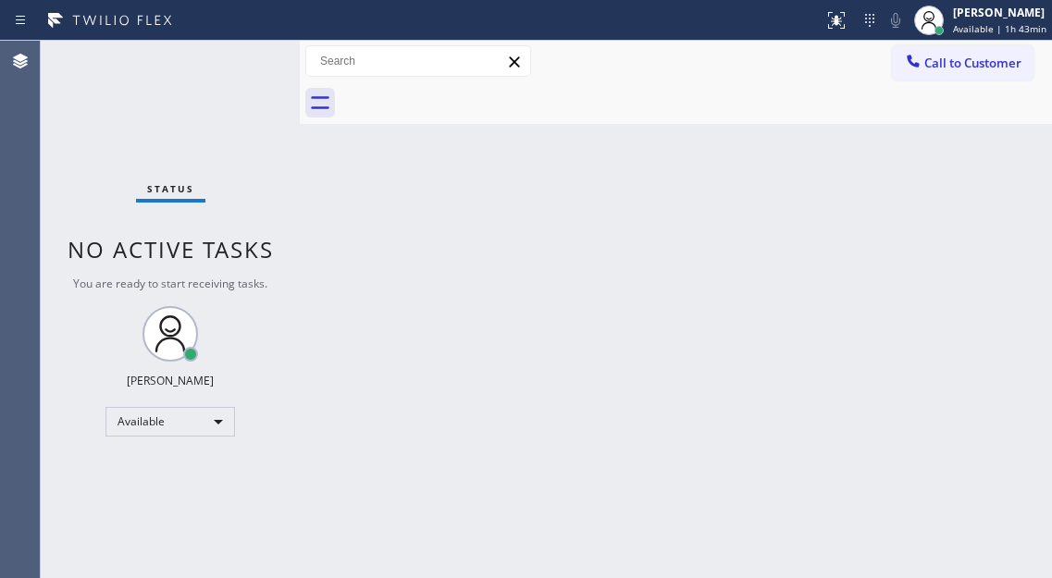
drag, startPoint x: 990, startPoint y: 179, endPoint x: 958, endPoint y: 166, distance: 33.7
click at [990, 179] on div "Back to Dashboard Change Sender ID Customers Technicians Select a contact Outbo…" at bounding box center [676, 309] width 752 height 537
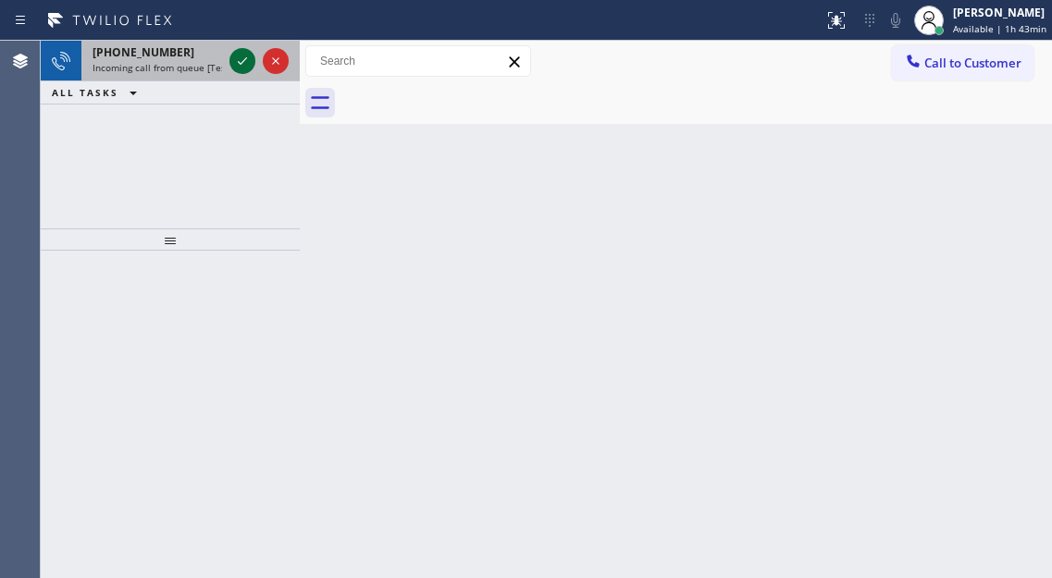
click at [243, 55] on icon at bounding box center [242, 61] width 22 height 22
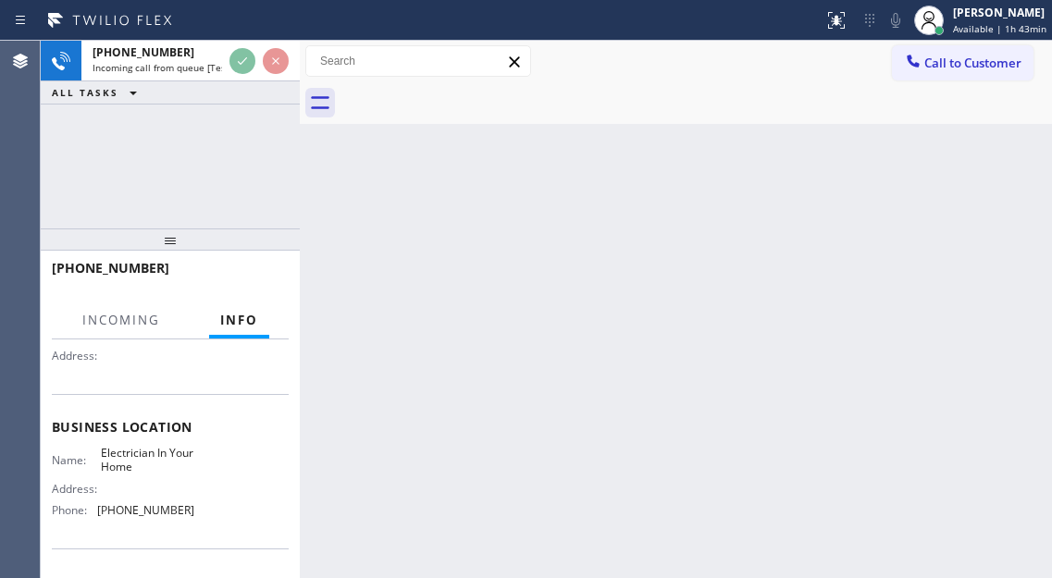
scroll to position [185, 0]
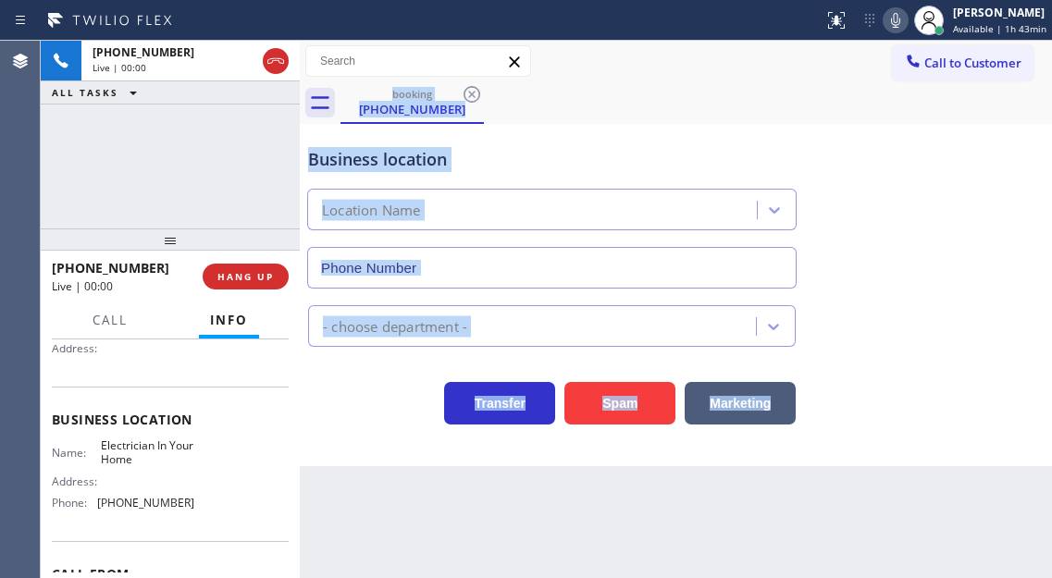
type input "(844) 730-4275"
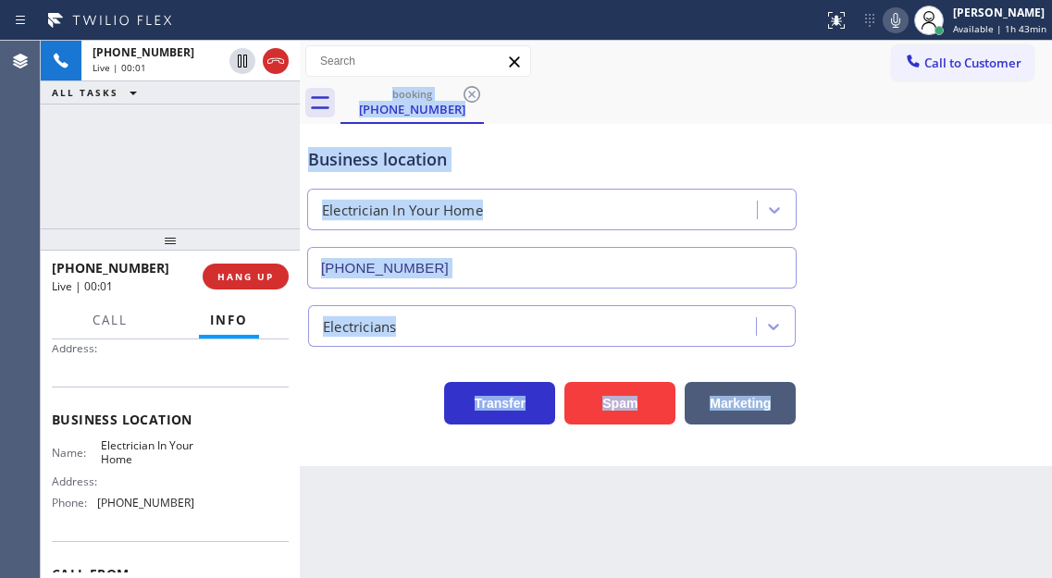
click at [438, 173] on div "Business location Electrician In Your Home (844) 730-4275" at bounding box center [551, 209] width 495 height 160
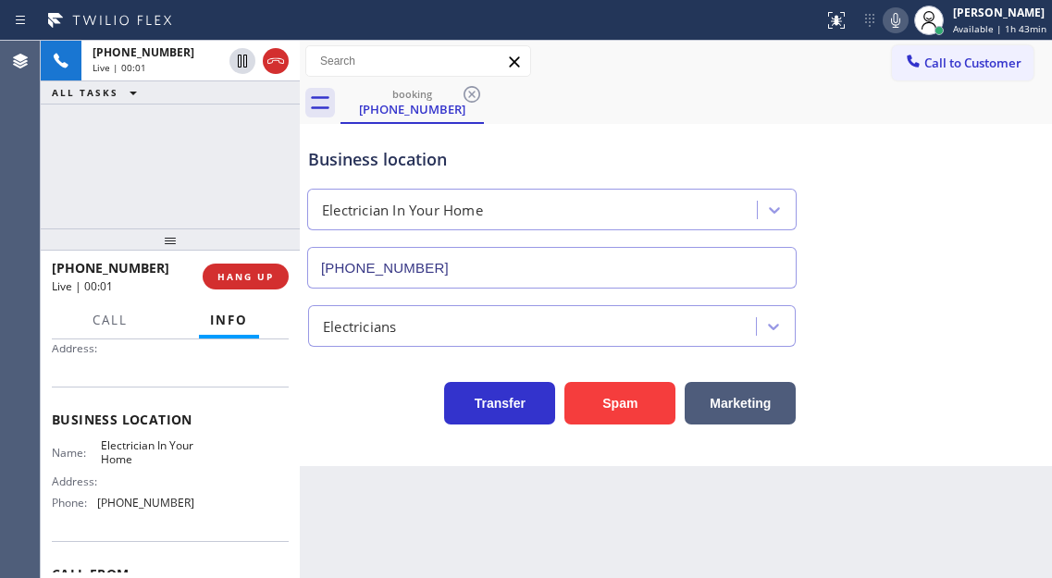
click at [438, 173] on div "Business location Electrician In Your Home (844) 730-4275" at bounding box center [551, 209] width 495 height 160
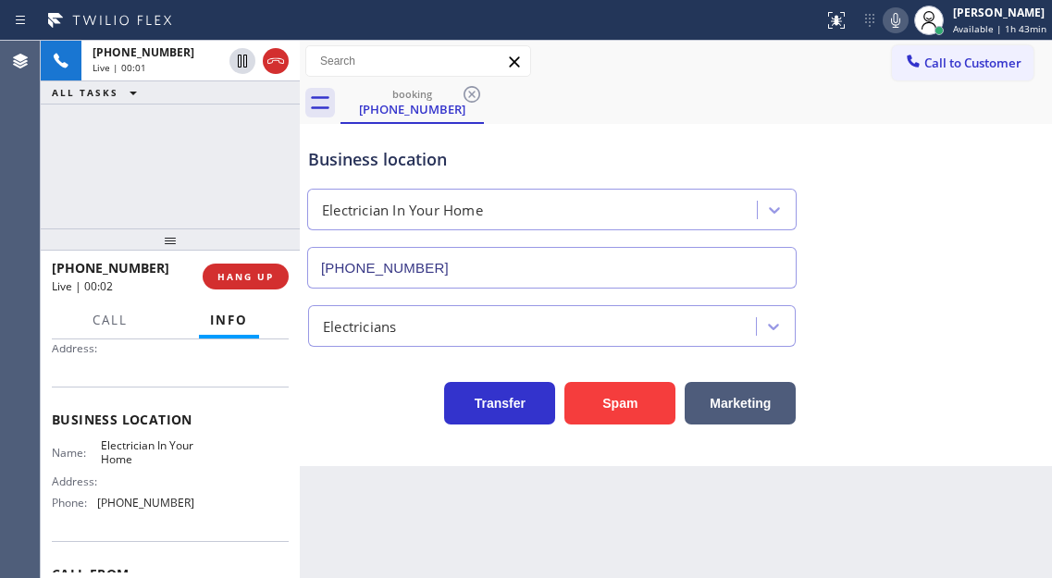
click at [438, 173] on div "Business location Electrician In Your Home (844) 730-4275" at bounding box center [551, 209] width 495 height 160
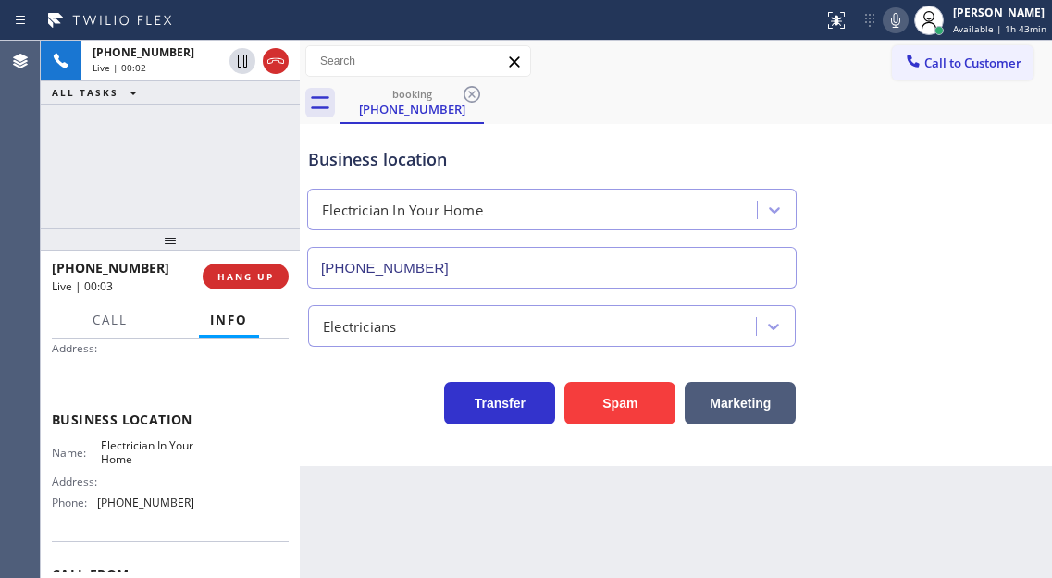
click at [438, 173] on div "Business location Electrician In Your Home (844) 730-4275" at bounding box center [551, 209] width 495 height 160
click at [996, 249] on div "Business location Electrician In Your Home (844) 730-4275" at bounding box center [675, 204] width 743 height 167
drag, startPoint x: 978, startPoint y: 204, endPoint x: 921, endPoint y: 211, distance: 56.8
click at [978, 204] on div "Business location Electrician In Your Home (844) 730-4275" at bounding box center [675, 204] width 743 height 167
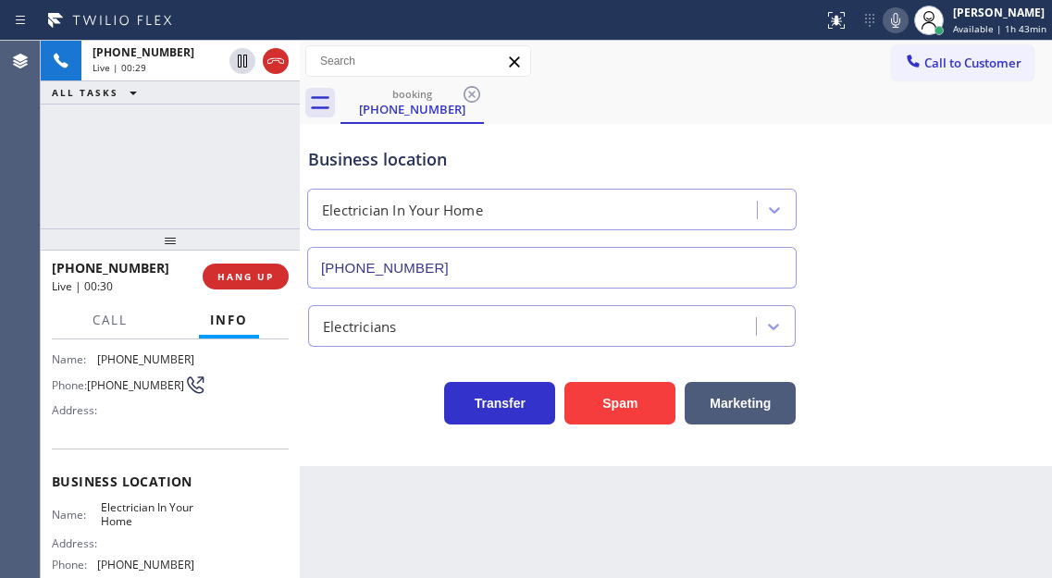
scroll to position [92, 0]
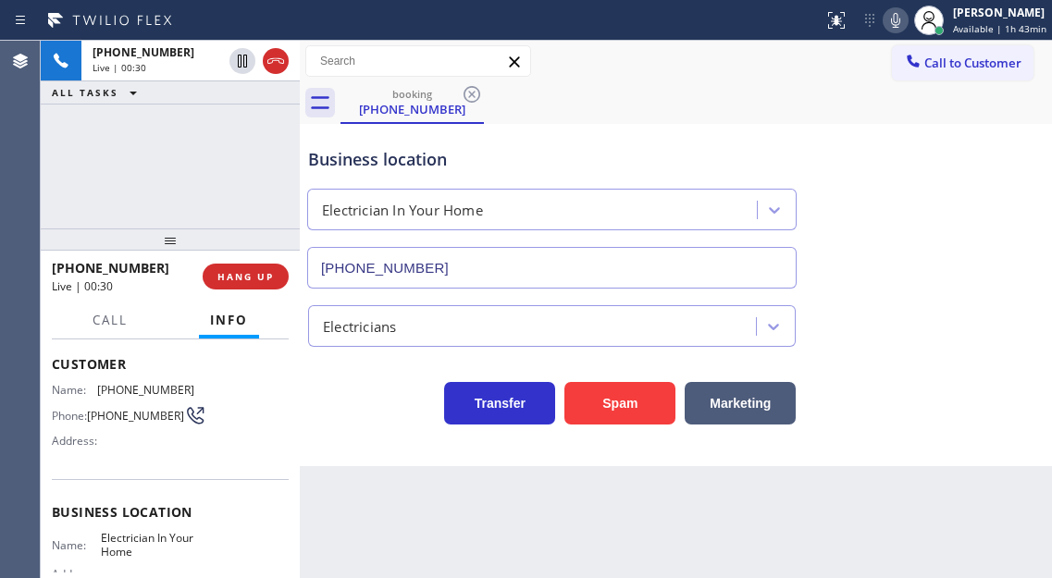
click at [118, 411] on span "(201) 315-8309" at bounding box center [135, 416] width 97 height 14
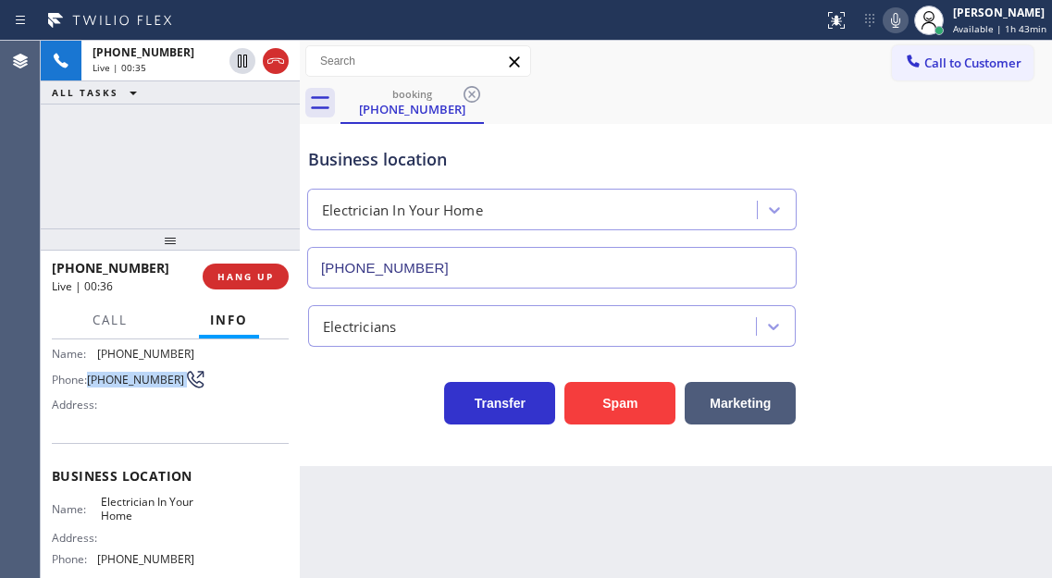
scroll to position [185, 0]
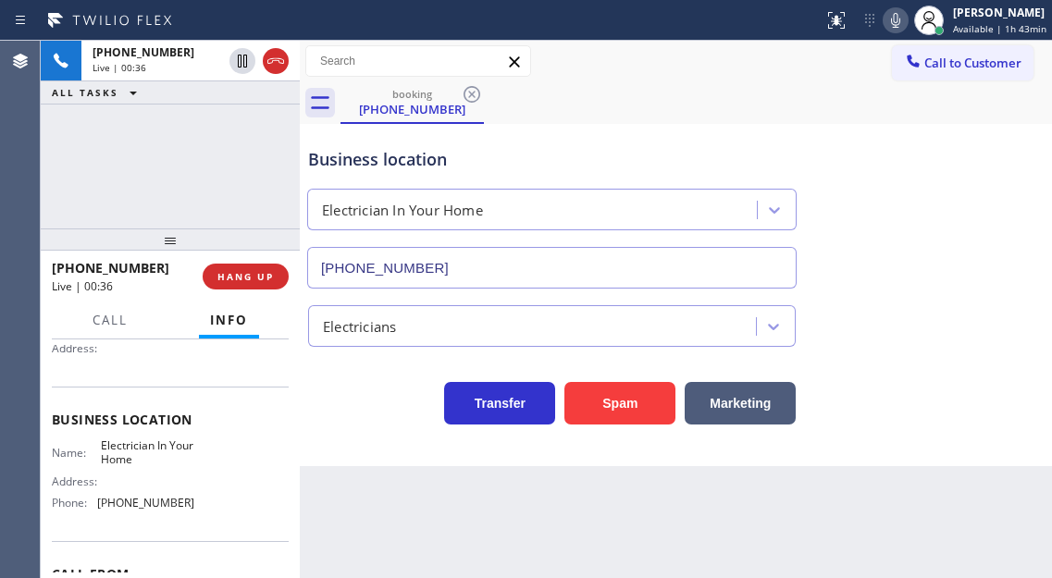
click at [147, 451] on span "Electrician In Your Home" at bounding box center [147, 452] width 92 height 29
click at [900, 14] on icon at bounding box center [895, 20] width 9 height 15
click at [894, 20] on icon at bounding box center [895, 20] width 22 height 22
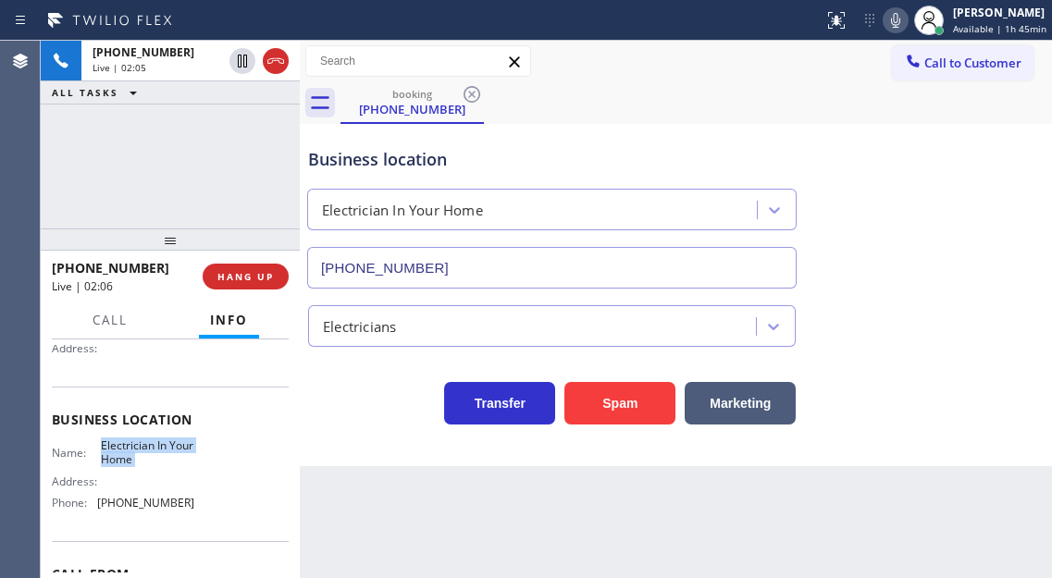
click at [900, 18] on icon at bounding box center [895, 20] width 9 height 15
click at [906, 17] on icon at bounding box center [895, 20] width 22 height 22
click at [357, 149] on div "Business location" at bounding box center [551, 159] width 487 height 25
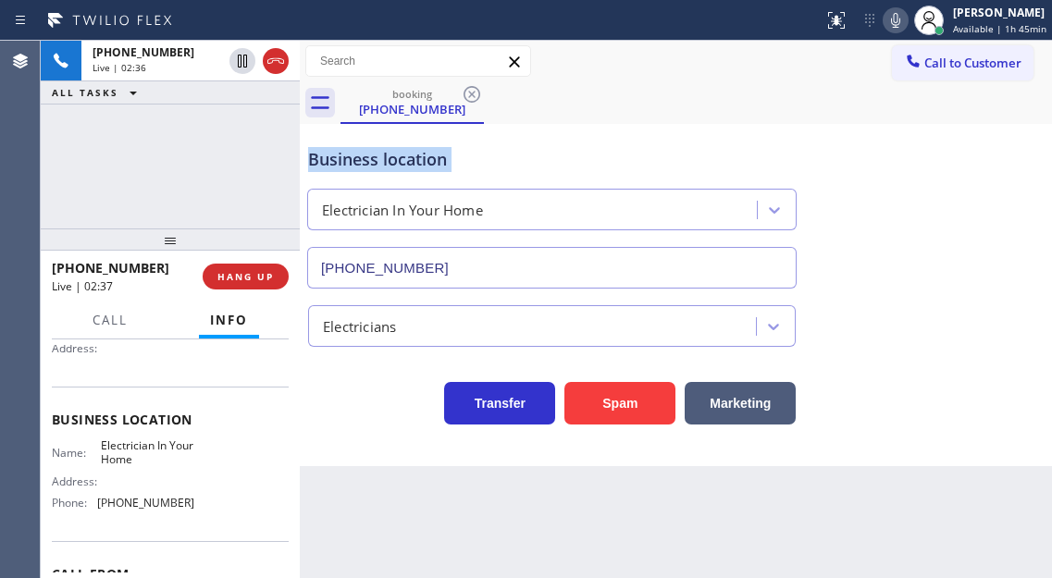
click at [357, 149] on div "Business location" at bounding box center [551, 159] width 487 height 25
click at [425, 165] on div "Business location" at bounding box center [551, 159] width 487 height 25
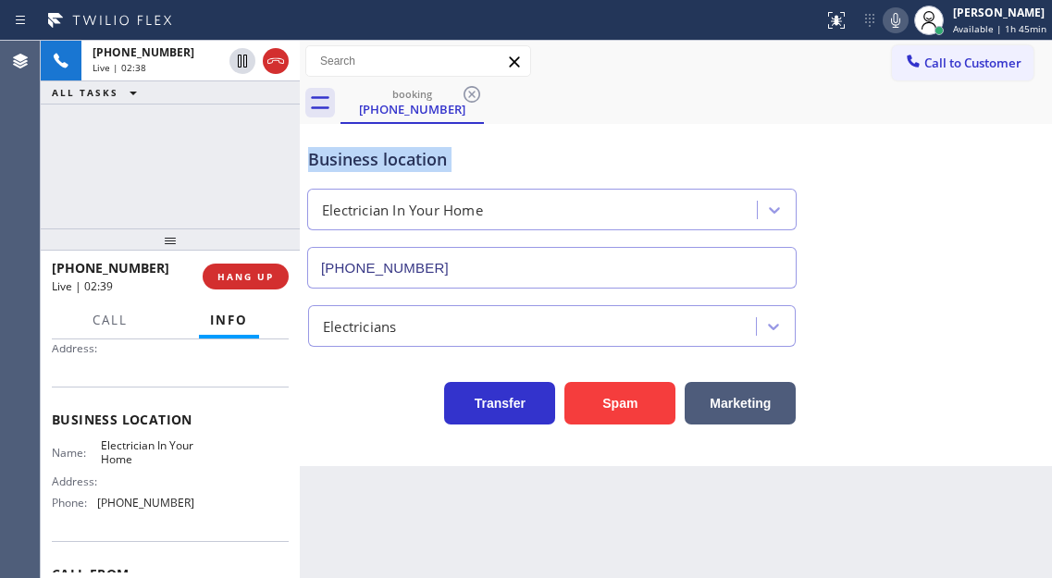
click at [425, 165] on div "Business location" at bounding box center [551, 159] width 487 height 25
click at [632, 148] on div "Business location" at bounding box center [551, 159] width 487 height 25
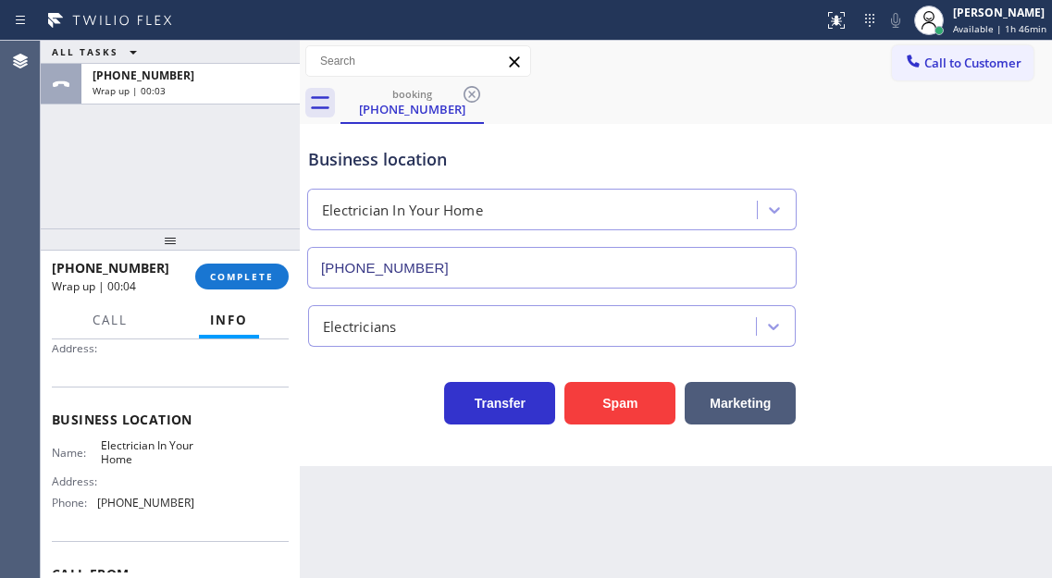
click at [670, 130] on div "Business location Electrician In Your Home (844) 730-4275" at bounding box center [551, 209] width 495 height 160
click at [992, 18] on div "[PERSON_NAME]" at bounding box center [999, 13] width 93 height 16
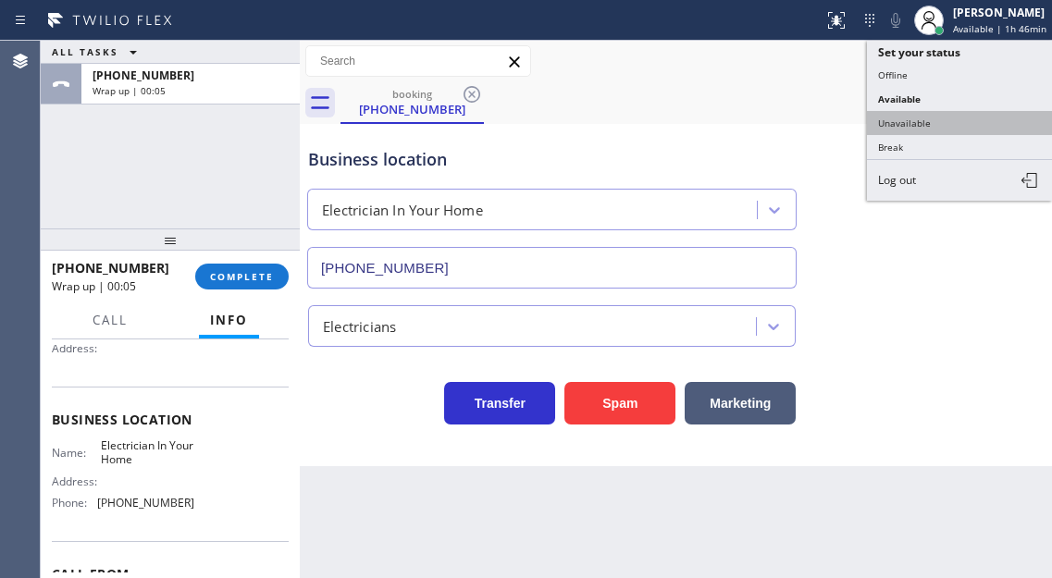
click at [941, 117] on button "Unavailable" at bounding box center [959, 123] width 185 height 24
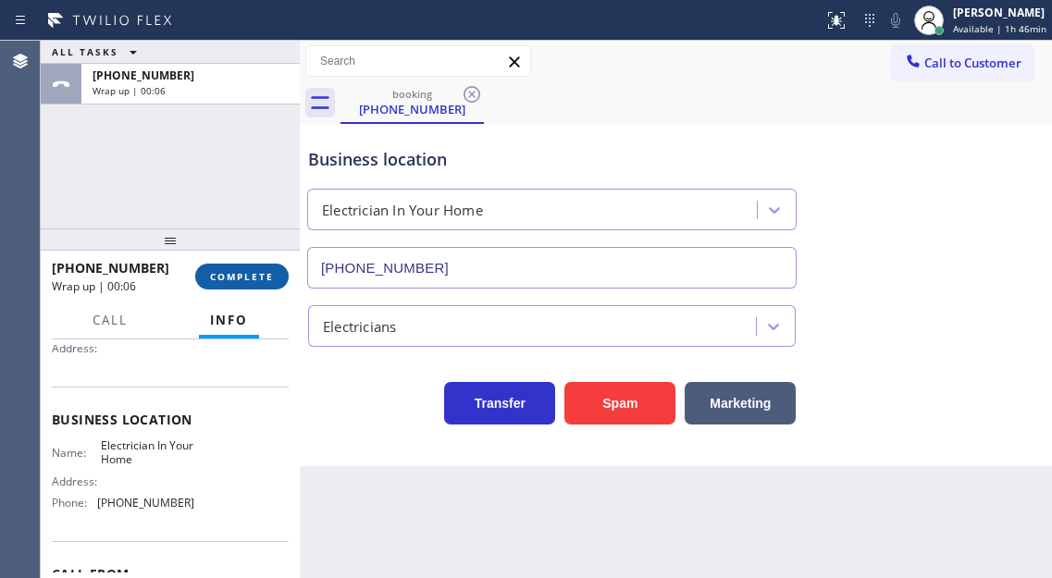
click at [253, 278] on span "COMPLETE" at bounding box center [242, 276] width 64 height 13
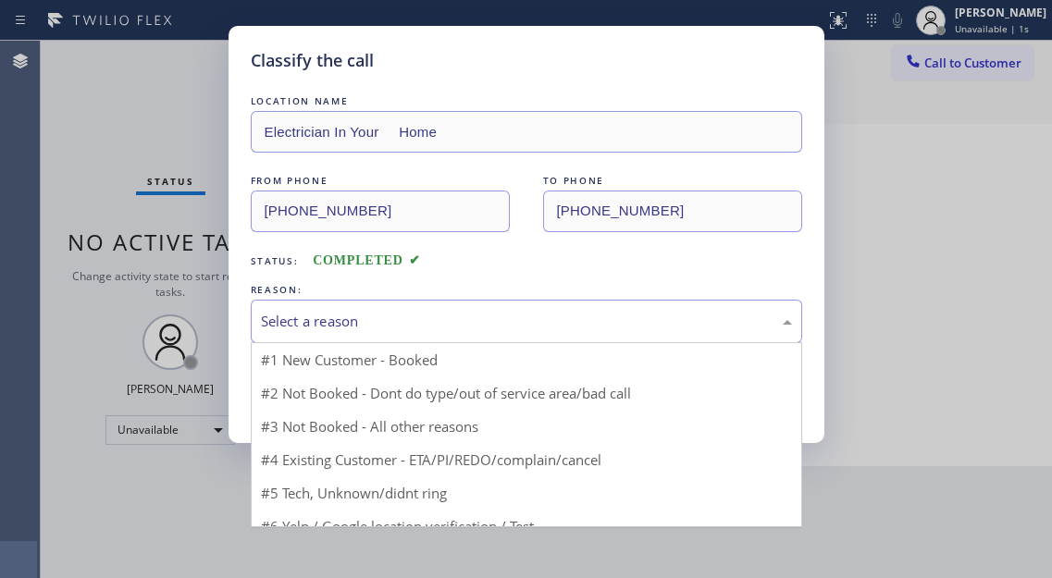
click at [402, 327] on div "Select a reason" at bounding box center [526, 321] width 531 height 21
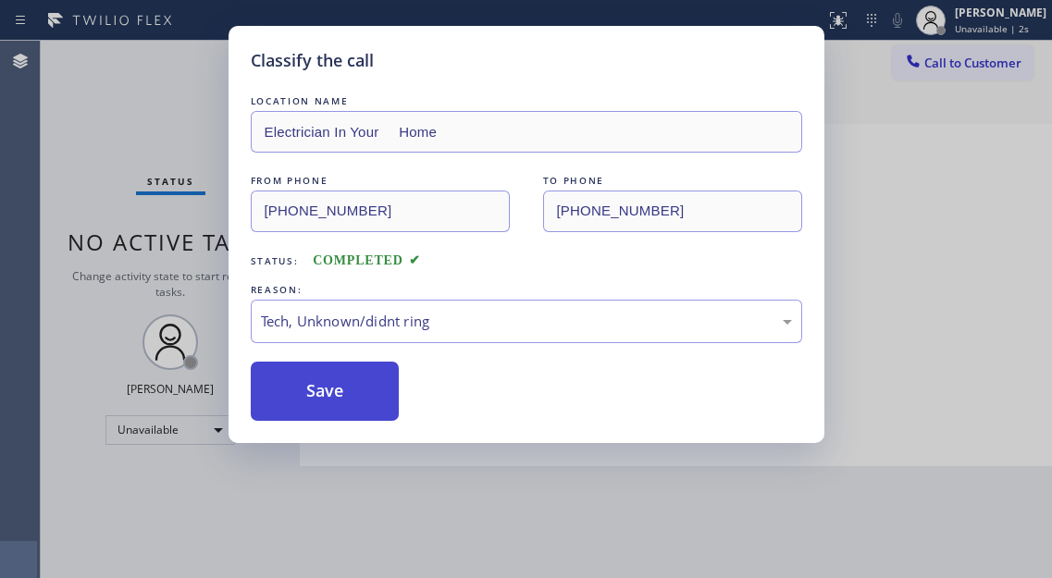
click at [347, 406] on button "Save" at bounding box center [325, 391] width 149 height 59
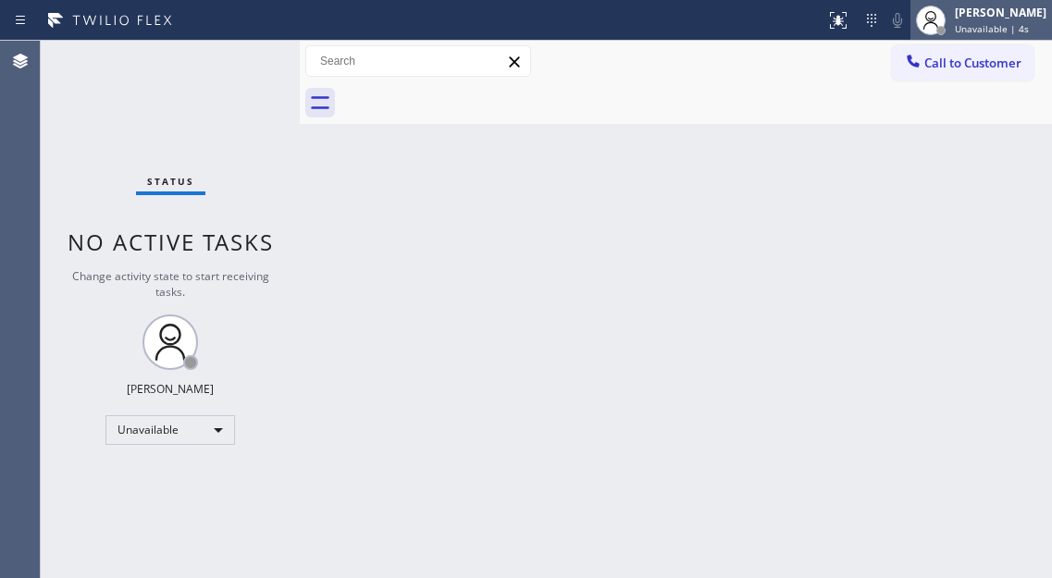
click at [980, 29] on span "Unavailable | 4s" at bounding box center [992, 28] width 74 height 13
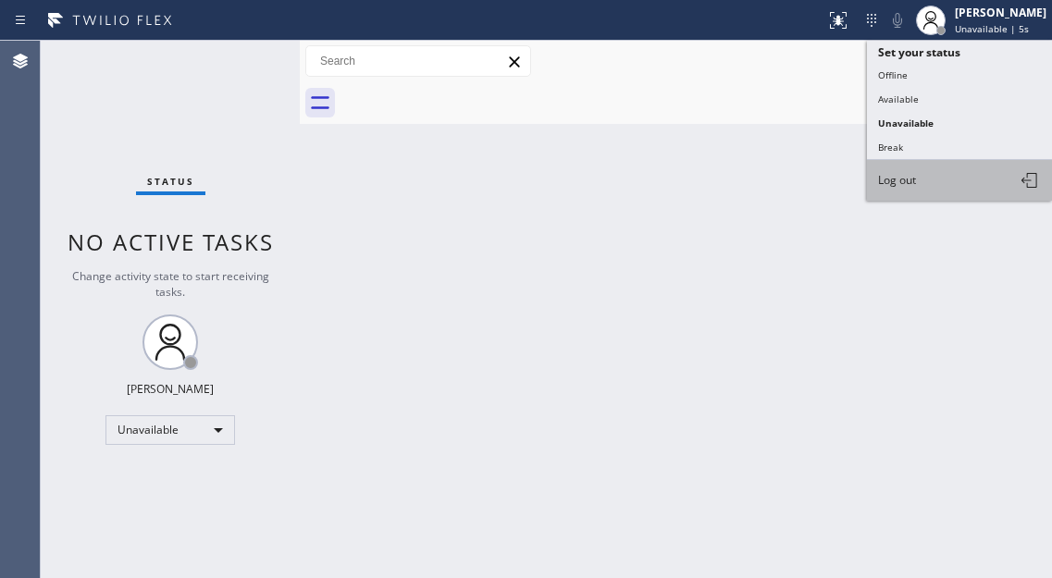
click at [918, 186] on button "Log out" at bounding box center [959, 180] width 185 height 41
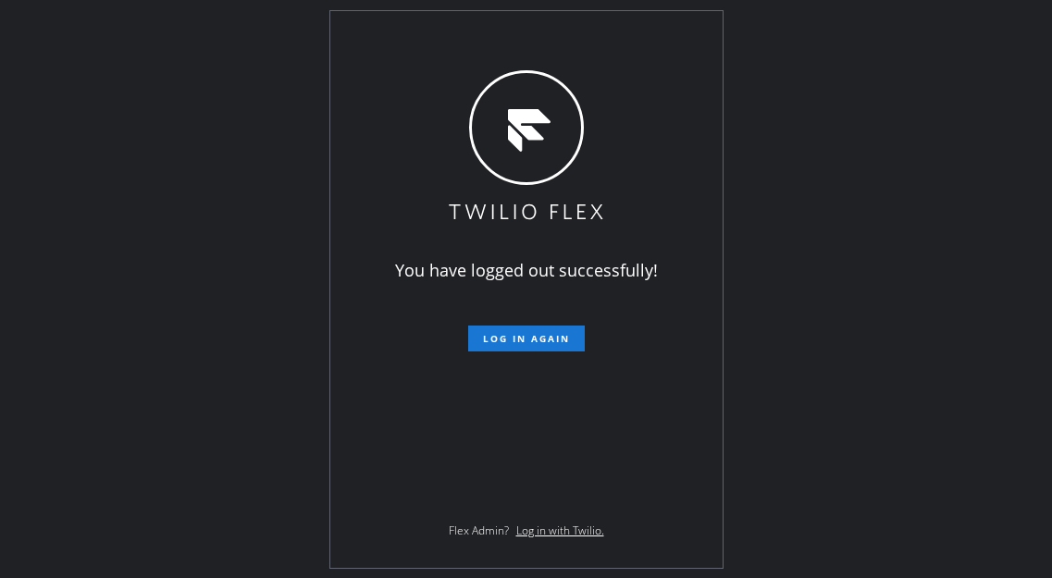
click at [967, 238] on div "You have logged out successfully! Log in again Flex Admin? Log in with Twilio." at bounding box center [526, 289] width 1052 height 578
